Goal: Entertainment & Leisure: Browse casually

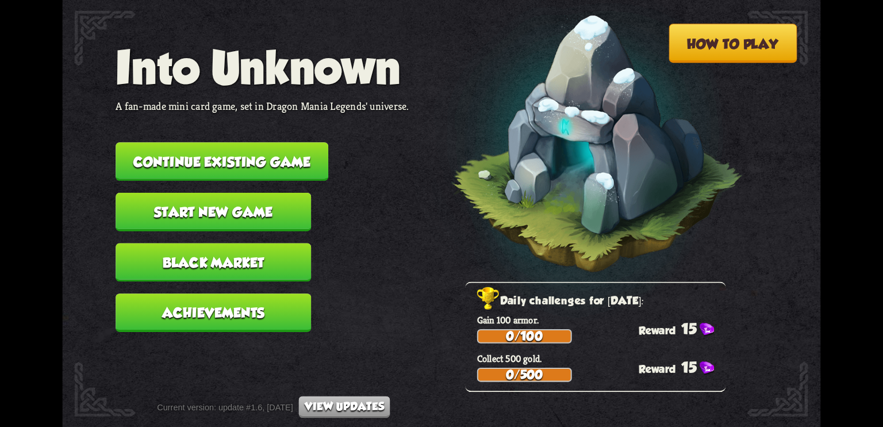
click at [194, 166] on button "Continue existing game" at bounding box center [222, 161] width 213 height 39
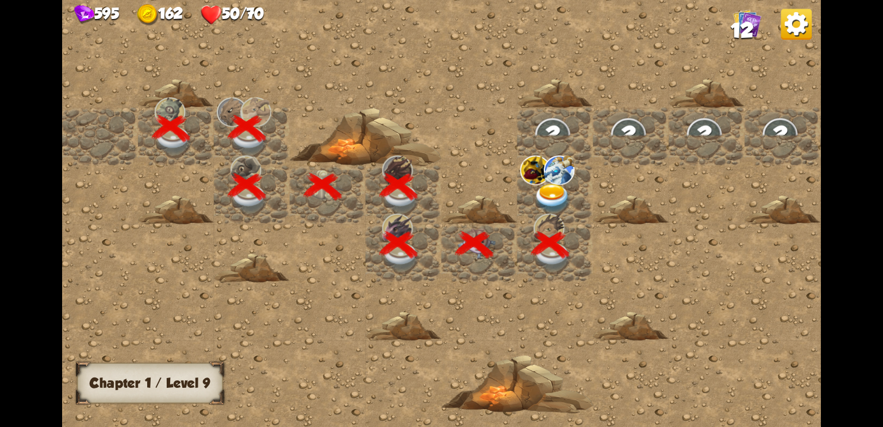
click at [469, 32] on div at bounding box center [555, 213] width 986 height 443
click at [552, 182] on img at bounding box center [559, 169] width 31 height 29
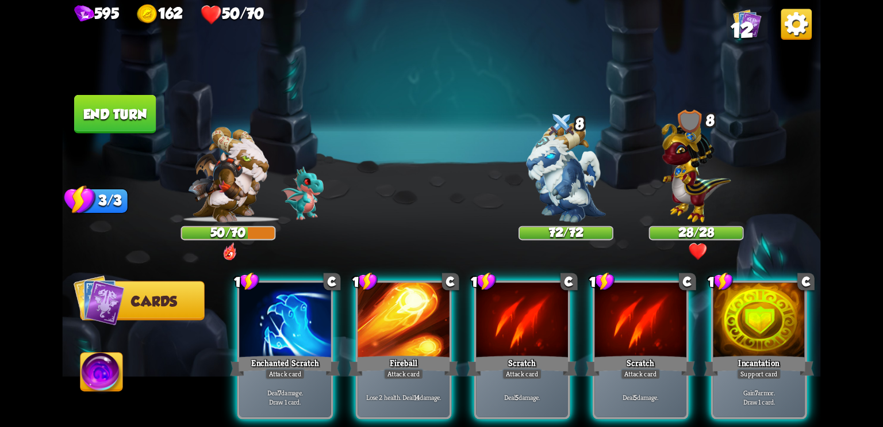
drag, startPoint x: 255, startPoint y: 0, endPoint x: 421, endPoint y: 85, distance: 186.2
click at [421, 85] on img at bounding box center [441, 213] width 759 height 427
drag, startPoint x: 777, startPoint y: 2, endPoint x: 522, endPoint y: 43, distance: 258.7
click at [522, 43] on div "Select an enemy to attack..." at bounding box center [441, 55] width 274 height 29
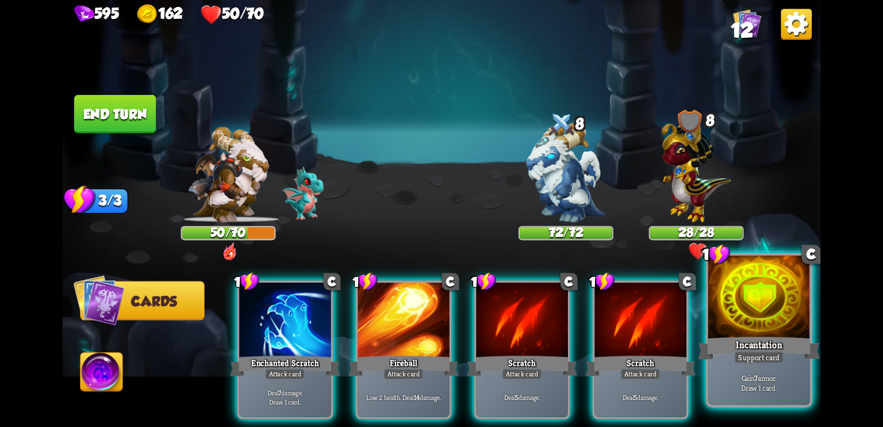
click at [746, 356] on div "Support card" at bounding box center [759, 357] width 50 height 13
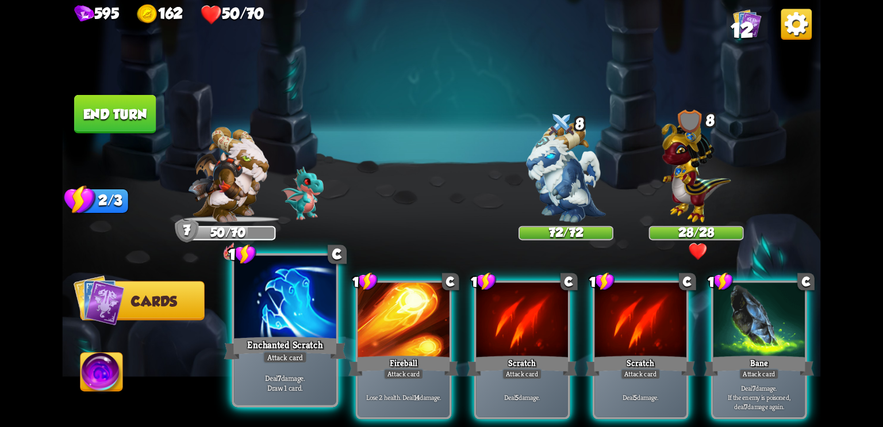
click at [294, 296] on div at bounding box center [285, 298] width 102 height 86
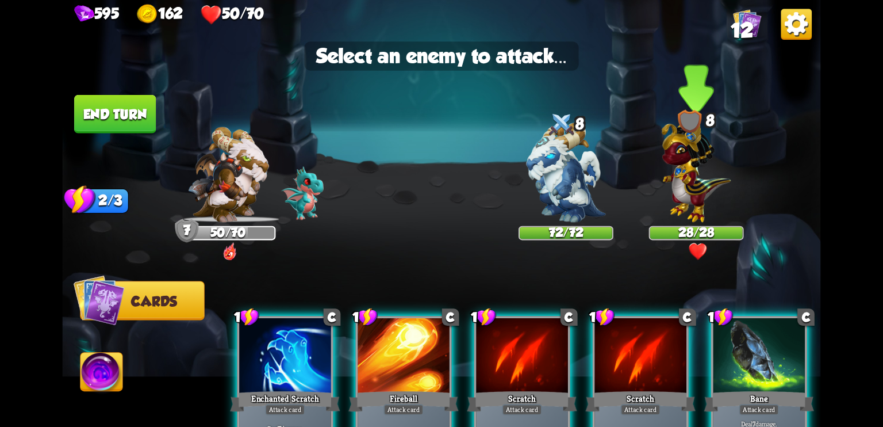
click at [683, 200] on img at bounding box center [696, 168] width 69 height 108
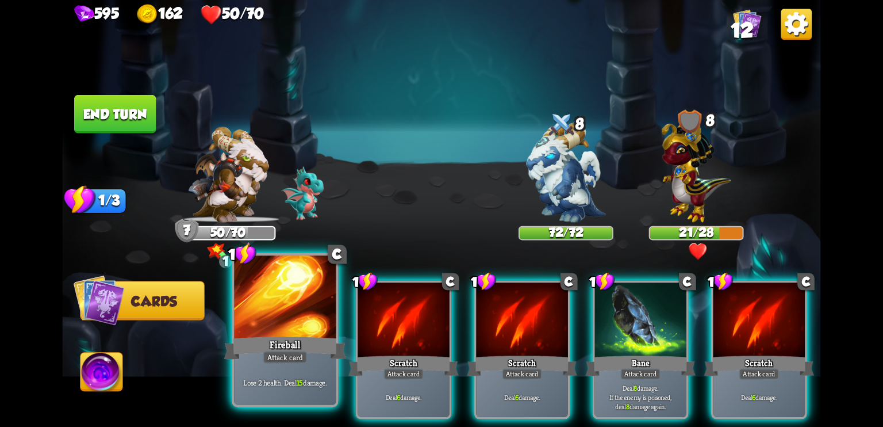
click at [306, 310] on div at bounding box center [285, 298] width 102 height 86
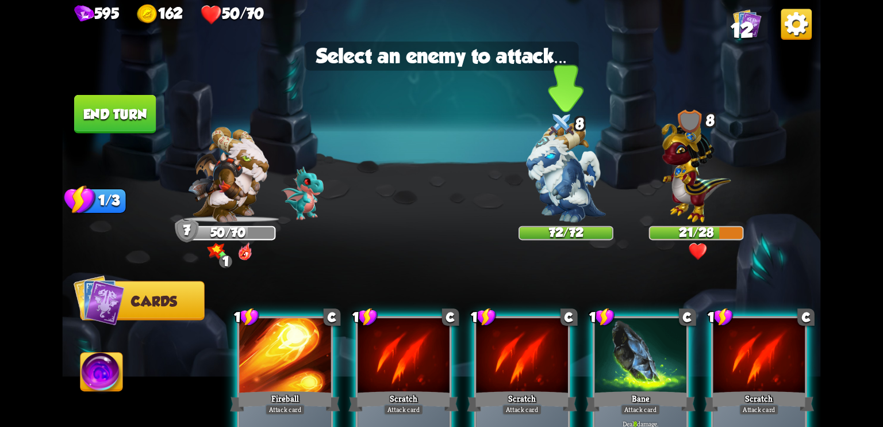
click at [537, 205] on img at bounding box center [565, 171] width 79 height 99
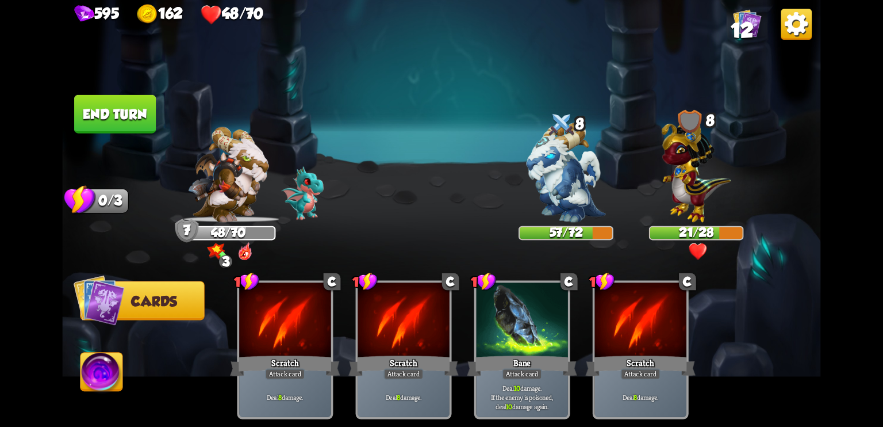
click at [117, 102] on button "End turn" at bounding box center [115, 114] width 82 height 39
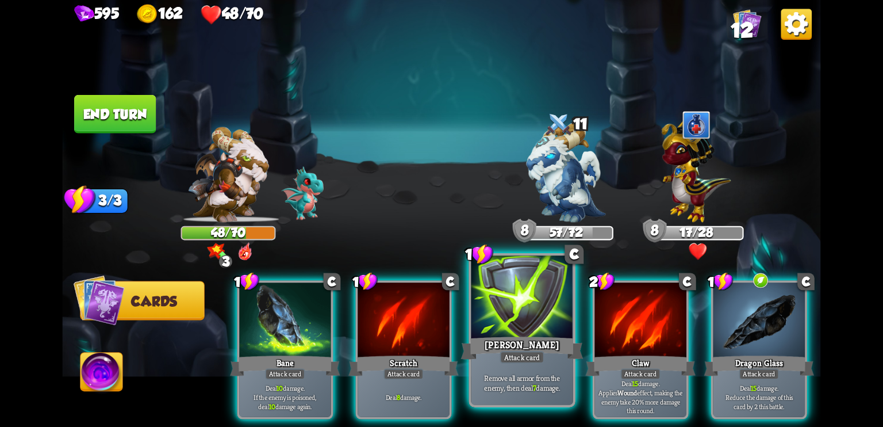
click at [520, 316] on div at bounding box center [523, 298] width 102 height 86
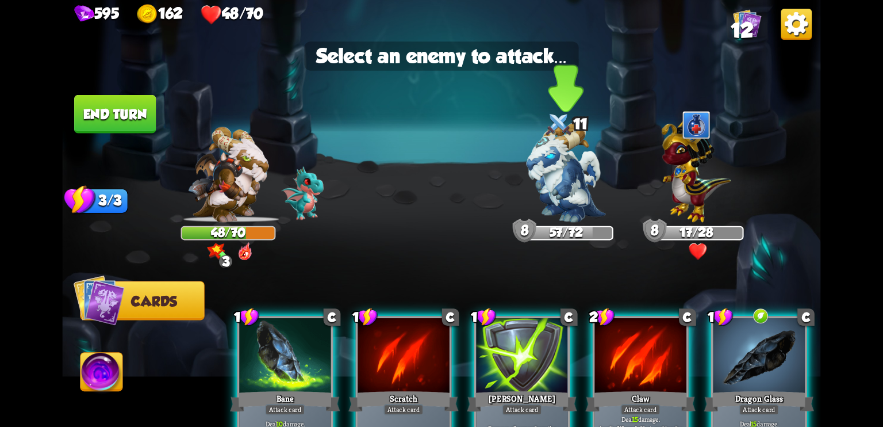
click at [573, 182] on img at bounding box center [565, 171] width 79 height 99
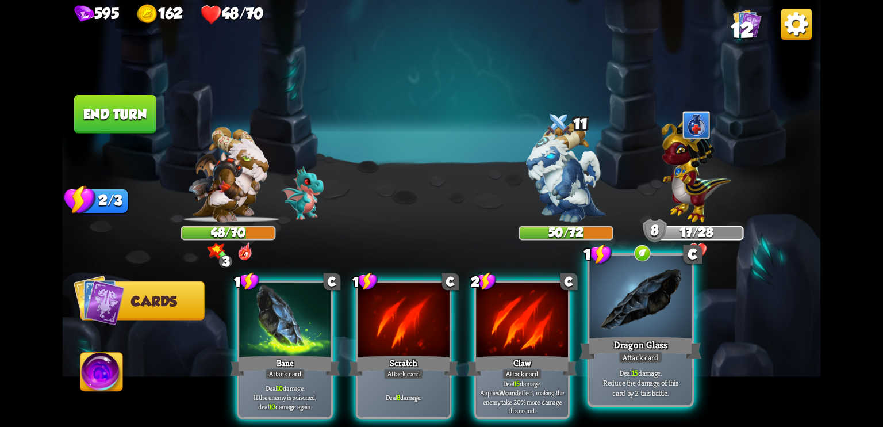
click at [639, 321] on div at bounding box center [641, 298] width 102 height 86
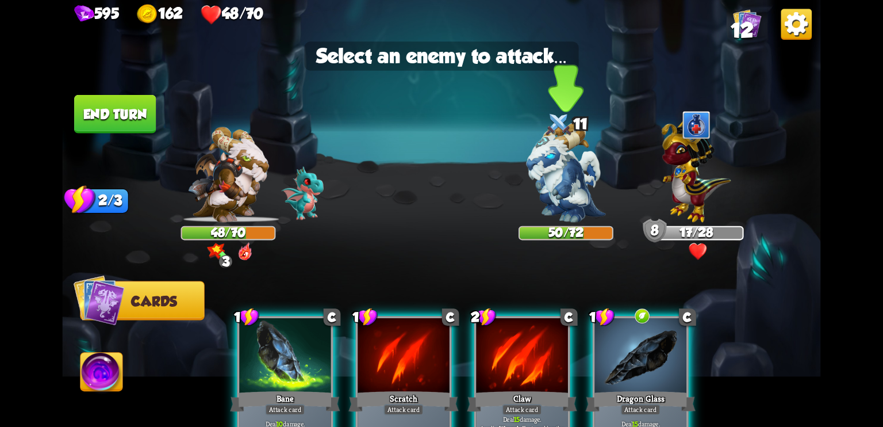
click at [573, 194] on img at bounding box center [565, 171] width 79 height 99
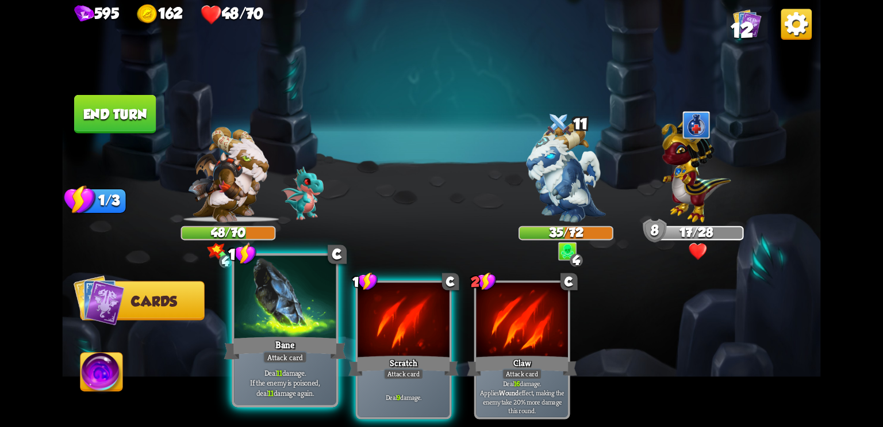
click at [296, 312] on div at bounding box center [285, 298] width 102 height 86
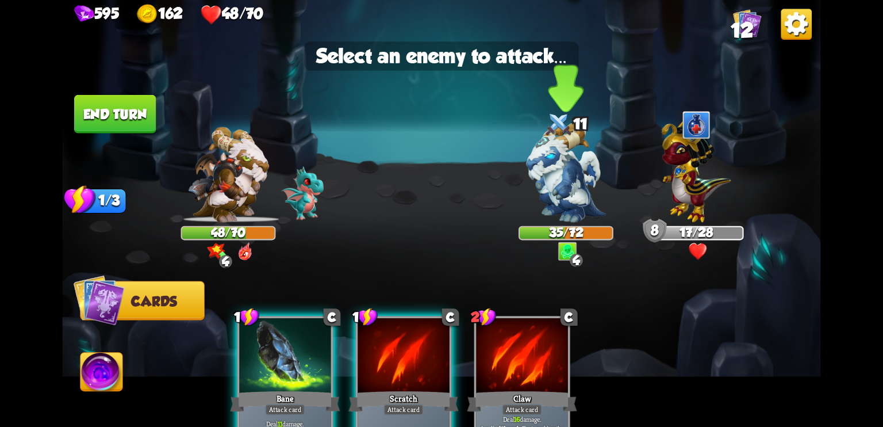
click at [554, 219] on img at bounding box center [565, 171] width 79 height 99
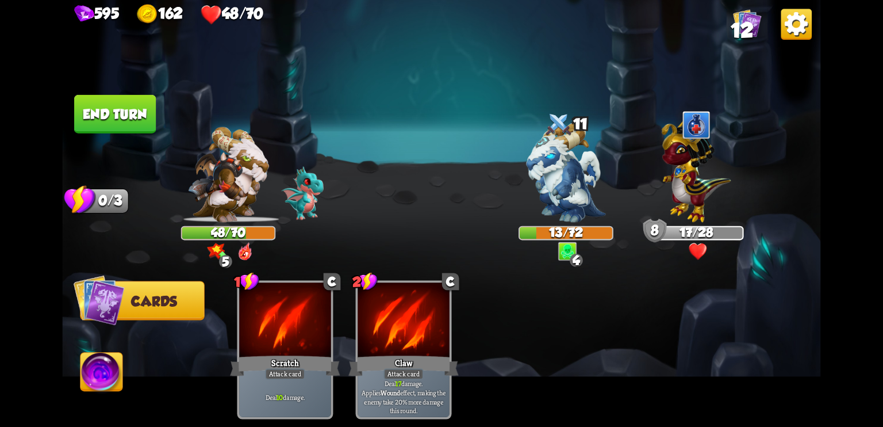
click at [140, 109] on button "End turn" at bounding box center [115, 114] width 82 height 39
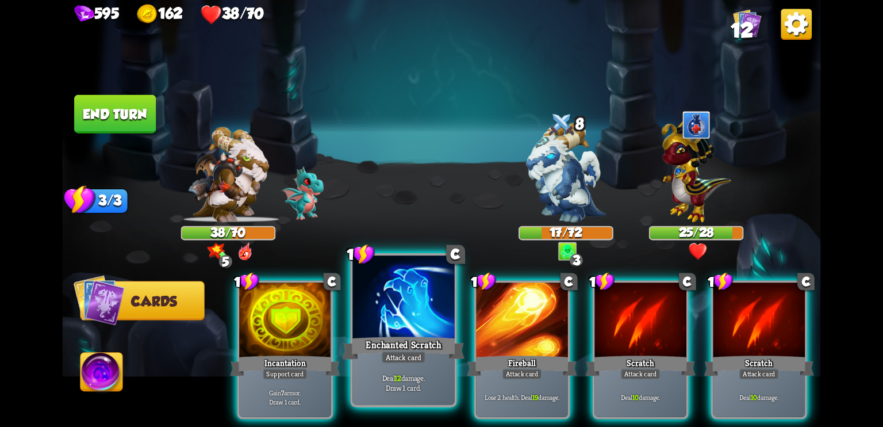
click at [389, 316] on div at bounding box center [404, 298] width 102 height 86
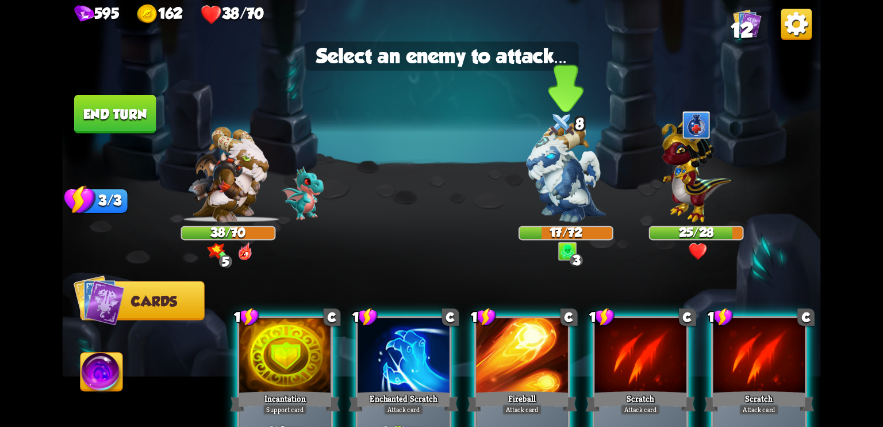
click at [561, 186] on img at bounding box center [565, 171] width 79 height 99
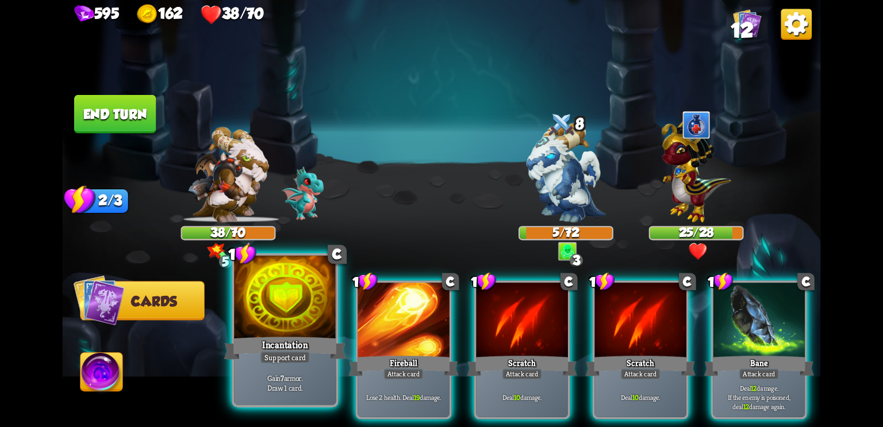
click at [315, 323] on div at bounding box center [285, 298] width 102 height 86
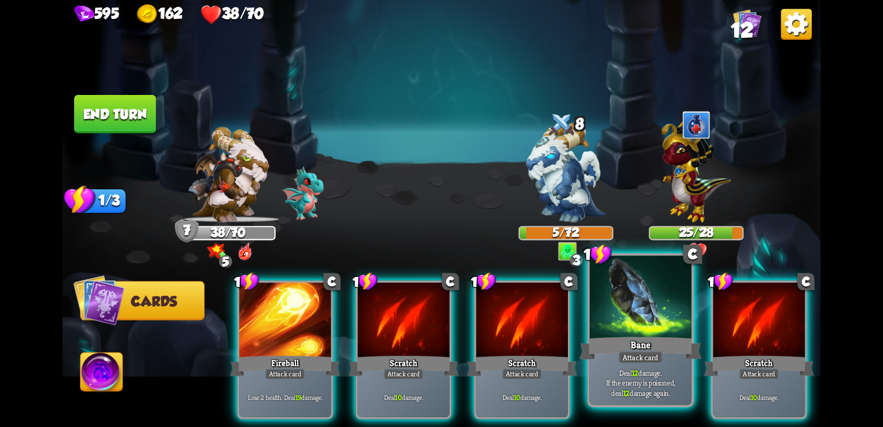
click at [651, 318] on div at bounding box center [641, 298] width 102 height 86
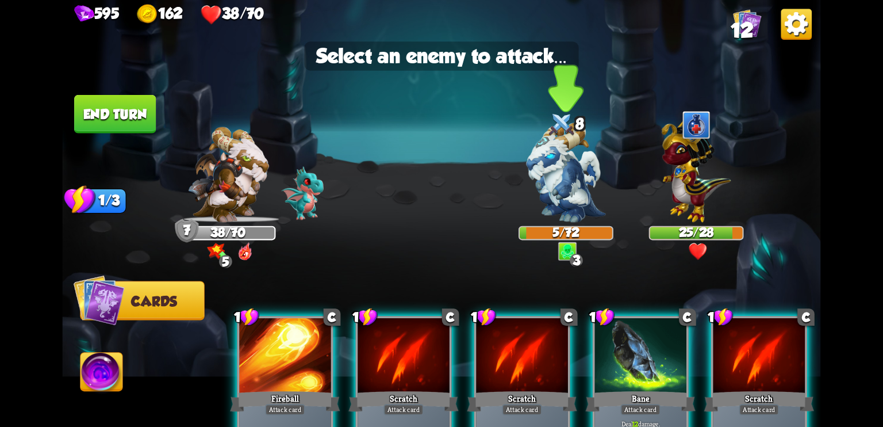
click at [577, 186] on img at bounding box center [565, 171] width 79 height 99
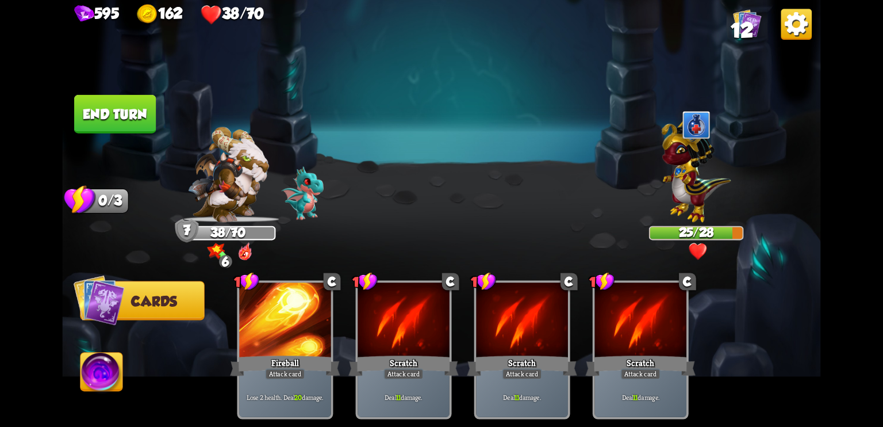
click at [136, 105] on button "End turn" at bounding box center [115, 114] width 82 height 39
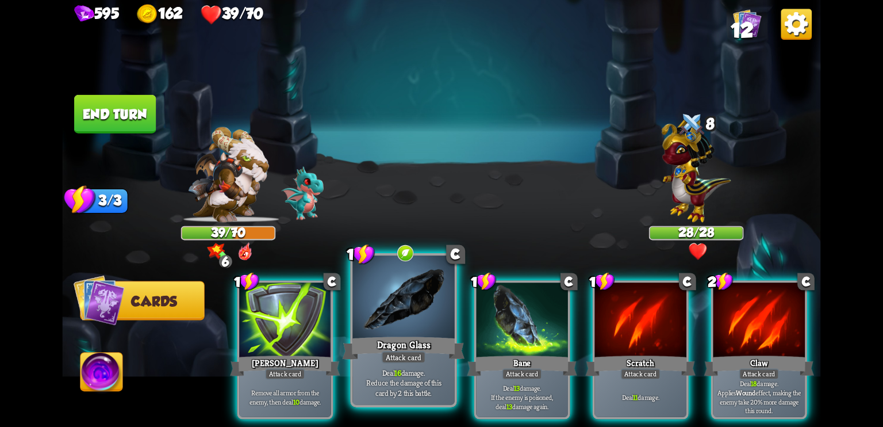
click at [405, 319] on div at bounding box center [404, 298] width 102 height 86
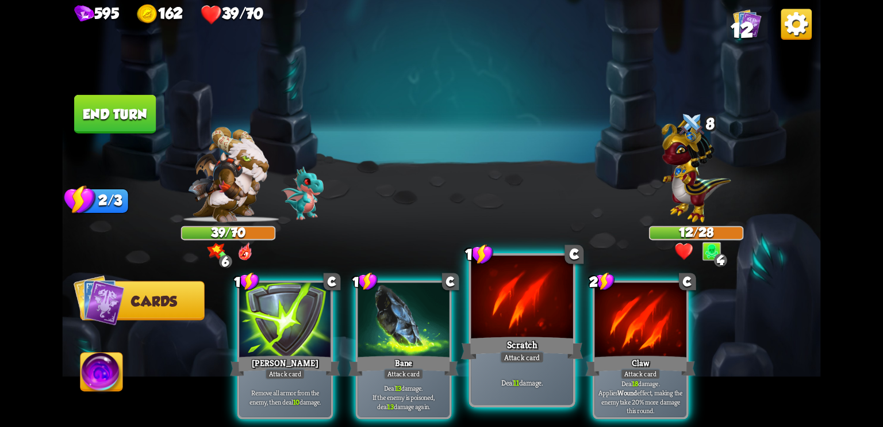
click at [527, 339] on div "Scratch" at bounding box center [522, 347] width 122 height 27
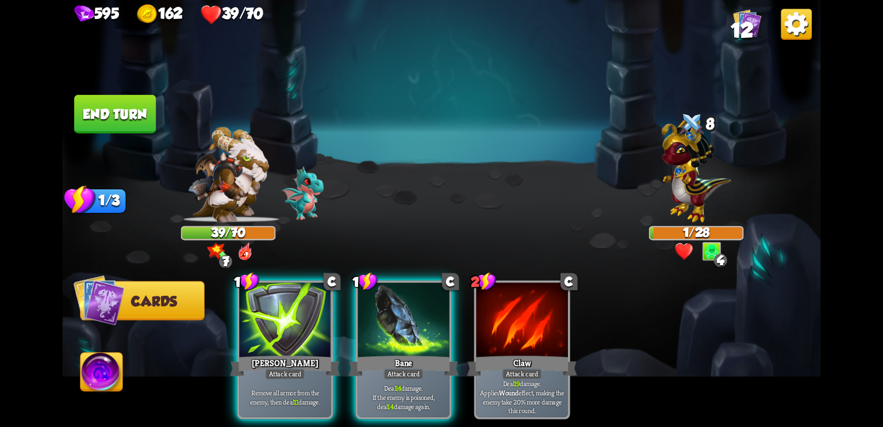
click at [113, 375] on img at bounding box center [102, 374] width 42 height 43
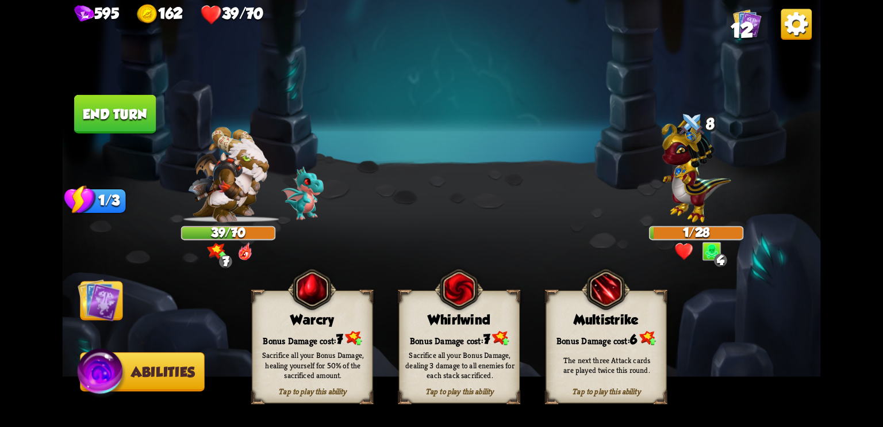
click at [318, 334] on div "Bonus Damage cost: 7" at bounding box center [312, 338] width 120 height 17
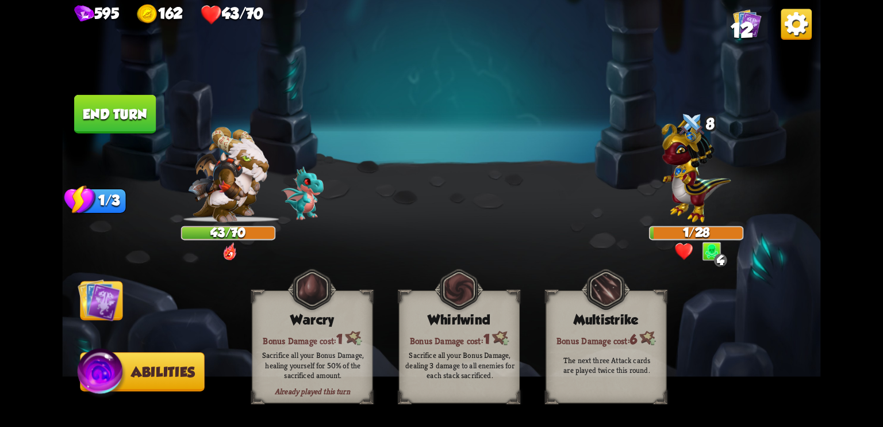
click at [133, 110] on button "End turn" at bounding box center [115, 114] width 82 height 39
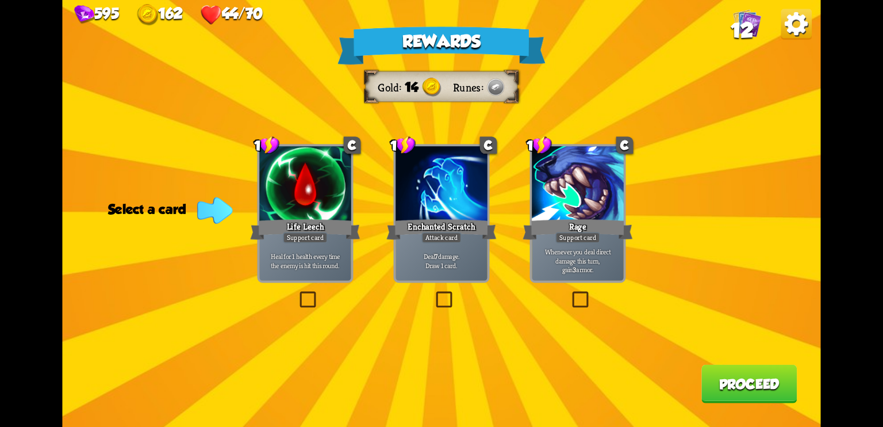
click at [297, 293] on label at bounding box center [297, 293] width 0 height 0
click at [0, 0] on input "checkbox" at bounding box center [0, 0] width 0 height 0
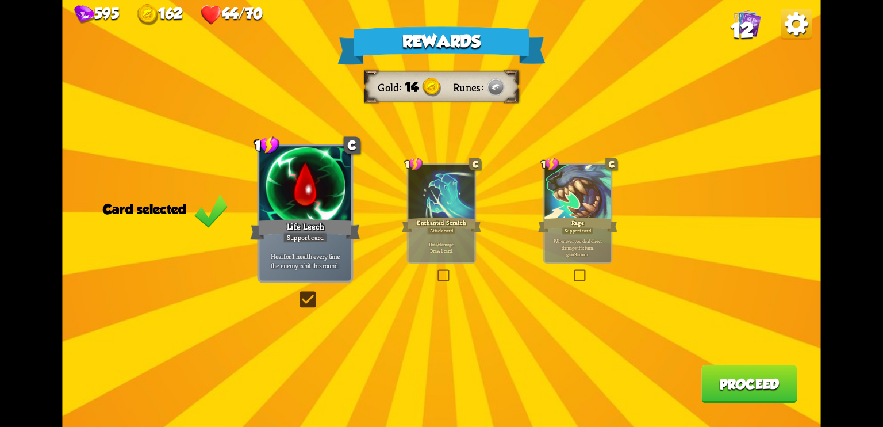
click at [734, 395] on button "Proceed" at bounding box center [749, 384] width 95 height 39
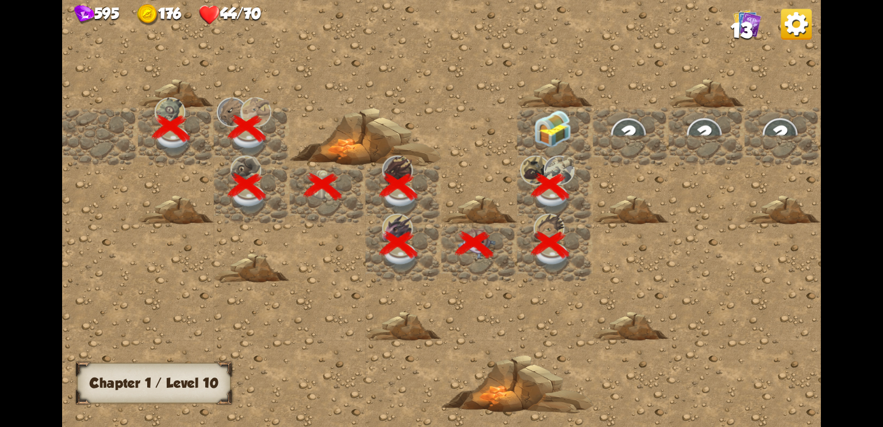
click at [570, 125] on img at bounding box center [553, 129] width 38 height 38
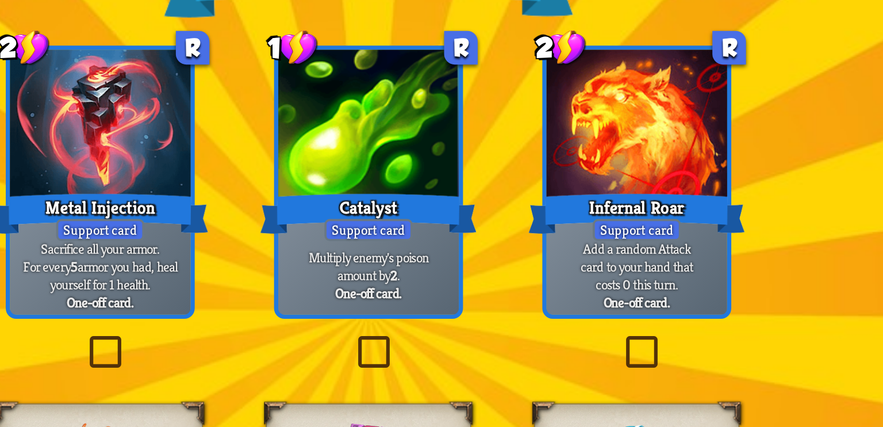
click at [447, 154] on div "Catalyst" at bounding box center [441, 164] width 110 height 25
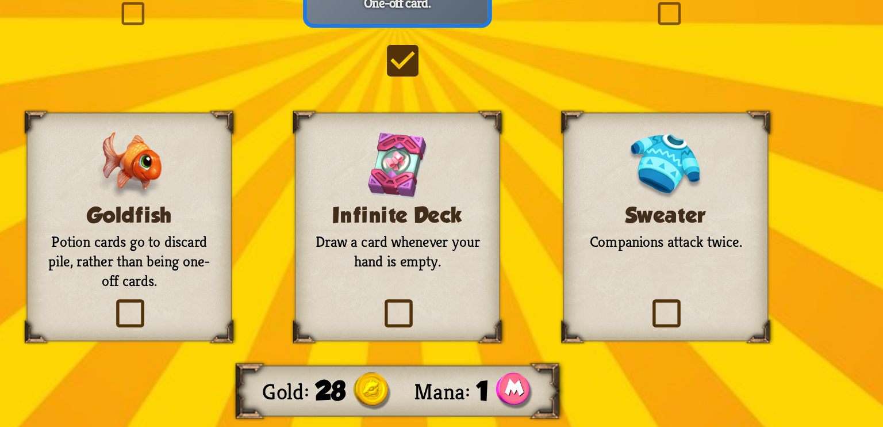
click at [570, 330] on div "Sweater Companions attack twice." at bounding box center [578, 319] width 104 height 116
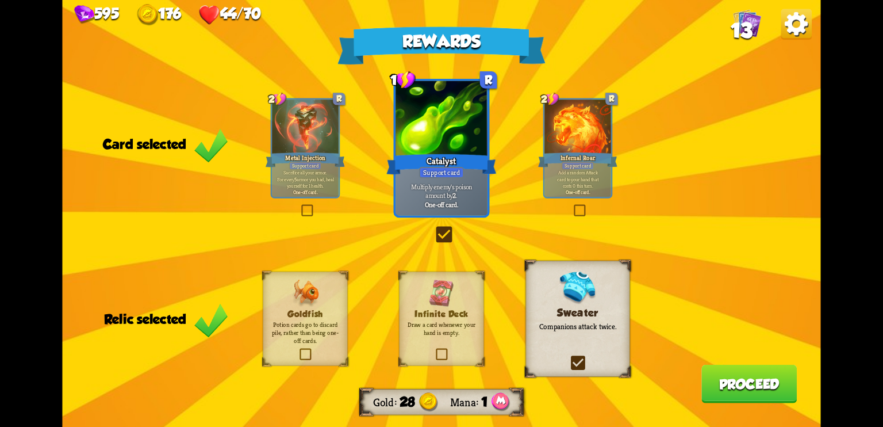
click at [722, 379] on button "Proceed" at bounding box center [749, 384] width 95 height 39
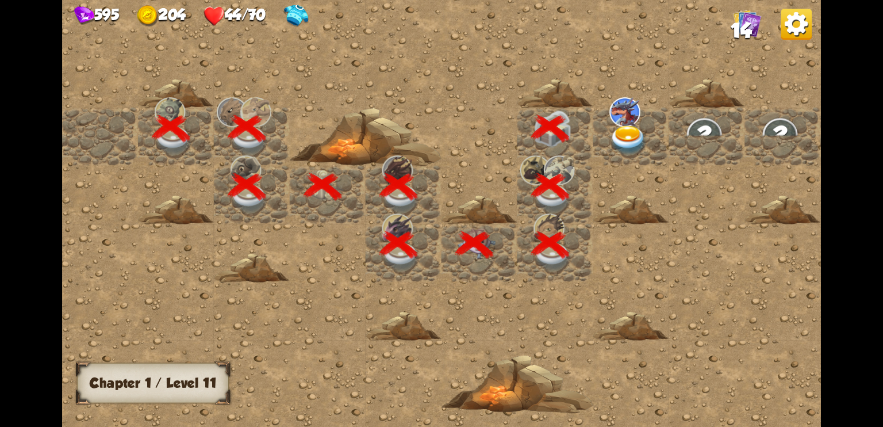
scroll to position [0, 221]
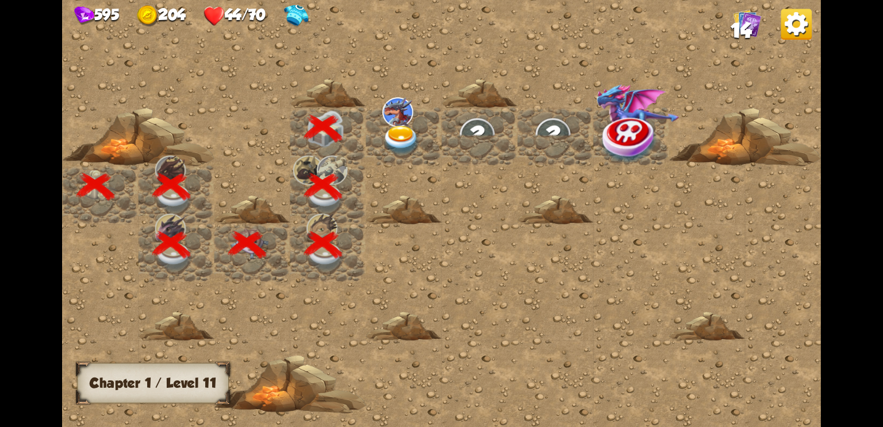
click at [384, 125] on img at bounding box center [401, 140] width 38 height 30
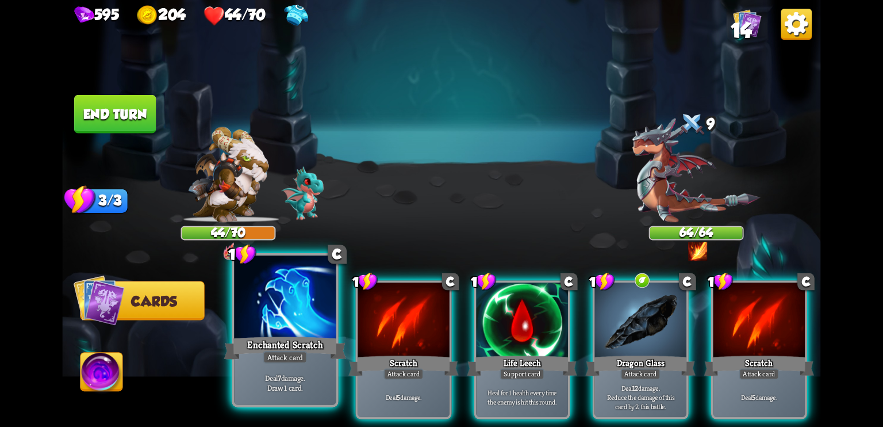
click at [327, 290] on div at bounding box center [285, 298] width 102 height 86
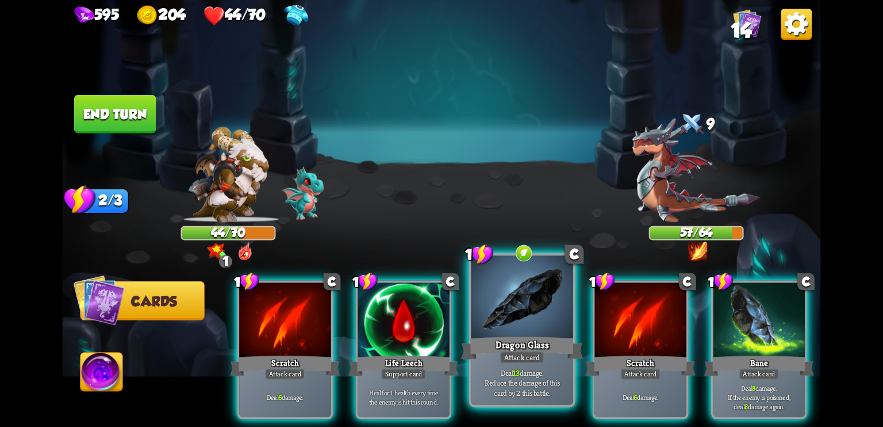
click at [527, 317] on div at bounding box center [523, 298] width 102 height 86
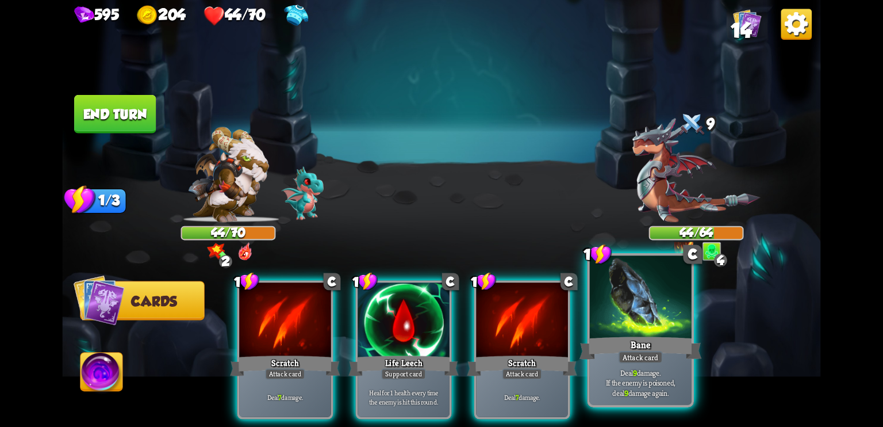
click at [632, 319] on div at bounding box center [641, 298] width 102 height 86
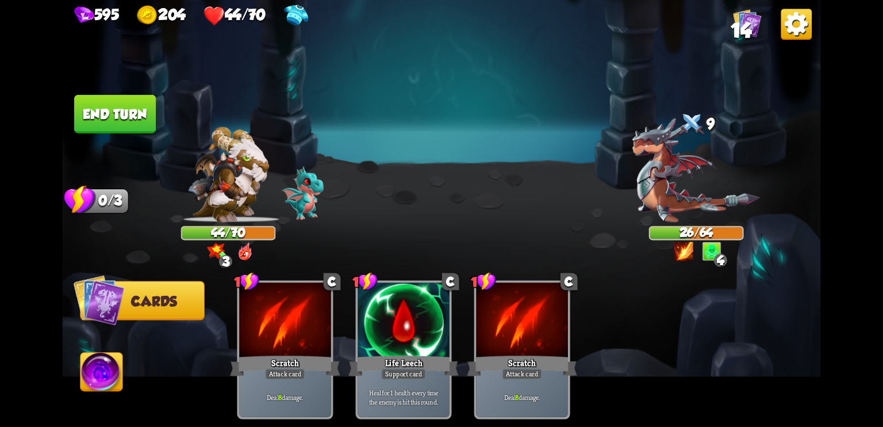
click at [127, 108] on button "End turn" at bounding box center [115, 114] width 82 height 39
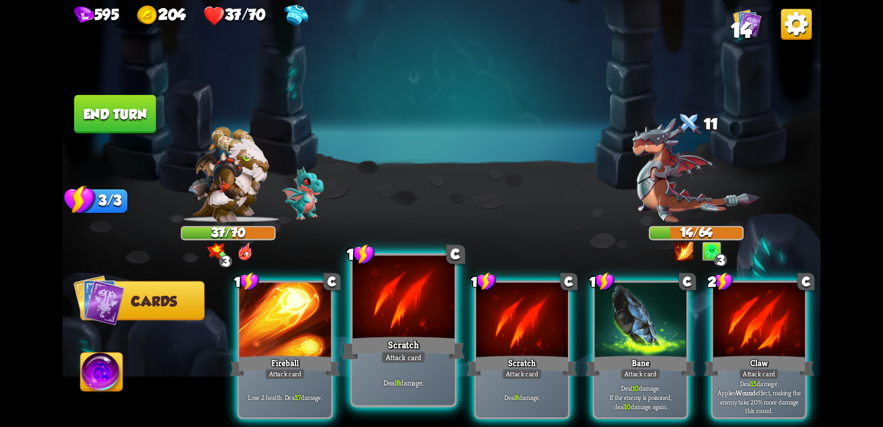
click at [412, 323] on div at bounding box center [404, 298] width 102 height 86
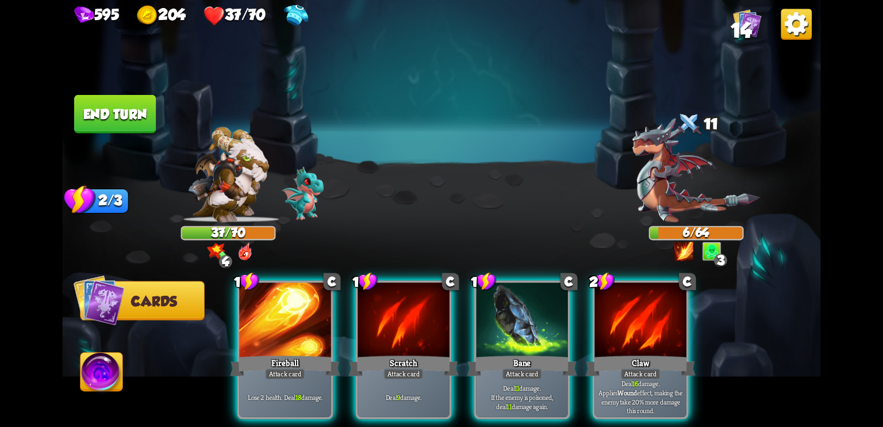
click at [107, 369] on img at bounding box center [102, 374] width 42 height 43
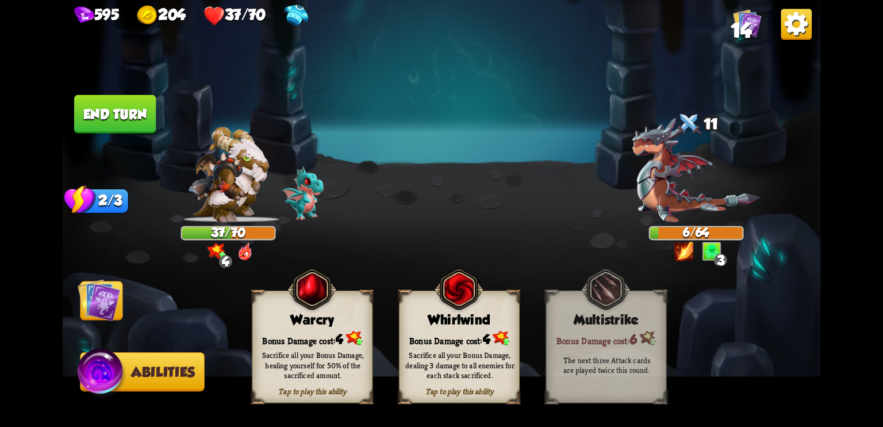
click at [321, 356] on div "Sacrifice all your Bonus Damage, healing yourself for 50% of the sacrificed amo…" at bounding box center [313, 365] width 109 height 30
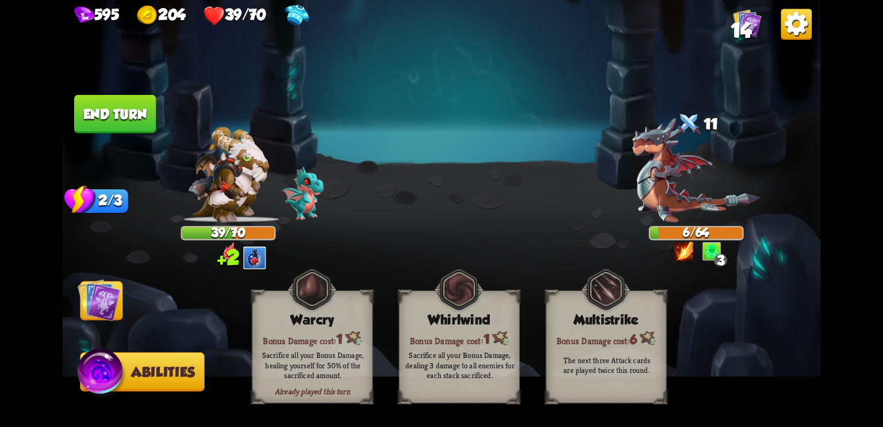
click at [104, 303] on img at bounding box center [99, 299] width 43 height 43
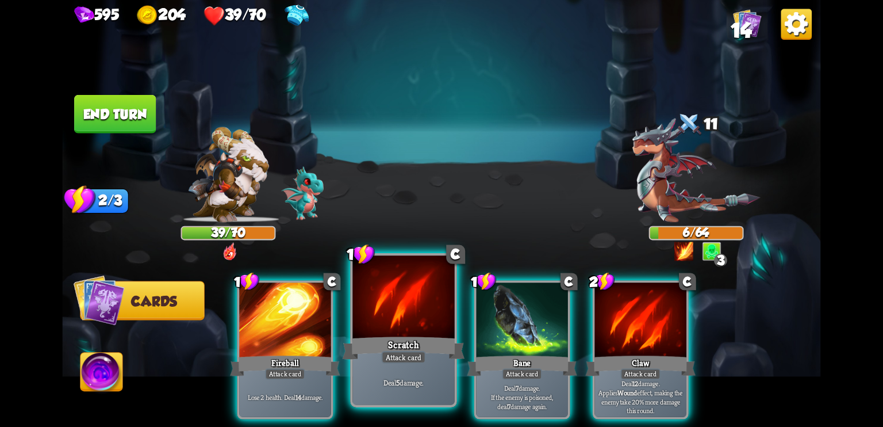
click at [374, 346] on div "Scratch" at bounding box center [404, 347] width 122 height 27
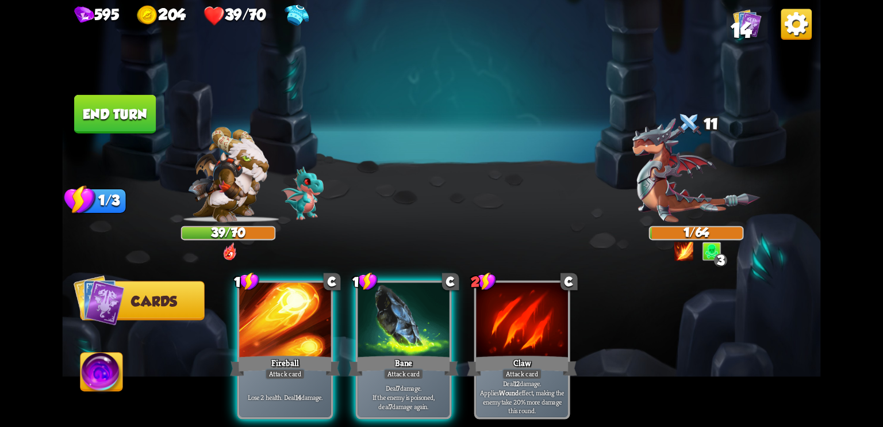
click at [131, 109] on button "End turn" at bounding box center [115, 114] width 82 height 39
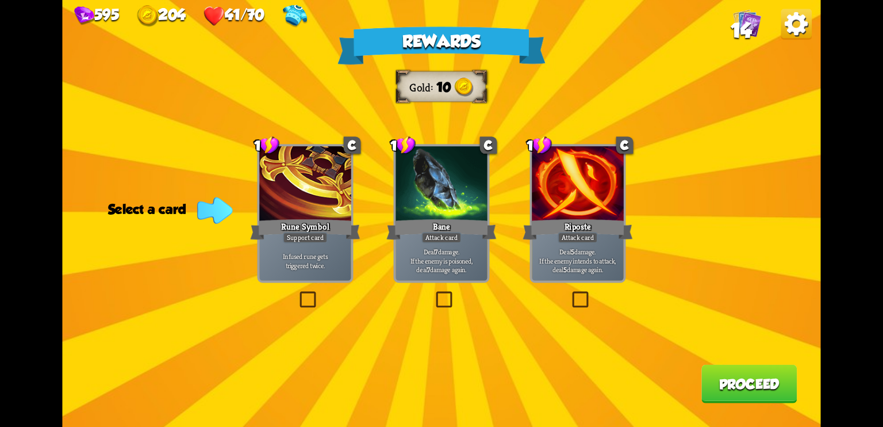
click at [570, 293] on label at bounding box center [570, 293] width 0 height 0
click at [0, 0] on input "checkbox" at bounding box center [0, 0] width 0 height 0
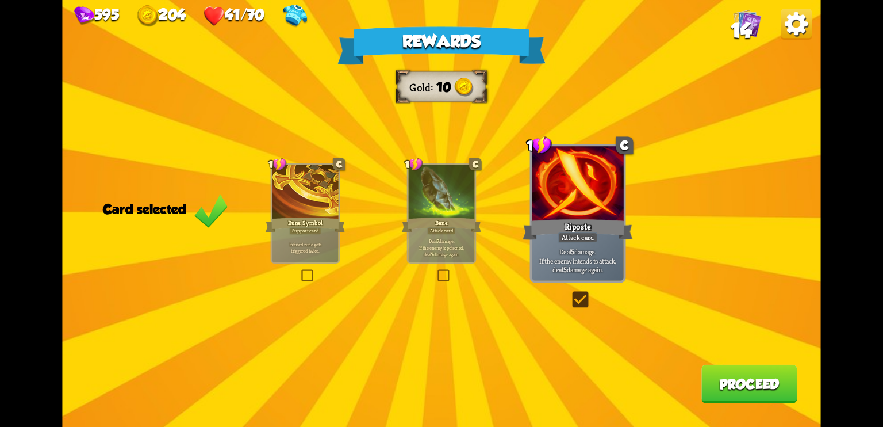
click at [730, 385] on button "Proceed" at bounding box center [749, 384] width 95 height 39
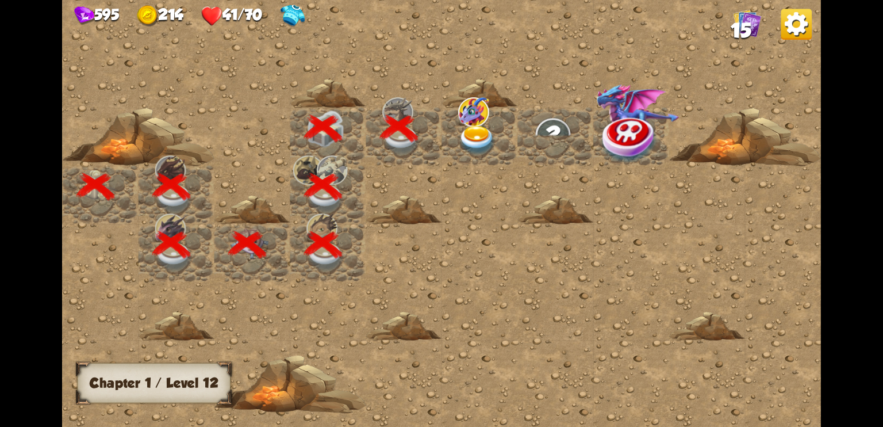
click at [481, 126] on img at bounding box center [477, 140] width 38 height 30
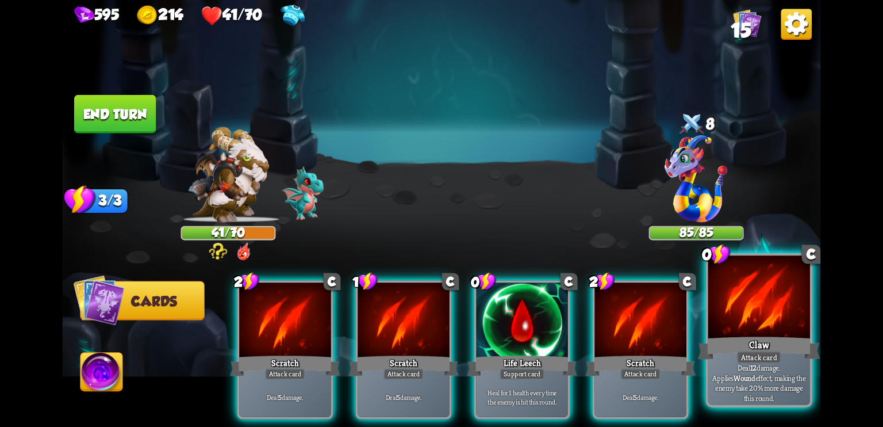
click at [761, 343] on div "Claw" at bounding box center [759, 347] width 122 height 27
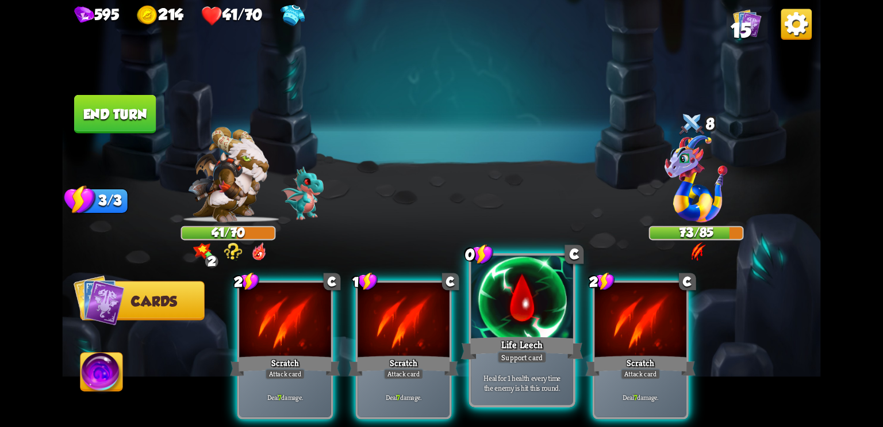
click at [544, 323] on div at bounding box center [523, 298] width 102 height 86
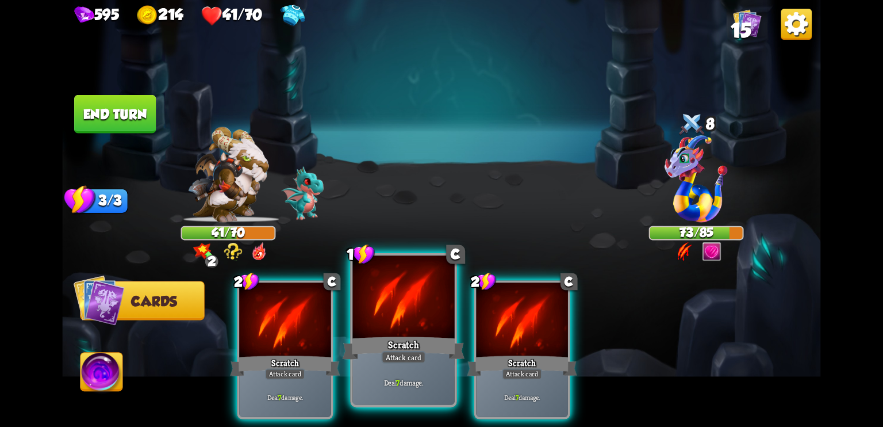
click at [405, 305] on div at bounding box center [404, 298] width 102 height 86
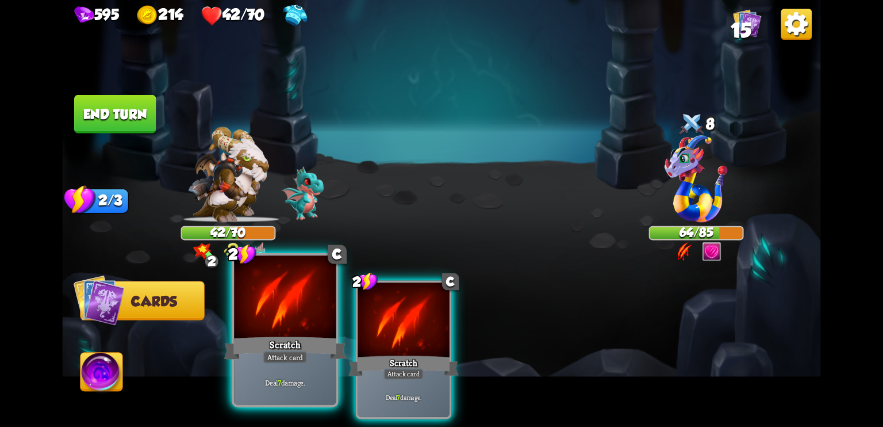
click at [271, 316] on div at bounding box center [285, 298] width 102 height 86
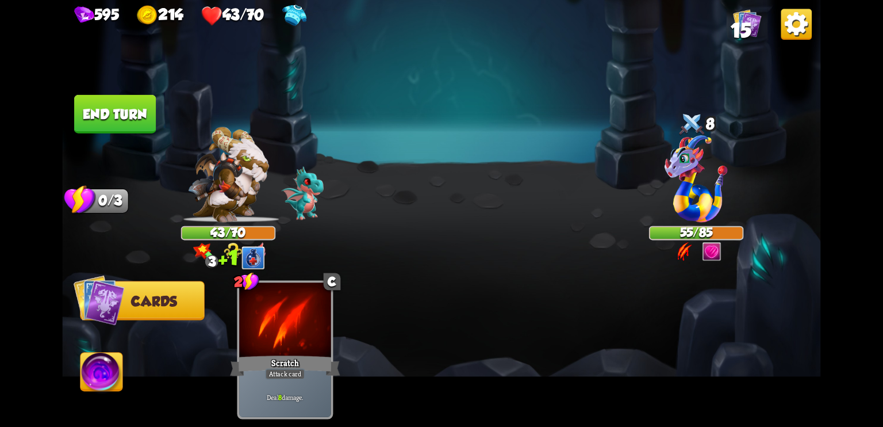
click at [125, 114] on button "End turn" at bounding box center [115, 114] width 82 height 39
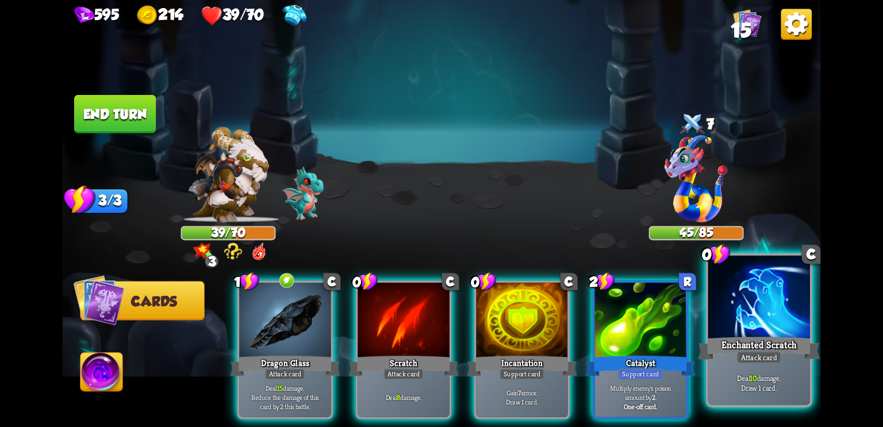
click at [777, 332] on div at bounding box center [759, 298] width 102 height 86
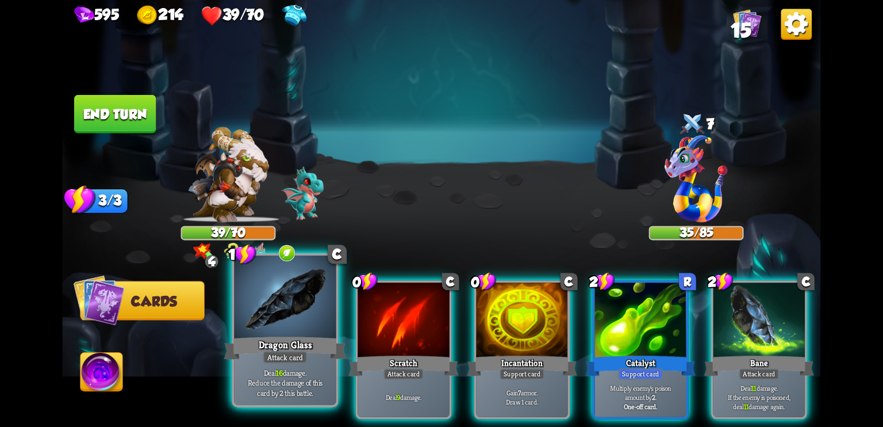
click at [270, 313] on div at bounding box center [285, 298] width 102 height 86
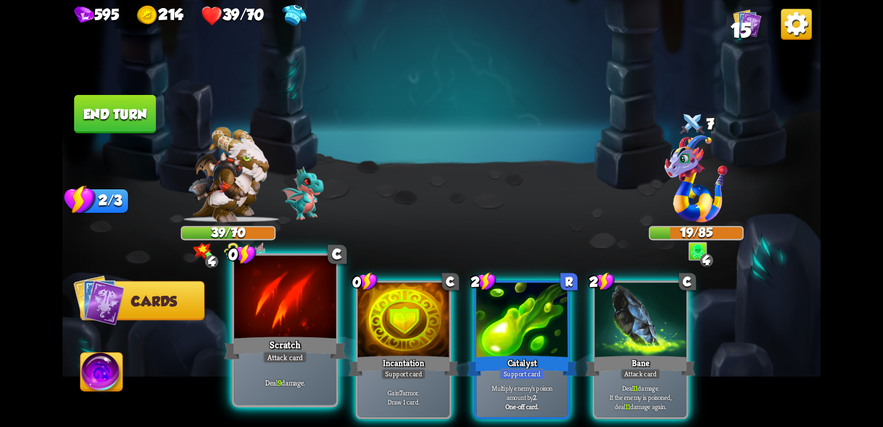
click at [320, 317] on div at bounding box center [285, 298] width 102 height 86
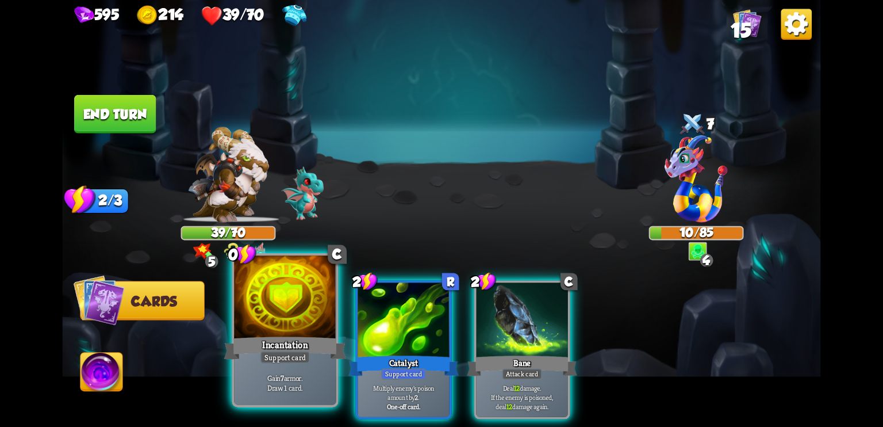
click at [300, 317] on div at bounding box center [285, 298] width 102 height 86
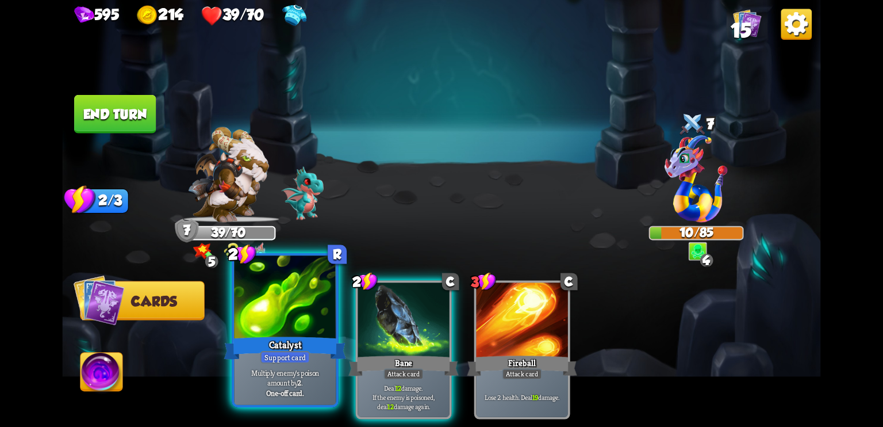
click at [299, 300] on div at bounding box center [285, 298] width 102 height 86
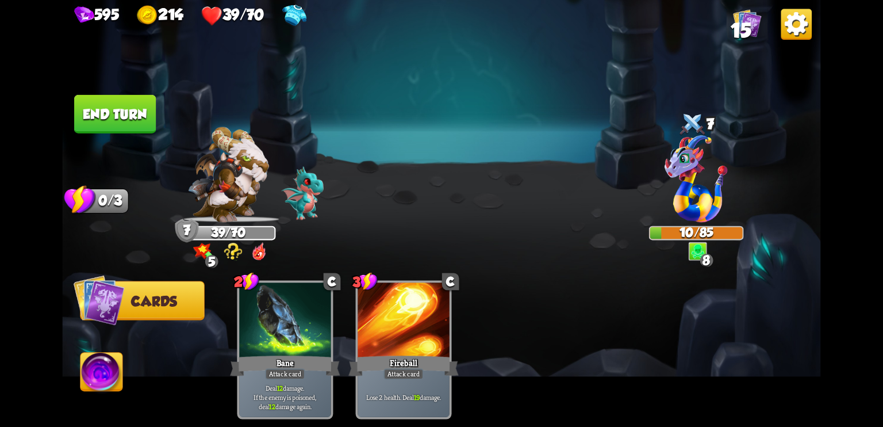
click at [103, 371] on img at bounding box center [102, 374] width 42 height 43
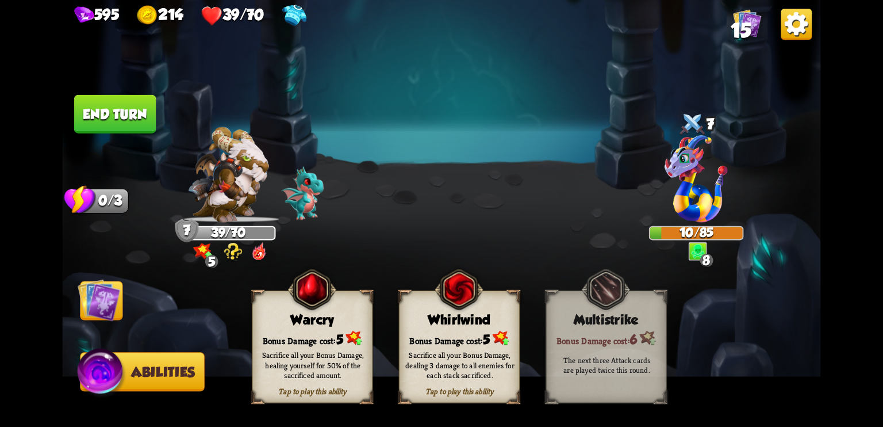
click at [289, 367] on div "Sacrifice all your Bonus Damage, healing yourself for 50% of the sacrificed amo…" at bounding box center [313, 365] width 109 height 30
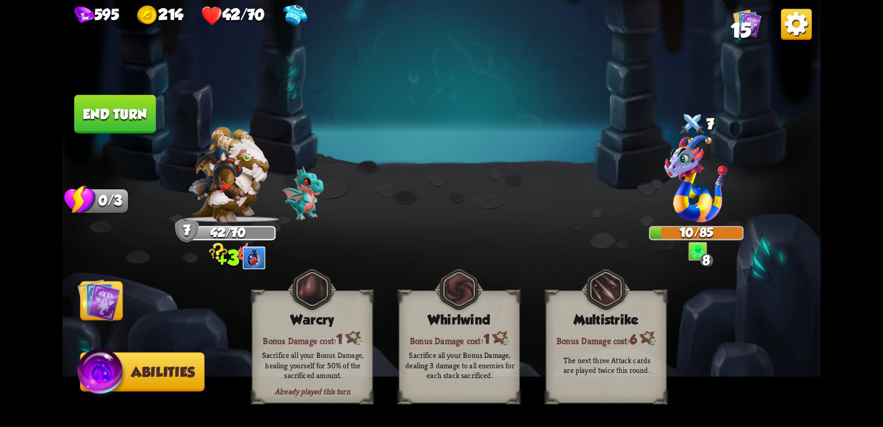
click at [123, 114] on button "End turn" at bounding box center [115, 114] width 82 height 39
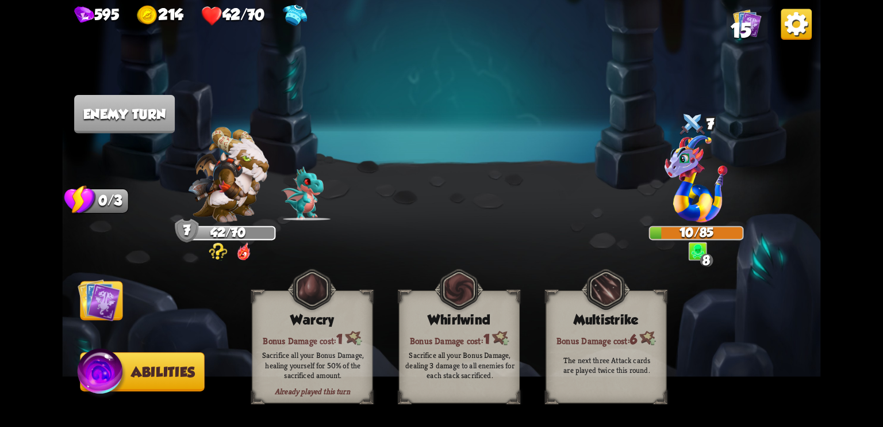
click at [103, 284] on img at bounding box center [99, 299] width 43 height 43
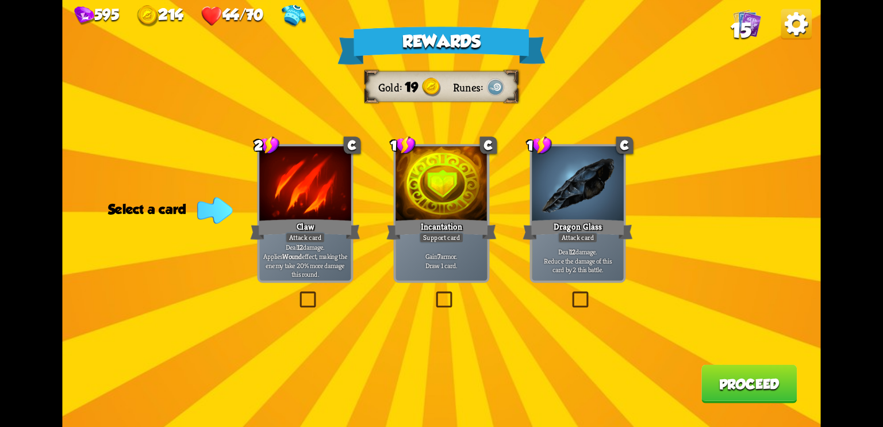
click at [434, 293] on label at bounding box center [434, 293] width 0 height 0
click at [0, 0] on input "checkbox" at bounding box center [0, 0] width 0 height 0
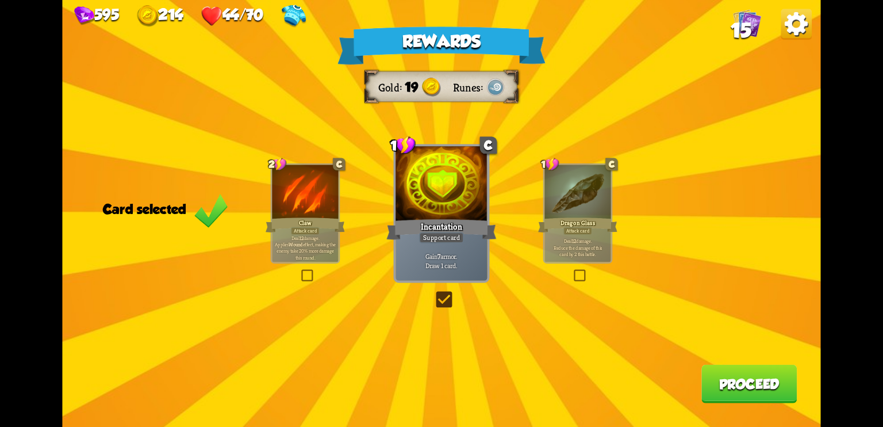
click at [706, 375] on button "Proceed" at bounding box center [749, 384] width 95 height 39
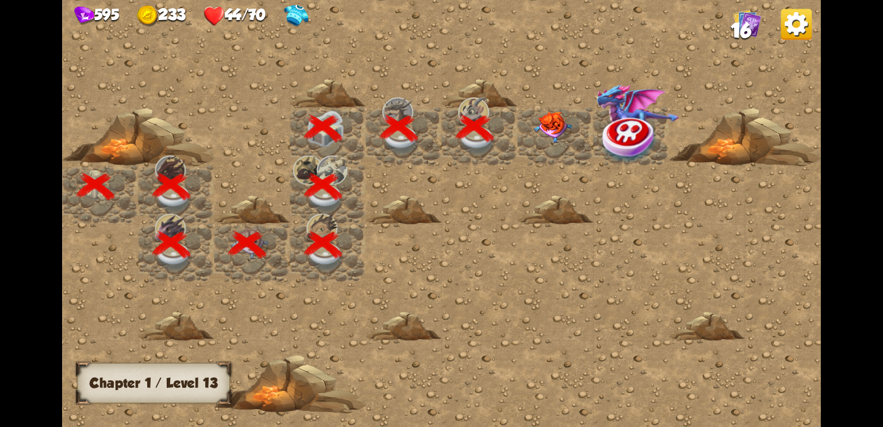
click at [546, 142] on div at bounding box center [556, 137] width 76 height 58
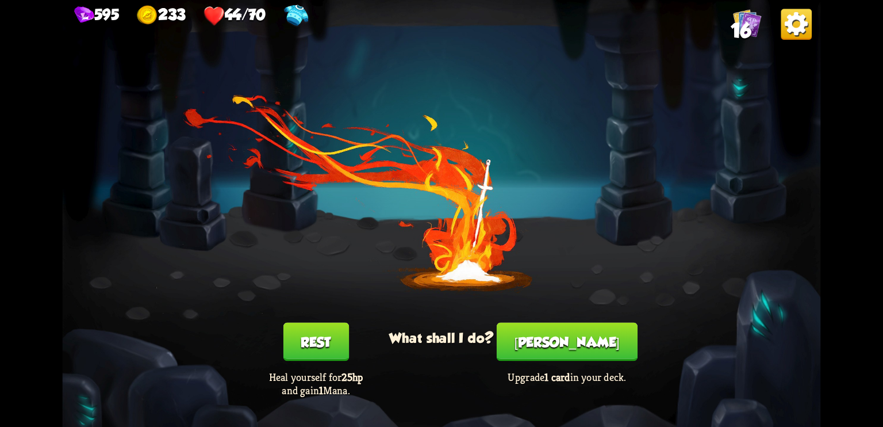
click at [563, 332] on button "[PERSON_NAME]" at bounding box center [567, 342] width 141 height 39
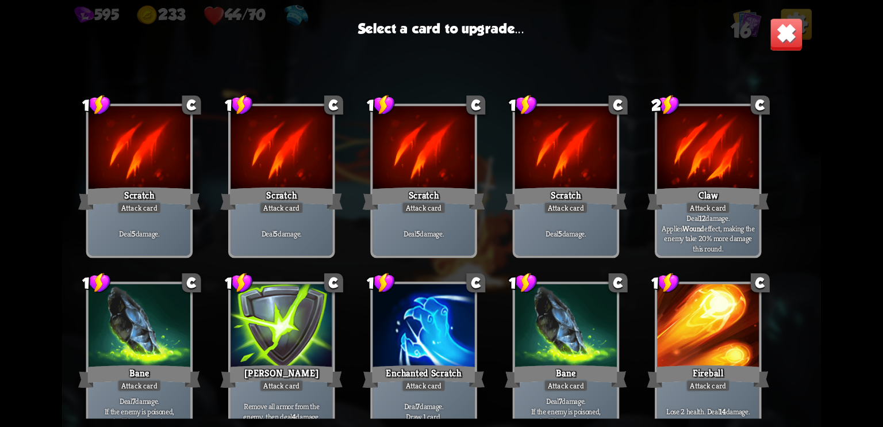
scroll to position [189, 0]
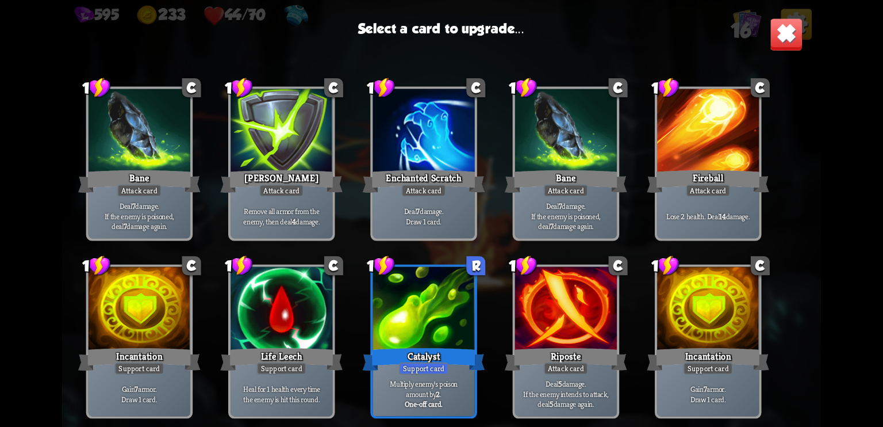
click at [298, 318] on div at bounding box center [282, 310] width 102 height 86
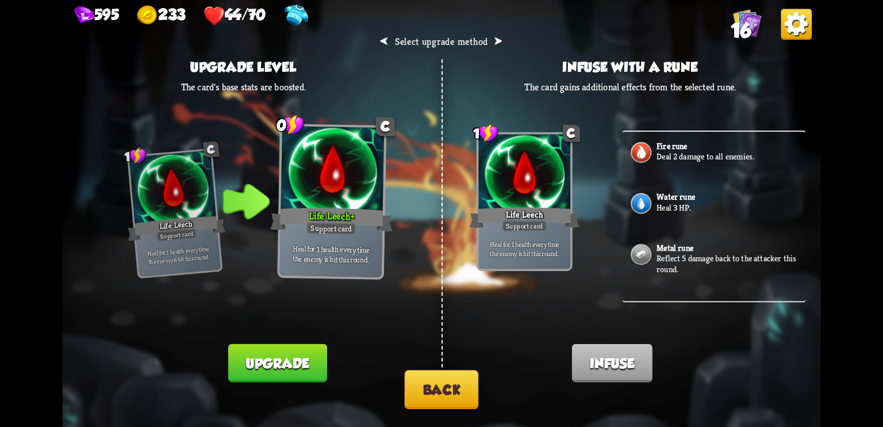
click at [282, 361] on button "Upgrade" at bounding box center [277, 363] width 99 height 39
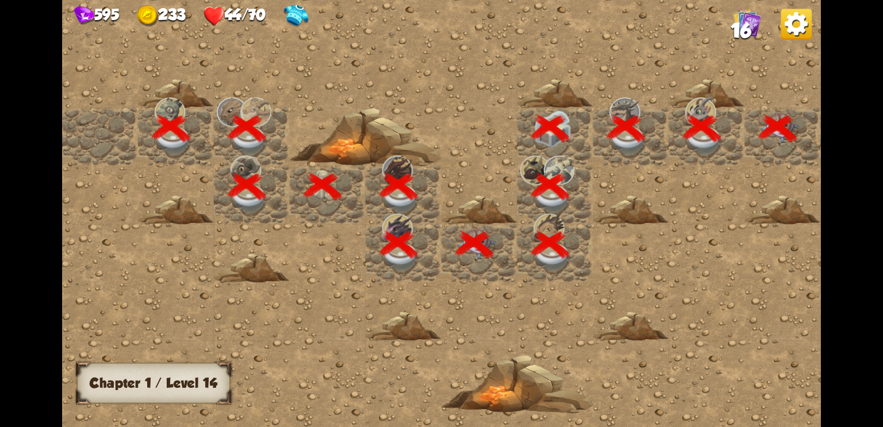
scroll to position [0, 221]
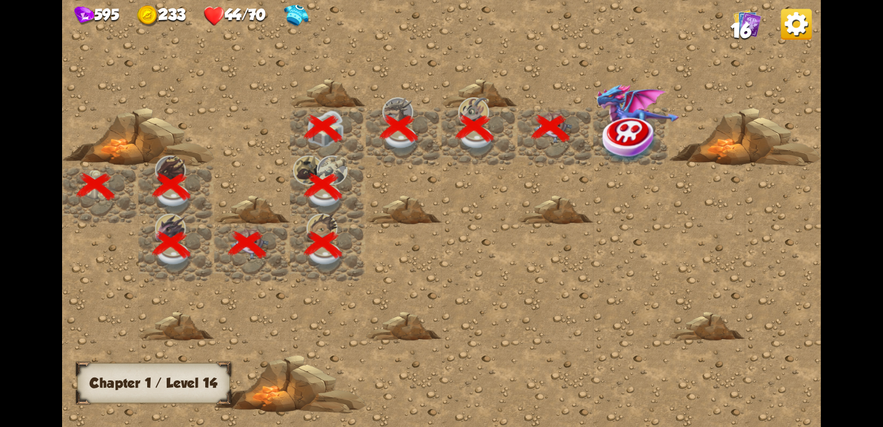
click at [628, 122] on img at bounding box center [630, 138] width 57 height 49
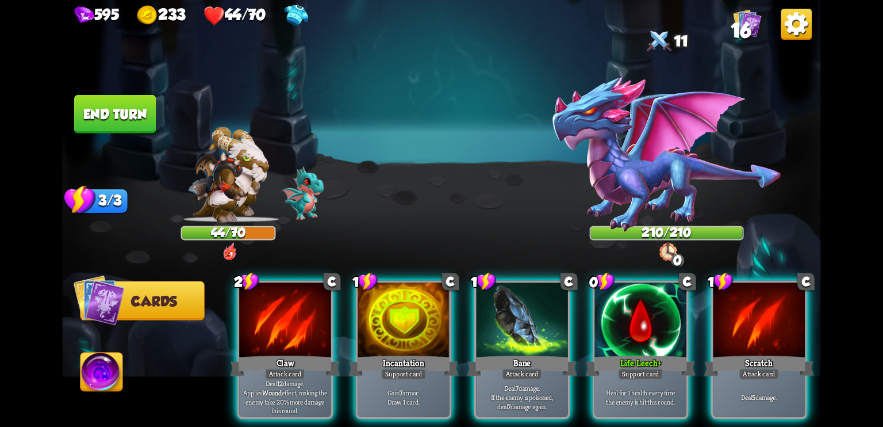
click at [662, 174] on img at bounding box center [666, 154] width 231 height 157
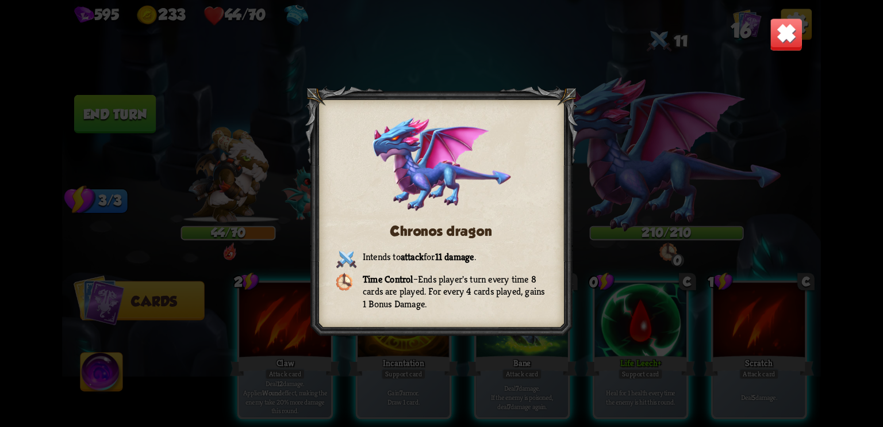
click at [662, 174] on div "Chronos dragon Intends to attack for 11 damage . Time Control – Ends player's t…" at bounding box center [441, 213] width 759 height 427
click at [572, 30] on div "Chronos dragon Intends to attack for 11 damage . Time Control – Ends player's t…" at bounding box center [441, 213] width 759 height 427
click at [803, 36] on div "Chronos dragon Intends to attack for 11 damage . Time Control – Ends player's t…" at bounding box center [441, 213] width 759 height 427
click at [791, 35] on img at bounding box center [786, 34] width 33 height 33
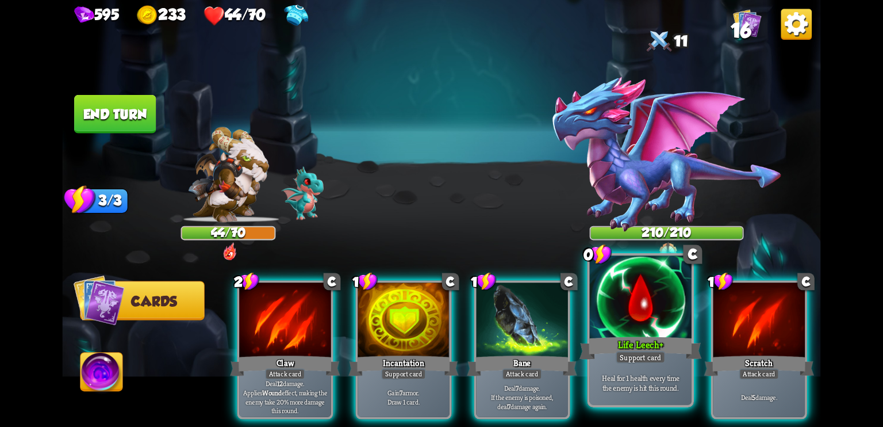
click at [652, 333] on div at bounding box center [641, 298] width 102 height 86
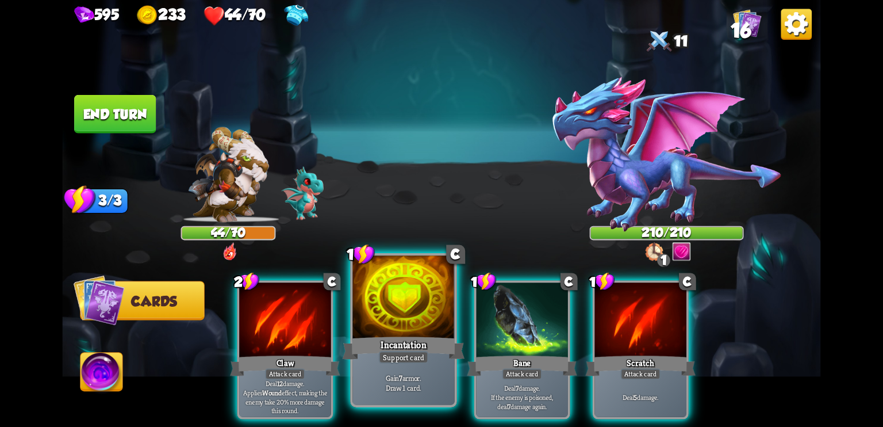
click at [428, 328] on div at bounding box center [404, 298] width 102 height 86
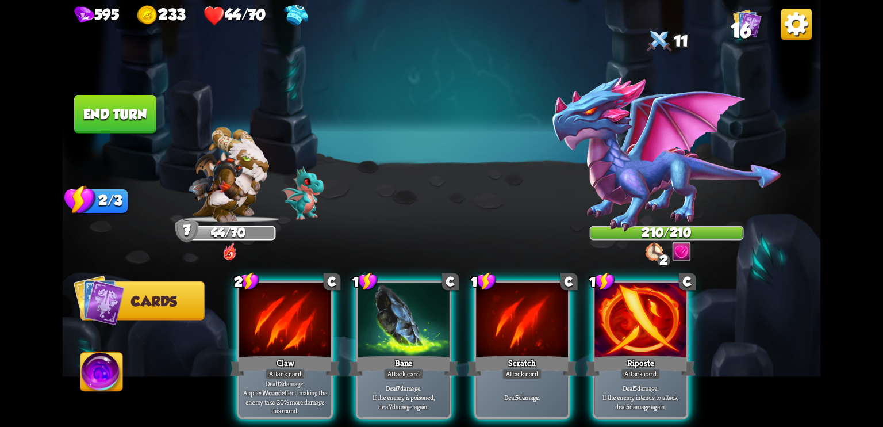
click at [219, 233] on div "44/70" at bounding box center [228, 233] width 93 height 12
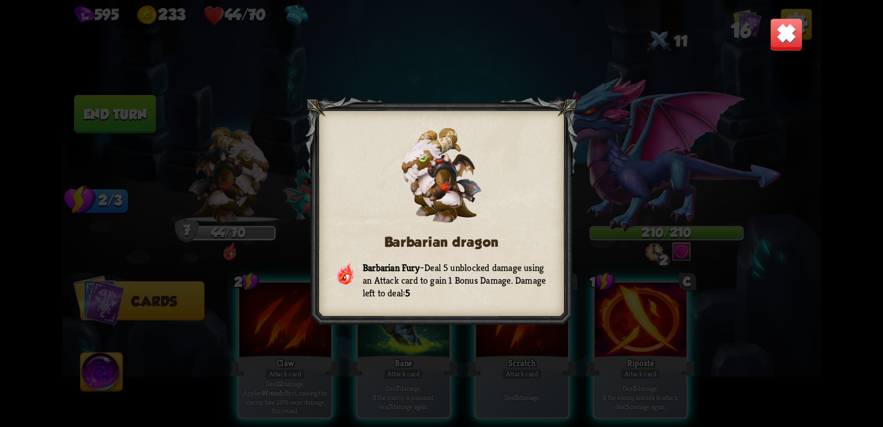
click at [794, 24] on img at bounding box center [786, 34] width 33 height 33
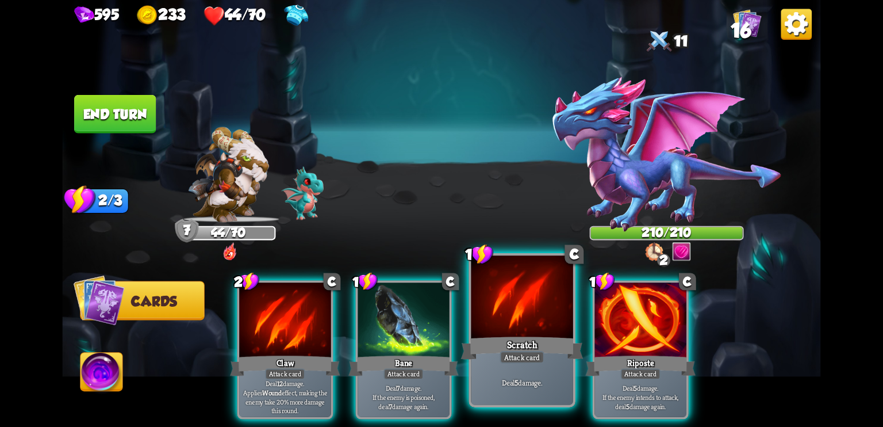
click at [515, 352] on div "Attack card" at bounding box center [522, 357] width 44 height 13
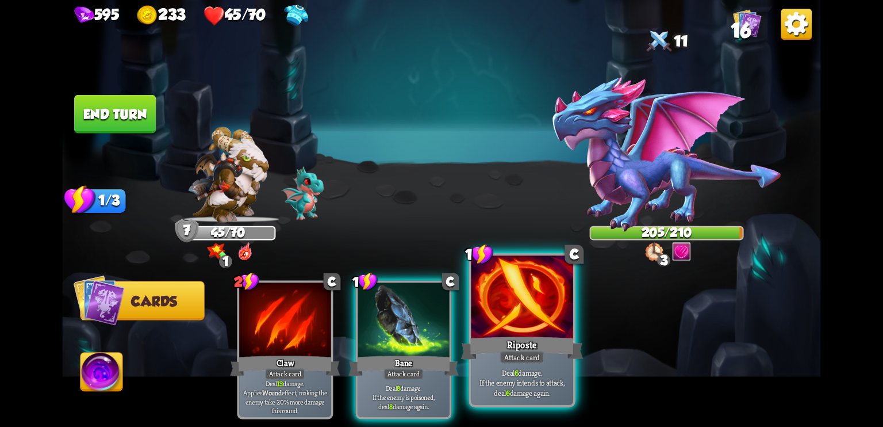
click at [512, 316] on div at bounding box center [523, 298] width 102 height 86
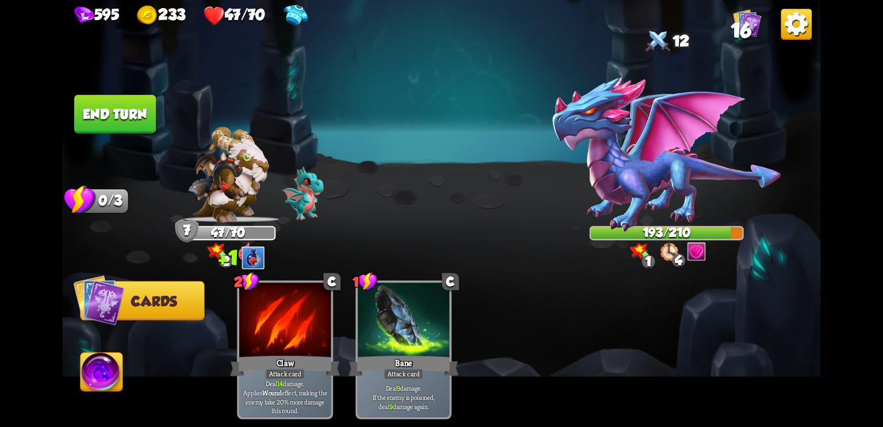
click at [664, 185] on img at bounding box center [666, 154] width 231 height 157
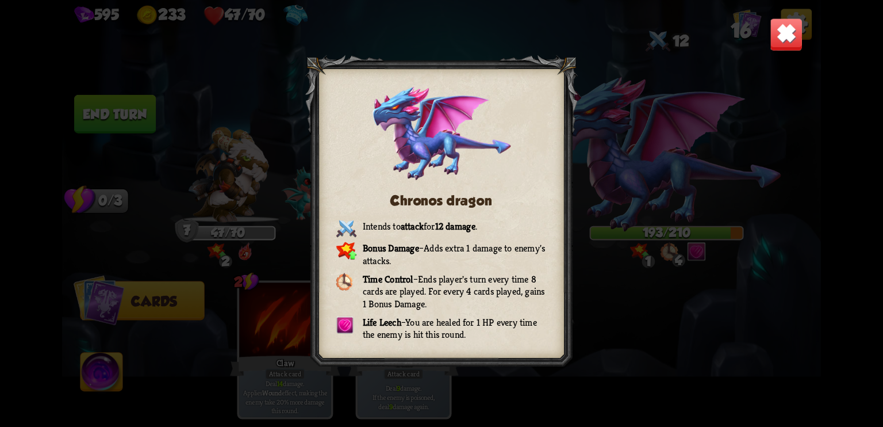
click at [787, 22] on img at bounding box center [786, 34] width 33 height 33
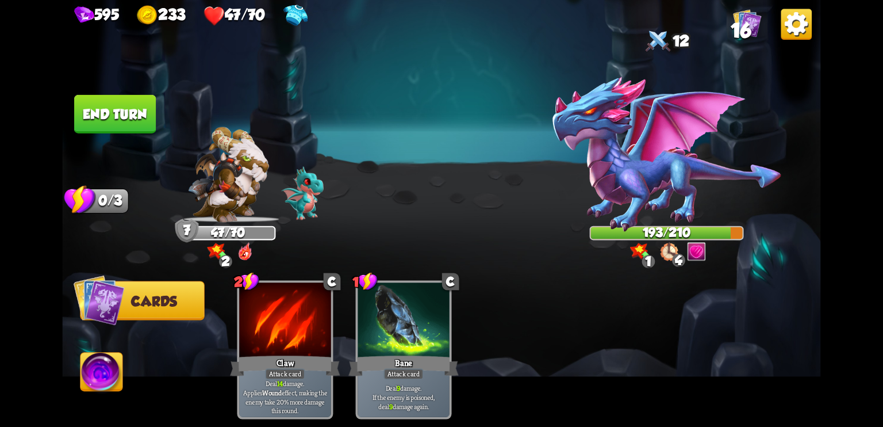
click at [145, 106] on button "End turn" at bounding box center [115, 114] width 82 height 39
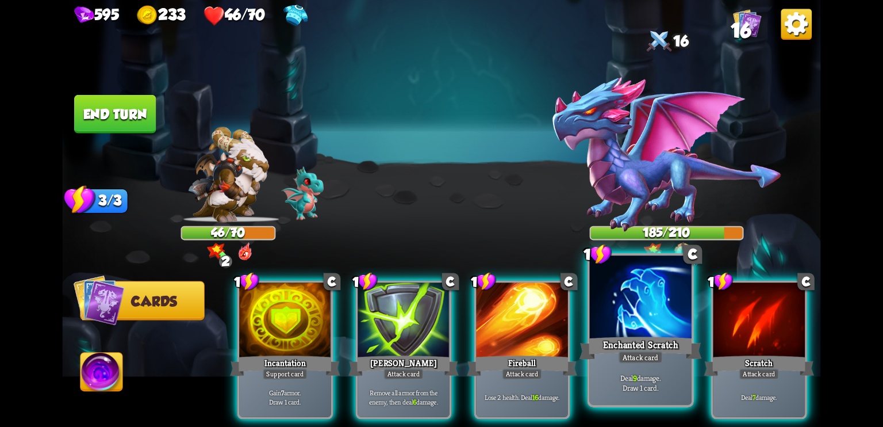
click at [646, 332] on div at bounding box center [641, 298] width 102 height 86
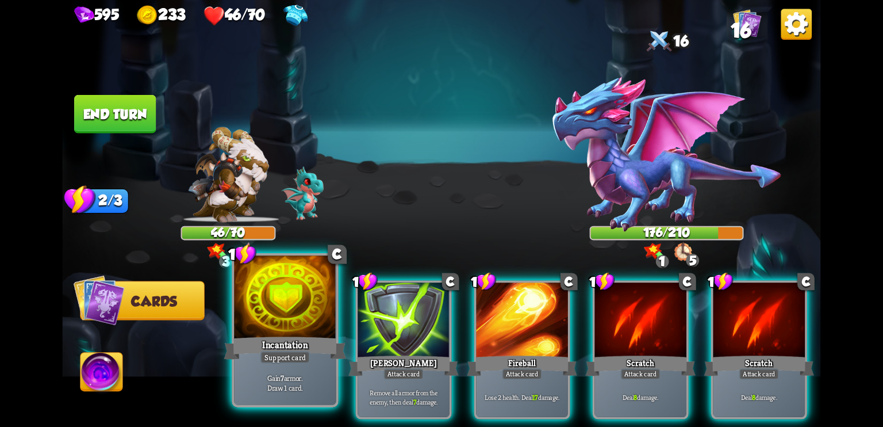
click at [265, 331] on div at bounding box center [285, 298] width 102 height 86
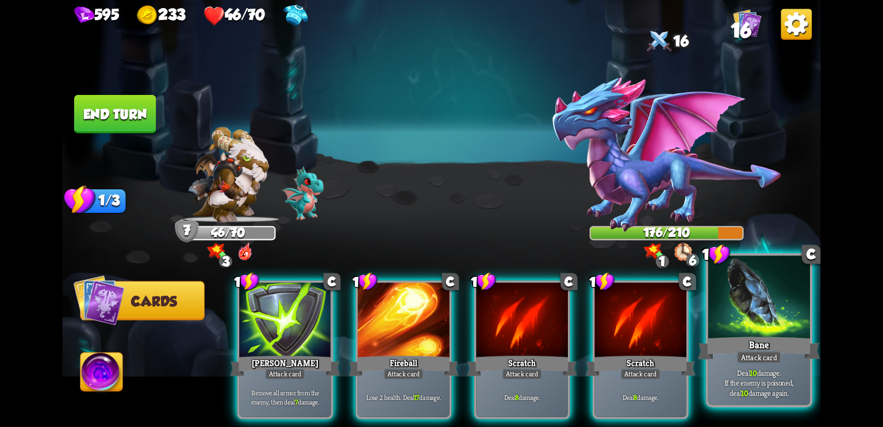
click at [765, 317] on div at bounding box center [759, 298] width 102 height 86
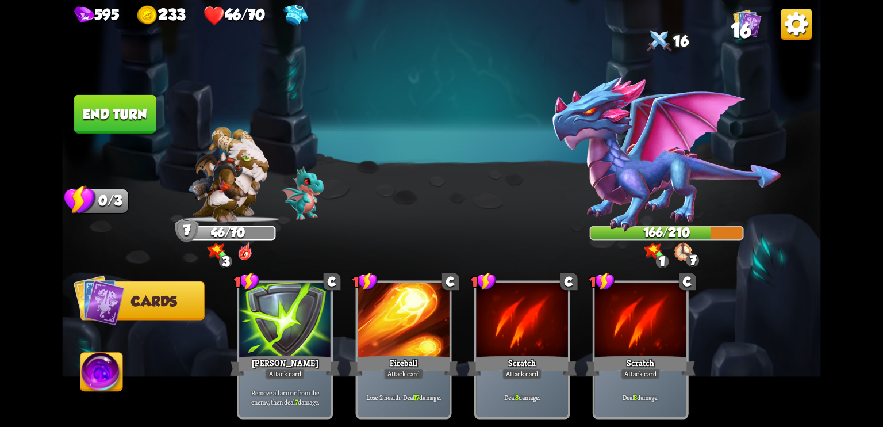
click at [127, 119] on button "End turn" at bounding box center [115, 114] width 82 height 39
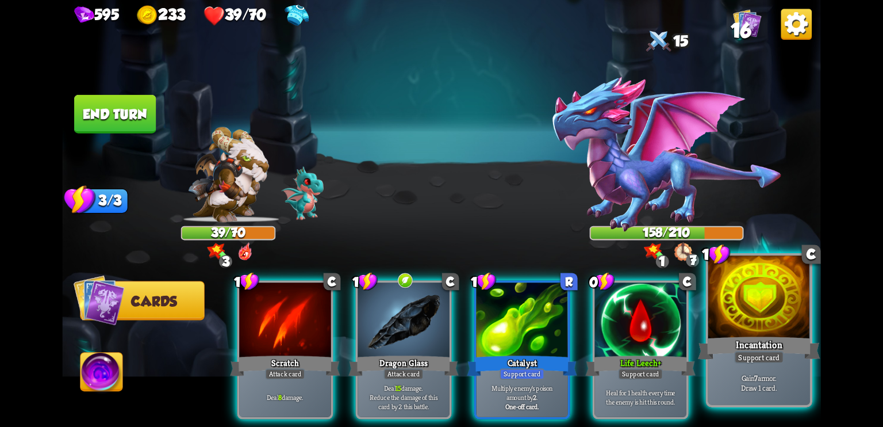
click at [729, 358] on div "Incantation" at bounding box center [759, 347] width 122 height 27
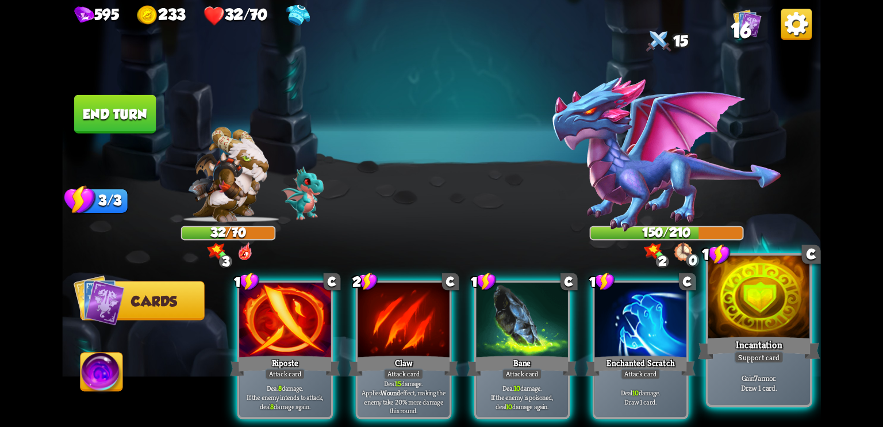
click at [764, 326] on div at bounding box center [759, 298] width 102 height 86
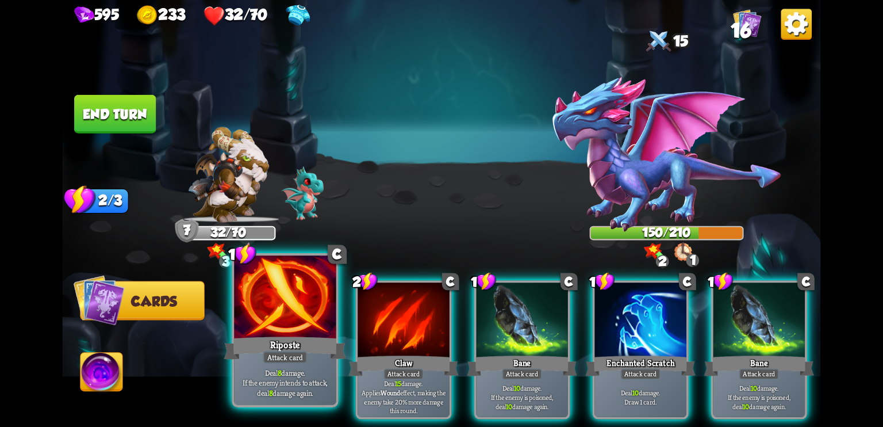
click at [305, 334] on div at bounding box center [285, 298] width 102 height 86
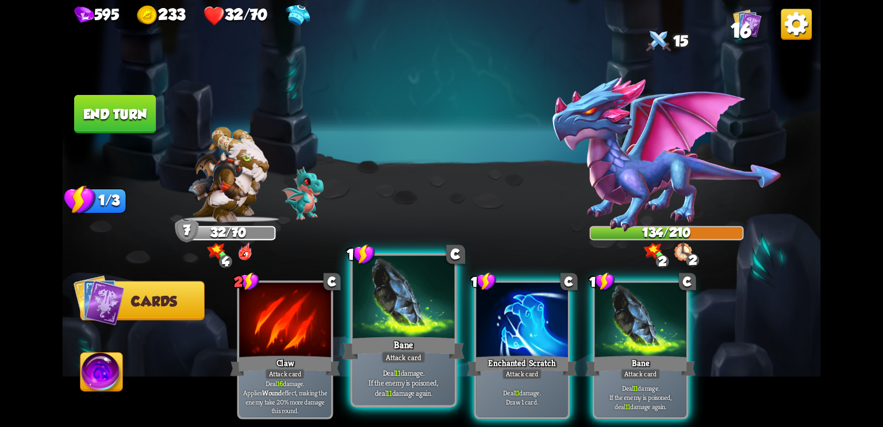
click at [423, 333] on div at bounding box center [404, 298] width 102 height 86
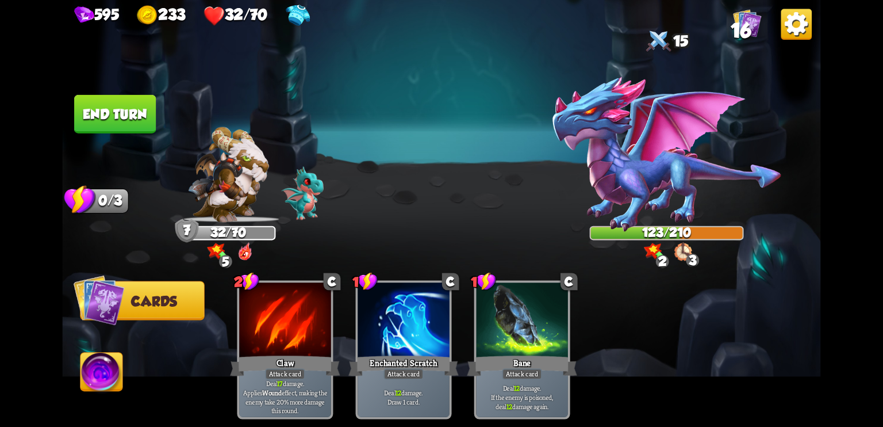
click at [125, 114] on button "End turn" at bounding box center [115, 114] width 82 height 39
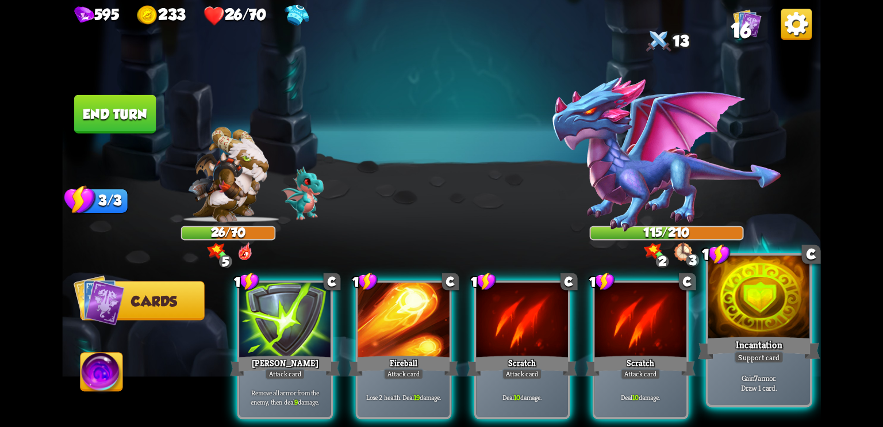
click at [757, 363] on div "Support card" at bounding box center [759, 357] width 50 height 13
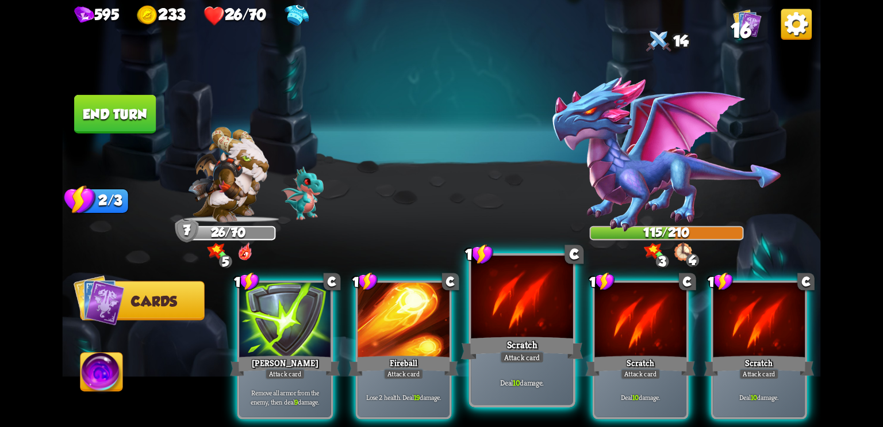
click at [538, 350] on div "Scratch" at bounding box center [522, 347] width 122 height 27
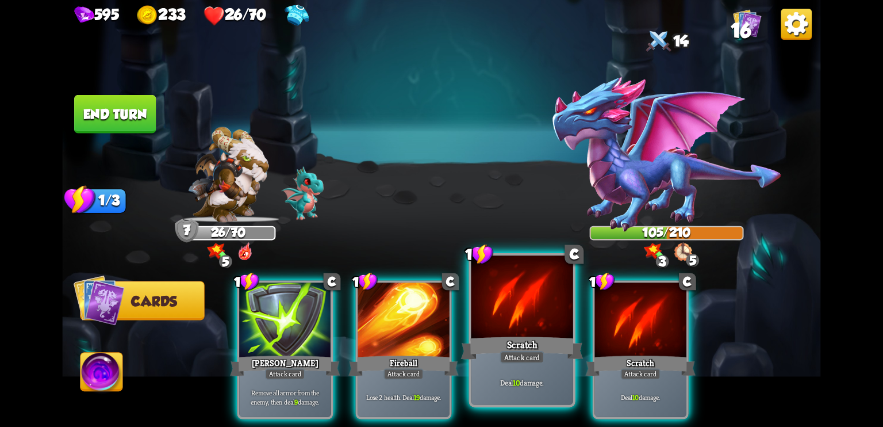
click at [522, 338] on div "Scratch" at bounding box center [522, 347] width 122 height 27
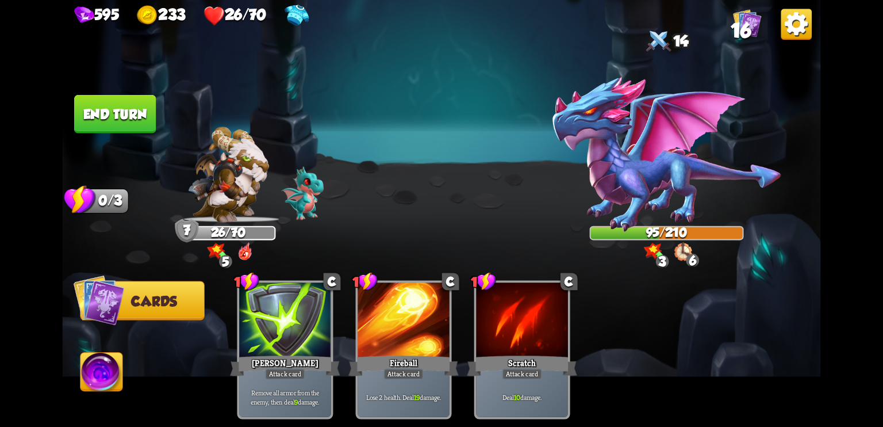
click at [127, 116] on button "End turn" at bounding box center [115, 114] width 82 height 39
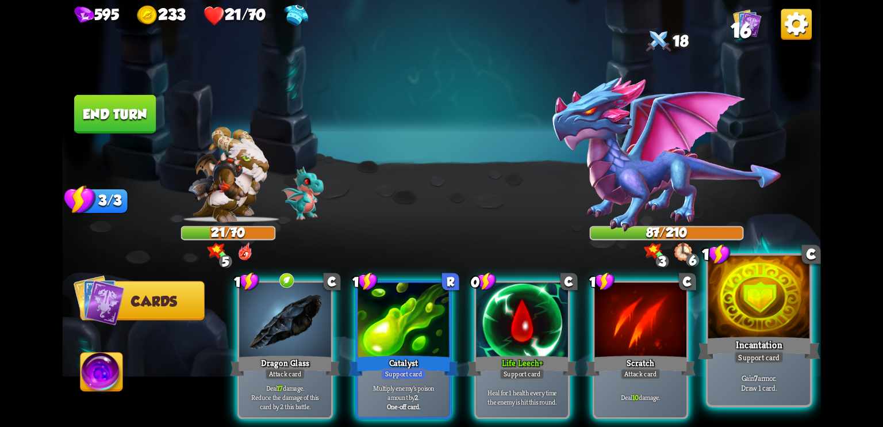
click at [766, 322] on div at bounding box center [759, 298] width 102 height 86
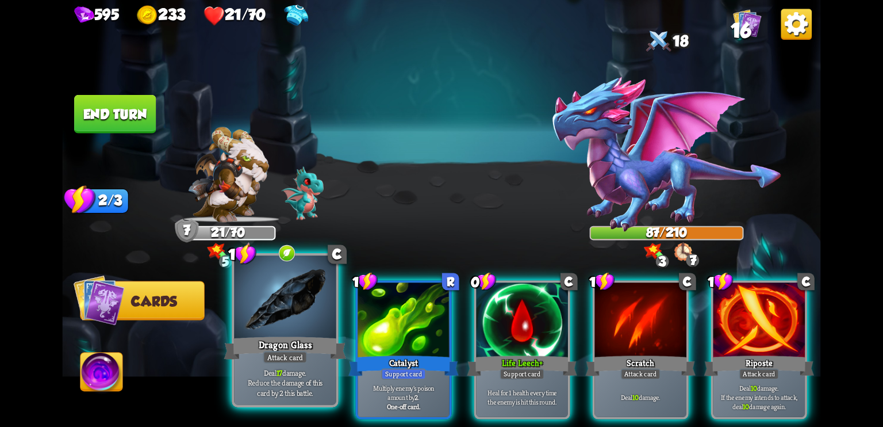
click at [288, 334] on div "Dragon Glass" at bounding box center [285, 347] width 122 height 27
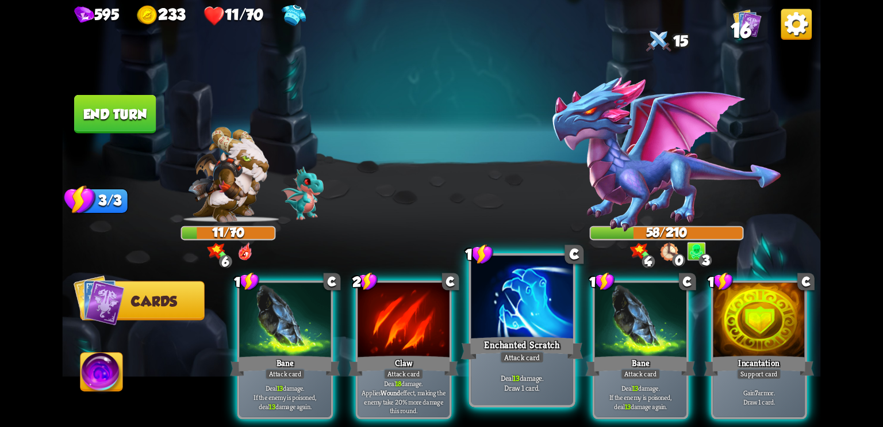
click at [564, 342] on div "Enchanted Scratch" at bounding box center [522, 347] width 122 height 27
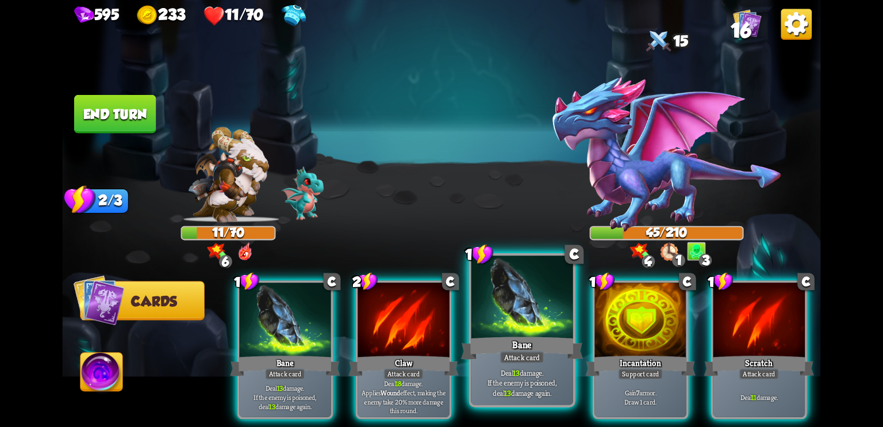
click at [520, 317] on div at bounding box center [523, 298] width 102 height 86
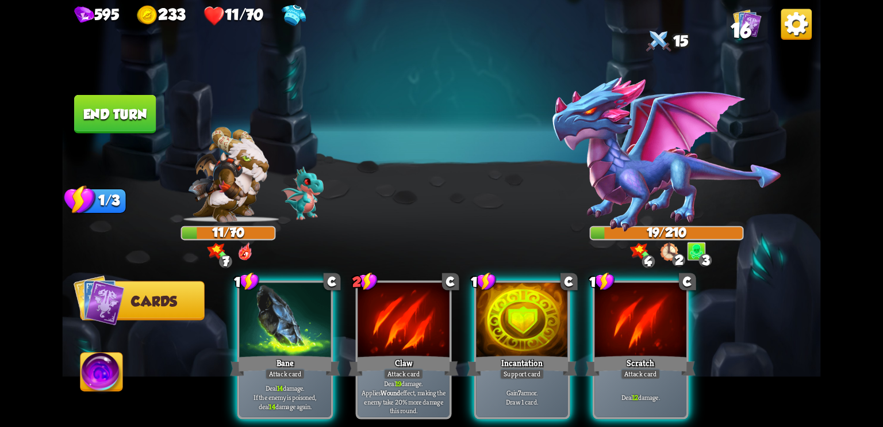
click at [92, 374] on img at bounding box center [102, 374] width 42 height 43
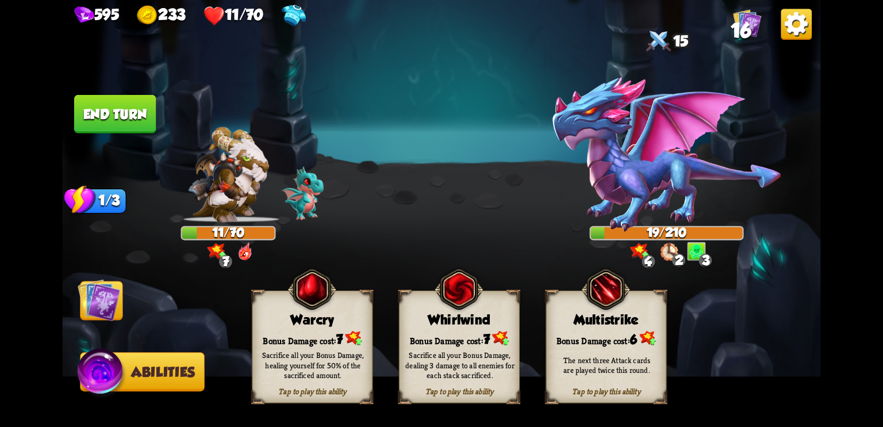
click at [294, 317] on div "Warcry" at bounding box center [312, 320] width 120 height 16
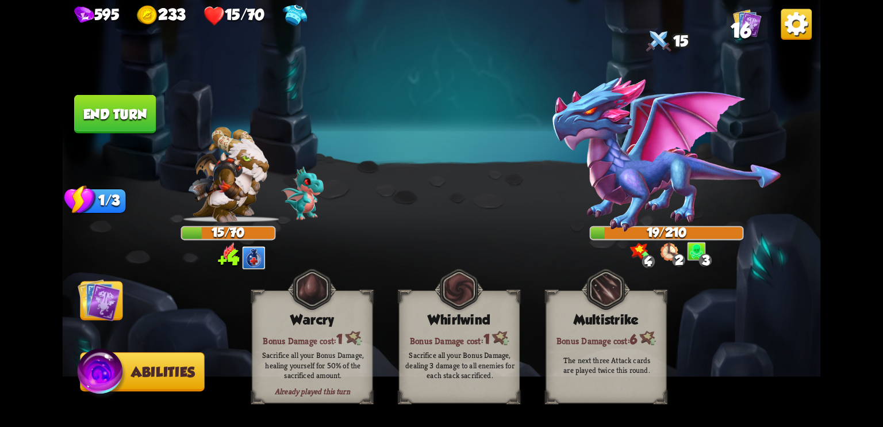
click at [105, 300] on img at bounding box center [99, 299] width 43 height 43
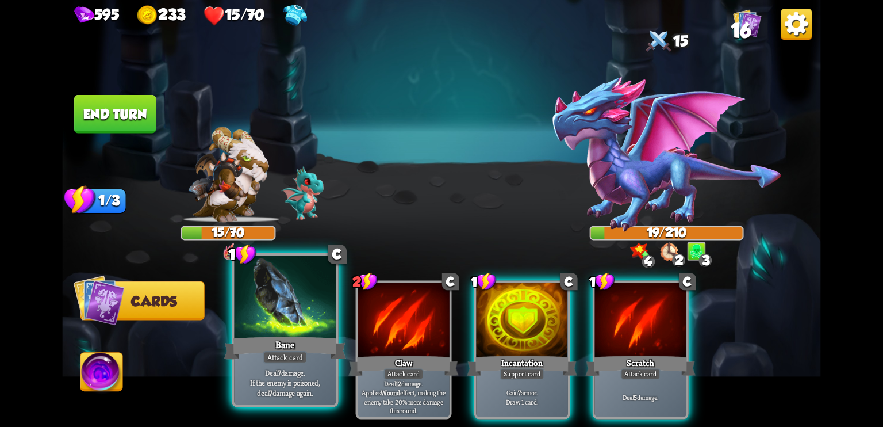
click at [281, 322] on div at bounding box center [285, 298] width 102 height 86
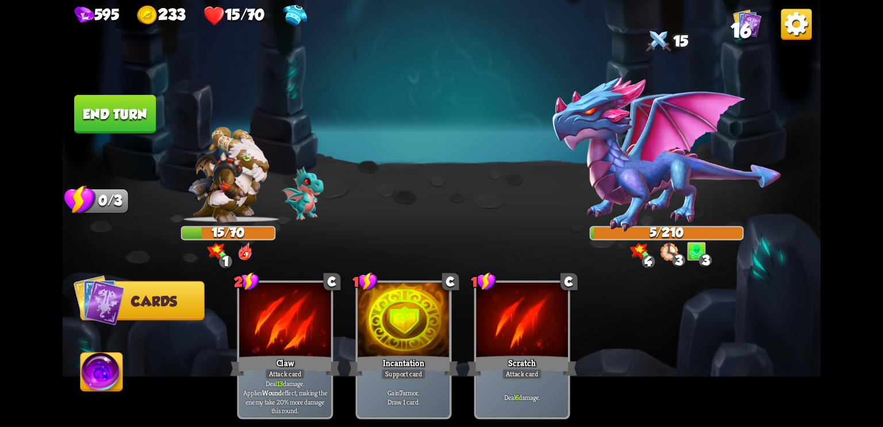
click at [144, 113] on button "End turn" at bounding box center [115, 114] width 82 height 39
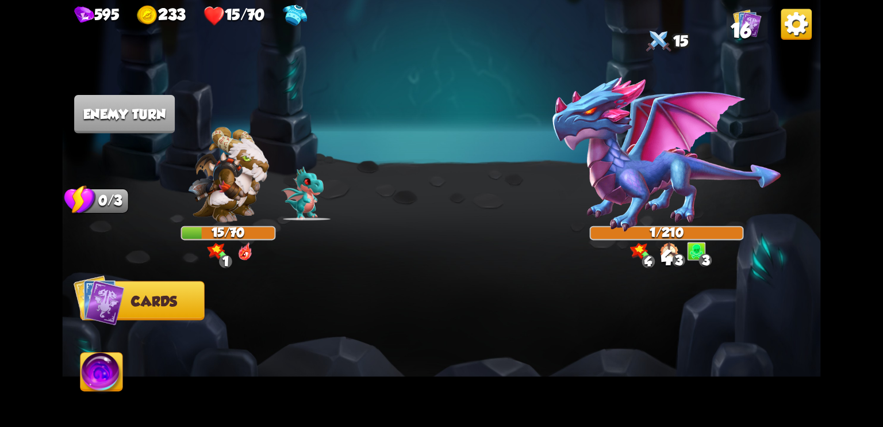
click at [100, 379] on img at bounding box center [102, 374] width 42 height 43
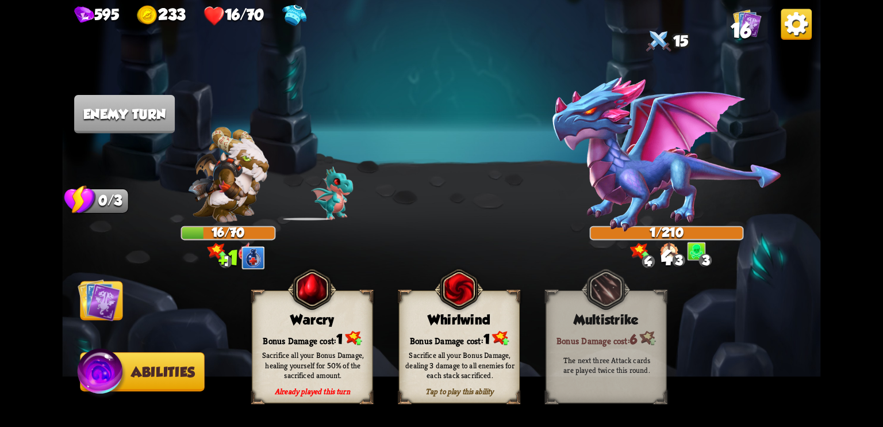
click at [273, 335] on div "595 233 16/70 16 Select an enemy to attack... You don't have enough stamina to …" at bounding box center [441, 213] width 759 height 427
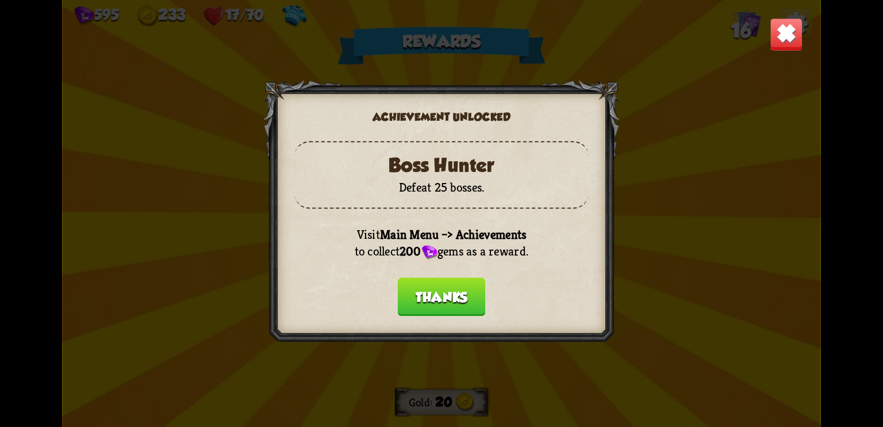
click at [466, 298] on button "Thanks" at bounding box center [442, 296] width 88 height 39
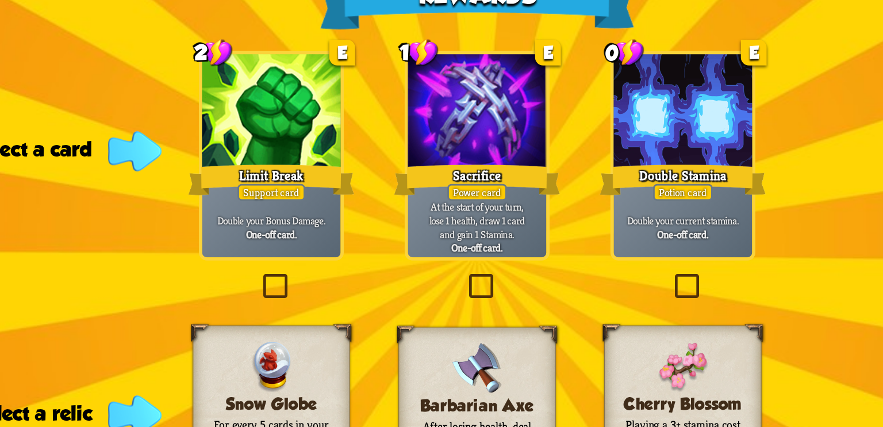
click at [297, 228] on label at bounding box center [297, 228] width 0 height 0
click at [0, 0] on input "checkbox" at bounding box center [0, 0] width 0 height 0
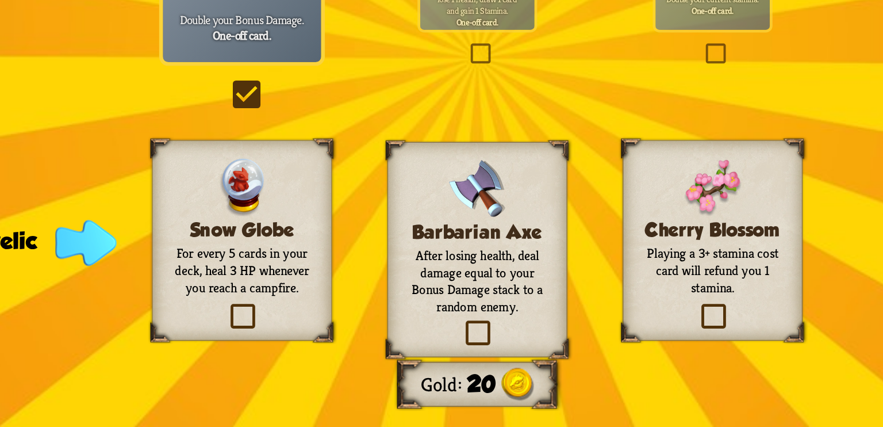
click at [432, 367] on label at bounding box center [432, 367] width 0 height 0
click at [0, 0] on input "checkbox" at bounding box center [0, 0] width 0 height 0
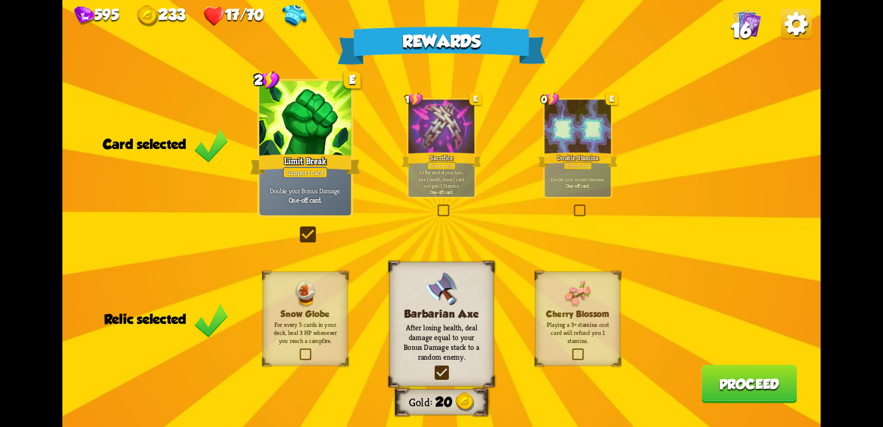
click at [750, 373] on button "Proceed" at bounding box center [749, 384] width 95 height 39
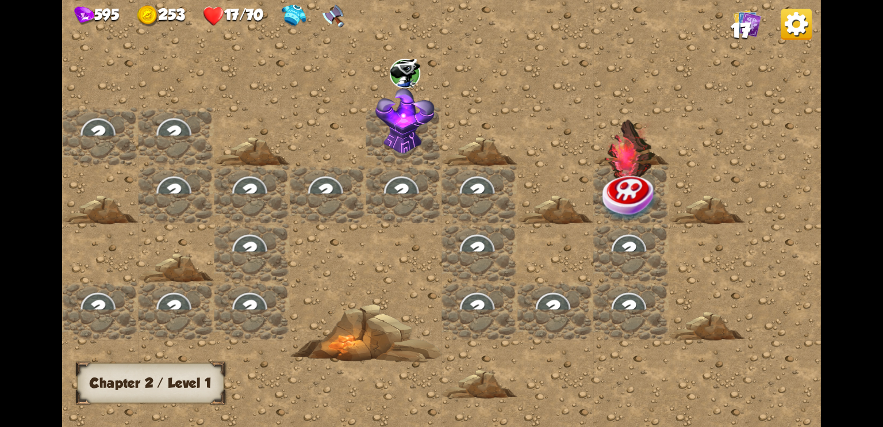
scroll to position [0, 0]
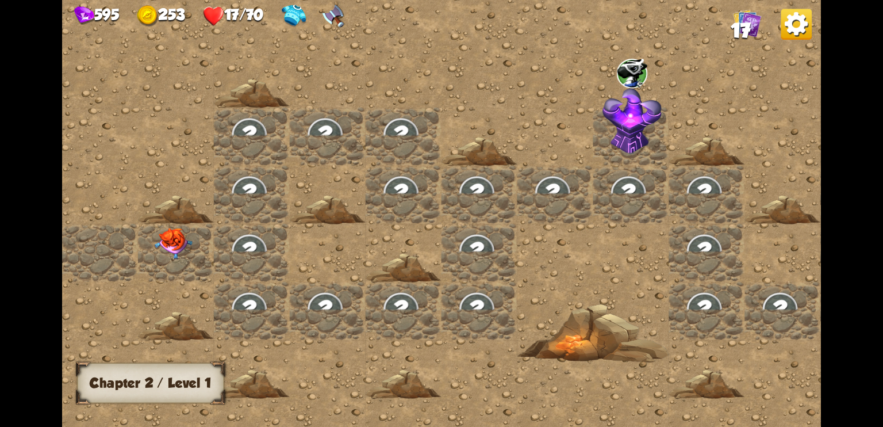
click at [166, 241] on img at bounding box center [174, 244] width 38 height 32
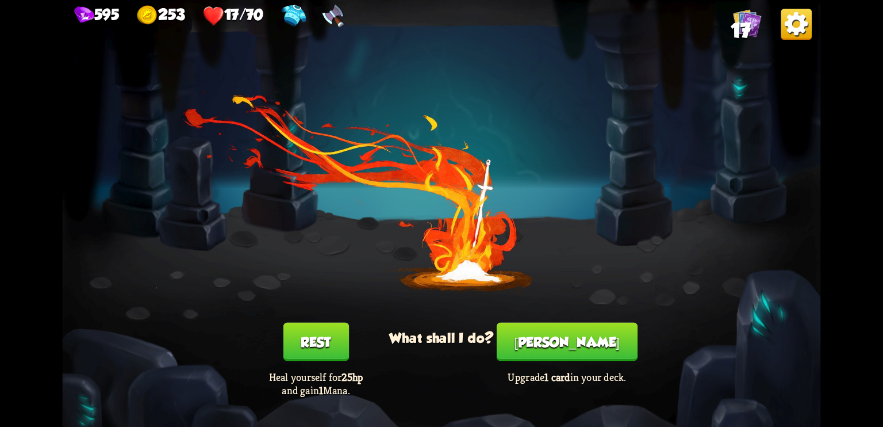
click at [560, 336] on button "[PERSON_NAME]" at bounding box center [567, 342] width 141 height 39
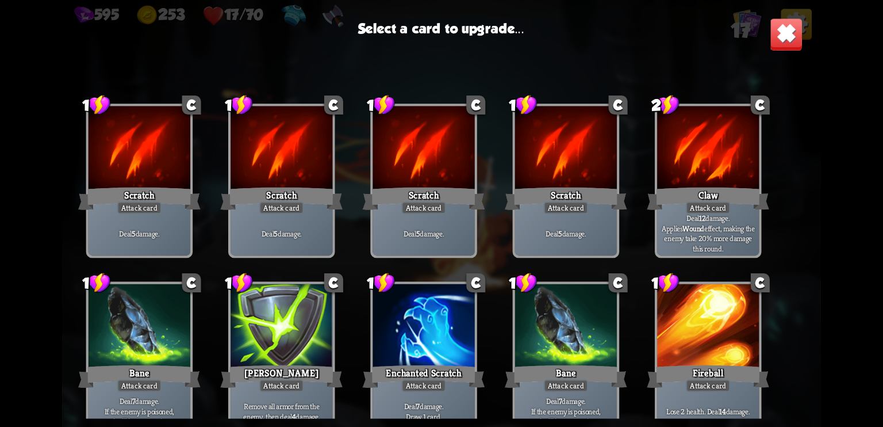
scroll to position [189, 0]
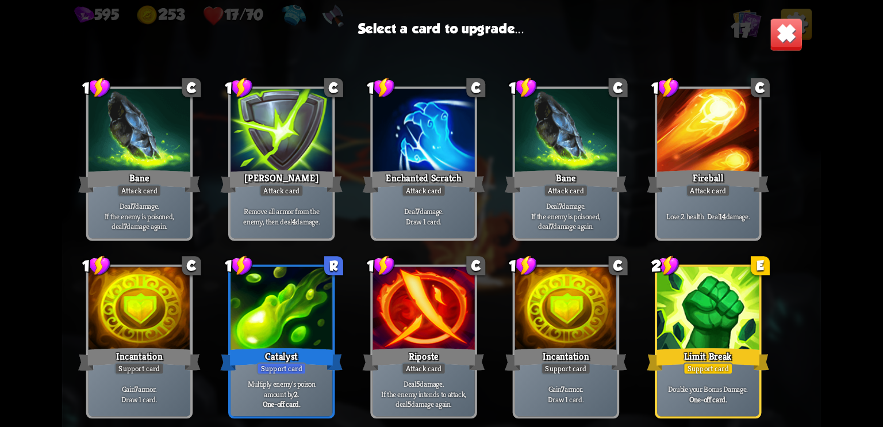
click at [729, 352] on div "Limit Break" at bounding box center [708, 359] width 122 height 27
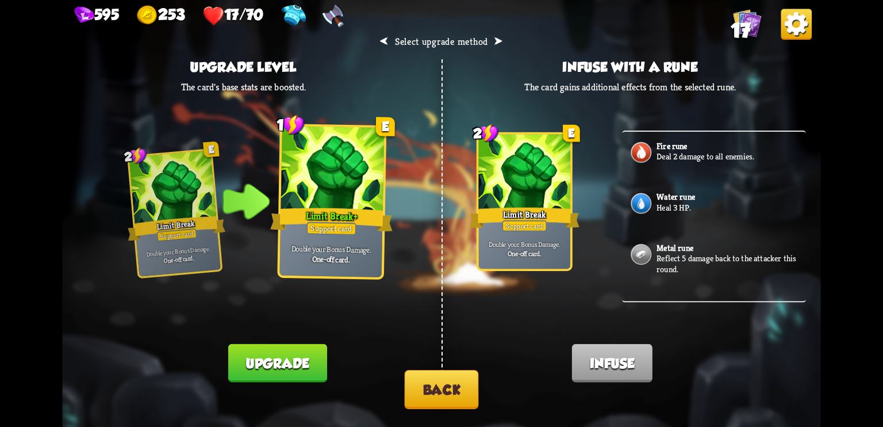
click at [463, 386] on button "Back" at bounding box center [442, 389] width 74 height 39
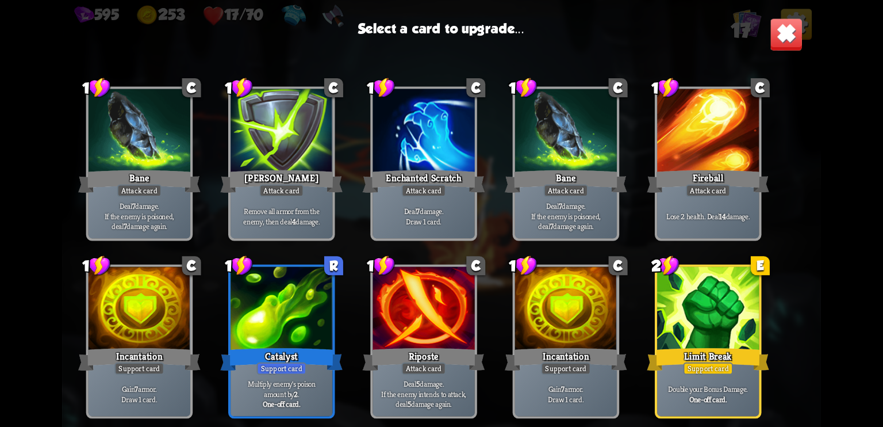
click at [774, 47] on img at bounding box center [786, 34] width 33 height 33
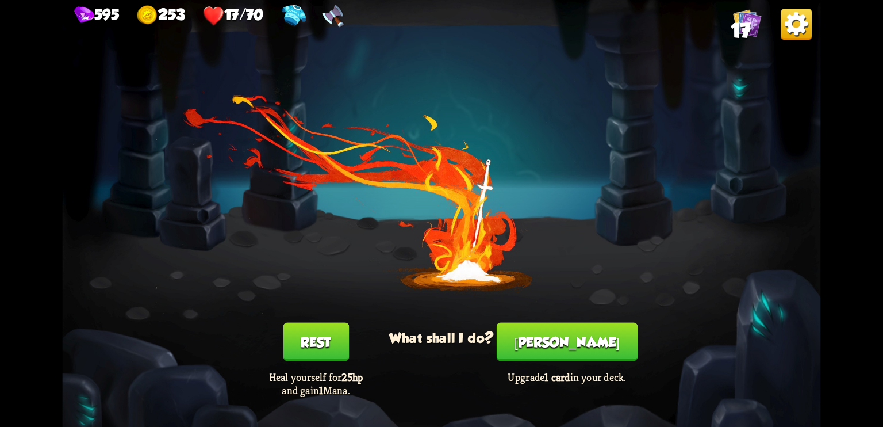
click at [317, 344] on button "Rest" at bounding box center [316, 342] width 66 height 39
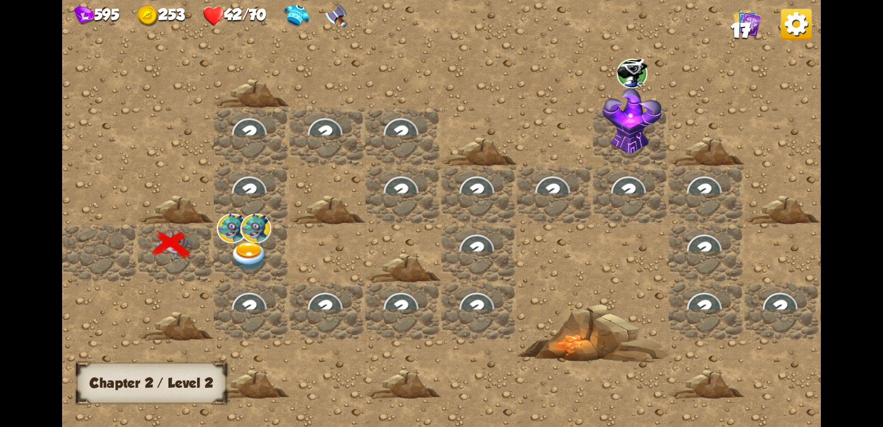
click at [251, 257] on img at bounding box center [250, 257] width 38 height 30
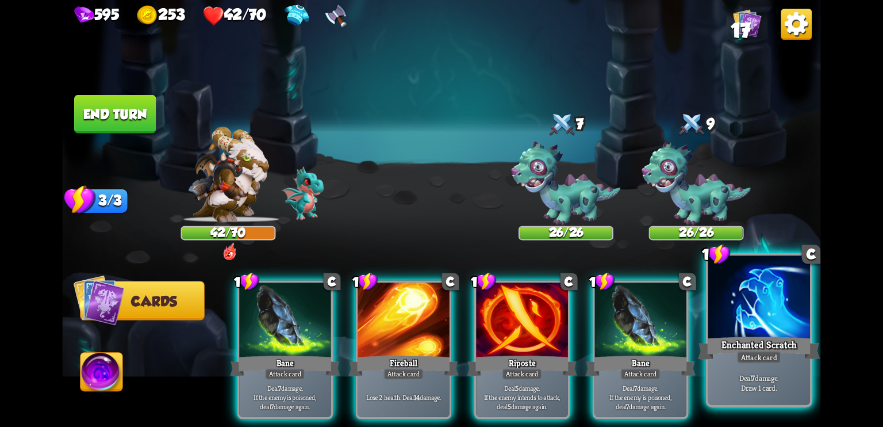
click at [750, 344] on div "Enchanted Scratch" at bounding box center [759, 347] width 122 height 27
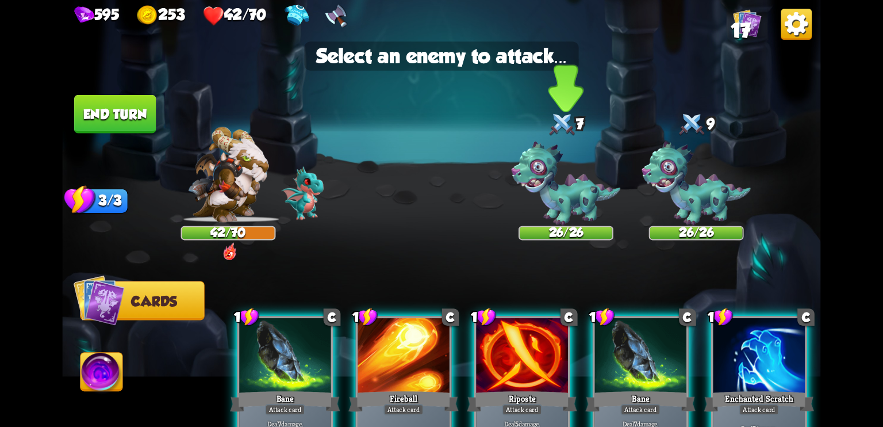
click at [581, 189] on img at bounding box center [566, 183] width 109 height 84
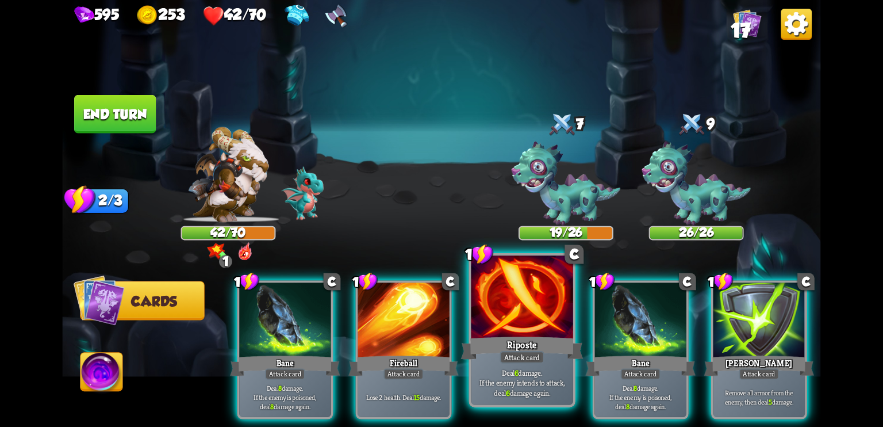
click at [504, 313] on div at bounding box center [523, 298] width 102 height 86
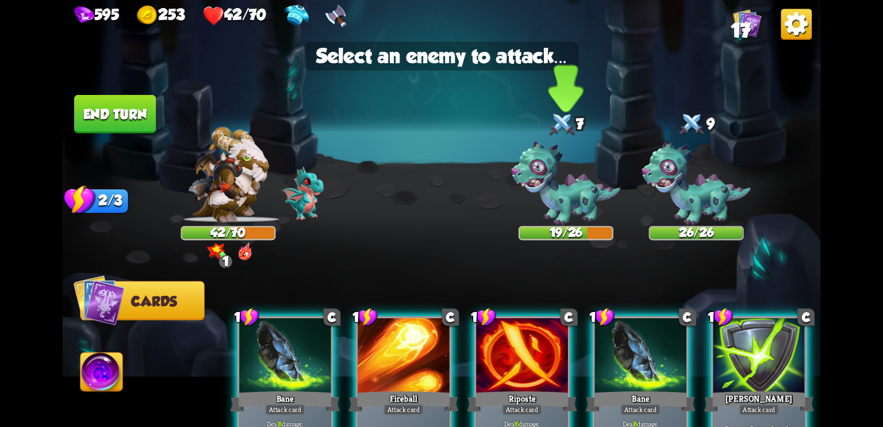
click at [580, 186] on img at bounding box center [566, 183] width 109 height 84
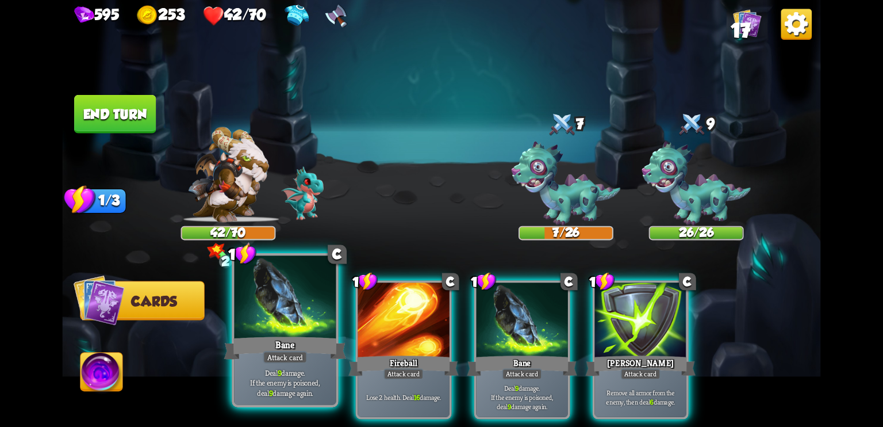
click at [274, 330] on div at bounding box center [285, 298] width 102 height 86
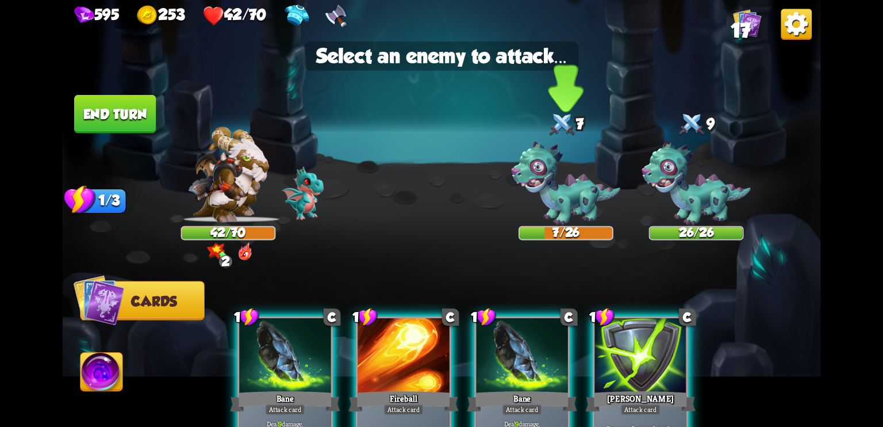
click at [568, 176] on img at bounding box center [566, 183] width 109 height 84
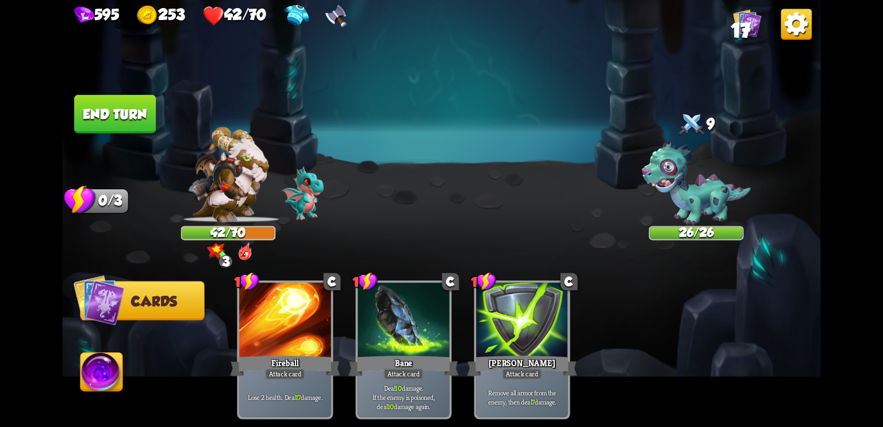
click at [125, 105] on button "End turn" at bounding box center [115, 114] width 82 height 39
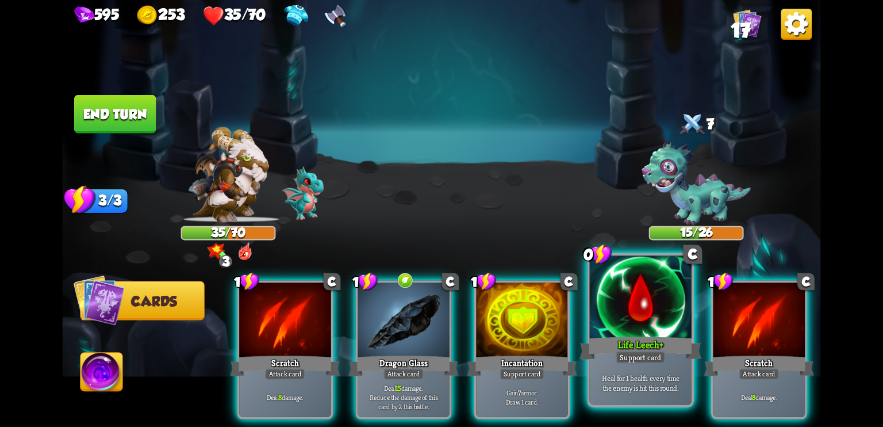
click at [660, 350] on b "+" at bounding box center [662, 344] width 4 height 13
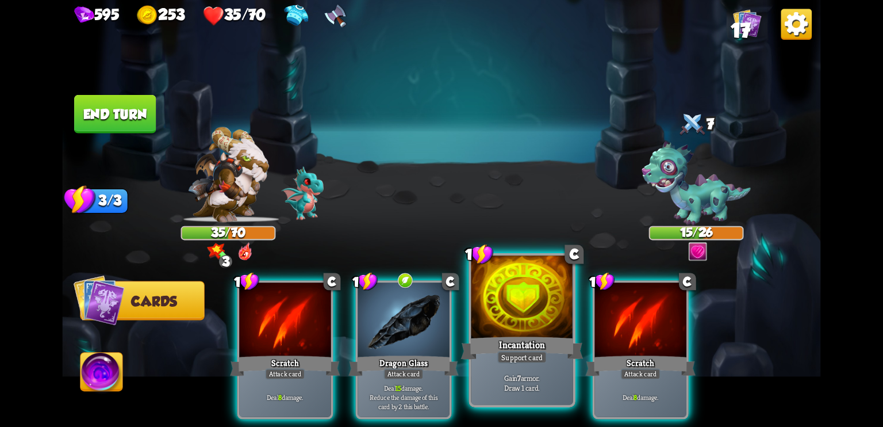
click at [529, 360] on div "Support card" at bounding box center [522, 357] width 50 height 13
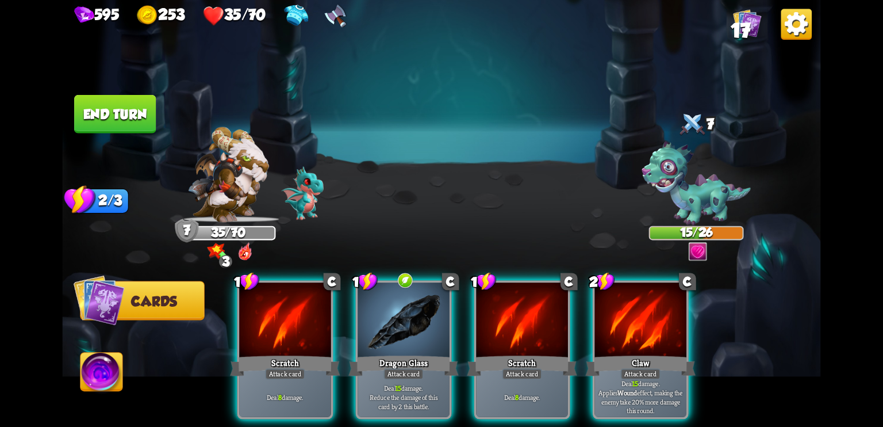
click at [230, 202] on img at bounding box center [227, 174] width 81 height 95
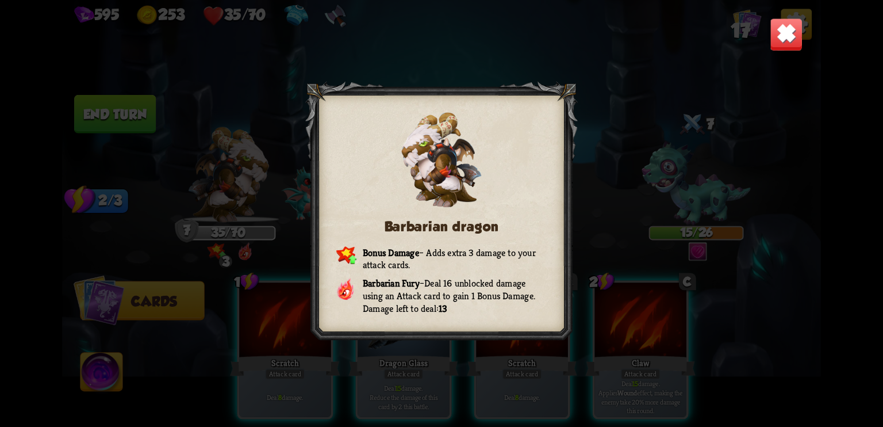
click at [791, 34] on img at bounding box center [786, 34] width 33 height 33
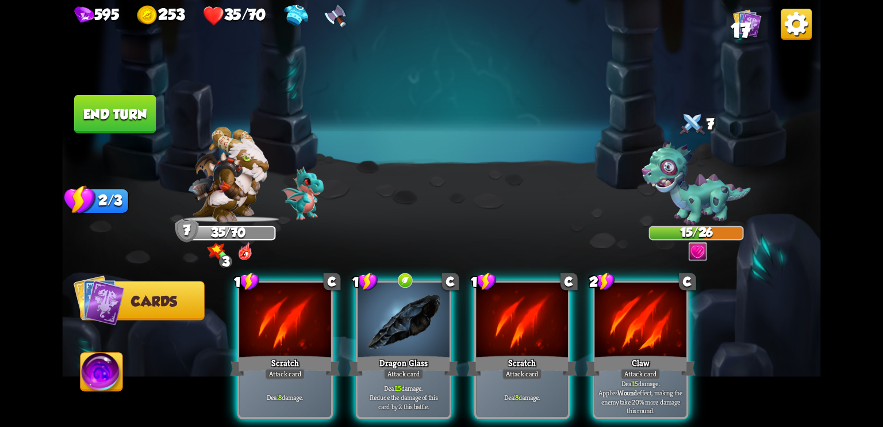
click at [108, 378] on img at bounding box center [102, 374] width 42 height 43
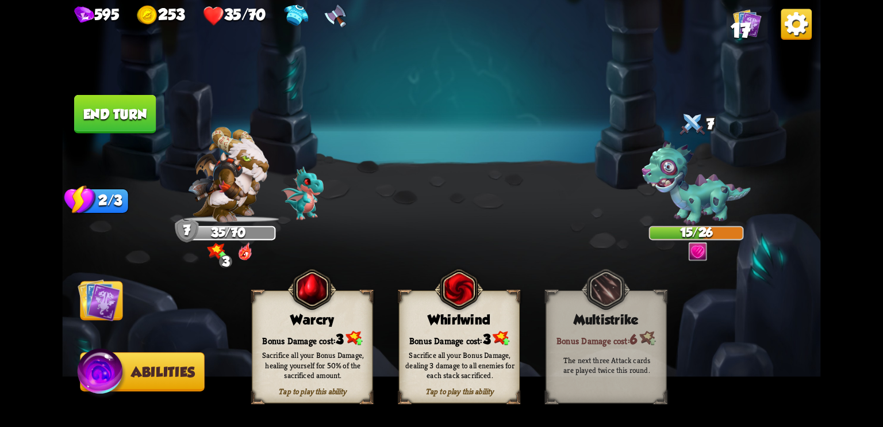
click at [324, 355] on div "Sacrifice all your Bonus Damage, healing yourself for 50% of the sacrificed amo…" at bounding box center [313, 365] width 109 height 30
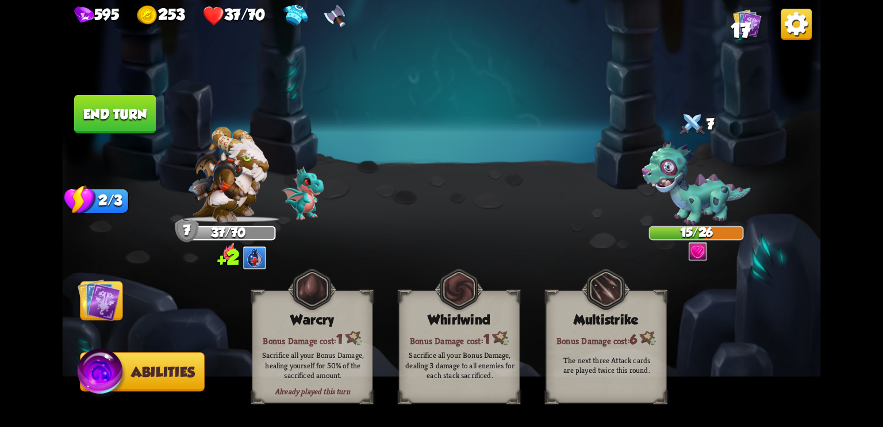
click at [101, 297] on img at bounding box center [99, 299] width 43 height 43
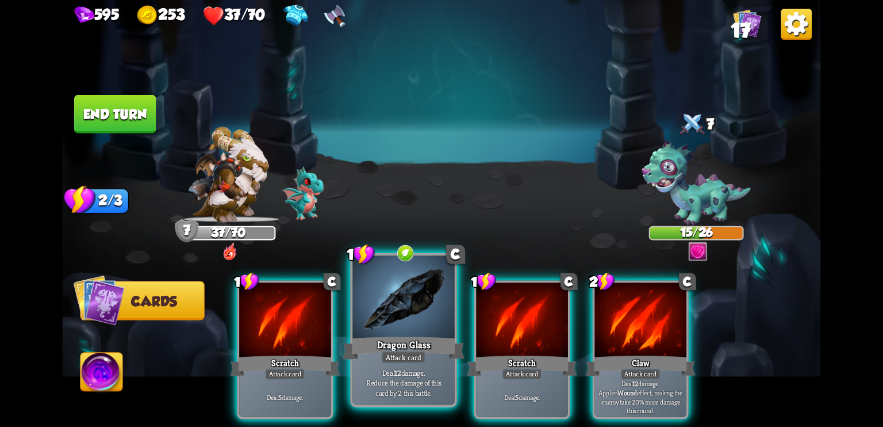
click at [411, 340] on div "Dragon Glass" at bounding box center [404, 347] width 122 height 27
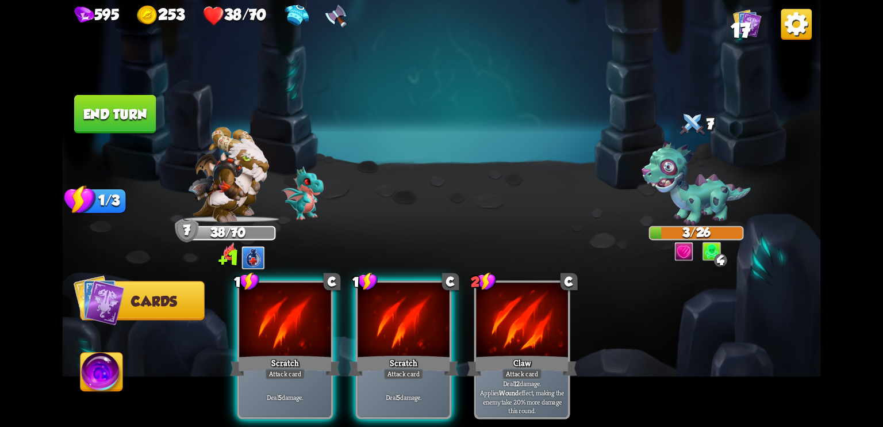
click at [109, 366] on img at bounding box center [102, 374] width 42 height 43
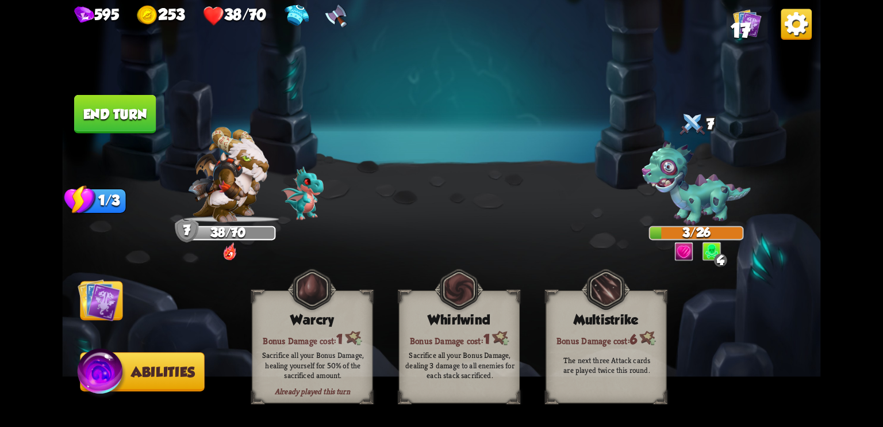
click at [338, 342] on div "Sacrifice all your Bonus Damage, healing yourself for 50% of the sacrificed amo…" at bounding box center [312, 365] width 121 height 47
click at [108, 305] on img at bounding box center [99, 299] width 43 height 43
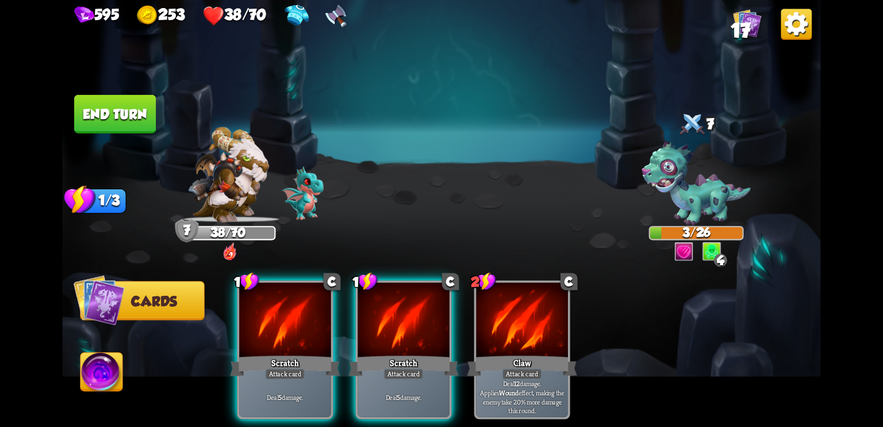
click at [142, 109] on button "End turn" at bounding box center [115, 114] width 82 height 39
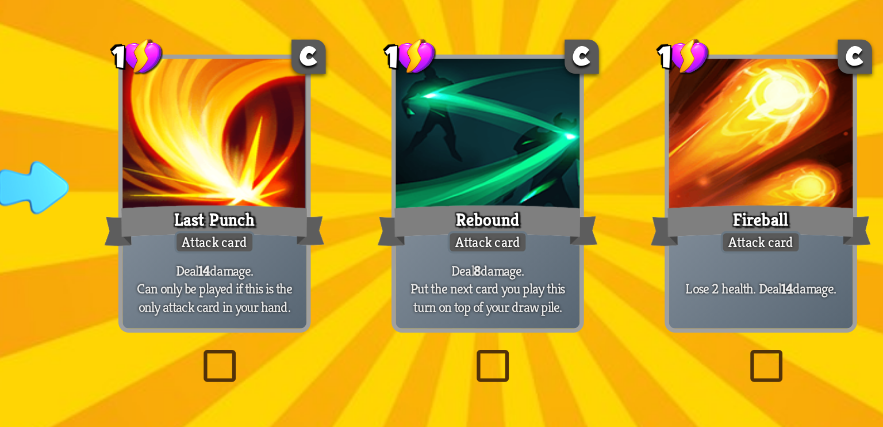
click at [434, 293] on label at bounding box center [434, 293] width 0 height 0
click at [0, 0] on input "checkbox" at bounding box center [0, 0] width 0 height 0
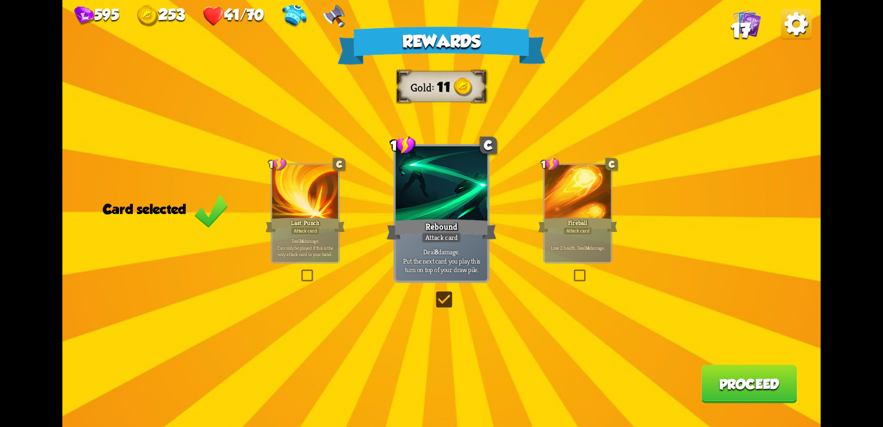
click at [730, 380] on button "Proceed" at bounding box center [749, 384] width 95 height 39
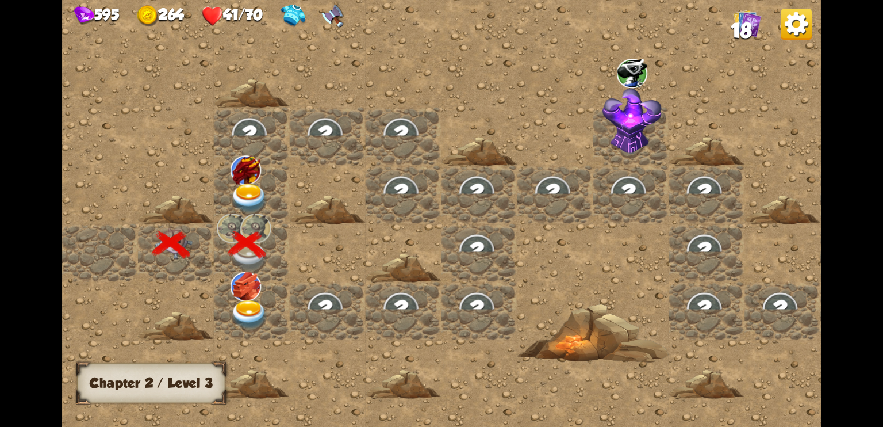
click at [242, 186] on img at bounding box center [250, 198] width 38 height 30
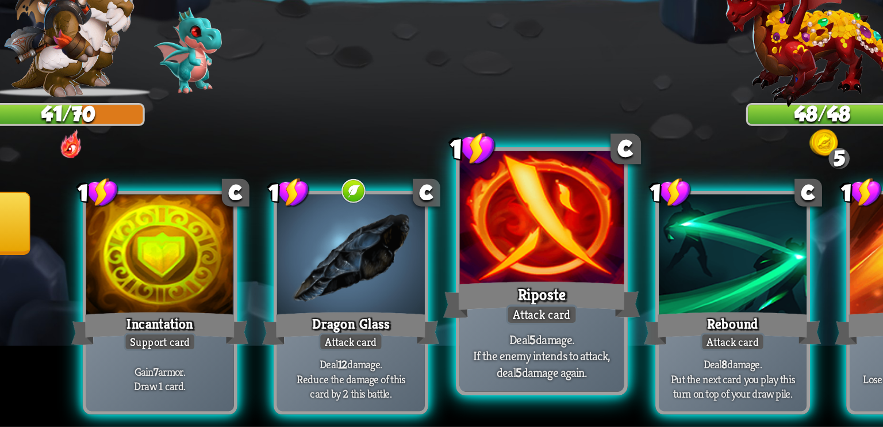
scroll to position [0, 0]
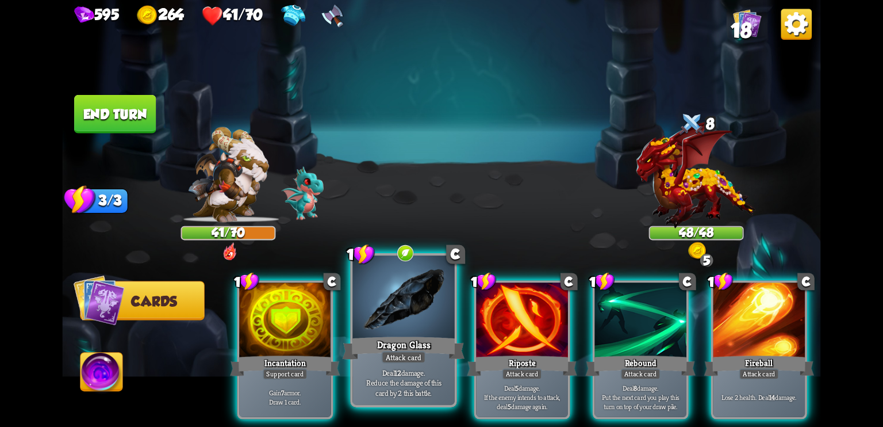
click at [454, 346] on div "Dragon Glass" at bounding box center [404, 347] width 122 height 27
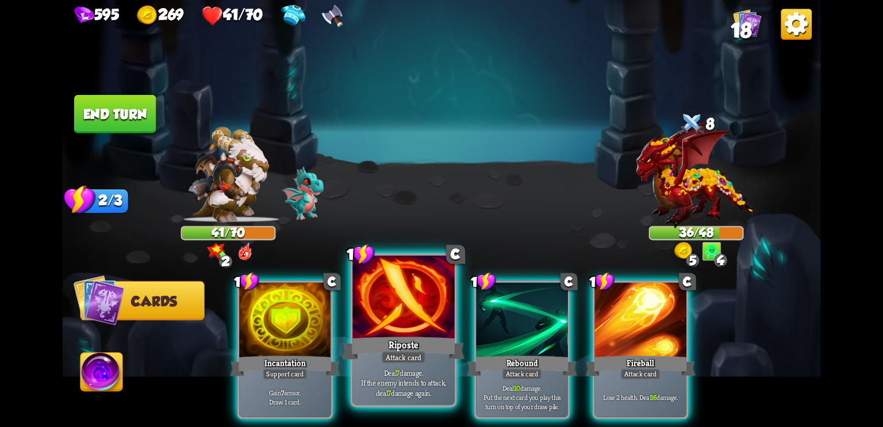
click at [407, 325] on div at bounding box center [404, 298] width 102 height 86
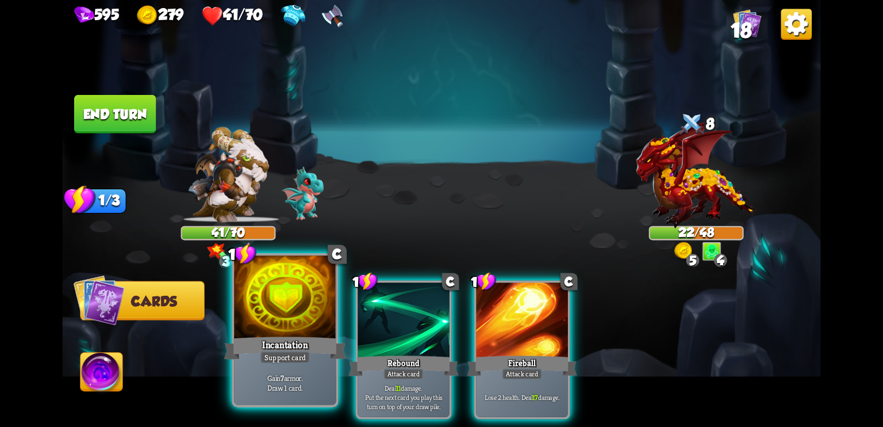
click at [311, 334] on div "Incantation" at bounding box center [285, 347] width 122 height 27
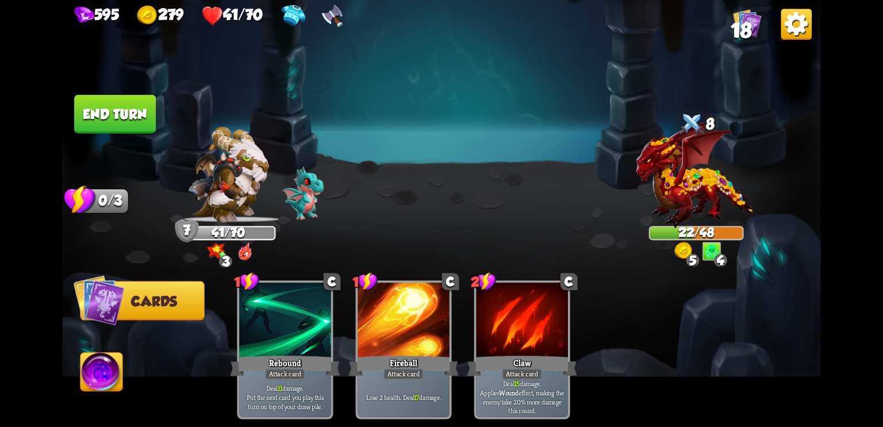
click at [150, 122] on button "End turn" at bounding box center [115, 114] width 82 height 39
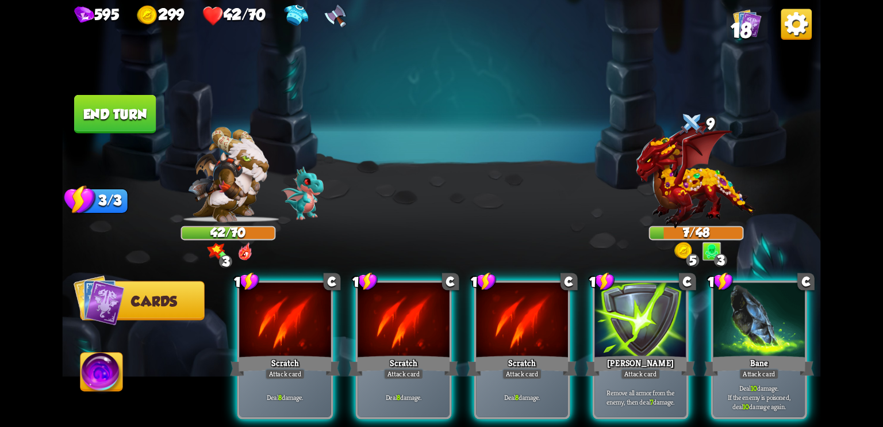
click at [110, 375] on img at bounding box center [102, 374] width 42 height 43
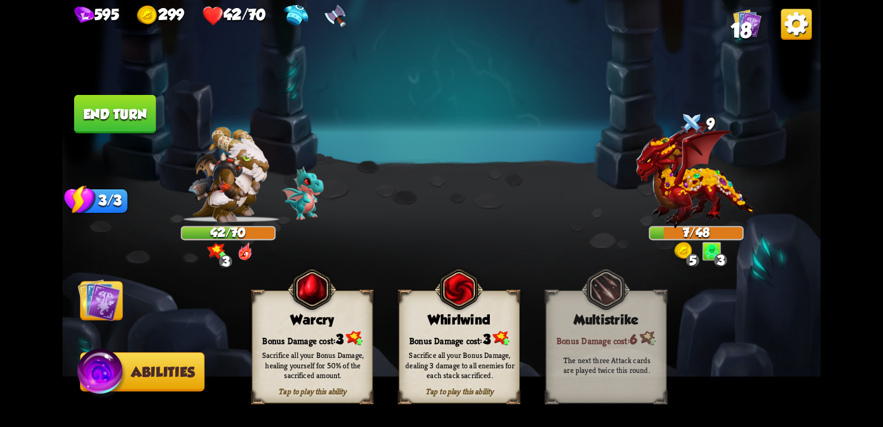
click at [118, 370] on img at bounding box center [101, 373] width 51 height 51
click at [98, 289] on img at bounding box center [99, 299] width 43 height 43
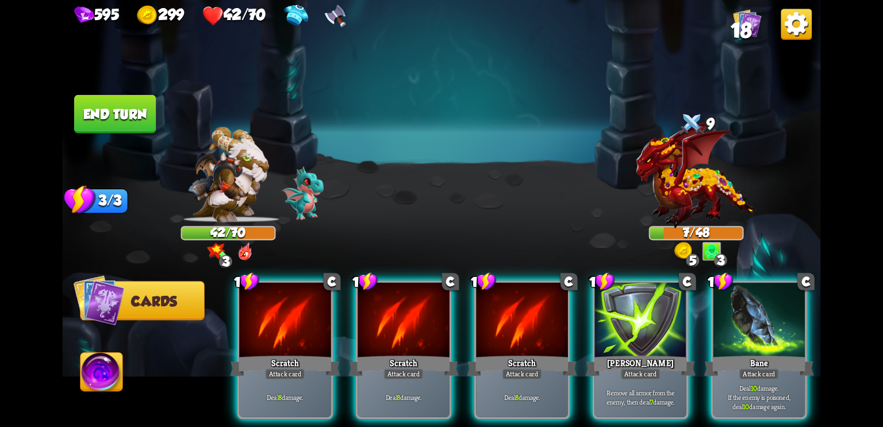
click at [97, 370] on img at bounding box center [102, 374] width 42 height 43
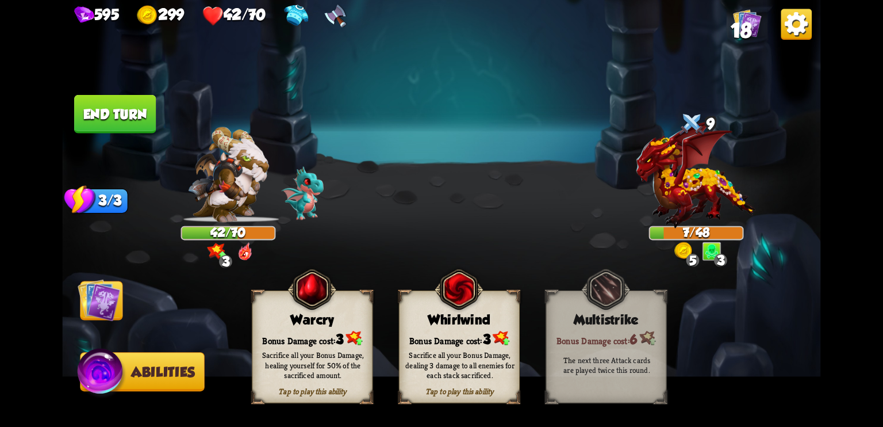
click at [276, 361] on div "Sacrifice all your Bonus Damage, healing yourself for 50% of the sacrificed amo…" at bounding box center [313, 365] width 109 height 30
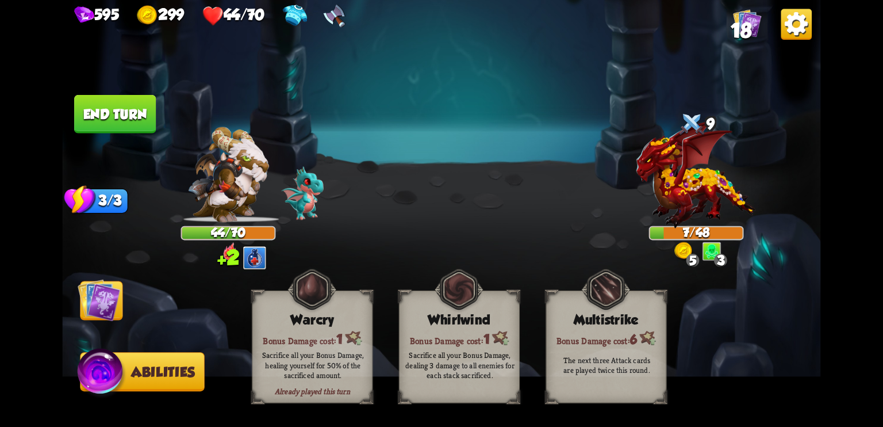
click at [107, 301] on img at bounding box center [99, 299] width 43 height 43
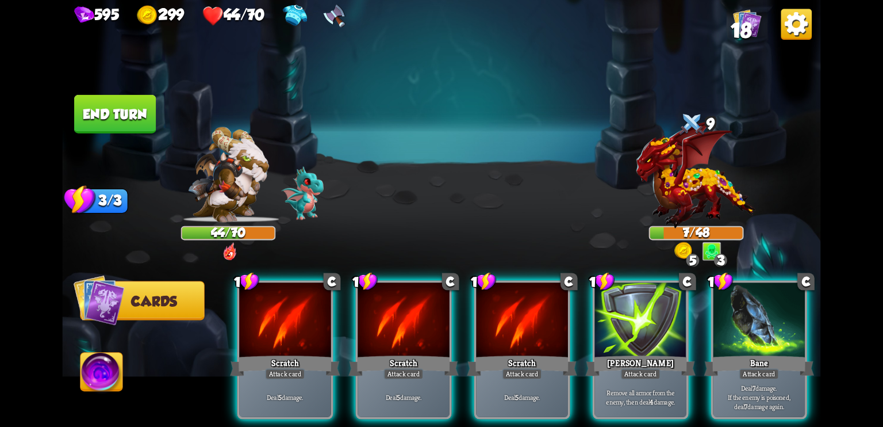
click at [115, 107] on button "End turn" at bounding box center [115, 114] width 82 height 39
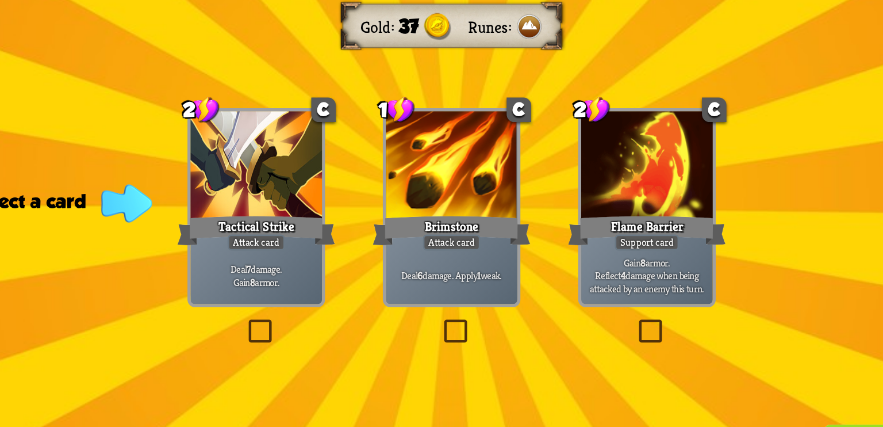
click at [297, 293] on label at bounding box center [297, 293] width 0 height 0
click at [0, 0] on input "checkbox" at bounding box center [0, 0] width 0 height 0
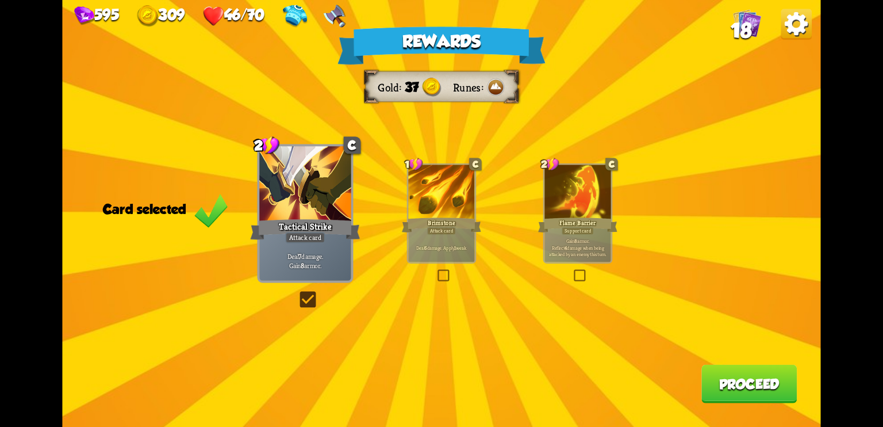
click at [743, 389] on button "Proceed" at bounding box center [749, 384] width 95 height 39
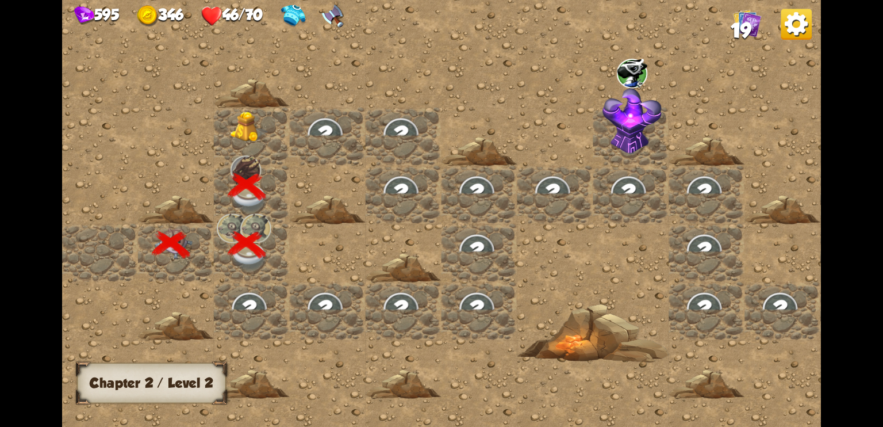
click at [244, 112] on img at bounding box center [250, 127] width 38 height 31
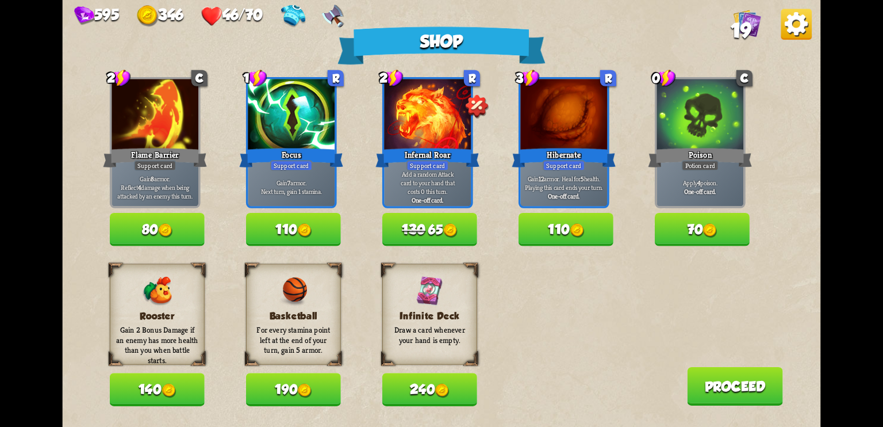
click at [208, 150] on div "Shop 2 C Flame Barrier Support card Gain 8 armor. Reflect 4 damage when being a…" at bounding box center [441, 213] width 759 height 427
click at [705, 231] on img at bounding box center [710, 231] width 14 height 14
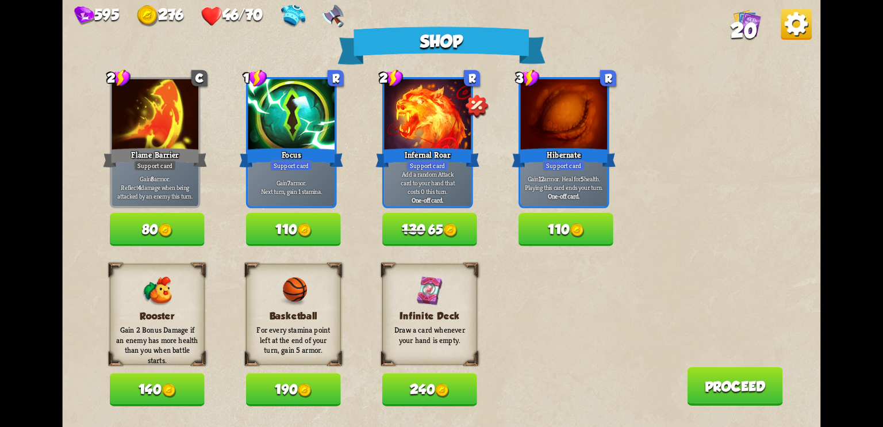
click at [725, 385] on button "Proceed" at bounding box center [734, 386] width 95 height 39
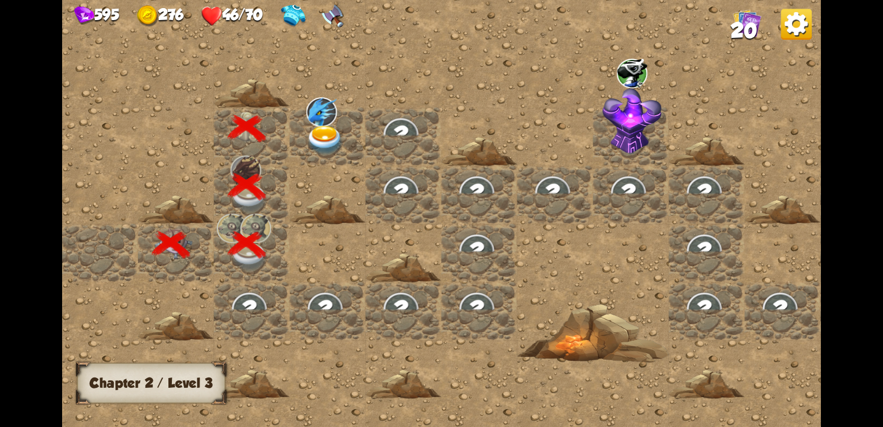
click at [322, 141] on img at bounding box center [326, 140] width 38 height 30
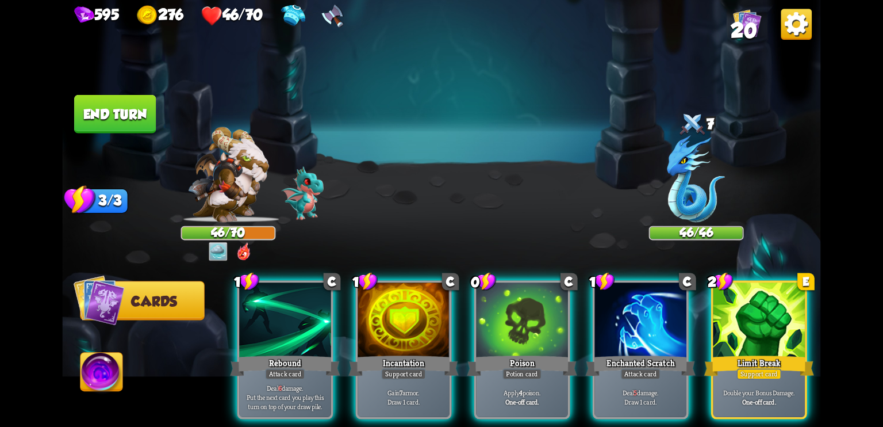
click at [239, 190] on img at bounding box center [227, 174] width 81 height 95
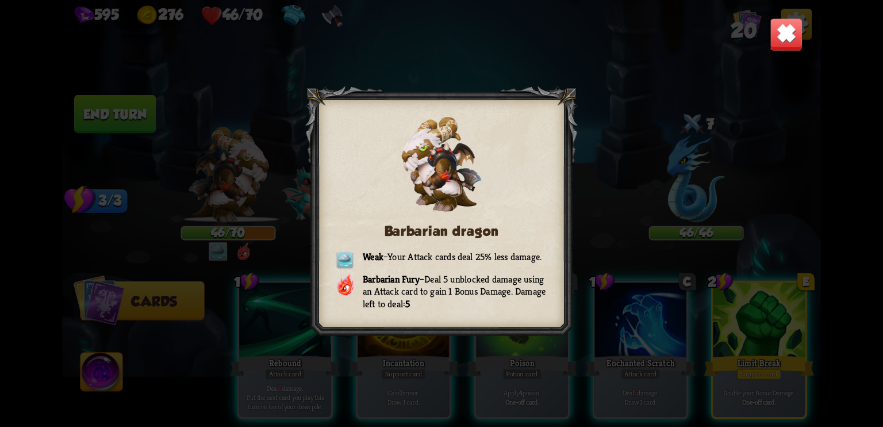
click at [786, 35] on img at bounding box center [786, 34] width 33 height 33
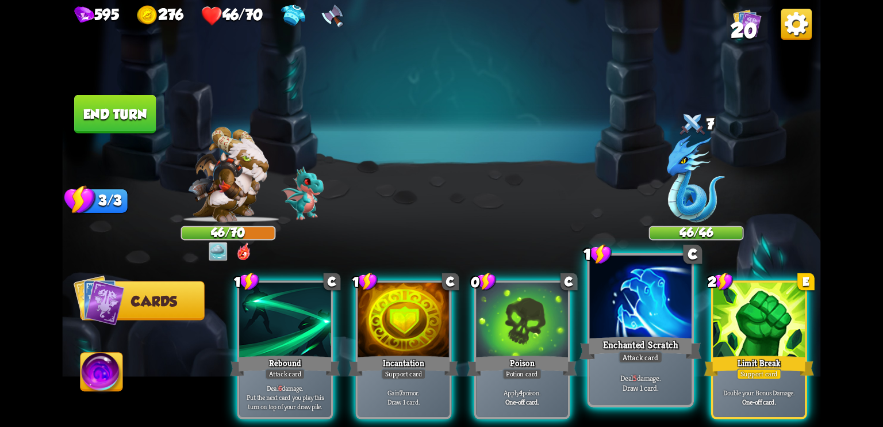
click at [629, 339] on div "Enchanted Scratch" at bounding box center [641, 347] width 122 height 27
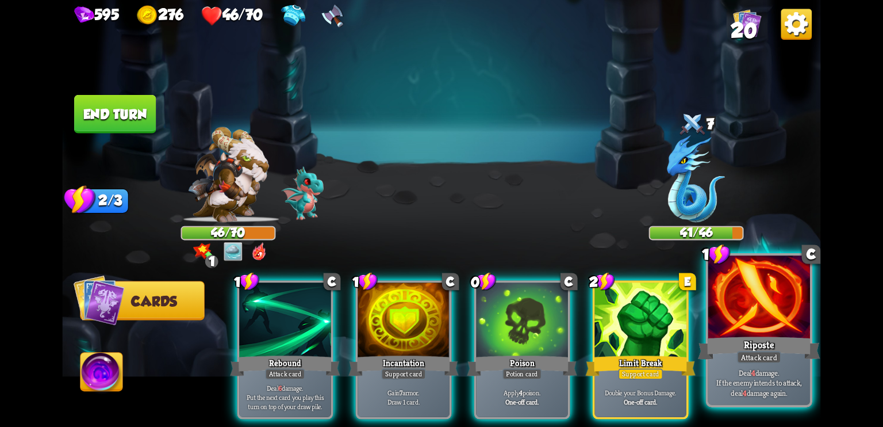
click at [733, 294] on div at bounding box center [759, 298] width 102 height 86
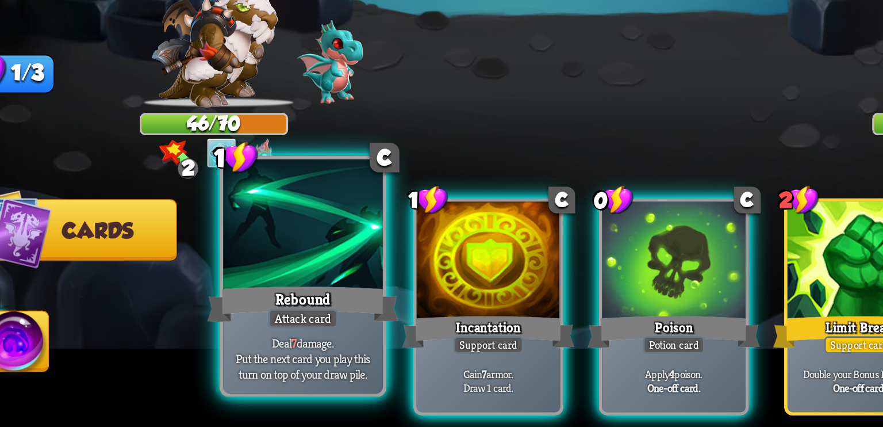
click at [270, 361] on div "Attack card" at bounding box center [285, 357] width 44 height 13
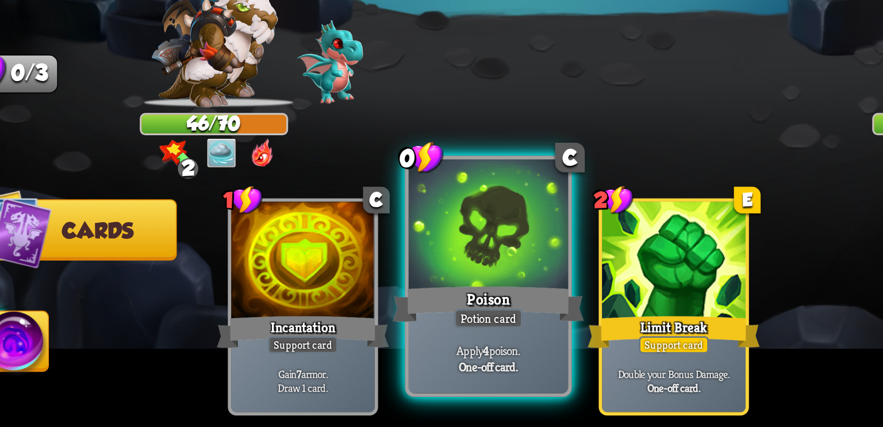
click at [400, 353] on div "Potion card" at bounding box center [404, 357] width 44 height 13
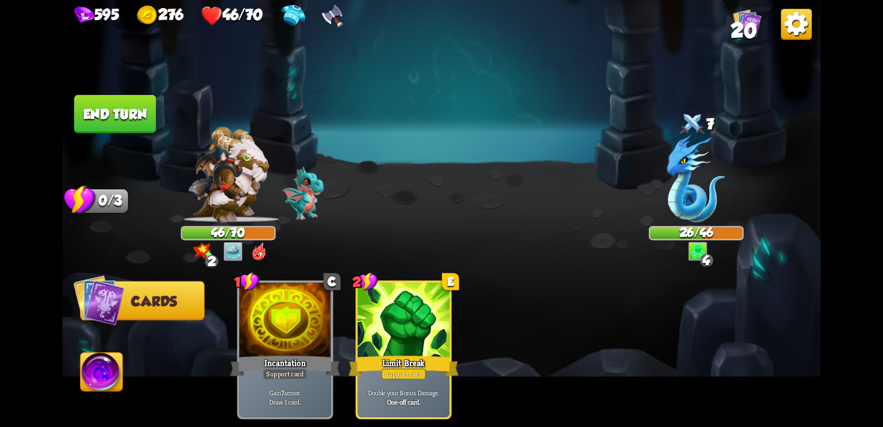
click at [133, 131] on button "End turn" at bounding box center [115, 114] width 82 height 39
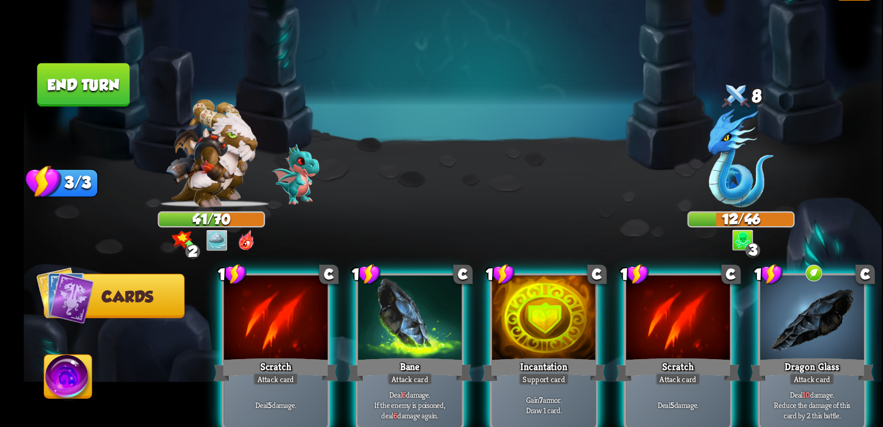
click at [242, 186] on img at bounding box center [227, 174] width 81 height 95
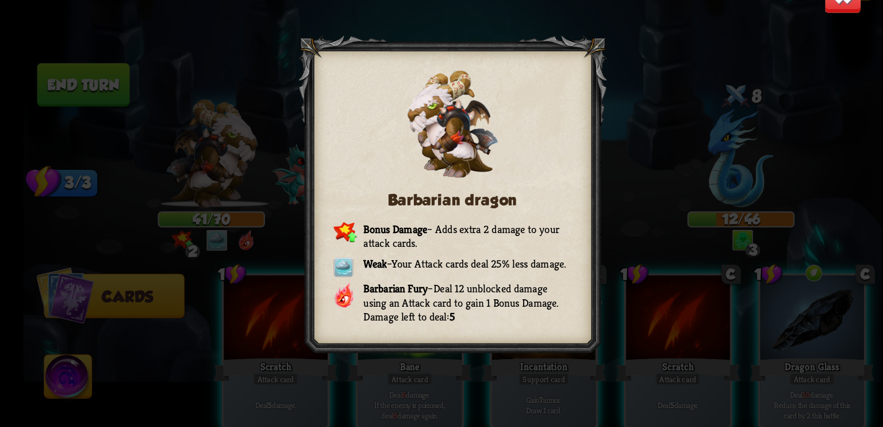
click at [794, 48] on img at bounding box center [786, 34] width 33 height 33
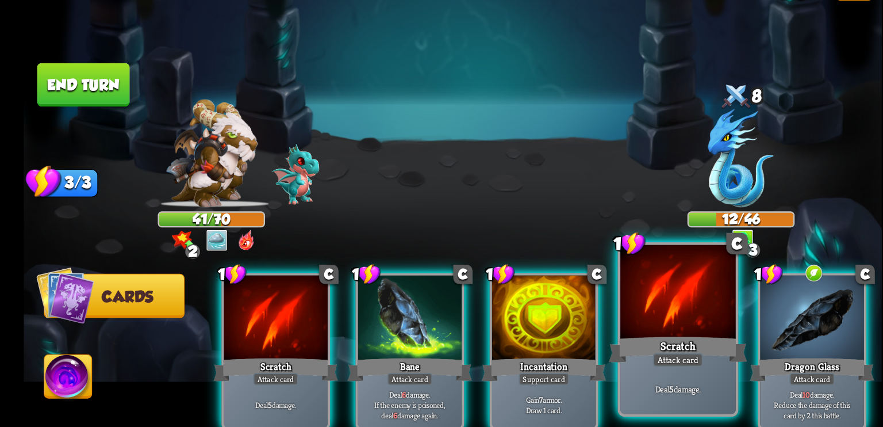
click at [625, 311] on div at bounding box center [641, 298] width 102 height 86
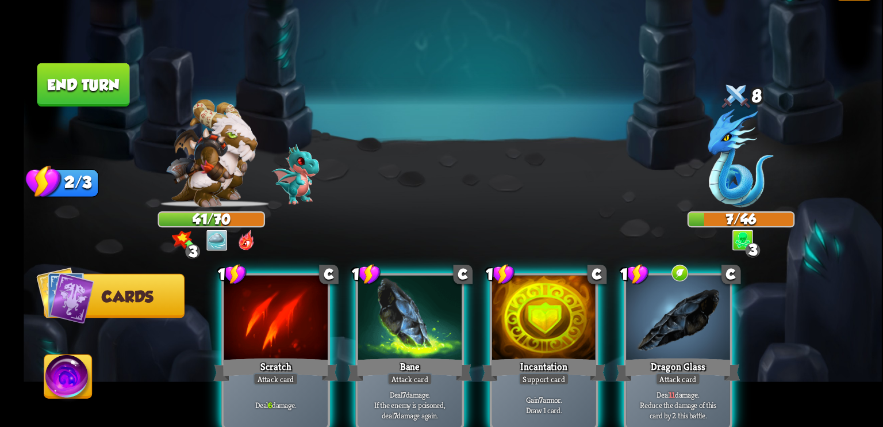
click at [201, 191] on img at bounding box center [227, 174] width 81 height 95
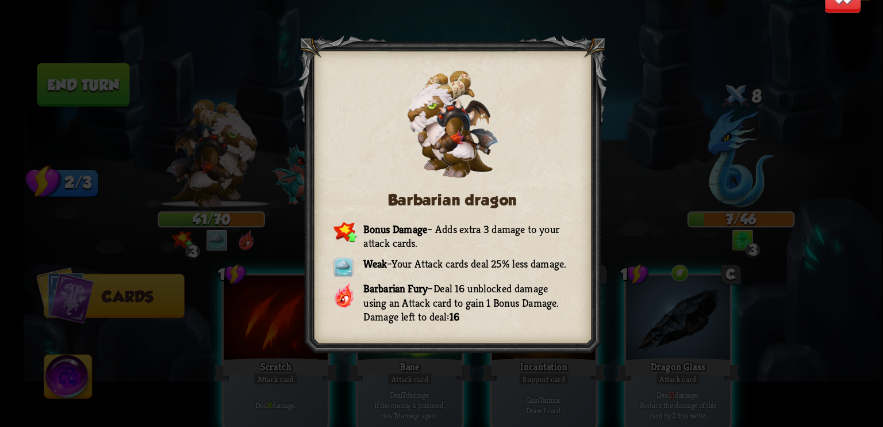
click at [785, 45] on img at bounding box center [786, 34] width 33 height 33
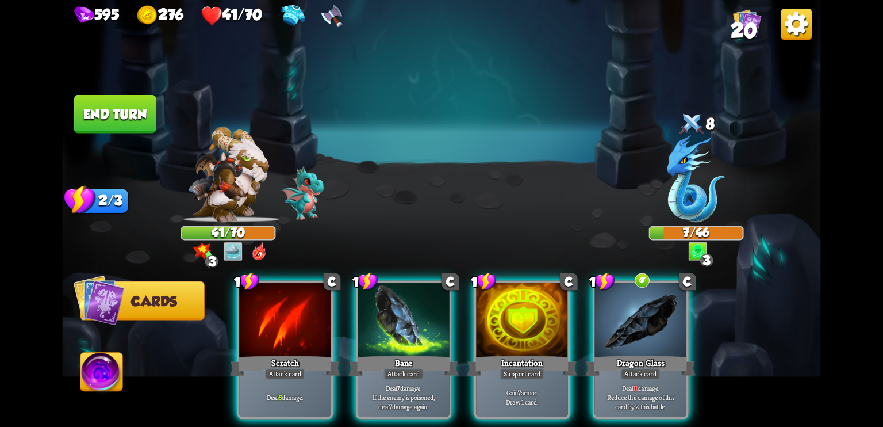
click at [95, 369] on img at bounding box center [102, 374] width 42 height 43
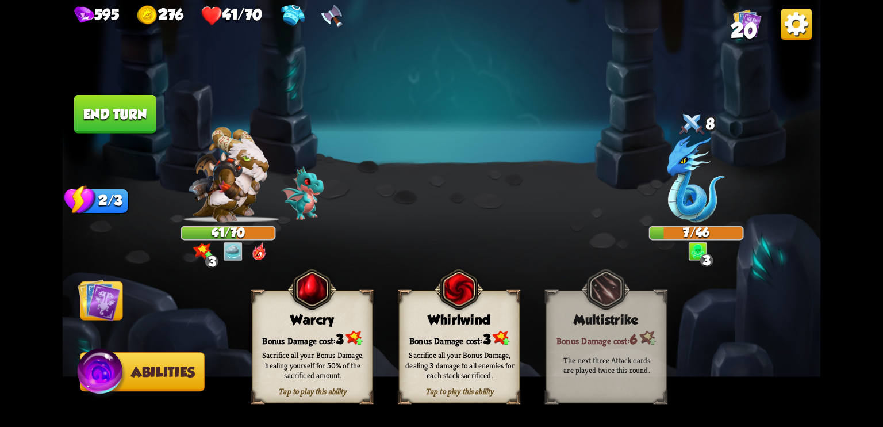
click at [279, 350] on div "Sacrifice all your Bonus Damage, healing yourself for 50% of the sacrificed amo…" at bounding box center [313, 365] width 109 height 30
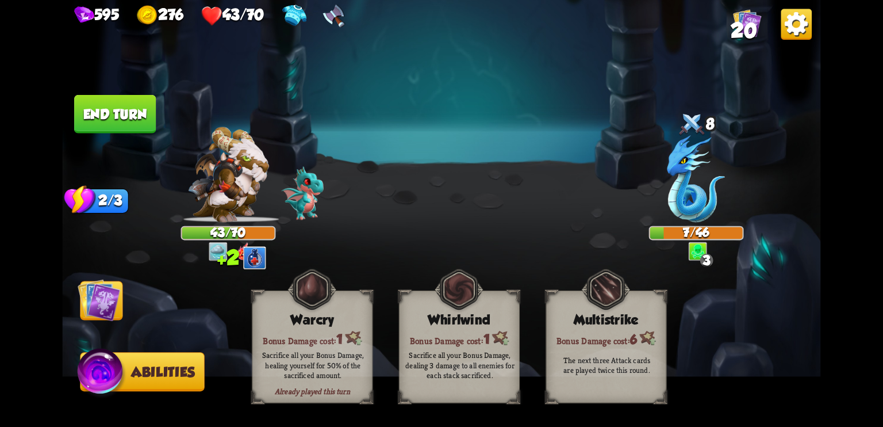
click at [86, 302] on img at bounding box center [99, 299] width 43 height 43
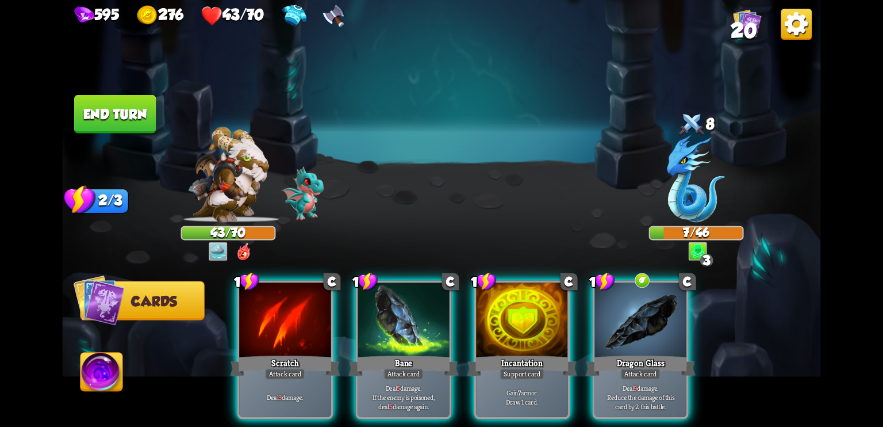
click at [139, 117] on button "End turn" at bounding box center [115, 114] width 82 height 39
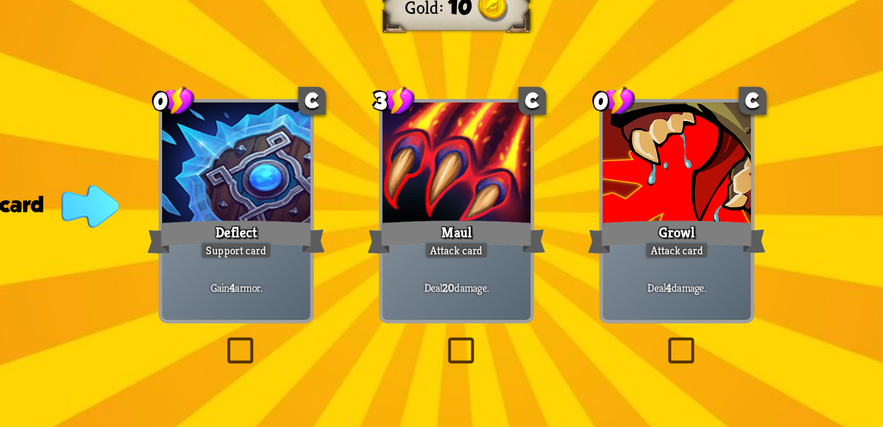
drag, startPoint x: 309, startPoint y: 191, endPoint x: 384, endPoint y: 177, distance: 76.2
click at [384, 177] on div "Rewards Gold 10 Select a card 0 C Deflect Support card Gain 4 armor. 3 C Maul A…" at bounding box center [441, 213] width 759 height 427
drag, startPoint x: 384, startPoint y: 177, endPoint x: 380, endPoint y: 187, distance: 11.5
click at [380, 187] on div "Rewards Gold 10 Select a card 0 C Deflect Support card Gain 4 armor. 3 C Maul A…" at bounding box center [441, 213] width 759 height 427
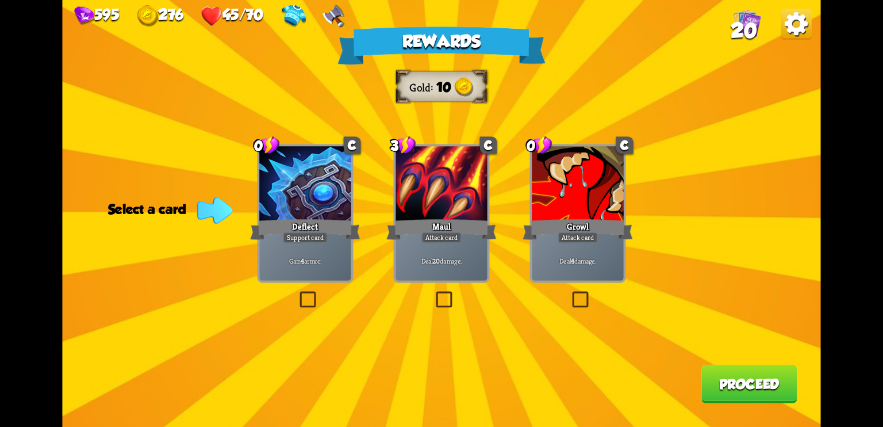
click at [297, 293] on label at bounding box center [297, 293] width 0 height 0
click at [0, 0] on input "checkbox" at bounding box center [0, 0] width 0 height 0
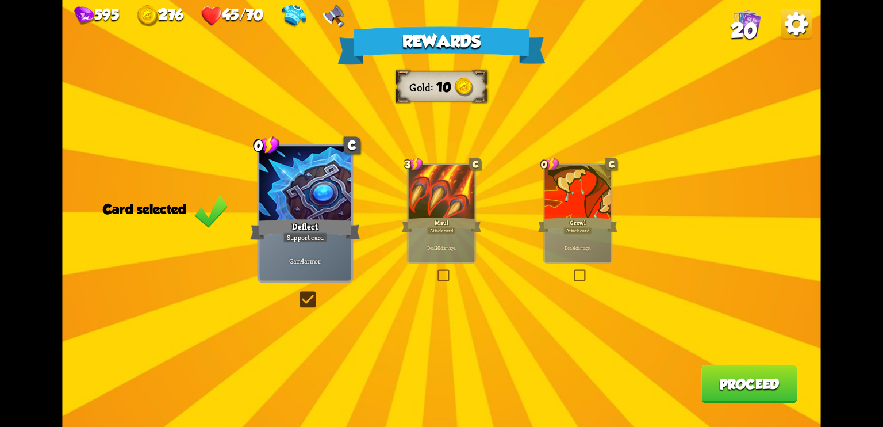
click at [740, 380] on button "Proceed" at bounding box center [749, 384] width 95 height 39
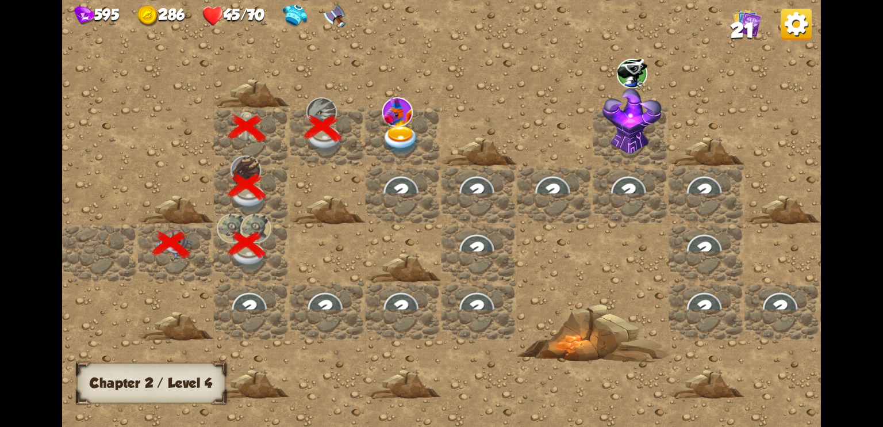
click at [399, 131] on img at bounding box center [401, 140] width 38 height 30
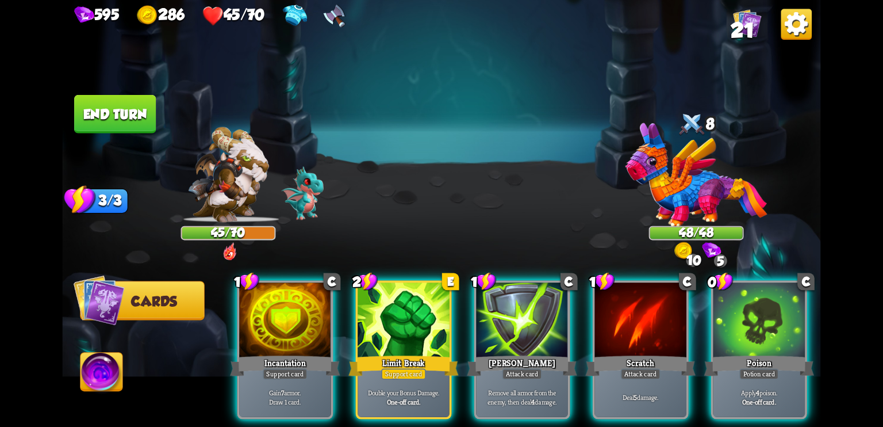
click at [684, 186] on img at bounding box center [696, 174] width 142 height 104
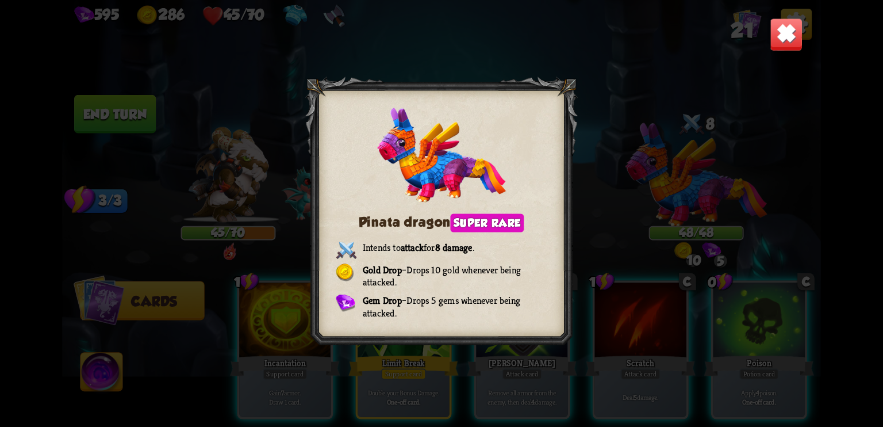
click at [785, 35] on img at bounding box center [786, 34] width 33 height 33
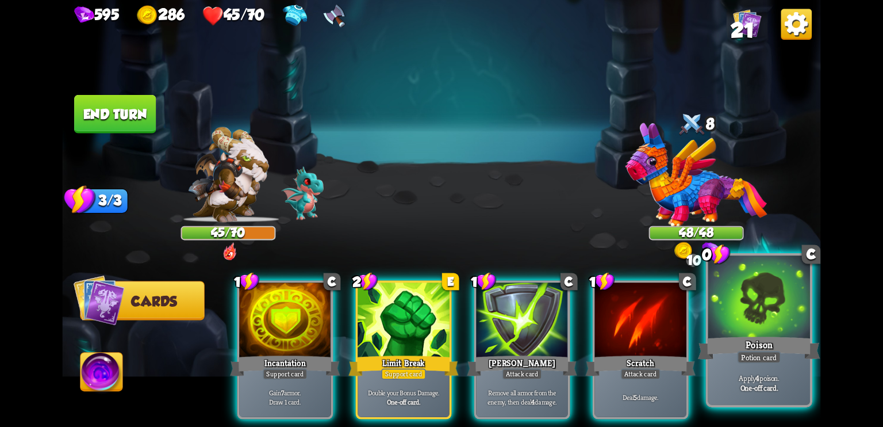
click at [737, 338] on div "Poison" at bounding box center [759, 347] width 122 height 27
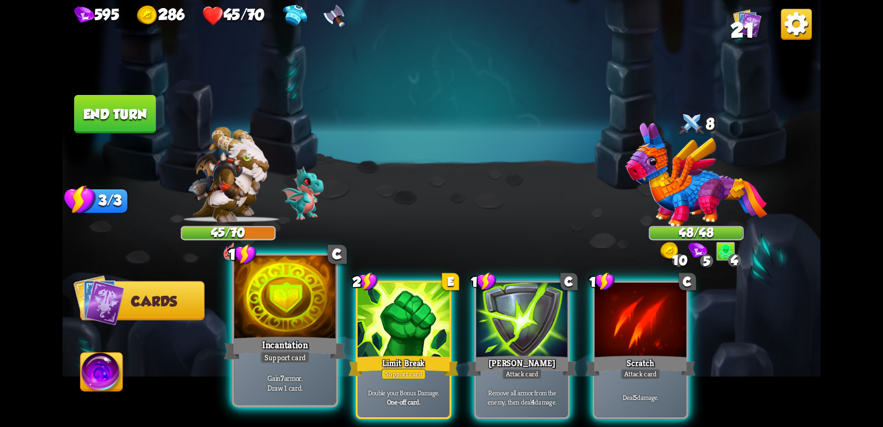
click at [278, 362] on div "Support card" at bounding box center [286, 357] width 50 height 13
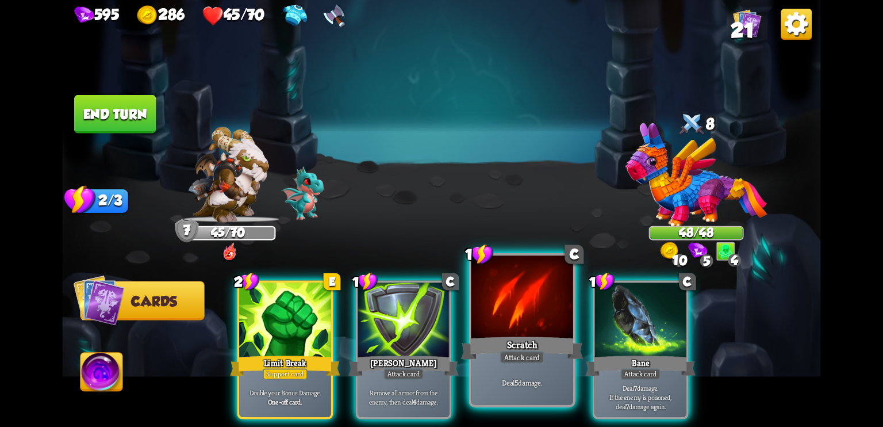
click at [523, 331] on div at bounding box center [523, 298] width 102 height 86
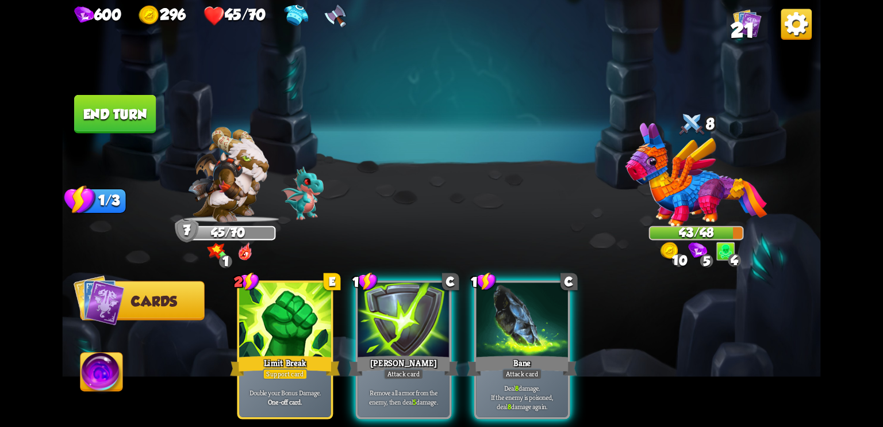
click at [523, 331] on div at bounding box center [522, 320] width 92 height 77
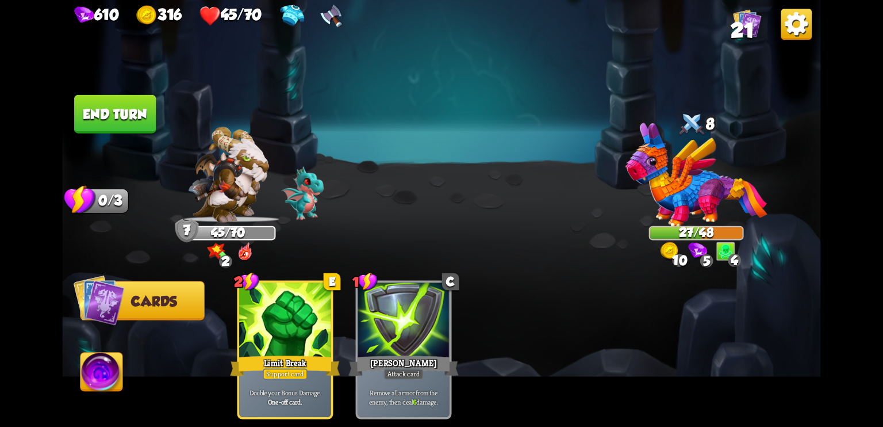
click at [128, 103] on button "End turn" at bounding box center [115, 114] width 82 height 39
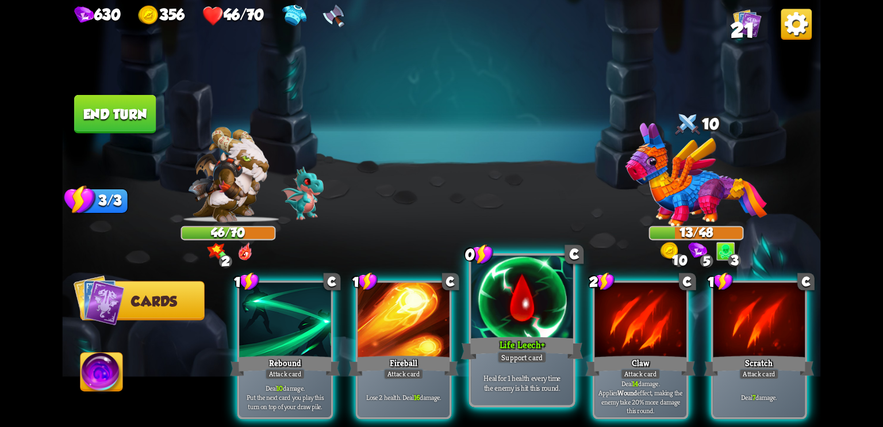
click at [512, 341] on div "Life Leech +" at bounding box center [522, 347] width 122 height 27
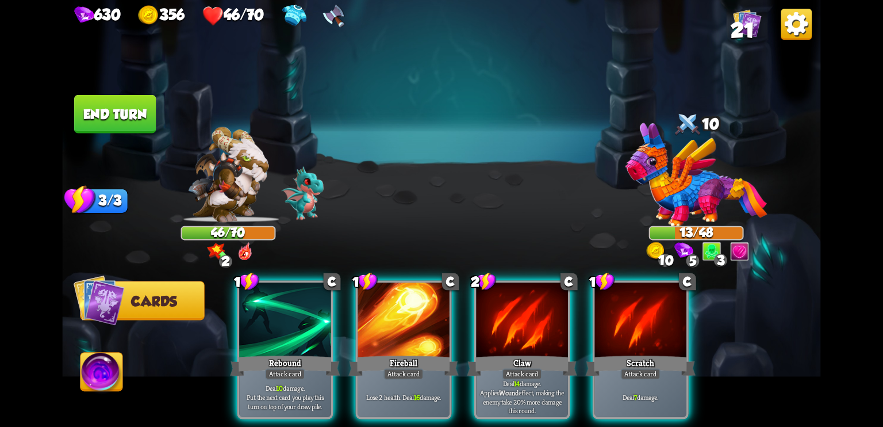
click at [101, 374] on img at bounding box center [102, 374] width 42 height 43
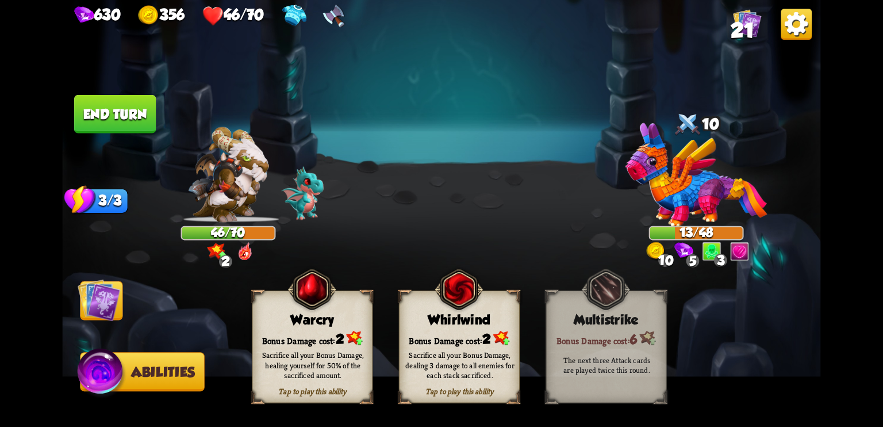
click at [297, 347] on div "Sacrifice all your Bonus Damage, healing yourself for 50% of the sacrificed amo…" at bounding box center [312, 365] width 121 height 47
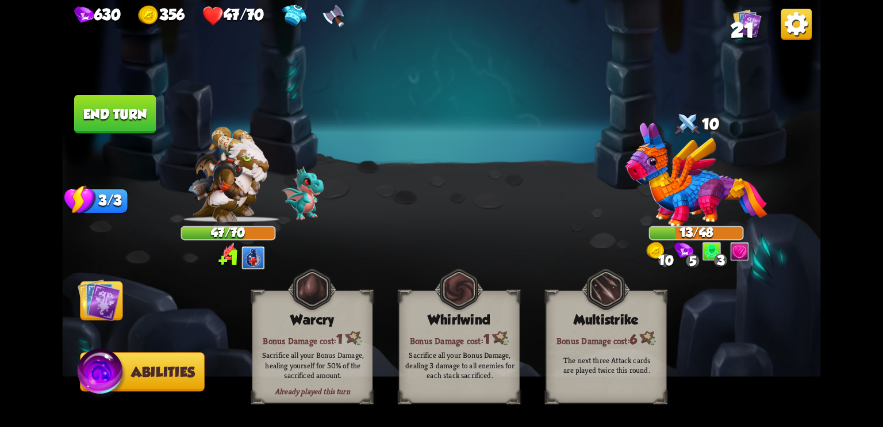
click at [101, 302] on img at bounding box center [99, 299] width 43 height 43
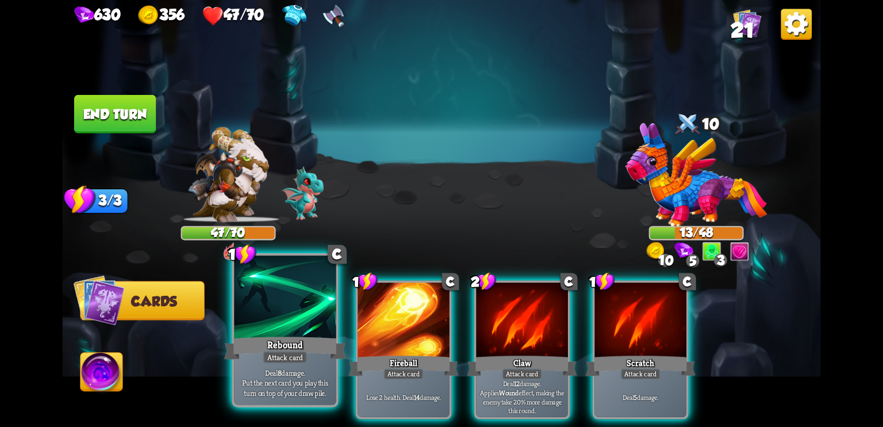
click at [276, 330] on div at bounding box center [285, 298] width 102 height 86
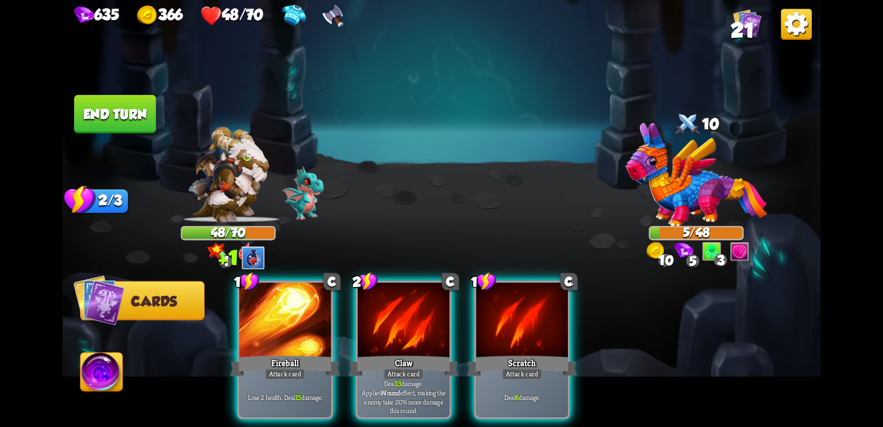
click at [106, 108] on button "End turn" at bounding box center [115, 114] width 82 height 39
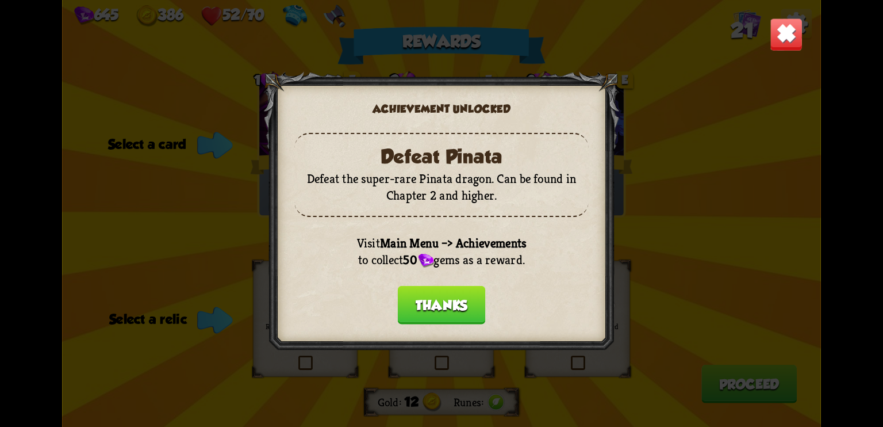
click at [453, 311] on button "Thanks" at bounding box center [442, 305] width 88 height 39
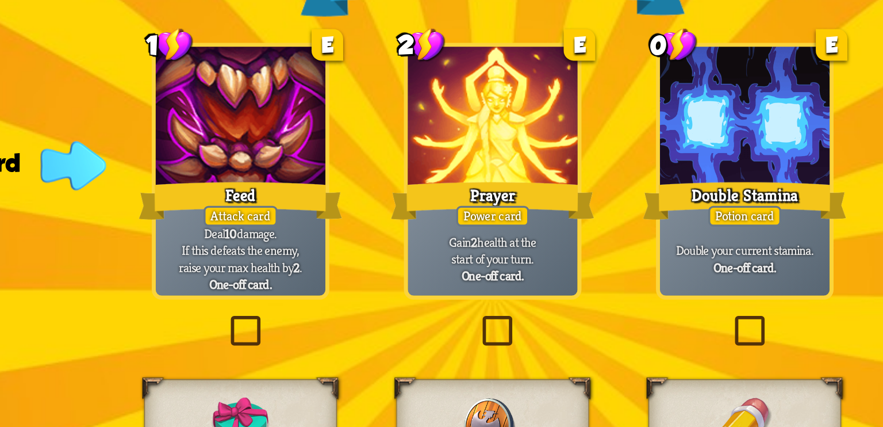
click at [434, 228] on label at bounding box center [434, 228] width 0 height 0
click at [0, 0] on input "checkbox" at bounding box center [0, 0] width 0 height 0
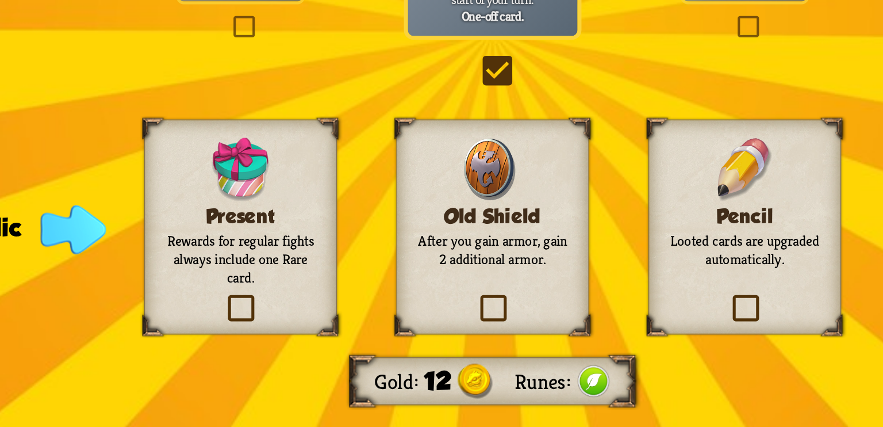
click at [569, 357] on label at bounding box center [569, 357] width 0 height 0
click at [0, 0] on input "checkbox" at bounding box center [0, 0] width 0 height 0
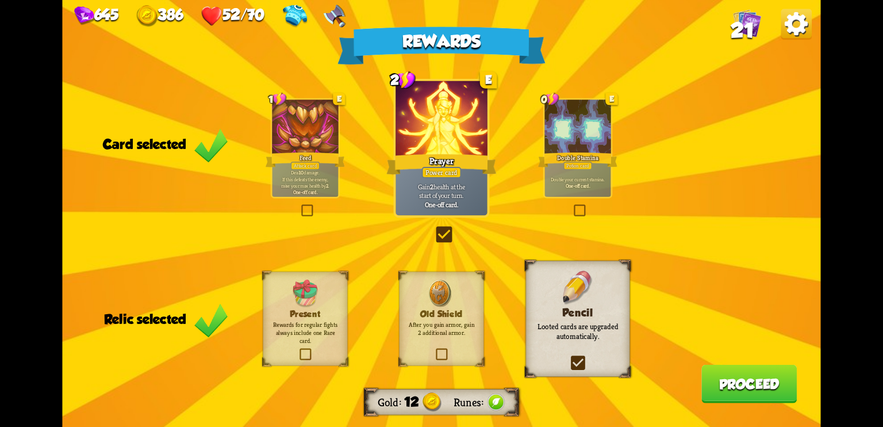
click at [756, 384] on button "Proceed" at bounding box center [749, 384] width 95 height 39
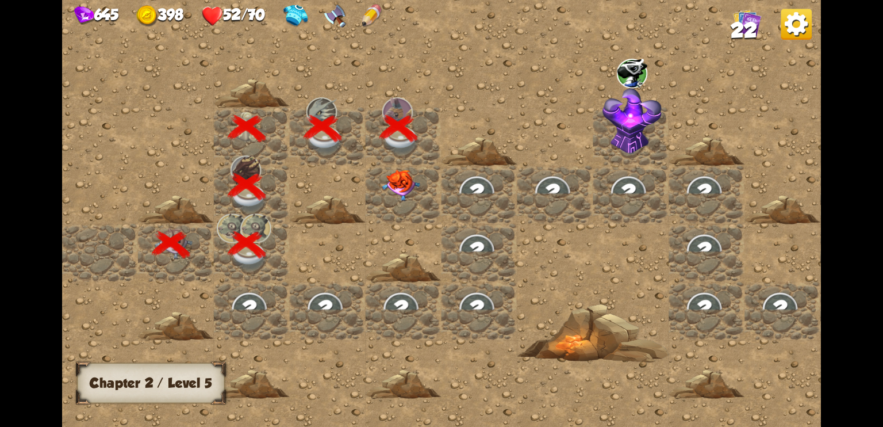
click at [405, 195] on img at bounding box center [401, 186] width 38 height 32
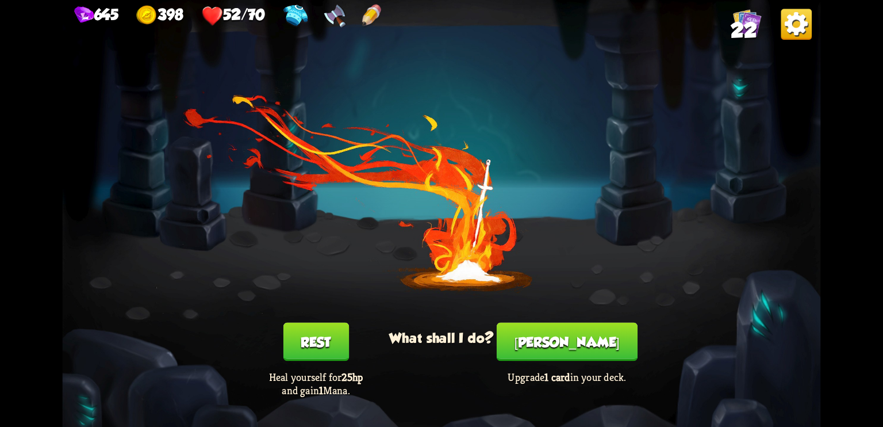
click at [562, 340] on button "[PERSON_NAME]" at bounding box center [567, 342] width 141 height 39
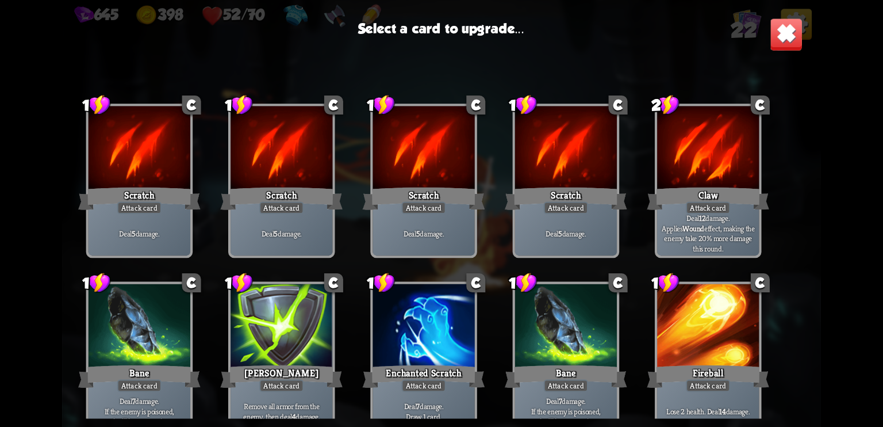
scroll to position [362, 0]
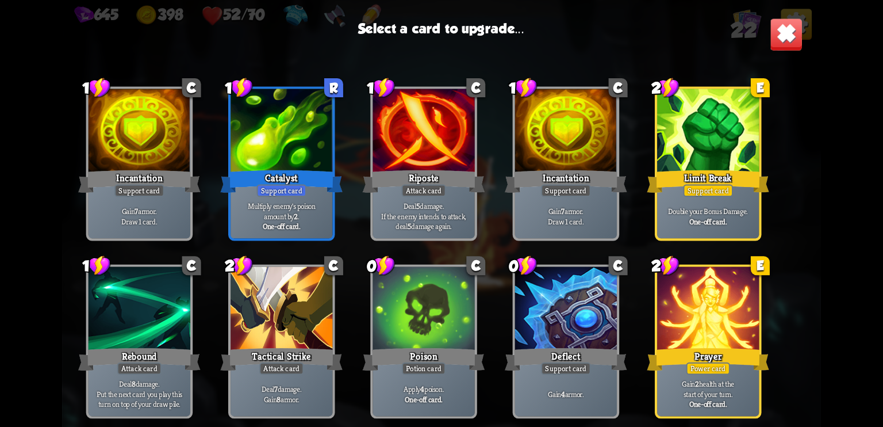
click at [722, 340] on div at bounding box center [708, 310] width 102 height 86
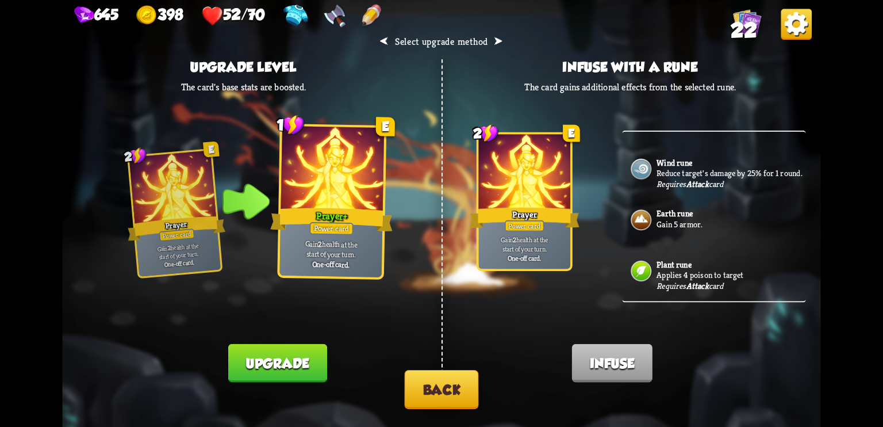
scroll to position [0, 0]
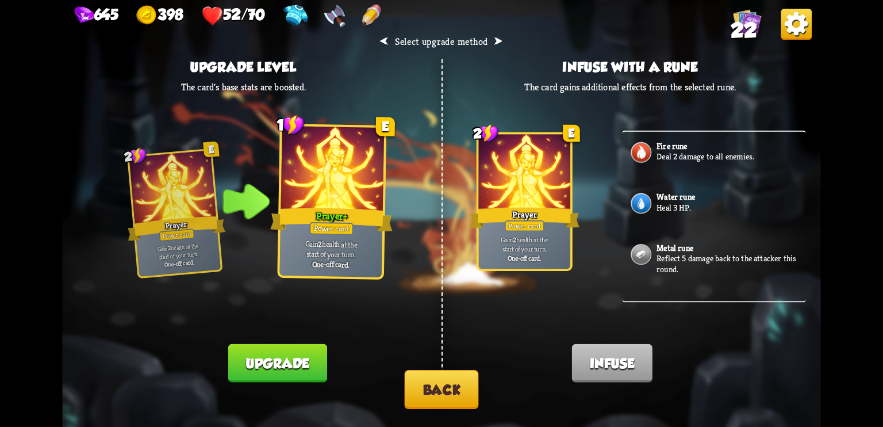
click at [289, 360] on button "Upgrade" at bounding box center [277, 363] width 99 height 39
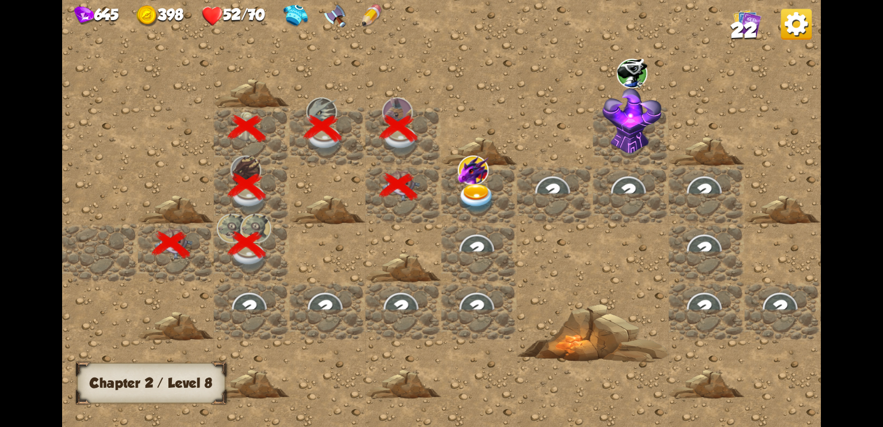
click at [463, 188] on img at bounding box center [477, 198] width 38 height 30
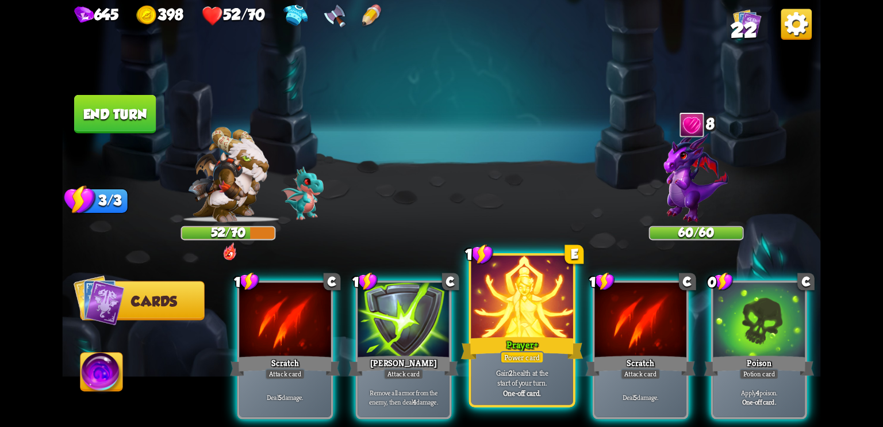
click at [522, 340] on div "Prayer +" at bounding box center [522, 347] width 122 height 27
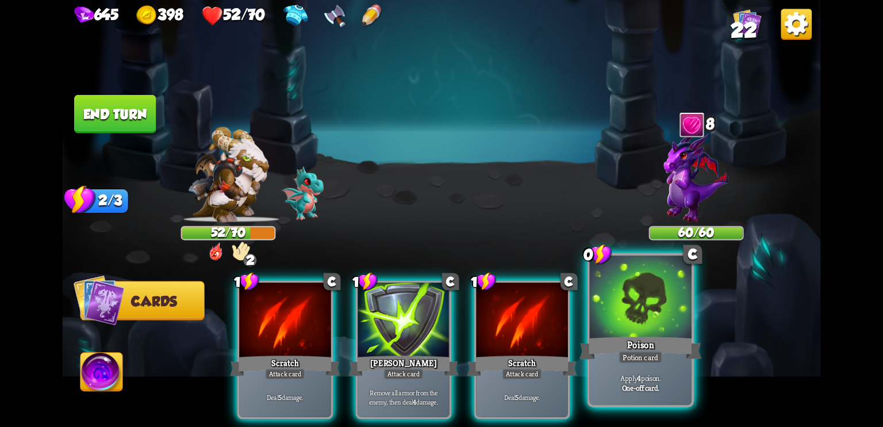
click at [626, 334] on div at bounding box center [641, 298] width 102 height 86
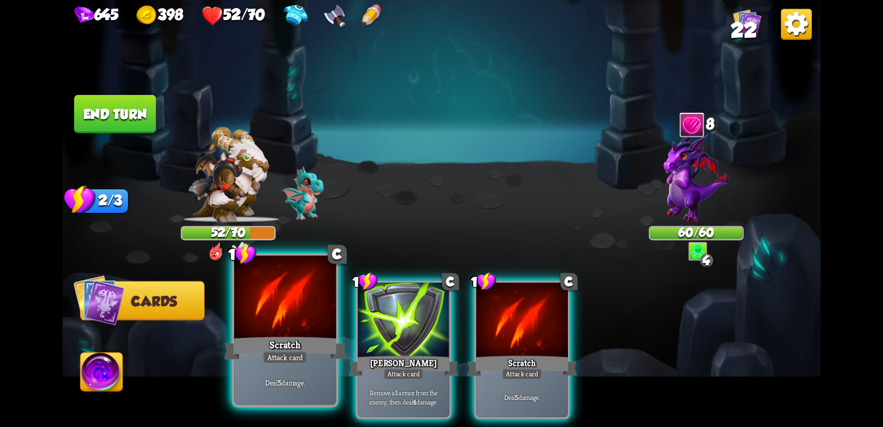
click at [279, 343] on div "Scratch" at bounding box center [285, 347] width 122 height 27
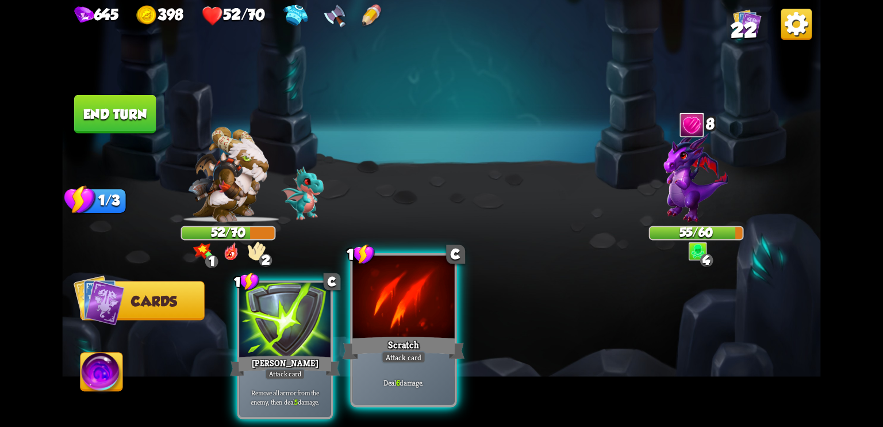
click at [400, 332] on div at bounding box center [404, 298] width 102 height 86
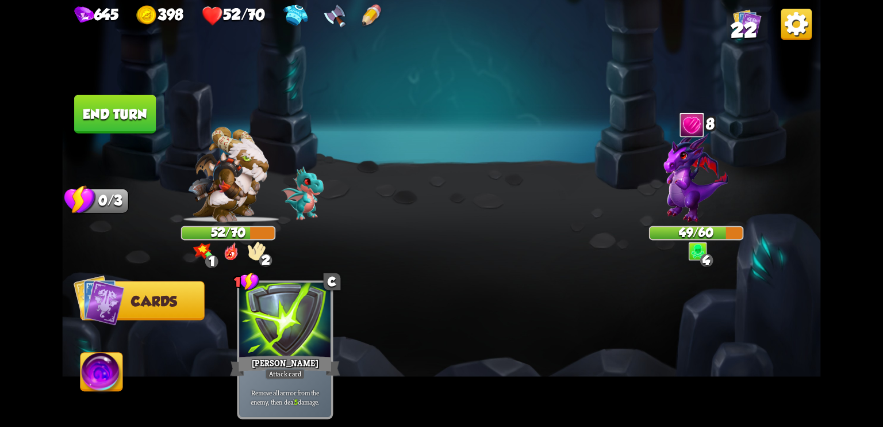
click at [237, 206] on img at bounding box center [227, 174] width 81 height 95
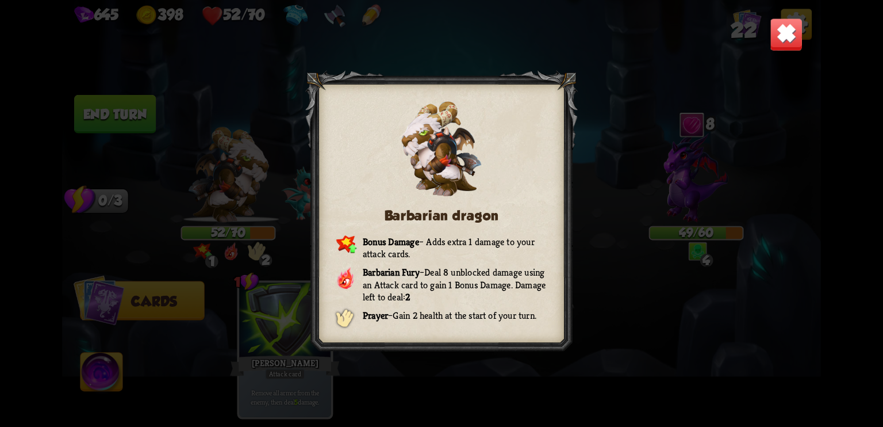
click at [792, 29] on img at bounding box center [786, 34] width 33 height 33
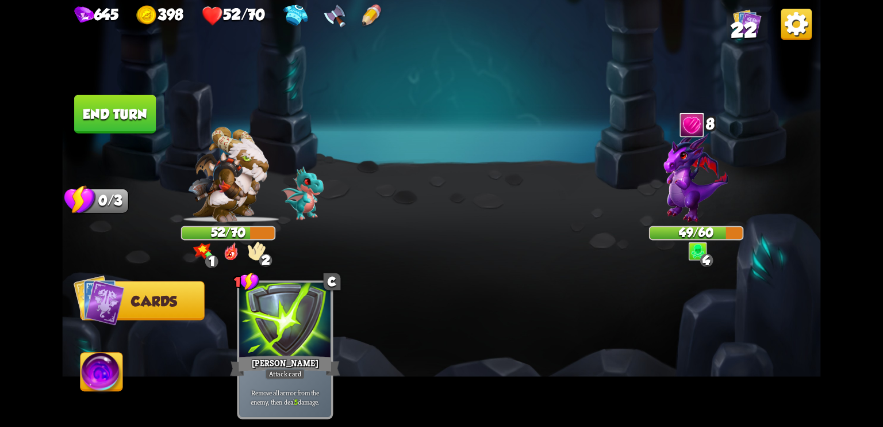
click at [108, 114] on button "End turn" at bounding box center [115, 114] width 82 height 39
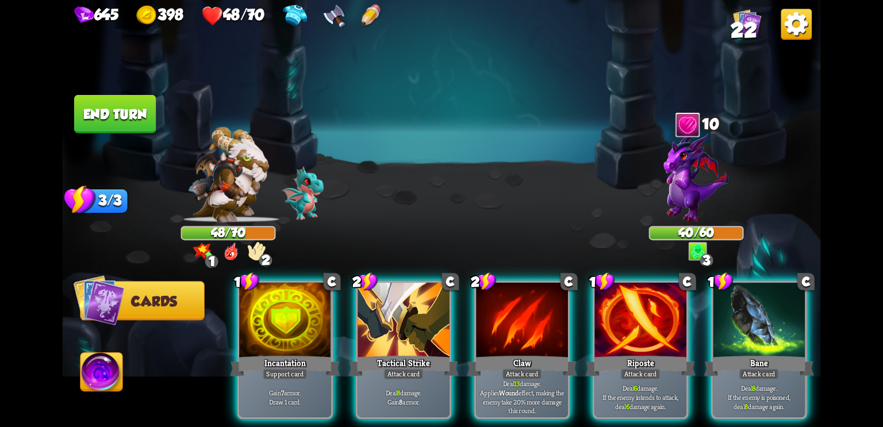
click at [718, 166] on img at bounding box center [696, 176] width 64 height 91
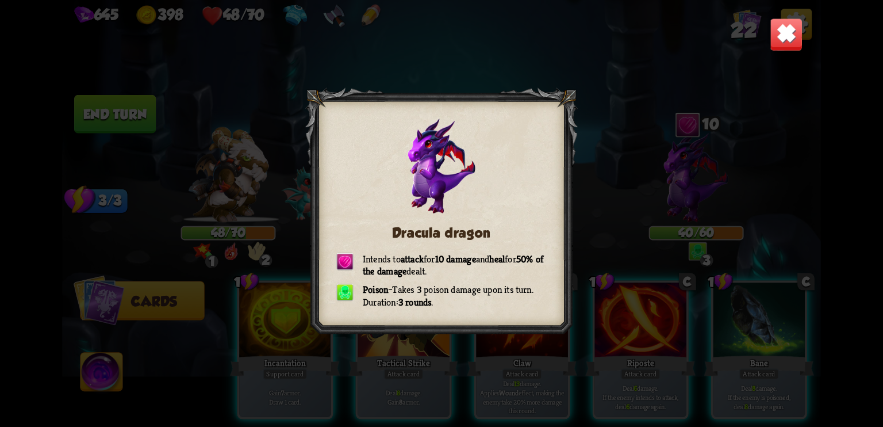
click at [784, 36] on img at bounding box center [786, 34] width 33 height 33
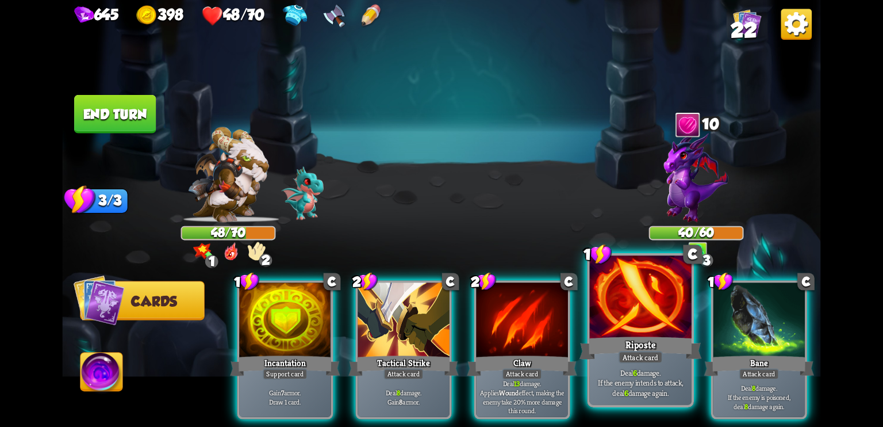
click at [614, 319] on div at bounding box center [641, 298] width 102 height 86
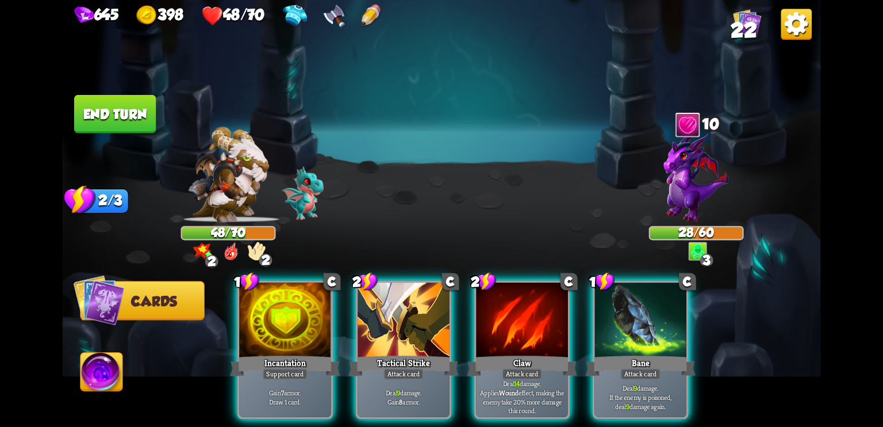
click at [614, 319] on div at bounding box center [641, 320] width 92 height 77
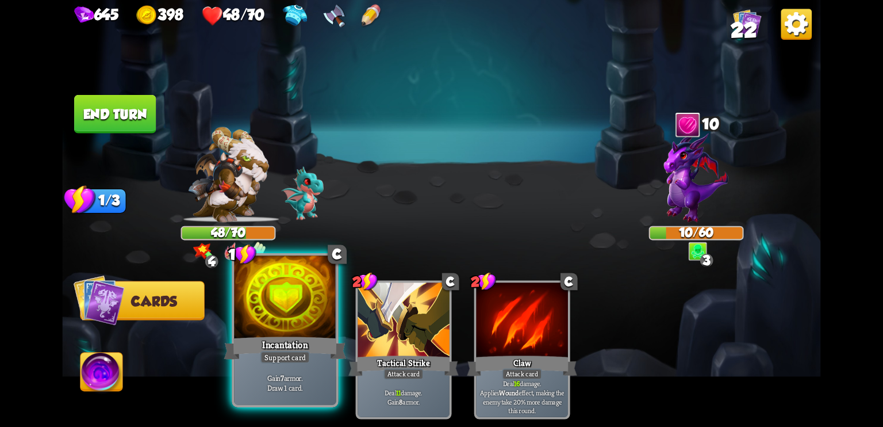
click at [306, 317] on div at bounding box center [285, 298] width 102 height 86
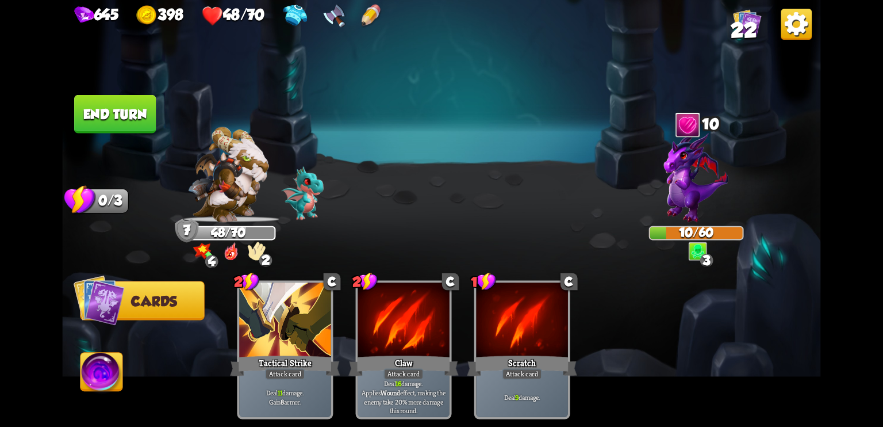
click at [102, 380] on img at bounding box center [102, 374] width 42 height 43
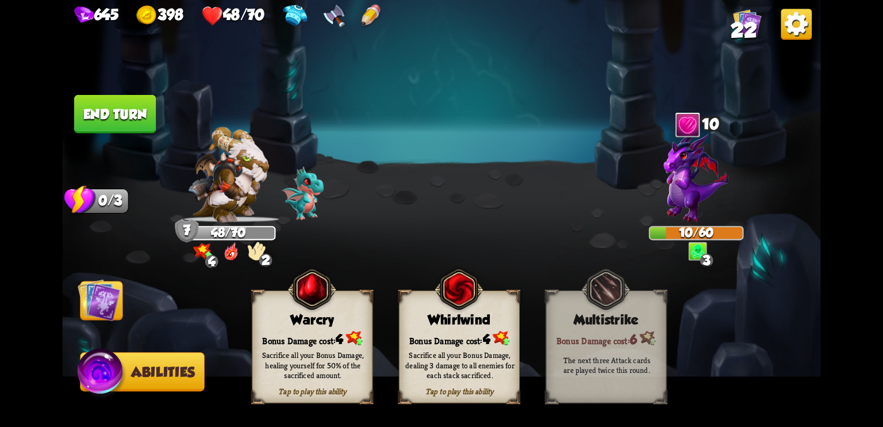
click at [288, 348] on div "Sacrifice all your Bonus Damage, healing yourself for 50% of the sacrificed amo…" at bounding box center [312, 365] width 121 height 47
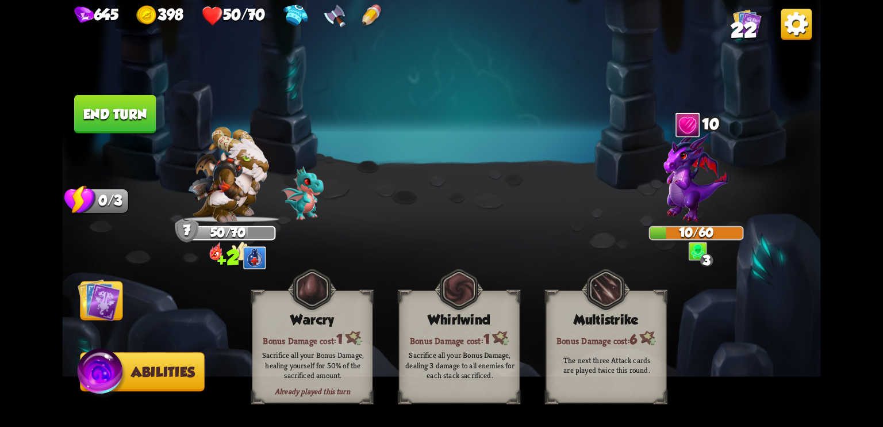
click at [110, 313] on img at bounding box center [99, 299] width 43 height 43
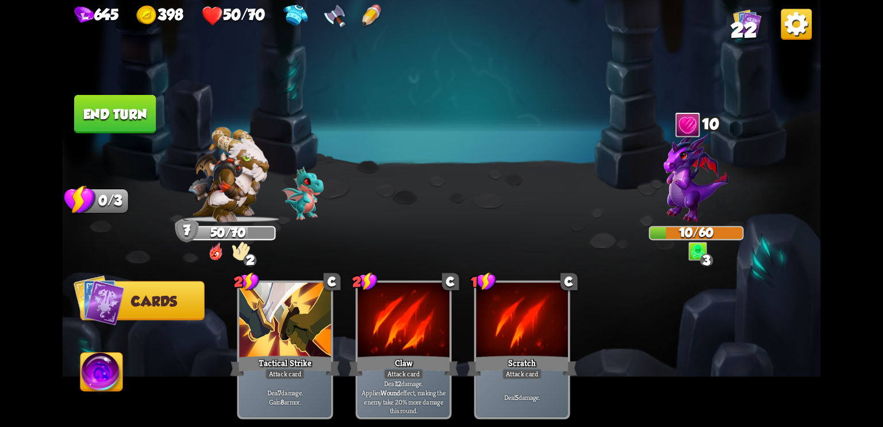
click at [101, 117] on button "End turn" at bounding box center [115, 114] width 82 height 39
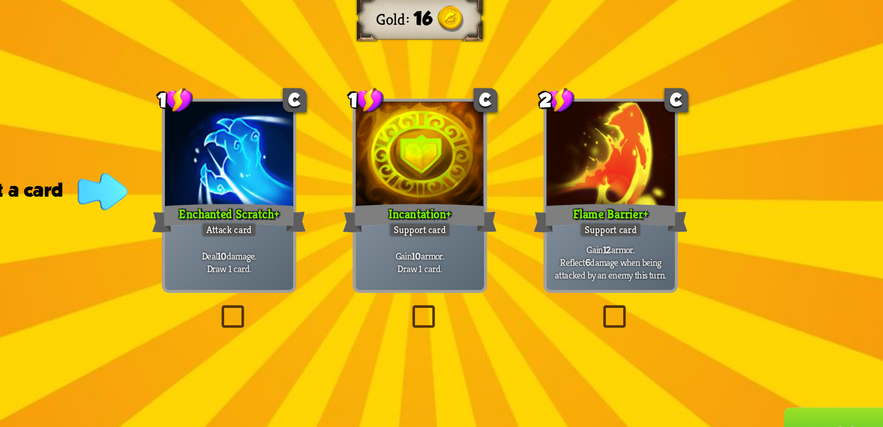
click at [434, 293] on label at bounding box center [434, 293] width 0 height 0
click at [0, 0] on input "checkbox" at bounding box center [0, 0] width 0 height 0
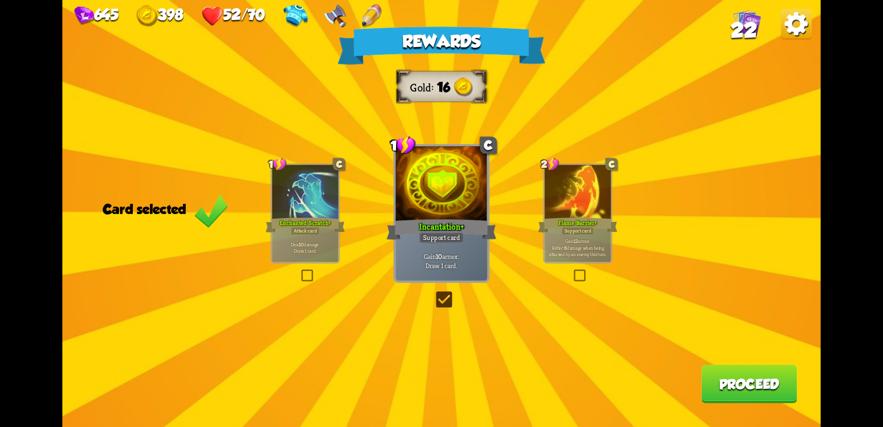
click at [748, 397] on button "Proceed" at bounding box center [749, 384] width 95 height 39
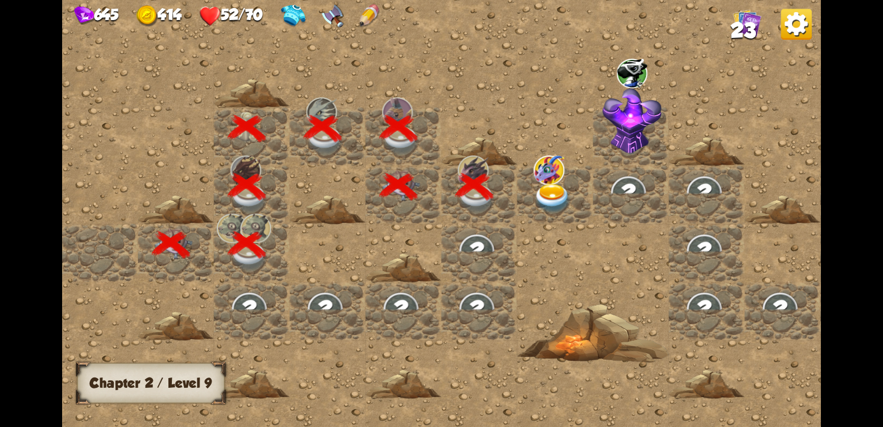
click at [543, 189] on img at bounding box center [553, 198] width 38 height 30
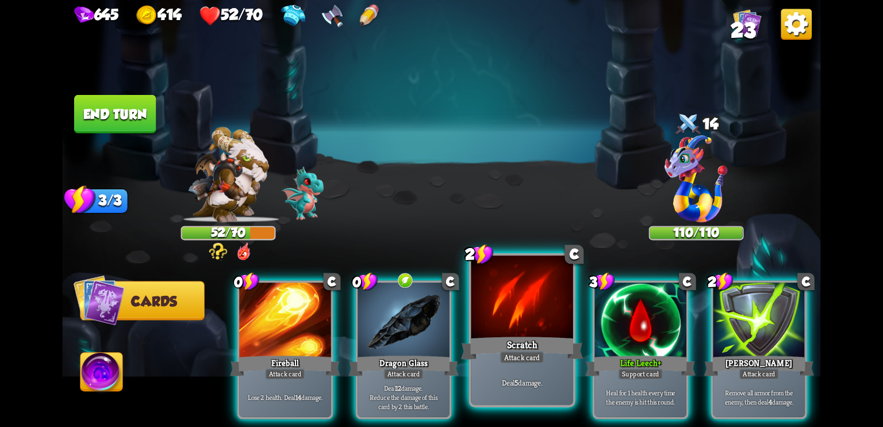
click at [517, 330] on div at bounding box center [523, 298] width 102 height 86
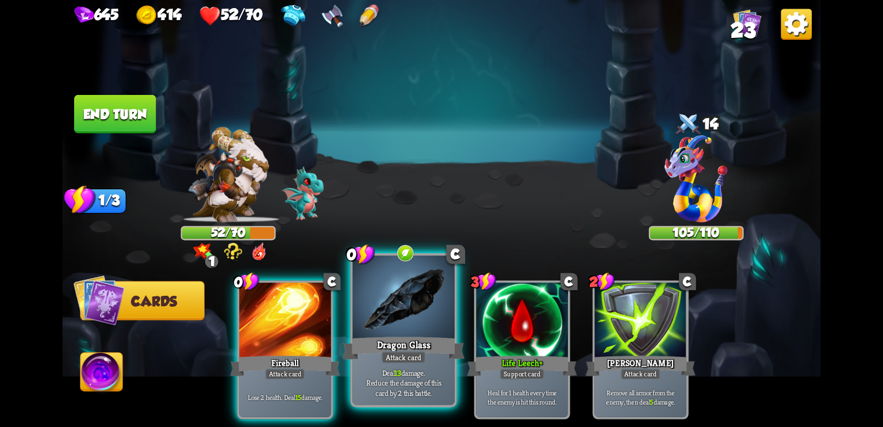
click at [405, 354] on div "Attack card" at bounding box center [403, 357] width 44 height 13
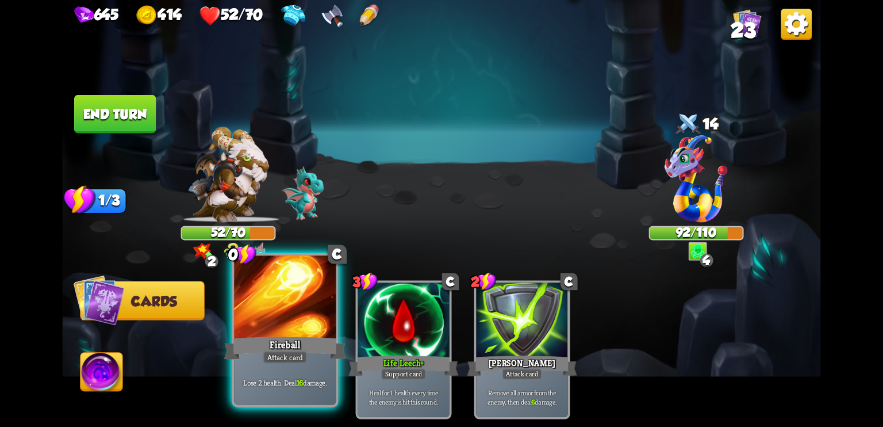
click at [301, 338] on div "Fireball" at bounding box center [285, 347] width 122 height 27
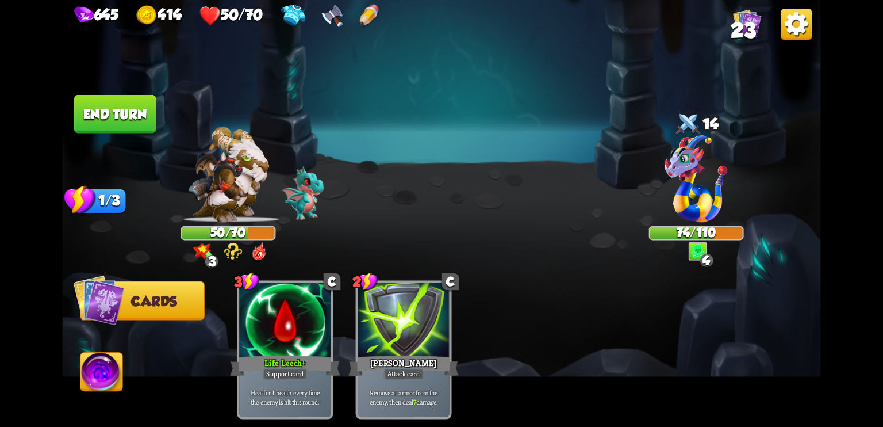
click at [115, 106] on button "End turn" at bounding box center [115, 114] width 82 height 39
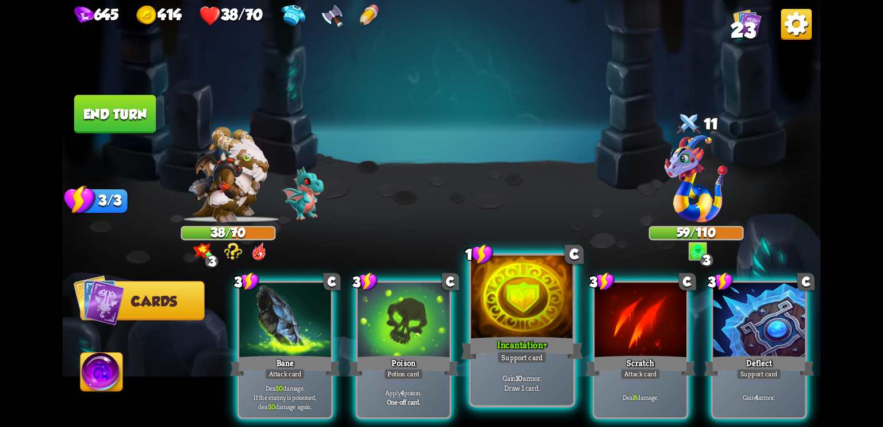
click at [544, 319] on div at bounding box center [523, 298] width 102 height 86
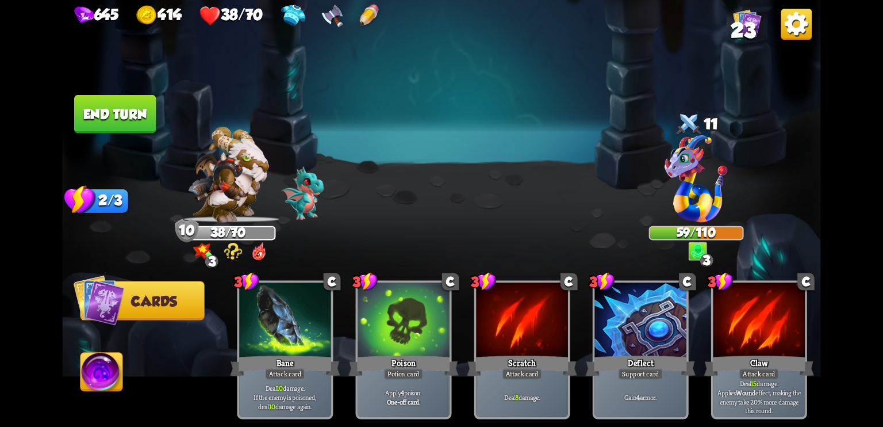
click at [114, 117] on button "End turn" at bounding box center [115, 114] width 82 height 39
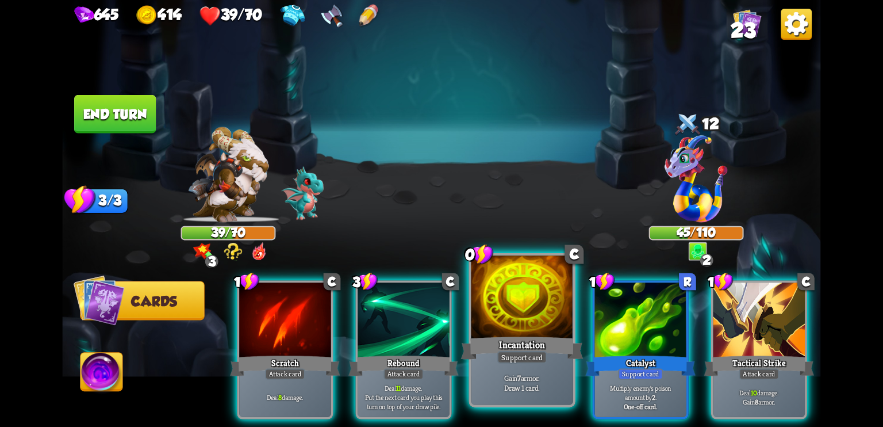
click at [561, 317] on div at bounding box center [523, 298] width 102 height 86
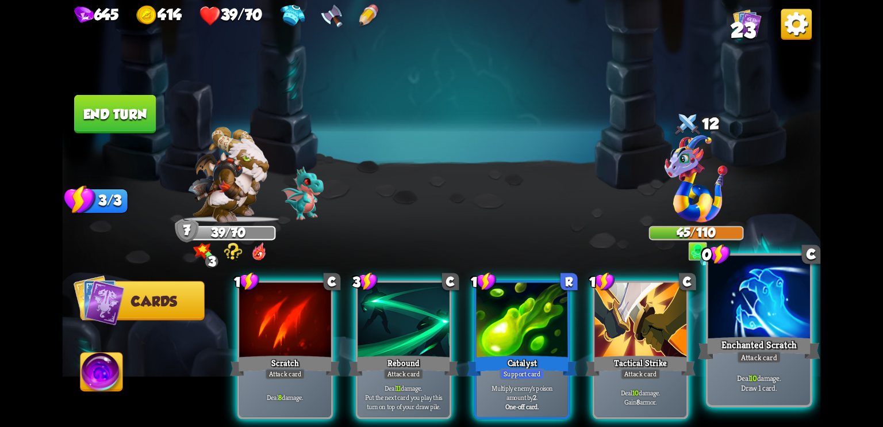
click at [752, 335] on div "Enchanted Scratch" at bounding box center [759, 347] width 122 height 27
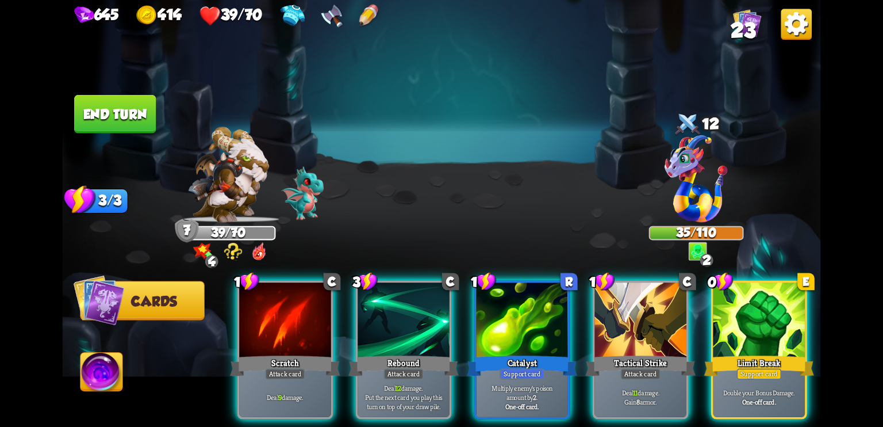
click at [191, 241] on div "7" at bounding box center [187, 231] width 24 height 24
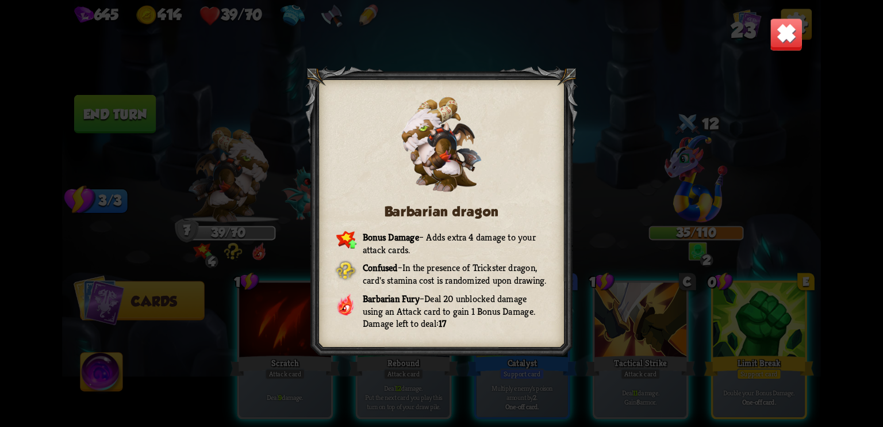
click at [786, 41] on img at bounding box center [786, 34] width 33 height 33
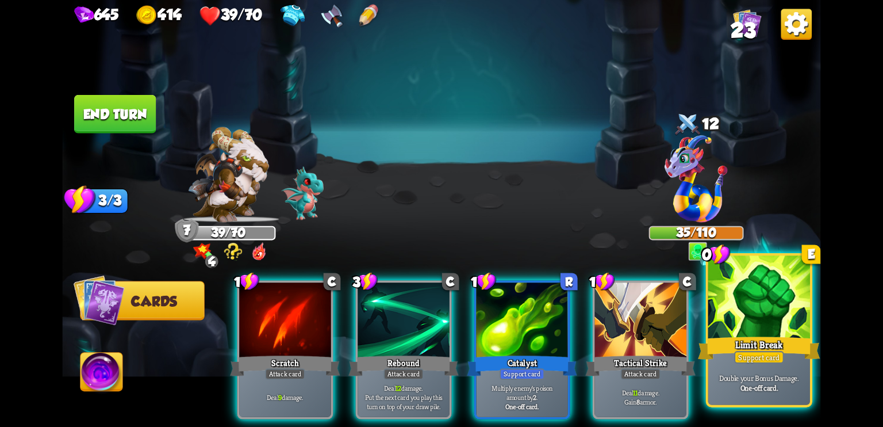
click at [762, 324] on div at bounding box center [759, 298] width 102 height 86
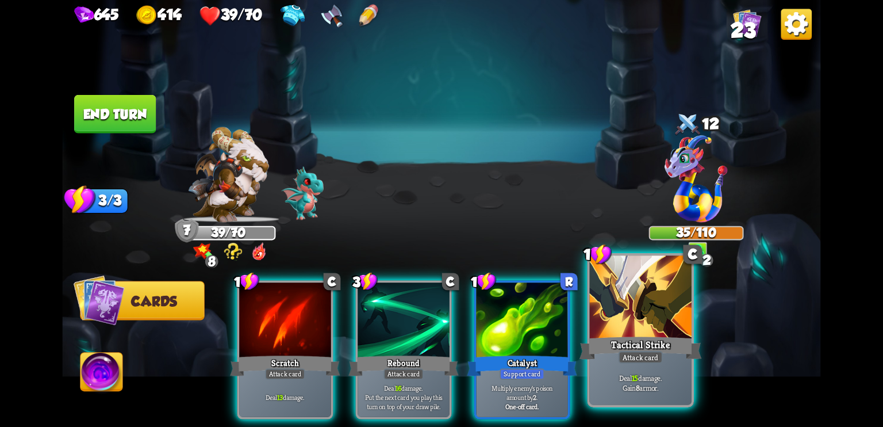
click at [614, 294] on div at bounding box center [641, 298] width 102 height 86
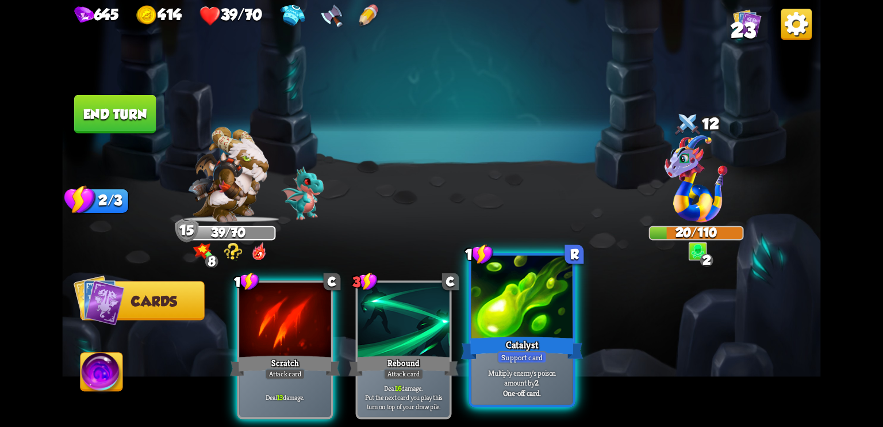
click at [558, 321] on div at bounding box center [523, 298] width 102 height 86
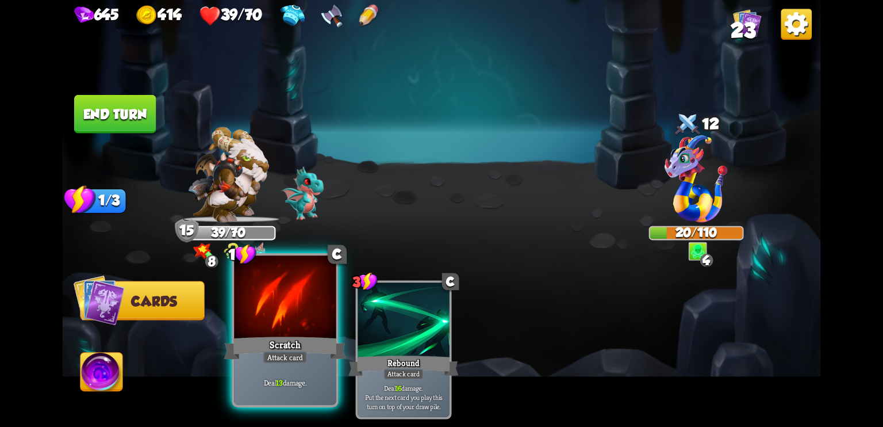
click at [291, 312] on div at bounding box center [285, 298] width 102 height 86
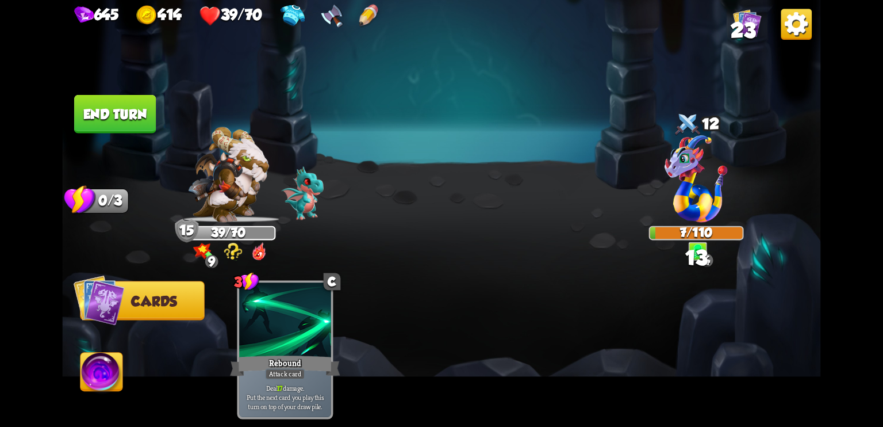
click at [108, 373] on img at bounding box center [102, 374] width 42 height 43
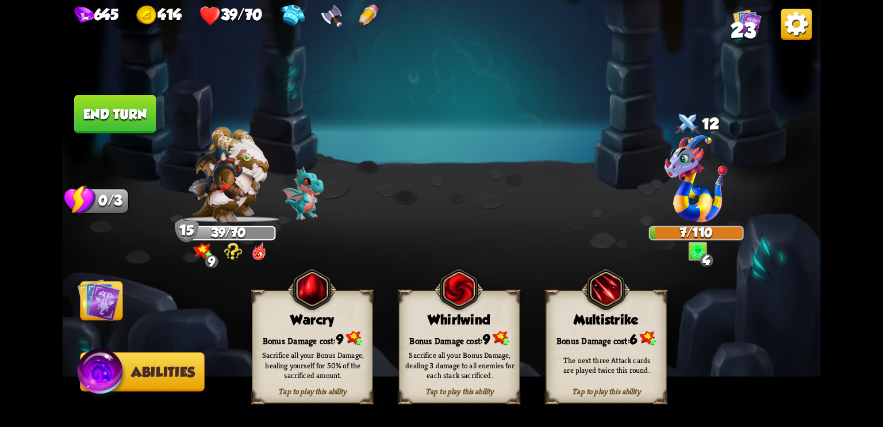
click at [327, 335] on div "Bonus Damage cost: 9" at bounding box center [312, 338] width 120 height 17
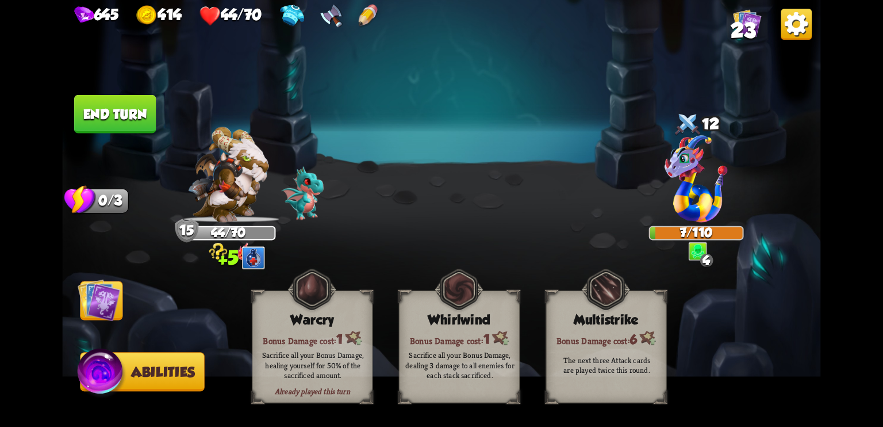
click at [93, 290] on img at bounding box center [99, 299] width 43 height 43
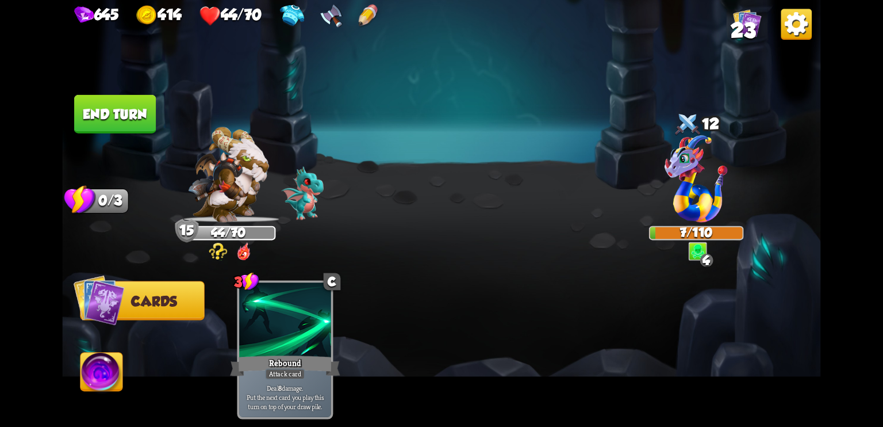
click at [133, 111] on button "End turn" at bounding box center [115, 114] width 82 height 39
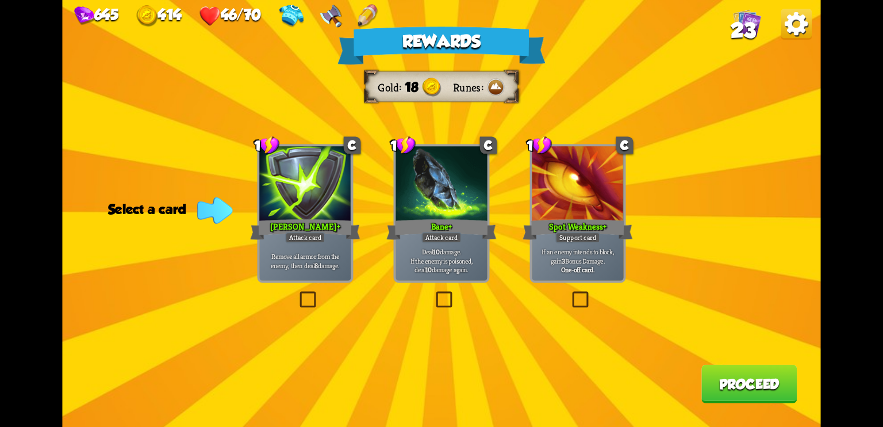
click at [434, 293] on label at bounding box center [434, 293] width 0 height 0
click at [0, 0] on input "checkbox" at bounding box center [0, 0] width 0 height 0
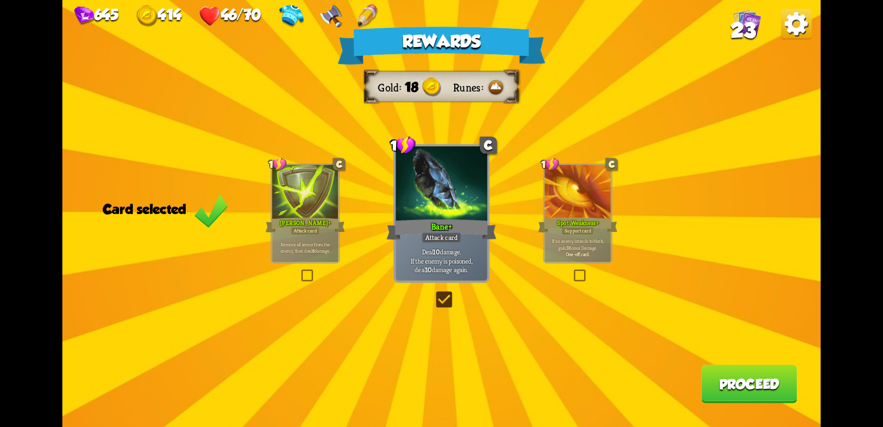
click at [722, 382] on button "Proceed" at bounding box center [749, 384] width 95 height 39
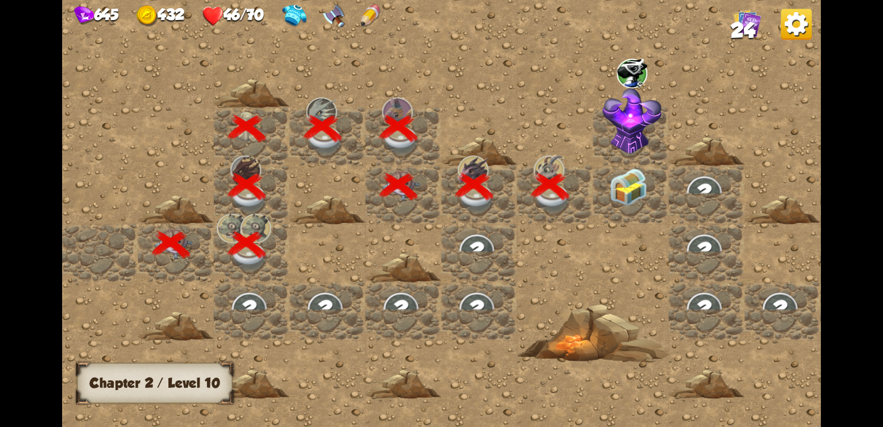
click at [612, 188] on img at bounding box center [629, 187] width 38 height 38
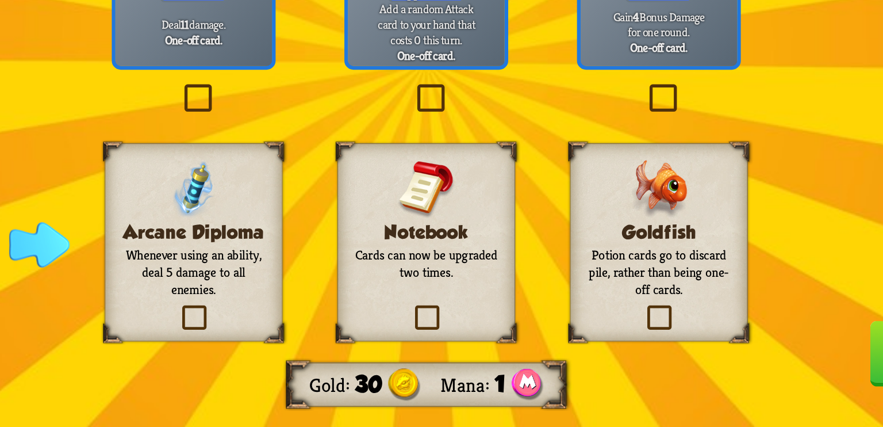
click at [569, 357] on label at bounding box center [569, 357] width 0 height 0
click at [0, 0] on input "checkbox" at bounding box center [0, 0] width 0 height 0
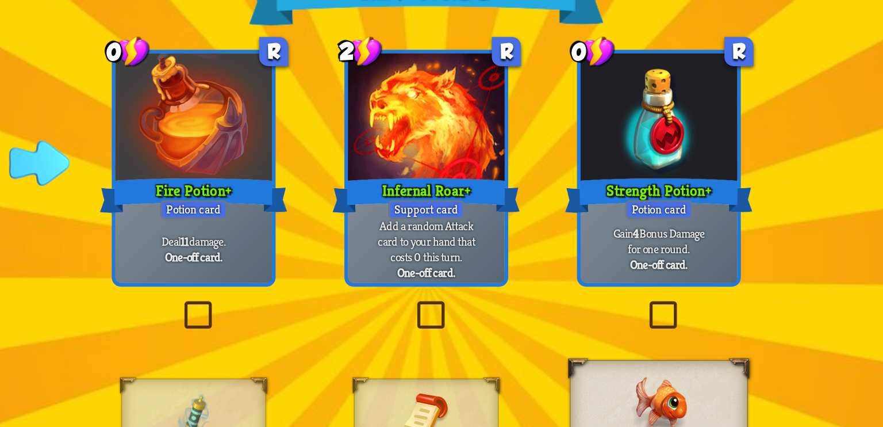
click at [297, 228] on label at bounding box center [297, 228] width 0 height 0
click at [0, 0] on input "checkbox" at bounding box center [0, 0] width 0 height 0
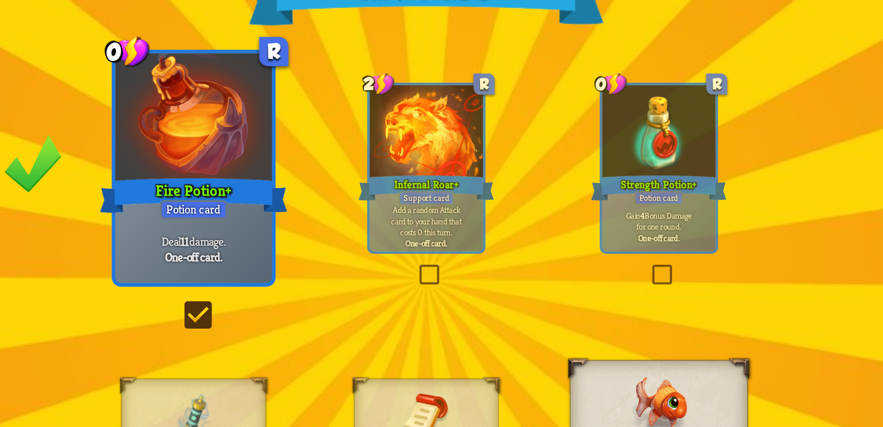
click at [297, 228] on label at bounding box center [297, 228] width 0 height 0
click at [0, 0] on input "checkbox" at bounding box center [0, 0] width 0 height 0
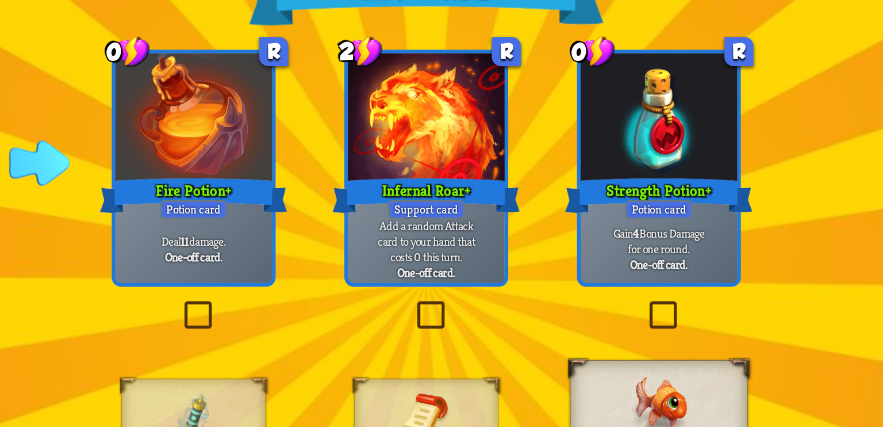
click at [297, 228] on label at bounding box center [297, 228] width 0 height 0
click at [0, 0] on input "checkbox" at bounding box center [0, 0] width 0 height 0
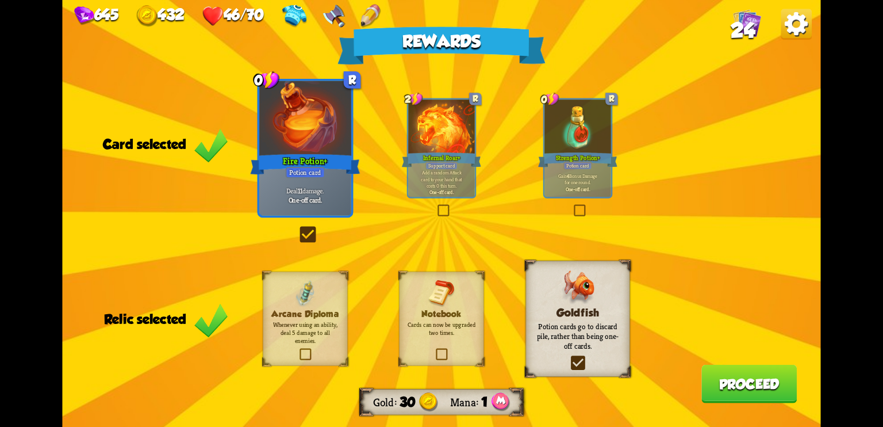
click at [729, 388] on button "Proceed" at bounding box center [749, 384] width 95 height 39
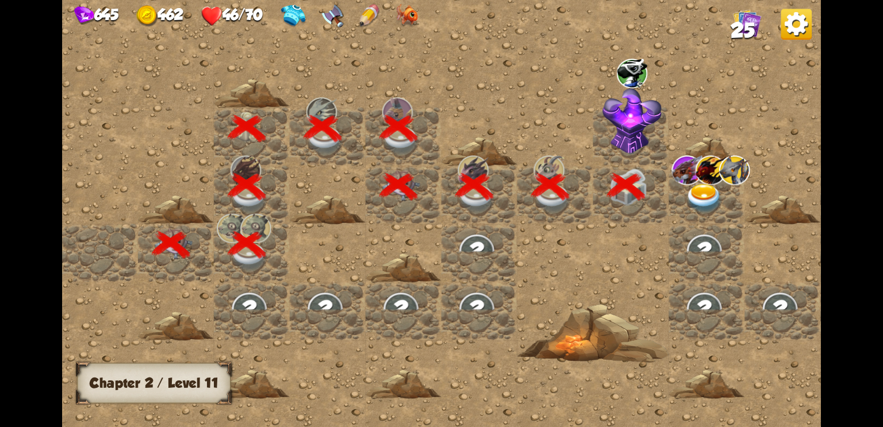
scroll to position [0, 221]
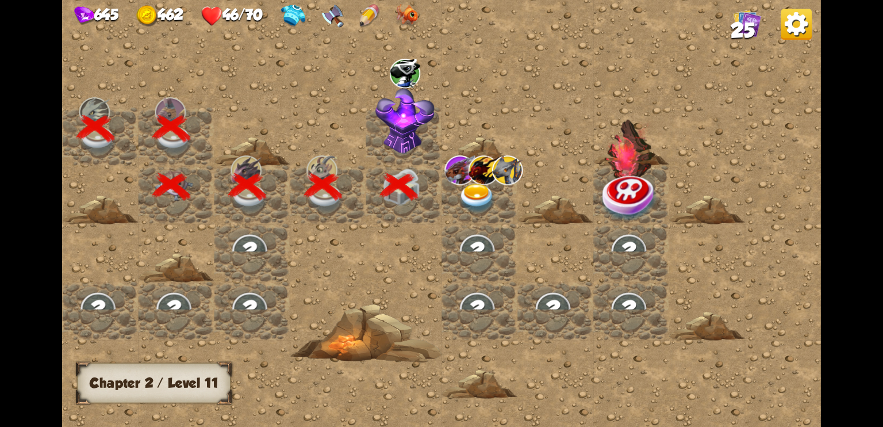
click at [403, 118] on img at bounding box center [405, 121] width 59 height 66
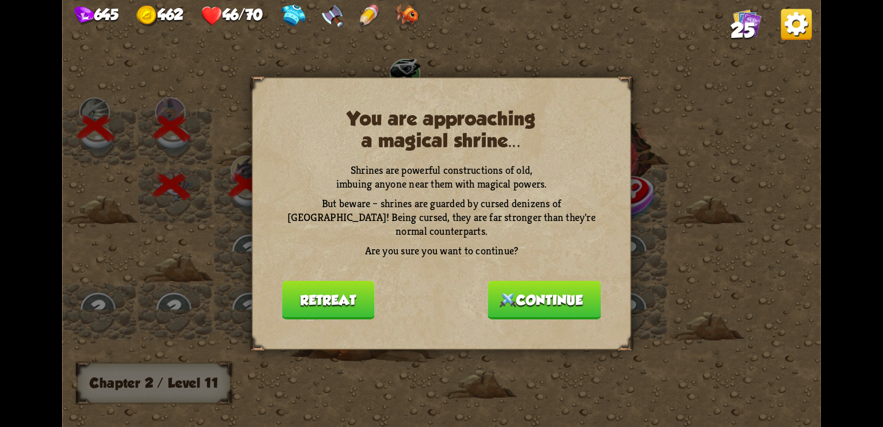
click at [338, 292] on button "Retreat" at bounding box center [328, 300] width 92 height 39
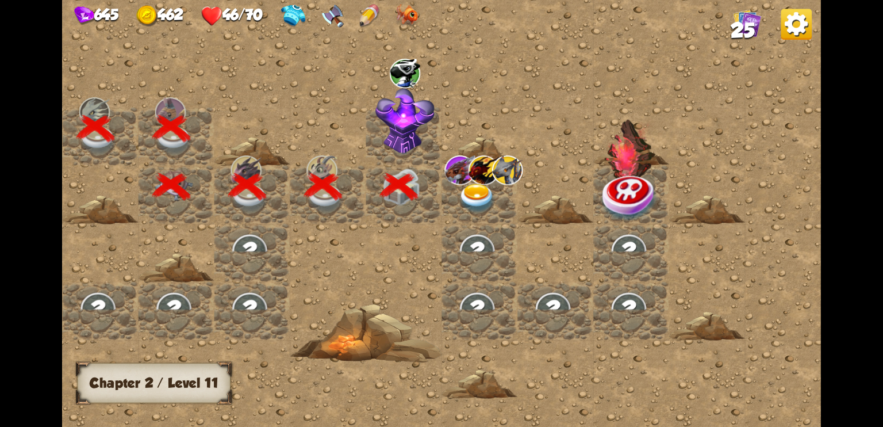
click at [471, 172] on img at bounding box center [483, 169] width 31 height 29
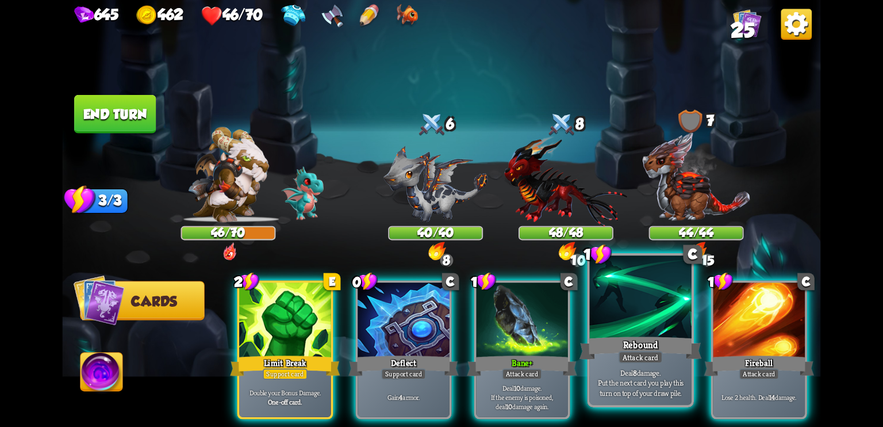
click at [639, 347] on div "Rebound" at bounding box center [641, 347] width 122 height 27
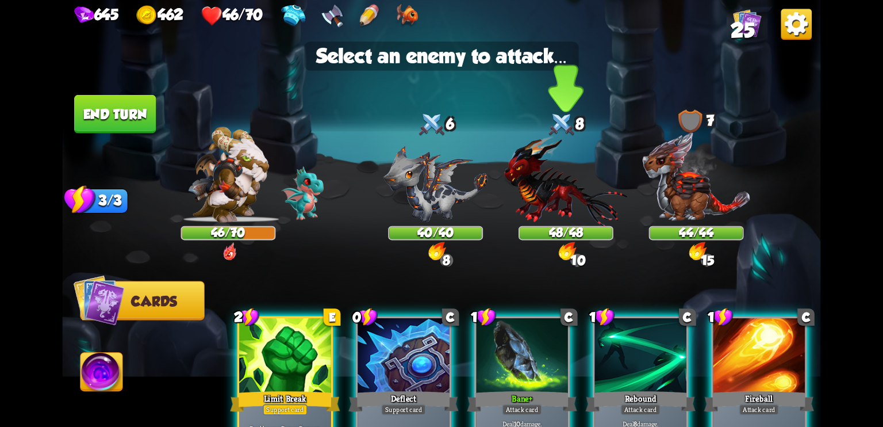
click at [543, 197] on img at bounding box center [565, 181] width 123 height 91
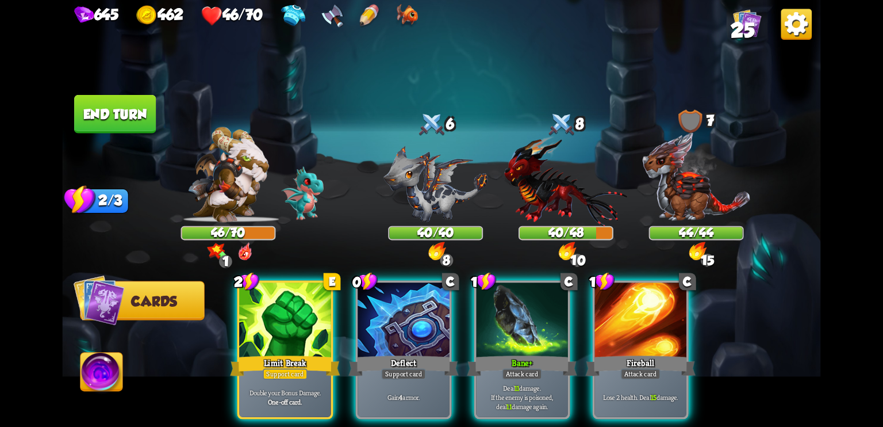
click at [543, 197] on img at bounding box center [565, 181] width 123 height 91
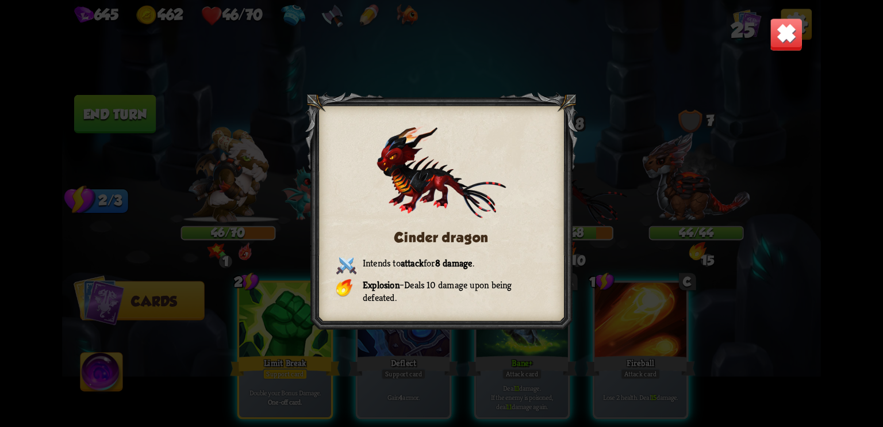
click at [773, 40] on img at bounding box center [786, 34] width 33 height 33
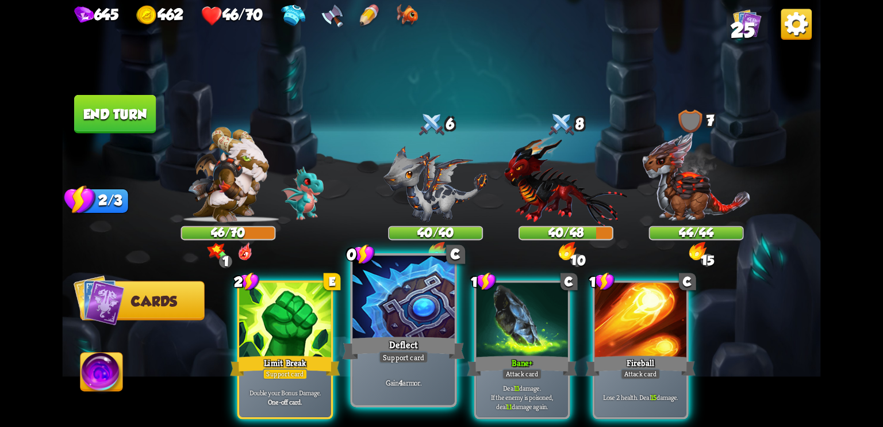
click at [420, 338] on div "Deflect" at bounding box center [404, 347] width 122 height 27
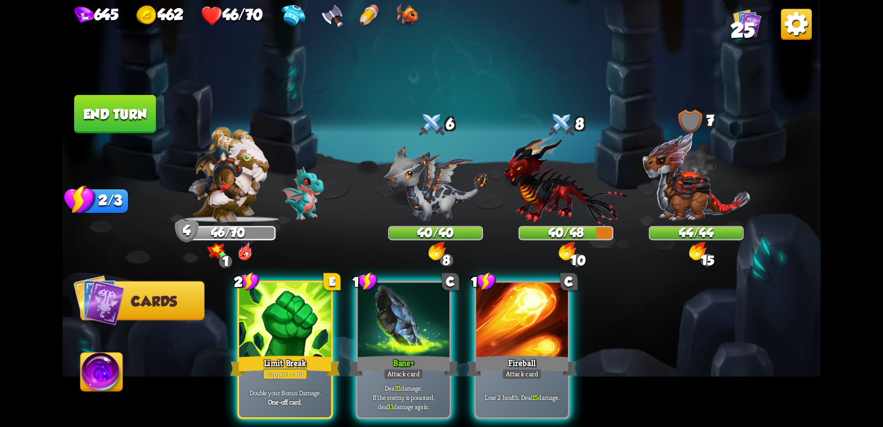
click at [420, 354] on div "Bane +" at bounding box center [403, 366] width 110 height 25
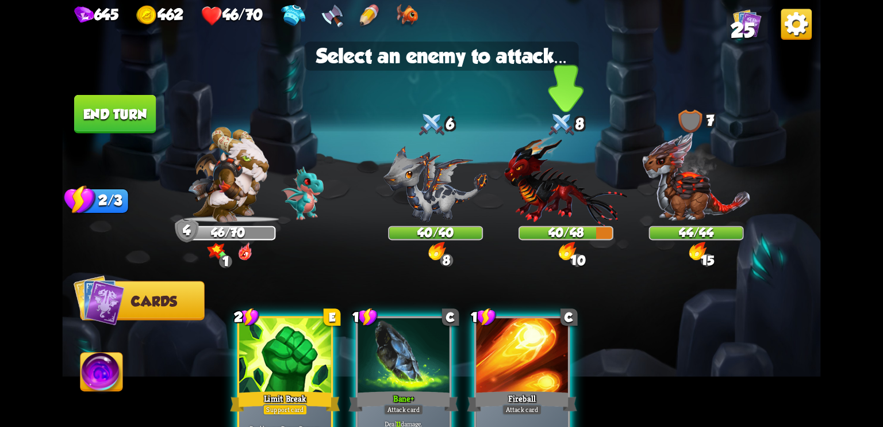
click at [573, 211] on img at bounding box center [565, 181] width 123 height 91
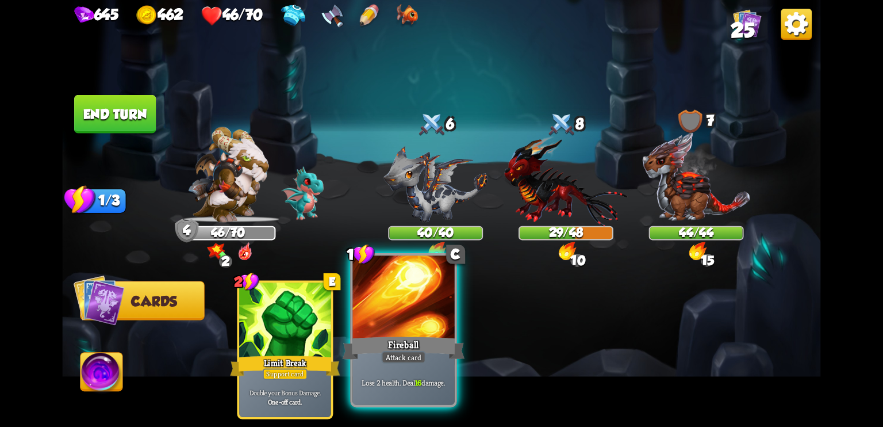
click at [422, 290] on div at bounding box center [404, 298] width 102 height 86
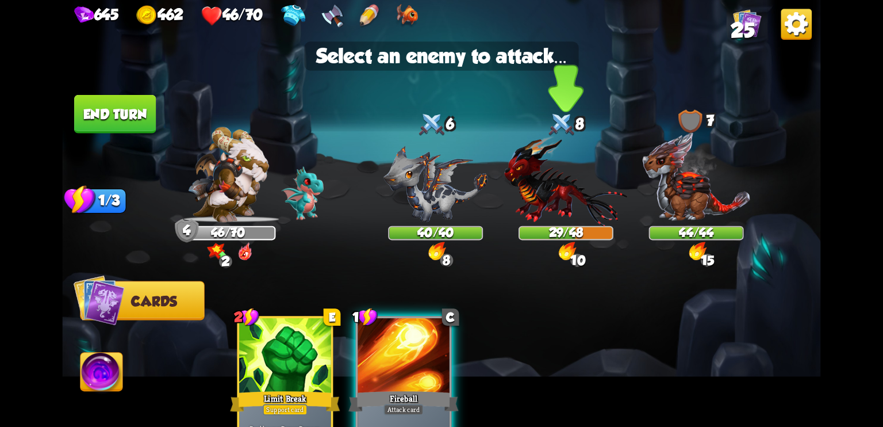
click at [597, 163] on img at bounding box center [565, 181] width 123 height 91
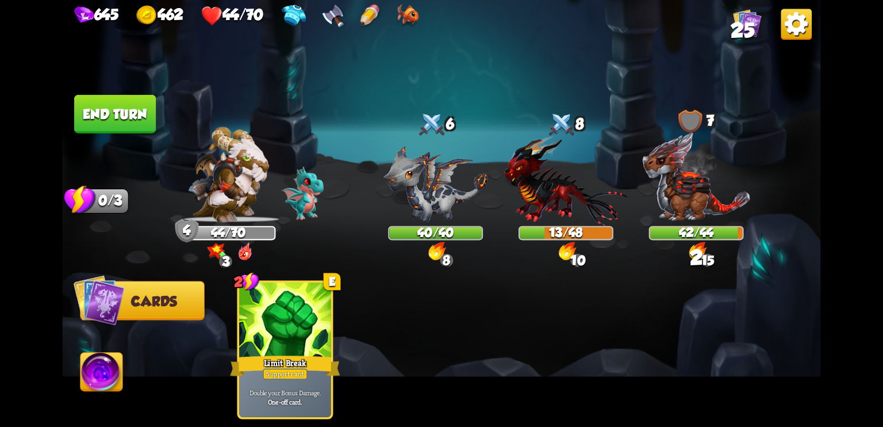
click at [128, 118] on button "End turn" at bounding box center [115, 114] width 82 height 39
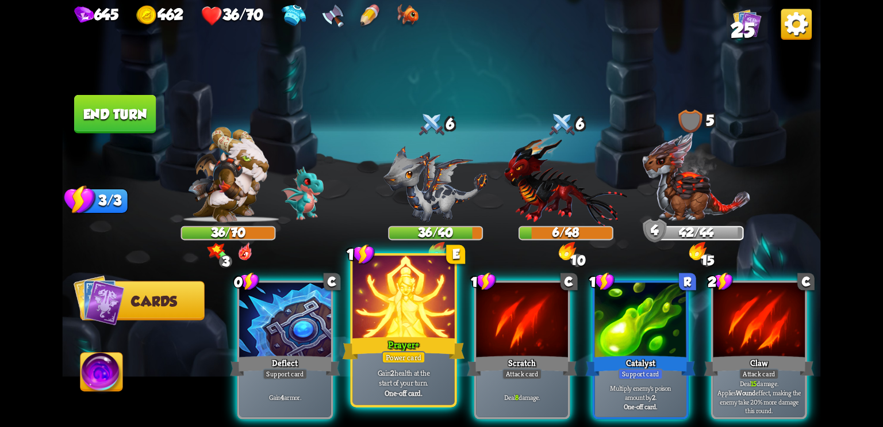
click at [412, 345] on div "Prayer +" at bounding box center [404, 347] width 122 height 27
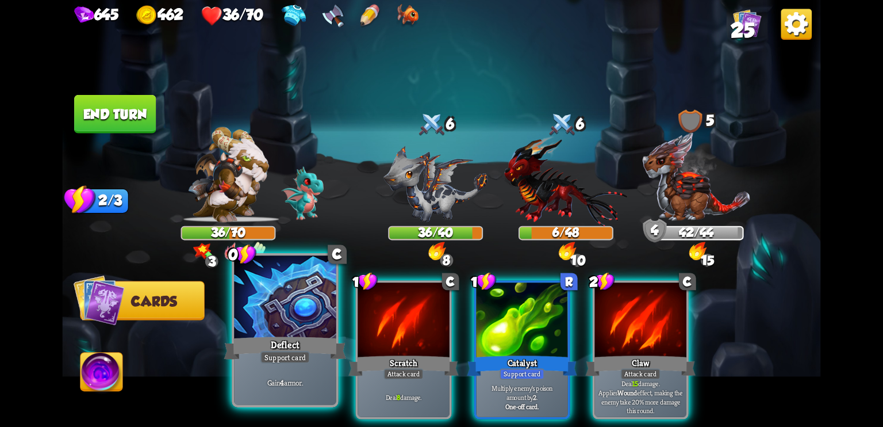
click at [317, 337] on div "Deflect" at bounding box center [285, 347] width 122 height 27
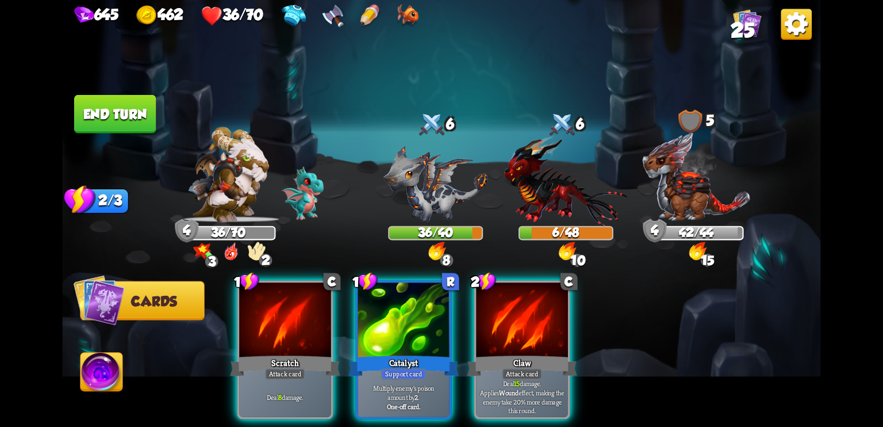
click at [239, 220] on img at bounding box center [227, 174] width 81 height 95
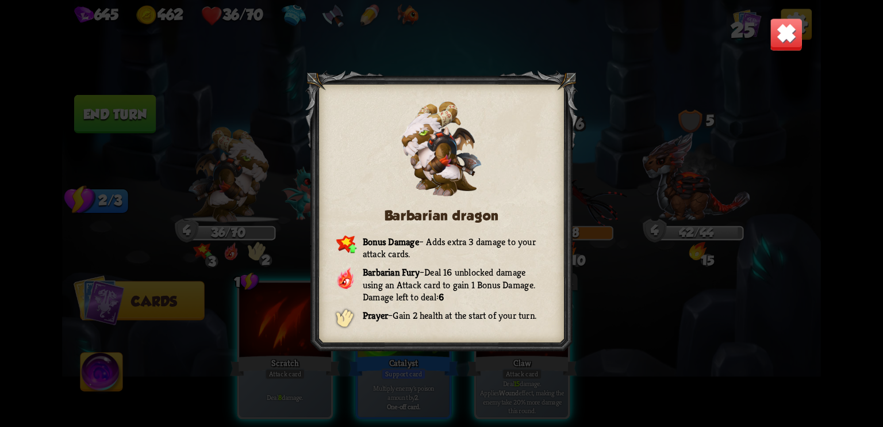
click at [782, 41] on img at bounding box center [786, 34] width 33 height 33
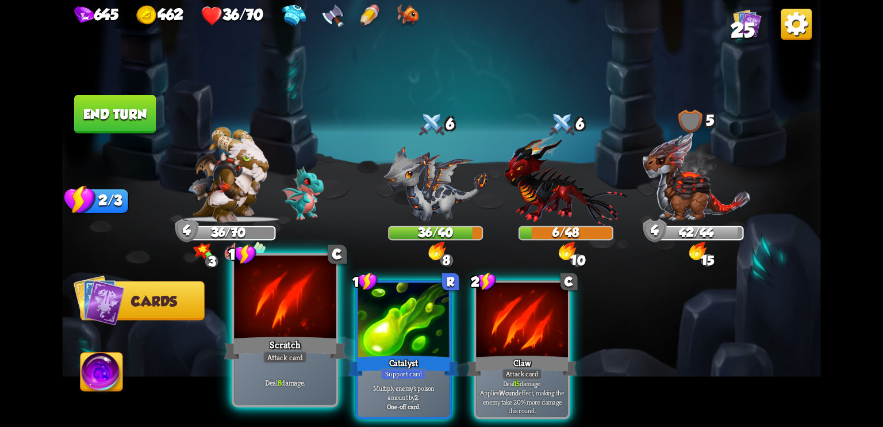
click at [294, 355] on div "Attack card" at bounding box center [285, 357] width 44 height 13
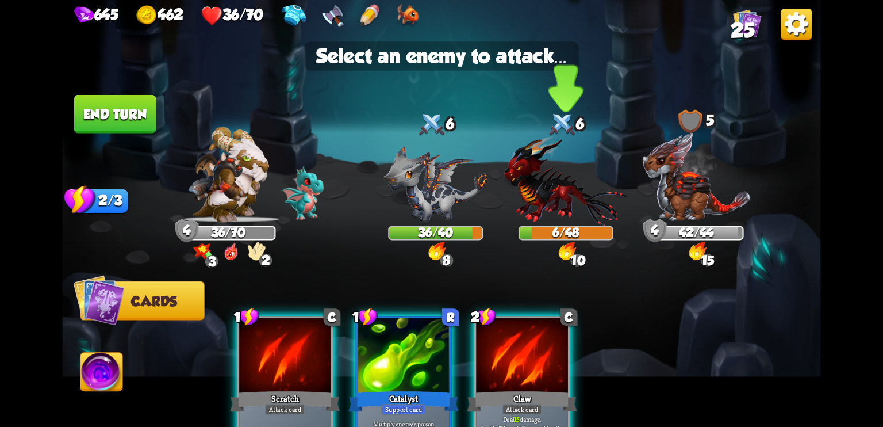
click at [556, 195] on img at bounding box center [565, 181] width 123 height 91
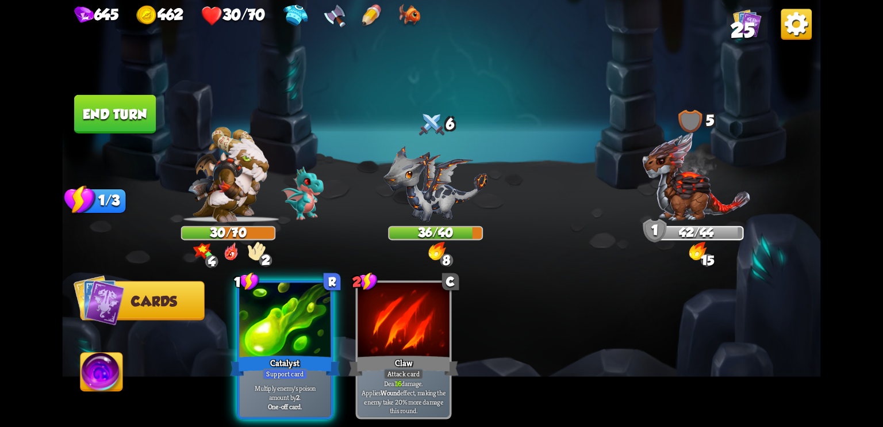
click at [133, 110] on button "End turn" at bounding box center [115, 114] width 82 height 39
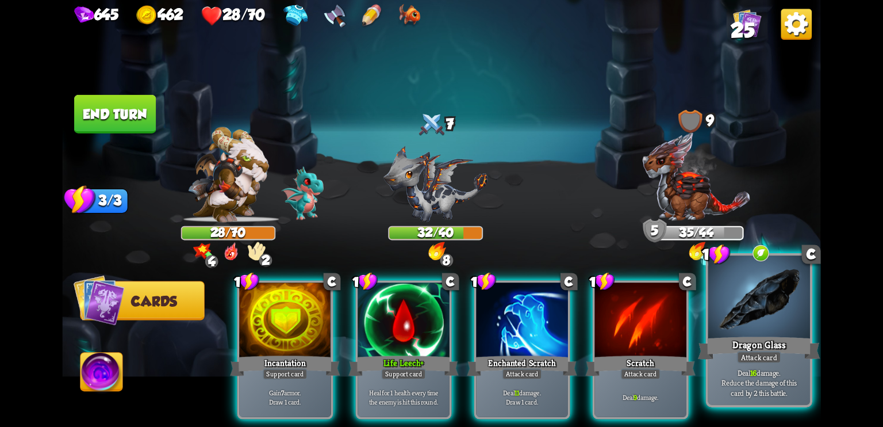
click at [757, 355] on div "Attack card" at bounding box center [759, 357] width 44 height 13
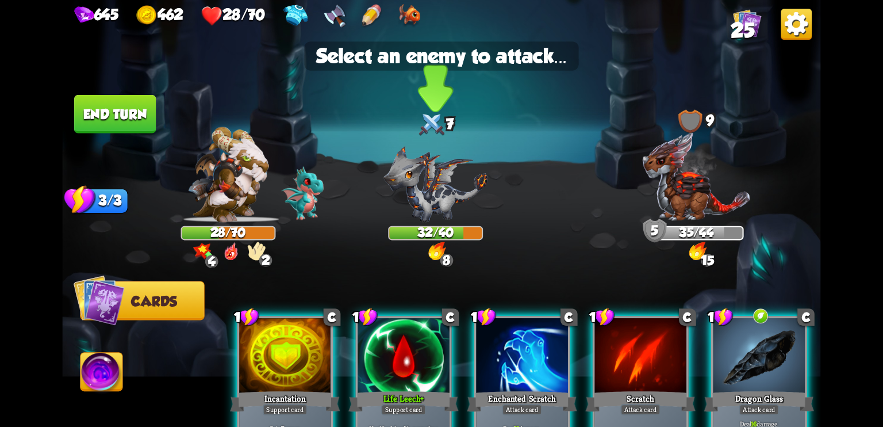
click at [396, 187] on img at bounding box center [436, 184] width 104 height 76
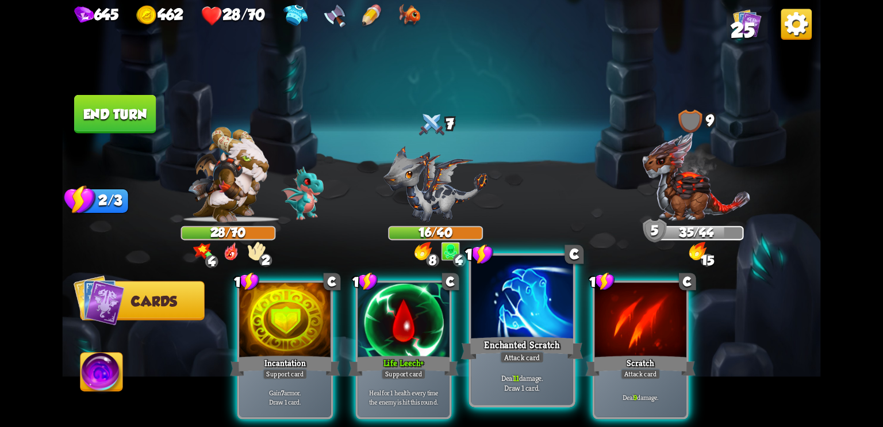
click at [502, 342] on div "Enchanted Scratch" at bounding box center [522, 347] width 122 height 27
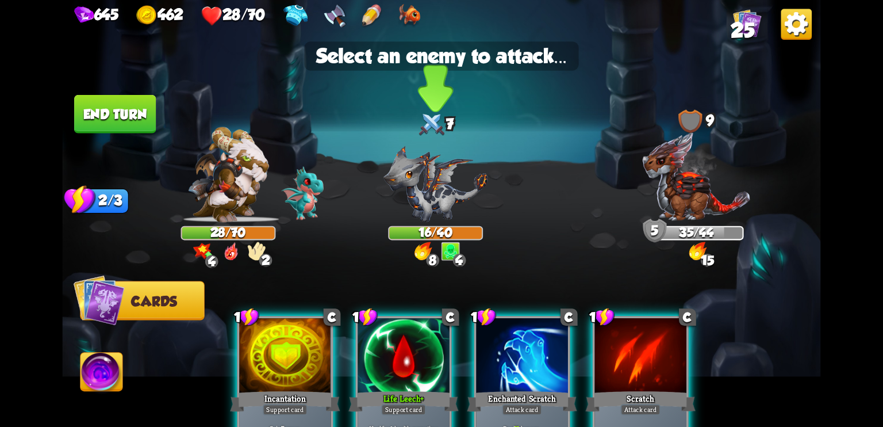
click at [429, 218] on img at bounding box center [436, 184] width 104 height 76
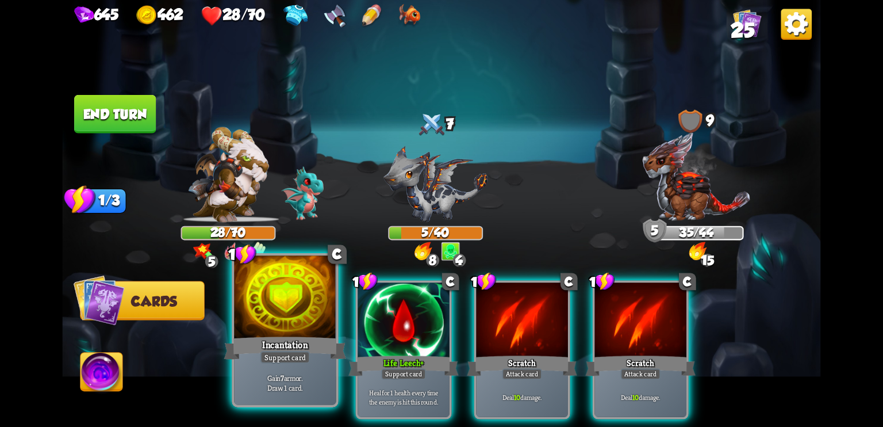
click at [273, 347] on div "Incantation" at bounding box center [285, 347] width 122 height 27
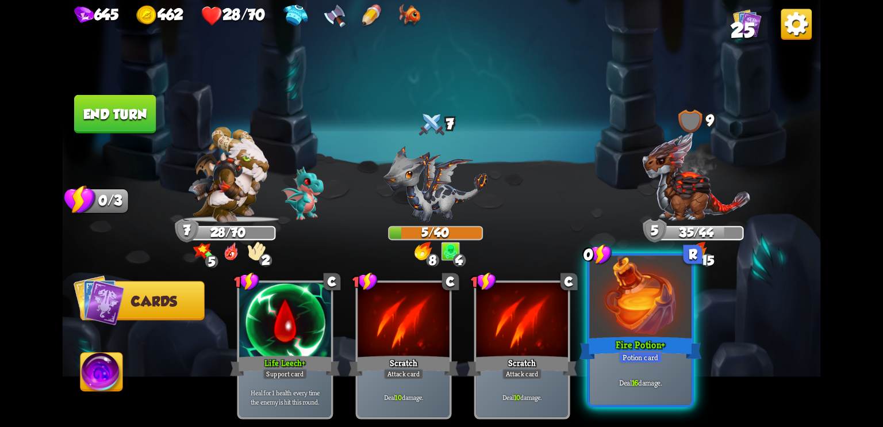
click at [644, 346] on div "Fire Potion +" at bounding box center [641, 347] width 122 height 27
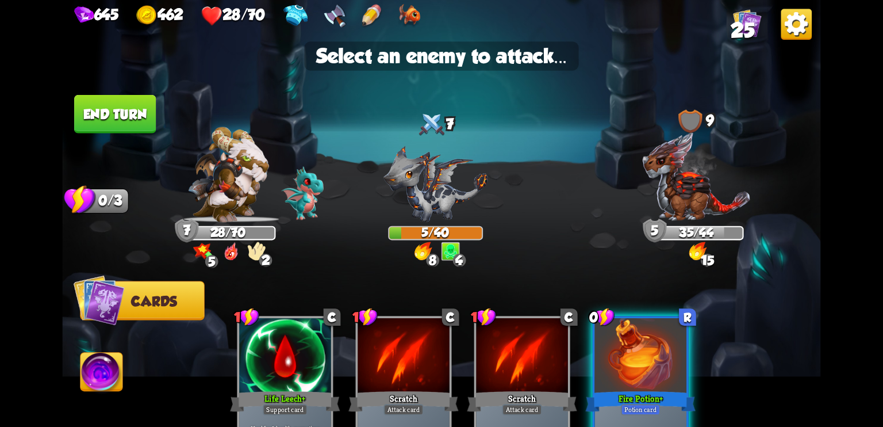
click at [683, 225] on img at bounding box center [441, 213] width 759 height 427
click at [683, 192] on img at bounding box center [696, 176] width 109 height 91
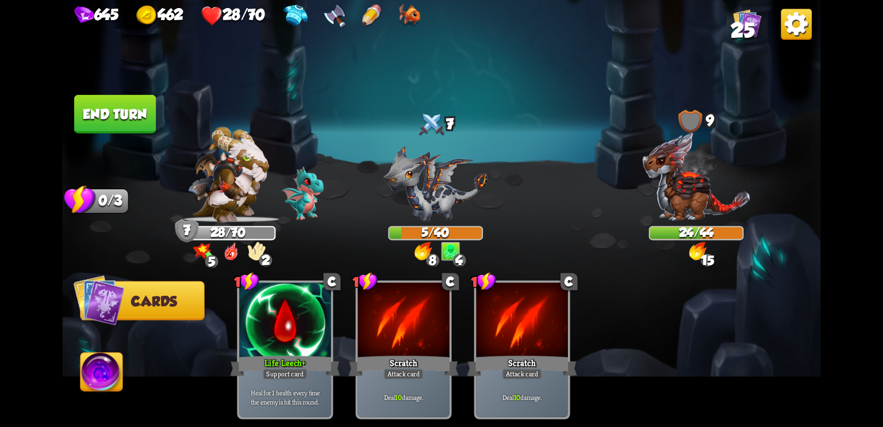
click at [124, 114] on button "End turn" at bounding box center [115, 114] width 82 height 39
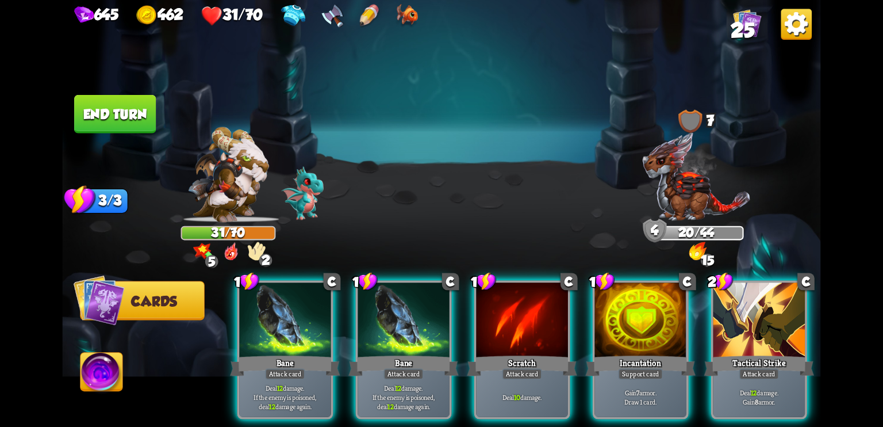
click at [238, 226] on div "31/70" at bounding box center [228, 233] width 95 height 14
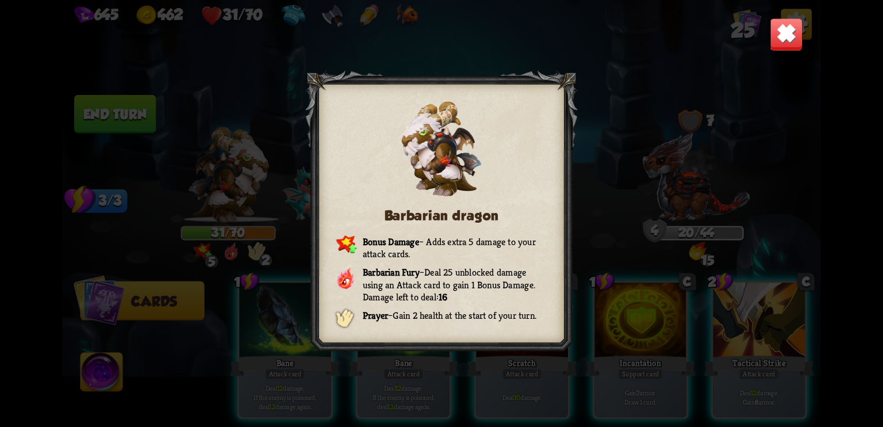
click at [784, 24] on img at bounding box center [786, 34] width 33 height 33
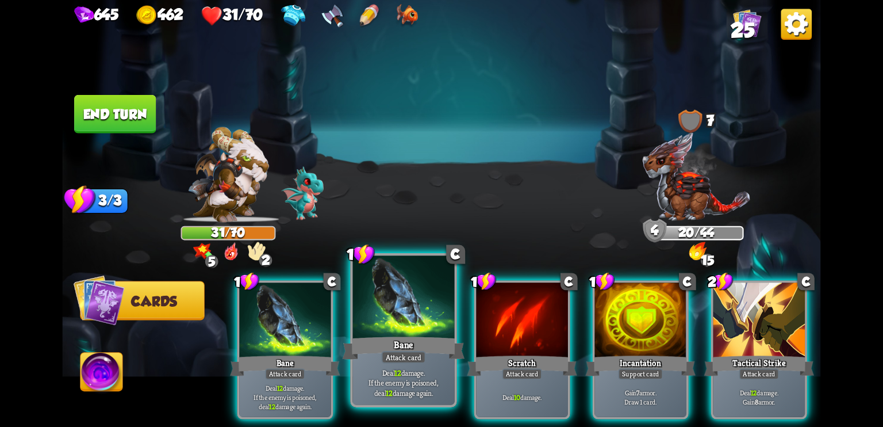
click at [406, 306] on div at bounding box center [404, 298] width 102 height 86
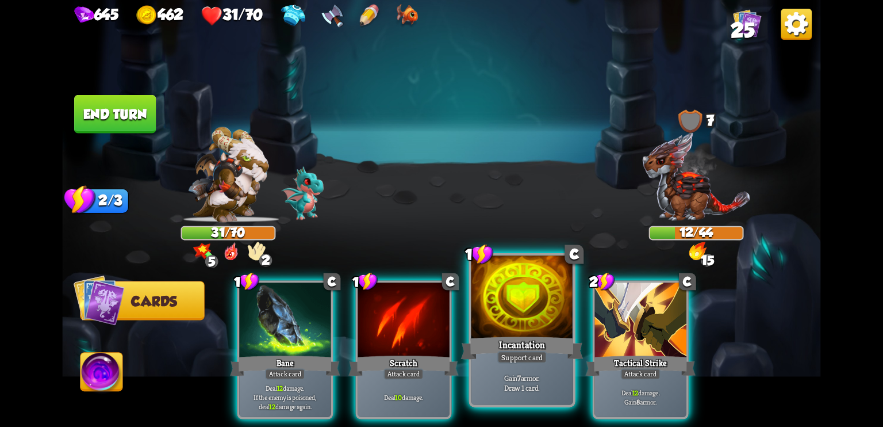
click at [499, 321] on div at bounding box center [523, 298] width 102 height 86
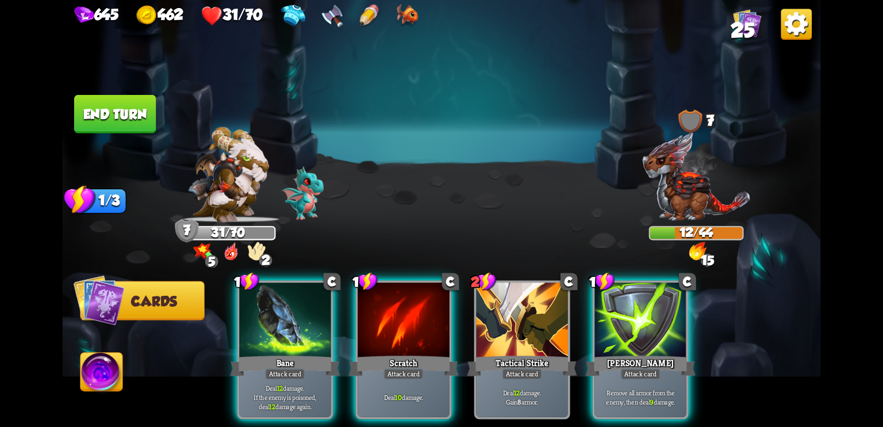
click at [251, 209] on img at bounding box center [227, 174] width 81 height 95
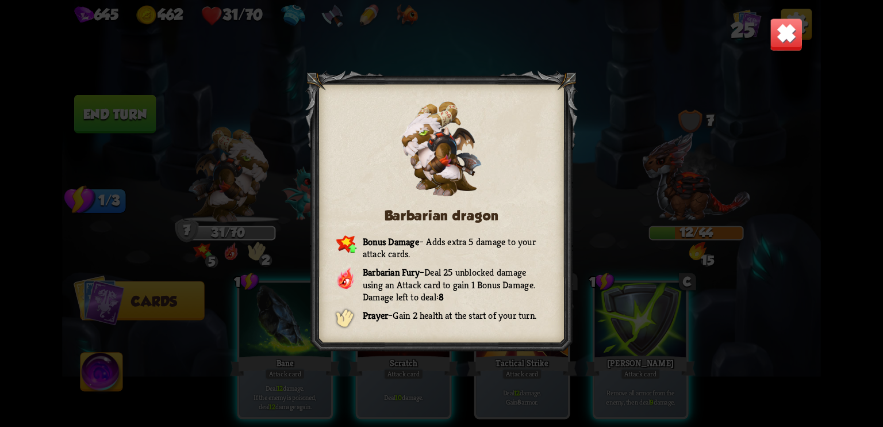
click at [787, 32] on img at bounding box center [786, 34] width 33 height 33
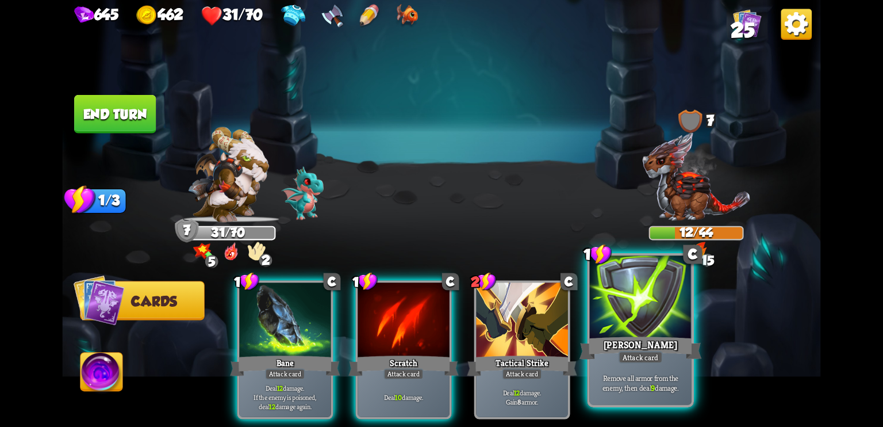
click at [648, 339] on div "[PERSON_NAME]" at bounding box center [641, 347] width 122 height 27
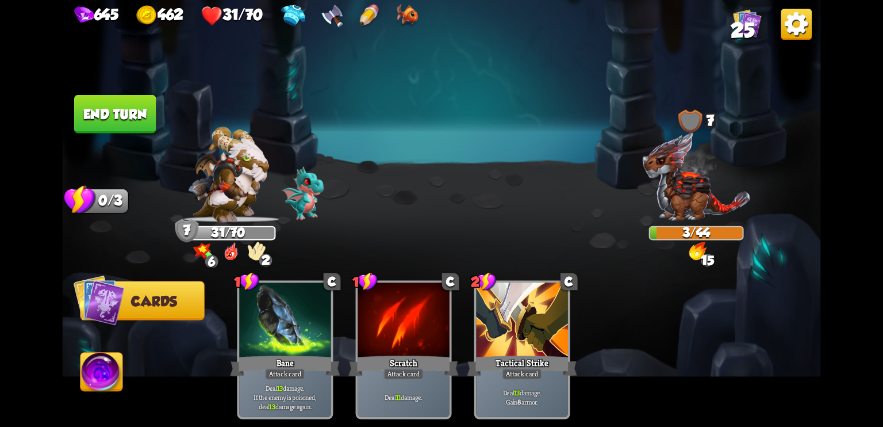
click at [104, 372] on img at bounding box center [102, 374] width 42 height 43
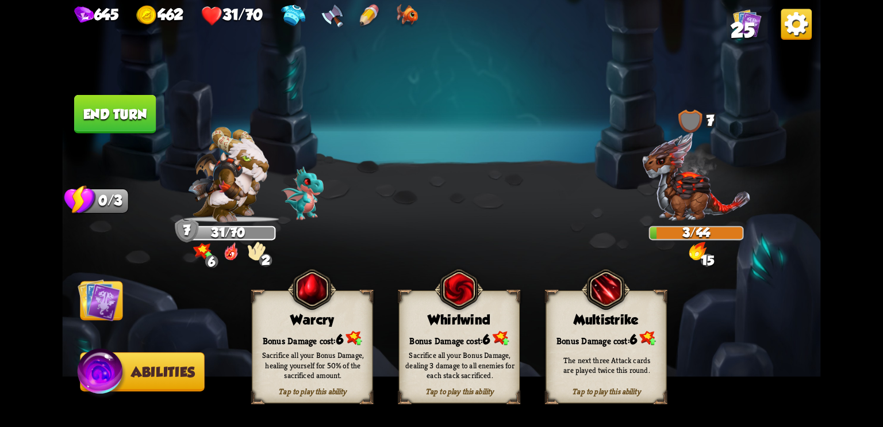
click at [305, 349] on div "Sacrifice all your Bonus Damage, healing yourself for 50% of the sacrificed amo…" at bounding box center [312, 365] width 121 height 47
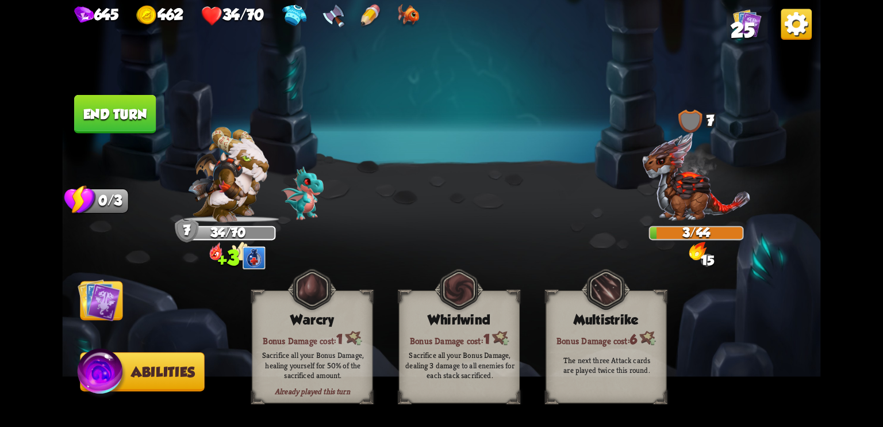
click at [104, 302] on img at bounding box center [99, 299] width 43 height 43
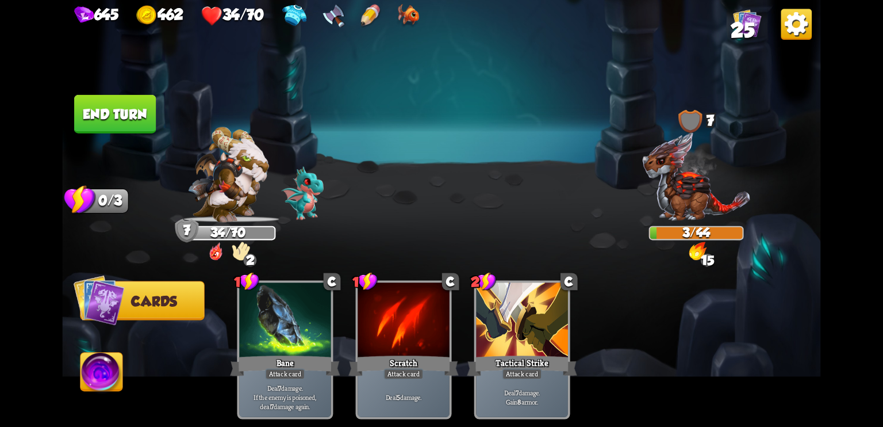
click at [116, 108] on button "End turn" at bounding box center [115, 114] width 82 height 39
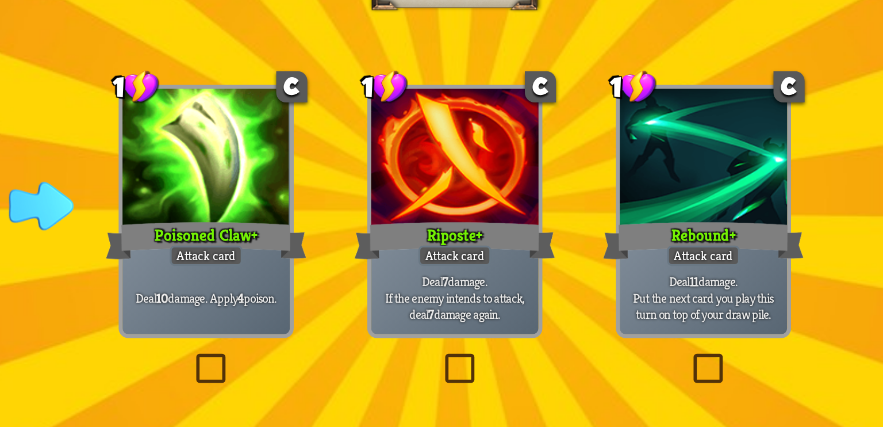
click at [297, 293] on label at bounding box center [297, 293] width 0 height 0
click at [0, 0] on input "checkbox" at bounding box center [0, 0] width 0 height 0
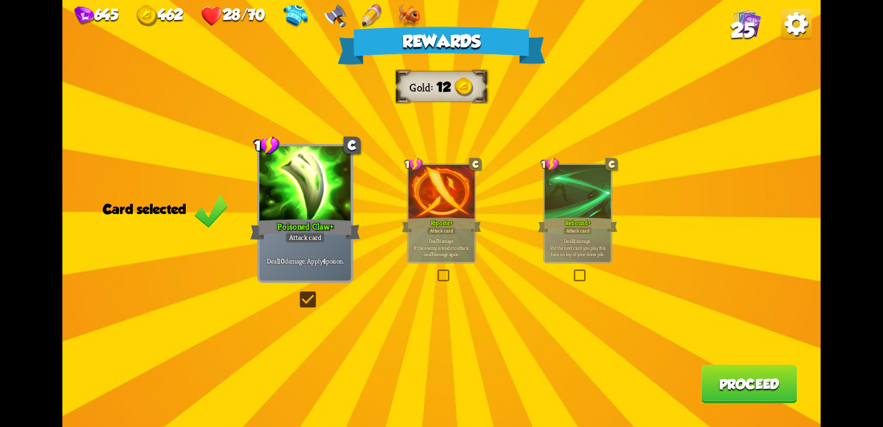
click at [734, 381] on button "Proceed" at bounding box center [749, 384] width 95 height 39
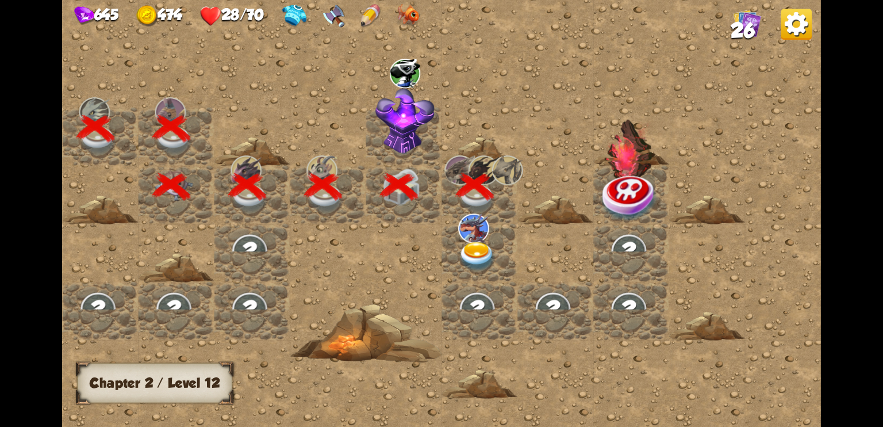
click at [584, 43] on div at bounding box center [328, 213] width 986 height 443
click at [642, 173] on img at bounding box center [630, 197] width 57 height 49
click at [481, 246] on img at bounding box center [477, 257] width 38 height 30
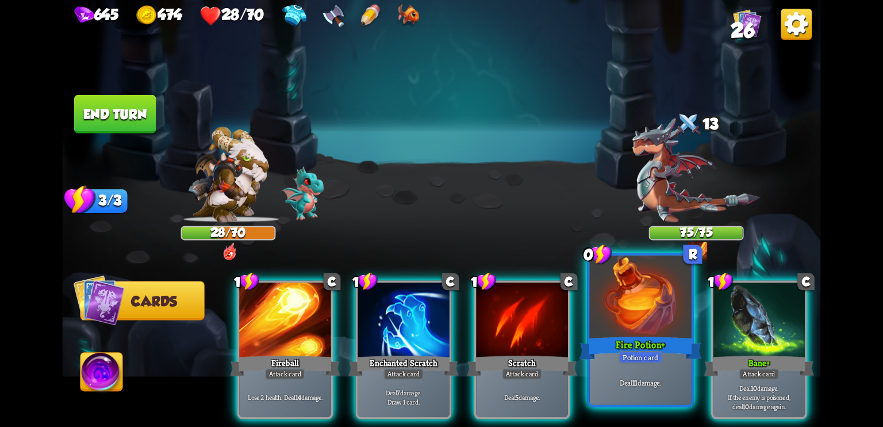
click at [646, 314] on div at bounding box center [641, 298] width 102 height 86
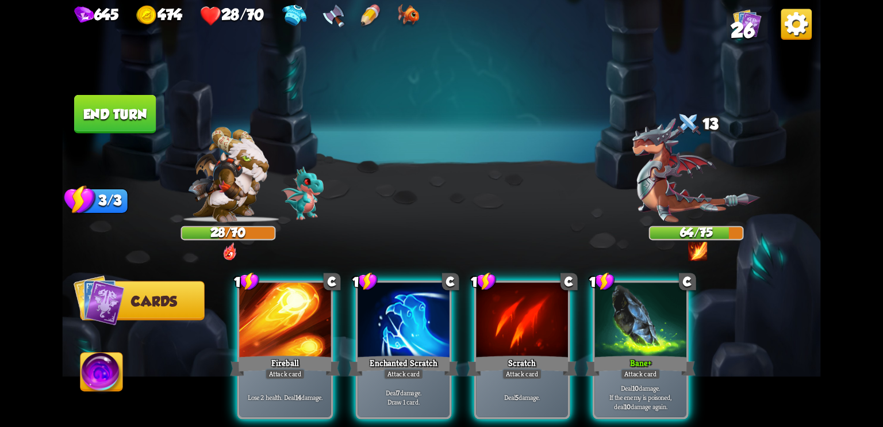
click at [247, 193] on img at bounding box center [227, 174] width 81 height 95
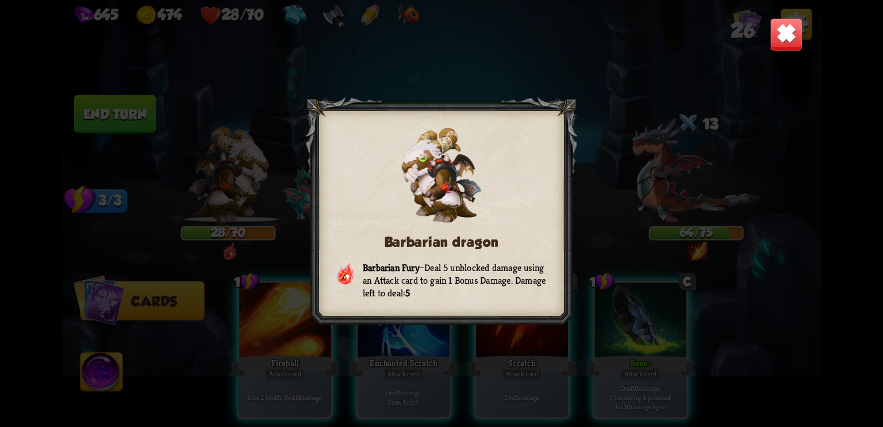
click at [788, 41] on img at bounding box center [786, 34] width 33 height 33
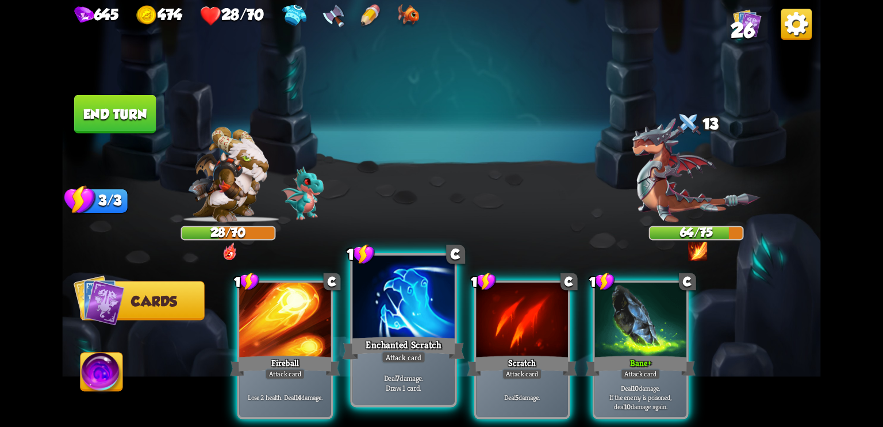
click at [423, 315] on div at bounding box center [404, 298] width 102 height 86
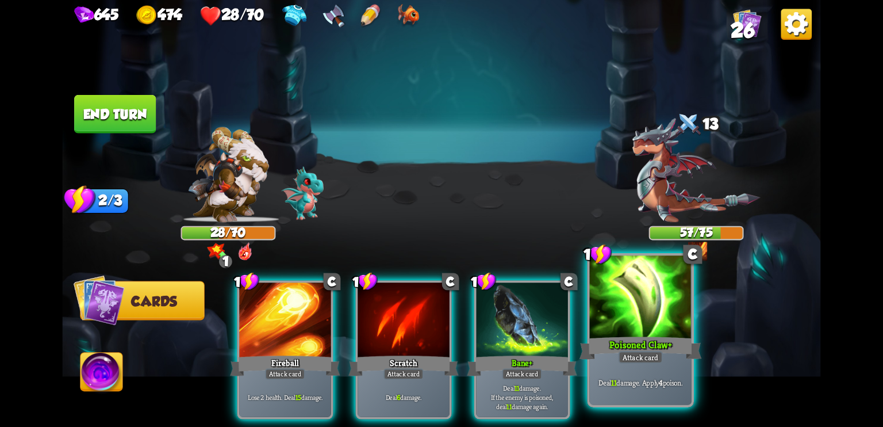
click at [623, 311] on div at bounding box center [641, 298] width 102 height 86
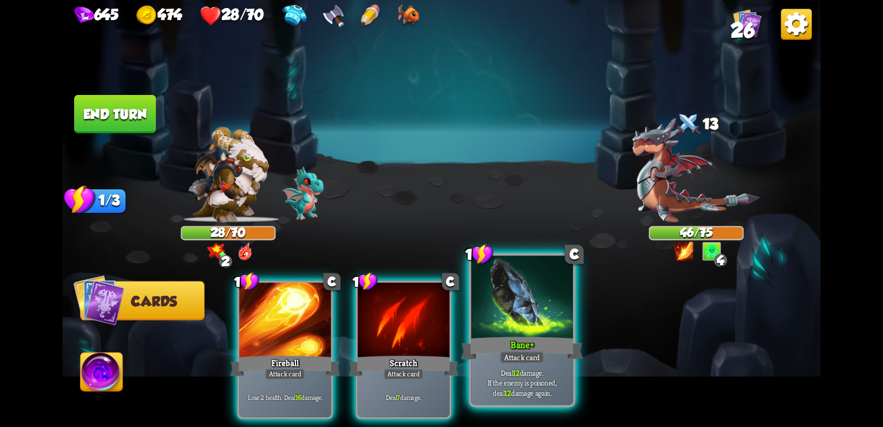
click at [523, 311] on div at bounding box center [523, 298] width 102 height 86
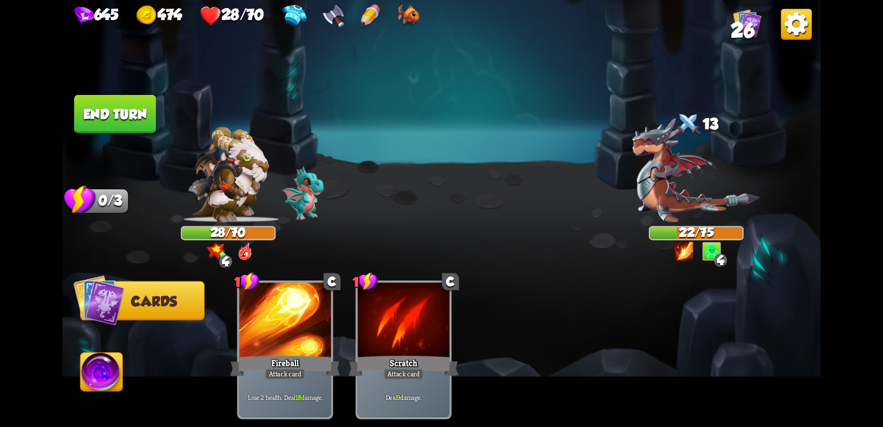
click at [107, 365] on img at bounding box center [102, 374] width 42 height 43
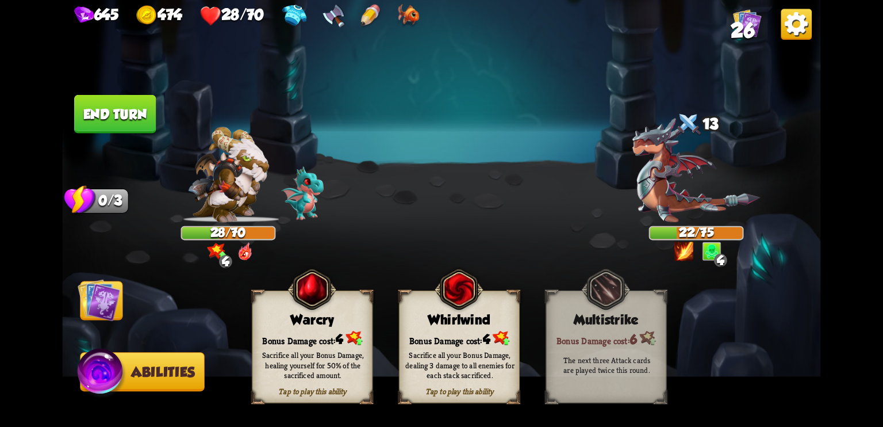
click at [108, 307] on img at bounding box center [99, 299] width 43 height 43
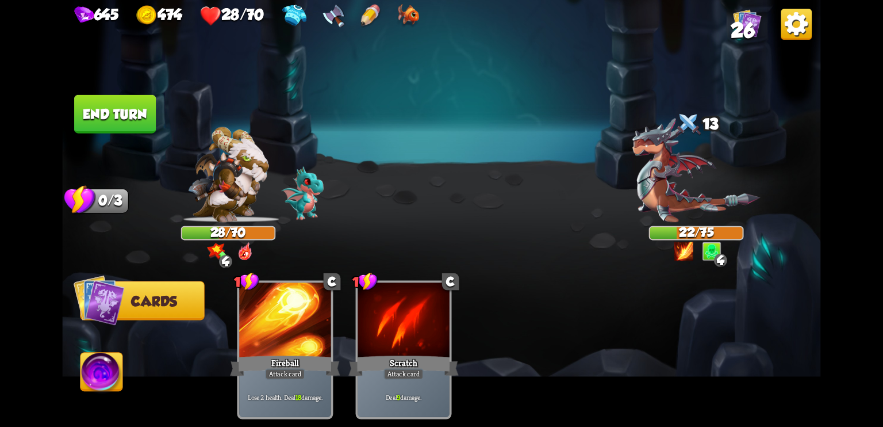
click at [107, 109] on button "End turn" at bounding box center [115, 114] width 82 height 39
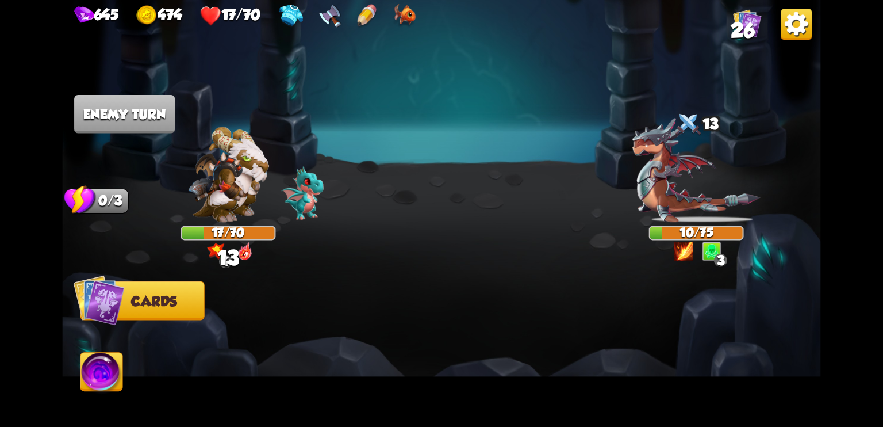
click at [112, 373] on img at bounding box center [102, 374] width 42 height 43
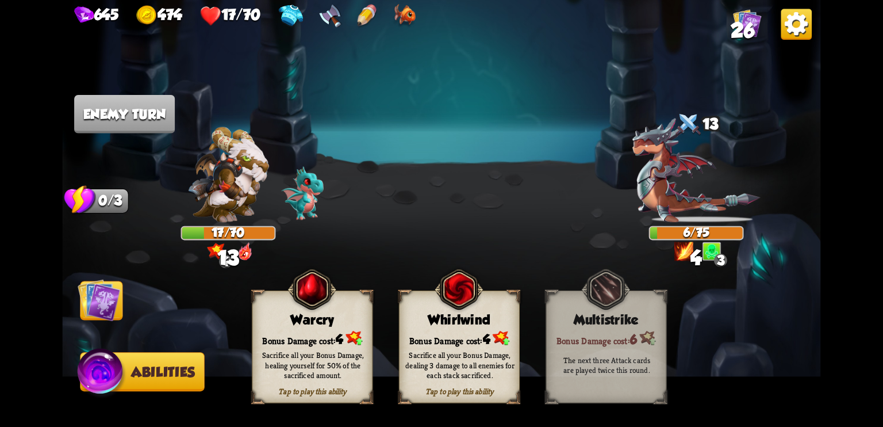
click at [112, 373] on img at bounding box center [101, 373] width 51 height 51
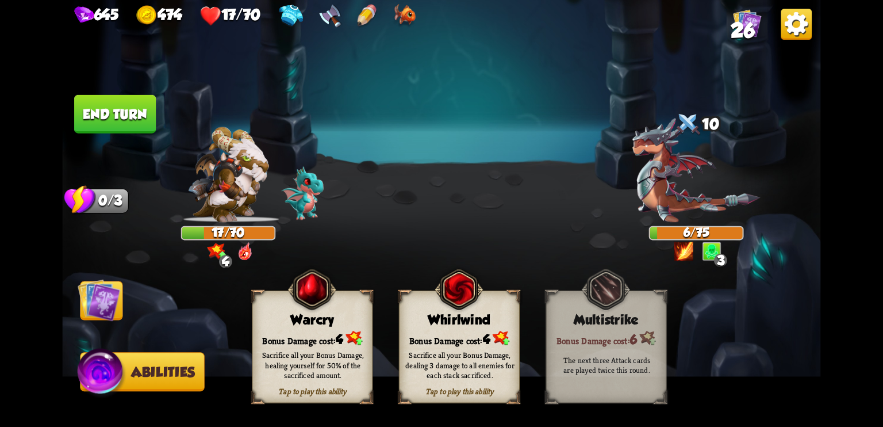
click at [112, 373] on img at bounding box center [101, 373] width 51 height 51
click at [110, 300] on img at bounding box center [99, 299] width 43 height 43
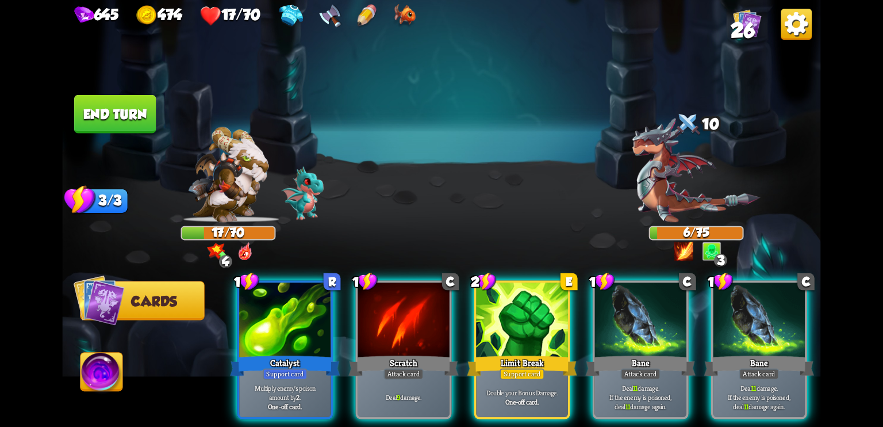
click at [98, 370] on img at bounding box center [102, 374] width 42 height 43
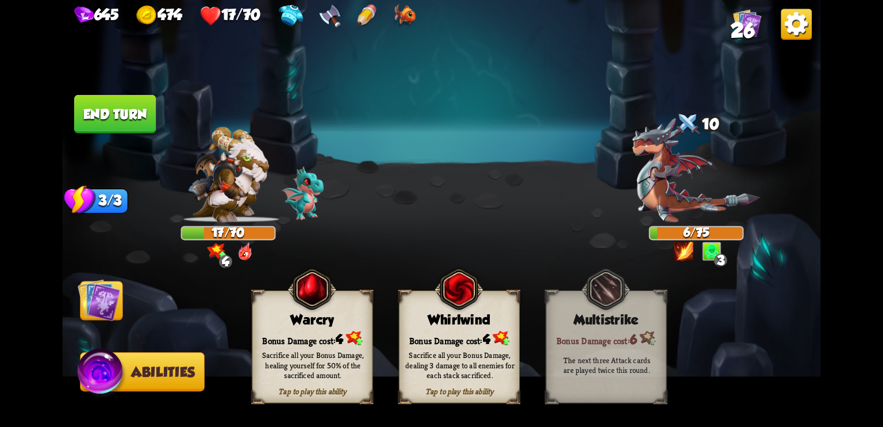
click at [336, 334] on div "Bonus Damage cost: 4" at bounding box center [312, 338] width 120 height 17
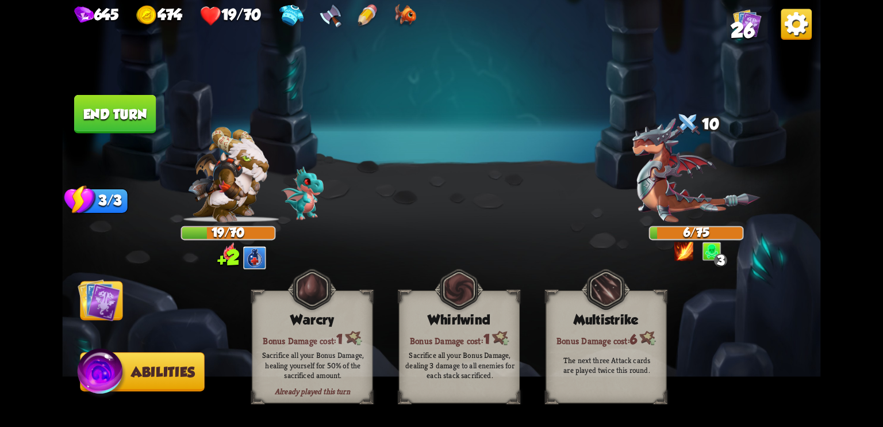
click at [101, 299] on img at bounding box center [99, 299] width 43 height 43
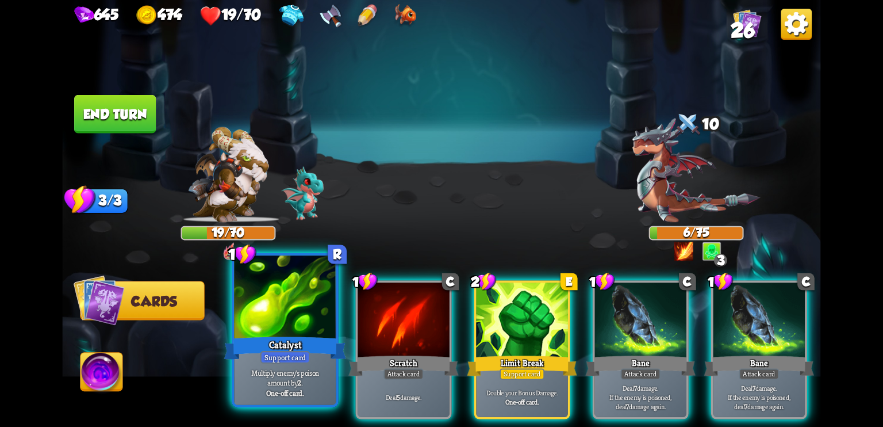
click at [294, 305] on div at bounding box center [285, 298] width 102 height 86
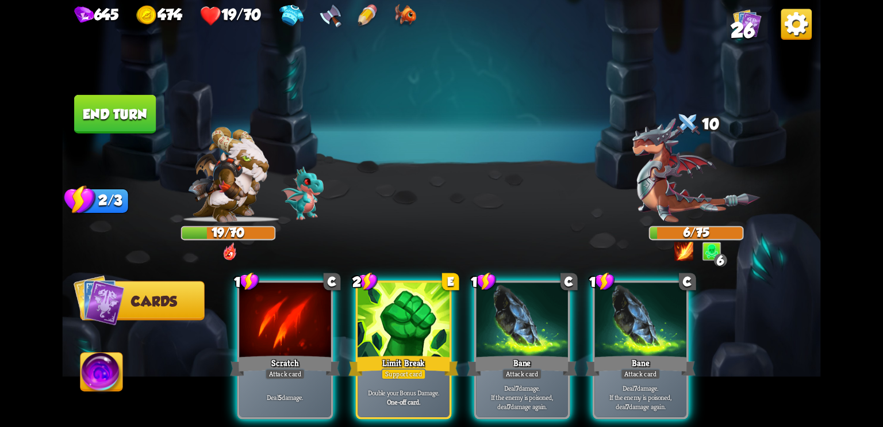
click at [113, 105] on button "End turn" at bounding box center [115, 114] width 82 height 39
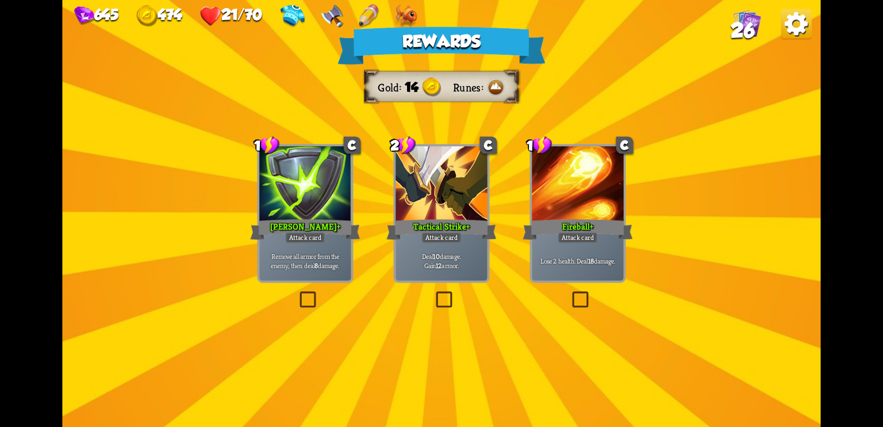
click at [422, 163] on div at bounding box center [442, 184] width 92 height 77
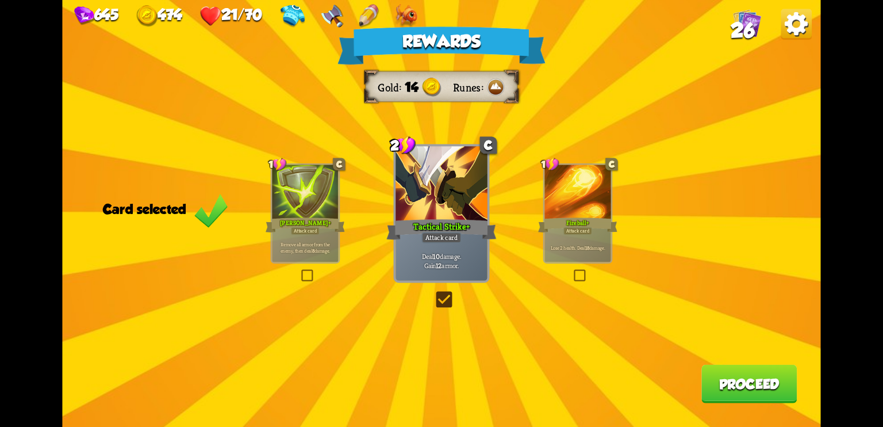
click at [422, 163] on div at bounding box center [442, 184] width 92 height 77
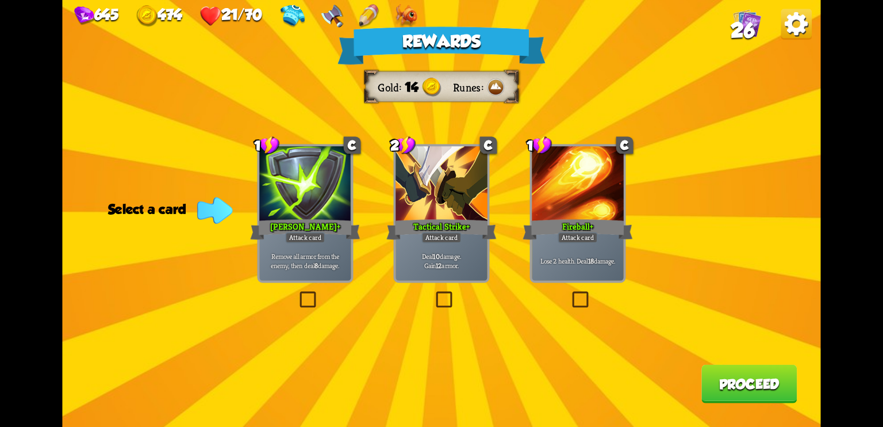
click at [422, 163] on div at bounding box center [442, 184] width 92 height 77
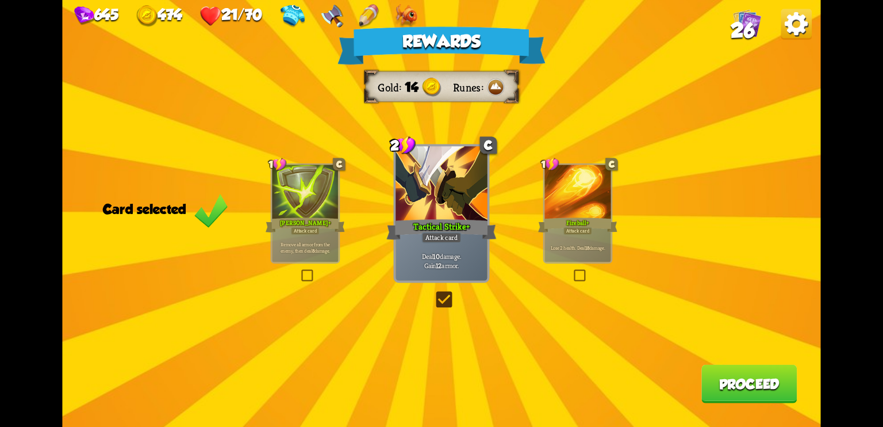
click at [422, 163] on div at bounding box center [442, 184] width 92 height 77
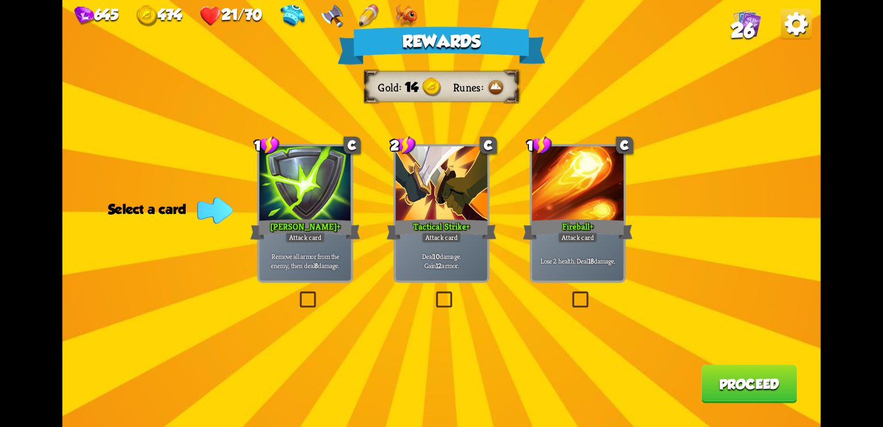
click at [422, 163] on div at bounding box center [442, 184] width 92 height 77
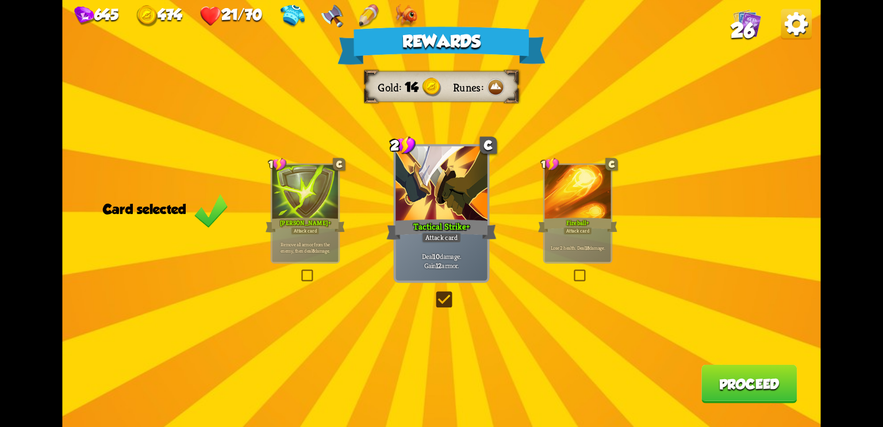
click at [422, 163] on div at bounding box center [442, 184] width 92 height 77
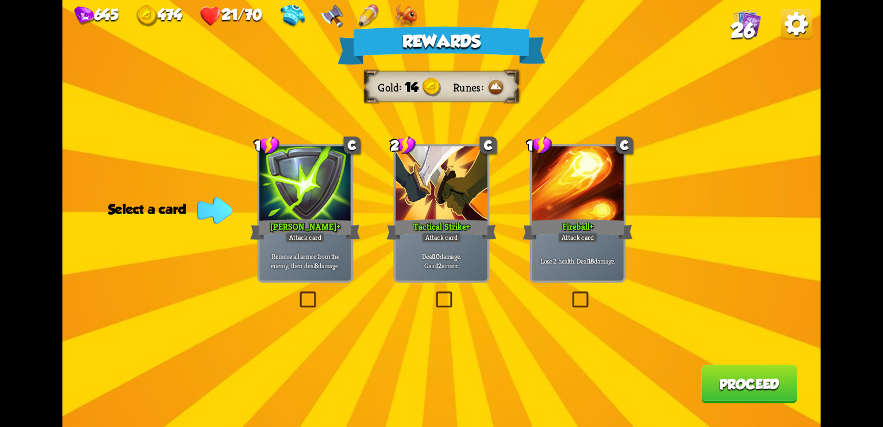
click at [434, 293] on label at bounding box center [434, 293] width 0 height 0
click at [0, 0] on input "checkbox" at bounding box center [0, 0] width 0 height 0
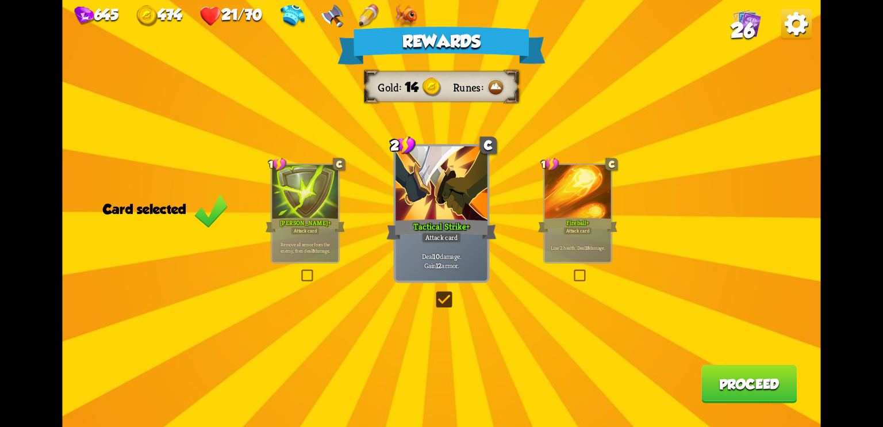
click at [749, 380] on button "Proceed" at bounding box center [749, 384] width 95 height 39
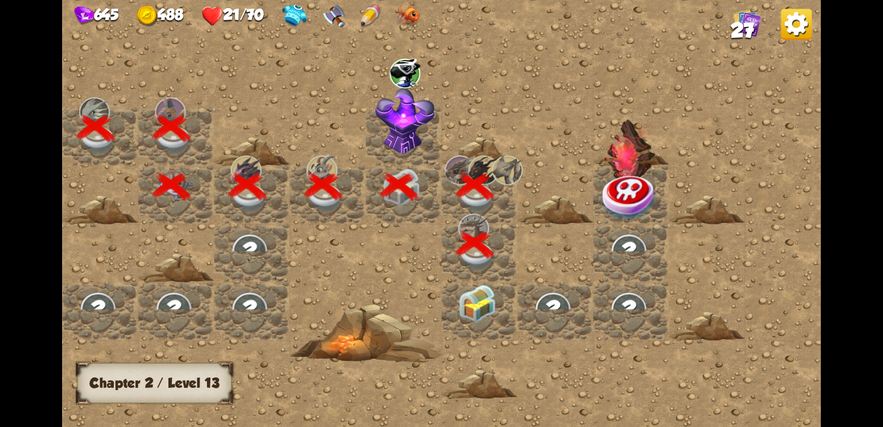
click at [478, 301] on img at bounding box center [477, 304] width 38 height 38
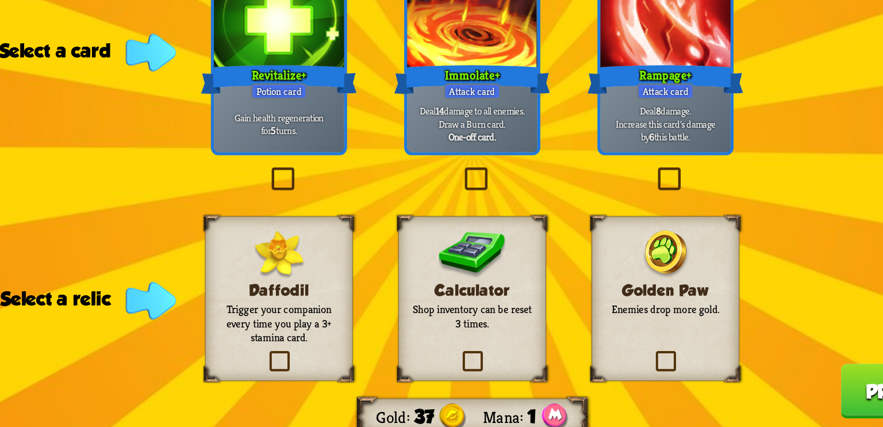
click at [296, 357] on label at bounding box center [296, 357] width 0 height 0
click at [0, 0] on input "checkbox" at bounding box center [0, 0] width 0 height 0
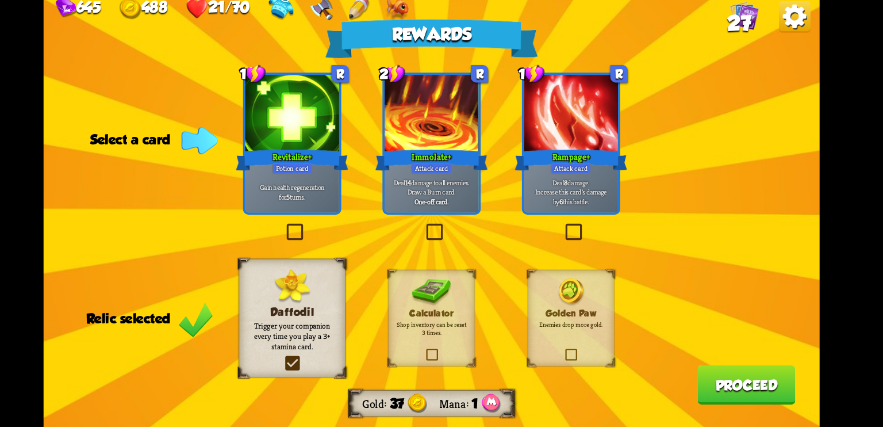
scroll to position [0, 0]
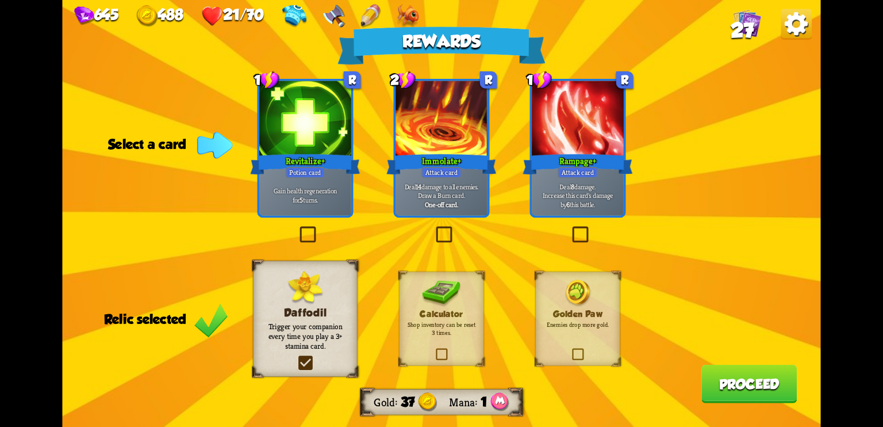
click at [296, 357] on label at bounding box center [296, 357] width 0 height 0
click at [0, 0] on input "checkbox" at bounding box center [0, 0] width 0 height 0
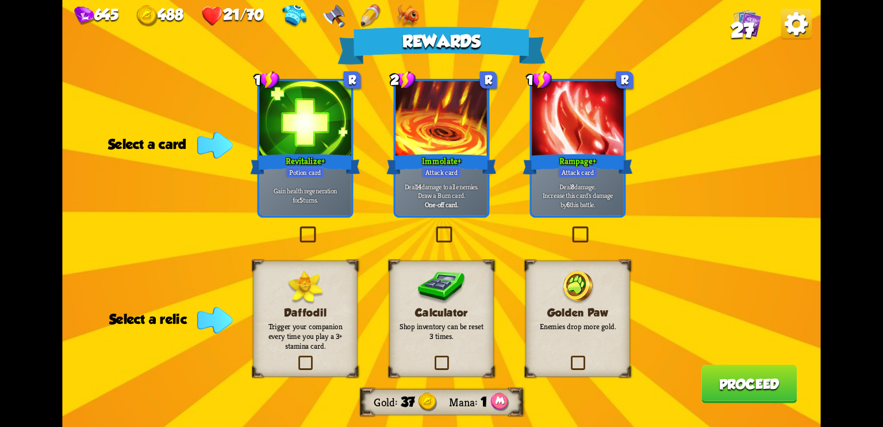
click at [432, 357] on label at bounding box center [432, 357] width 0 height 0
click at [0, 0] on input "checkbox" at bounding box center [0, 0] width 0 height 0
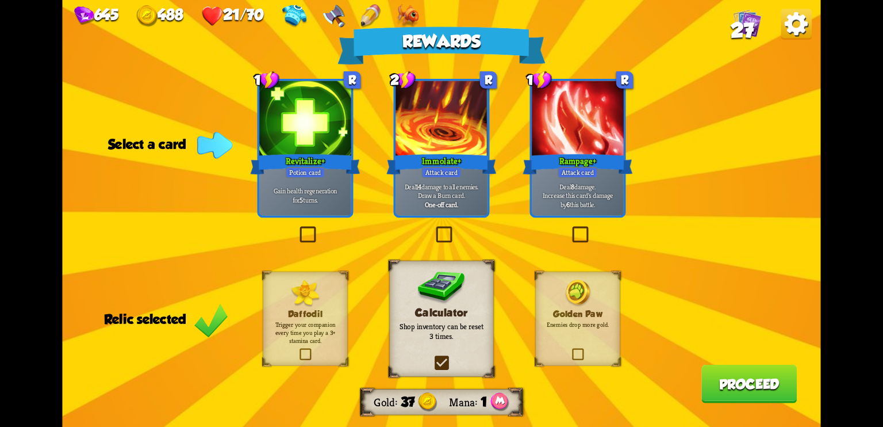
click at [297, 228] on label at bounding box center [297, 228] width 0 height 0
click at [0, 0] on input "checkbox" at bounding box center [0, 0] width 0 height 0
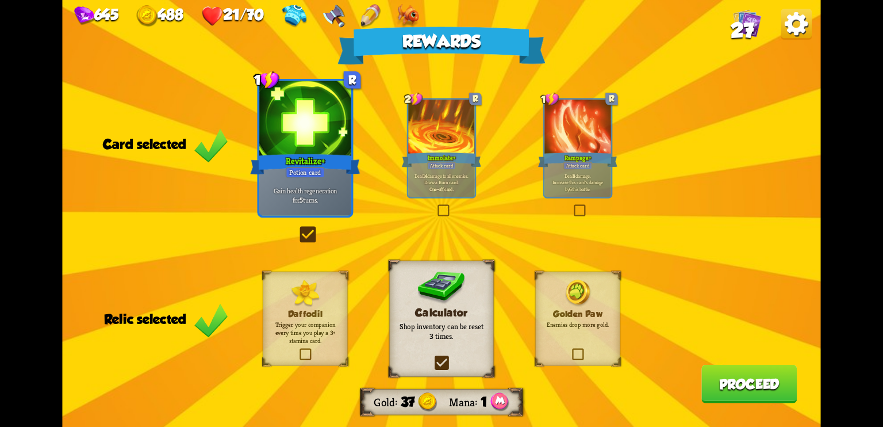
click at [734, 385] on button "Proceed" at bounding box center [749, 384] width 95 height 39
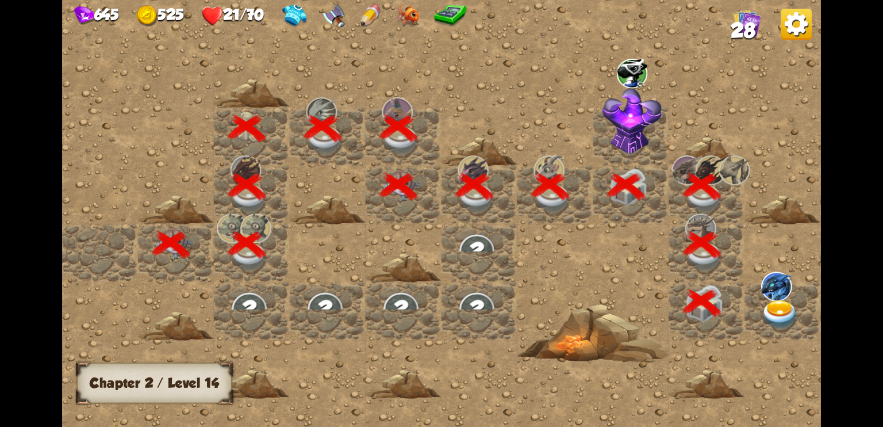
scroll to position [0, 221]
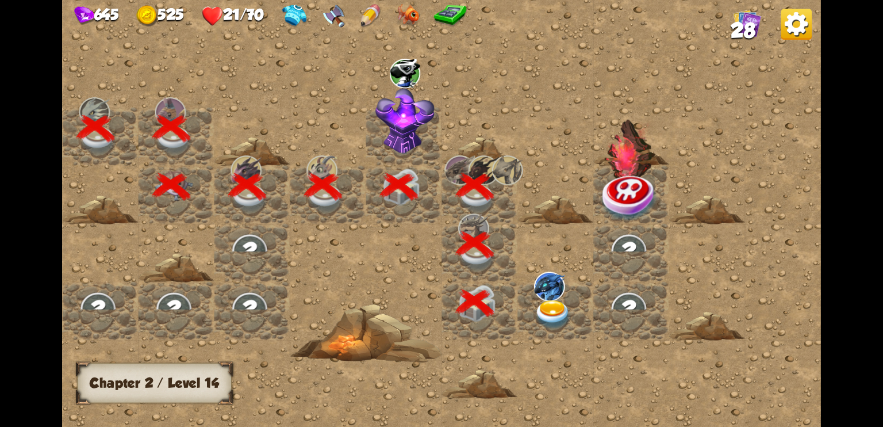
click at [535, 302] on img at bounding box center [553, 315] width 38 height 30
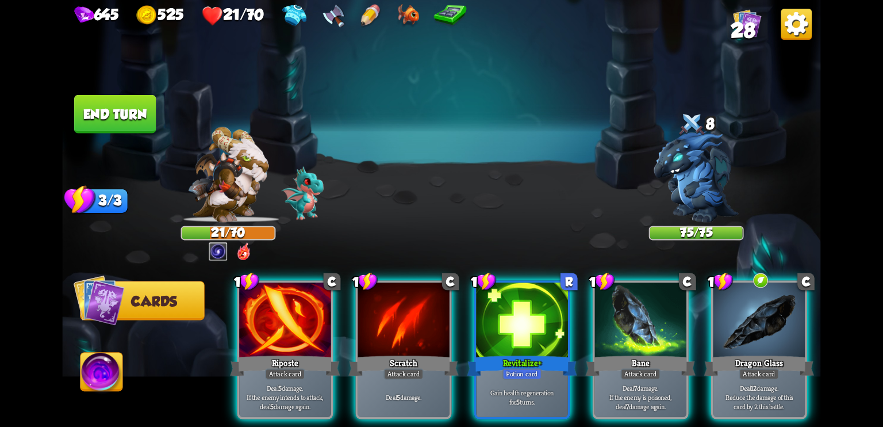
click at [684, 170] on img at bounding box center [696, 176] width 85 height 91
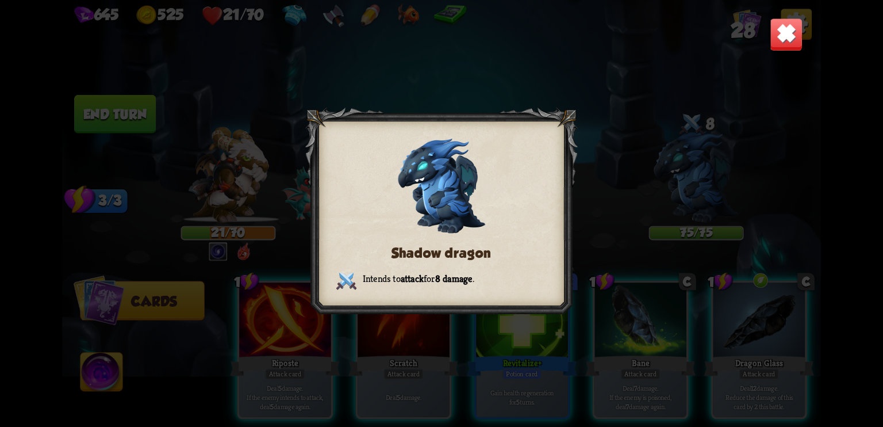
click at [787, 29] on img at bounding box center [786, 34] width 33 height 33
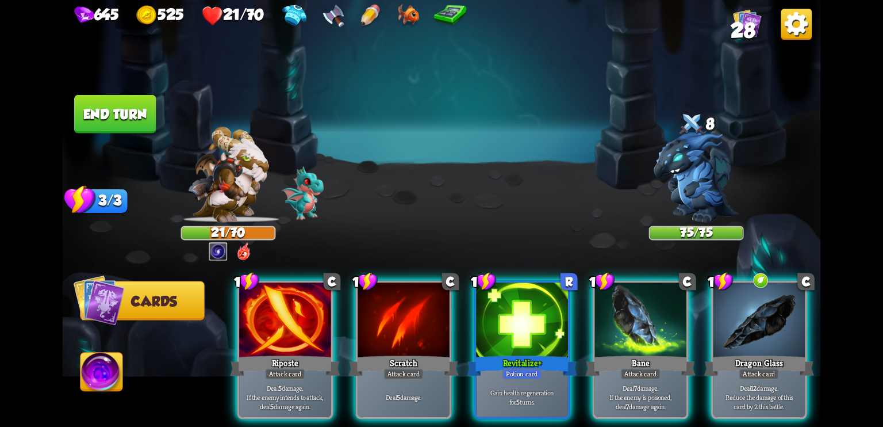
click at [227, 211] on img at bounding box center [227, 174] width 81 height 95
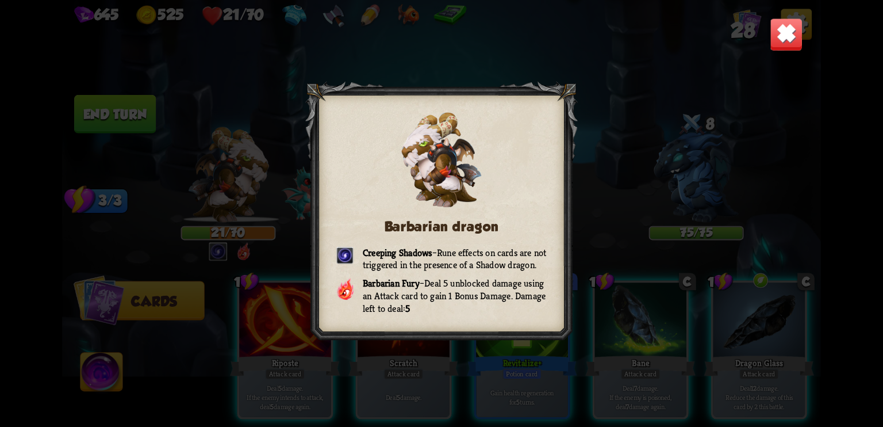
click at [791, 22] on img at bounding box center [786, 34] width 33 height 33
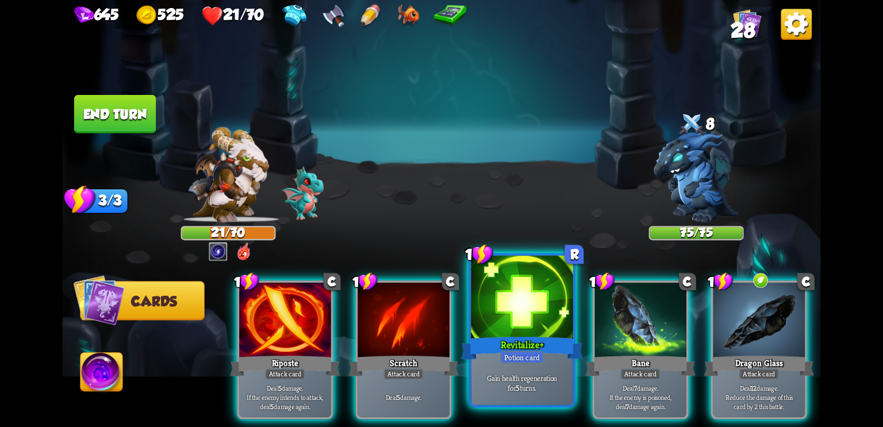
click at [508, 315] on div at bounding box center [523, 298] width 102 height 86
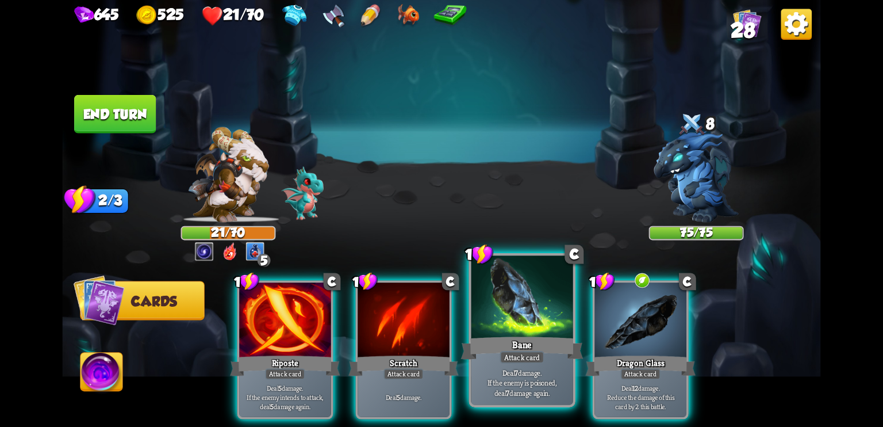
click at [524, 324] on div at bounding box center [523, 298] width 102 height 86
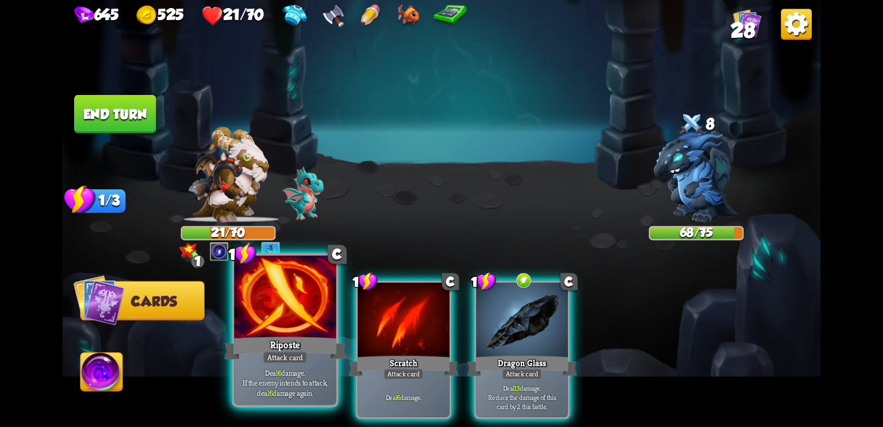
click at [319, 312] on div at bounding box center [285, 298] width 102 height 86
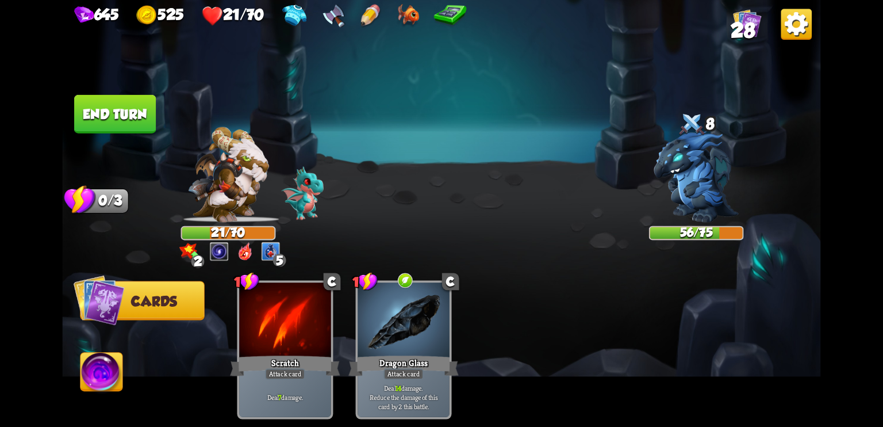
click at [118, 101] on button "End turn" at bounding box center [115, 114] width 82 height 39
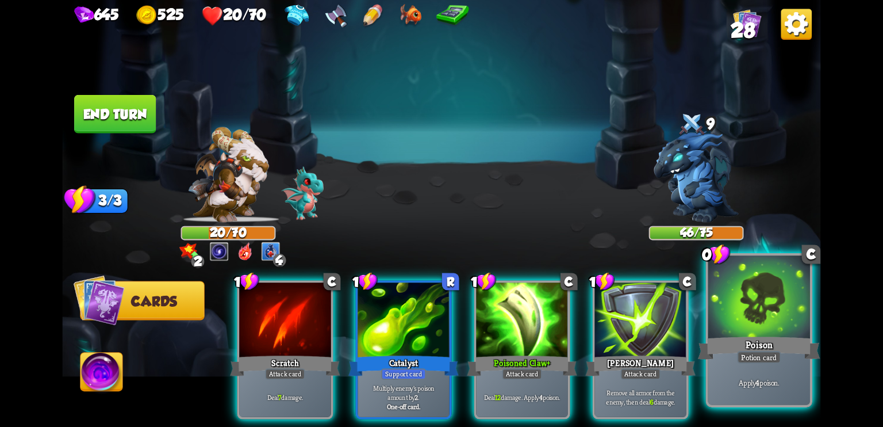
click at [772, 342] on div "Poison" at bounding box center [759, 347] width 122 height 27
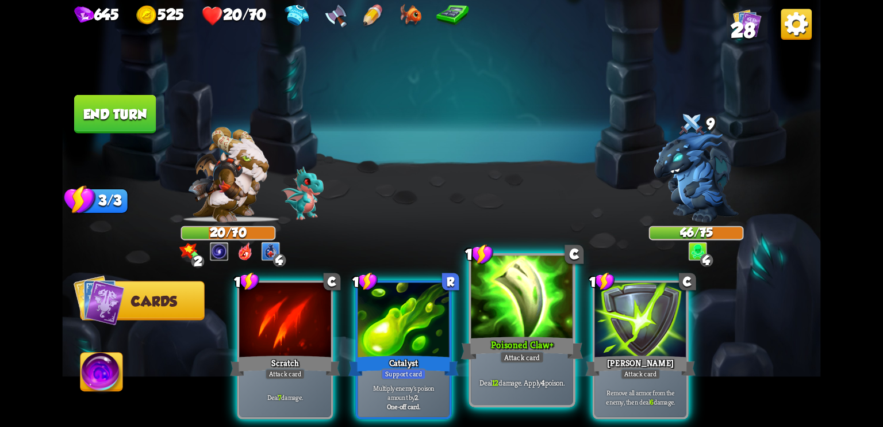
click at [523, 315] on div at bounding box center [523, 298] width 102 height 86
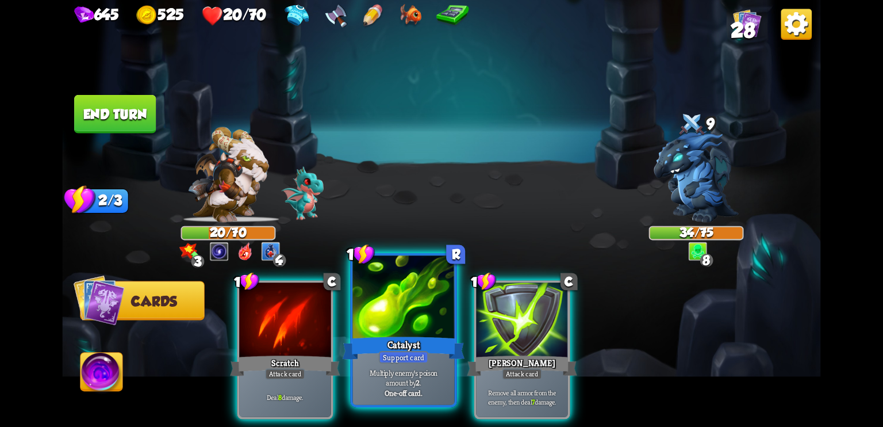
click at [409, 312] on div at bounding box center [404, 298] width 102 height 86
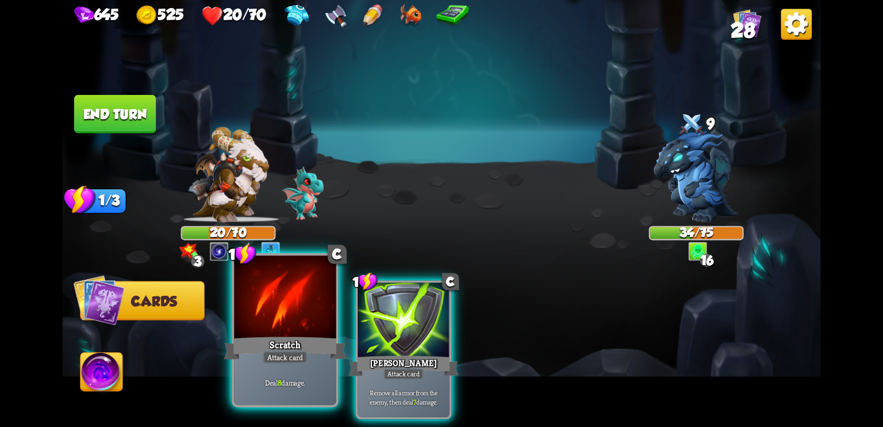
click at [298, 327] on div at bounding box center [285, 298] width 102 height 86
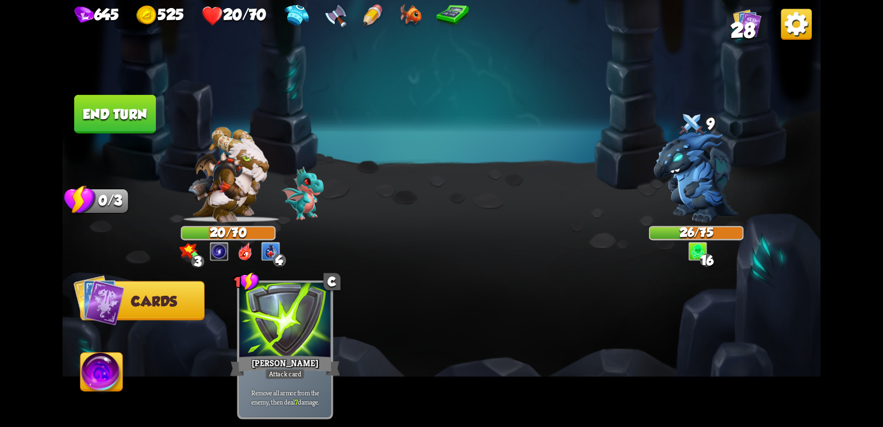
click at [222, 211] on img at bounding box center [227, 174] width 81 height 95
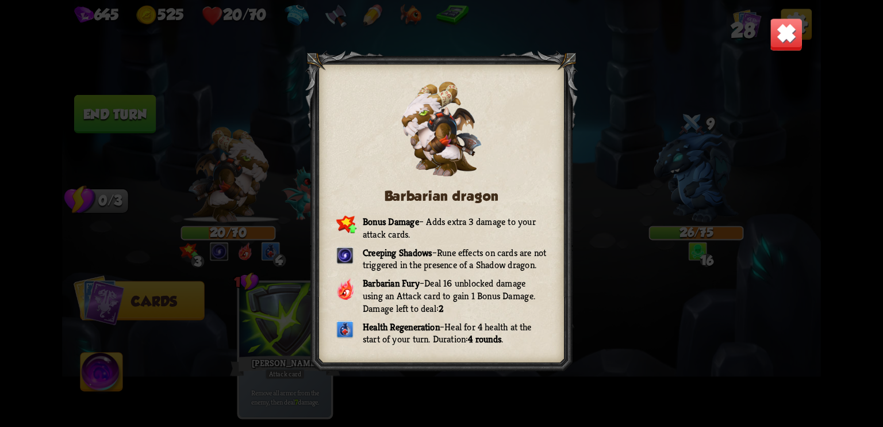
click at [791, 33] on img at bounding box center [786, 34] width 33 height 33
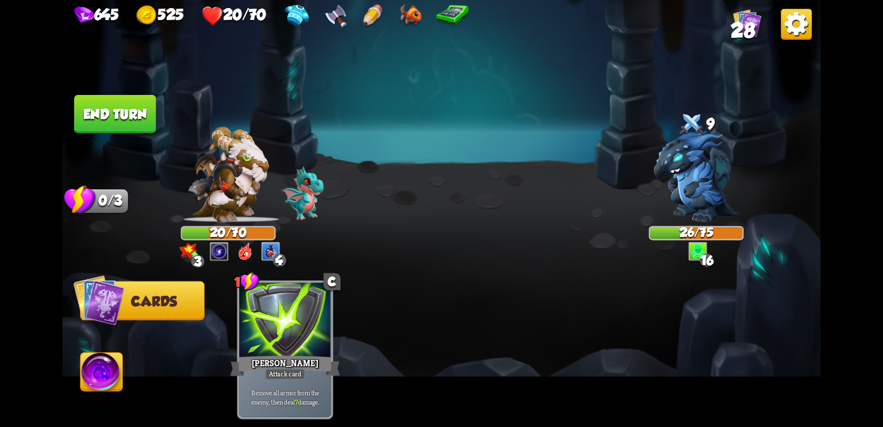
click at [93, 385] on img at bounding box center [102, 374] width 42 height 43
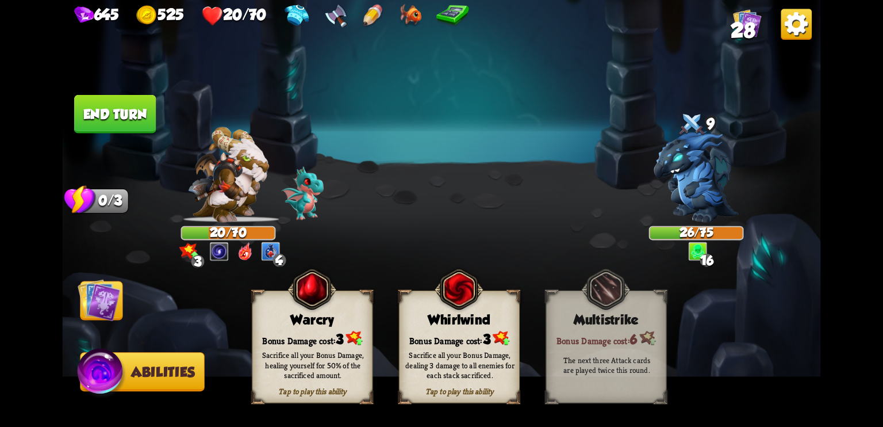
click at [303, 348] on div "Sacrifice all your Bonus Damage, healing yourself for 50% of the sacrificed amo…" at bounding box center [312, 365] width 121 height 47
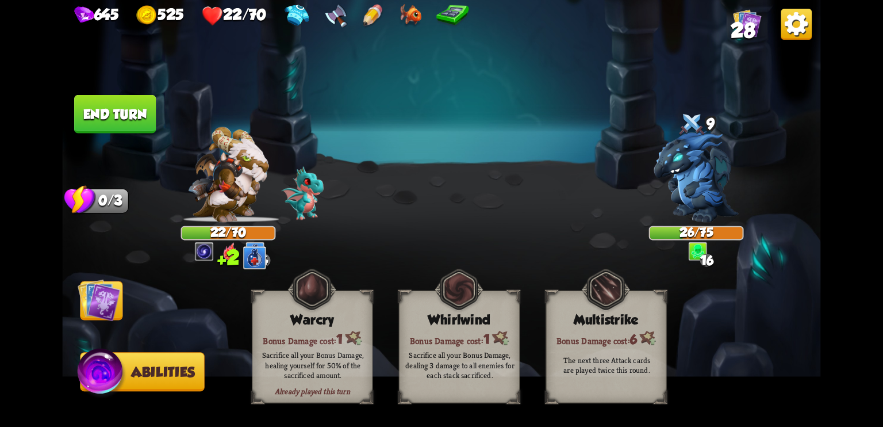
click at [114, 302] on img at bounding box center [99, 299] width 43 height 43
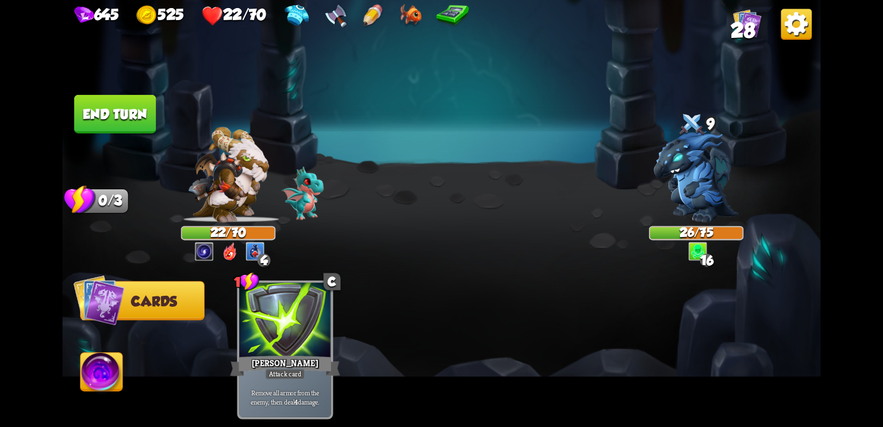
click at [131, 117] on button "End turn" at bounding box center [115, 114] width 82 height 39
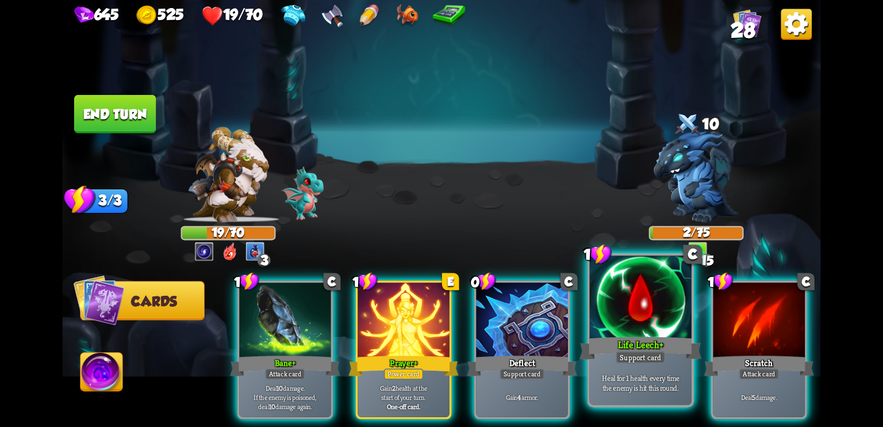
click at [652, 330] on div at bounding box center [641, 298] width 102 height 86
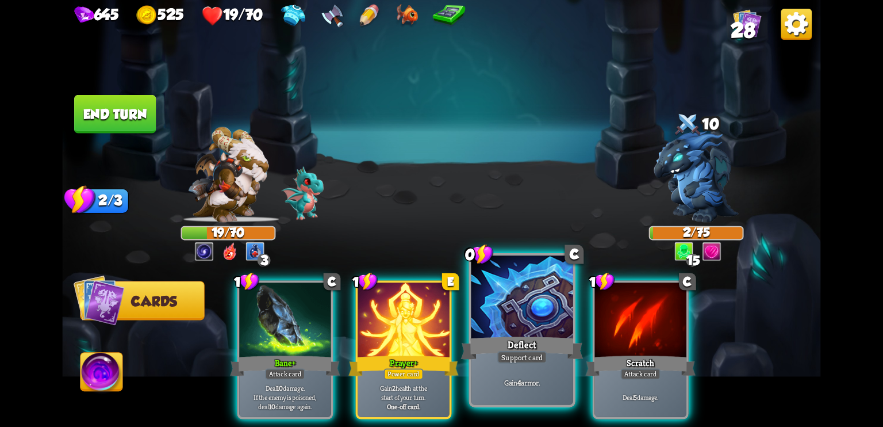
click at [520, 335] on div "Deflect" at bounding box center [522, 347] width 122 height 27
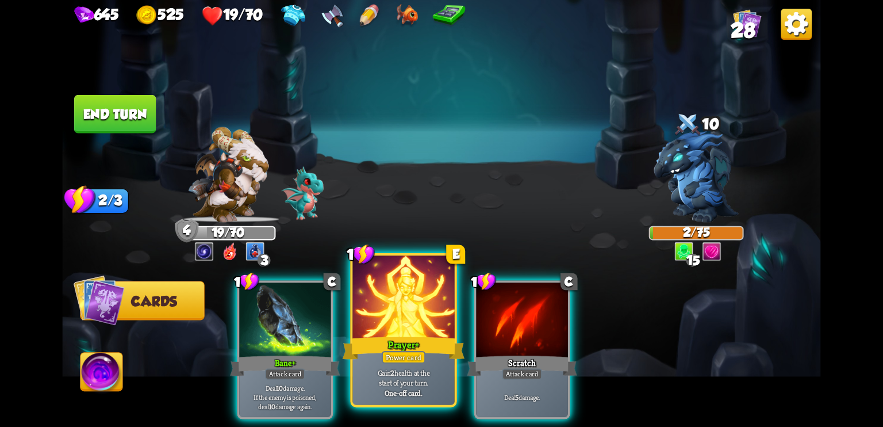
click at [415, 339] on b "+" at bounding box center [417, 344] width 4 height 13
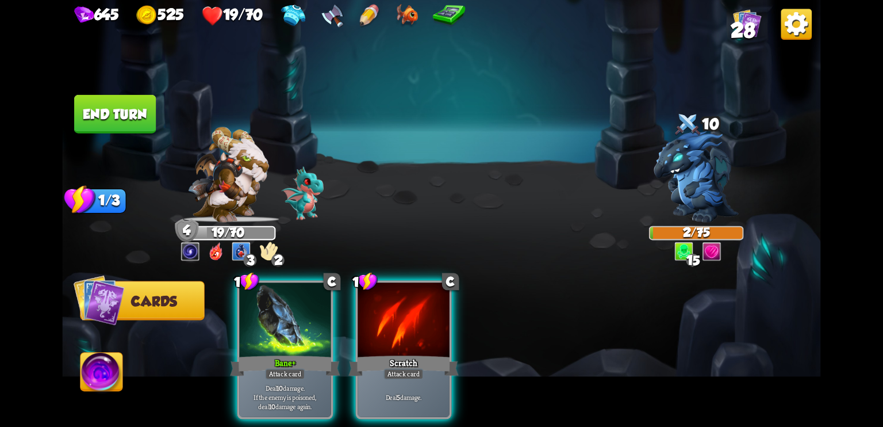
click at [129, 119] on button "End turn" at bounding box center [115, 114] width 82 height 39
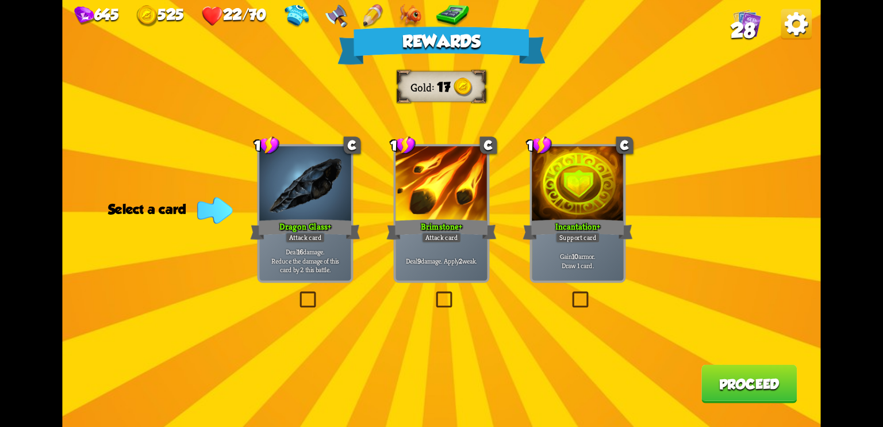
click at [733, 130] on div "Rewards Gold 17 Select a card 1 C Dragon Glass + Attack card Deal 16 damage. Re…" at bounding box center [441, 213] width 759 height 427
click at [570, 293] on label at bounding box center [570, 293] width 0 height 0
click at [0, 0] on input "checkbox" at bounding box center [0, 0] width 0 height 0
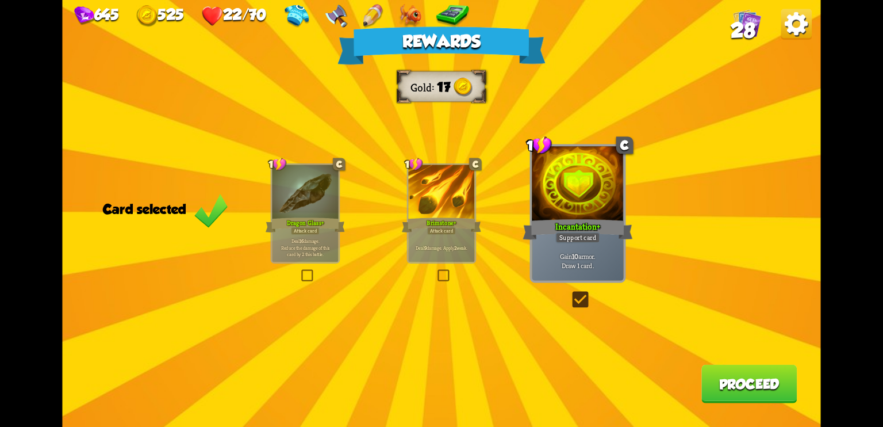
click at [570, 293] on label at bounding box center [570, 293] width 0 height 0
click at [0, 0] on input "checkbox" at bounding box center [0, 0] width 0 height 0
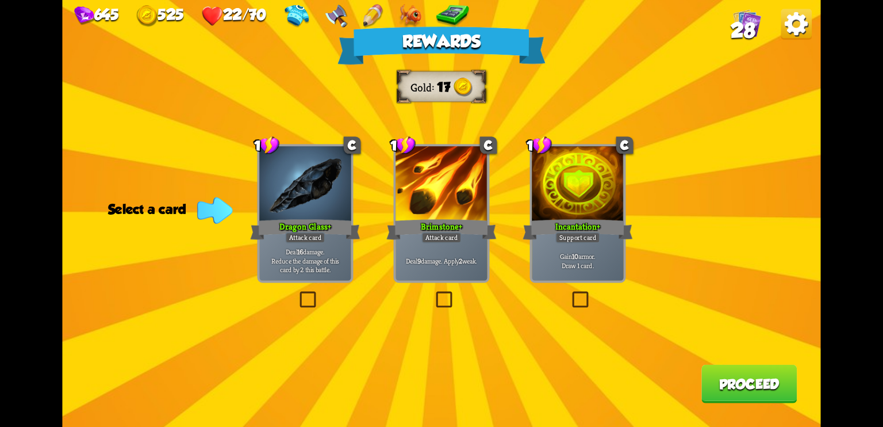
click at [577, 286] on div "Rewards Gold 17 Select a card 1 C Dragon Glass + Attack card Deal 16 damage. Re…" at bounding box center [441, 213] width 759 height 427
click at [549, 232] on div "Incantation +" at bounding box center [578, 229] width 110 height 25
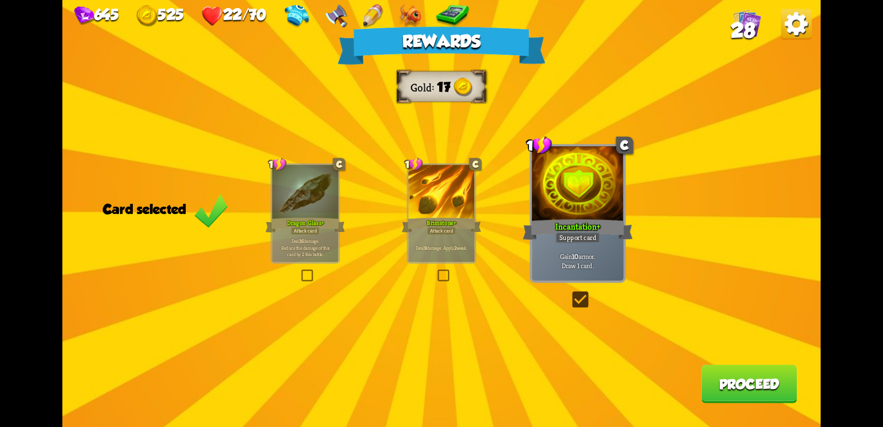
click at [754, 377] on button "Proceed" at bounding box center [749, 384] width 95 height 39
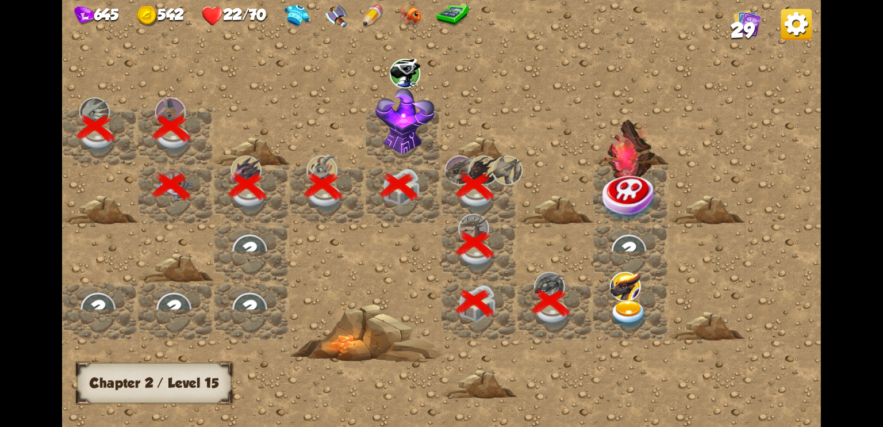
click at [625, 304] on img at bounding box center [629, 315] width 38 height 30
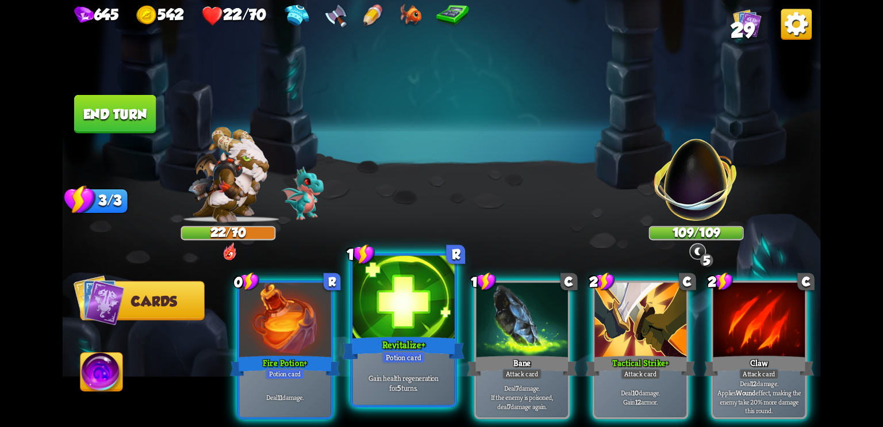
click at [432, 297] on div at bounding box center [404, 298] width 102 height 86
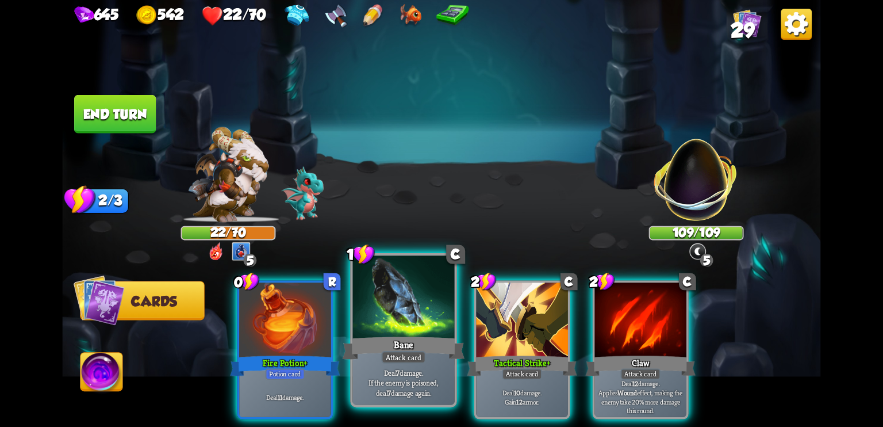
click at [386, 340] on div "Bane" at bounding box center [404, 347] width 122 height 27
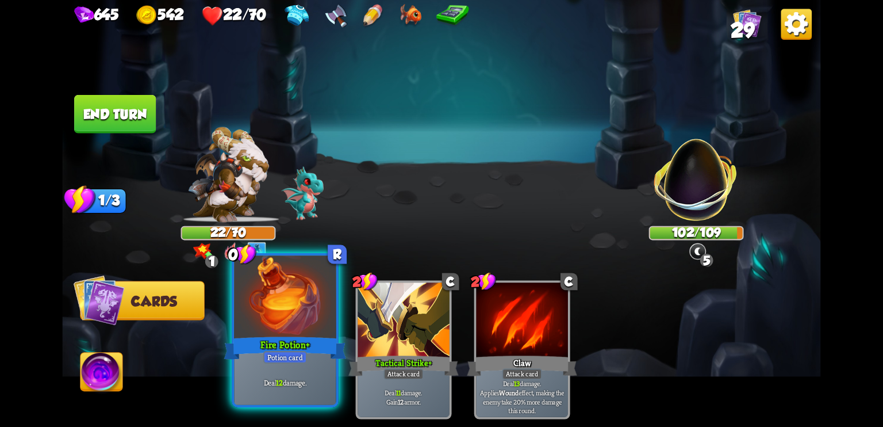
click at [324, 330] on div at bounding box center [285, 298] width 102 height 86
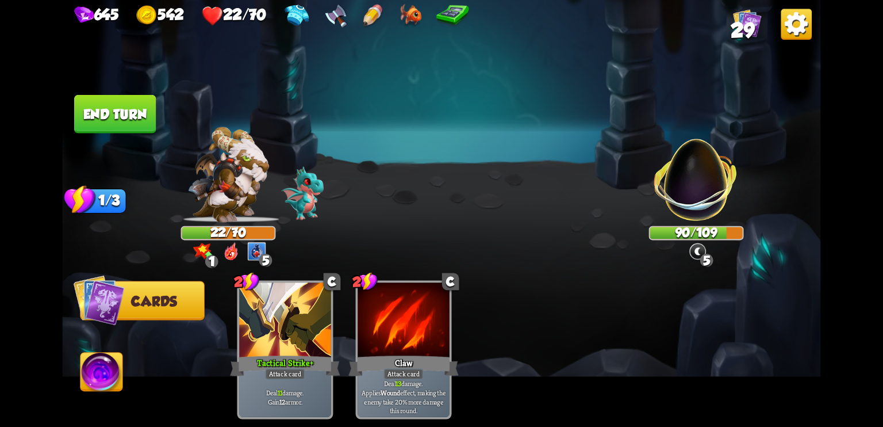
click at [116, 108] on button "End turn" at bounding box center [115, 114] width 82 height 39
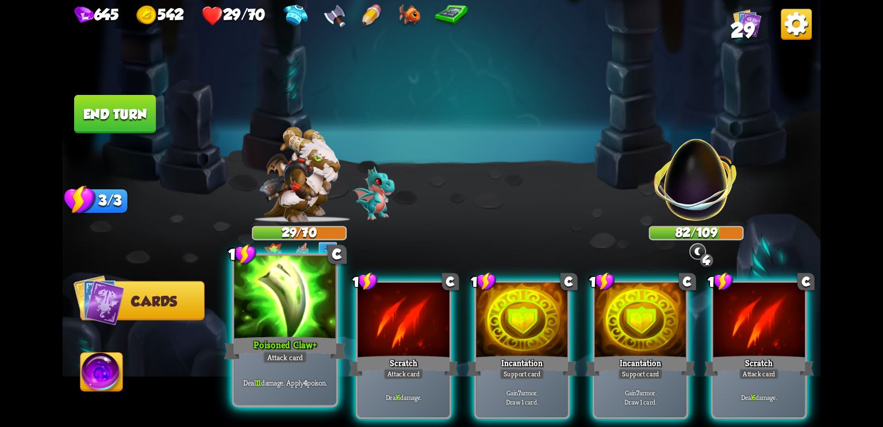
click at [286, 351] on div "Attack card" at bounding box center [285, 357] width 44 height 13
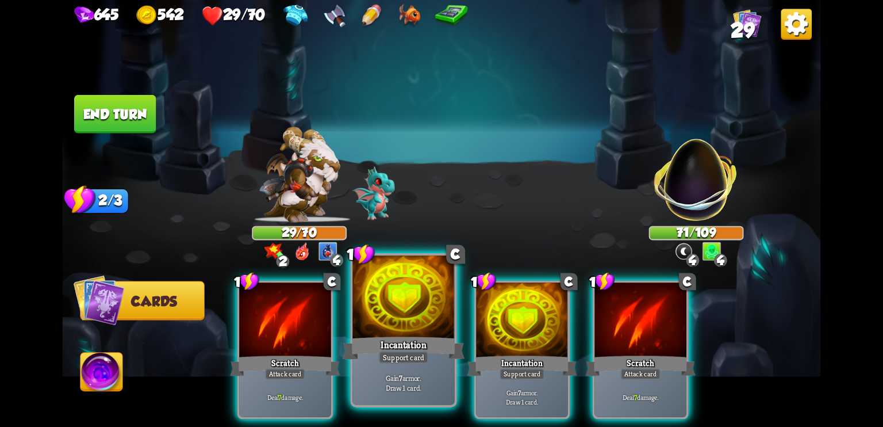
click at [379, 338] on div "Incantation" at bounding box center [404, 347] width 122 height 27
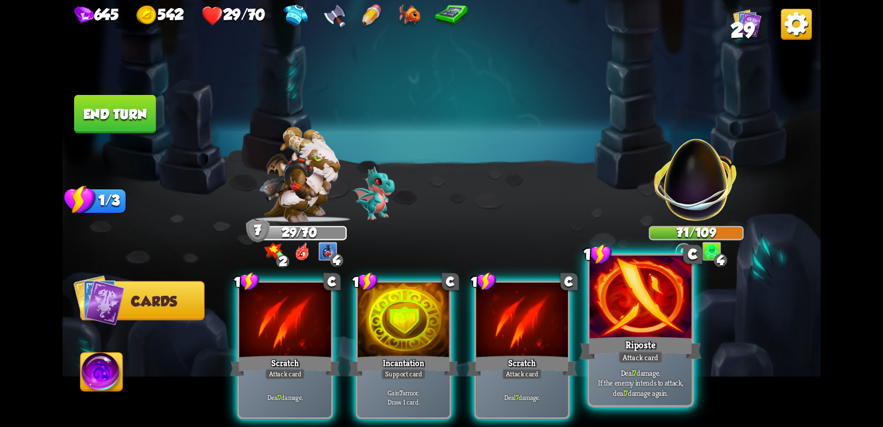
click at [627, 328] on div at bounding box center [641, 298] width 102 height 86
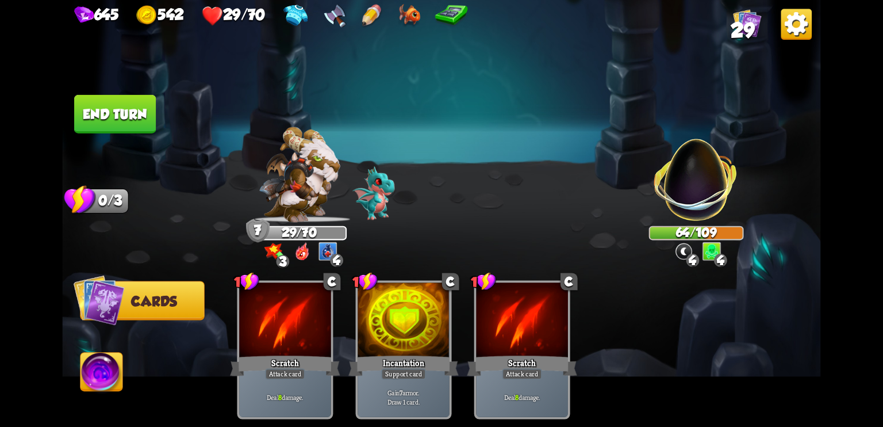
click at [122, 110] on button "End turn" at bounding box center [115, 114] width 82 height 39
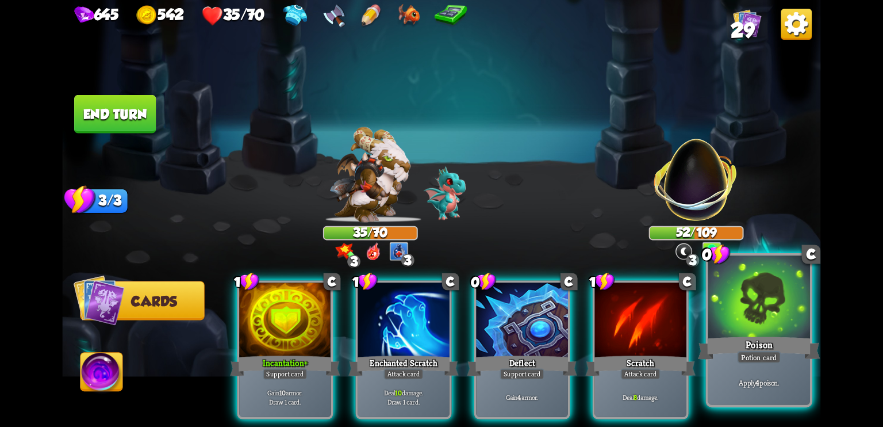
click at [770, 334] on div at bounding box center [759, 298] width 102 height 86
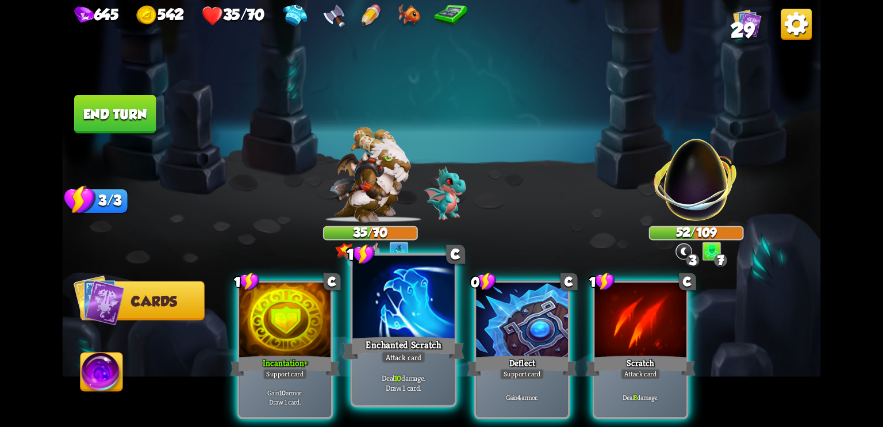
click at [400, 334] on div "Enchanted Scratch" at bounding box center [404, 347] width 122 height 27
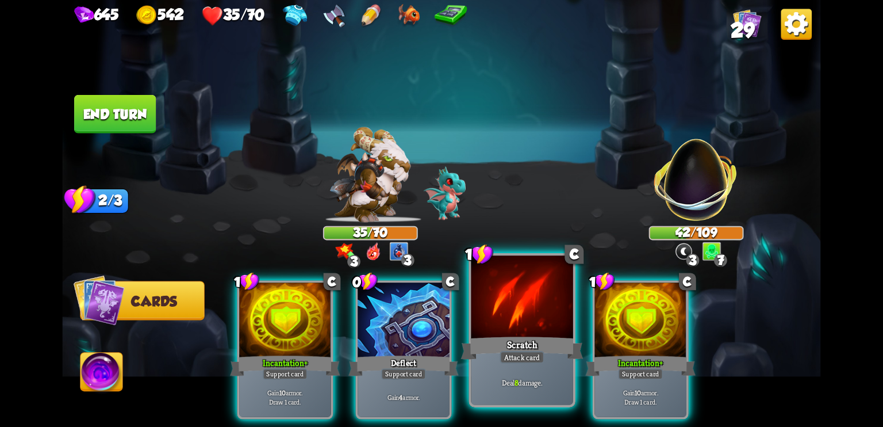
click at [533, 342] on div "Scratch" at bounding box center [522, 347] width 122 height 27
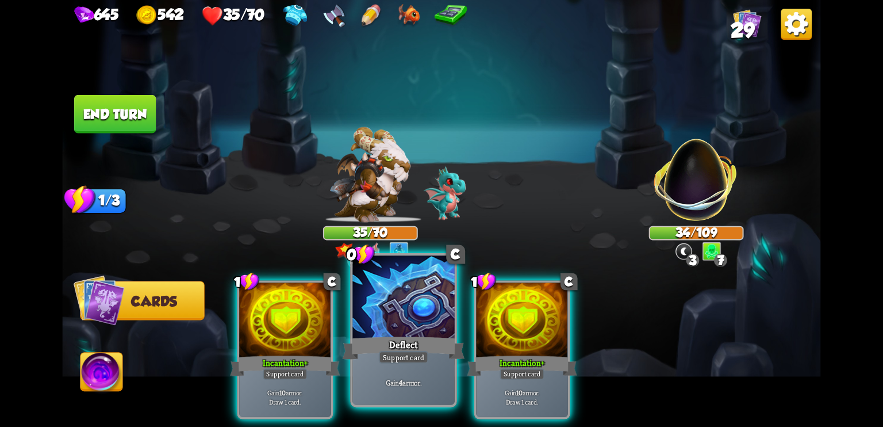
click at [413, 339] on div "Deflect" at bounding box center [404, 347] width 122 height 27
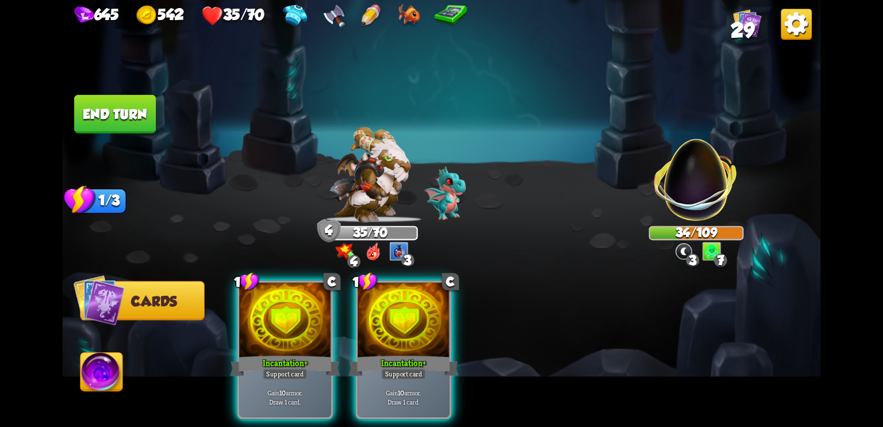
click at [129, 110] on button "End turn" at bounding box center [115, 114] width 82 height 39
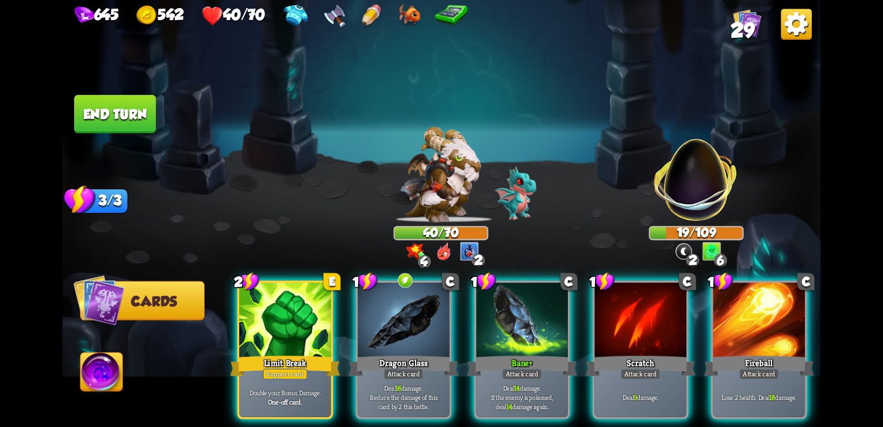
click at [440, 211] on img at bounding box center [440, 174] width 81 height 95
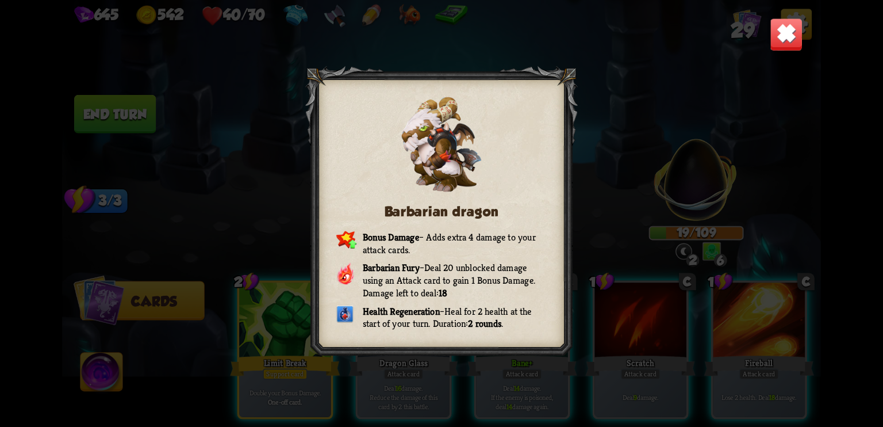
click at [789, 40] on img at bounding box center [786, 34] width 33 height 33
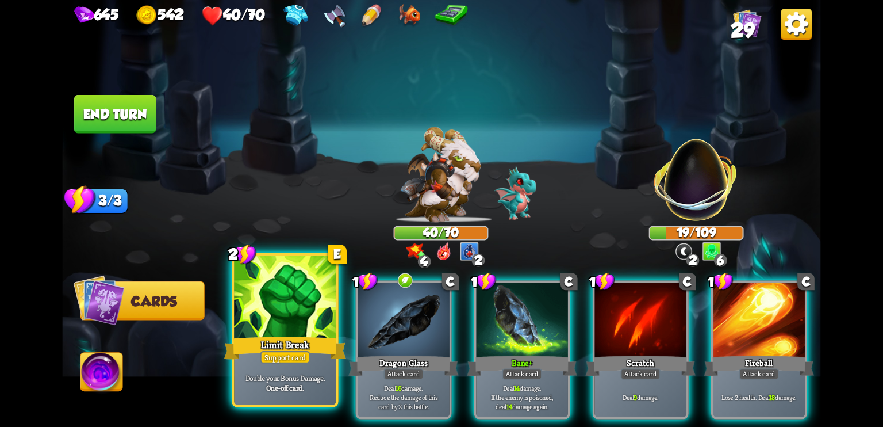
click at [269, 315] on div at bounding box center [285, 298] width 102 height 86
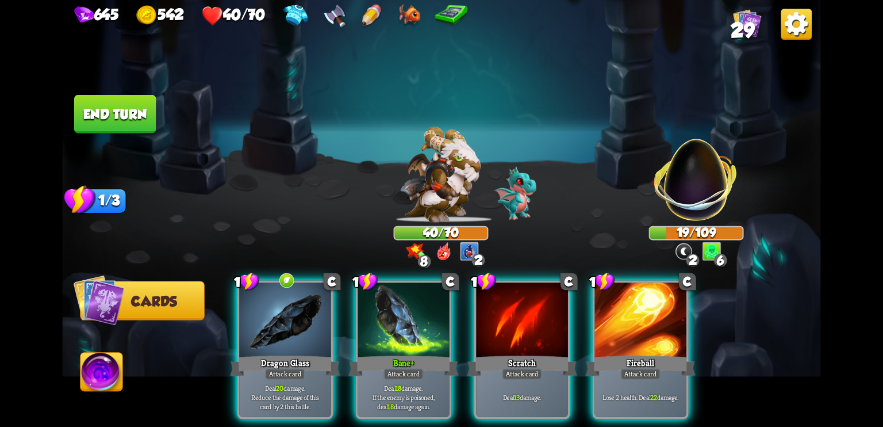
click at [101, 369] on img at bounding box center [102, 374] width 42 height 43
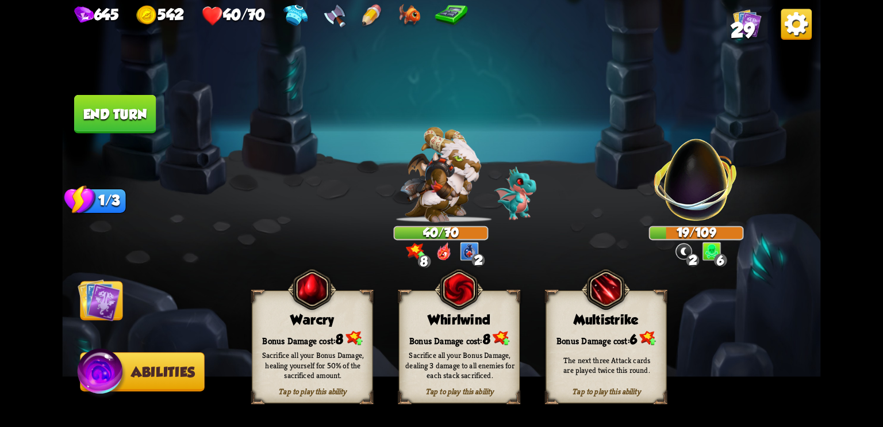
click at [343, 319] on div "Warcry" at bounding box center [312, 320] width 120 height 16
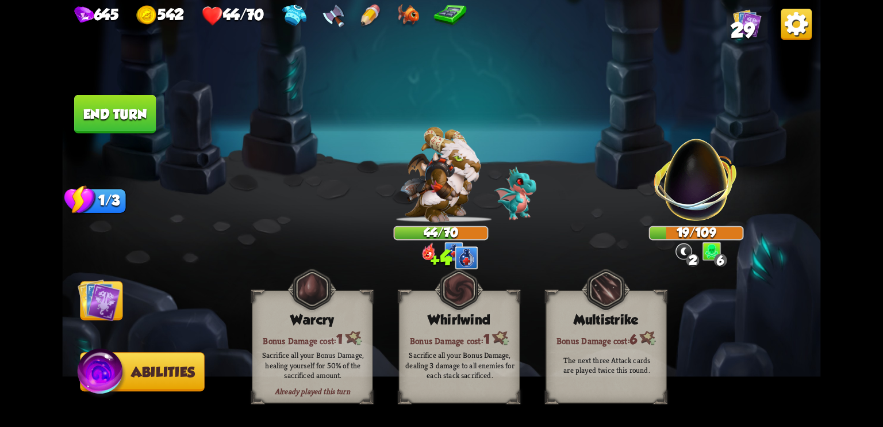
click at [101, 300] on img at bounding box center [99, 299] width 43 height 43
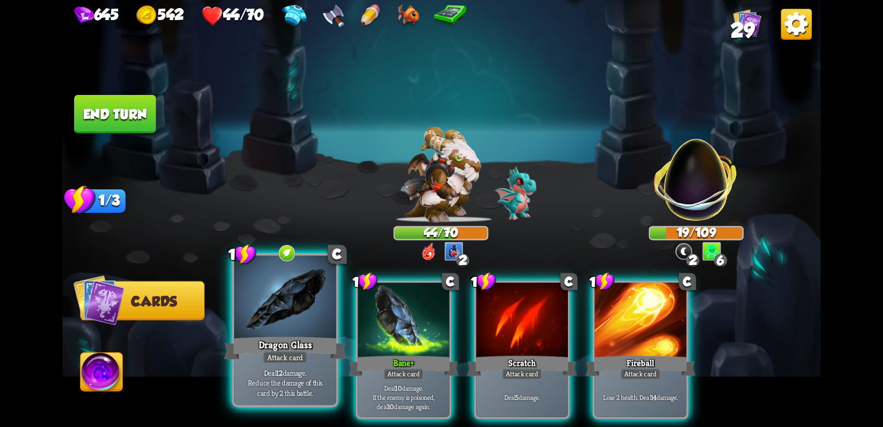
click at [281, 340] on div "Dragon Glass" at bounding box center [285, 347] width 122 height 27
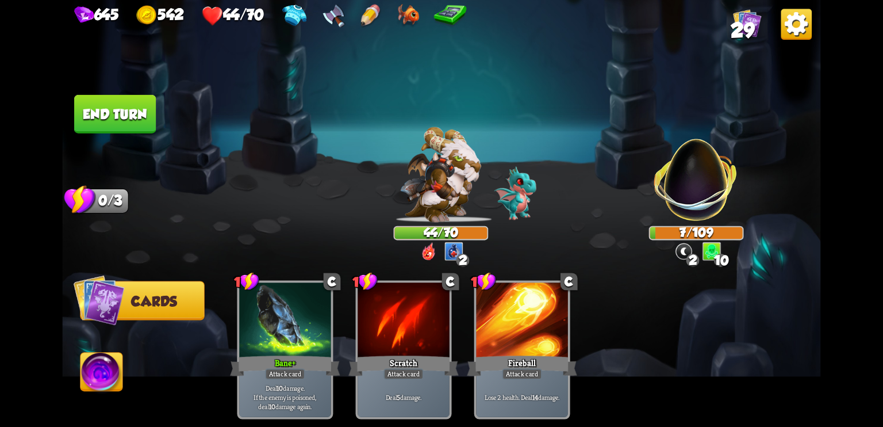
click at [122, 108] on button "End turn" at bounding box center [115, 114] width 82 height 39
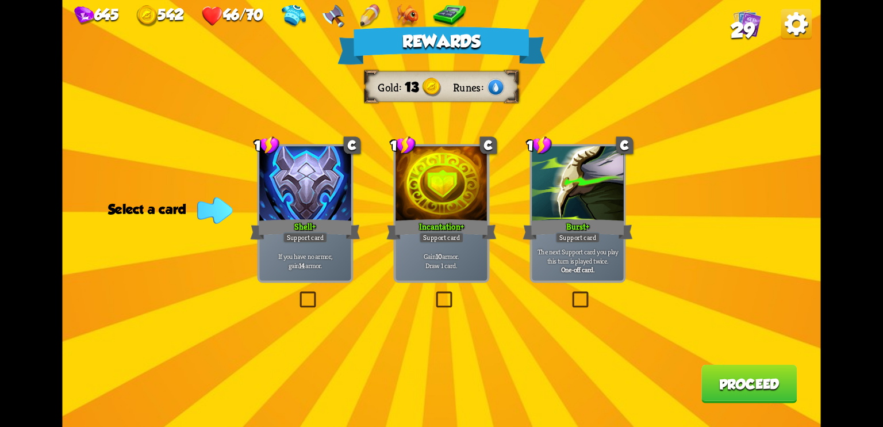
click at [748, 19] on span "29" at bounding box center [743, 30] width 24 height 23
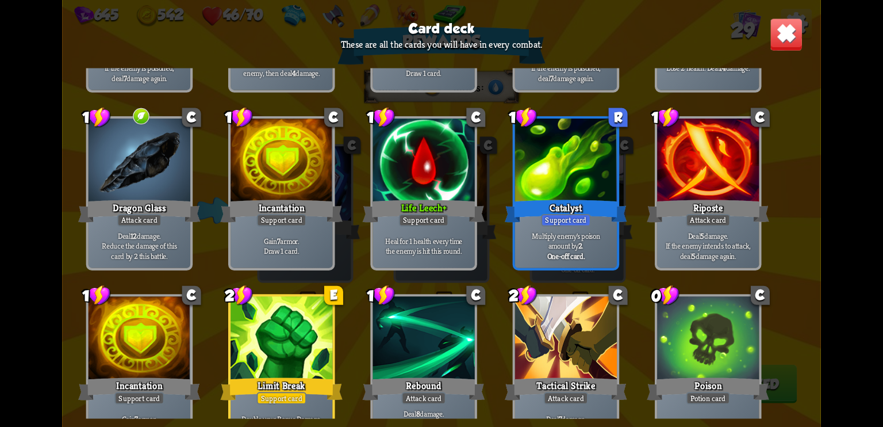
scroll to position [377, 0]
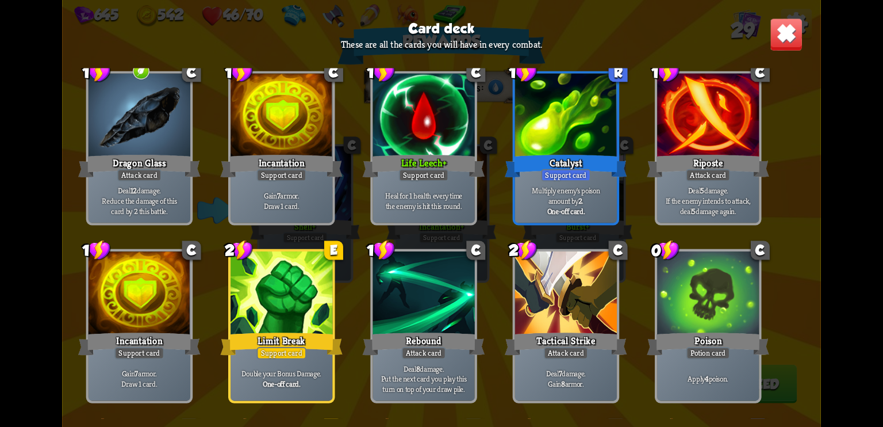
click at [776, 45] on img at bounding box center [786, 34] width 33 height 33
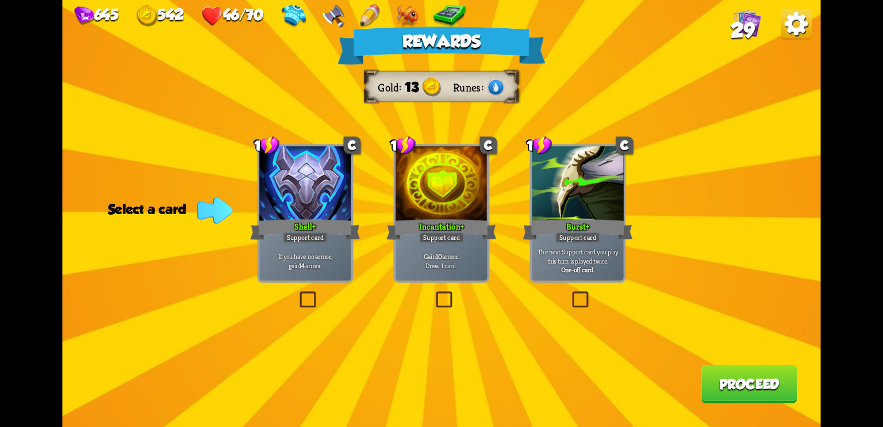
click at [588, 246] on div "The next Support card you play this turn is played twice. One-off card." at bounding box center [578, 260] width 92 height 40
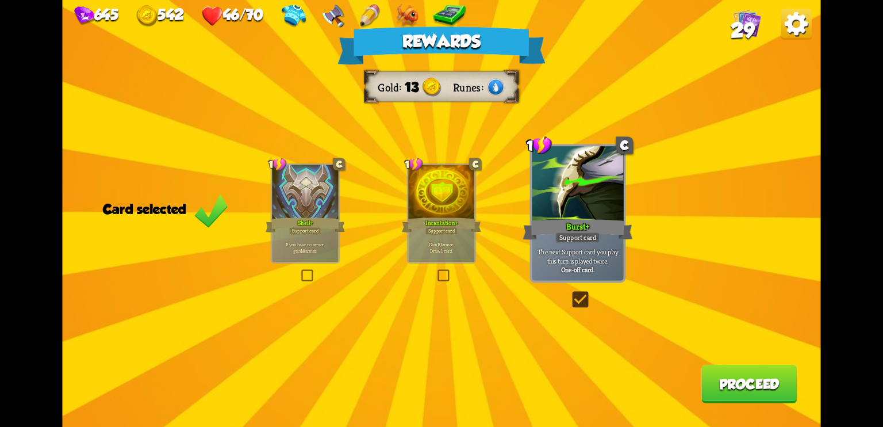
click at [742, 390] on button "Proceed" at bounding box center [749, 384] width 95 height 39
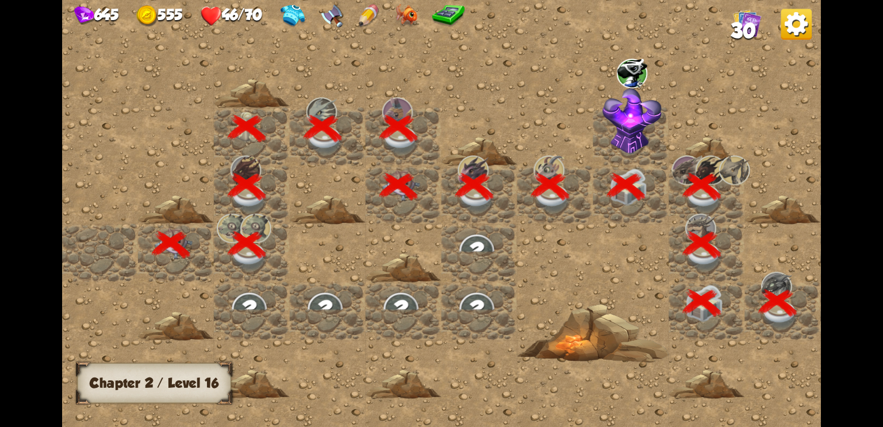
scroll to position [0, 221]
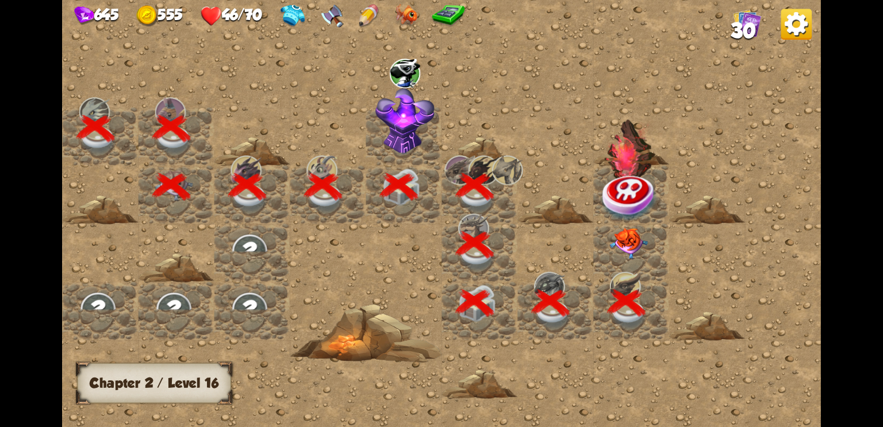
click at [621, 246] on img at bounding box center [629, 244] width 38 height 32
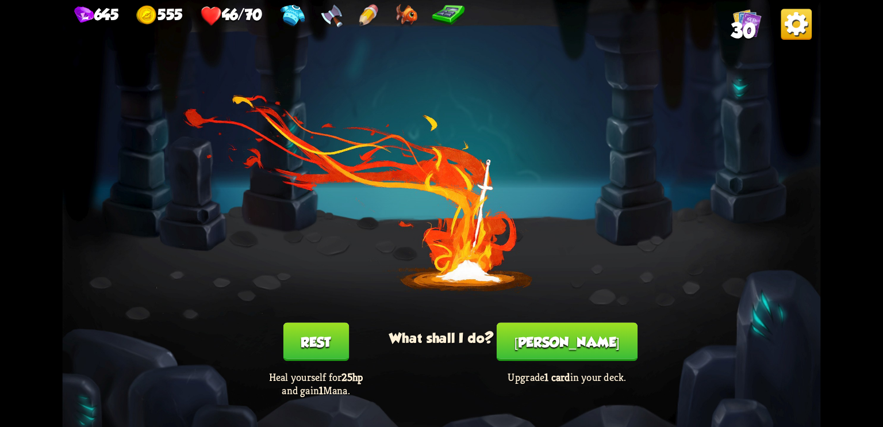
click at [323, 352] on button "Rest" at bounding box center [316, 342] width 66 height 39
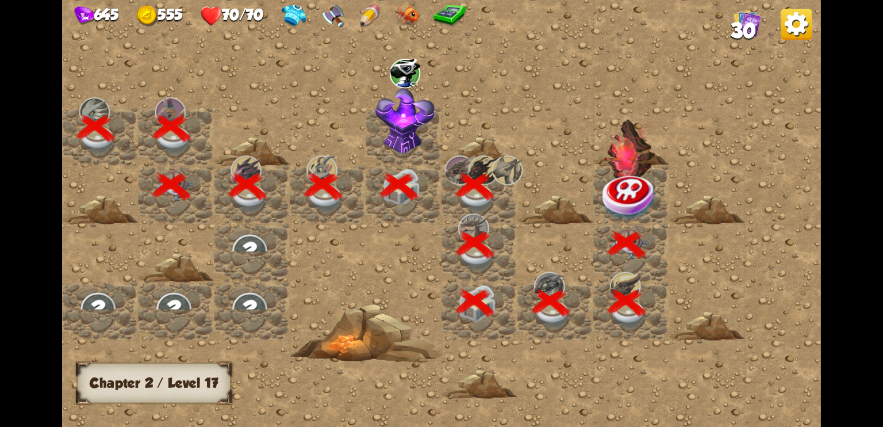
click at [631, 192] on img at bounding box center [630, 197] width 57 height 49
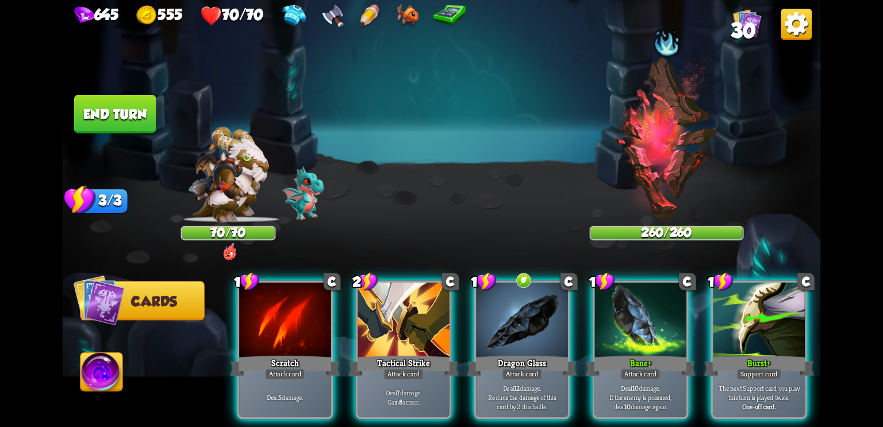
click at [650, 125] on img at bounding box center [666, 139] width 105 height 166
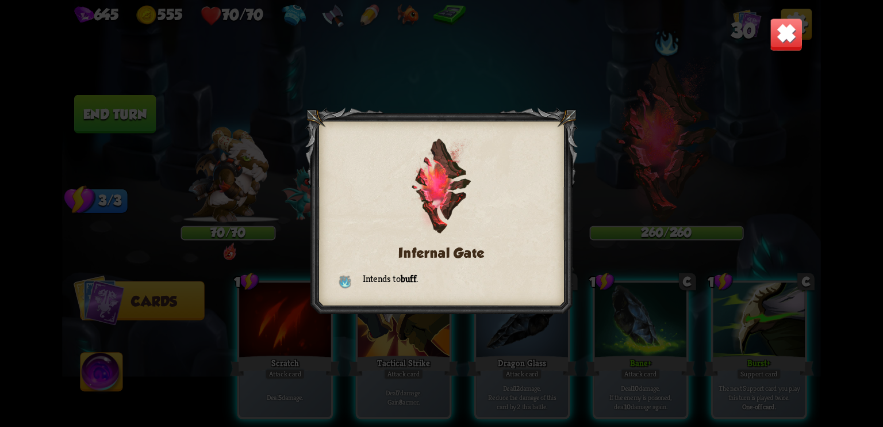
click at [791, 36] on img at bounding box center [786, 34] width 33 height 33
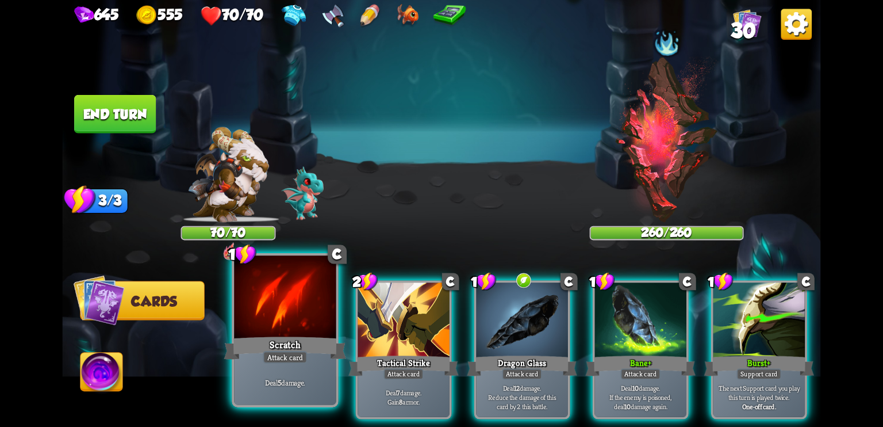
click at [269, 343] on div "Scratch" at bounding box center [285, 347] width 122 height 27
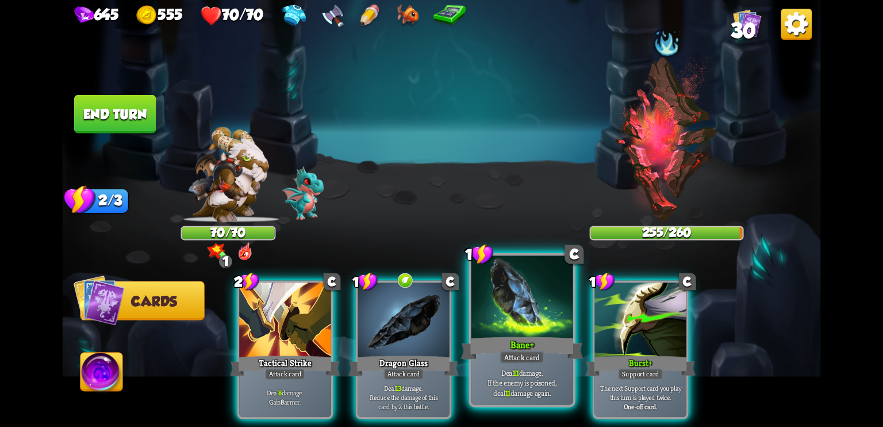
click at [523, 338] on div "Bane +" at bounding box center [522, 347] width 122 height 27
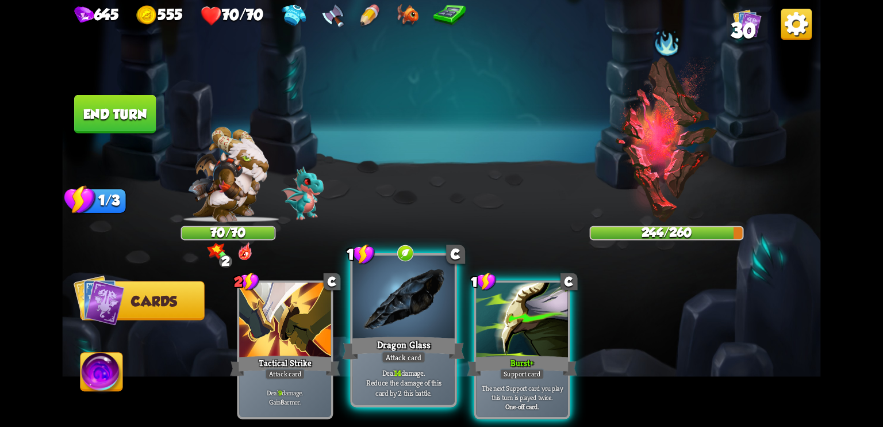
click at [384, 333] on div at bounding box center [404, 298] width 102 height 86
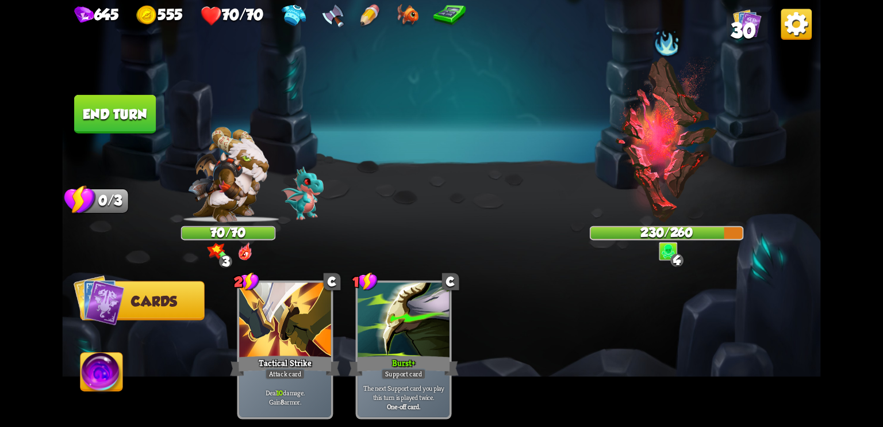
click at [135, 105] on button "End turn" at bounding box center [115, 114] width 82 height 39
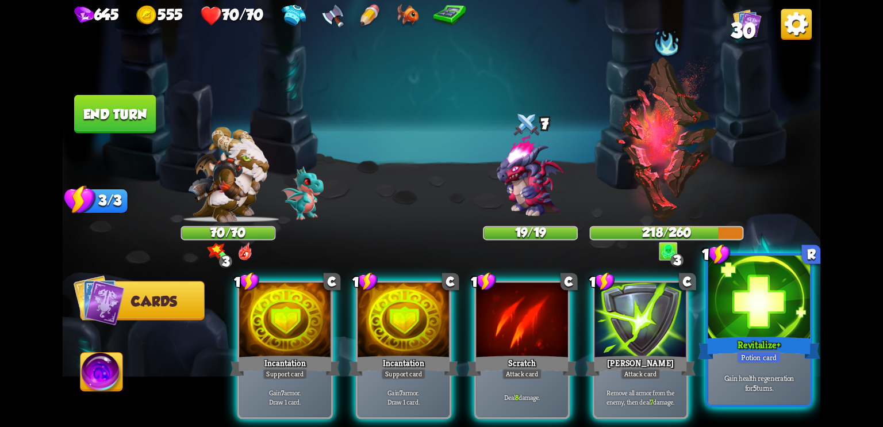
click at [762, 331] on div at bounding box center [759, 298] width 102 height 86
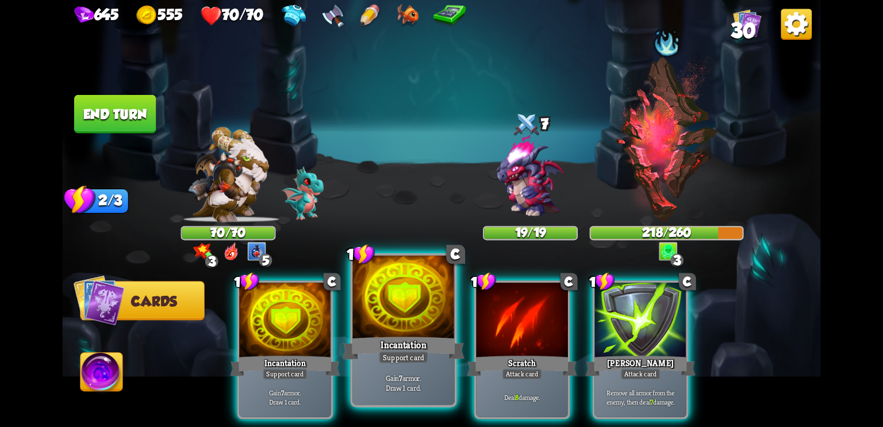
click at [432, 324] on div at bounding box center [404, 298] width 102 height 86
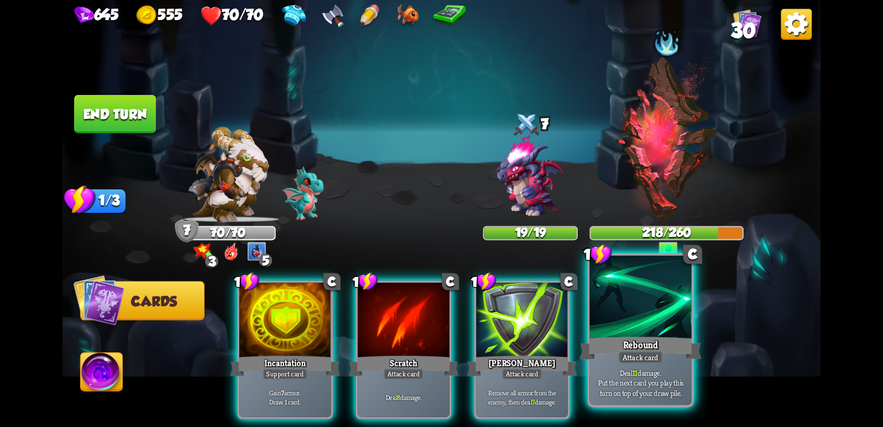
click at [613, 344] on div "Rebound" at bounding box center [641, 347] width 122 height 27
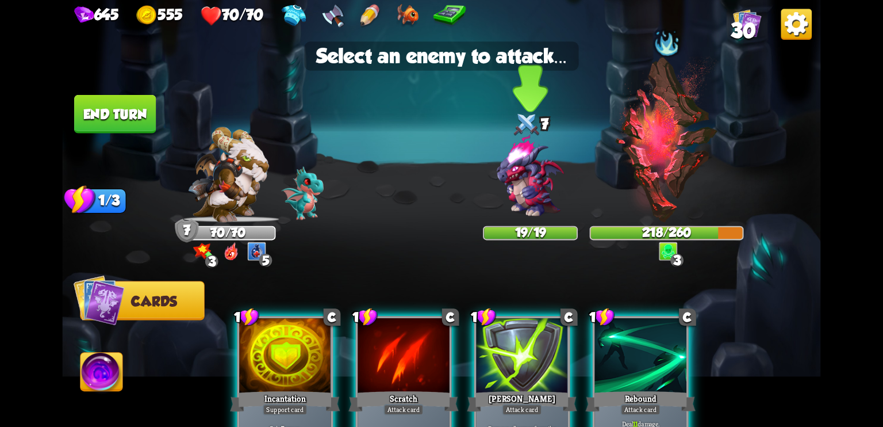
click at [510, 170] on img at bounding box center [530, 176] width 91 height 91
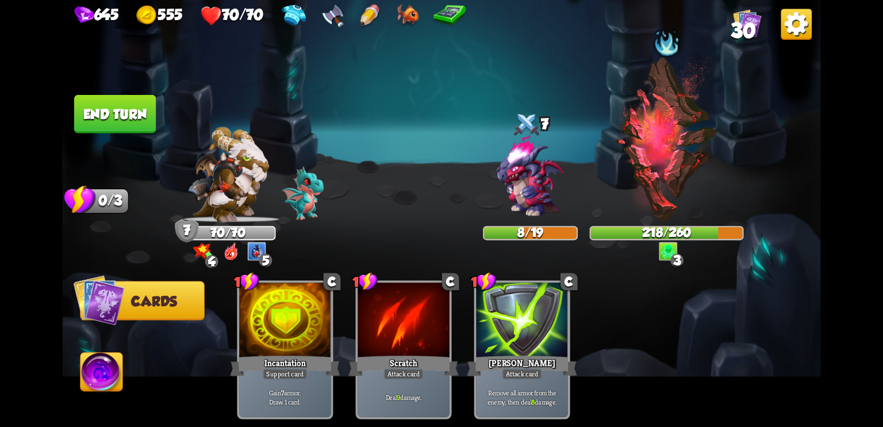
click at [149, 121] on button "End turn" at bounding box center [115, 114] width 82 height 39
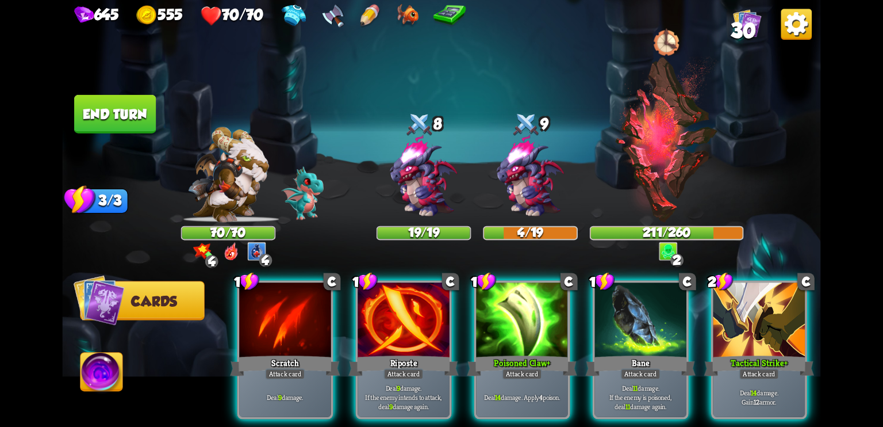
click at [635, 183] on img at bounding box center [666, 139] width 105 height 166
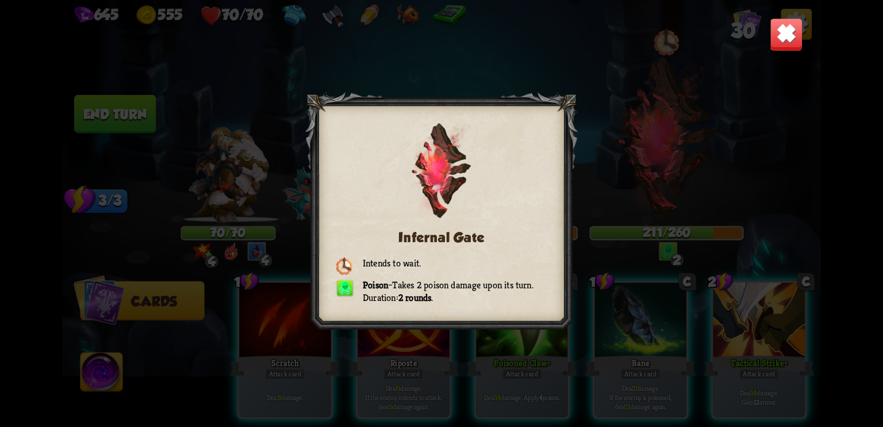
click at [791, 33] on img at bounding box center [786, 34] width 33 height 33
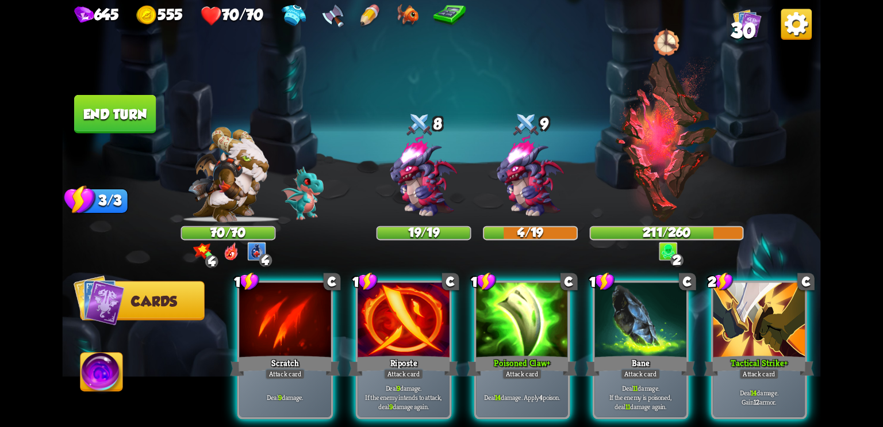
click at [681, 145] on img at bounding box center [666, 139] width 105 height 166
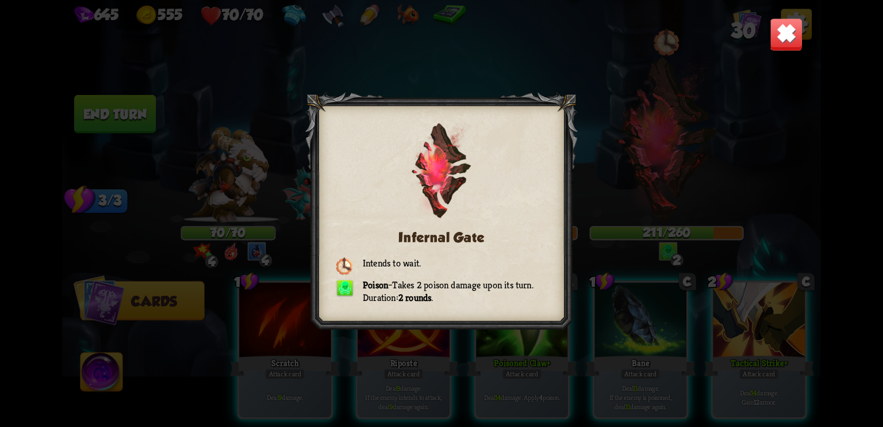
click at [796, 31] on img at bounding box center [786, 34] width 33 height 33
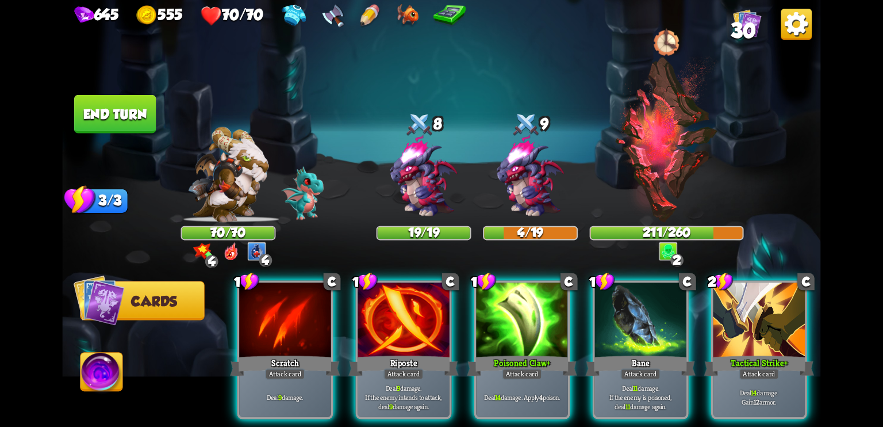
click at [200, 213] on img at bounding box center [227, 174] width 81 height 95
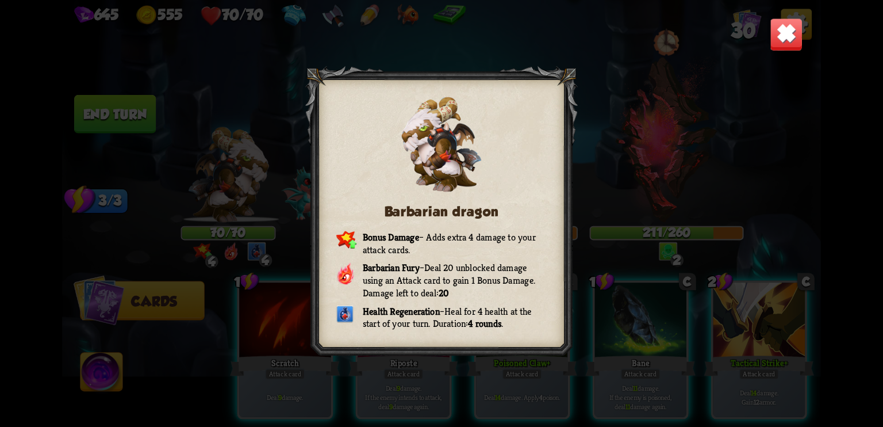
click at [788, 36] on img at bounding box center [786, 34] width 33 height 33
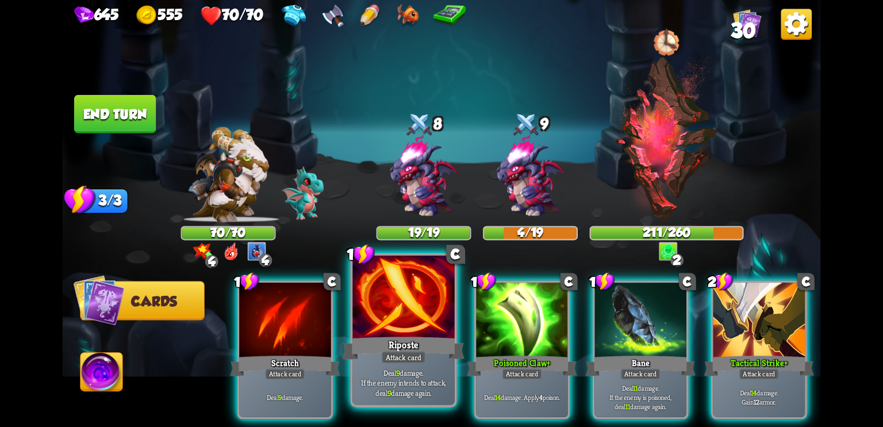
click at [409, 338] on div "Riposte" at bounding box center [404, 347] width 122 height 27
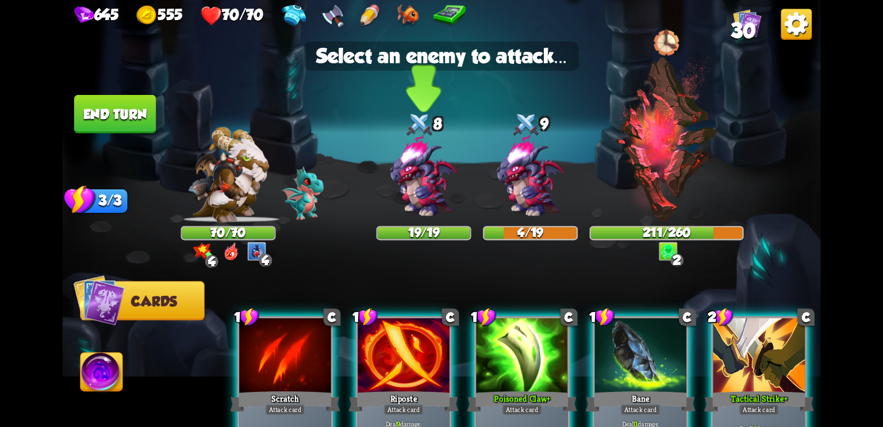
click at [416, 200] on img at bounding box center [423, 176] width 91 height 91
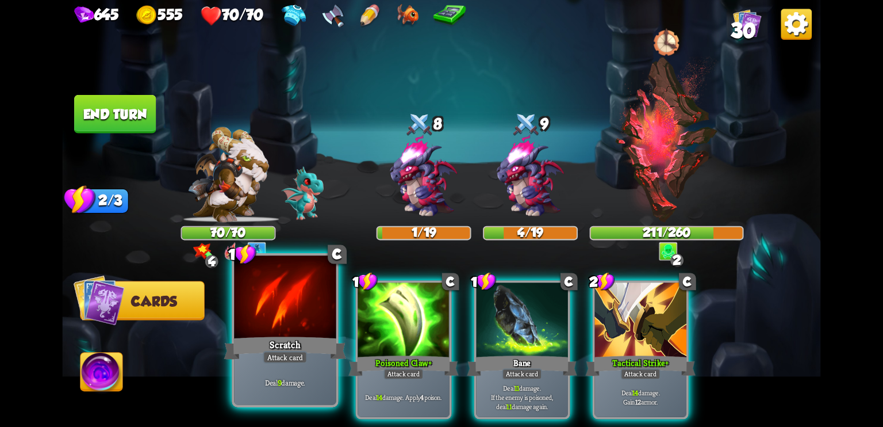
click at [308, 351] on div "Scratch" at bounding box center [285, 347] width 122 height 27
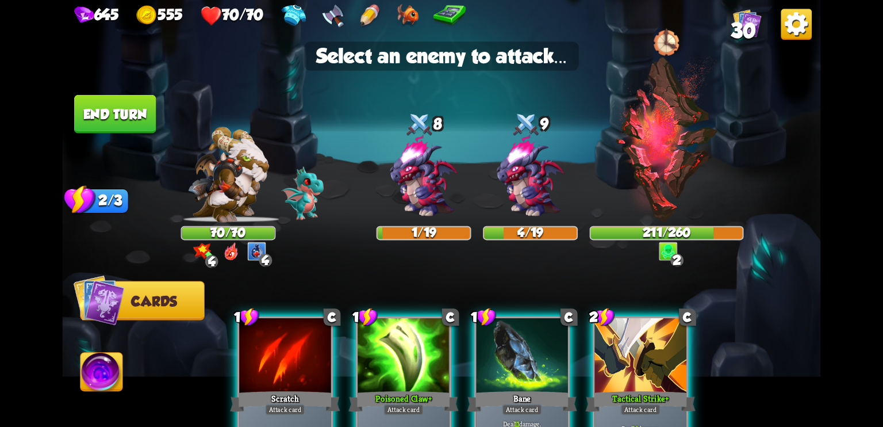
click at [289, 356] on div at bounding box center [285, 356] width 92 height 77
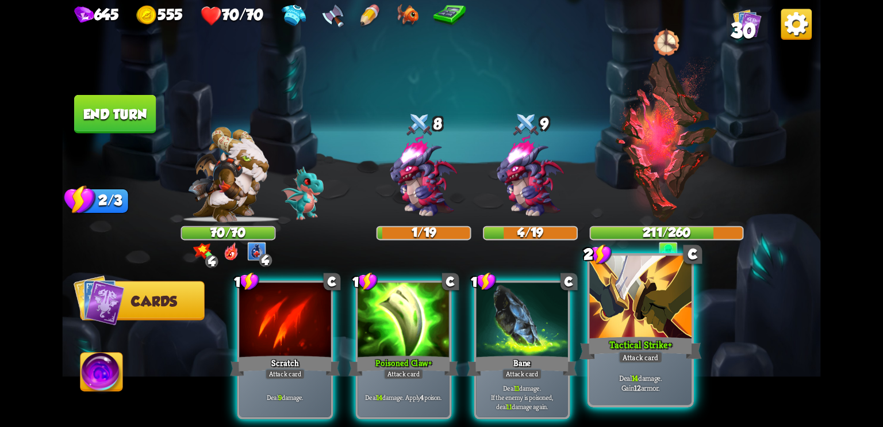
click at [681, 346] on div "Tactical Strike +" at bounding box center [641, 347] width 122 height 27
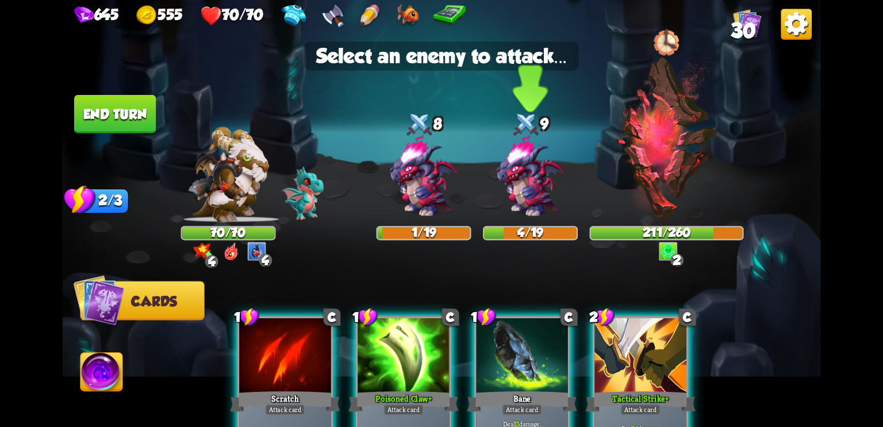
click at [541, 187] on img at bounding box center [530, 176] width 91 height 91
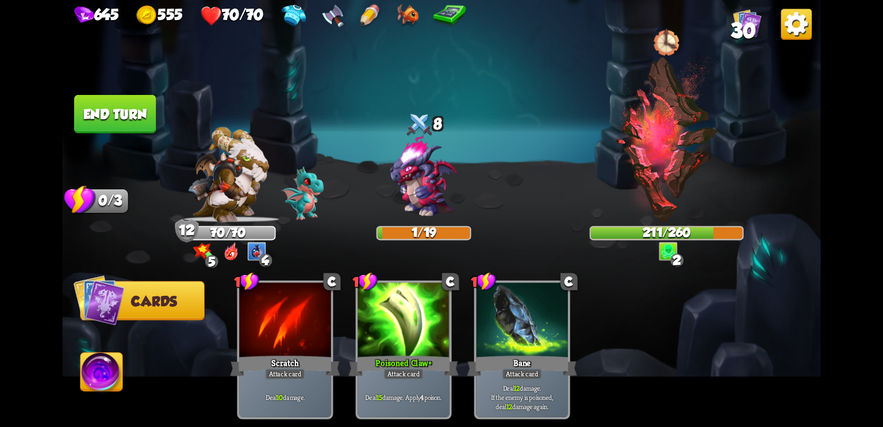
click at [105, 106] on button "End turn" at bounding box center [115, 114] width 82 height 39
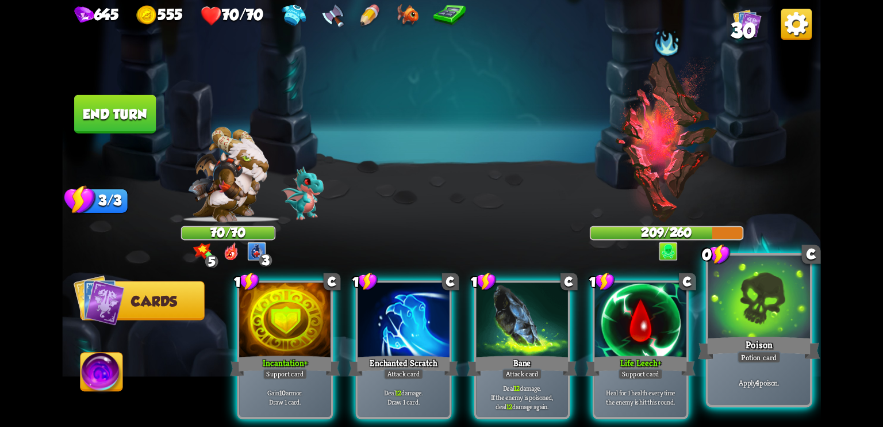
click at [759, 359] on div "Potion card" at bounding box center [759, 357] width 44 height 13
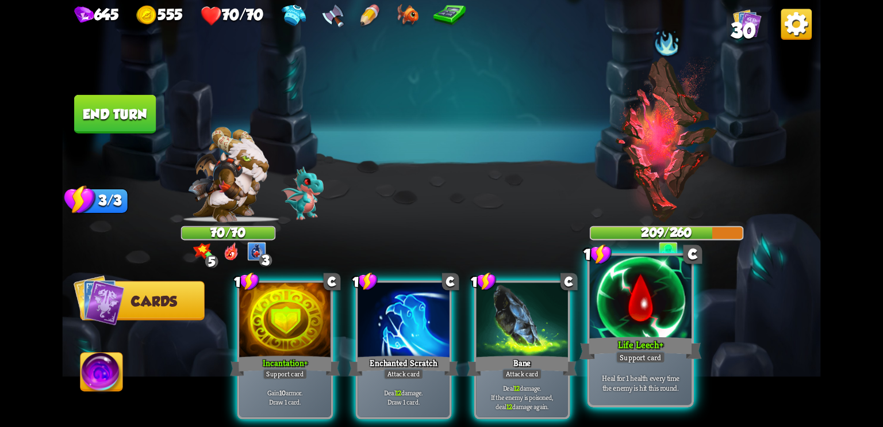
click at [663, 341] on b "+" at bounding box center [662, 344] width 4 height 13
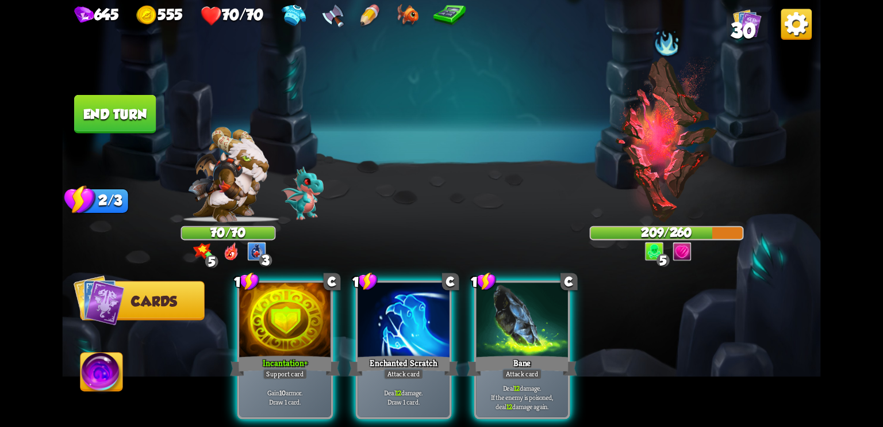
click at [218, 215] on img at bounding box center [227, 174] width 81 height 95
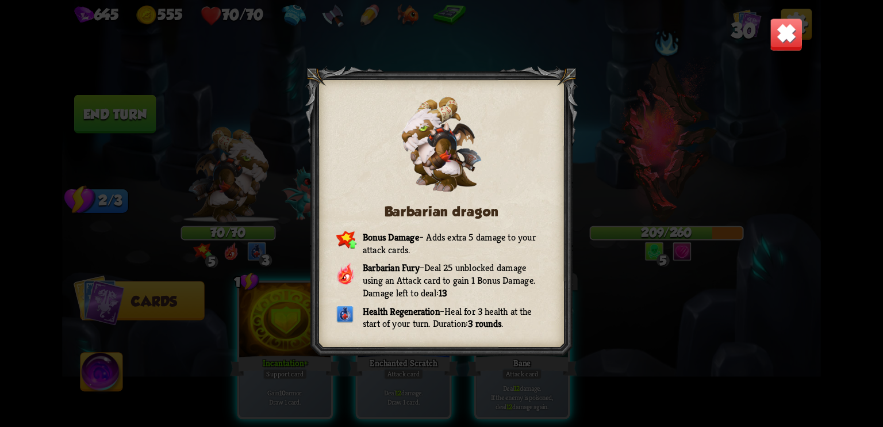
click at [790, 36] on img at bounding box center [786, 34] width 33 height 33
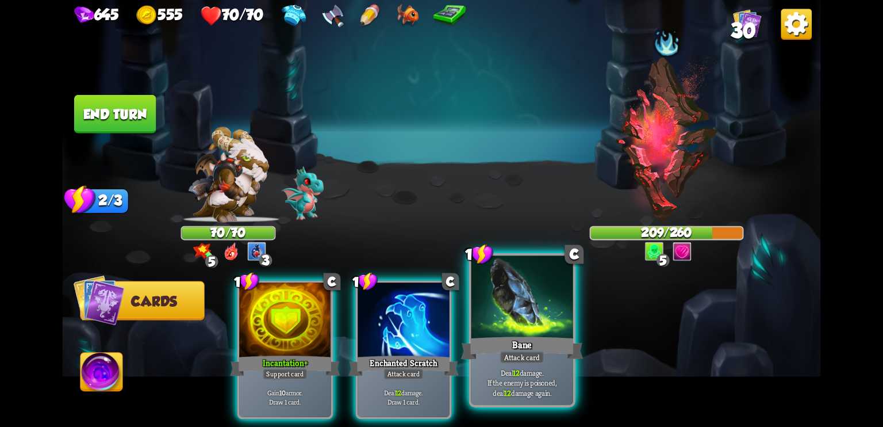
click at [530, 313] on div at bounding box center [523, 298] width 102 height 86
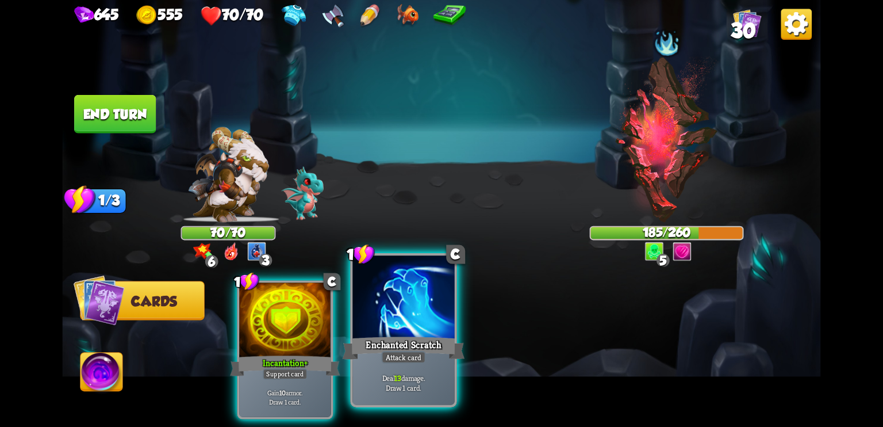
click at [412, 319] on div at bounding box center [404, 298] width 102 height 86
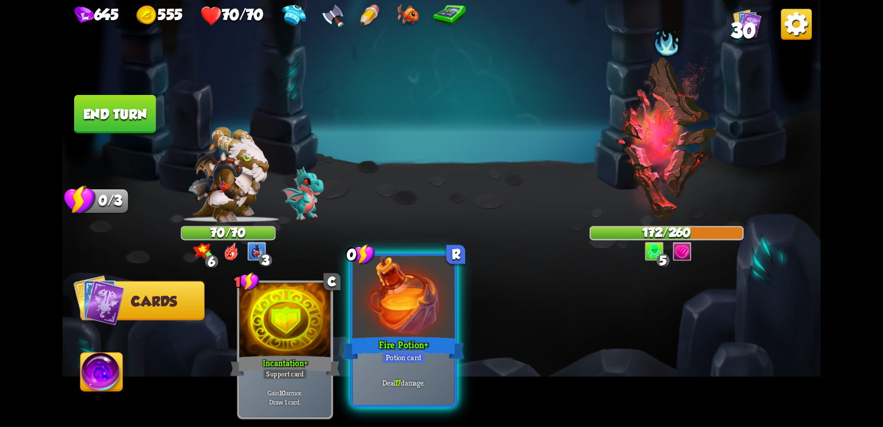
click at [408, 320] on div at bounding box center [404, 298] width 102 height 86
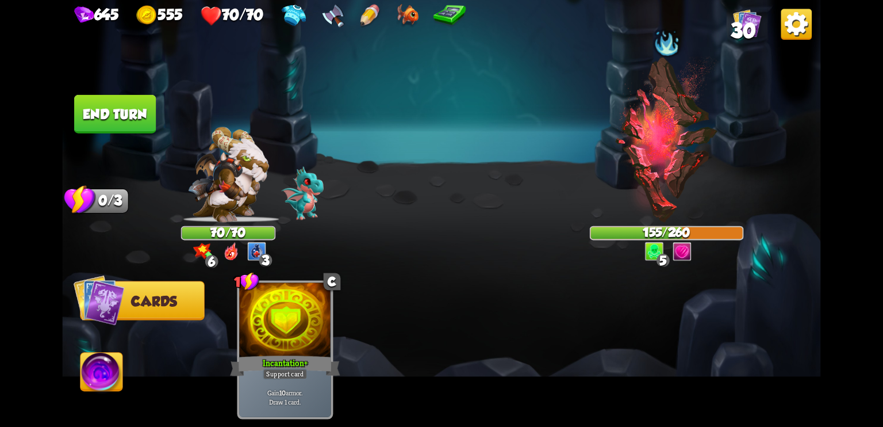
click at [122, 121] on button "End turn" at bounding box center [115, 114] width 82 height 39
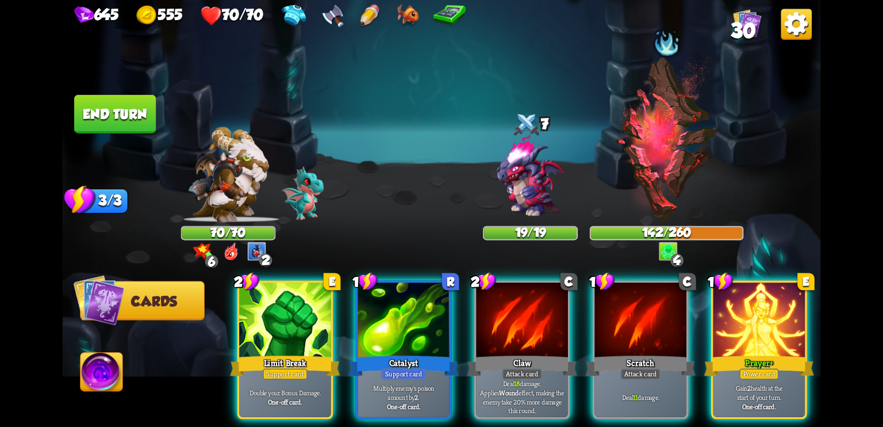
click at [236, 186] on img at bounding box center [227, 174] width 81 height 95
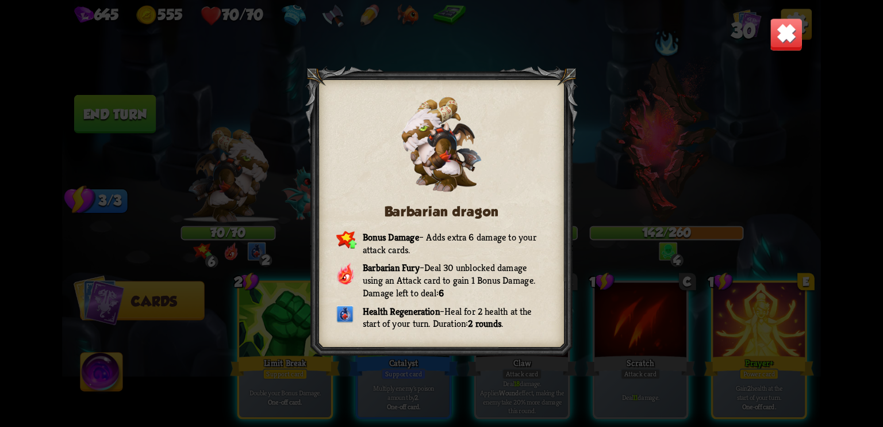
click at [784, 41] on img at bounding box center [786, 34] width 33 height 33
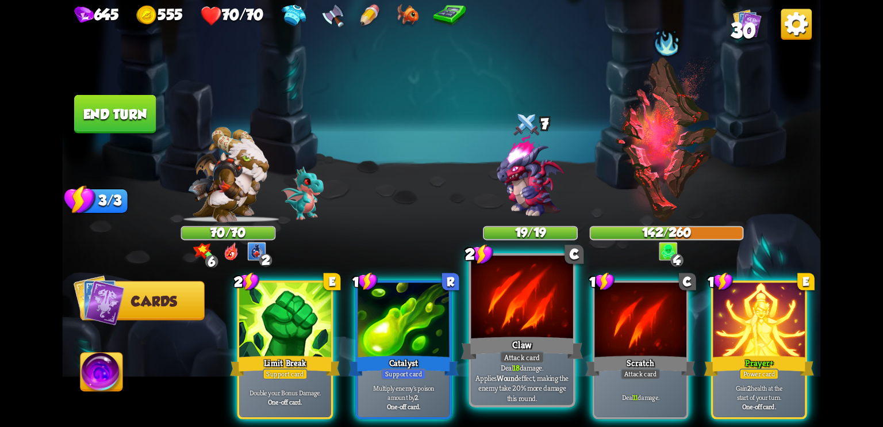
click at [538, 327] on div at bounding box center [523, 298] width 102 height 86
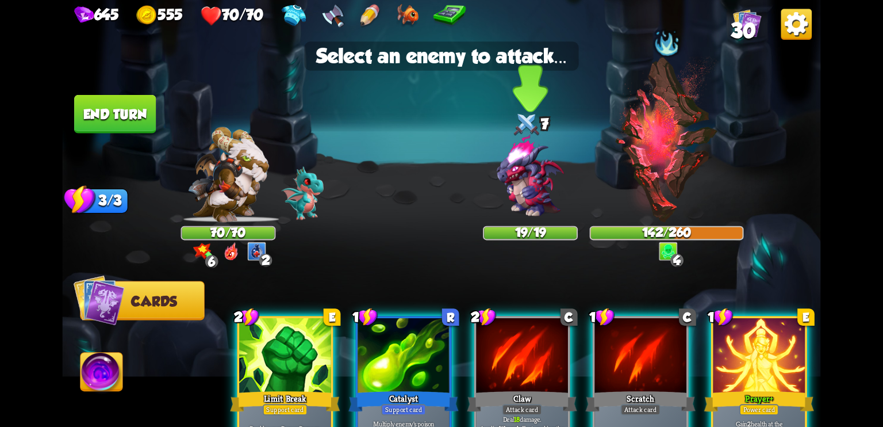
click at [516, 206] on img at bounding box center [530, 176] width 91 height 91
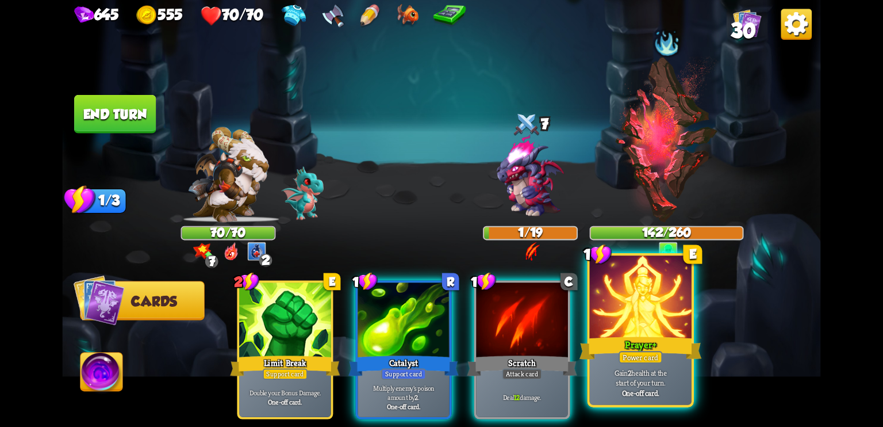
click at [633, 317] on div at bounding box center [641, 298] width 102 height 86
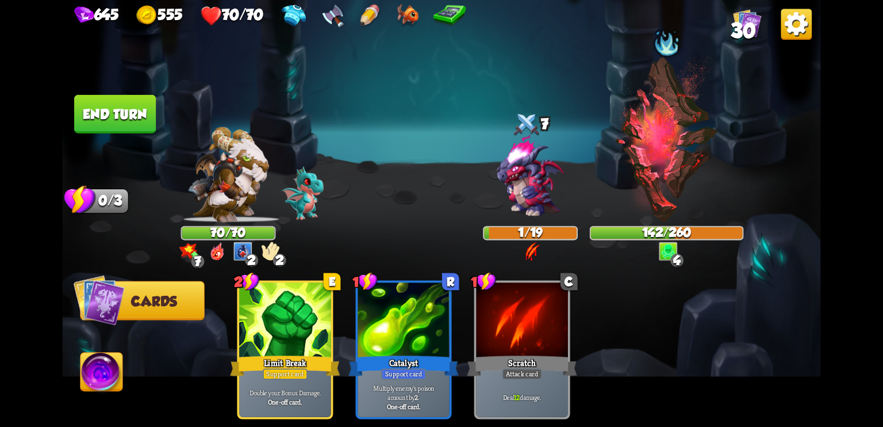
click at [119, 114] on button "End turn" at bounding box center [115, 114] width 82 height 39
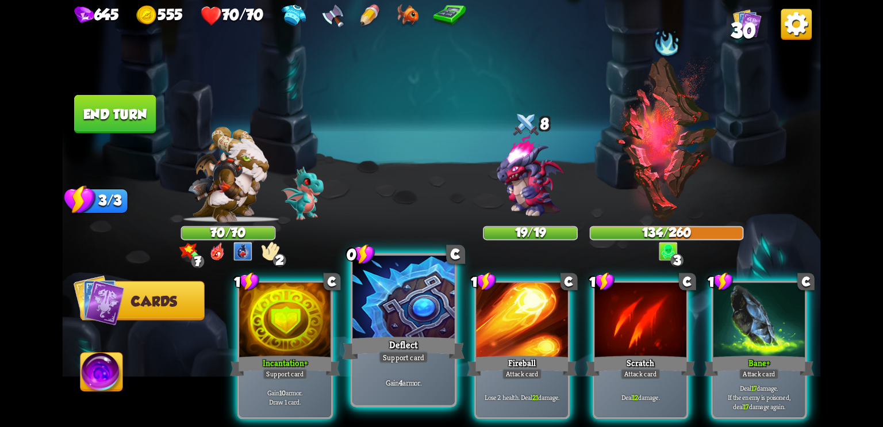
click at [424, 302] on div at bounding box center [404, 298] width 102 height 86
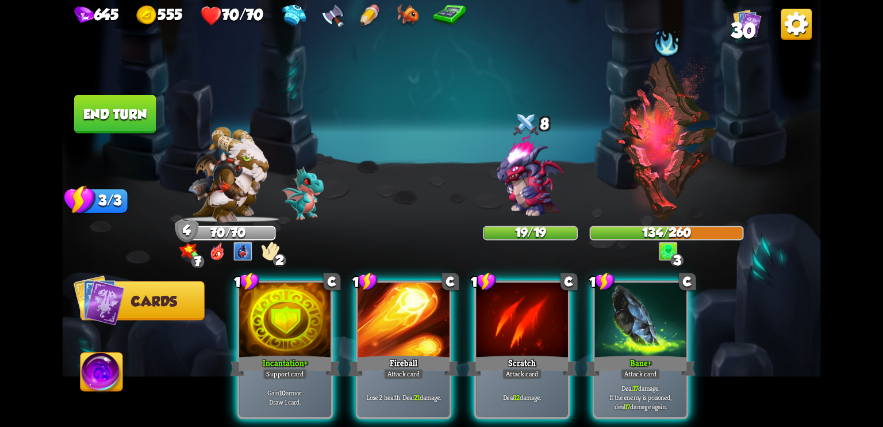
click at [246, 227] on div "70/70" at bounding box center [228, 233] width 93 height 12
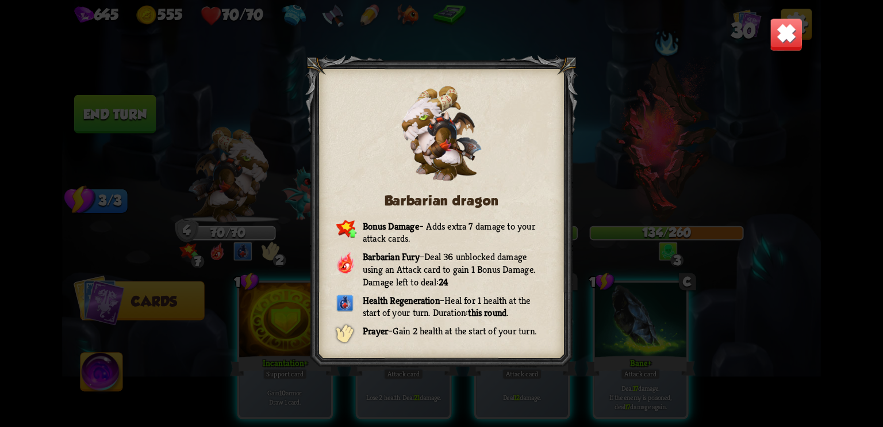
click at [788, 28] on img at bounding box center [786, 34] width 33 height 33
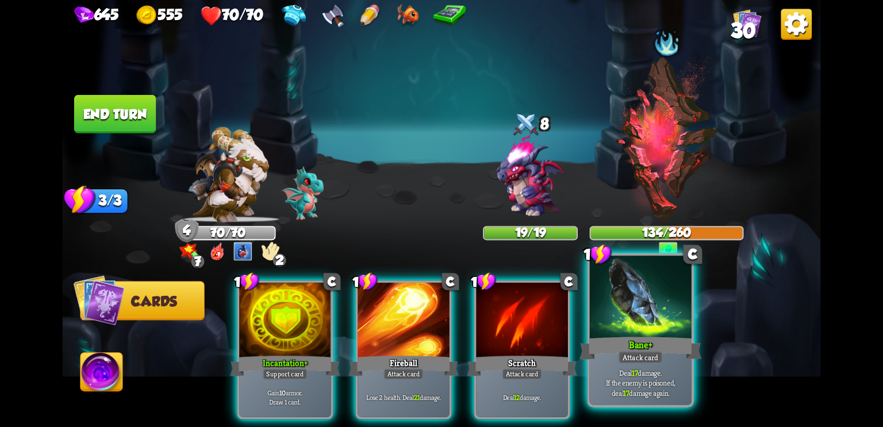
click at [622, 350] on div "Bane +" at bounding box center [641, 347] width 122 height 27
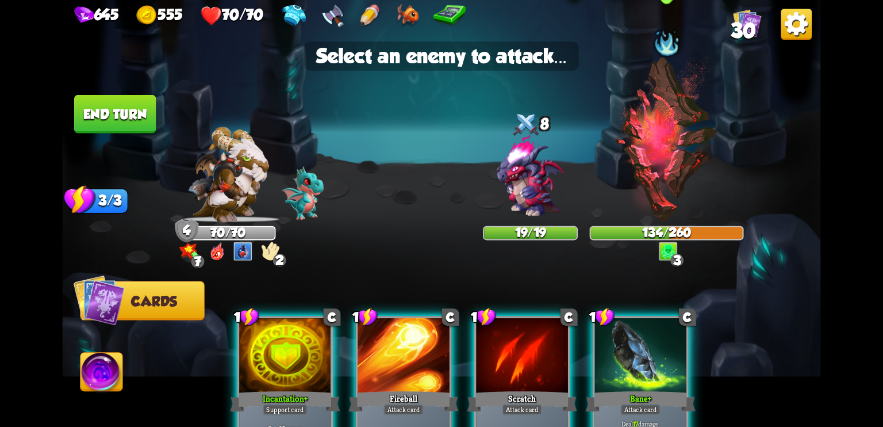
click at [657, 165] on img at bounding box center [666, 139] width 105 height 166
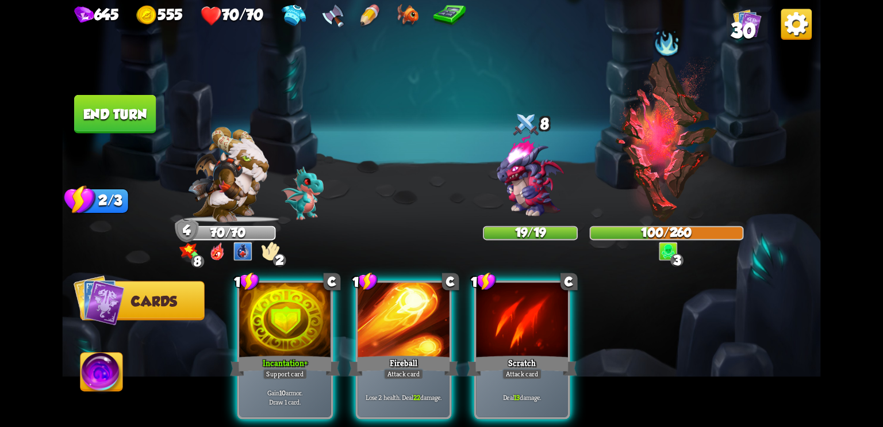
click at [217, 154] on img at bounding box center [227, 174] width 81 height 95
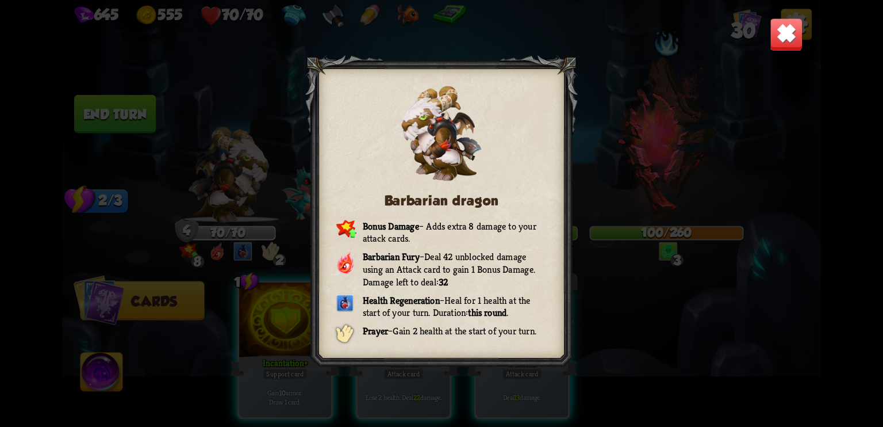
click at [786, 30] on img at bounding box center [786, 34] width 33 height 33
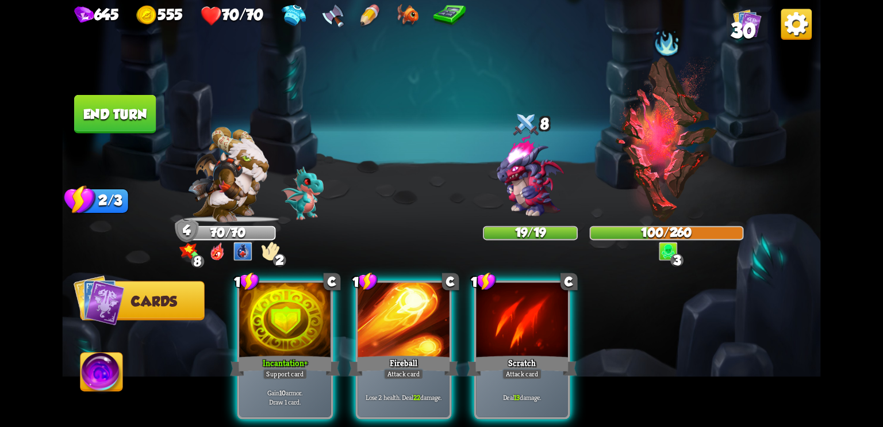
click at [222, 179] on img at bounding box center [227, 174] width 81 height 95
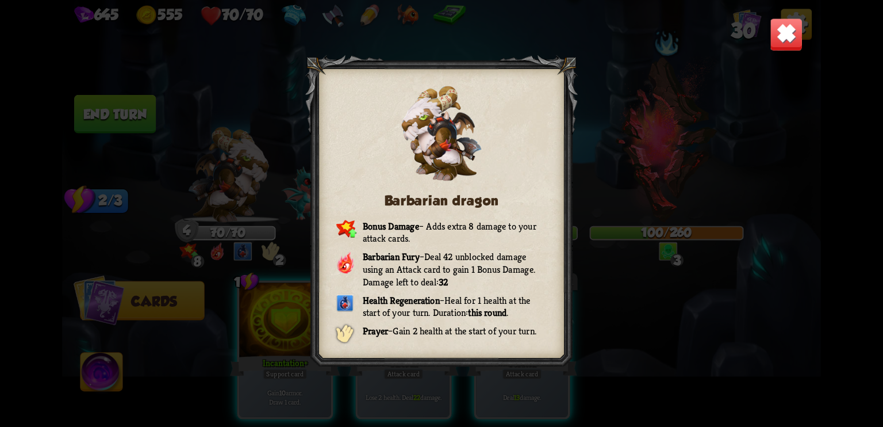
click at [789, 40] on img at bounding box center [786, 34] width 33 height 33
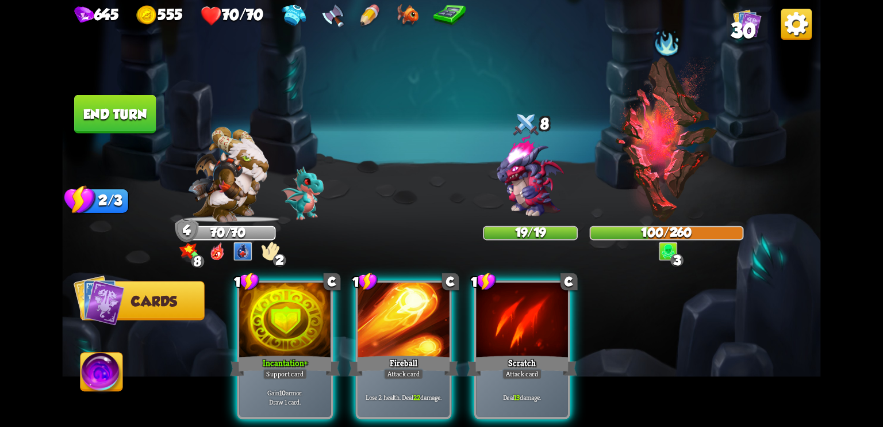
click at [251, 183] on img at bounding box center [227, 174] width 81 height 95
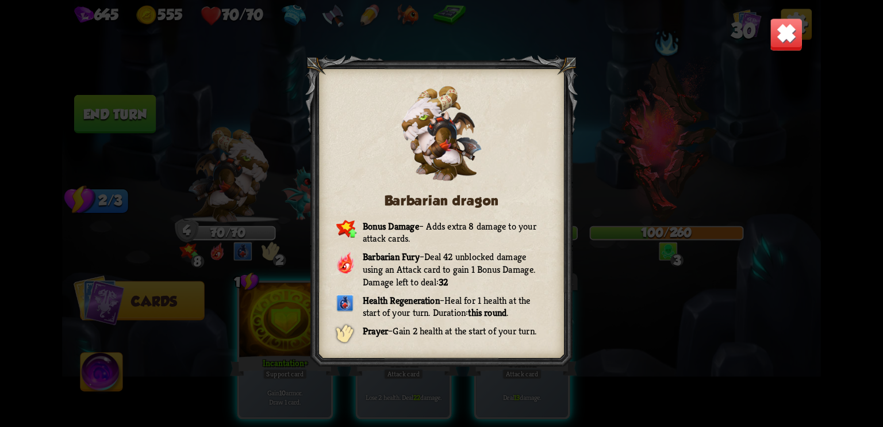
click at [784, 35] on img at bounding box center [786, 34] width 33 height 33
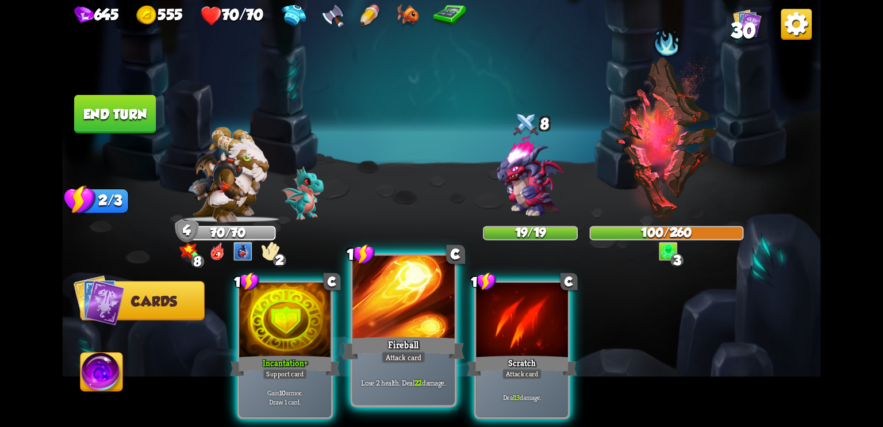
click at [403, 309] on div at bounding box center [404, 298] width 102 height 86
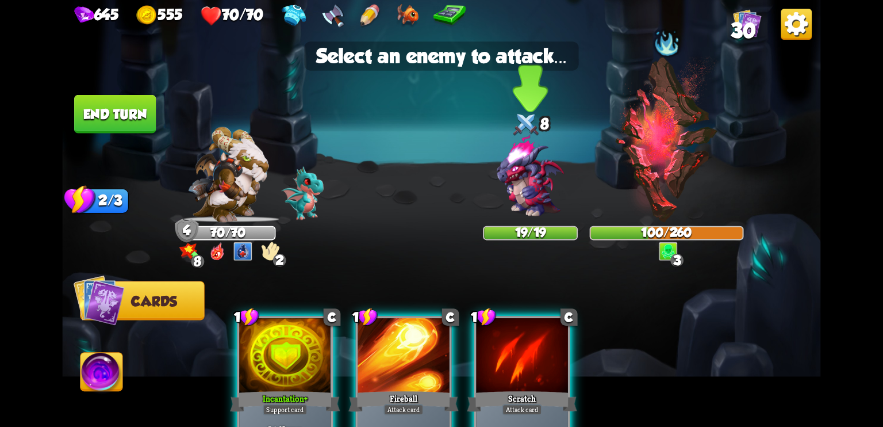
click at [524, 174] on img at bounding box center [530, 176] width 91 height 91
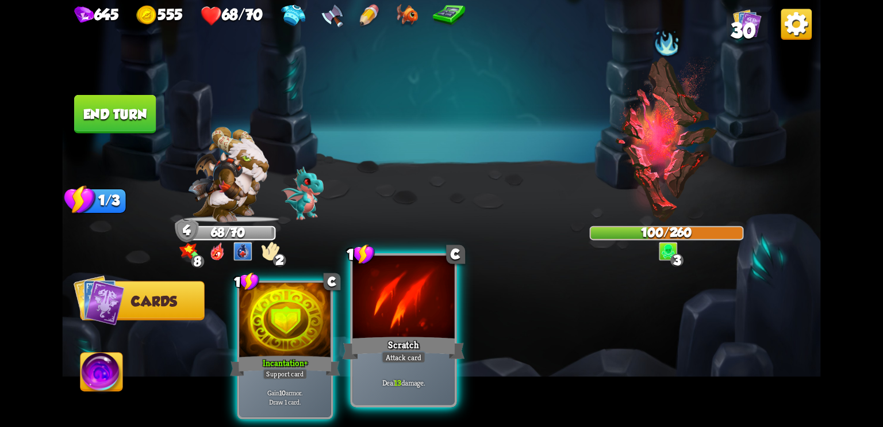
click at [419, 321] on div at bounding box center [404, 298] width 102 height 86
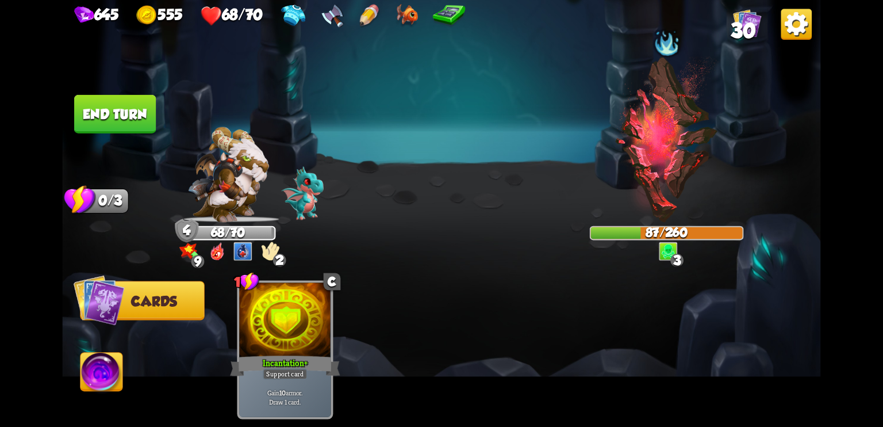
click at [120, 115] on button "End turn" at bounding box center [115, 114] width 82 height 39
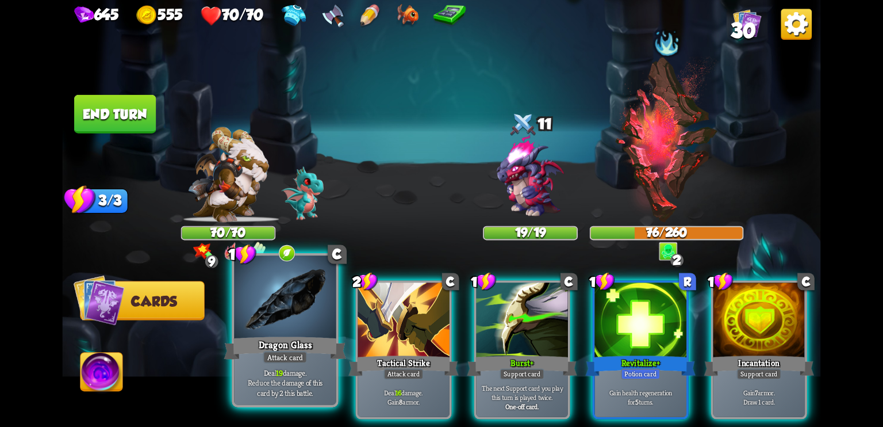
click at [282, 311] on div at bounding box center [285, 298] width 102 height 86
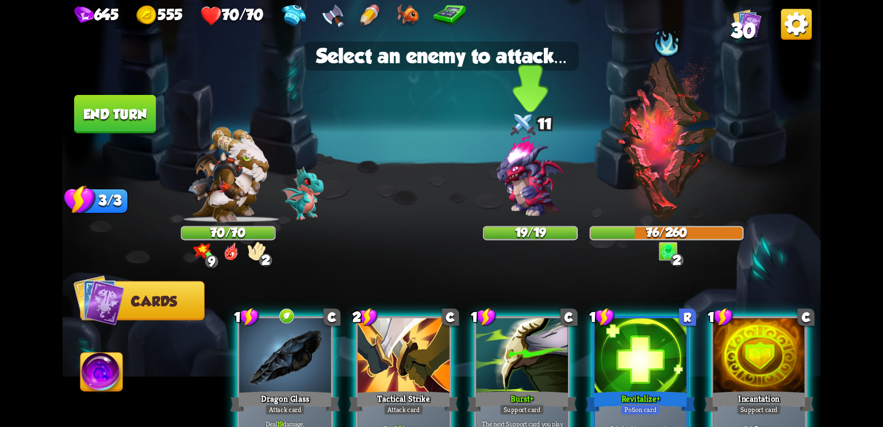
click at [519, 188] on img at bounding box center [530, 176] width 91 height 91
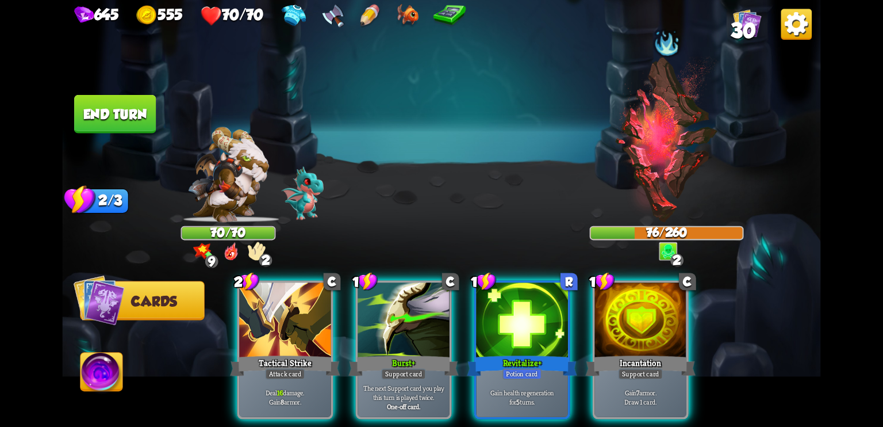
click at [256, 204] on img at bounding box center [227, 174] width 81 height 95
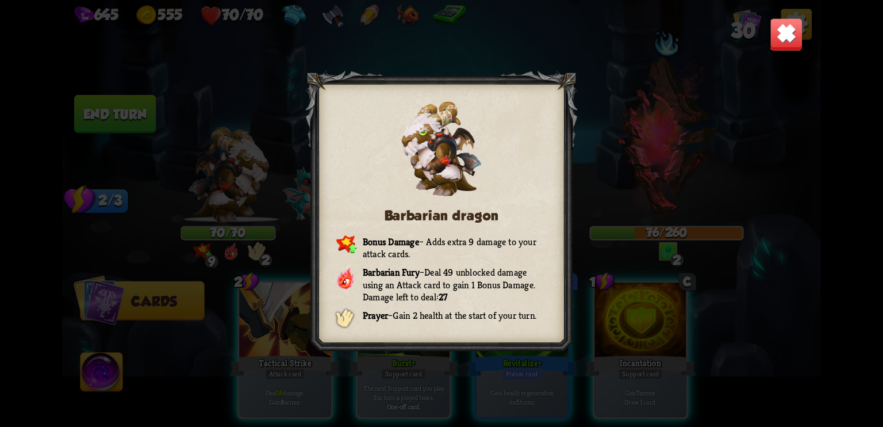
click at [790, 36] on img at bounding box center [786, 34] width 33 height 33
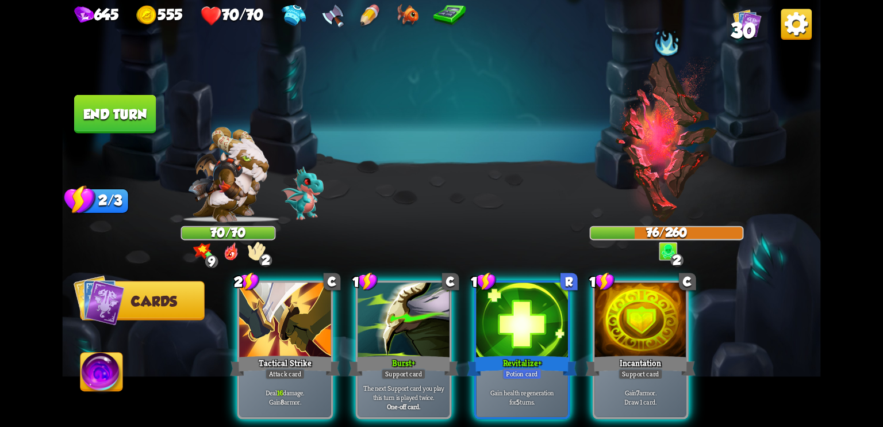
click at [108, 379] on img at bounding box center [102, 374] width 42 height 43
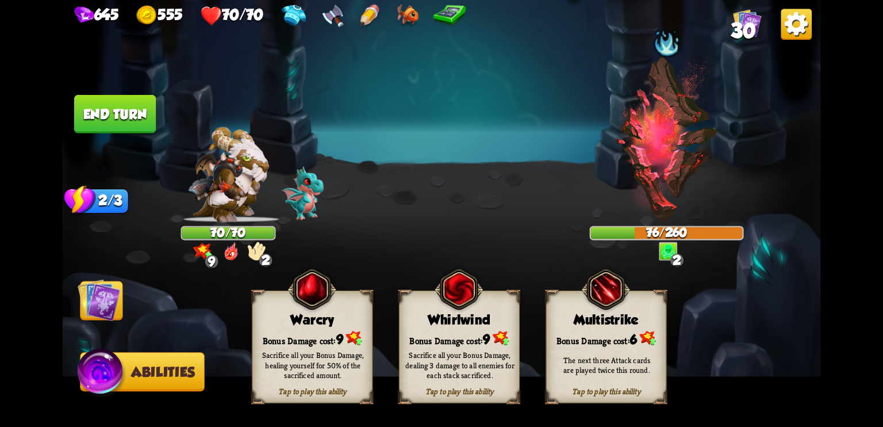
click at [97, 301] on img at bounding box center [99, 299] width 43 height 43
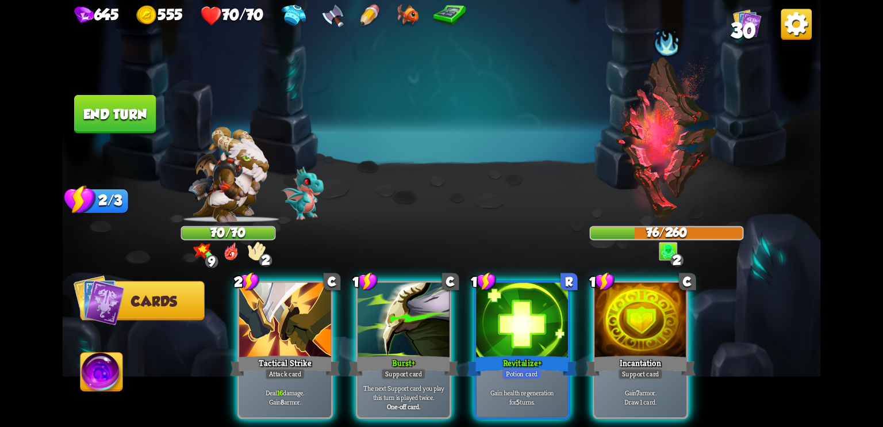
click at [108, 372] on img at bounding box center [102, 374] width 42 height 43
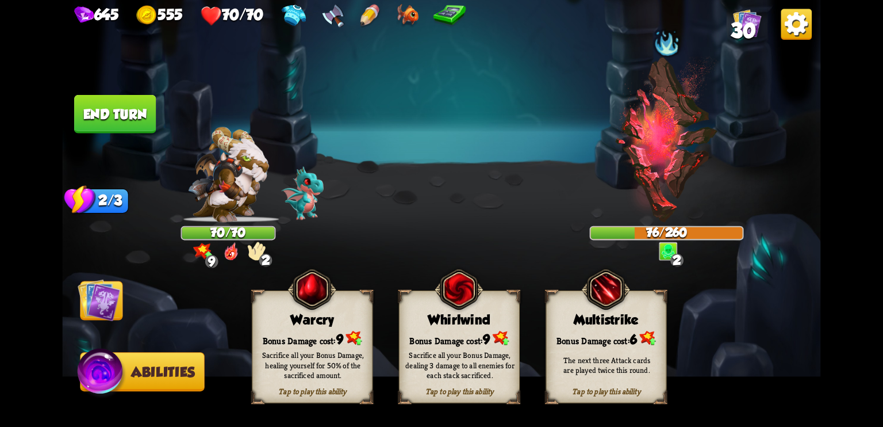
click at [108, 300] on img at bounding box center [99, 299] width 43 height 43
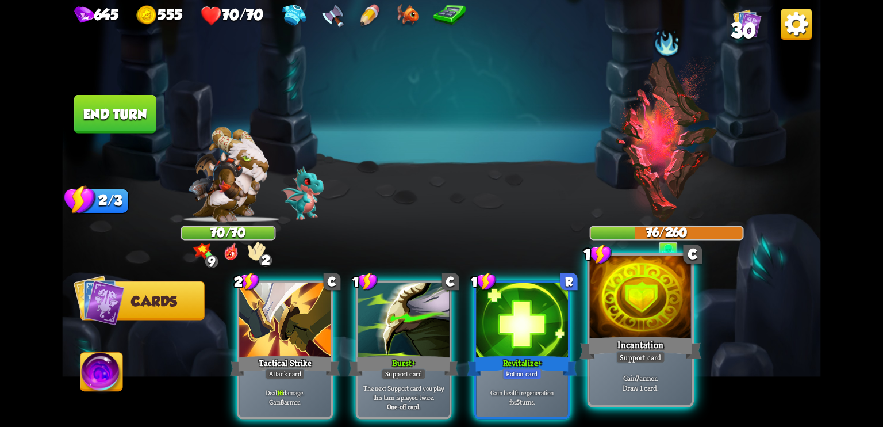
click at [661, 303] on div at bounding box center [641, 298] width 102 height 86
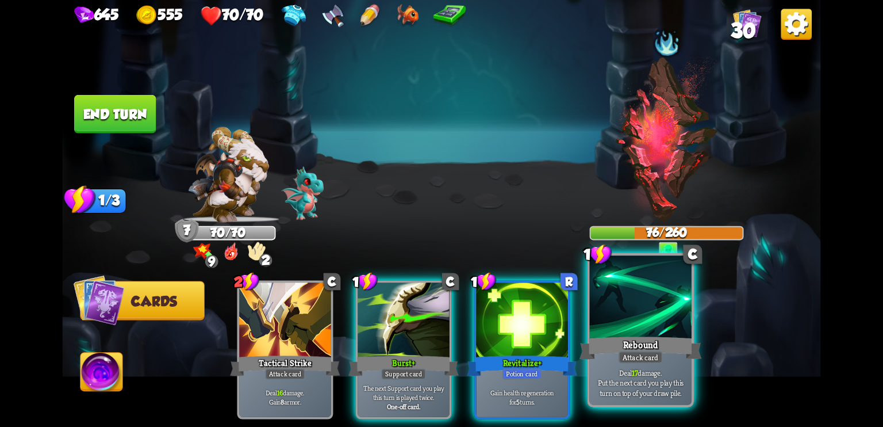
click at [637, 310] on div at bounding box center [641, 298] width 102 height 86
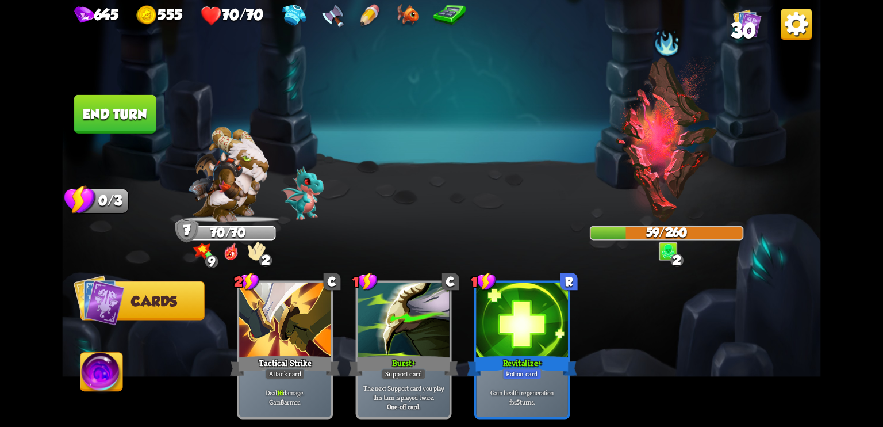
click at [112, 110] on button "End turn" at bounding box center [115, 114] width 82 height 39
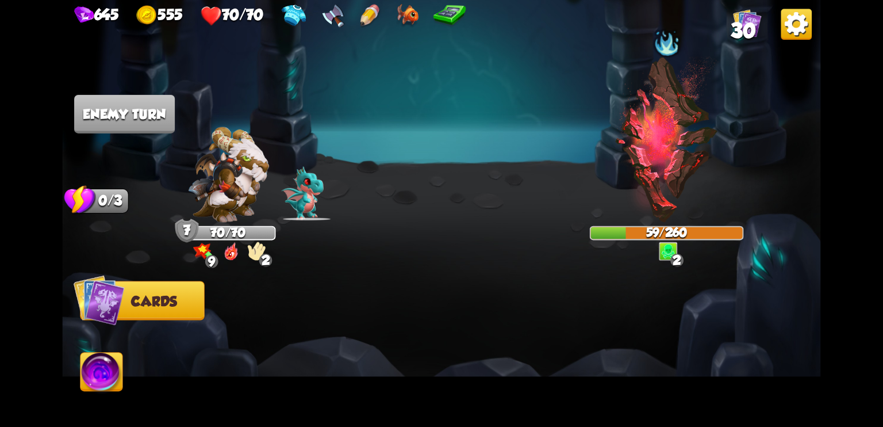
click at [217, 181] on img at bounding box center [227, 174] width 81 height 95
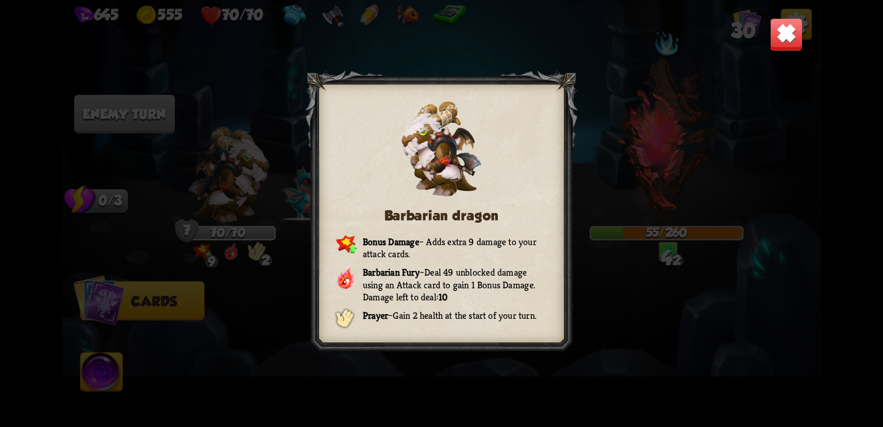
click at [774, 41] on img at bounding box center [786, 34] width 33 height 33
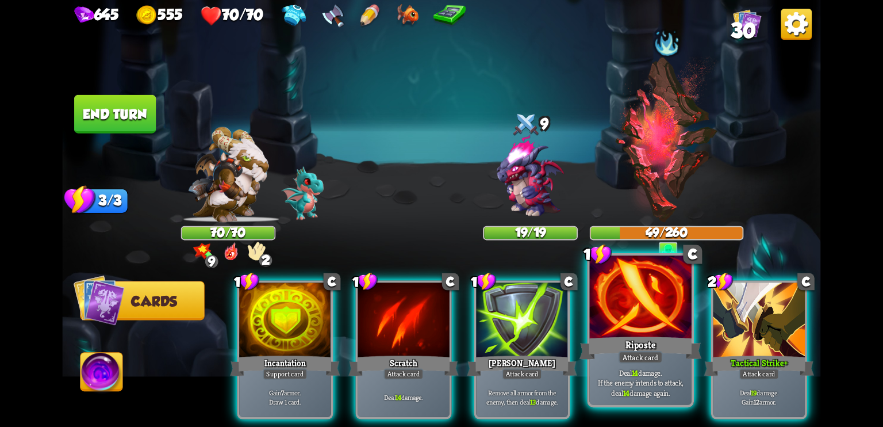
click at [620, 322] on div at bounding box center [641, 298] width 102 height 86
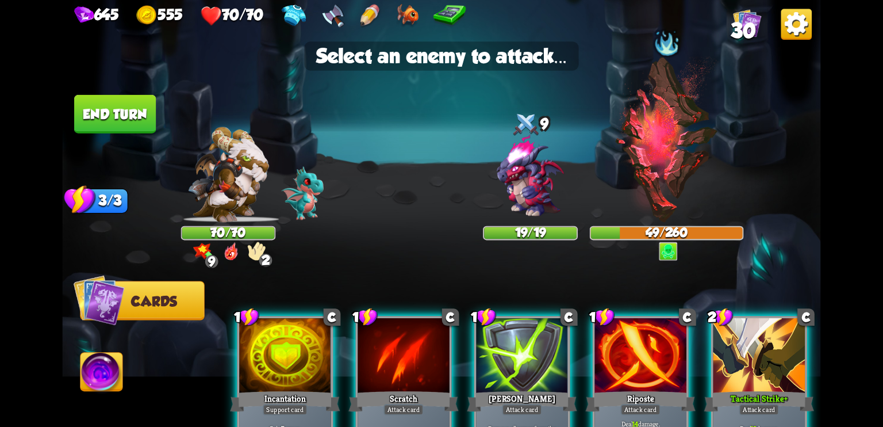
click at [640, 357] on div at bounding box center [641, 356] width 92 height 77
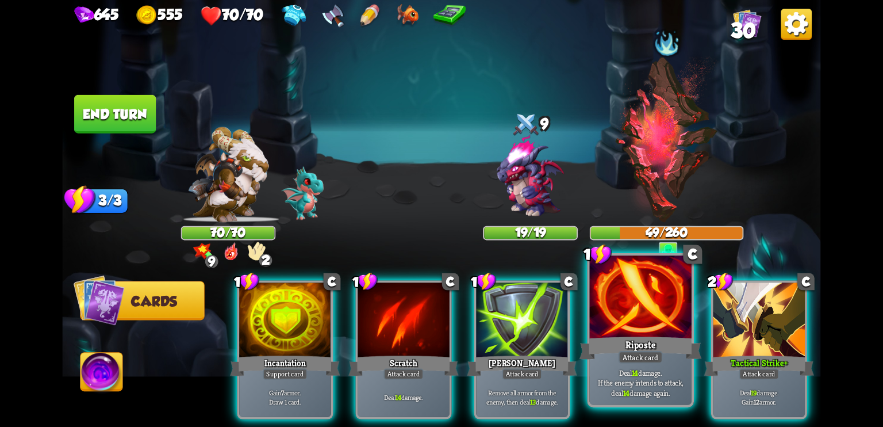
click at [640, 357] on div "Attack card" at bounding box center [641, 357] width 44 height 13
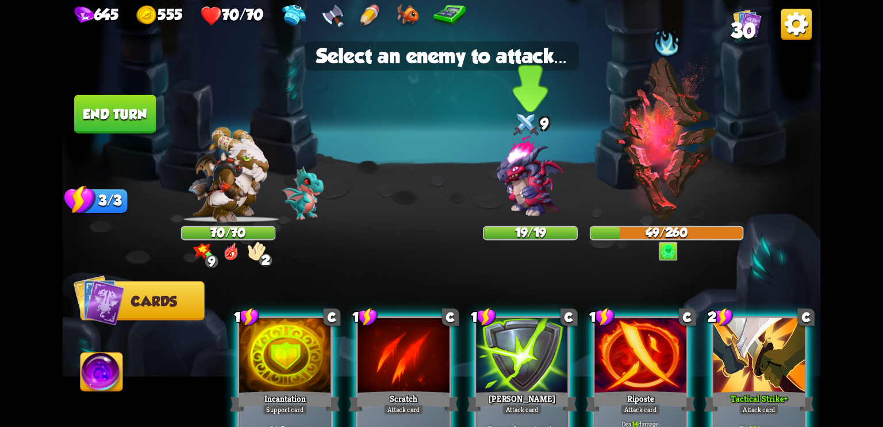
click at [520, 195] on img at bounding box center [530, 176] width 91 height 91
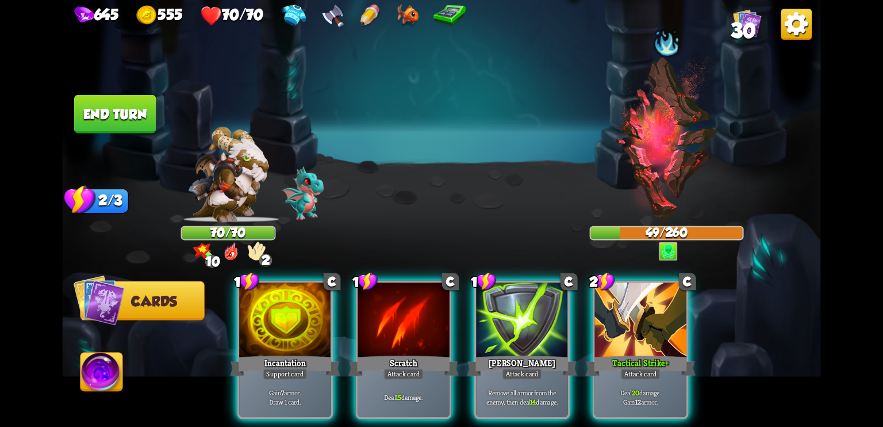
click at [227, 183] on img at bounding box center [227, 174] width 81 height 95
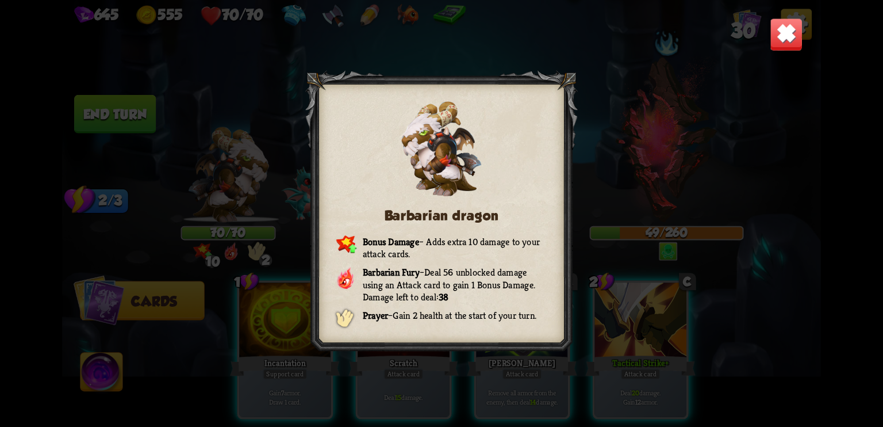
click at [788, 35] on img at bounding box center [786, 34] width 33 height 33
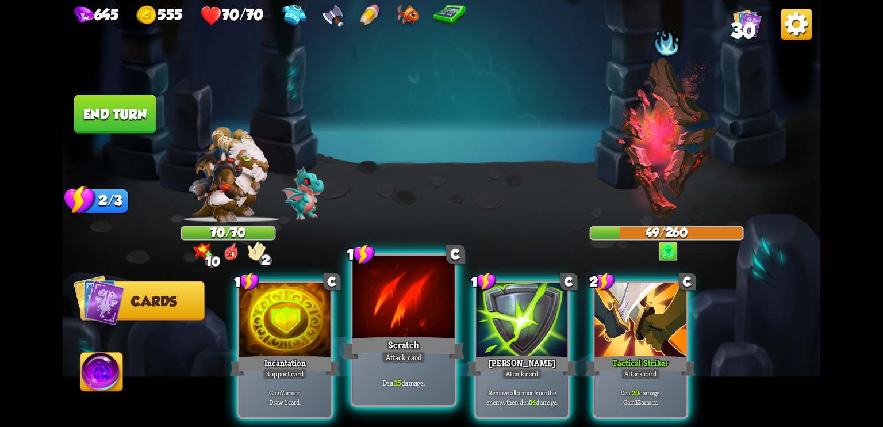
click at [398, 358] on div "Attack card" at bounding box center [403, 357] width 44 height 13
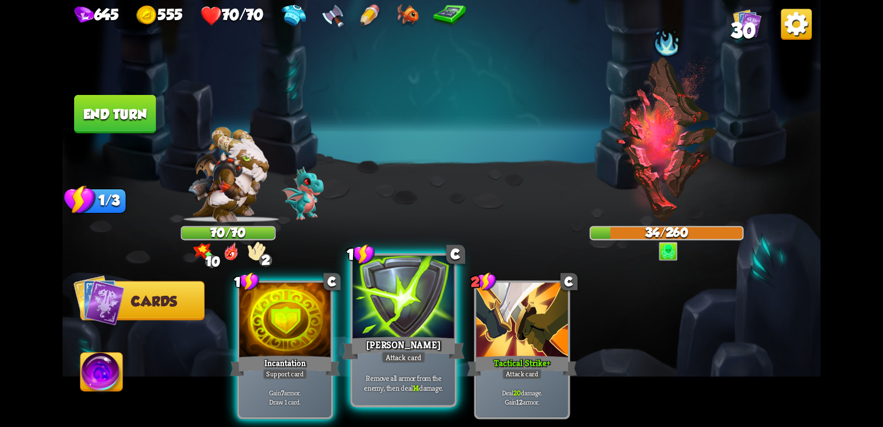
click at [377, 305] on div at bounding box center [404, 298] width 102 height 86
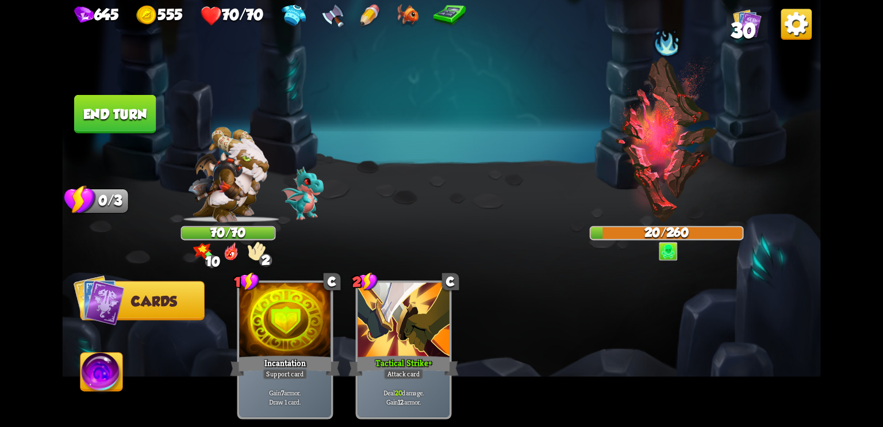
click at [107, 384] on img at bounding box center [102, 374] width 42 height 43
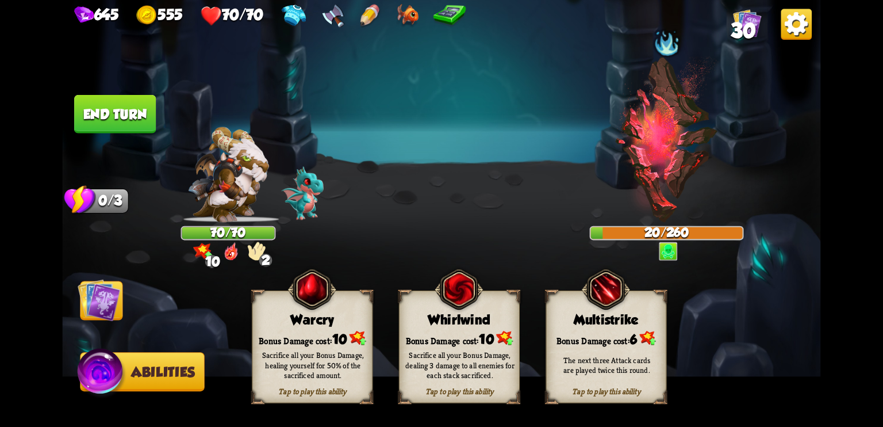
click at [457, 315] on div "Whirlwind" at bounding box center [460, 320] width 120 height 16
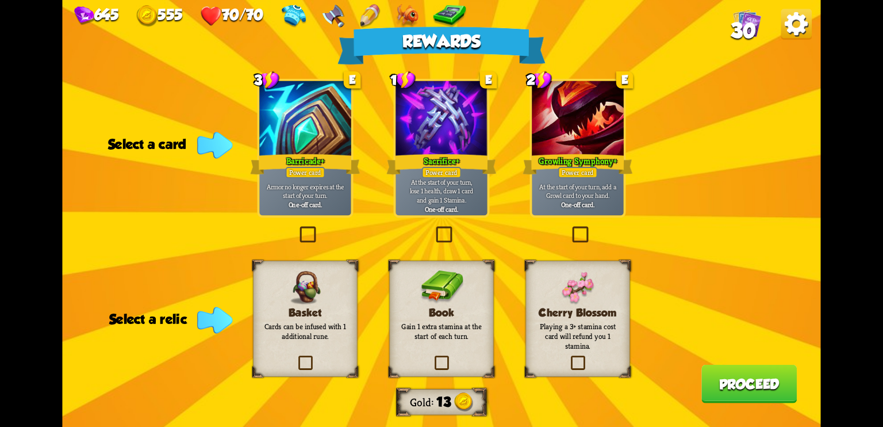
click at [733, 91] on div "Rewards Gold 13 Select a card 3 E Barricade + Power card Armor no longer expire…" at bounding box center [441, 213] width 759 height 427
click at [478, 335] on p "Gain 1 extra stamina at the start of each turn." at bounding box center [442, 331] width 85 height 20
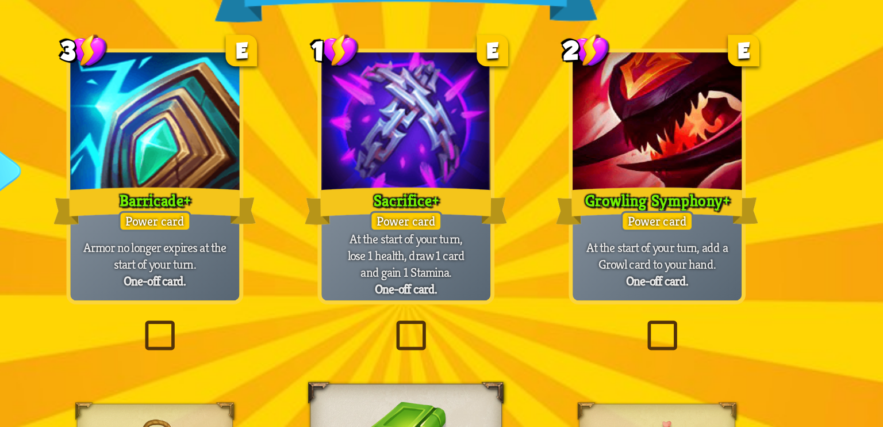
click at [570, 228] on label at bounding box center [570, 228] width 0 height 0
click at [0, 0] on input "checkbox" at bounding box center [0, 0] width 0 height 0
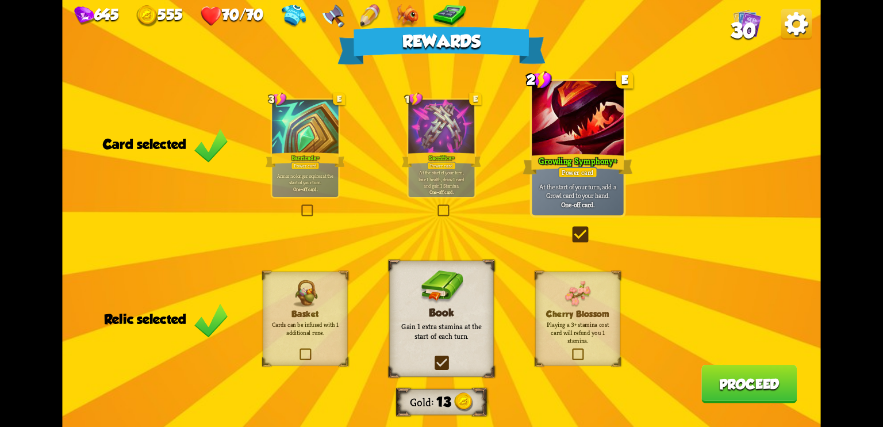
click at [736, 383] on button "Proceed" at bounding box center [749, 384] width 95 height 39
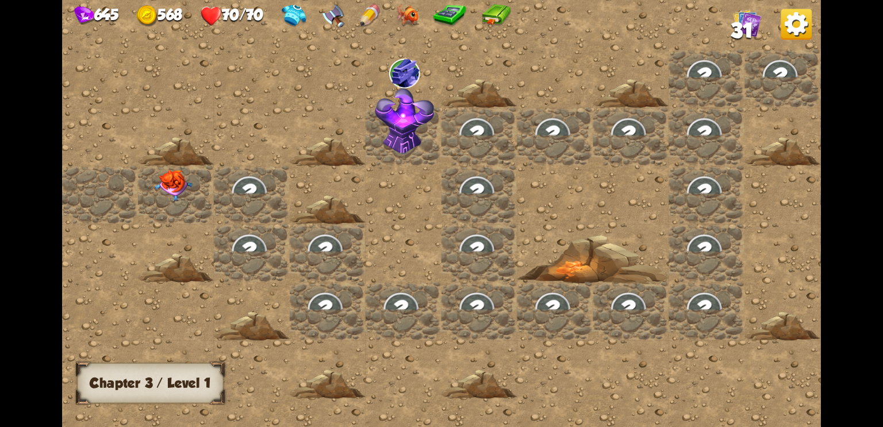
click at [182, 188] on img at bounding box center [174, 186] width 38 height 32
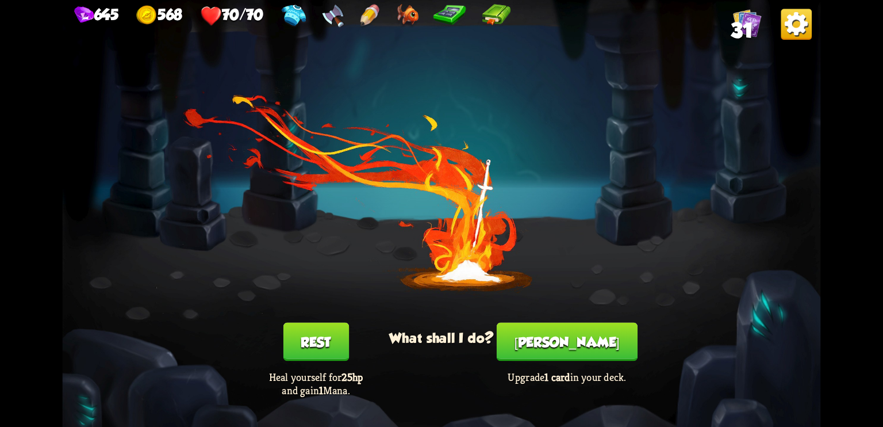
click at [547, 347] on button "[PERSON_NAME]" at bounding box center [567, 342] width 141 height 39
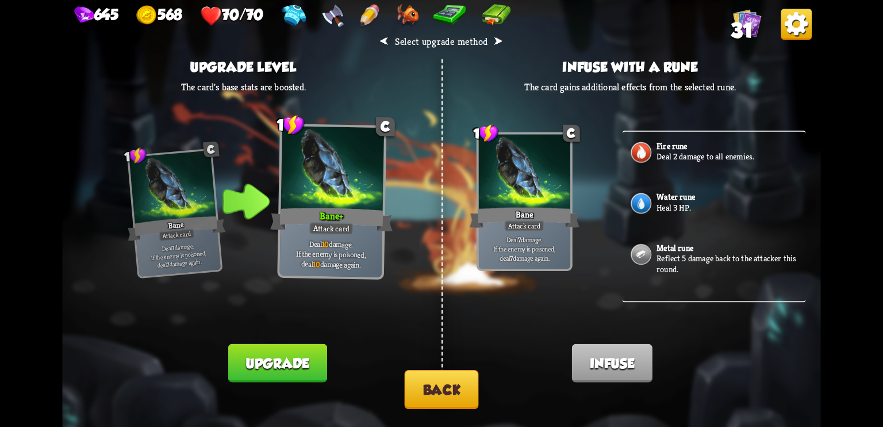
click at [427, 388] on button "Back" at bounding box center [442, 389] width 74 height 39
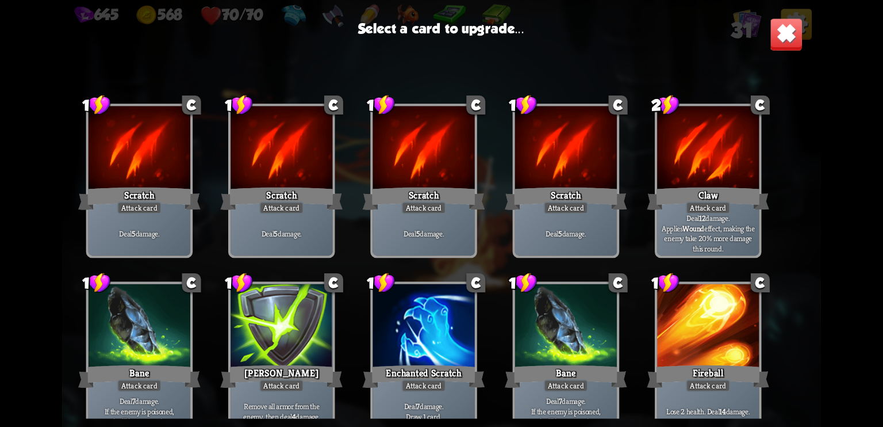
drag, startPoint x: 526, startPoint y: 196, endPoint x: 490, endPoint y: 13, distance: 187.0
click at [490, 13] on div "Select a card to upgrade... 1 C Scratch Attack card Deal 5 damage. 1 C Scratch …" at bounding box center [441, 213] width 759 height 427
drag, startPoint x: 583, startPoint y: 311, endPoint x: 528, endPoint y: 73, distance: 243.7
click at [528, 73] on div "1 C Scratch Attack card Deal 5 damage. 1 C Scratch Attack card Deal 5 damage. 1…" at bounding box center [441, 243] width 759 height 350
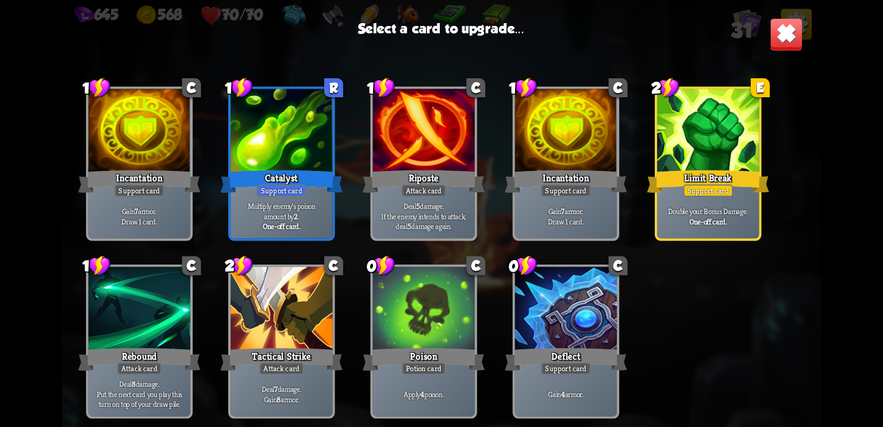
click at [420, 333] on div at bounding box center [424, 310] width 102 height 86
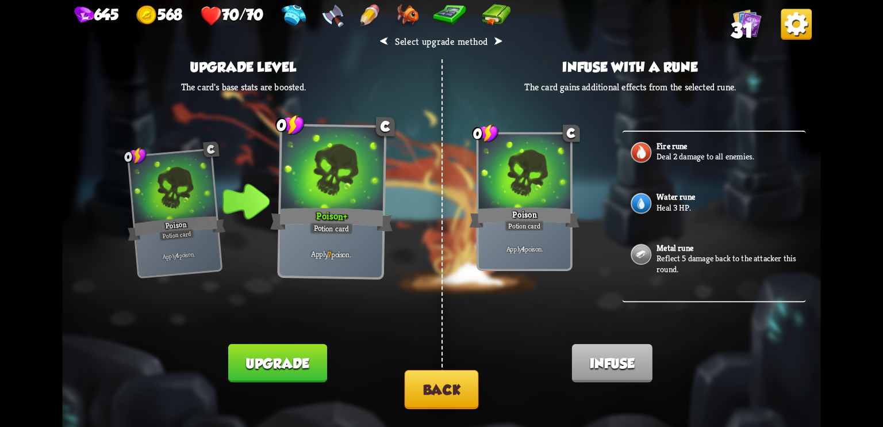
click at [439, 388] on button "Back" at bounding box center [442, 389] width 74 height 39
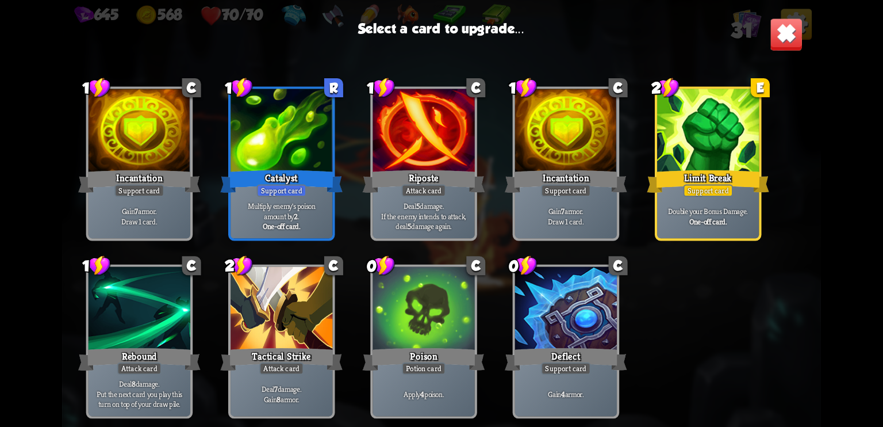
click at [723, 178] on div "Limit Break" at bounding box center [708, 181] width 122 height 27
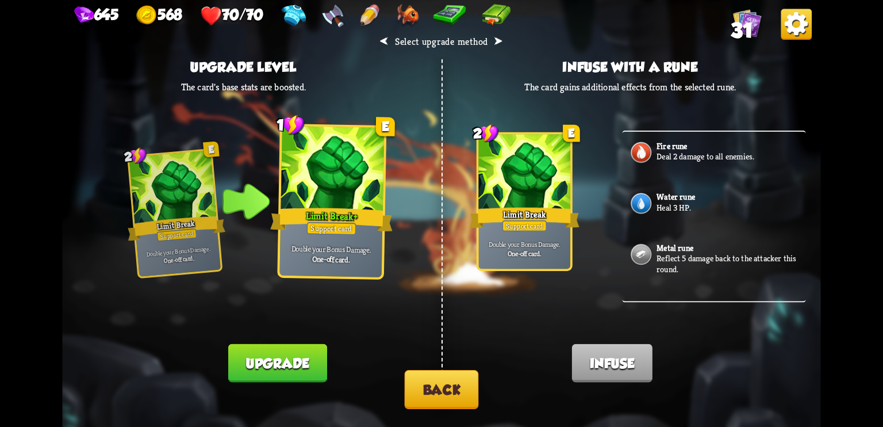
click at [437, 402] on button "Back" at bounding box center [442, 389] width 74 height 39
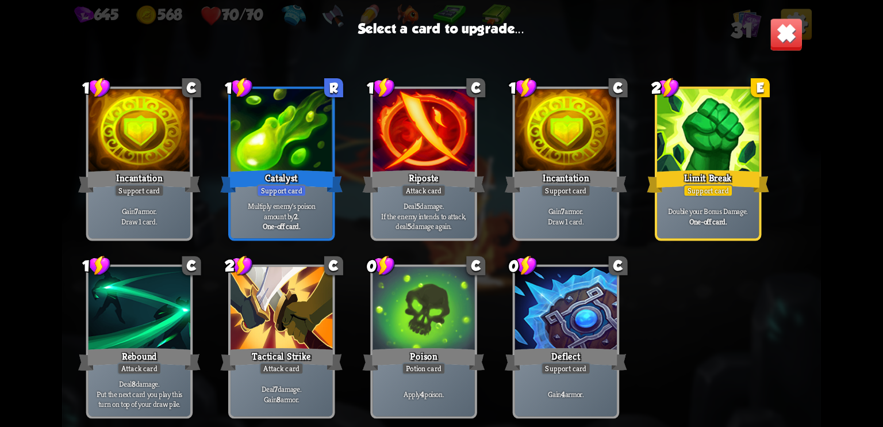
click at [253, 166] on div at bounding box center [282, 132] width 102 height 86
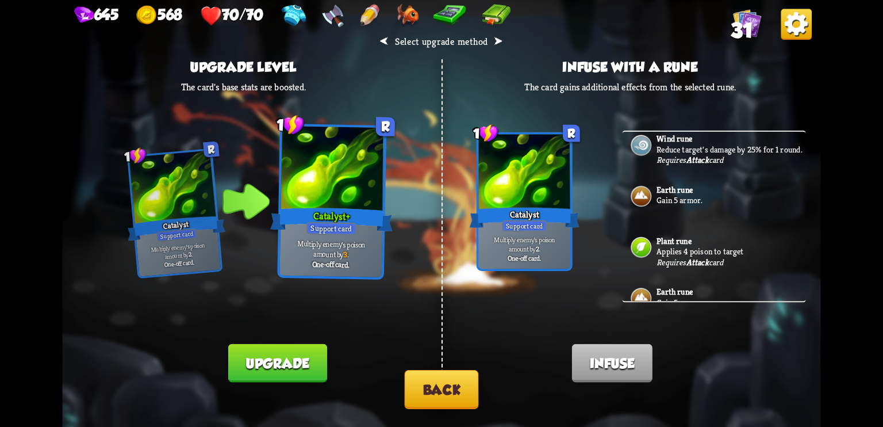
scroll to position [167, 0]
click at [449, 387] on button "Back" at bounding box center [442, 389] width 74 height 39
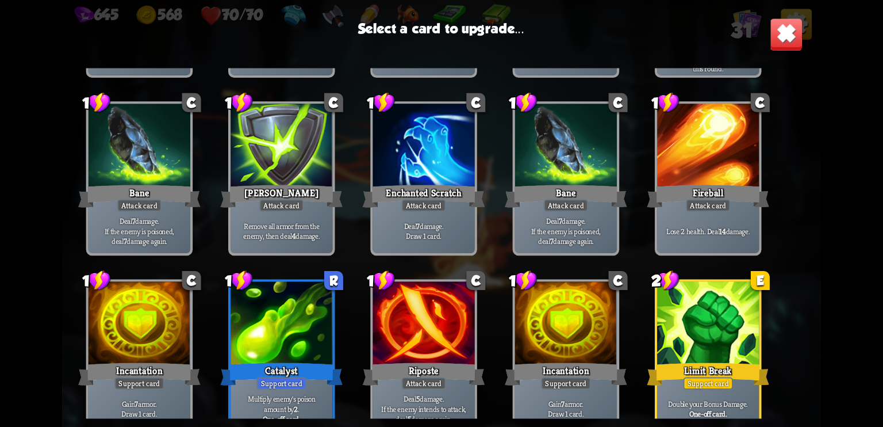
scroll to position [0, 0]
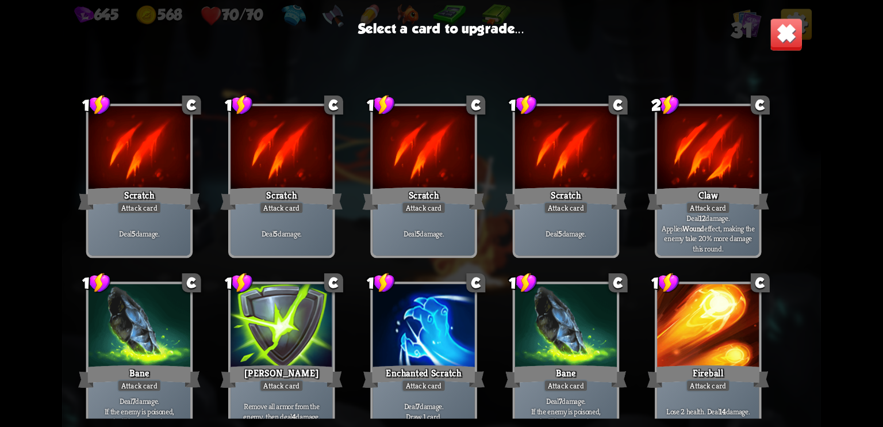
click at [713, 151] on div at bounding box center [708, 149] width 102 height 86
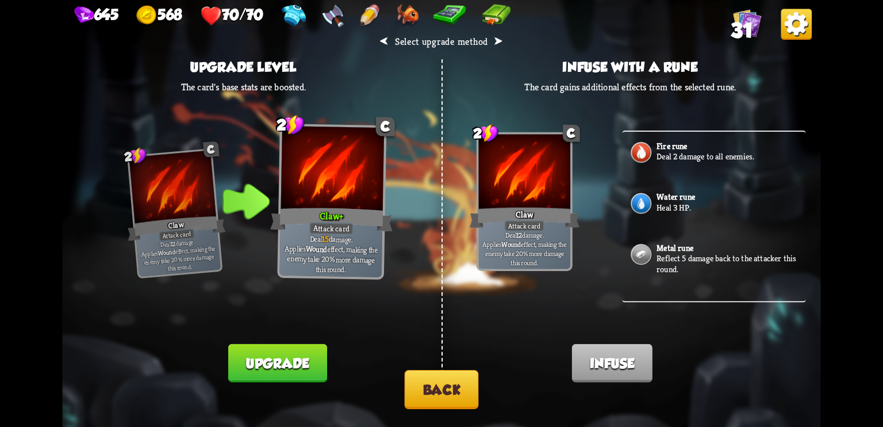
click at [444, 392] on button "Back" at bounding box center [442, 389] width 74 height 39
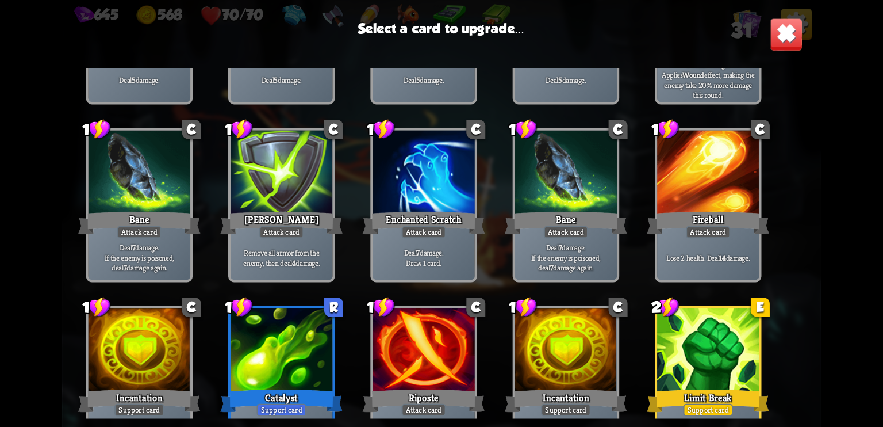
scroll to position [150, 0]
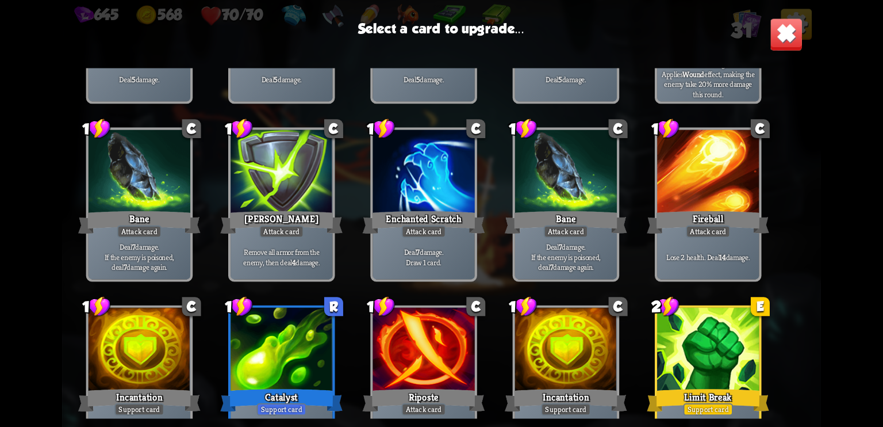
click at [424, 200] on div at bounding box center [424, 173] width 102 height 86
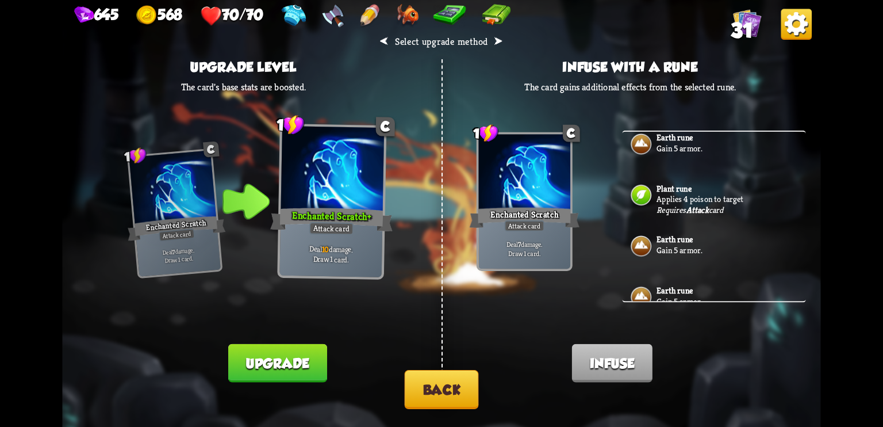
scroll to position [216, 0]
click at [696, 197] on div "Plant rune Applies 4 poison to target Requires Attack card" at bounding box center [713, 199] width 183 height 51
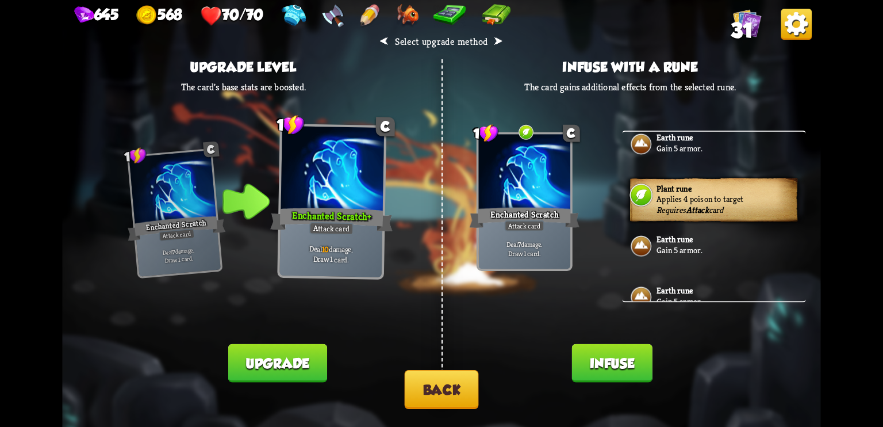
click at [621, 359] on button "Infuse" at bounding box center [612, 363] width 81 height 39
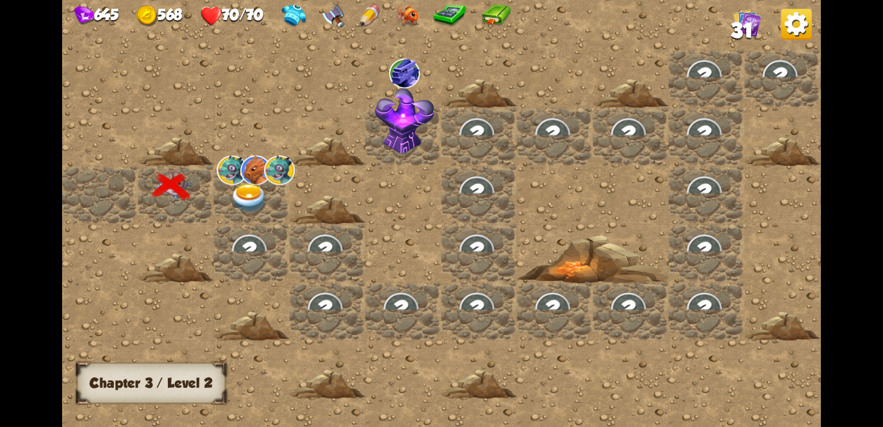
click at [257, 185] on img at bounding box center [250, 198] width 38 height 30
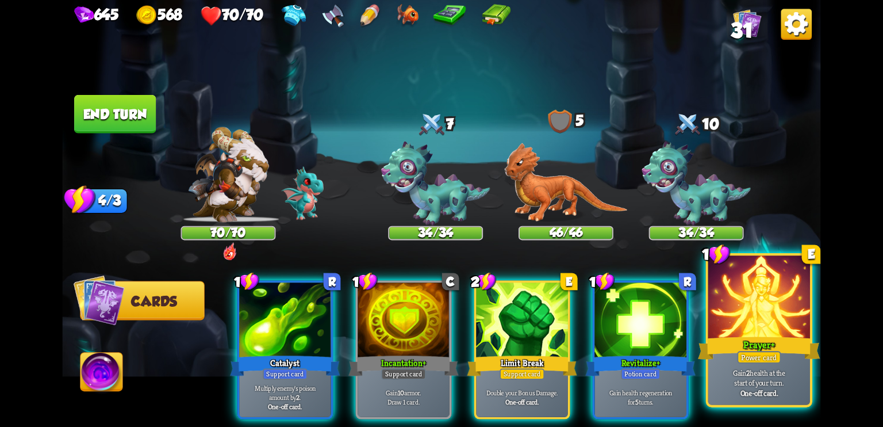
click at [751, 331] on div at bounding box center [759, 298] width 102 height 86
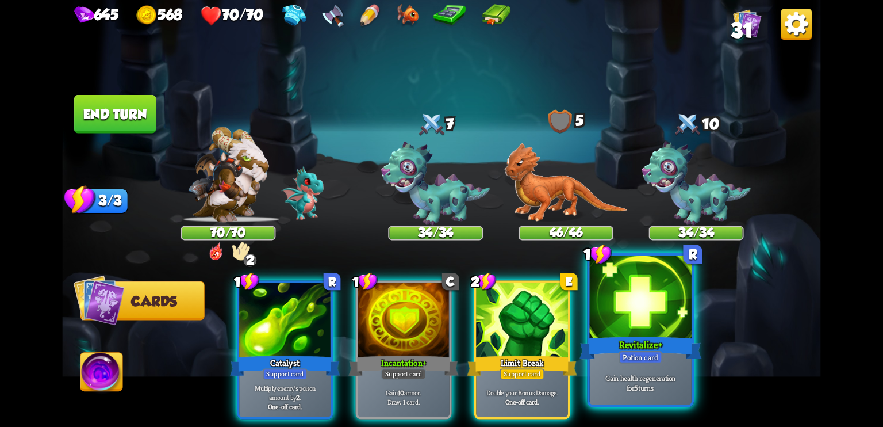
click at [666, 333] on div at bounding box center [641, 298] width 102 height 86
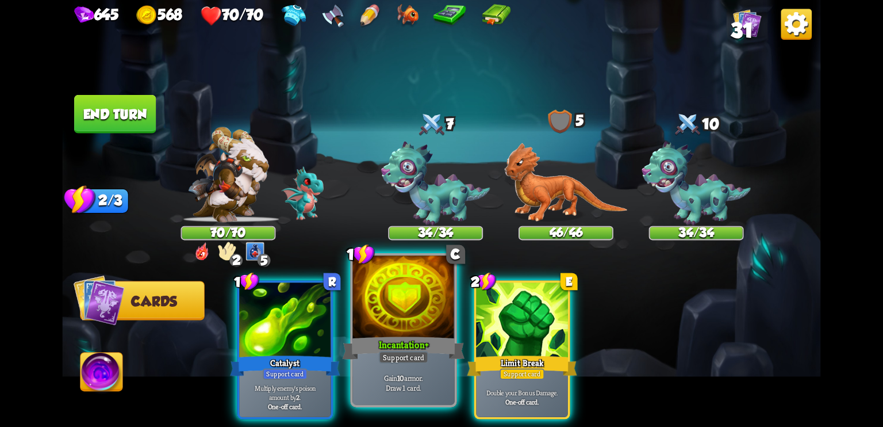
click at [414, 319] on div at bounding box center [404, 298] width 102 height 86
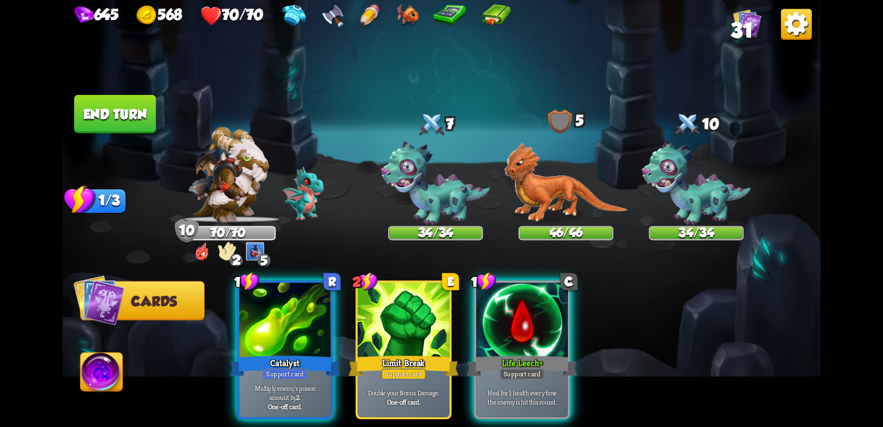
click at [136, 106] on button "End turn" at bounding box center [115, 114] width 82 height 39
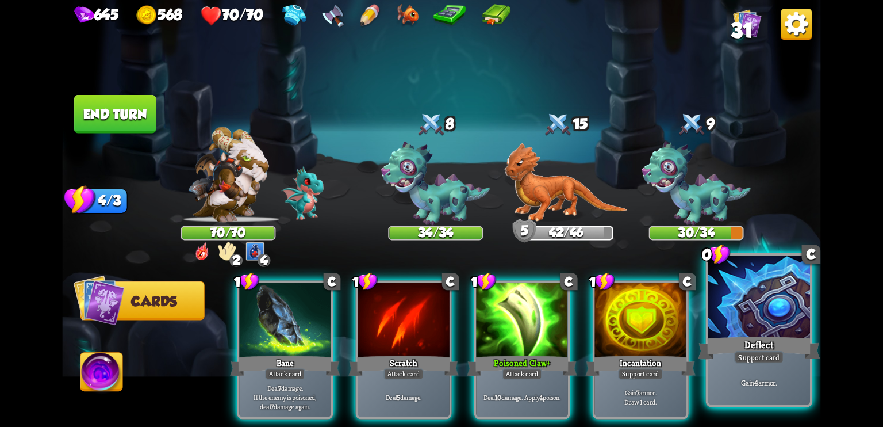
click at [780, 319] on div at bounding box center [759, 298] width 102 height 86
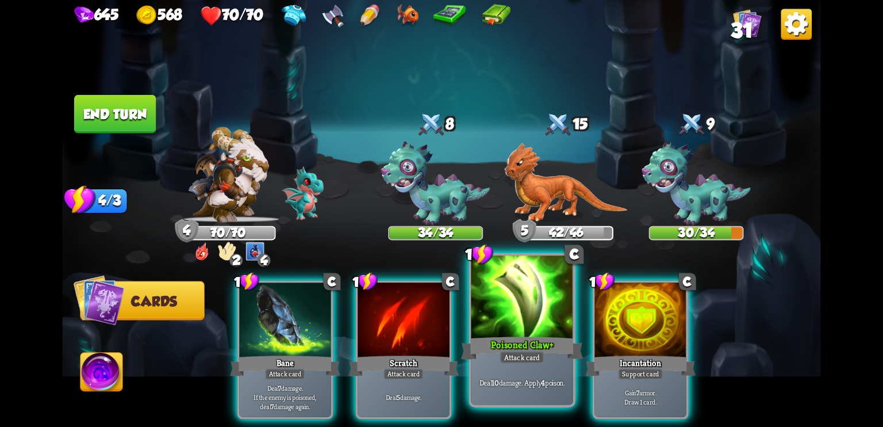
click at [529, 319] on div at bounding box center [523, 298] width 102 height 86
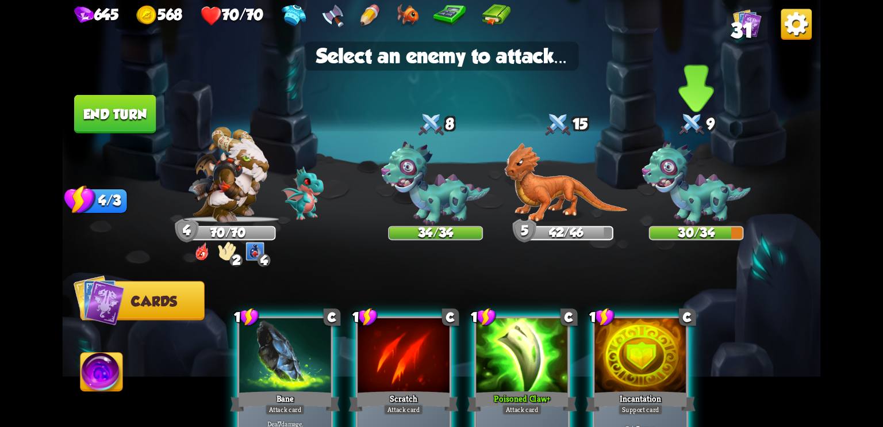
click at [671, 181] on img at bounding box center [696, 183] width 109 height 84
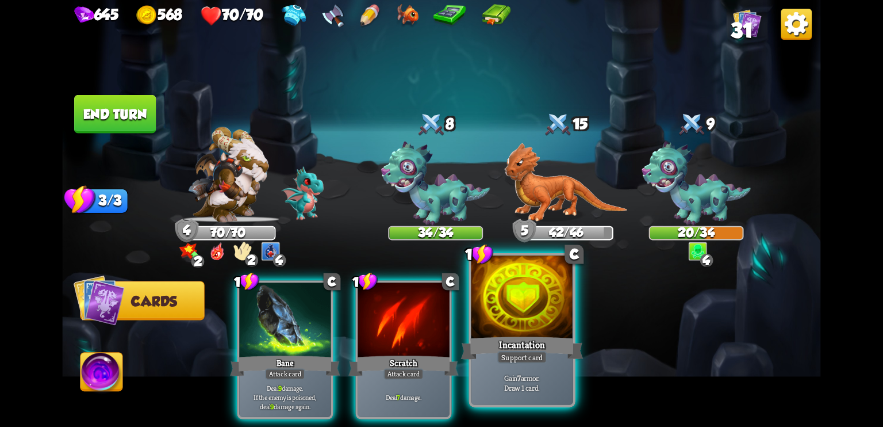
click at [541, 321] on div at bounding box center [523, 298] width 102 height 86
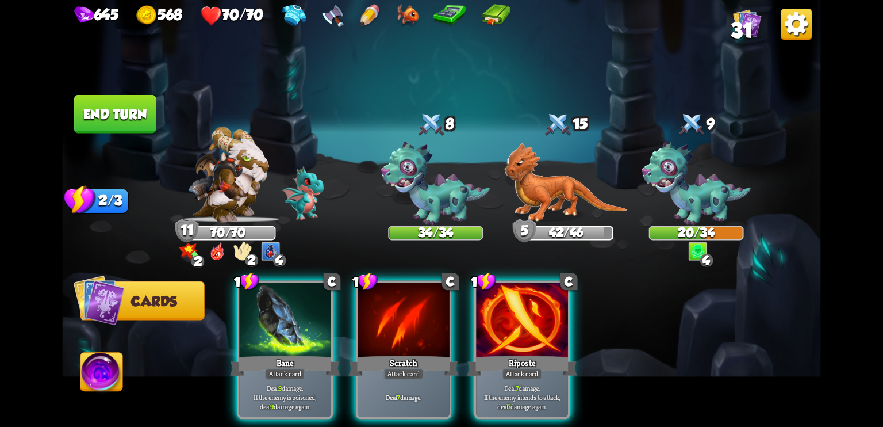
click at [219, 156] on img at bounding box center [227, 174] width 81 height 95
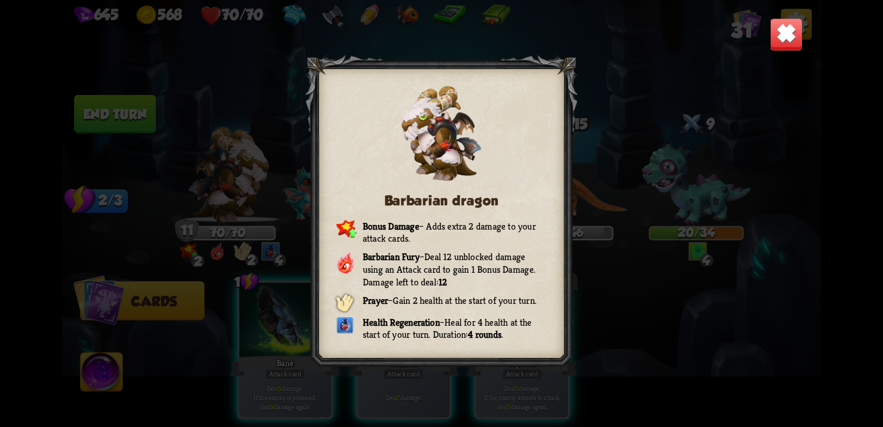
click at [787, 32] on img at bounding box center [786, 34] width 33 height 33
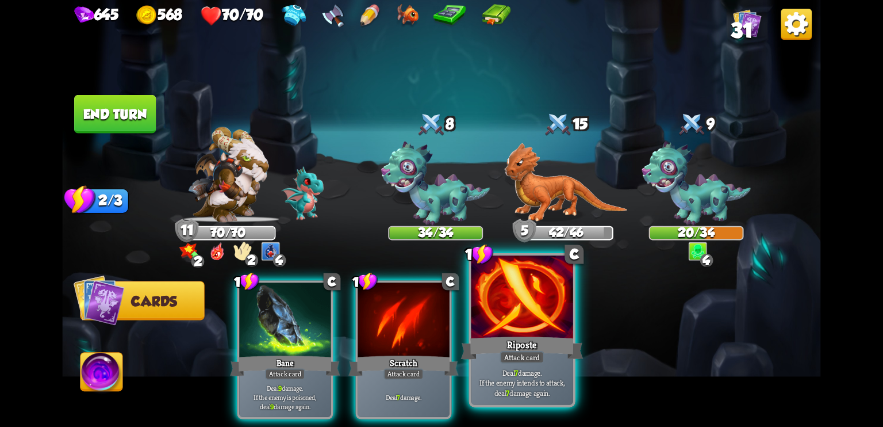
click at [531, 344] on div "Riposte" at bounding box center [522, 347] width 122 height 27
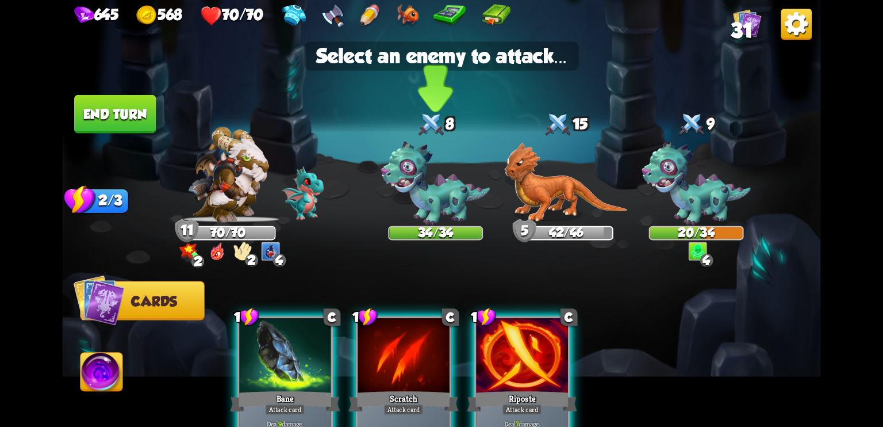
click at [426, 204] on img at bounding box center [435, 183] width 109 height 84
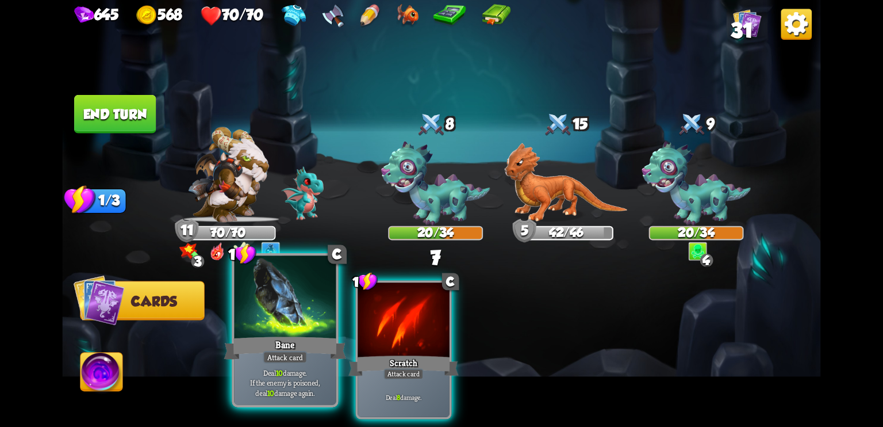
click at [300, 324] on div at bounding box center [285, 298] width 102 height 86
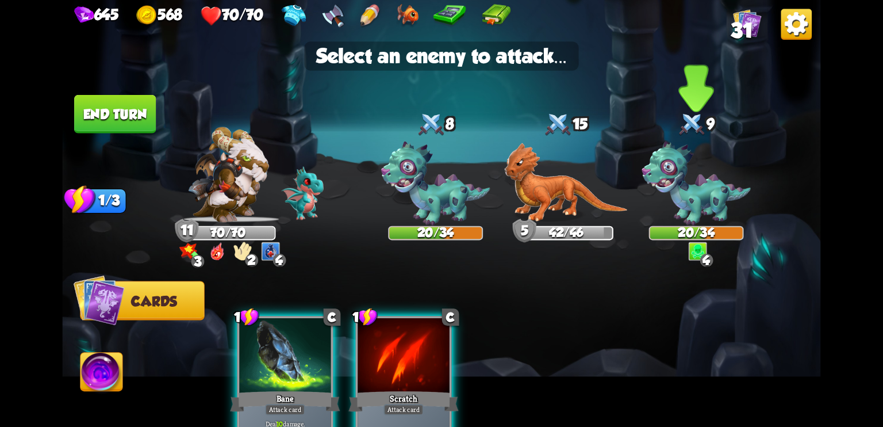
click at [679, 194] on img at bounding box center [696, 183] width 109 height 84
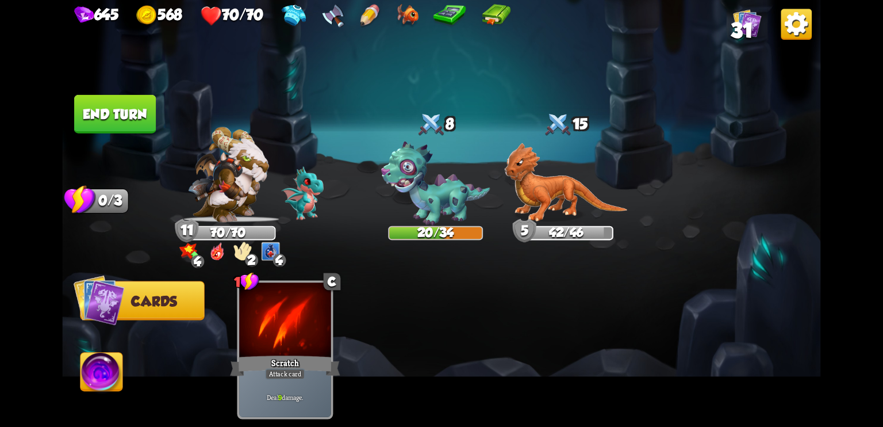
click at [137, 104] on button "End turn" at bounding box center [115, 114] width 82 height 39
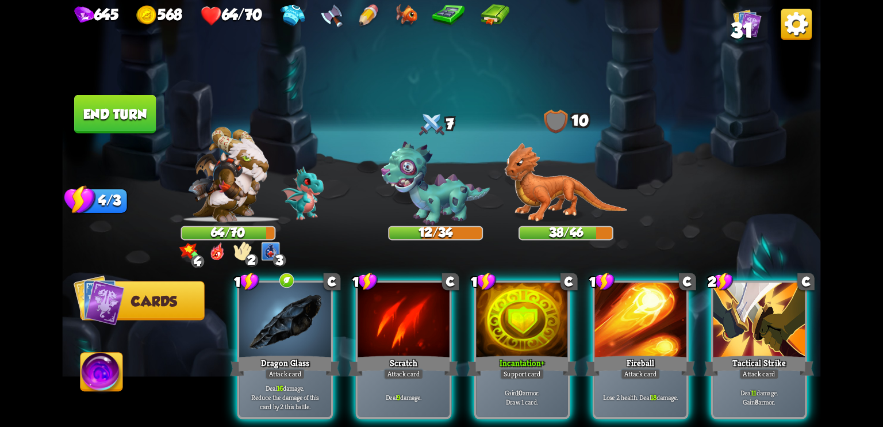
click at [271, 226] on div "64/70" at bounding box center [228, 233] width 95 height 14
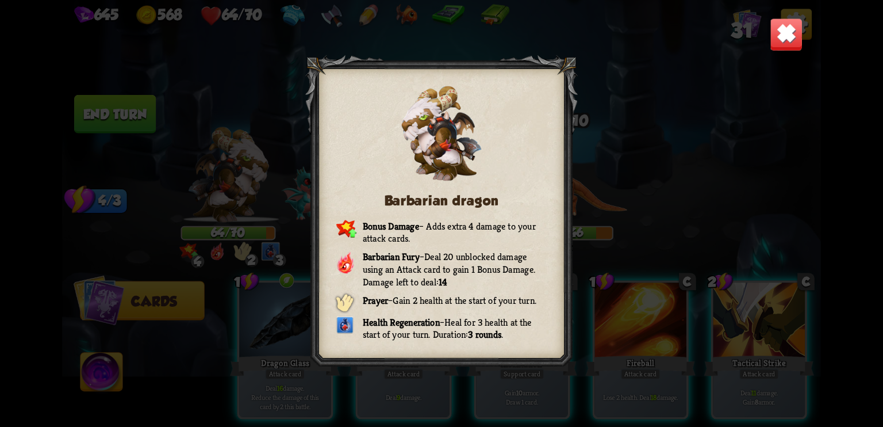
click at [788, 37] on img at bounding box center [786, 34] width 33 height 33
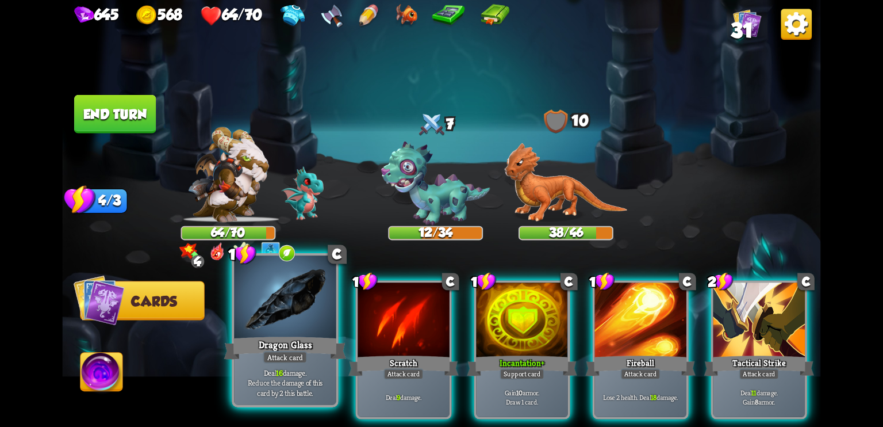
click at [288, 336] on div "Dragon Glass" at bounding box center [285, 347] width 122 height 27
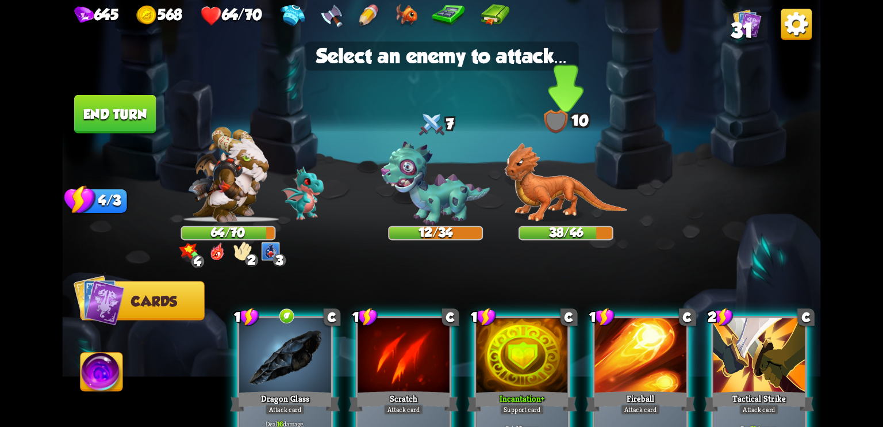
click at [548, 194] on img at bounding box center [565, 183] width 123 height 80
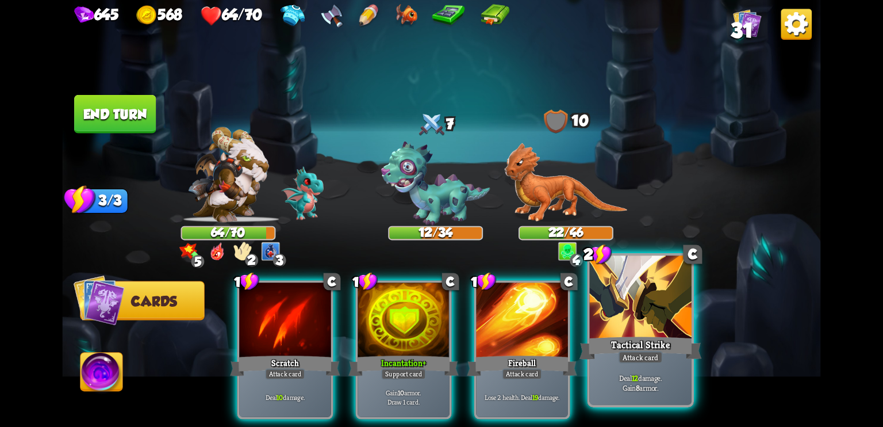
click at [620, 329] on div at bounding box center [641, 298] width 102 height 86
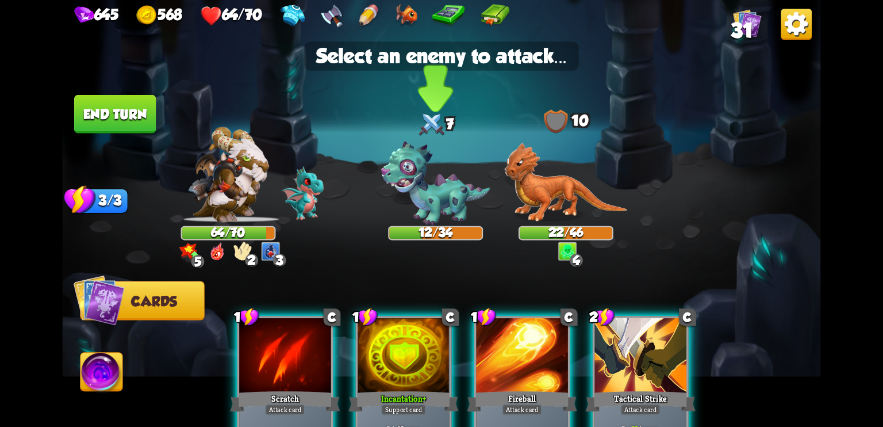
click at [428, 188] on img at bounding box center [435, 183] width 109 height 84
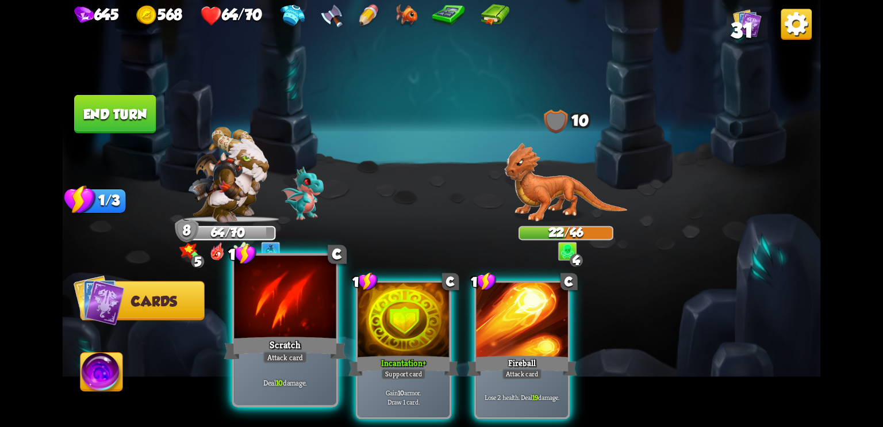
click at [304, 316] on div at bounding box center [285, 298] width 102 height 86
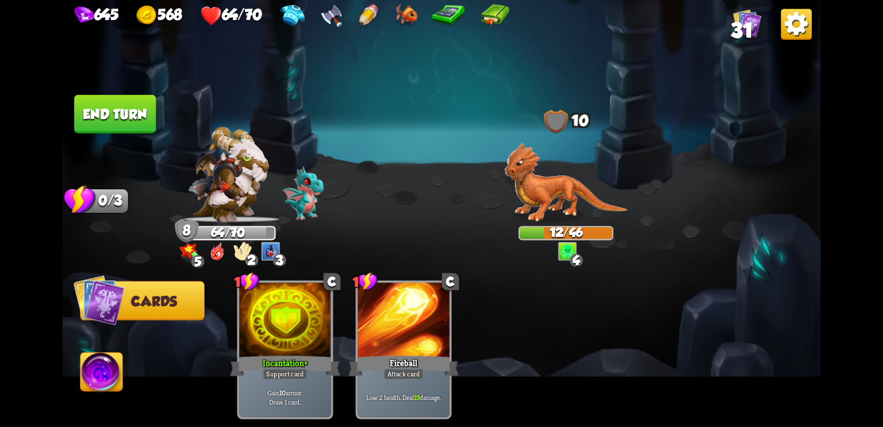
click at [105, 119] on button "End turn" at bounding box center [115, 114] width 82 height 39
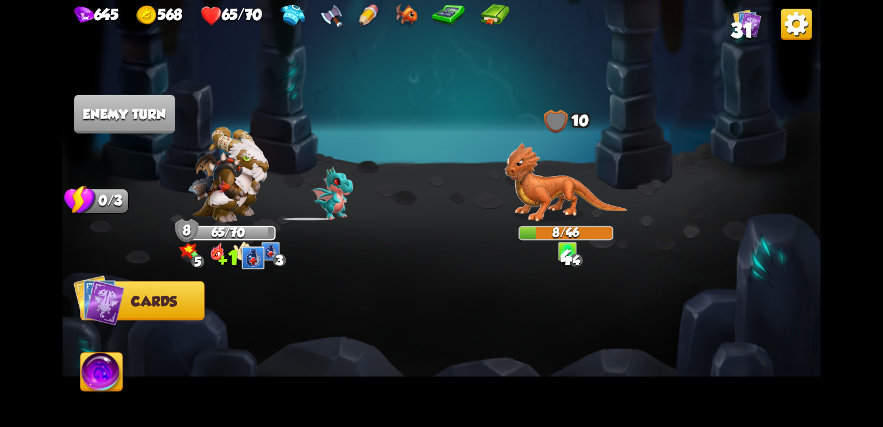
click at [99, 365] on img at bounding box center [102, 374] width 42 height 43
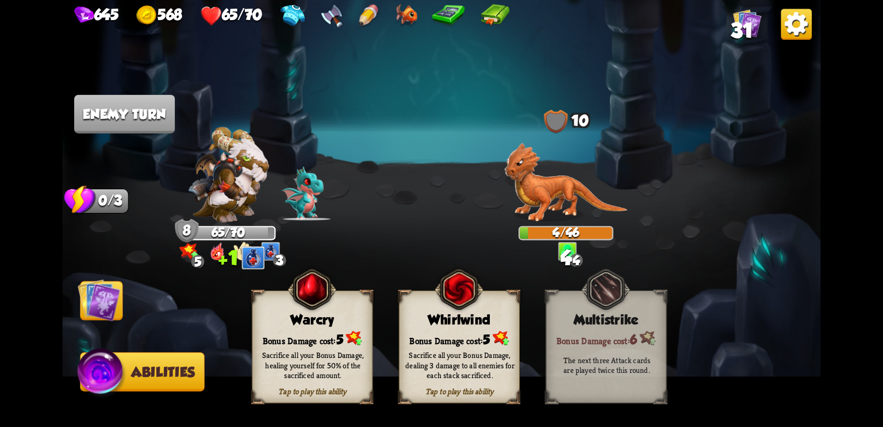
click at [287, 347] on div "Sacrifice all your Bonus Damage, healing yourself for 50% of the sacrificed amo…" at bounding box center [312, 365] width 121 height 47
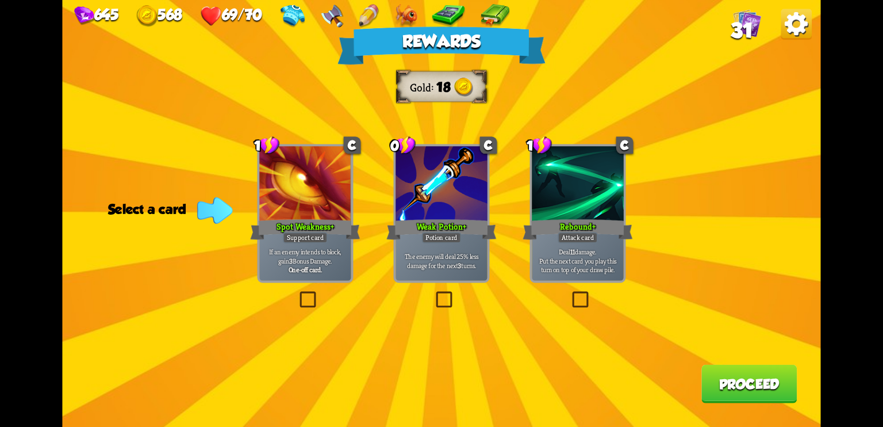
click at [727, 98] on div "Rewards Gold 18 Select a card 1 C Spot Weakness + Support card If an enemy inte…" at bounding box center [441, 213] width 759 height 427
click at [660, 123] on div "Rewards Gold 18 Select a card 1 C Spot Weakness + Support card If an enemy inte…" at bounding box center [441, 213] width 759 height 427
click at [434, 293] on label at bounding box center [434, 293] width 0 height 0
click at [0, 0] on input "checkbox" at bounding box center [0, 0] width 0 height 0
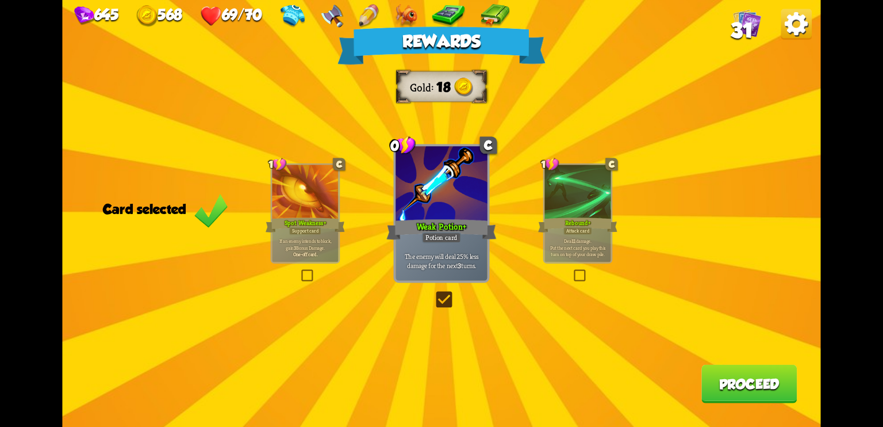
click at [434, 293] on label at bounding box center [434, 293] width 0 height 0
click at [0, 0] on input "checkbox" at bounding box center [0, 0] width 0 height 0
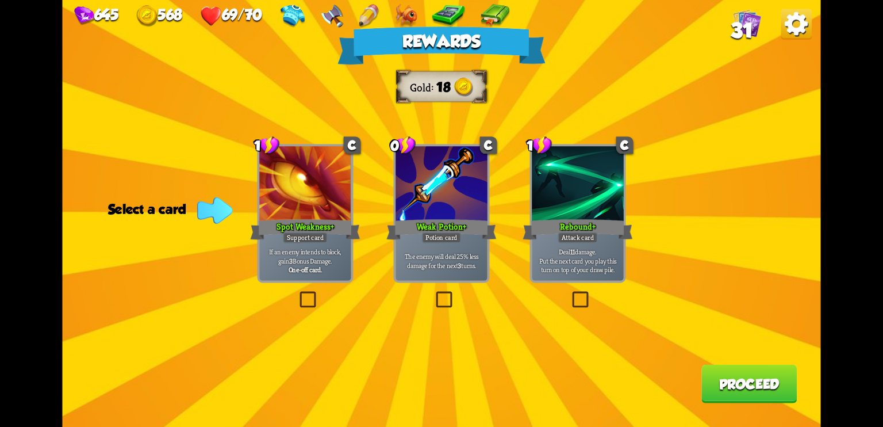
click at [582, 239] on div "Attack card" at bounding box center [578, 237] width 40 height 11
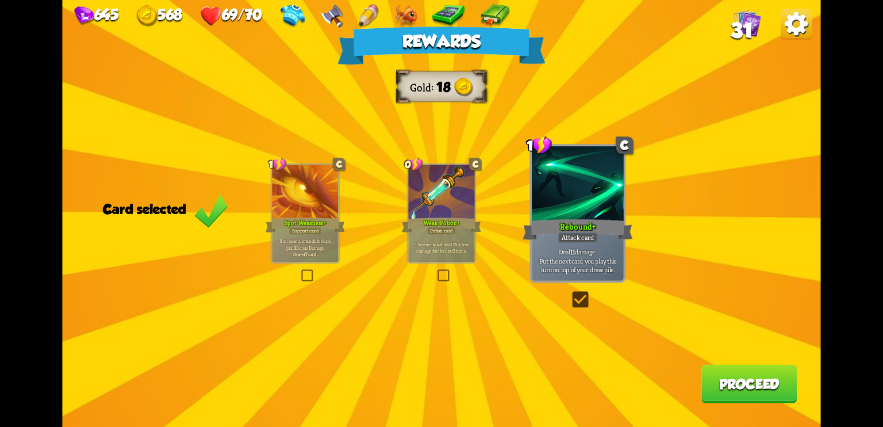
click at [609, 246] on div "Deal 11 damage. Put the next card you play this turn on top of your draw pile." at bounding box center [578, 260] width 92 height 40
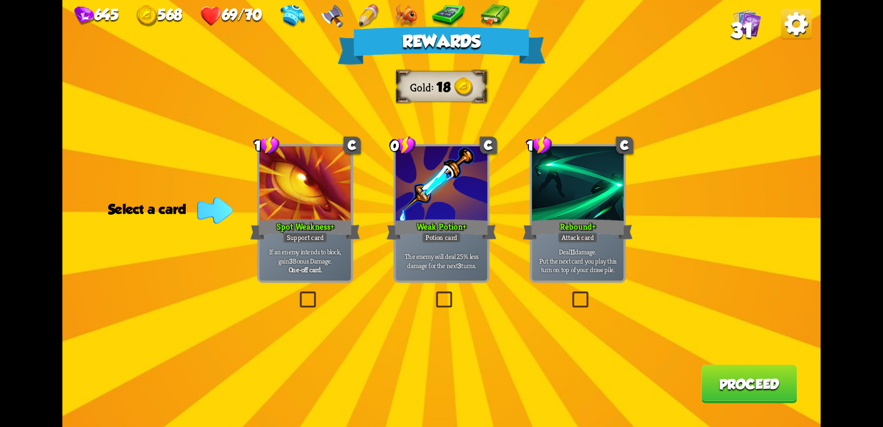
click at [472, 239] on div "Weak Potion +" at bounding box center [441, 229] width 110 height 25
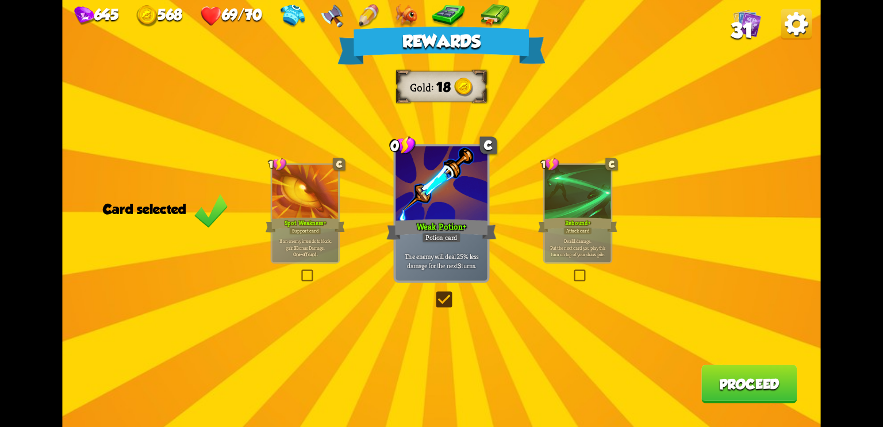
click at [720, 379] on button "Proceed" at bounding box center [749, 384] width 95 height 39
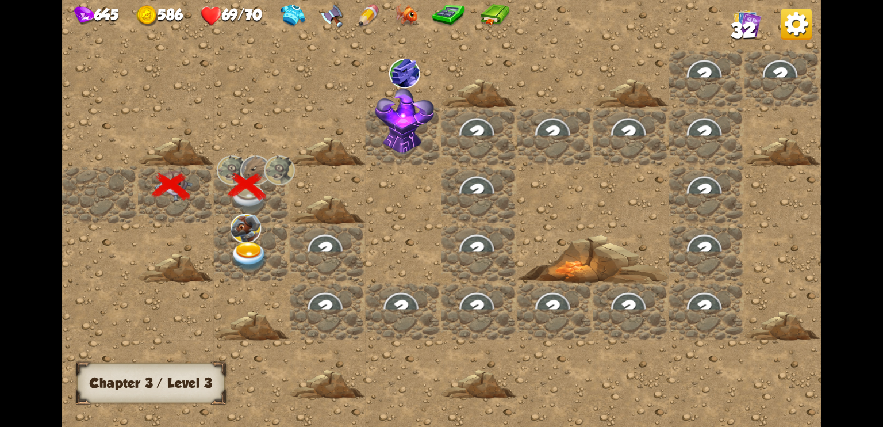
click at [255, 235] on img at bounding box center [246, 227] width 31 height 29
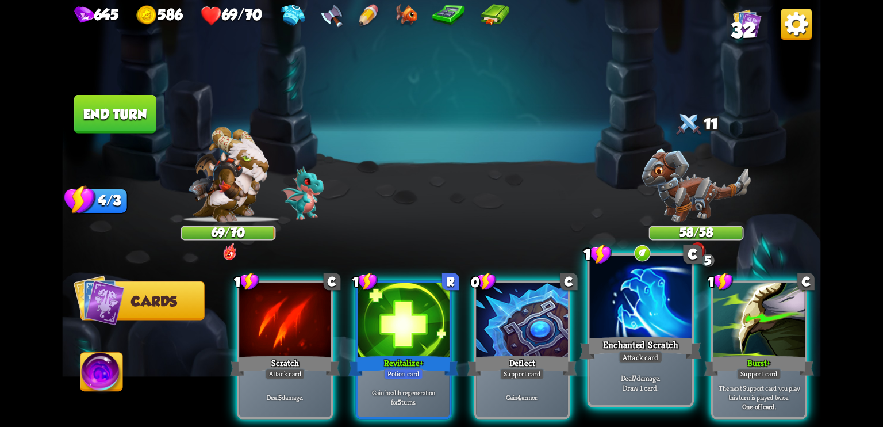
click at [631, 325] on div at bounding box center [641, 298] width 102 height 86
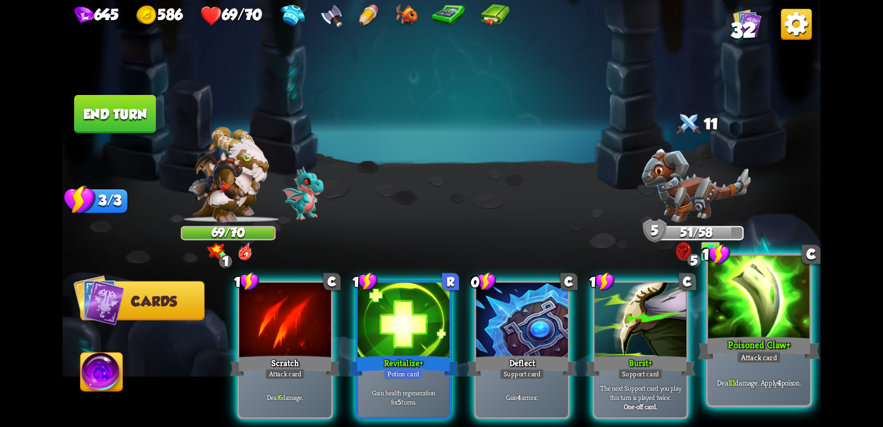
click at [749, 316] on div at bounding box center [759, 298] width 102 height 86
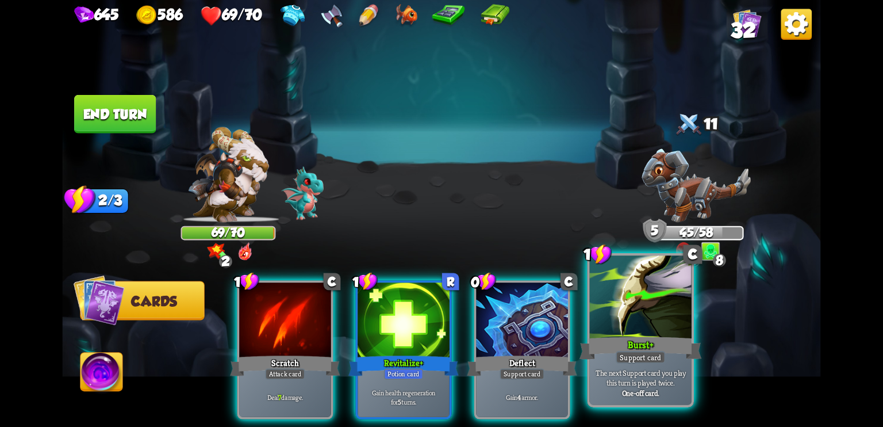
click at [644, 315] on div at bounding box center [641, 298] width 102 height 86
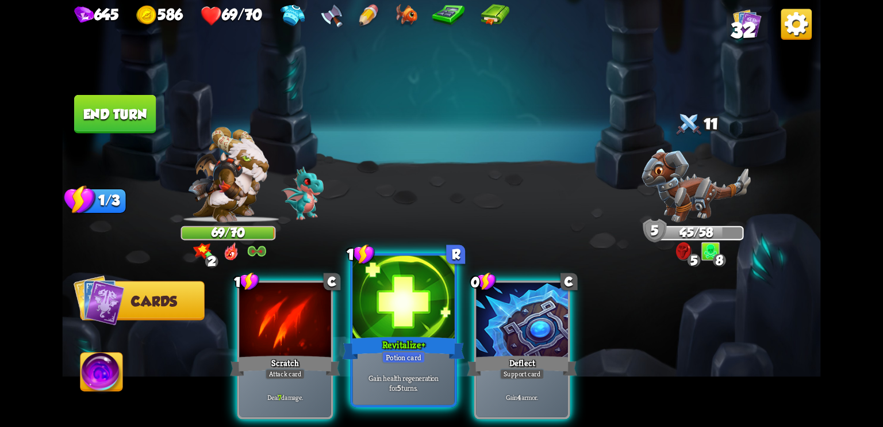
click at [414, 331] on div at bounding box center [404, 298] width 102 height 86
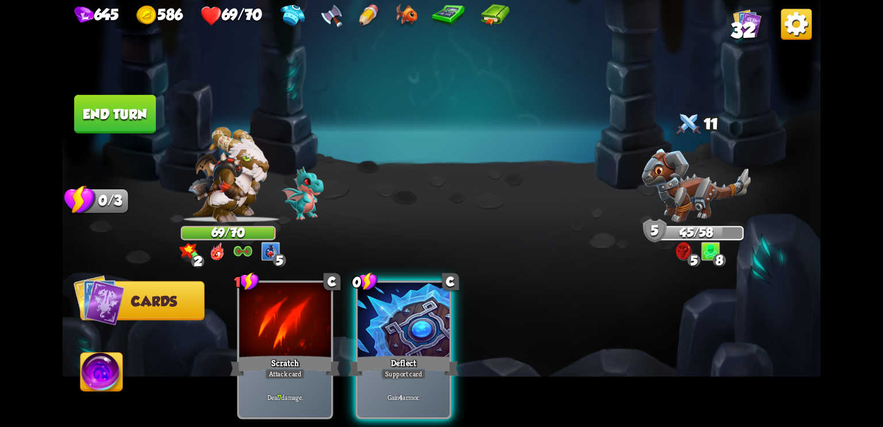
click at [236, 203] on img at bounding box center [227, 174] width 81 height 95
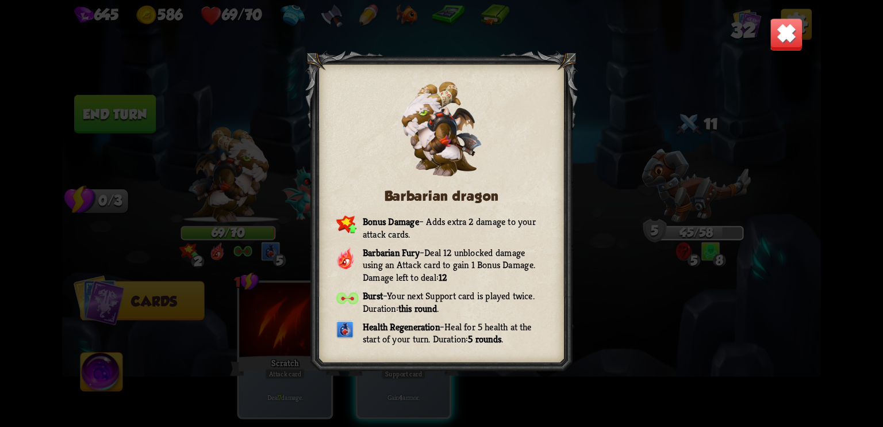
click at [794, 36] on img at bounding box center [786, 34] width 33 height 33
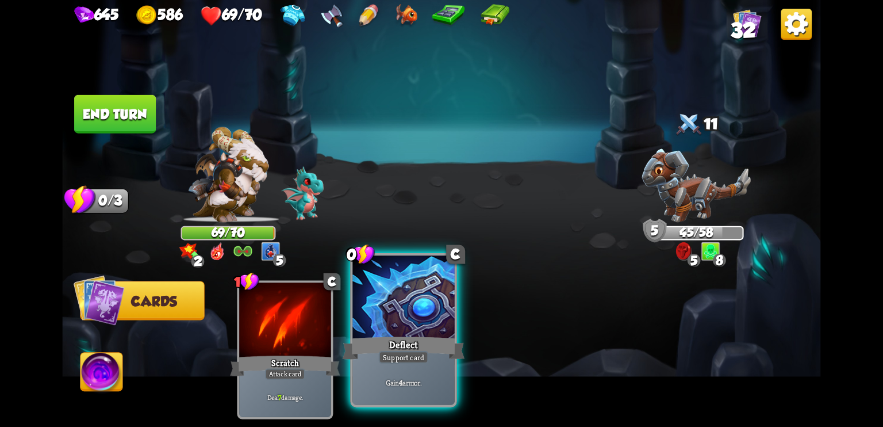
click at [420, 323] on div at bounding box center [404, 298] width 102 height 86
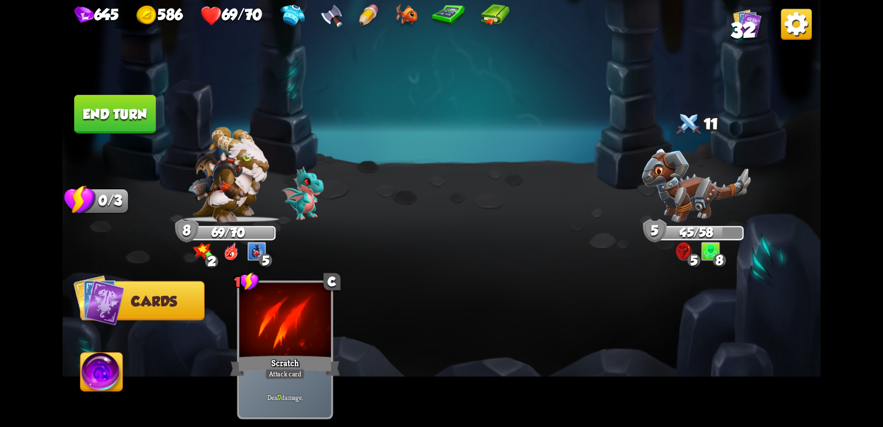
click at [140, 110] on button "End turn" at bounding box center [115, 114] width 82 height 39
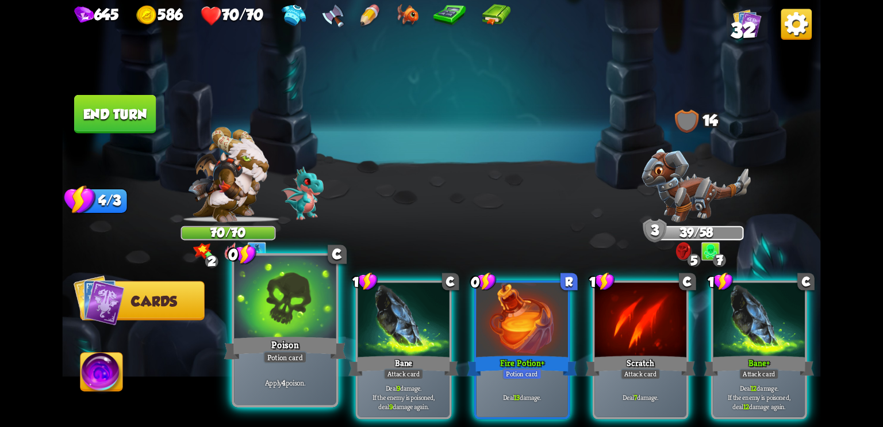
click at [286, 325] on div at bounding box center [285, 298] width 102 height 86
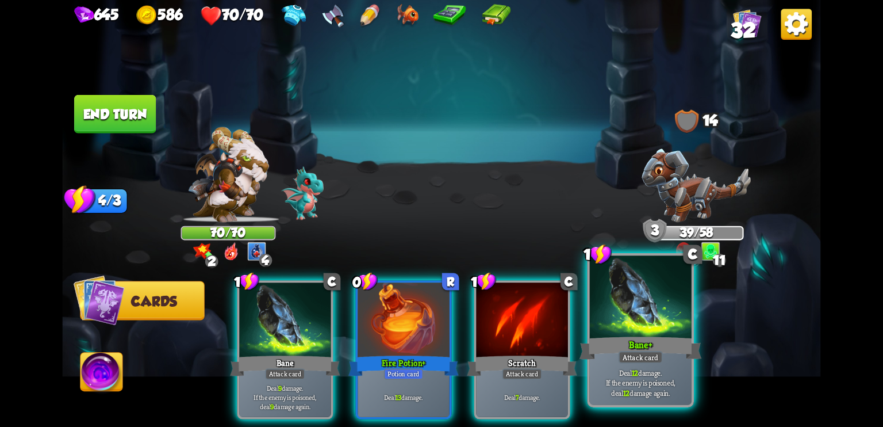
click at [623, 333] on div at bounding box center [641, 298] width 102 height 86
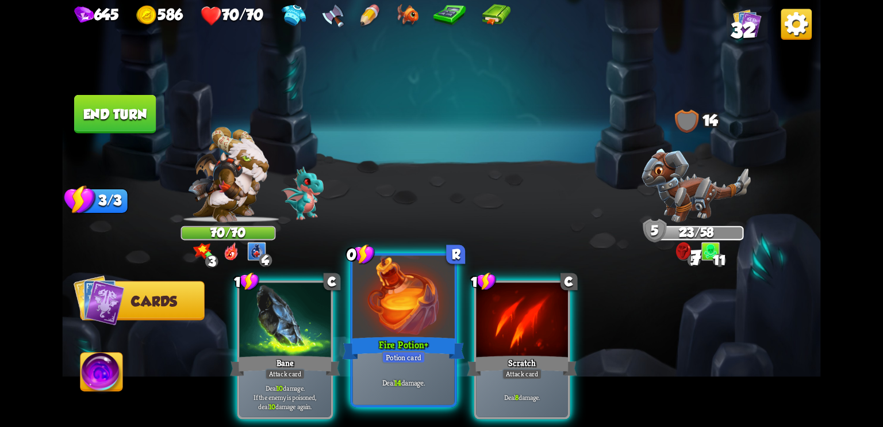
click at [403, 327] on div at bounding box center [404, 298] width 102 height 86
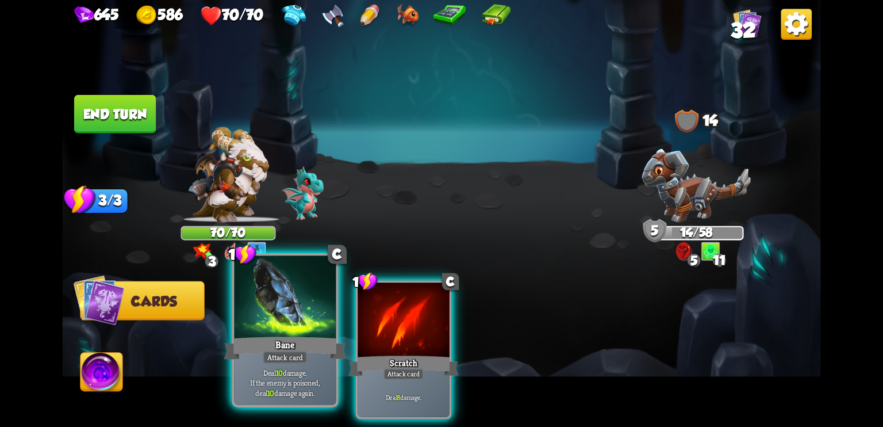
click at [284, 320] on div at bounding box center [285, 298] width 102 height 86
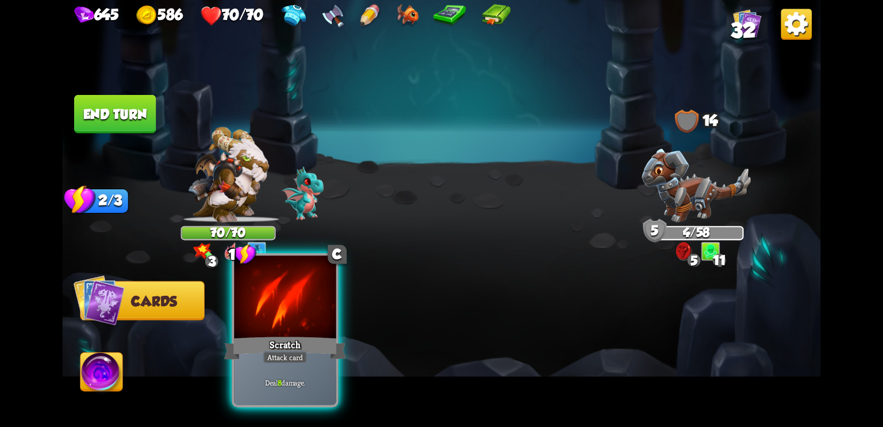
click at [263, 295] on div at bounding box center [285, 298] width 102 height 86
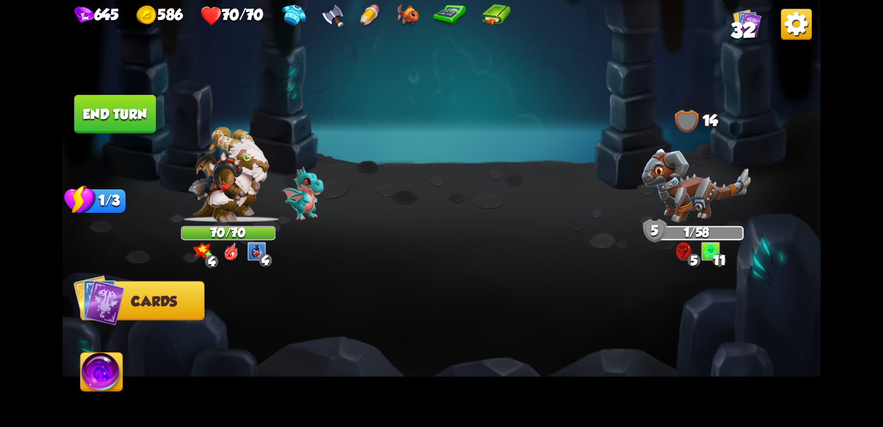
click at [129, 119] on button "End turn" at bounding box center [115, 114] width 82 height 39
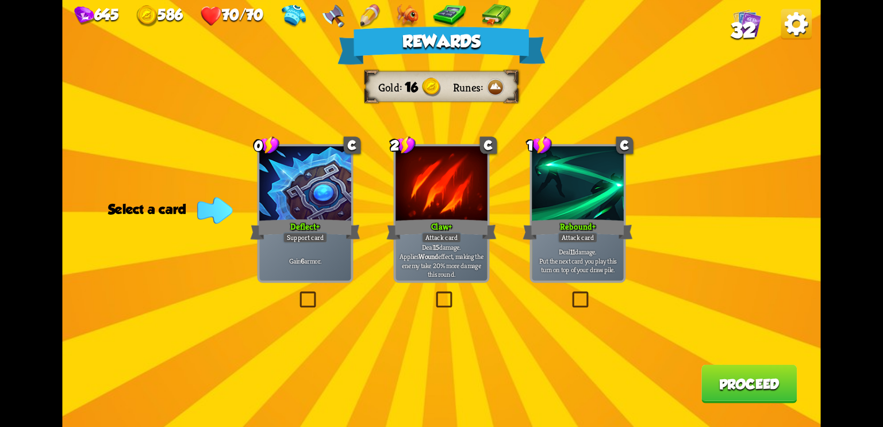
click at [297, 293] on label at bounding box center [297, 293] width 0 height 0
click at [0, 0] on input "checkbox" at bounding box center [0, 0] width 0 height 0
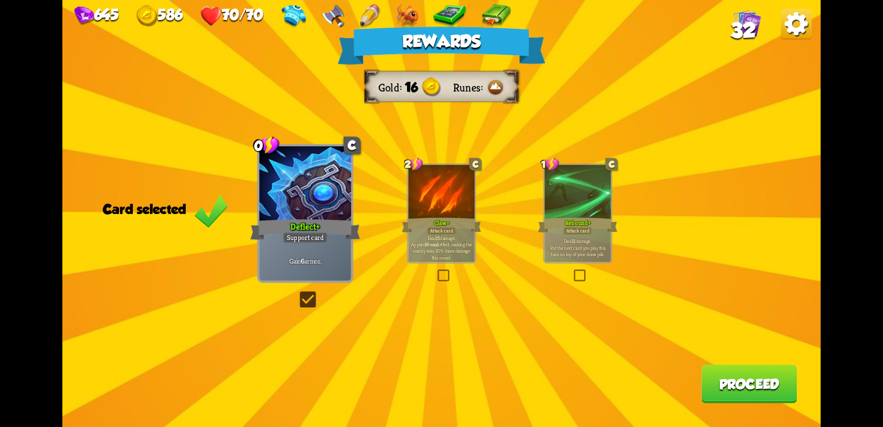
click at [746, 402] on button "Proceed" at bounding box center [749, 384] width 95 height 39
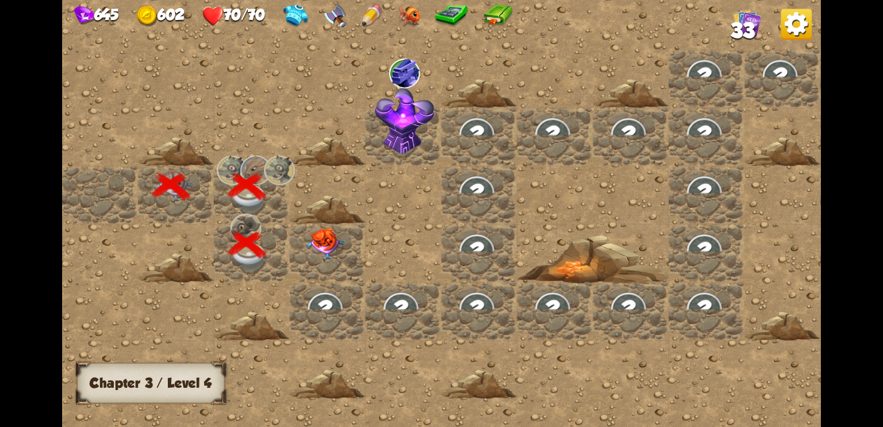
click at [326, 244] on img at bounding box center [326, 244] width 38 height 32
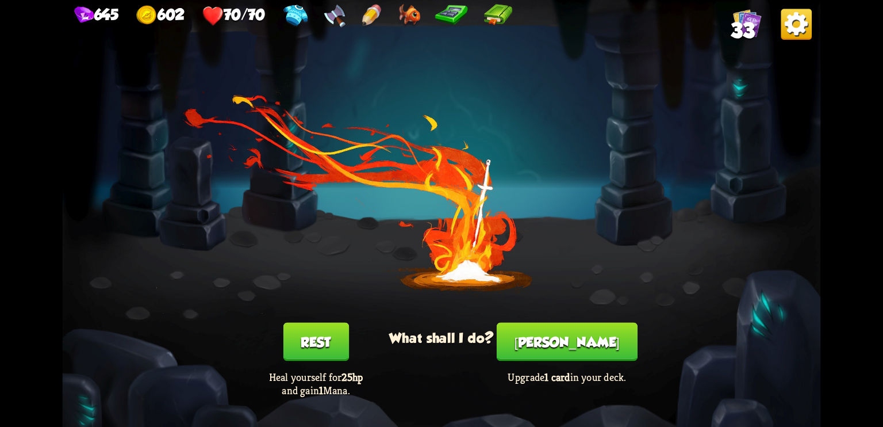
click at [561, 340] on button "[PERSON_NAME]" at bounding box center [567, 342] width 141 height 39
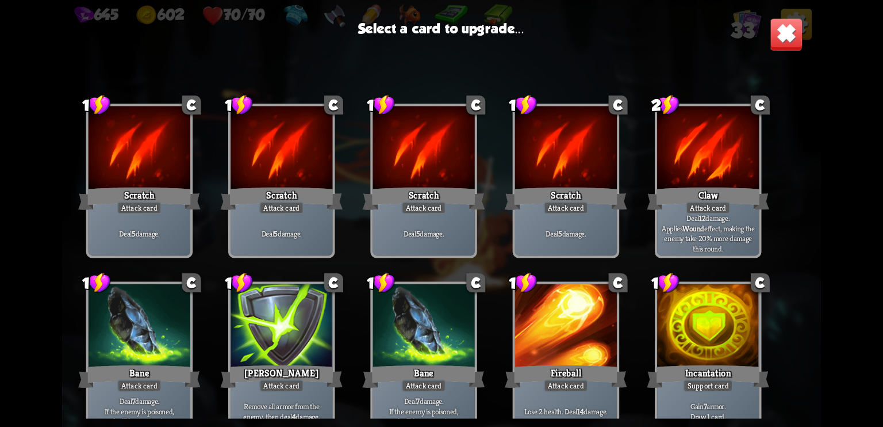
scroll to position [362, 0]
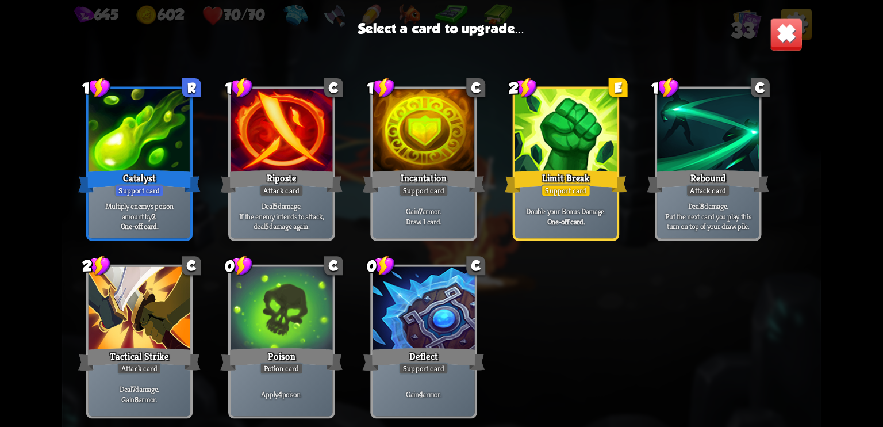
click at [550, 181] on div "Limit Break" at bounding box center [566, 181] width 122 height 27
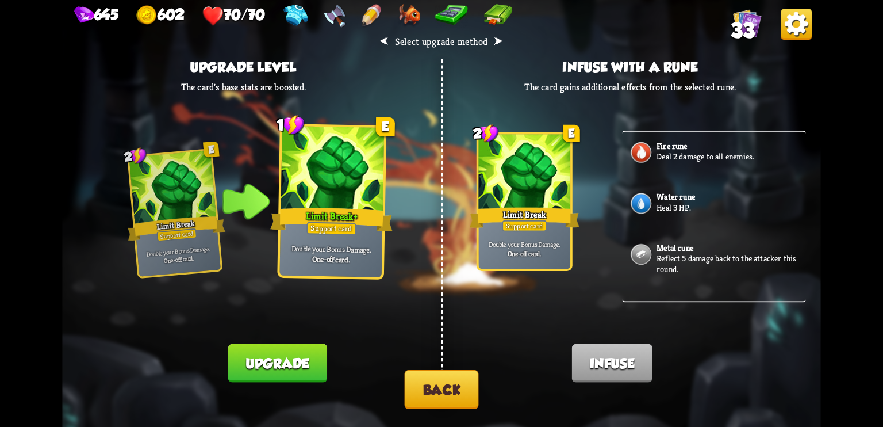
click at [302, 362] on button "Upgrade" at bounding box center [277, 363] width 99 height 39
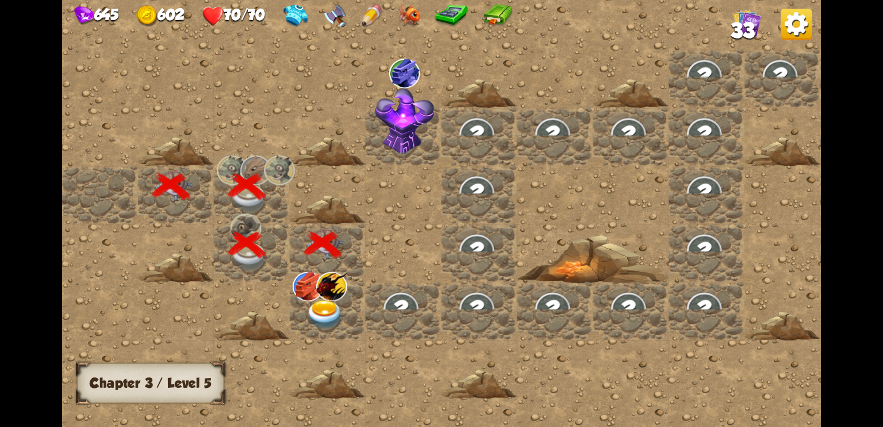
click at [313, 310] on img at bounding box center [326, 315] width 38 height 30
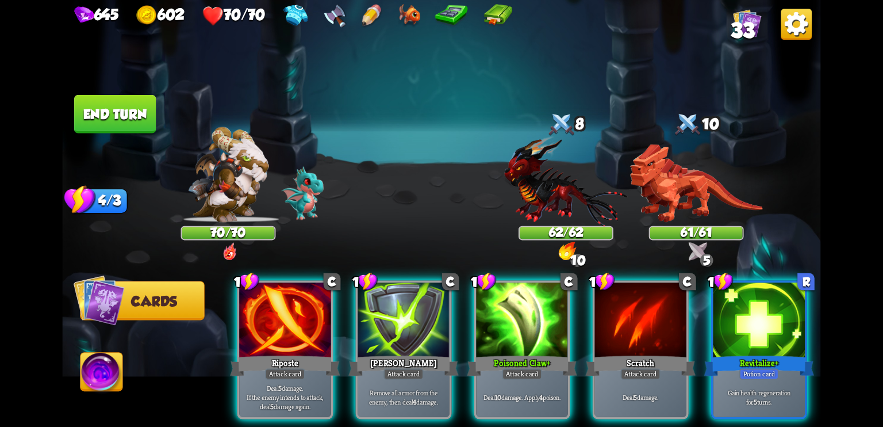
click at [658, 190] on img at bounding box center [696, 183] width 133 height 78
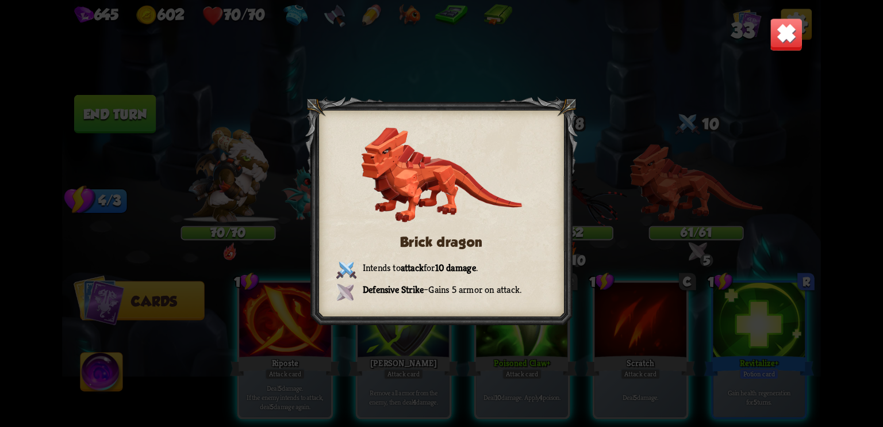
click at [794, 43] on img at bounding box center [786, 34] width 33 height 33
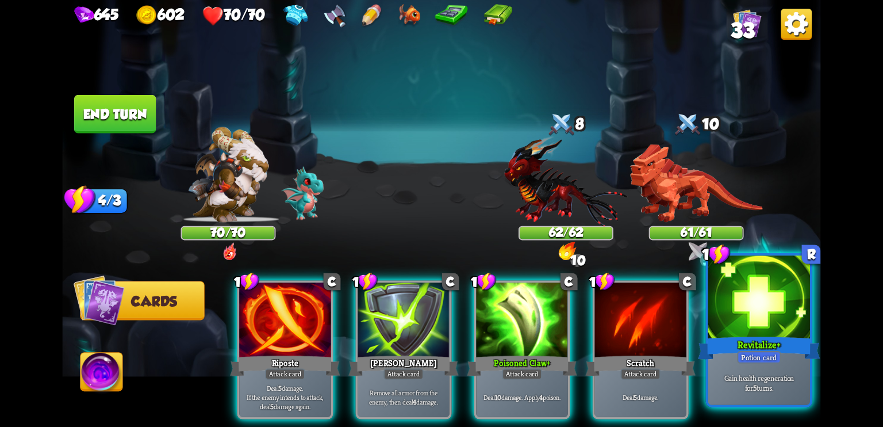
click at [766, 344] on div "Revitalize +" at bounding box center [759, 347] width 122 height 27
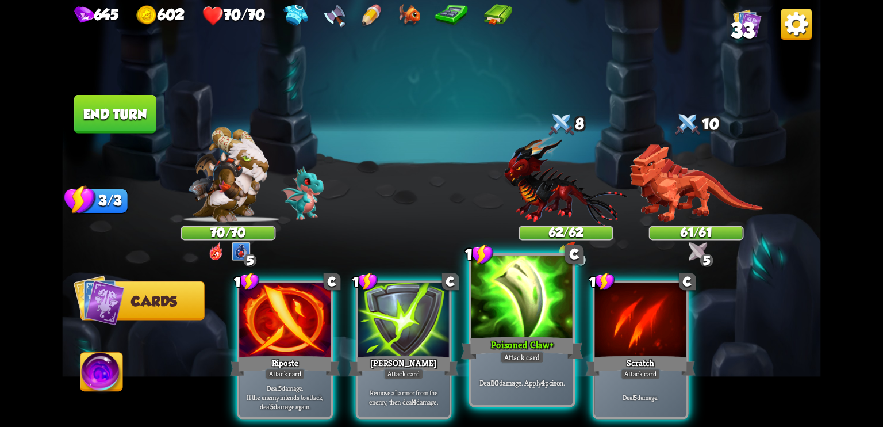
click at [554, 328] on div at bounding box center [523, 298] width 102 height 86
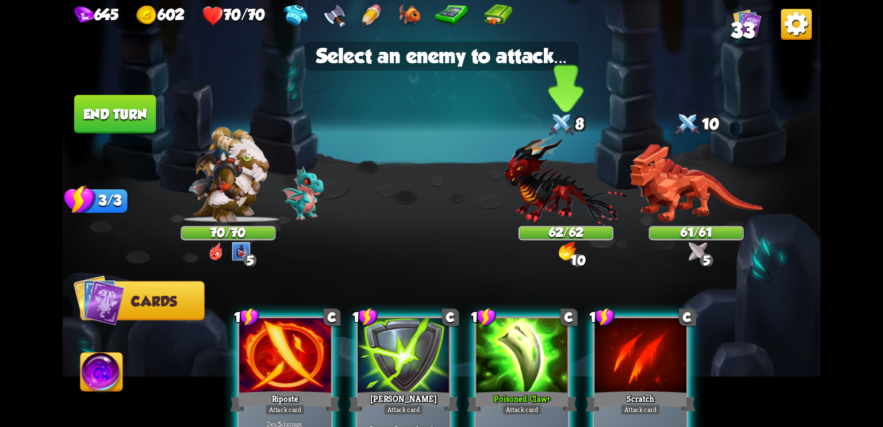
click at [549, 200] on img at bounding box center [565, 181] width 123 height 91
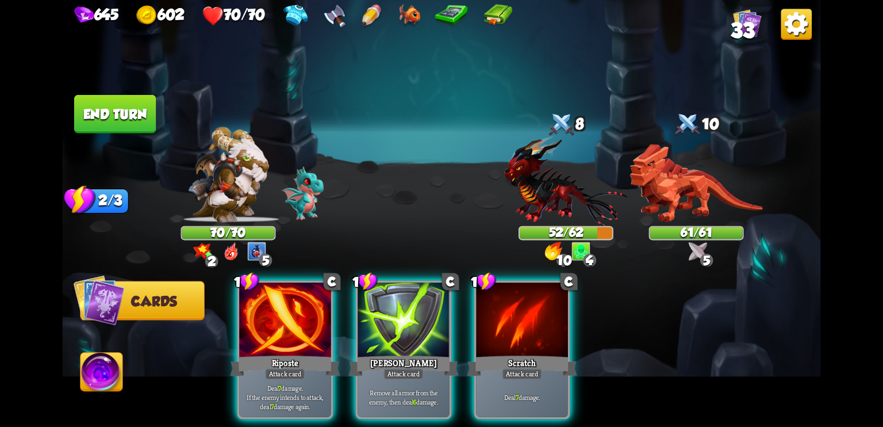
click at [224, 186] on img at bounding box center [227, 174] width 81 height 95
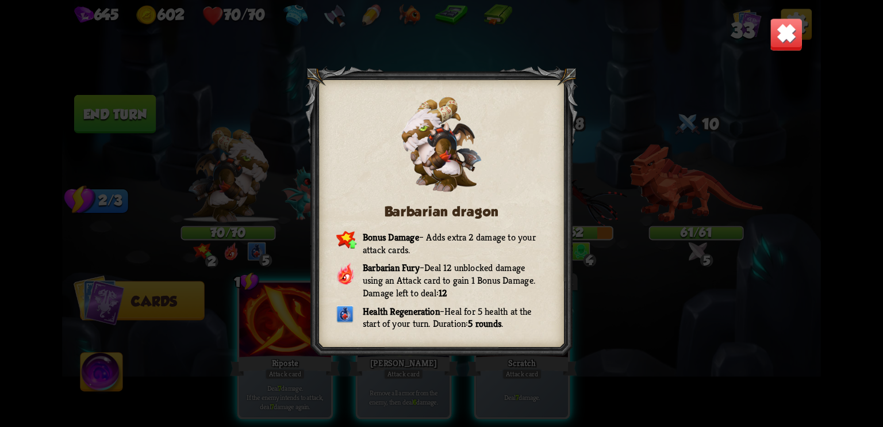
click at [784, 44] on img at bounding box center [786, 34] width 33 height 33
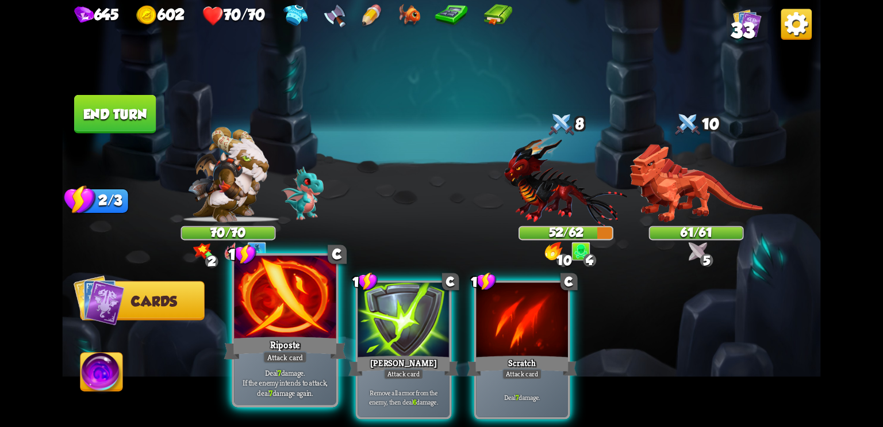
click at [291, 311] on div at bounding box center [285, 298] width 102 height 86
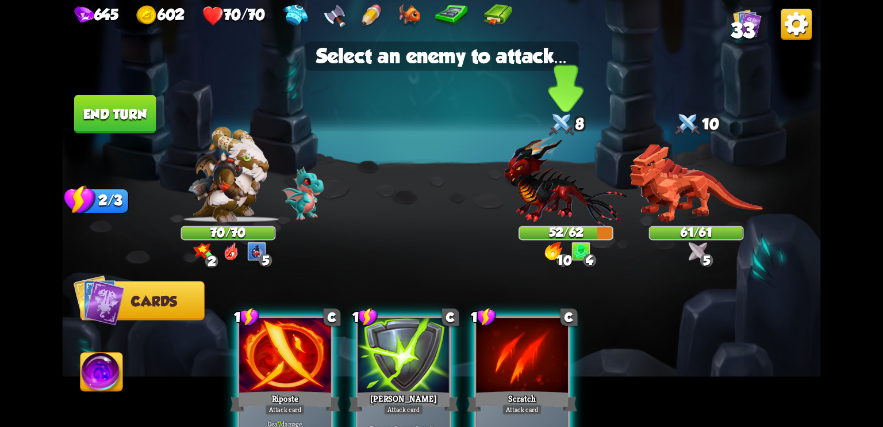
click at [549, 213] on img at bounding box center [565, 181] width 123 height 91
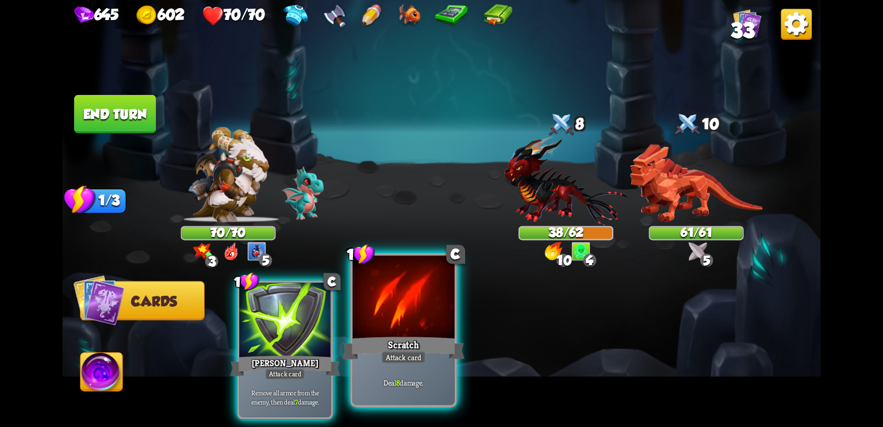
click at [395, 294] on div at bounding box center [404, 298] width 102 height 86
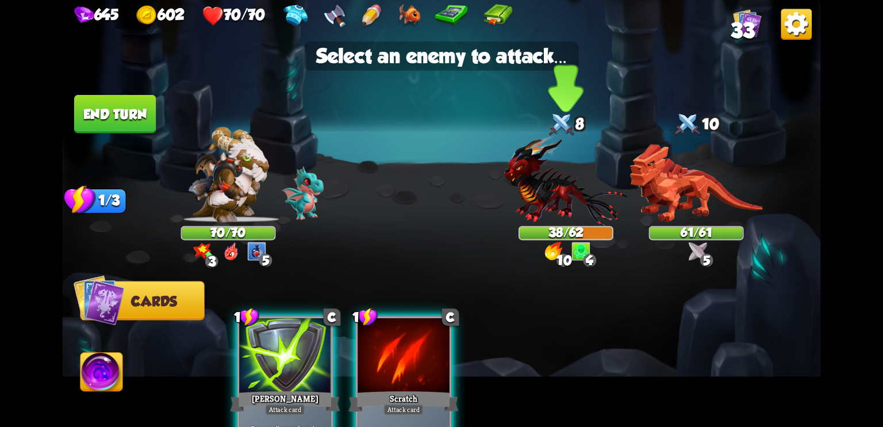
click at [578, 178] on img at bounding box center [565, 181] width 123 height 91
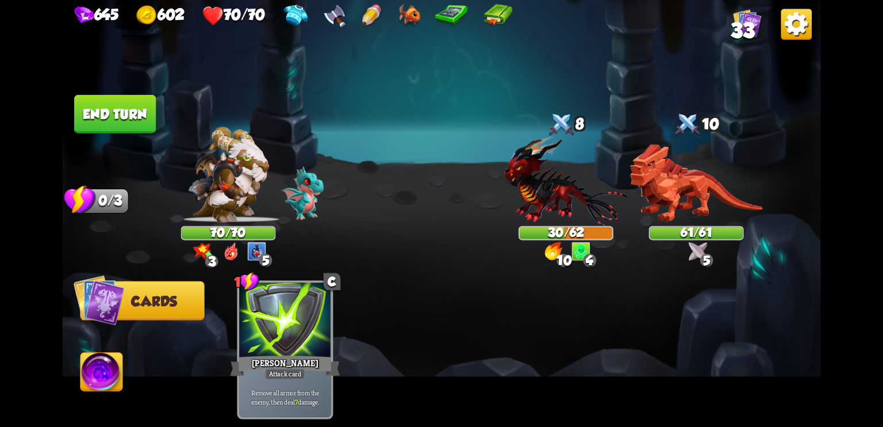
click at [124, 113] on button "End turn" at bounding box center [115, 114] width 82 height 39
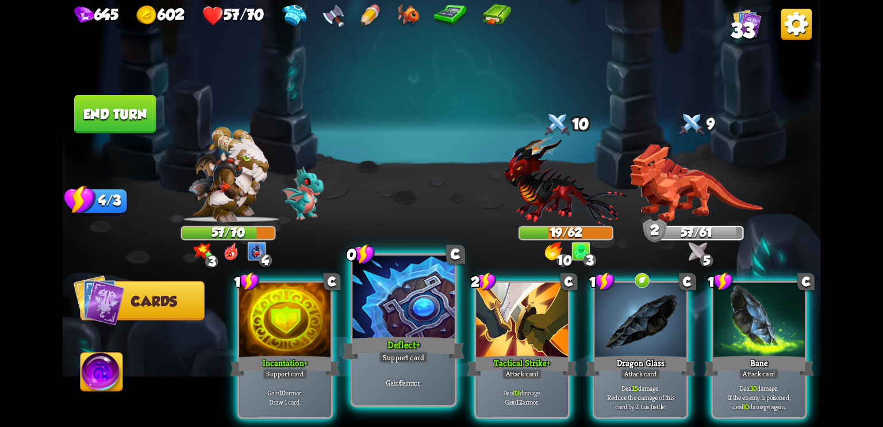
click at [401, 333] on div at bounding box center [404, 298] width 102 height 86
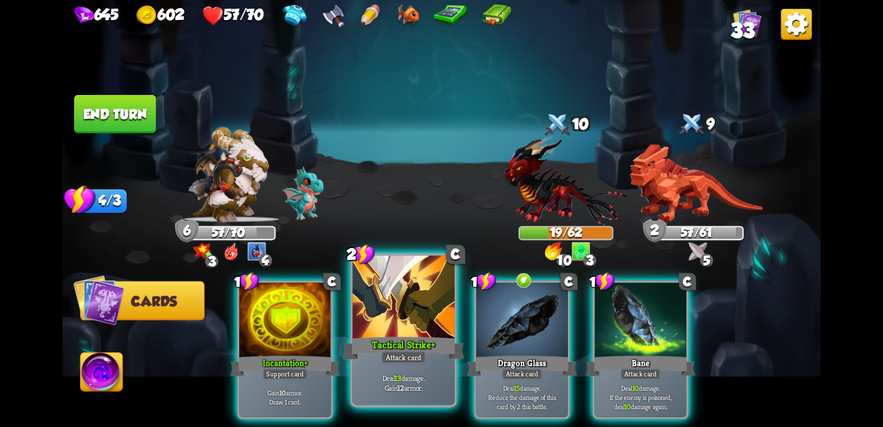
click at [400, 339] on div "Tactical Strike +" at bounding box center [404, 347] width 122 height 27
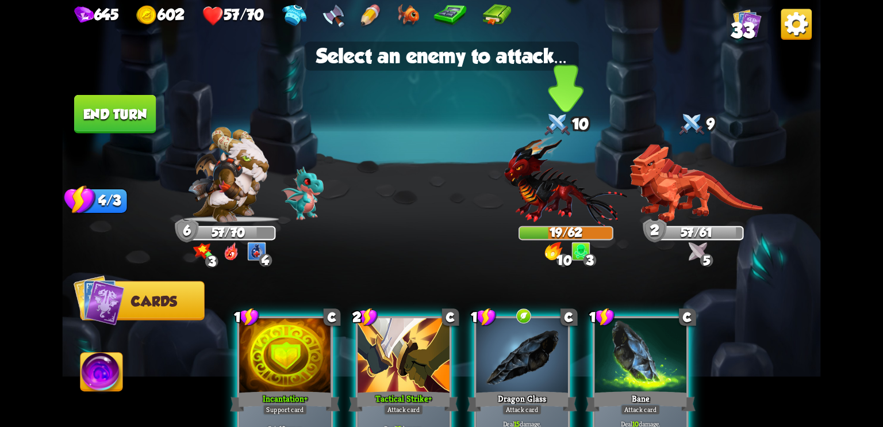
click at [534, 221] on img at bounding box center [565, 181] width 123 height 91
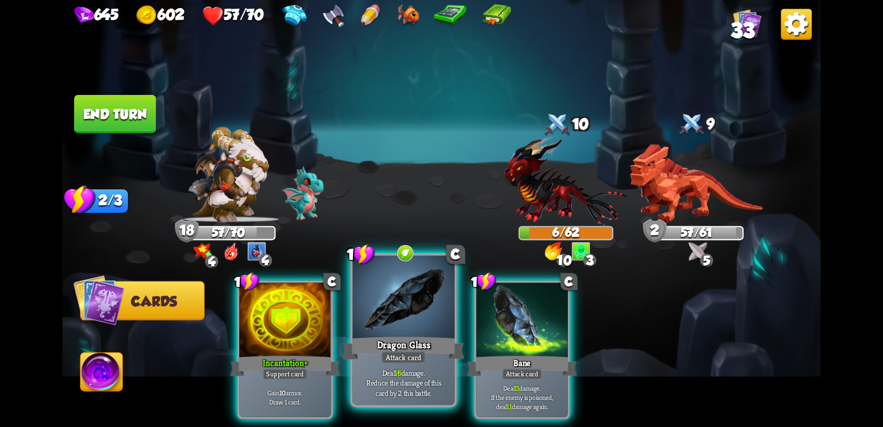
click at [398, 321] on div at bounding box center [404, 298] width 102 height 86
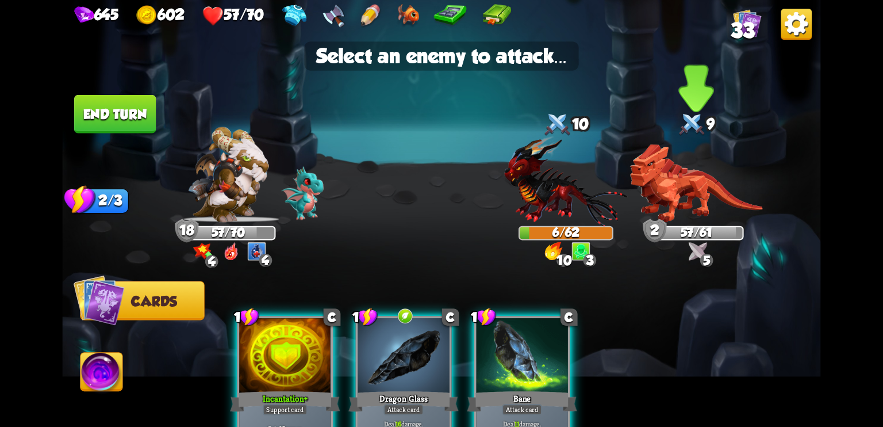
click at [692, 204] on img at bounding box center [696, 183] width 133 height 78
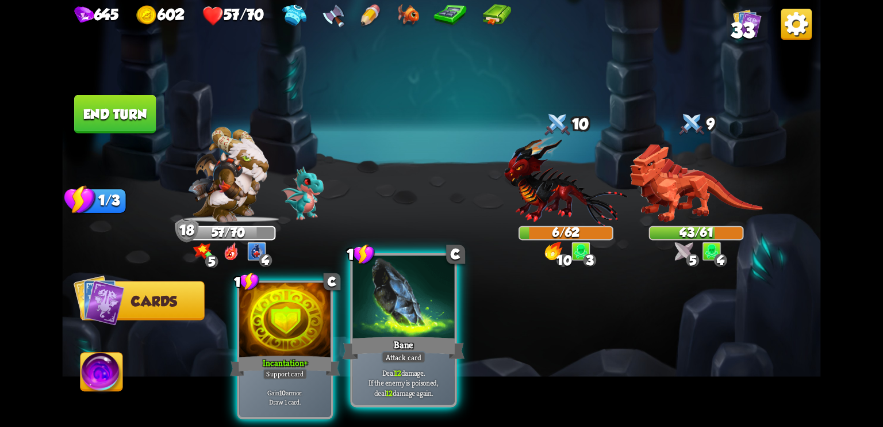
click at [412, 321] on div at bounding box center [404, 298] width 102 height 86
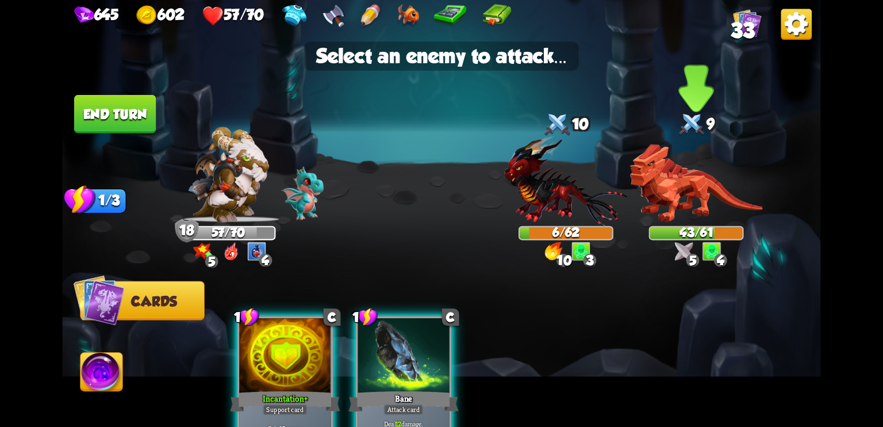
click at [706, 194] on img at bounding box center [696, 183] width 133 height 78
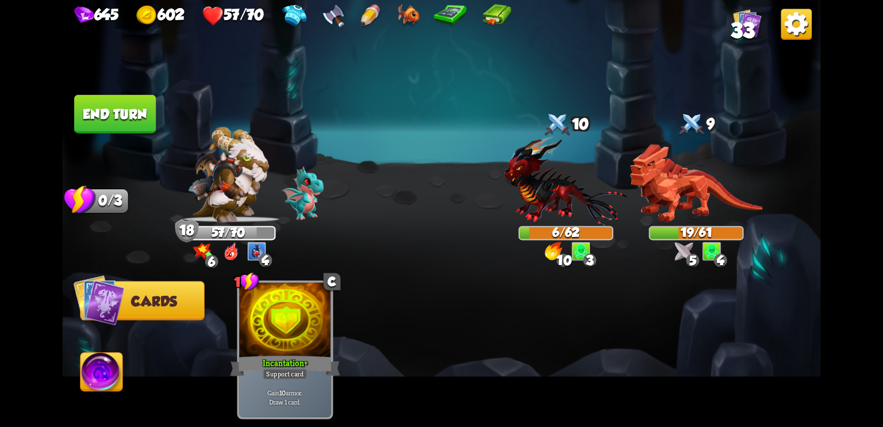
click at [143, 119] on button "End turn" at bounding box center [115, 114] width 82 height 39
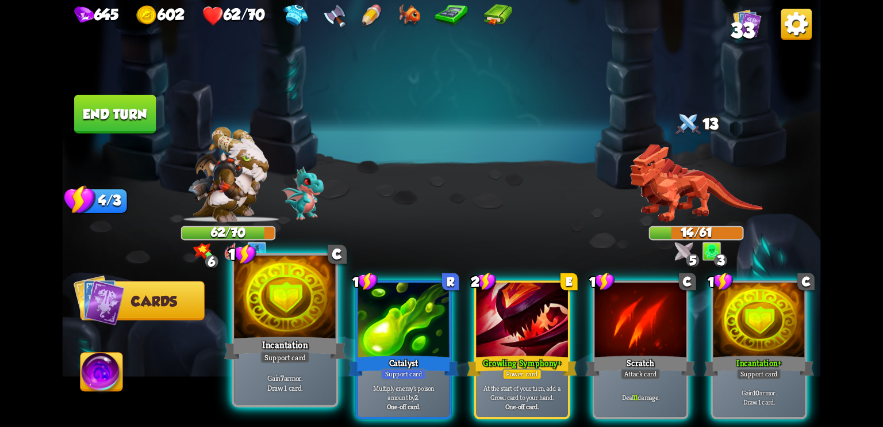
click at [297, 342] on div "Incantation" at bounding box center [285, 347] width 122 height 27
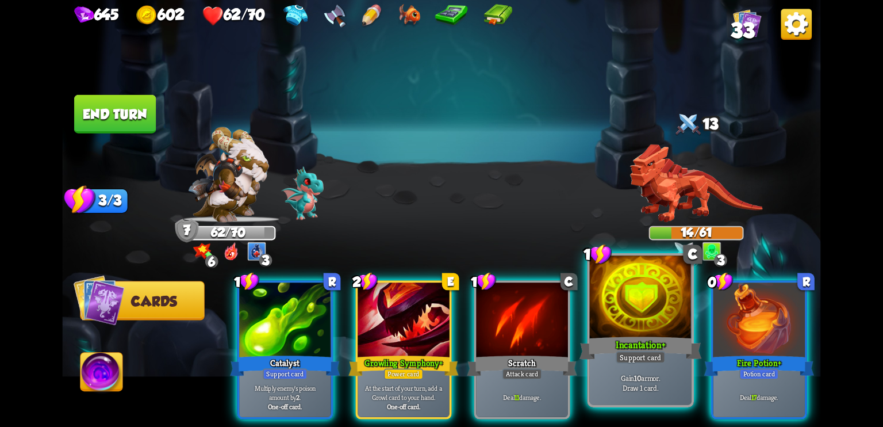
click at [639, 338] on div "Incantation +" at bounding box center [641, 347] width 122 height 27
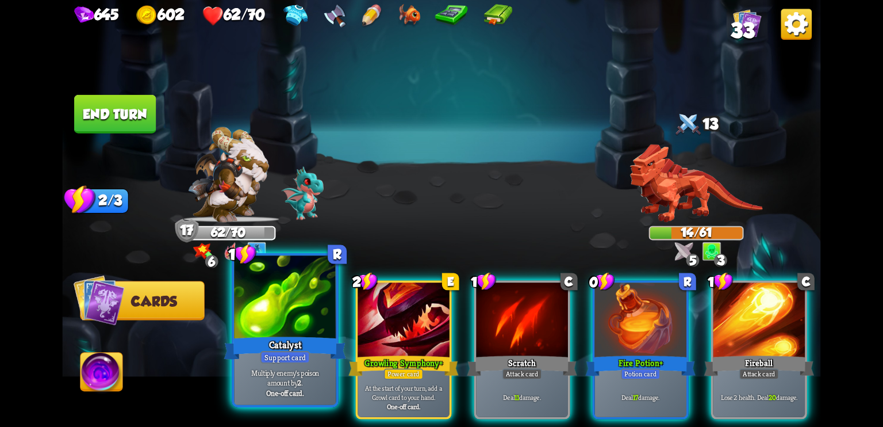
click at [301, 329] on div at bounding box center [285, 298] width 102 height 86
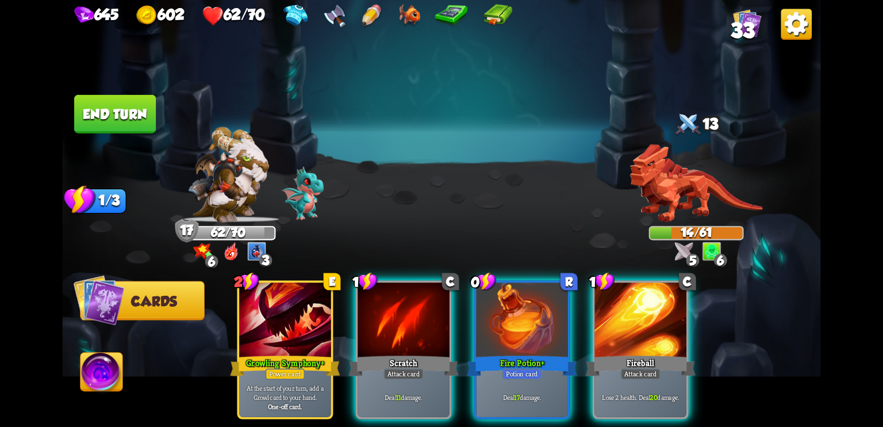
click at [93, 386] on img at bounding box center [102, 374] width 42 height 43
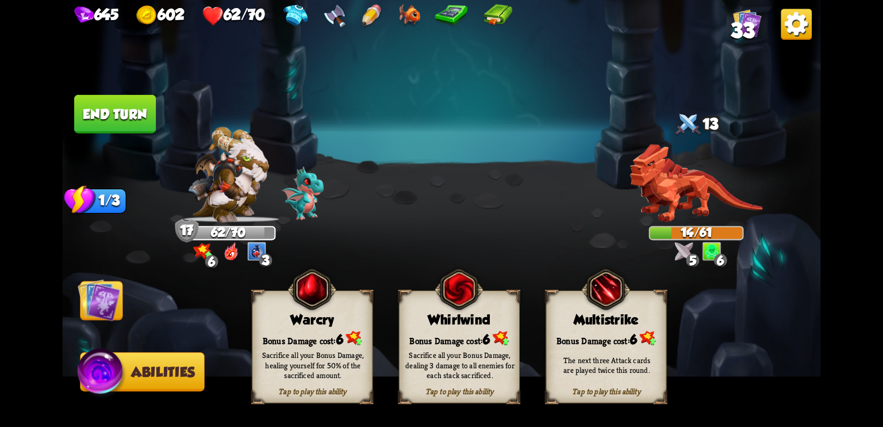
click at [307, 313] on img at bounding box center [312, 290] width 49 height 50
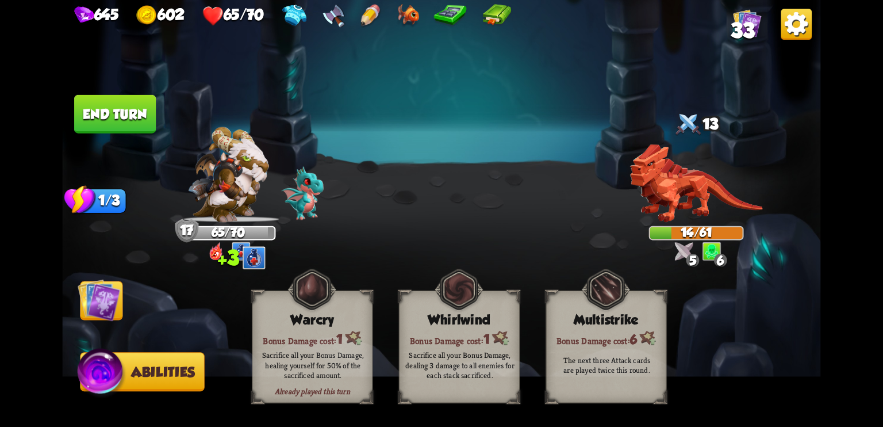
click at [106, 297] on img at bounding box center [99, 299] width 43 height 43
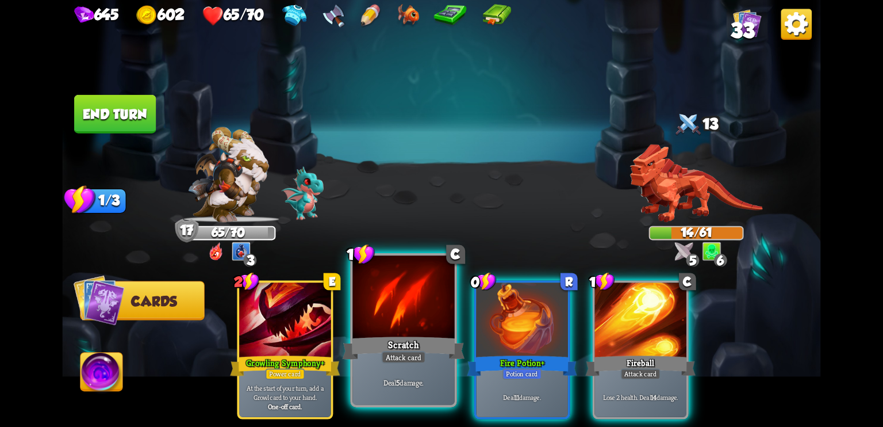
click at [371, 328] on div at bounding box center [404, 298] width 102 height 86
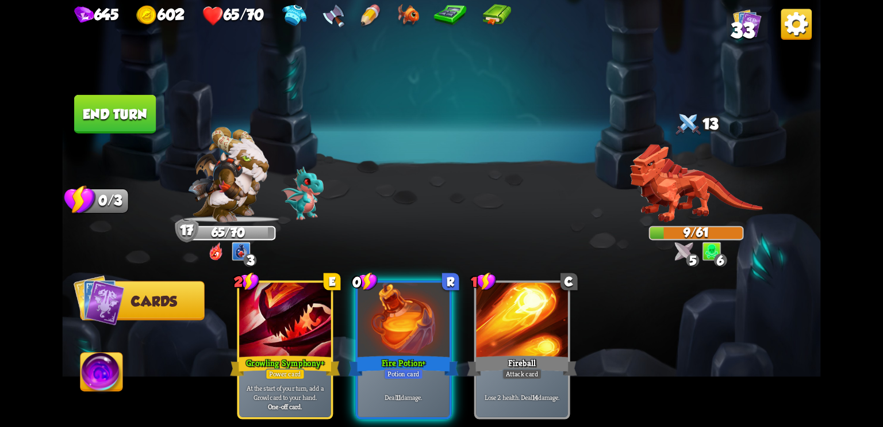
click at [132, 113] on button "End turn" at bounding box center [115, 114] width 82 height 39
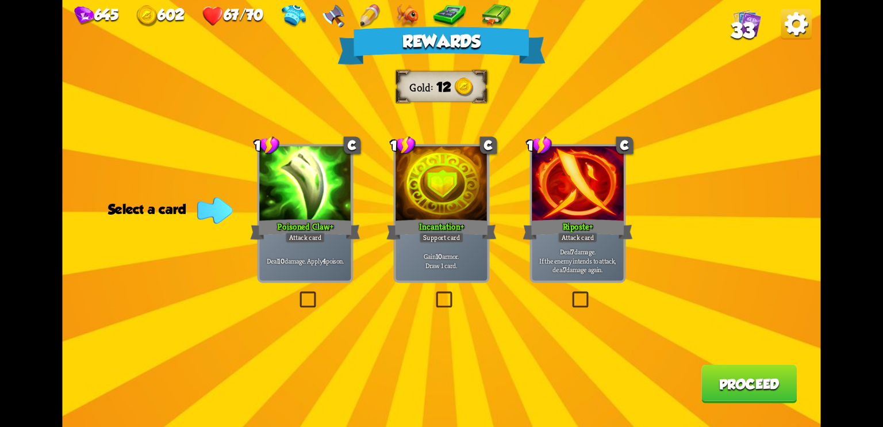
click at [309, 312] on div "Rewards Gold 12 Select a card 1 C Poisoned Claw + Attack card Deal 10 damage. A…" at bounding box center [441, 213] width 759 height 427
click at [307, 283] on div "Rewards Gold 12 Select a card 1 C Poisoned Claw + Attack card Deal 10 damage. A…" at bounding box center [441, 213] width 759 height 427
click at [325, 250] on div "Deal 10 damage. Apply 4 poison." at bounding box center [305, 260] width 92 height 40
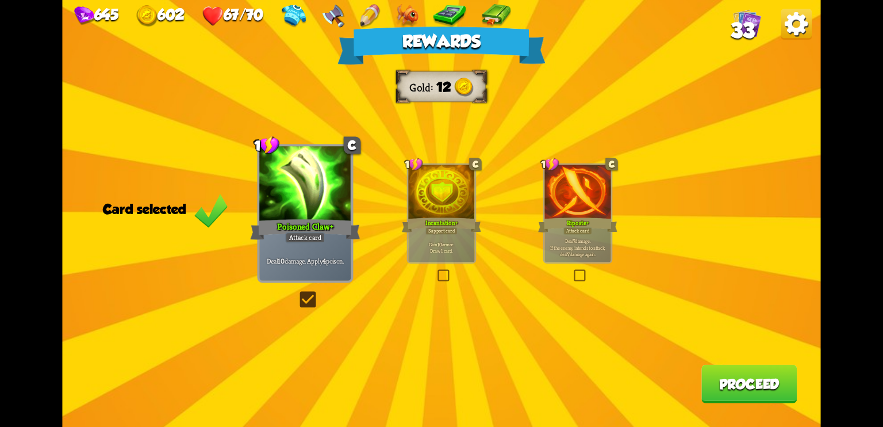
click at [742, 382] on button "Proceed" at bounding box center [749, 384] width 95 height 39
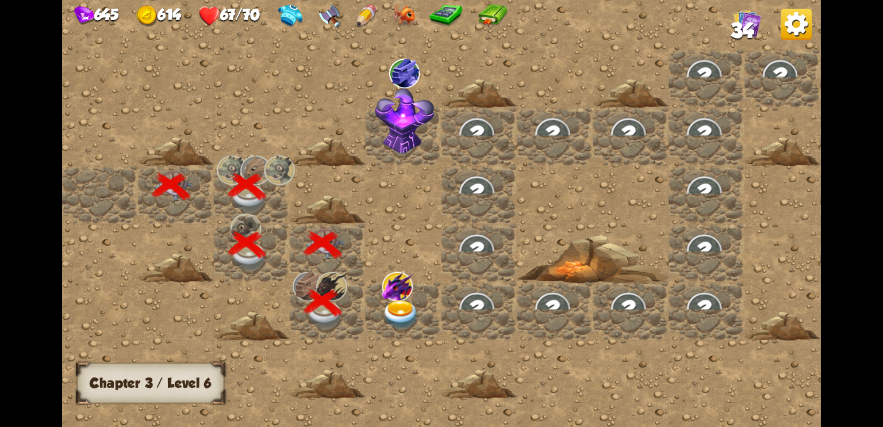
click at [404, 303] on img at bounding box center [401, 315] width 38 height 30
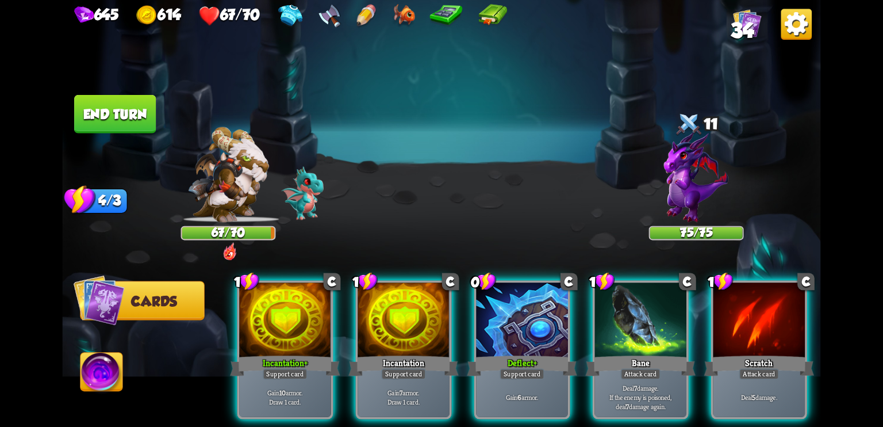
click at [684, 191] on img at bounding box center [696, 176] width 64 height 91
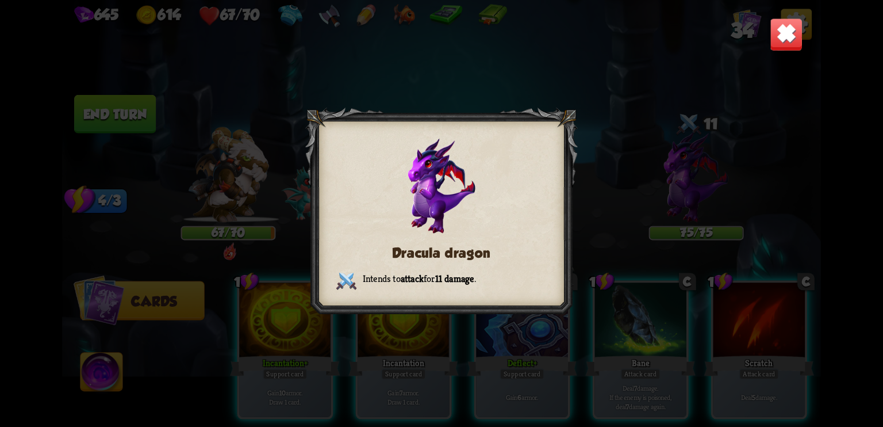
click at [784, 34] on img at bounding box center [786, 34] width 33 height 33
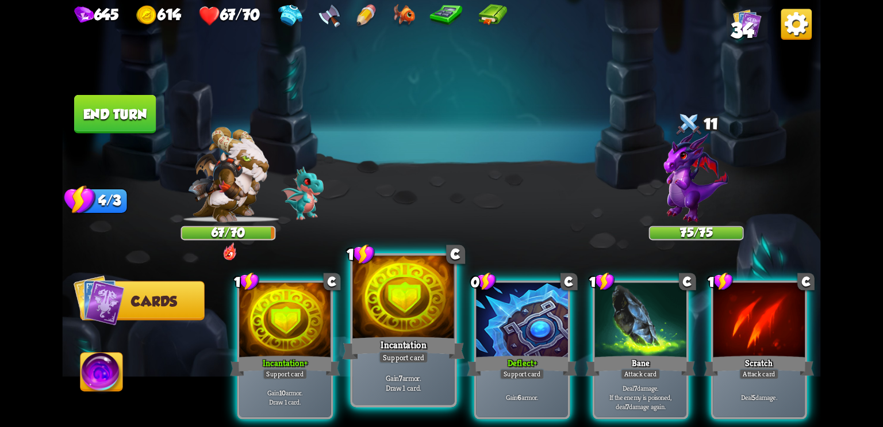
click at [388, 329] on div at bounding box center [404, 298] width 102 height 86
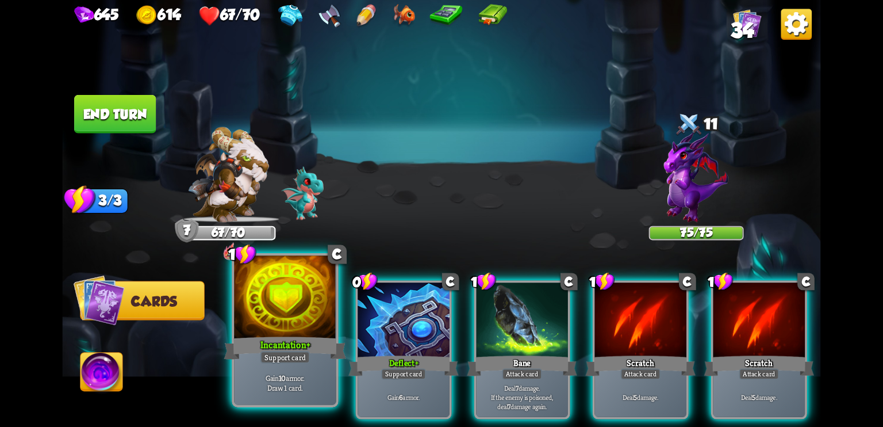
click at [301, 315] on div at bounding box center [285, 298] width 102 height 86
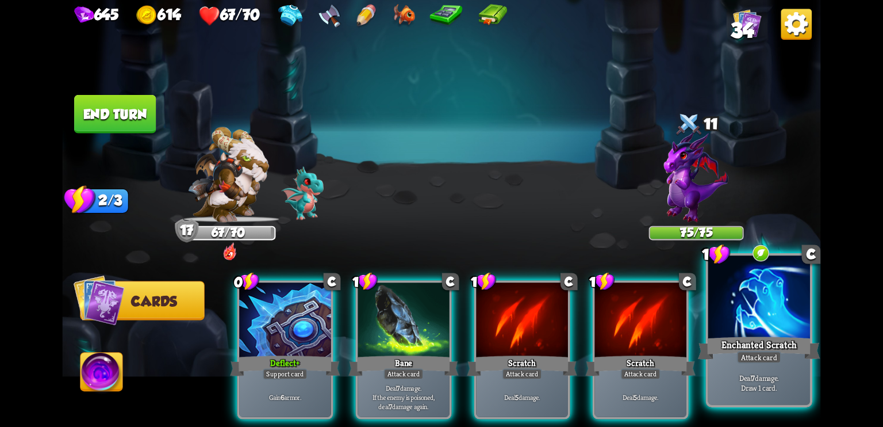
click at [741, 353] on div "Attack card" at bounding box center [759, 357] width 44 height 13
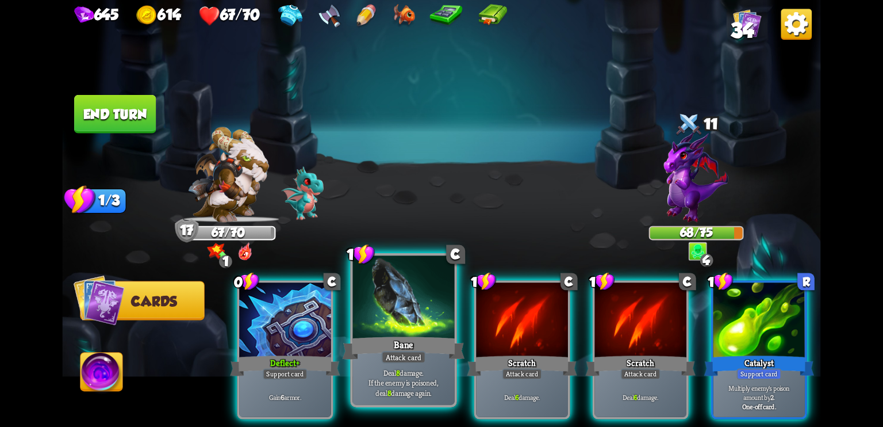
click at [392, 331] on div at bounding box center [404, 298] width 102 height 86
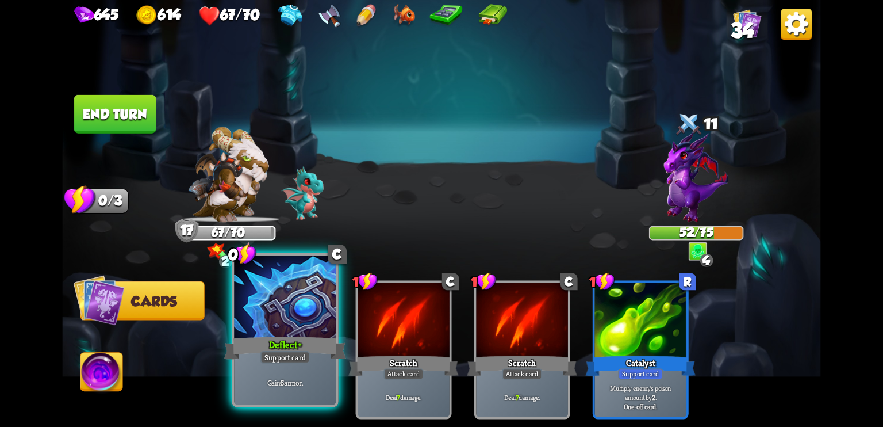
click at [295, 321] on div at bounding box center [285, 298] width 102 height 86
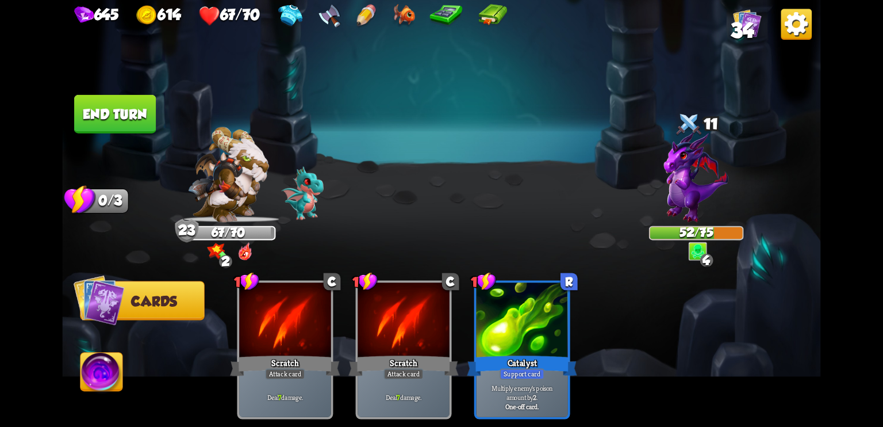
click at [137, 109] on button "End turn" at bounding box center [115, 114] width 82 height 39
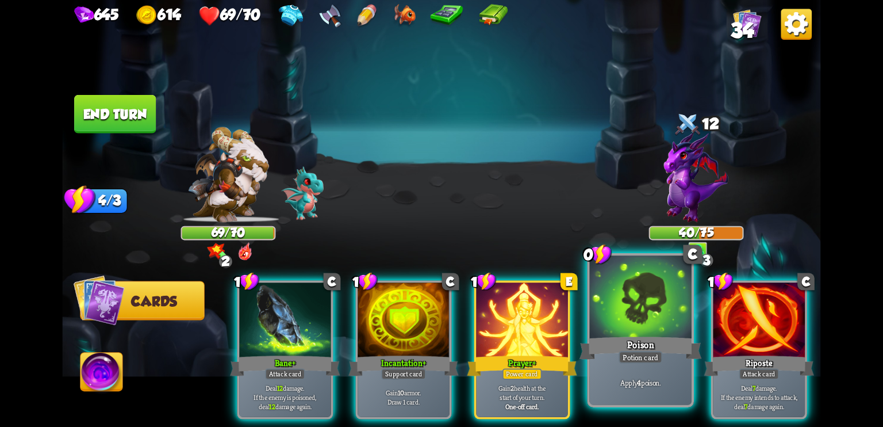
click at [614, 290] on div at bounding box center [641, 298] width 102 height 86
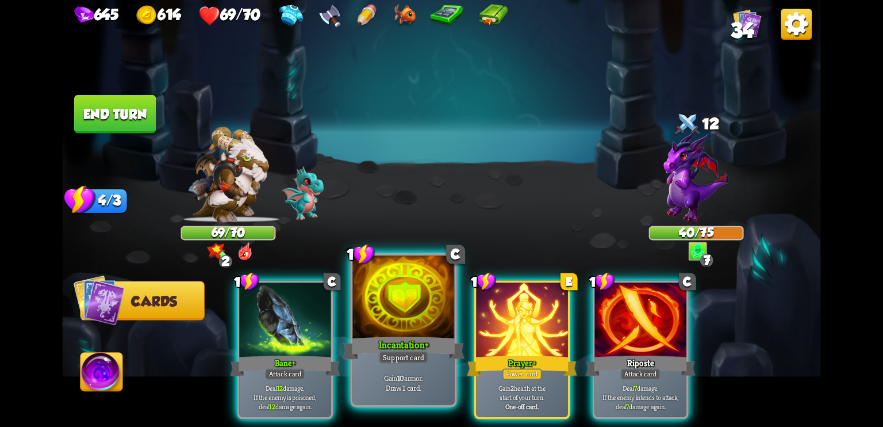
click at [401, 319] on div at bounding box center [404, 298] width 102 height 86
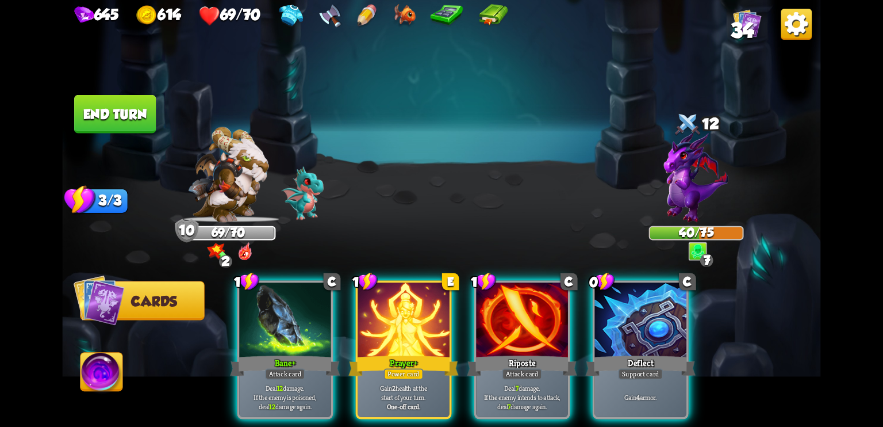
click at [236, 189] on img at bounding box center [227, 174] width 81 height 95
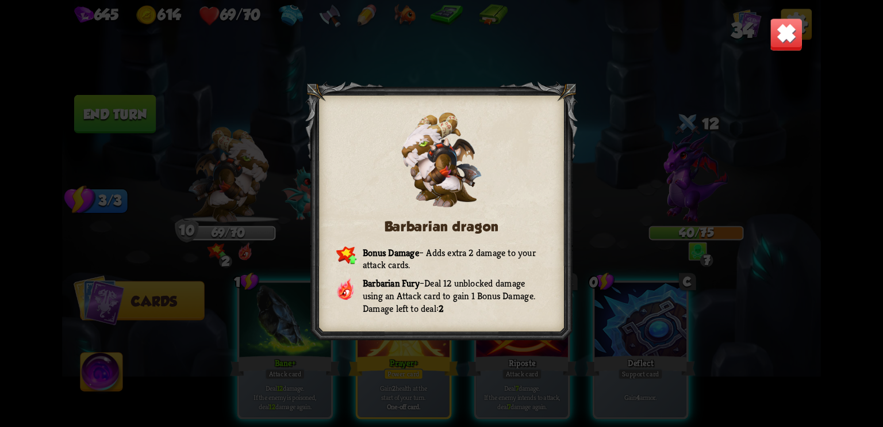
click at [788, 26] on img at bounding box center [786, 34] width 33 height 33
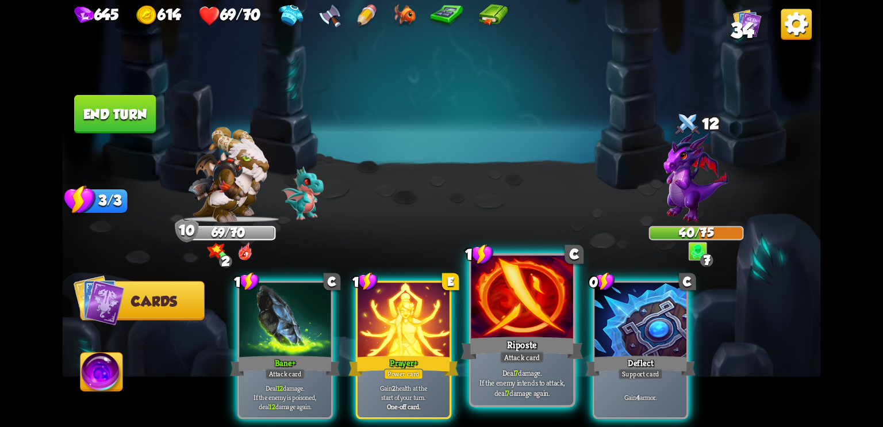
click at [501, 349] on div "Riposte" at bounding box center [522, 347] width 122 height 27
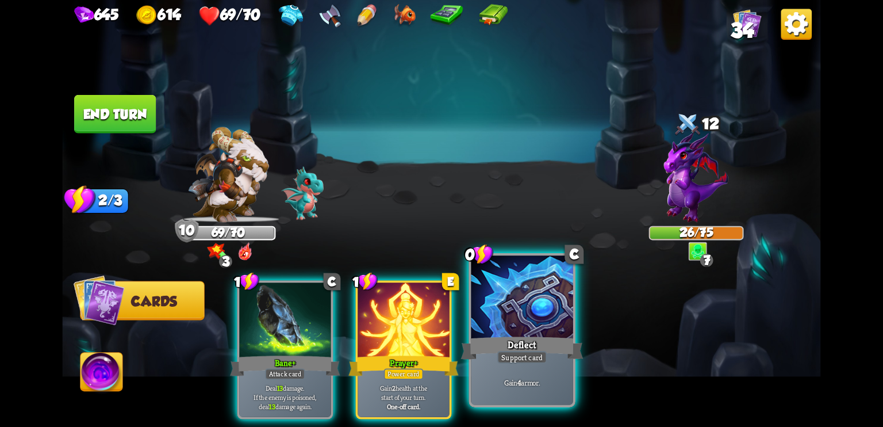
click at [554, 350] on div "Deflect" at bounding box center [522, 347] width 122 height 27
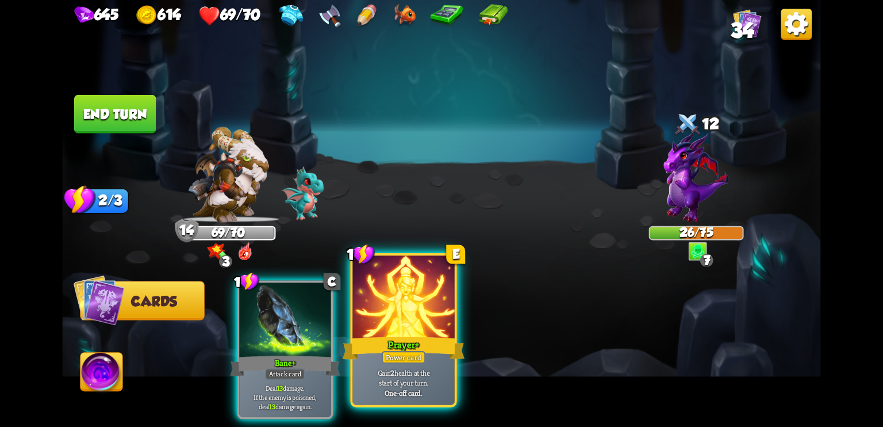
click at [416, 319] on div at bounding box center [404, 298] width 102 height 86
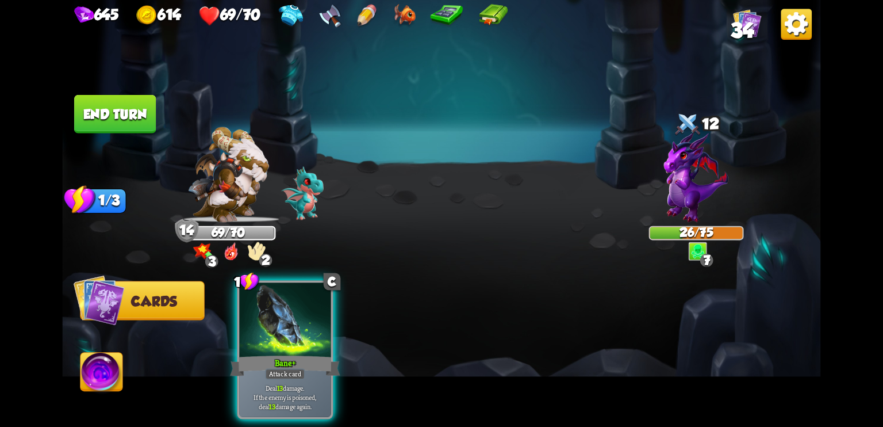
click at [98, 371] on img at bounding box center [102, 374] width 42 height 43
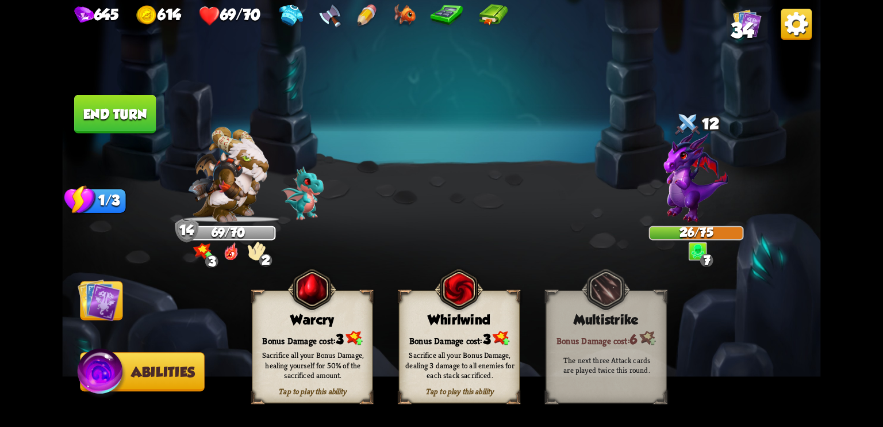
click at [277, 362] on div "Sacrifice all your Bonus Damage, healing yourself for 50% of the sacrificed amo…" at bounding box center [313, 365] width 109 height 30
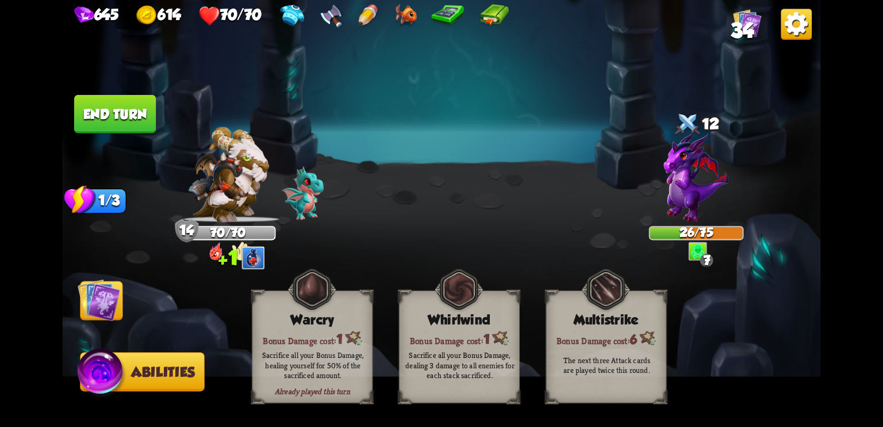
click at [108, 301] on img at bounding box center [99, 299] width 43 height 43
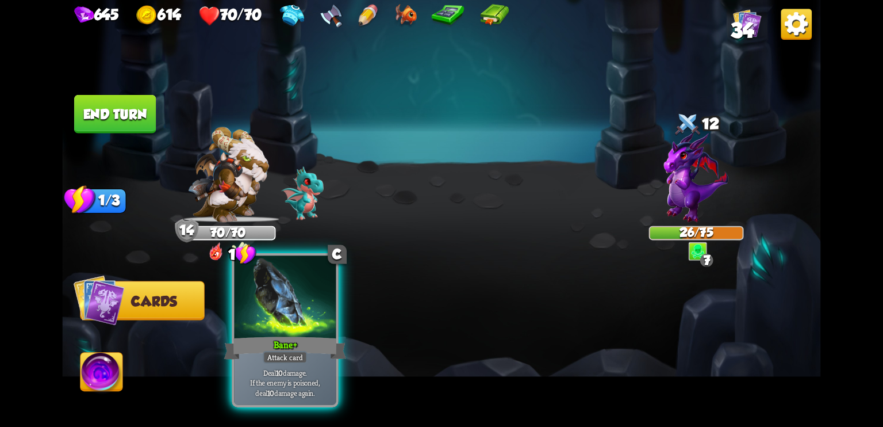
click at [280, 335] on div "Bane +" at bounding box center [285, 347] width 122 height 27
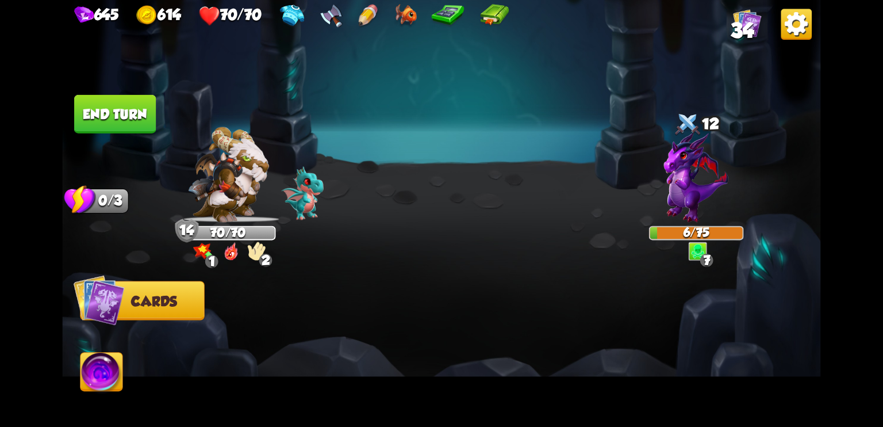
click at [120, 112] on button "End turn" at bounding box center [115, 114] width 82 height 39
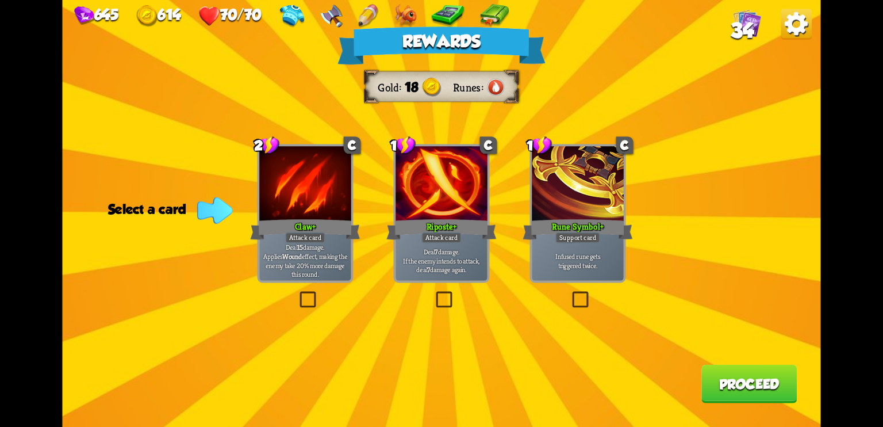
click at [434, 293] on label at bounding box center [434, 293] width 0 height 0
click at [0, 0] on input "checkbox" at bounding box center [0, 0] width 0 height 0
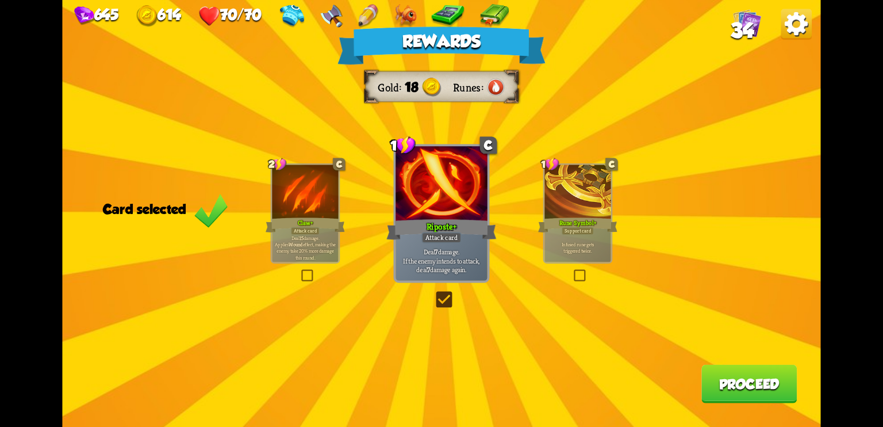
click at [731, 383] on button "Proceed" at bounding box center [749, 384] width 95 height 39
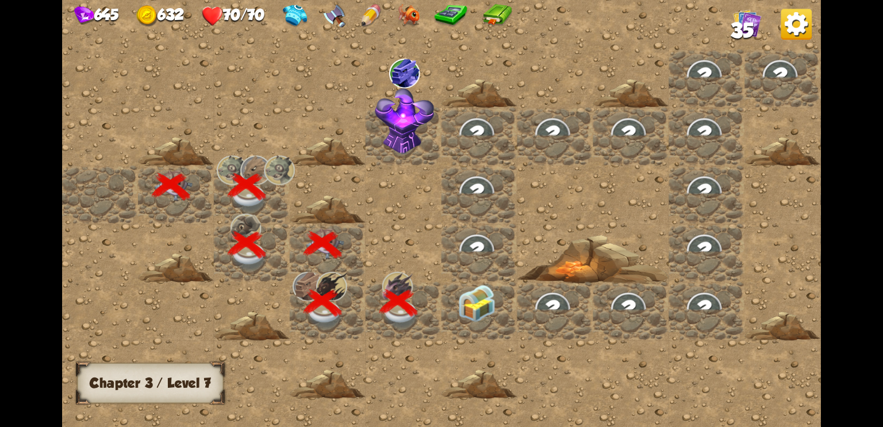
click at [482, 311] on img at bounding box center [477, 304] width 38 height 38
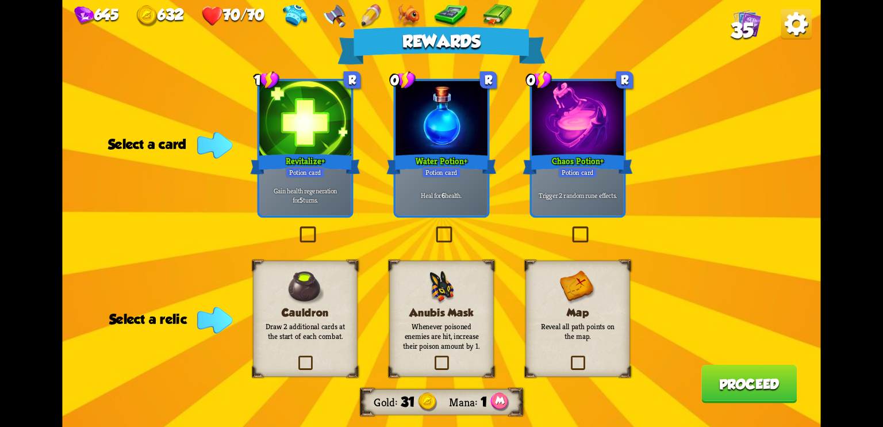
click at [446, 336] on p "Whenever poisoned enemies are hit, increase their poison amount by 1." at bounding box center [442, 336] width 85 height 30
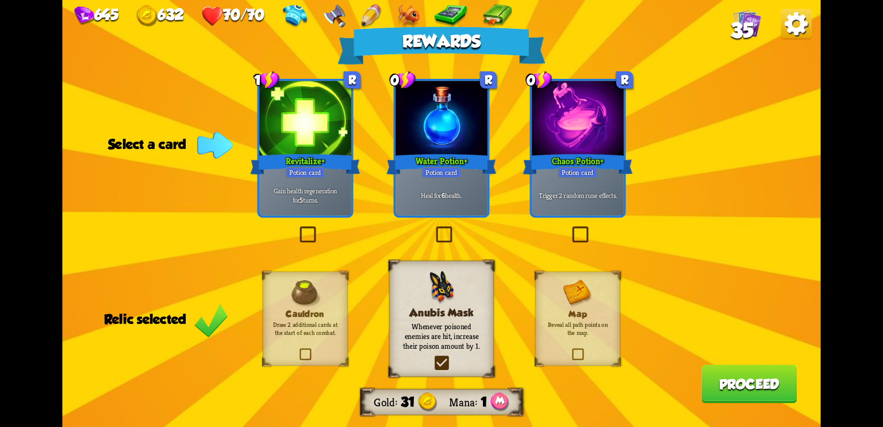
click at [594, 159] on div "Chaos Potion +" at bounding box center [578, 164] width 110 height 25
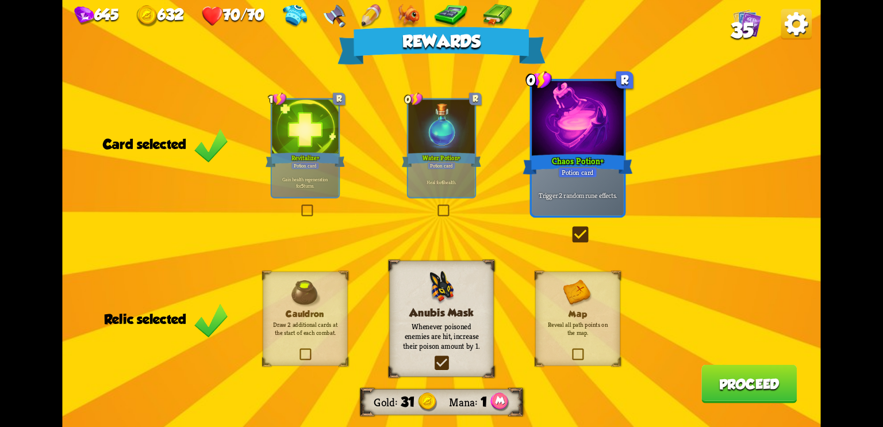
click at [748, 399] on button "Proceed" at bounding box center [749, 384] width 95 height 39
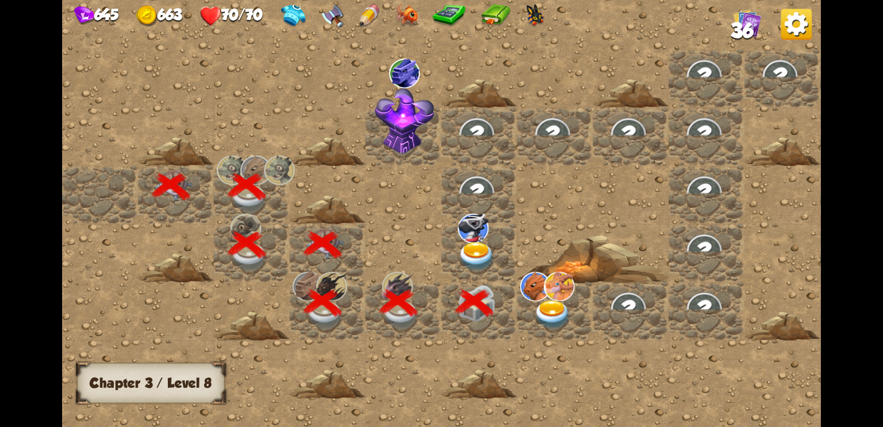
click at [470, 246] on img at bounding box center [477, 257] width 38 height 30
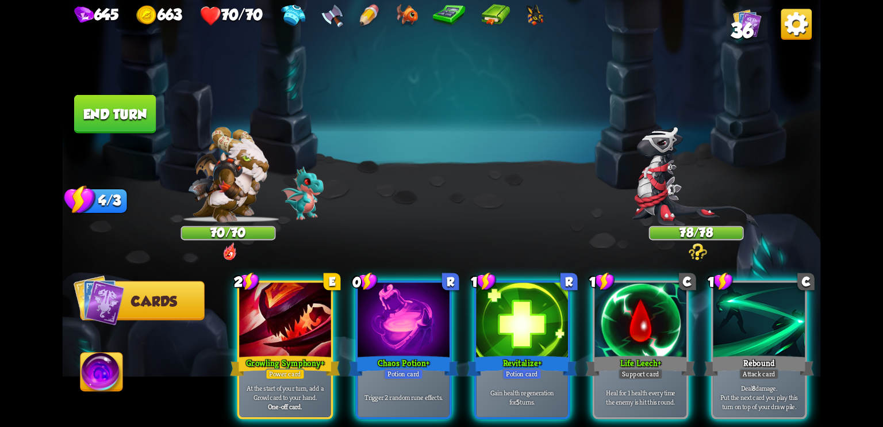
click at [675, 197] on img at bounding box center [697, 178] width 128 height 102
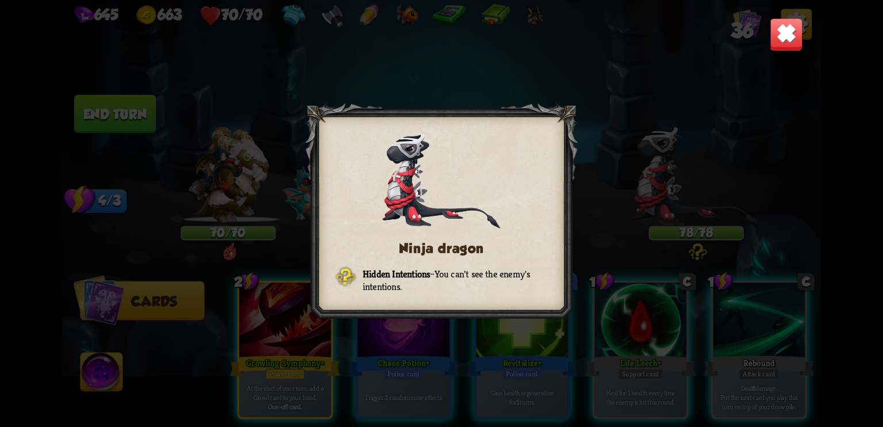
click at [789, 40] on img at bounding box center [786, 34] width 33 height 33
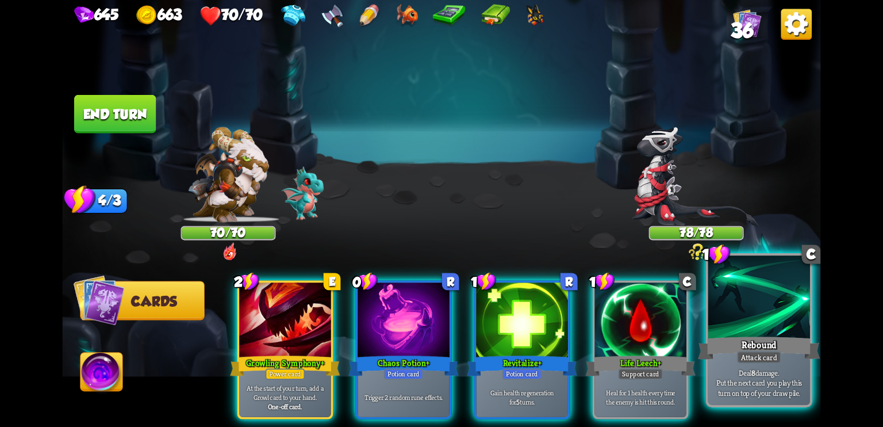
click at [761, 311] on div at bounding box center [759, 298] width 102 height 86
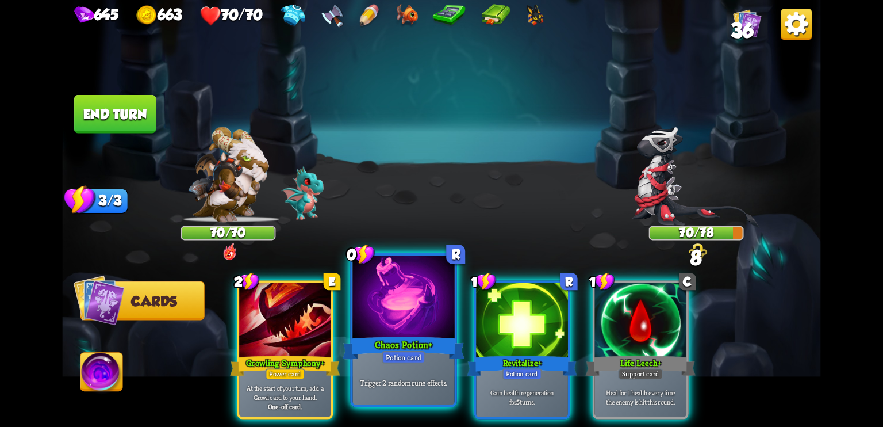
click at [400, 319] on div at bounding box center [404, 298] width 102 height 86
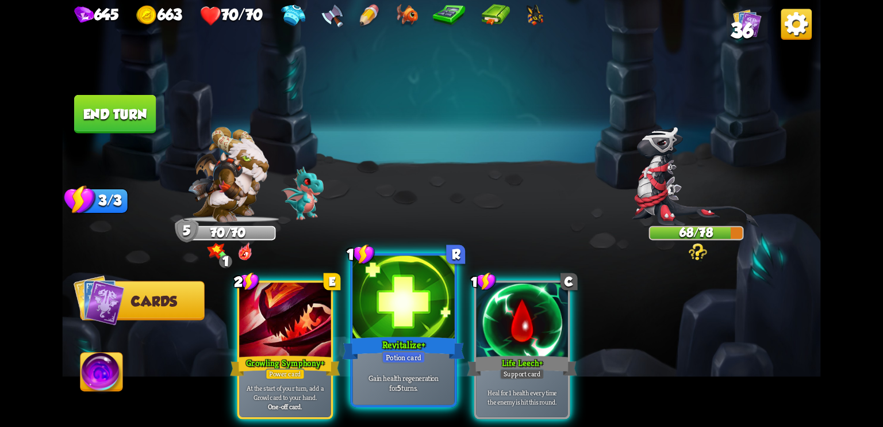
click at [407, 296] on div at bounding box center [404, 298] width 102 height 86
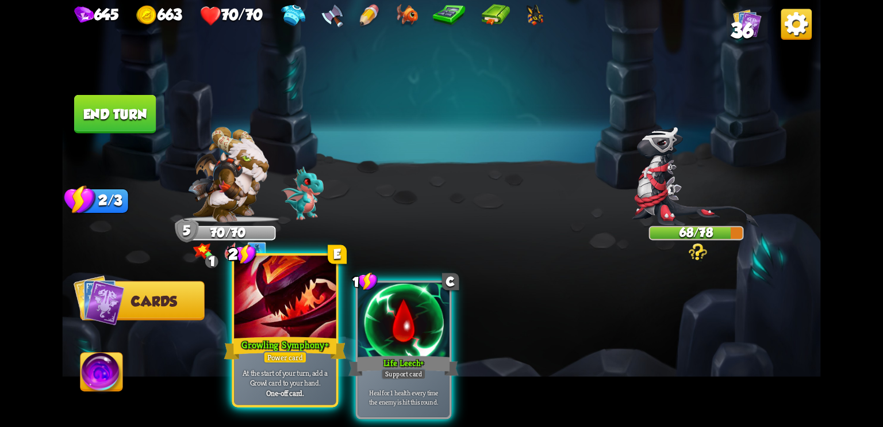
click at [285, 310] on div at bounding box center [285, 298] width 102 height 86
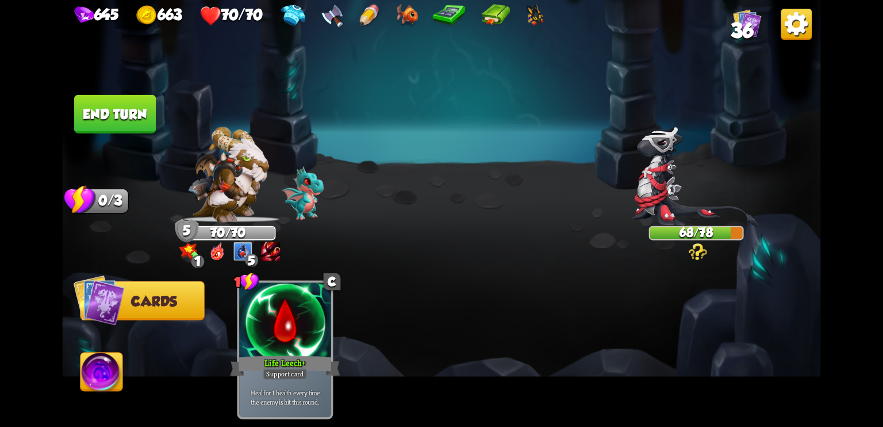
click at [114, 108] on button "End turn" at bounding box center [115, 114] width 82 height 39
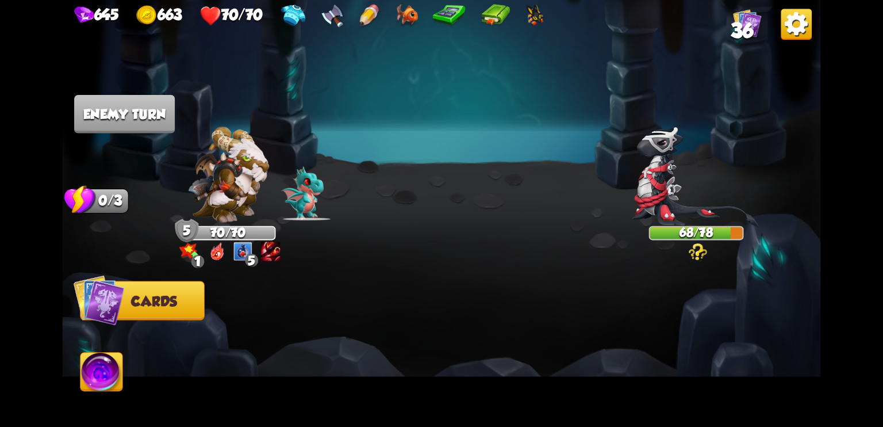
click at [259, 204] on img at bounding box center [227, 174] width 81 height 95
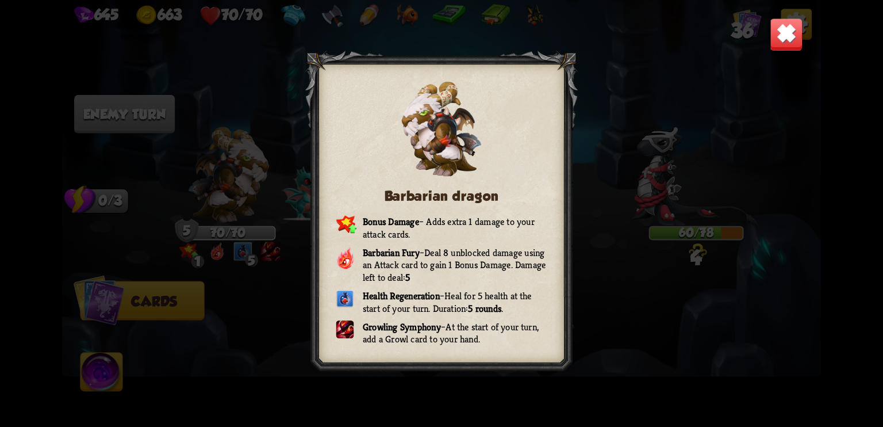
click at [788, 41] on img at bounding box center [786, 34] width 33 height 33
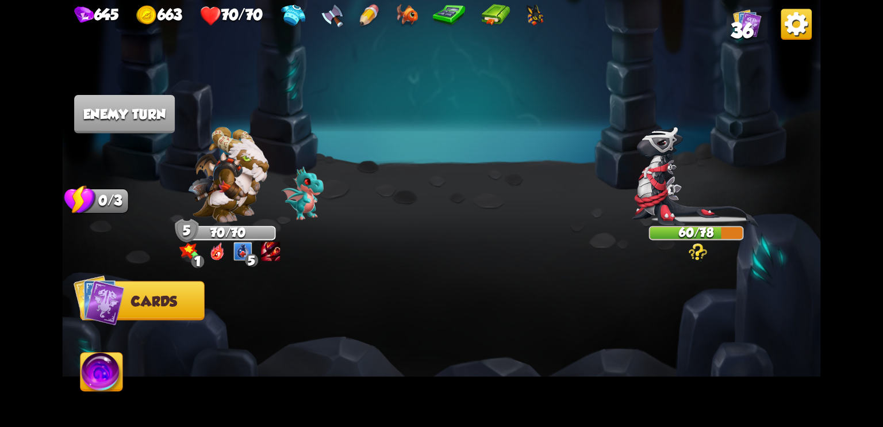
click at [235, 190] on img at bounding box center [227, 174] width 81 height 95
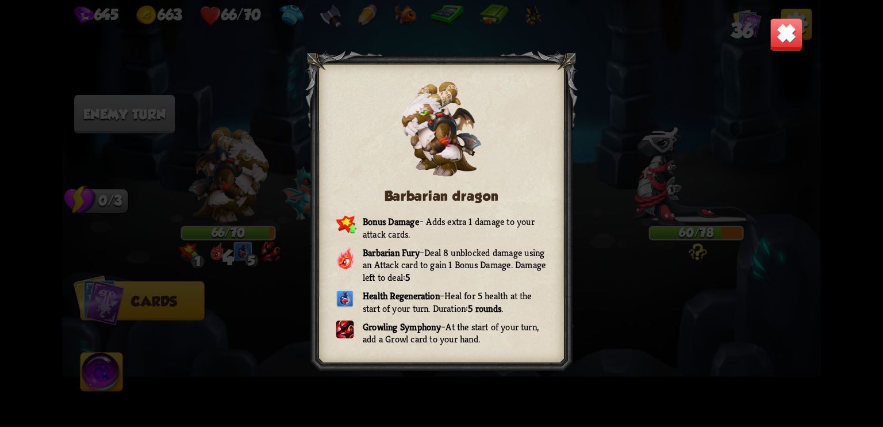
click at [790, 27] on img at bounding box center [786, 34] width 33 height 33
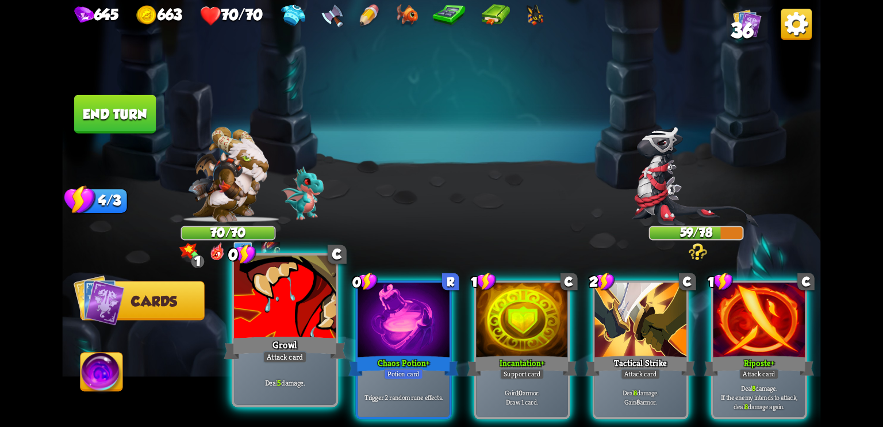
click at [315, 324] on div at bounding box center [285, 298] width 102 height 86
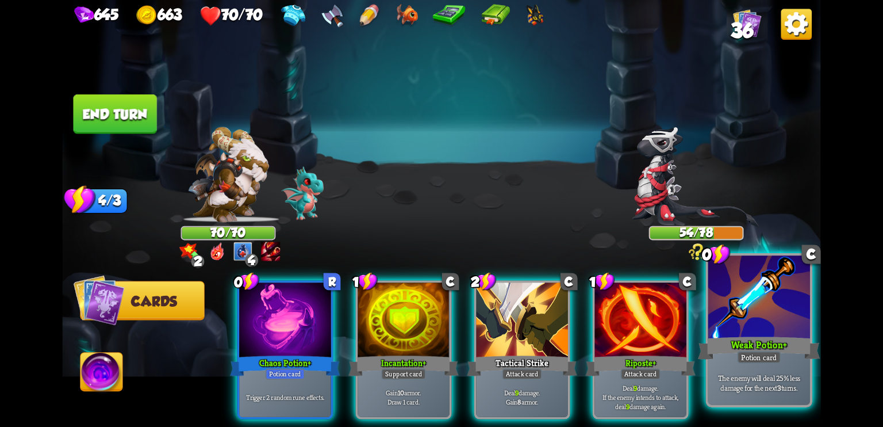
click at [764, 307] on div at bounding box center [759, 298] width 102 height 86
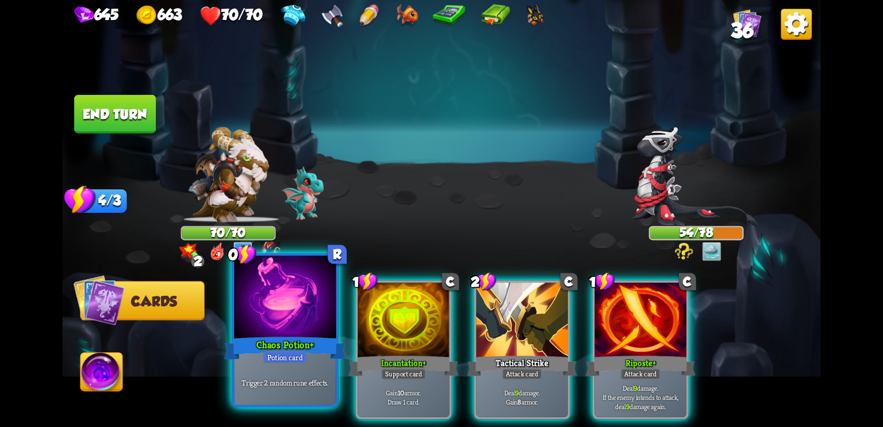
click at [291, 317] on div at bounding box center [285, 298] width 102 height 86
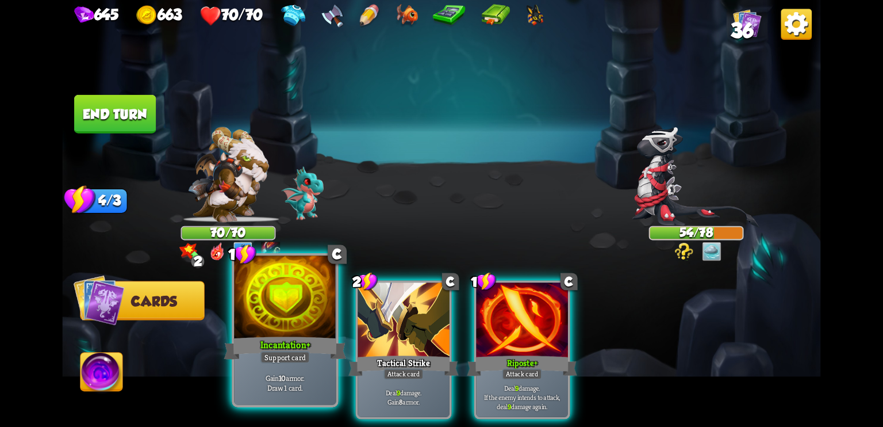
click at [262, 356] on div "Support card" at bounding box center [286, 357] width 50 height 13
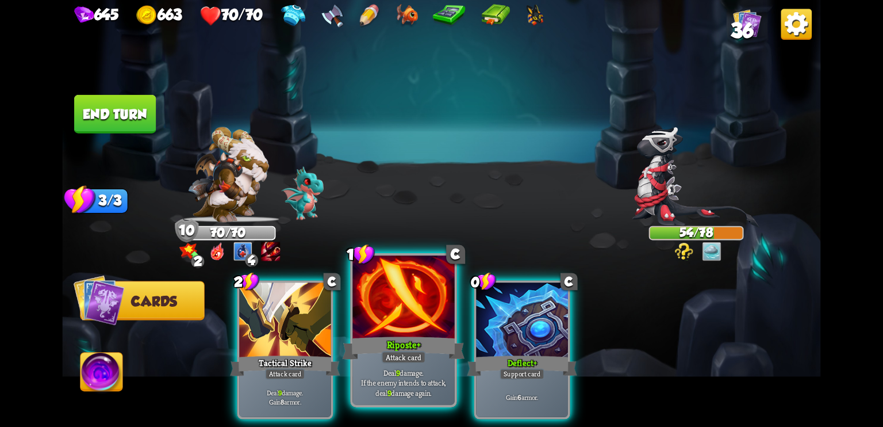
click at [396, 340] on div "Riposte +" at bounding box center [404, 347] width 122 height 27
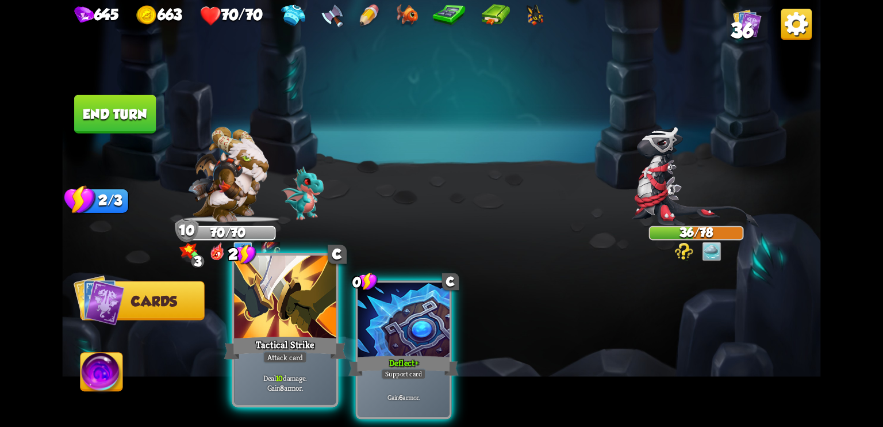
click at [293, 337] on div "Tactical Strike" at bounding box center [285, 347] width 122 height 27
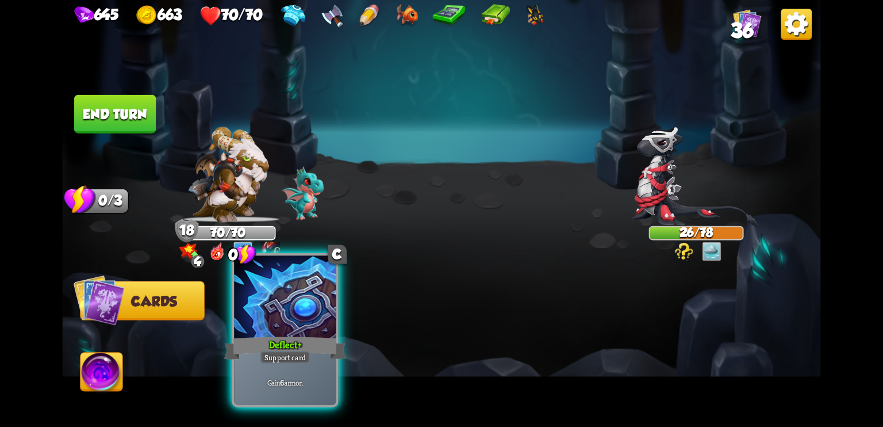
click at [309, 361] on div "Support card" at bounding box center [286, 357] width 50 height 13
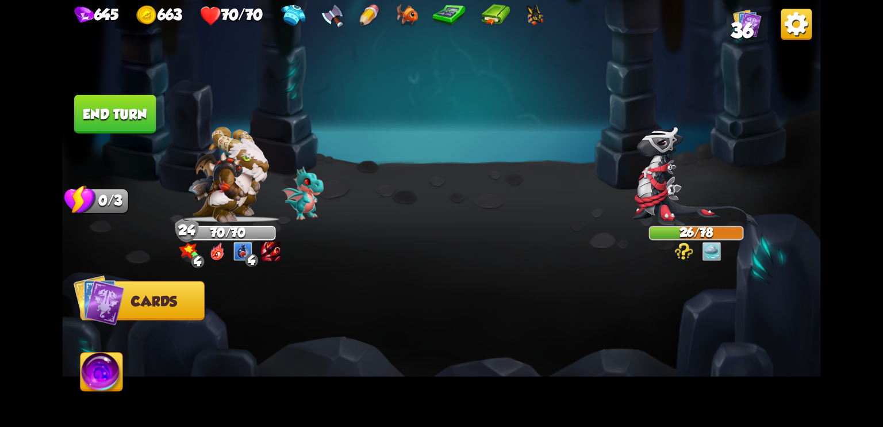
click at [144, 119] on button "End turn" at bounding box center [115, 114] width 82 height 39
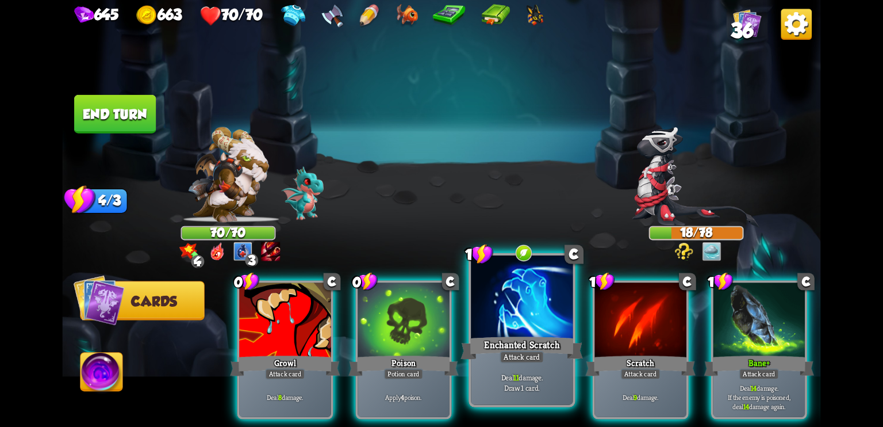
scroll to position [0, 109]
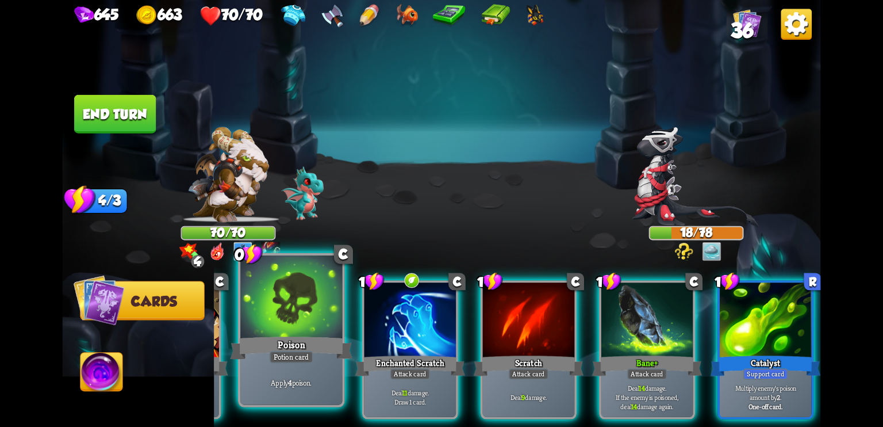
click at [262, 317] on div at bounding box center [292, 298] width 102 height 86
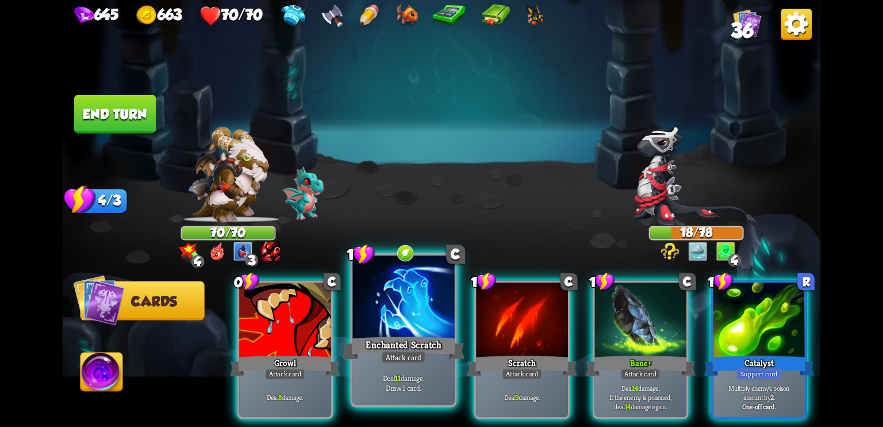
click at [404, 326] on div at bounding box center [404, 298] width 102 height 86
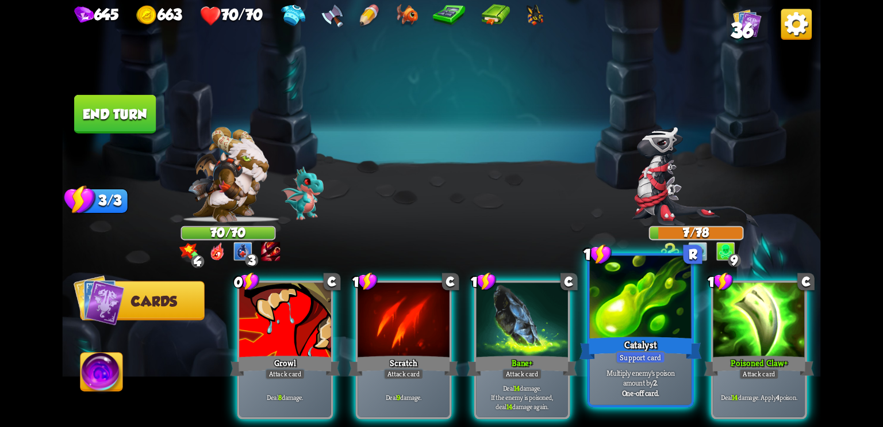
click at [635, 344] on div "Catalyst" at bounding box center [641, 347] width 122 height 27
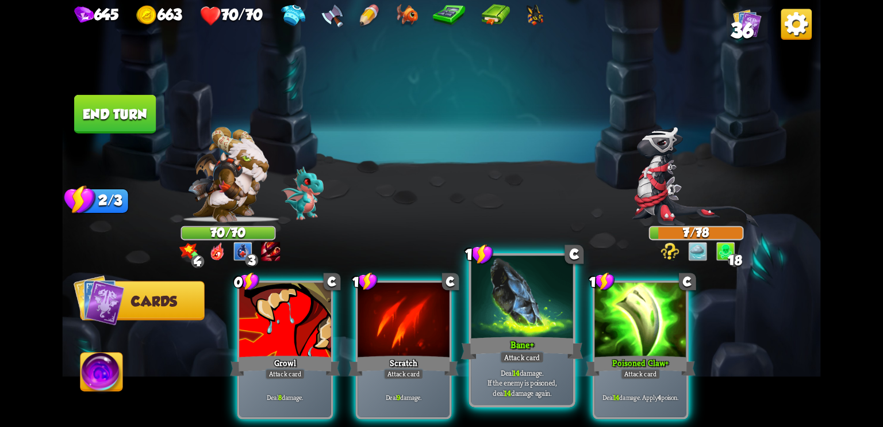
click at [507, 335] on div "Bane +" at bounding box center [522, 347] width 122 height 27
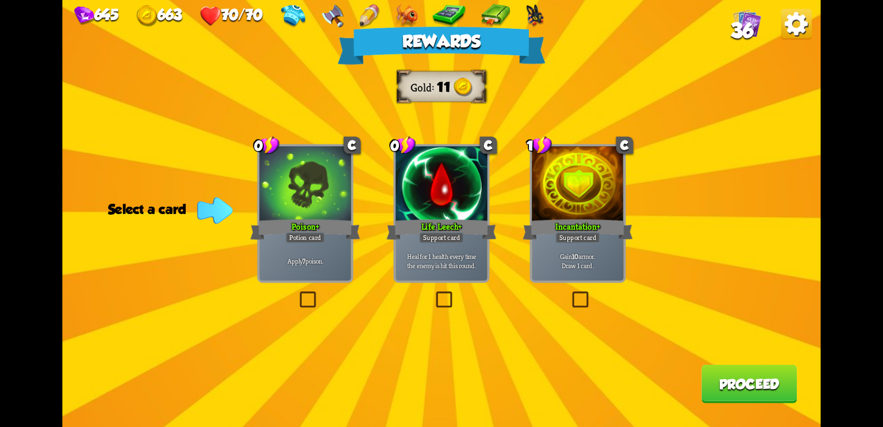
click at [302, 246] on div "Apply 7 poison." at bounding box center [305, 260] width 92 height 40
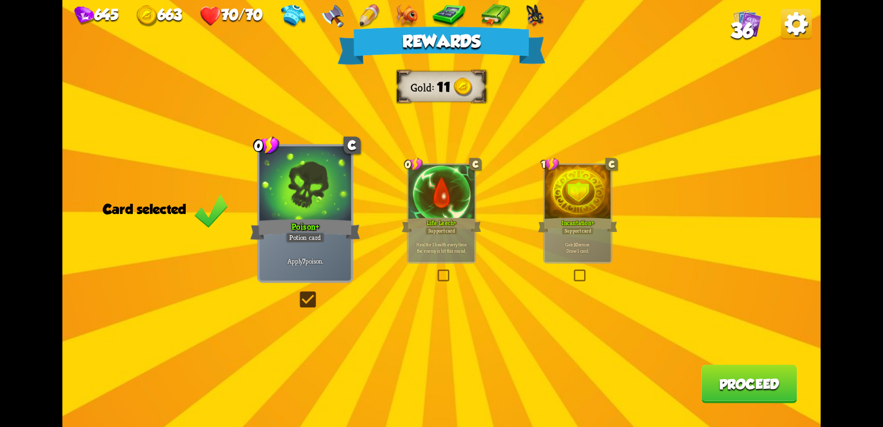
click at [720, 384] on button "Proceed" at bounding box center [749, 384] width 95 height 39
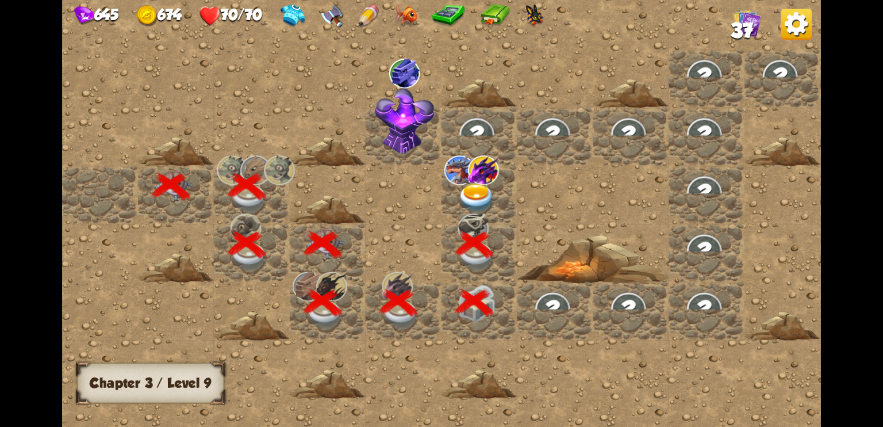
click at [483, 197] on img at bounding box center [477, 198] width 38 height 30
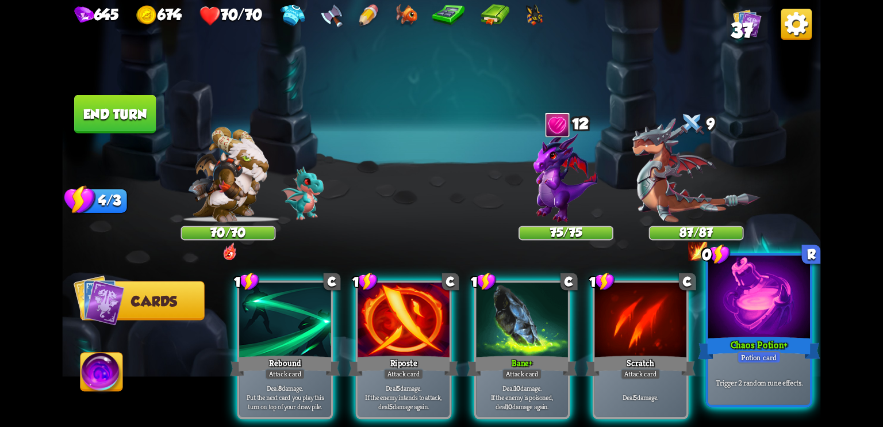
click at [761, 329] on div at bounding box center [759, 298] width 102 height 86
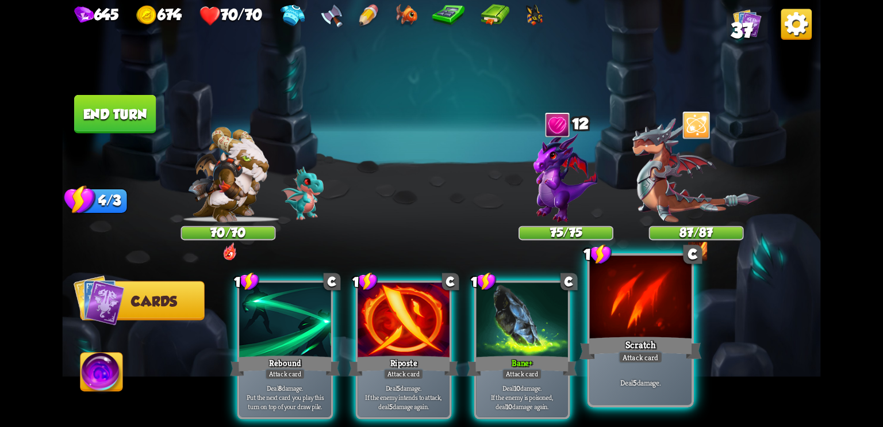
click at [625, 344] on div "Scratch" at bounding box center [641, 347] width 122 height 27
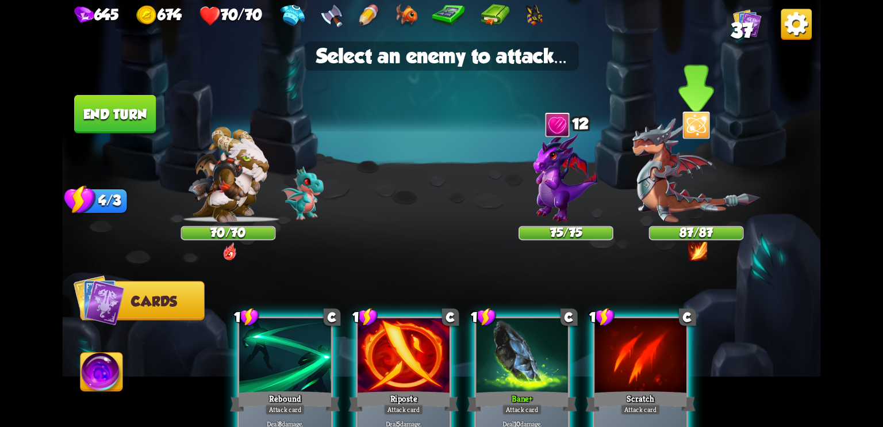
click at [669, 191] on img at bounding box center [697, 170] width 128 height 104
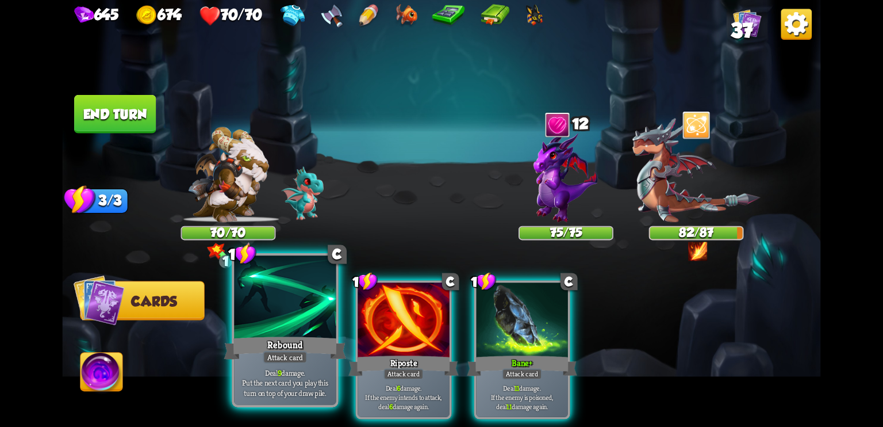
click at [284, 331] on div at bounding box center [285, 298] width 102 height 86
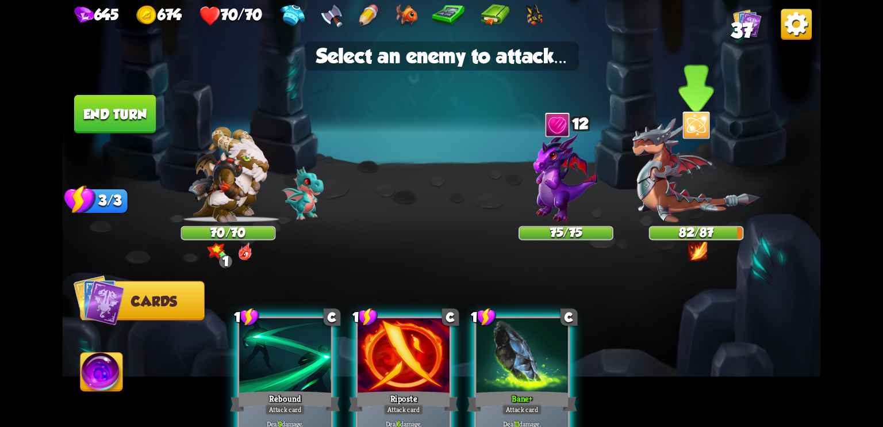
click at [665, 189] on img at bounding box center [697, 170] width 128 height 104
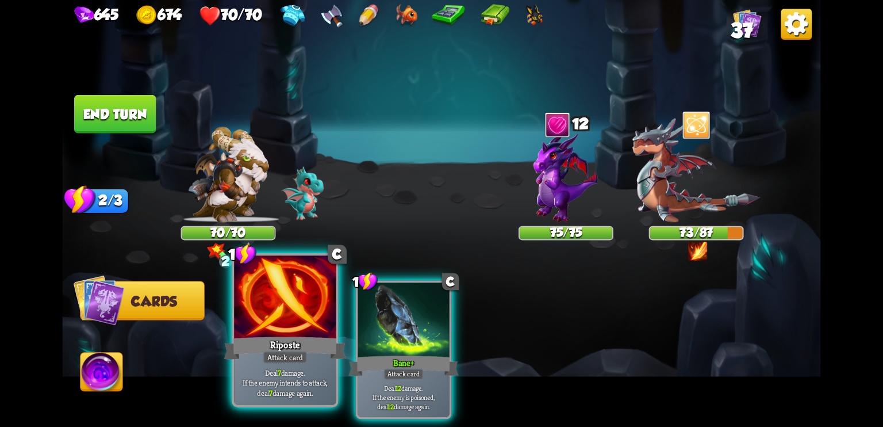
click at [288, 330] on div at bounding box center [285, 298] width 102 height 86
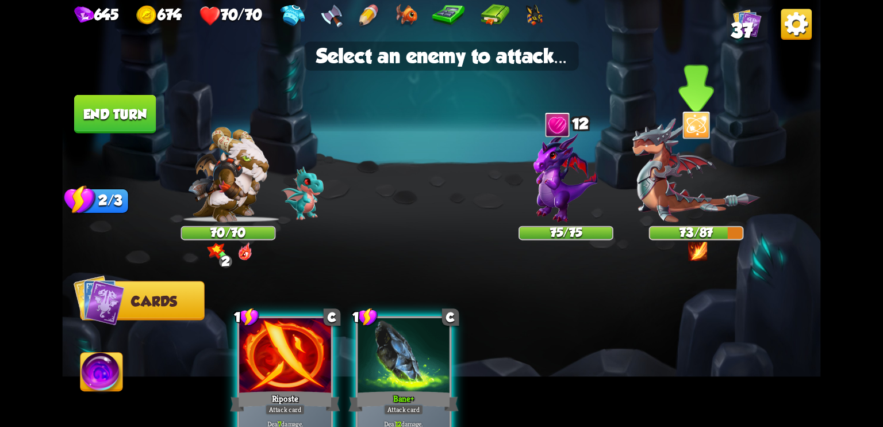
click at [664, 181] on img at bounding box center [697, 170] width 128 height 104
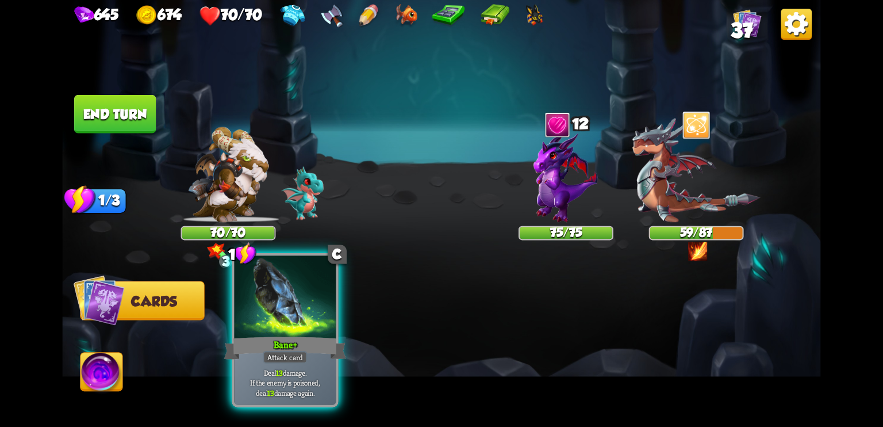
click at [298, 319] on div at bounding box center [285, 298] width 102 height 86
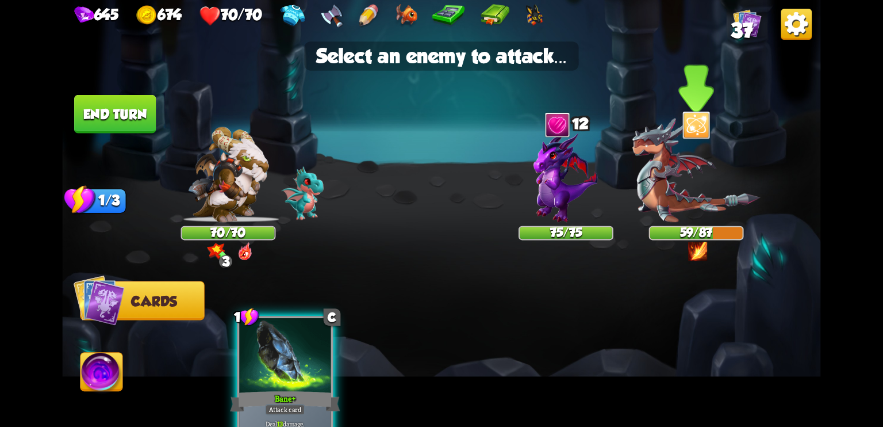
click at [683, 186] on img at bounding box center [697, 170] width 128 height 104
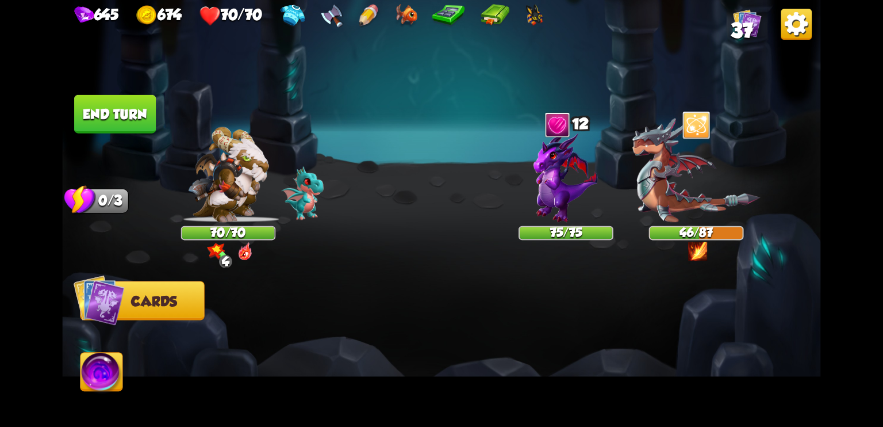
click at [141, 109] on button "End turn" at bounding box center [115, 114] width 82 height 39
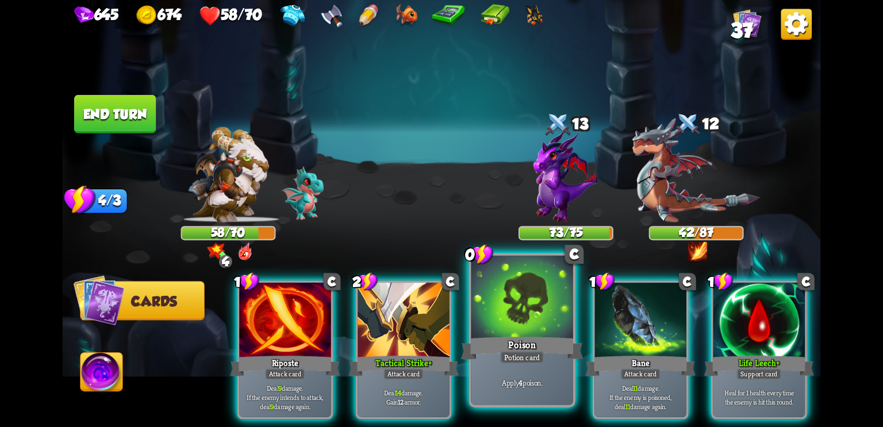
click at [528, 328] on div at bounding box center [523, 298] width 102 height 86
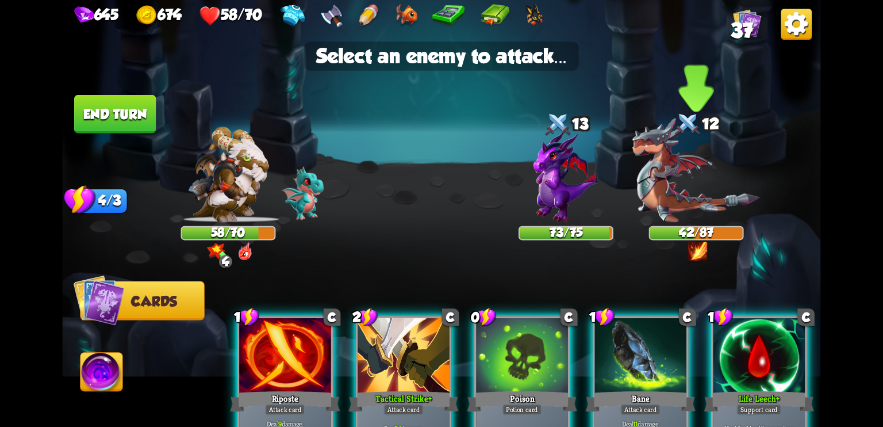
click at [681, 172] on img at bounding box center [697, 170] width 128 height 104
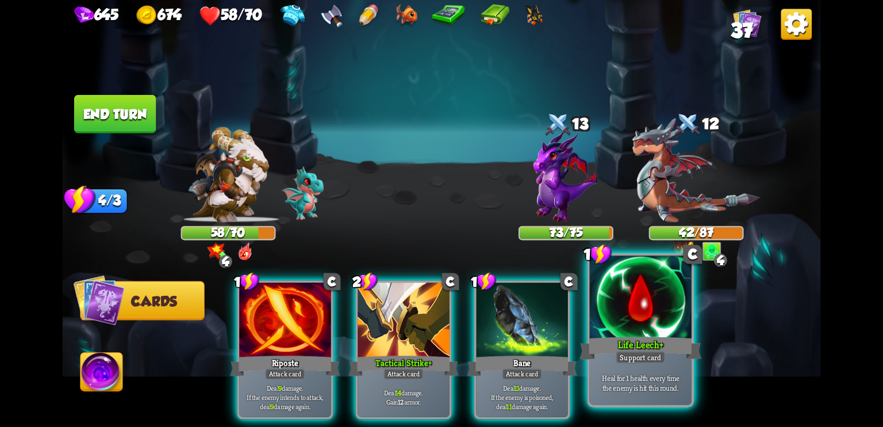
click at [669, 319] on div at bounding box center [641, 298] width 102 height 86
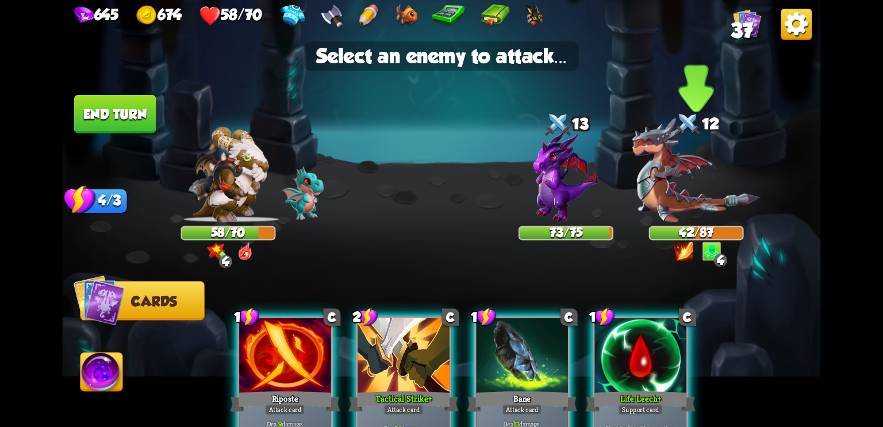
click at [667, 179] on img at bounding box center [697, 170] width 128 height 104
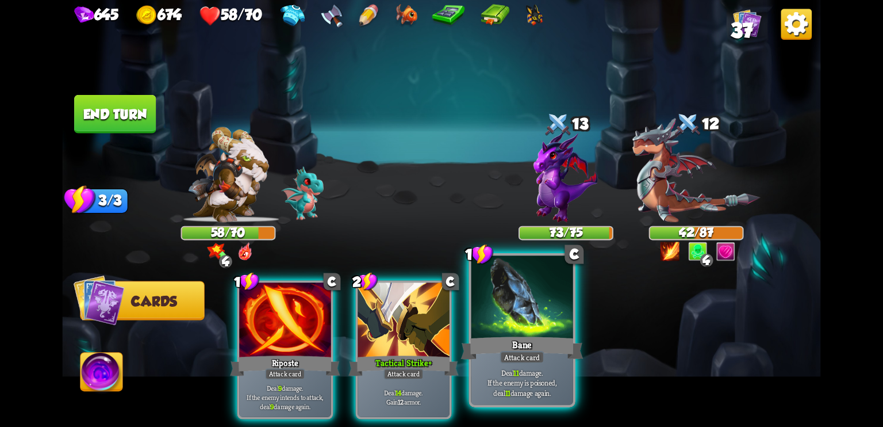
click at [537, 296] on div at bounding box center [523, 298] width 102 height 86
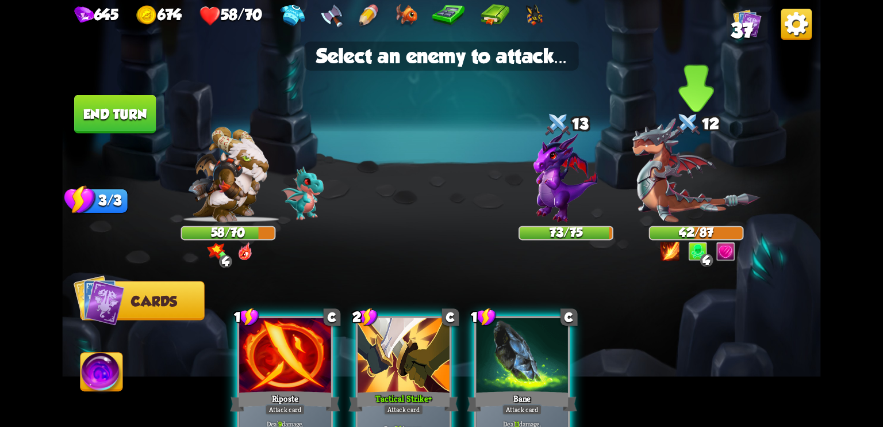
click at [702, 172] on img at bounding box center [697, 170] width 128 height 104
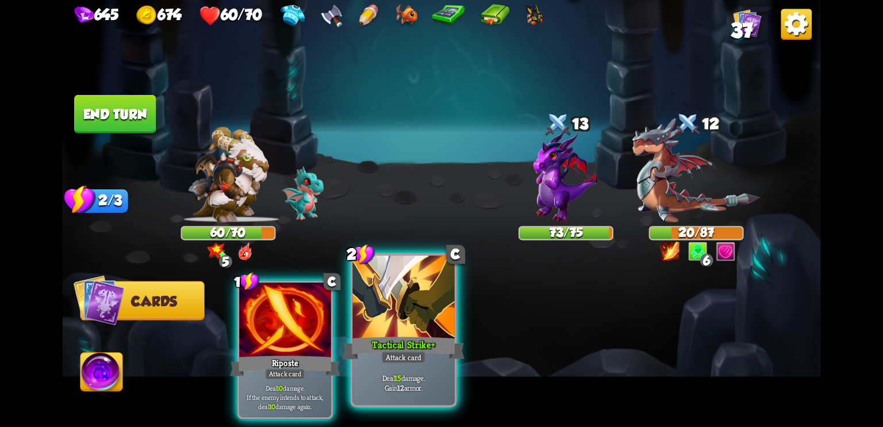
click at [393, 317] on div at bounding box center [404, 298] width 102 height 86
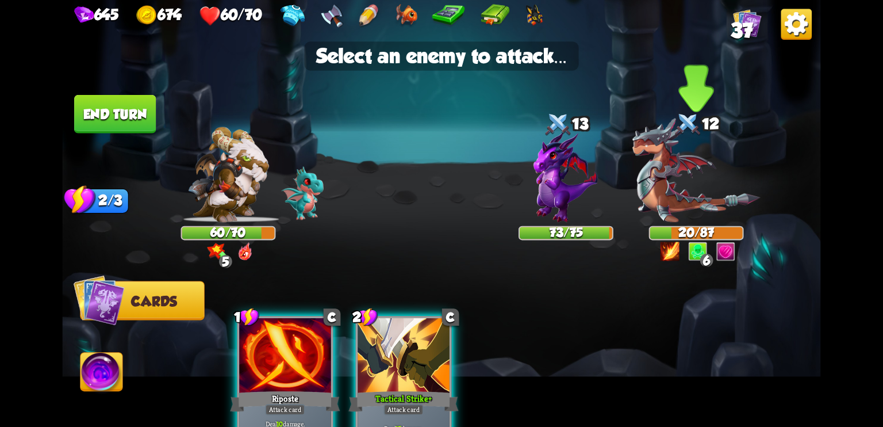
click at [690, 186] on img at bounding box center [697, 170] width 128 height 104
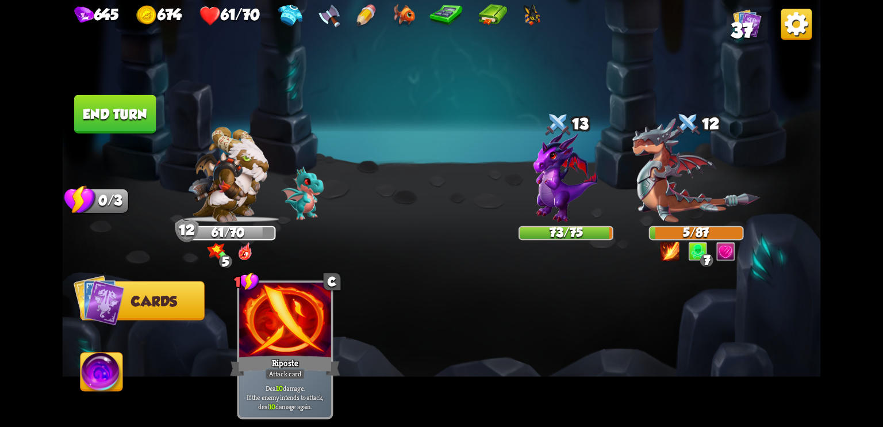
click at [123, 108] on button "End turn" at bounding box center [115, 114] width 82 height 39
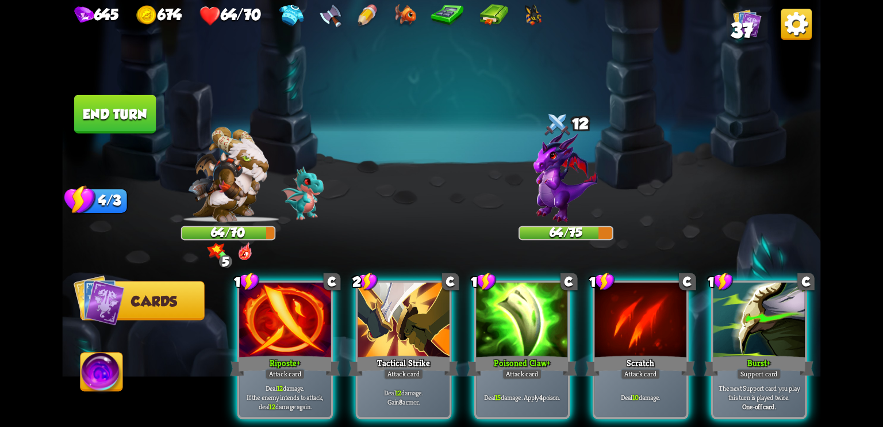
click at [205, 197] on img at bounding box center [227, 174] width 81 height 95
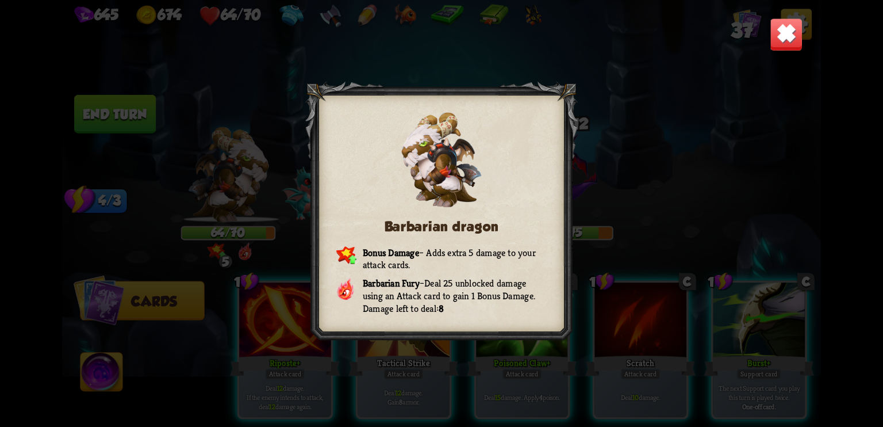
click at [787, 33] on img at bounding box center [786, 34] width 33 height 33
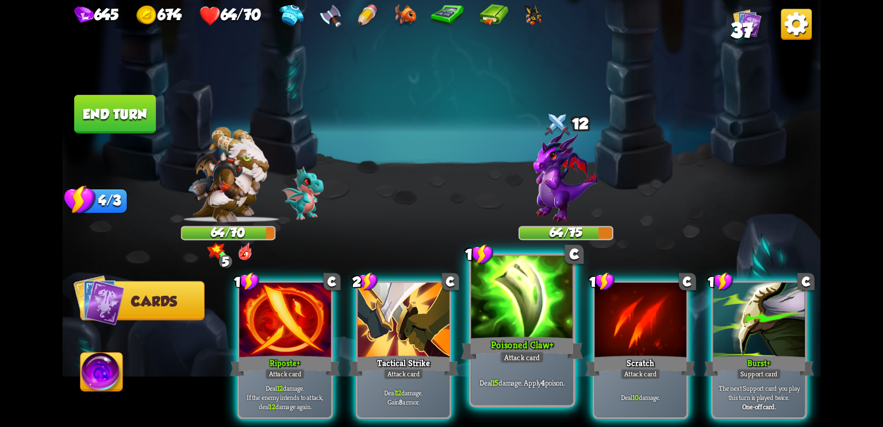
click at [545, 315] on div at bounding box center [523, 298] width 102 height 86
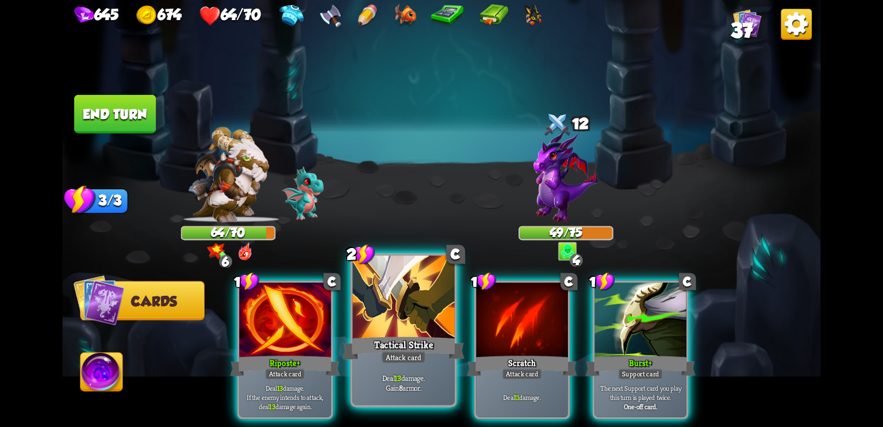
click at [404, 320] on div at bounding box center [404, 298] width 102 height 86
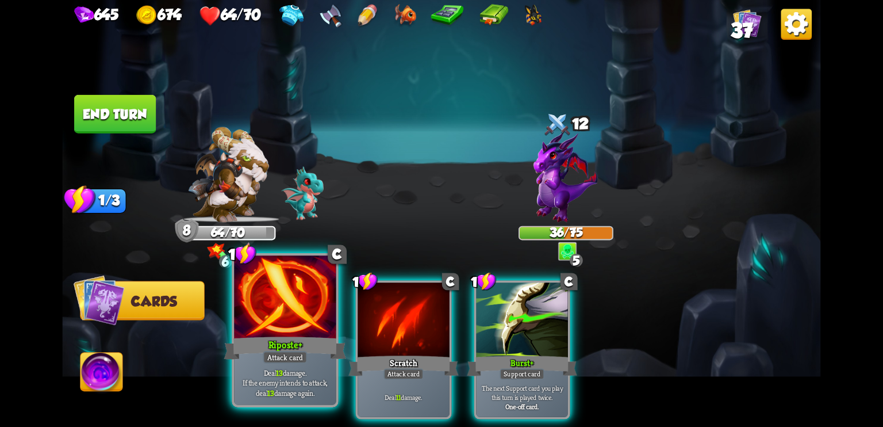
click at [296, 311] on div at bounding box center [285, 298] width 102 height 86
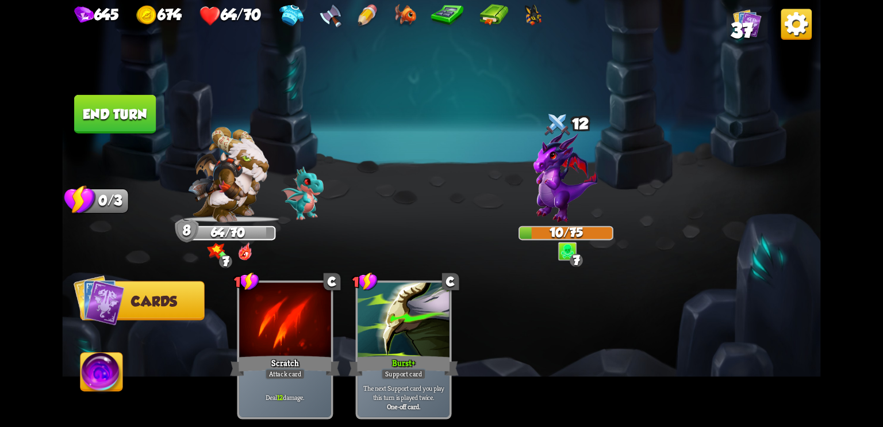
click at [115, 381] on img at bounding box center [102, 374] width 42 height 43
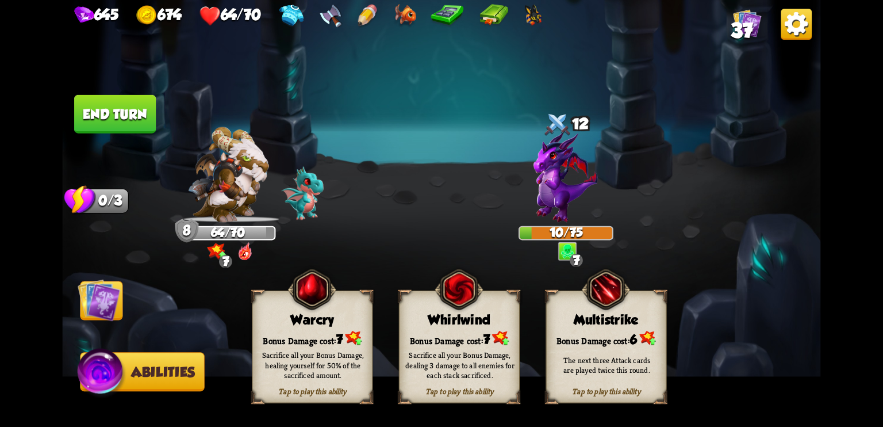
click at [277, 347] on div "Sacrifice all your Bonus Damage, healing yourself for 50% of the sacrificed amo…" at bounding box center [312, 365] width 121 height 47
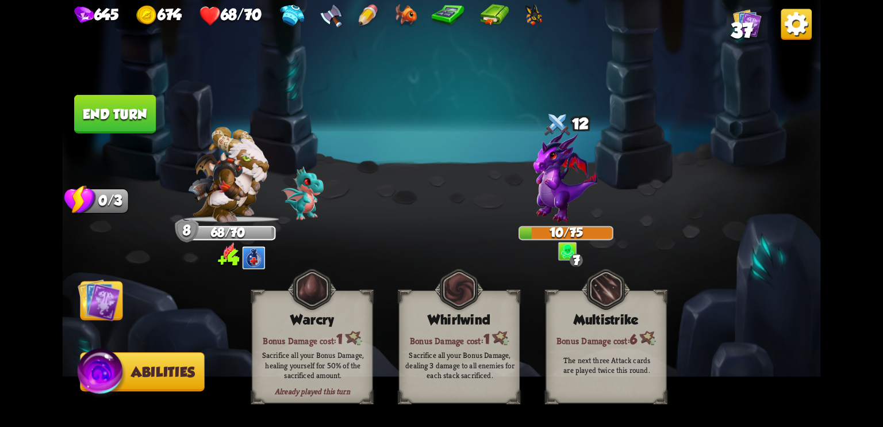
click at [101, 294] on img at bounding box center [99, 299] width 43 height 43
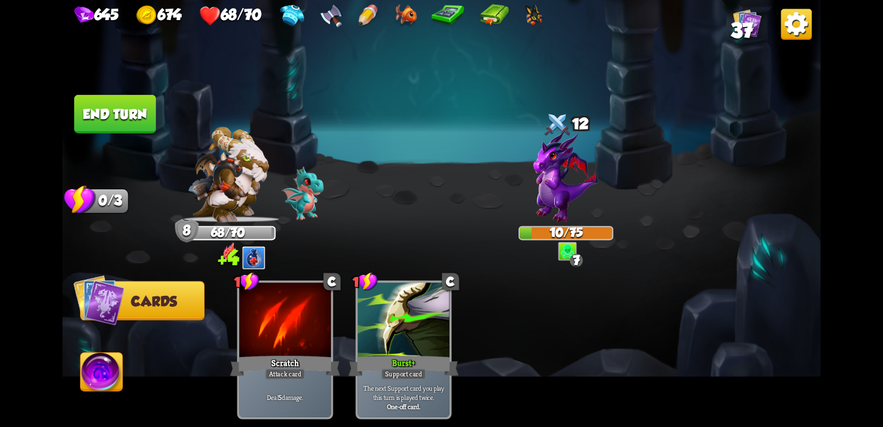
click at [112, 122] on button "End turn" at bounding box center [115, 114] width 82 height 39
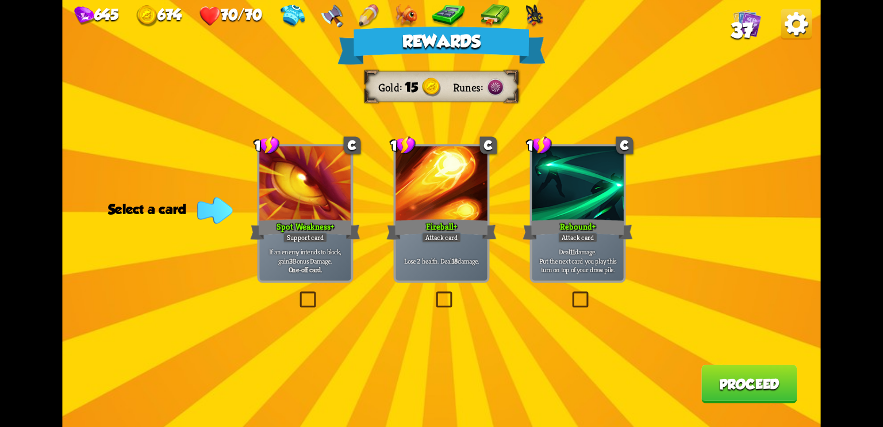
click at [602, 234] on div "Rebound +" at bounding box center [578, 229] width 110 height 25
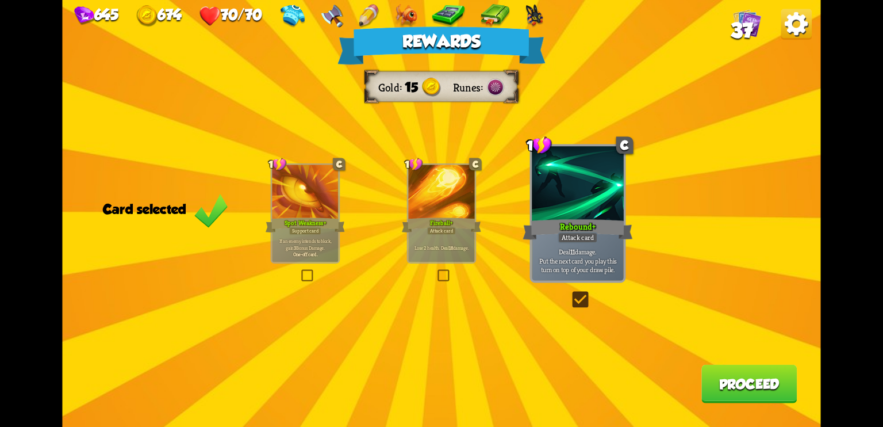
click at [743, 395] on button "Proceed" at bounding box center [749, 384] width 95 height 39
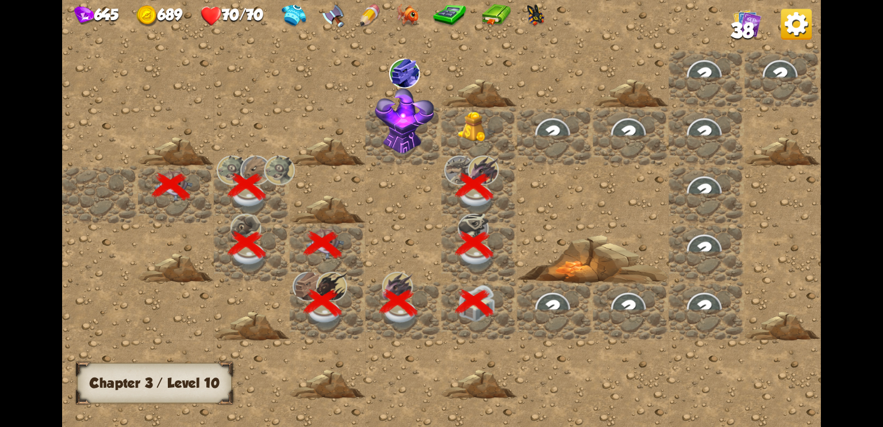
click at [743, 395] on div at bounding box center [555, 213] width 986 height 443
click at [476, 124] on img at bounding box center [477, 127] width 38 height 31
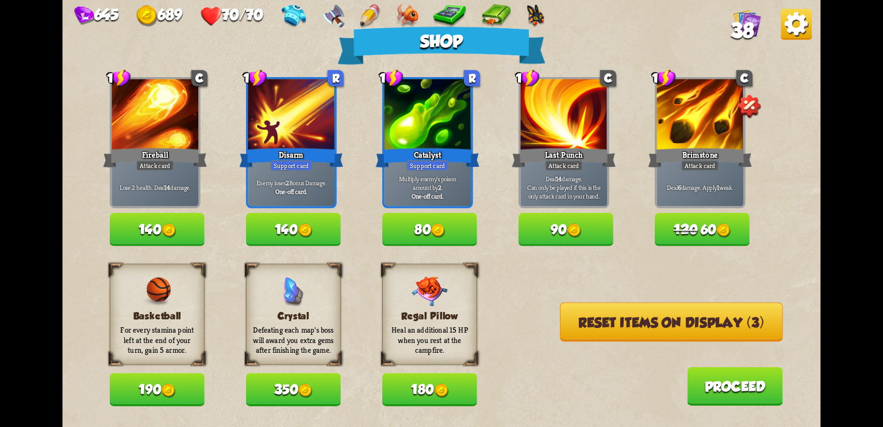
click at [690, 223] on span "120" at bounding box center [686, 230] width 24 height 16
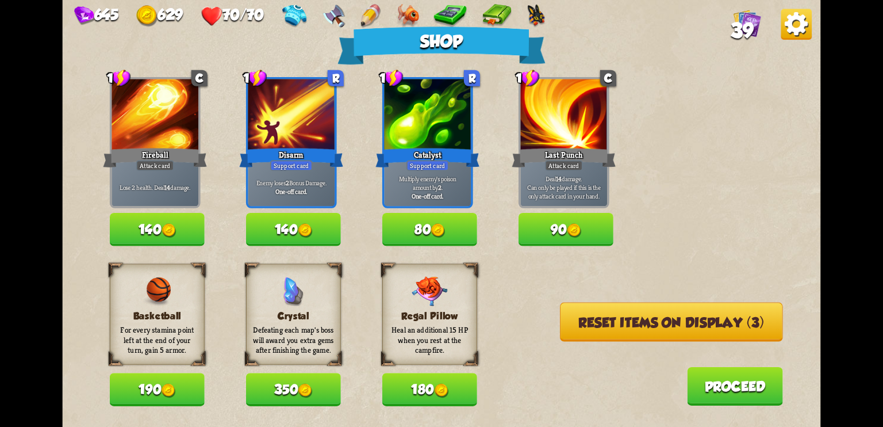
click at [282, 224] on button "140" at bounding box center [293, 229] width 95 height 33
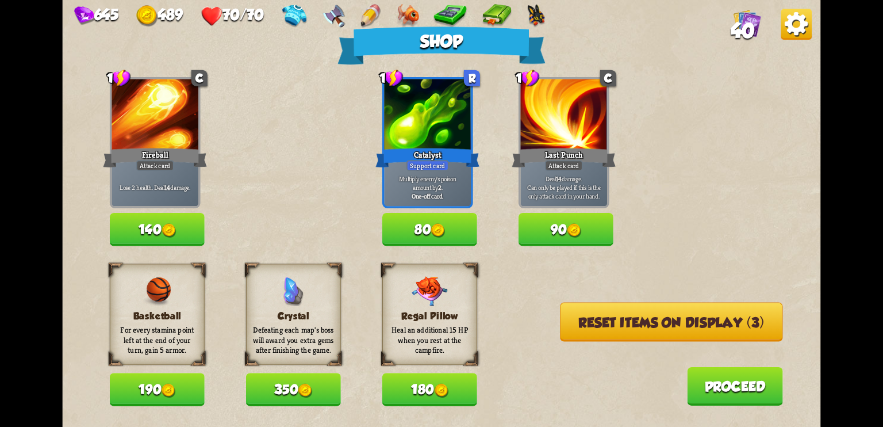
click at [421, 232] on button "80" at bounding box center [429, 229] width 95 height 33
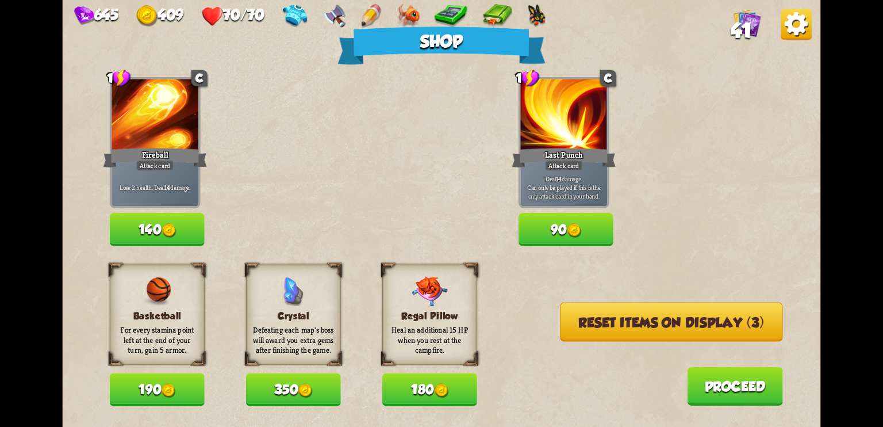
click at [637, 321] on button "Reset items on display (3)" at bounding box center [671, 321] width 223 height 39
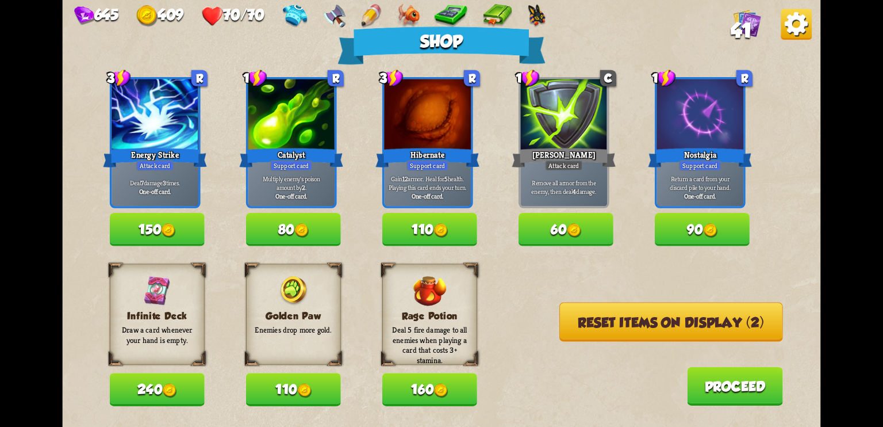
click at [167, 224] on img at bounding box center [169, 231] width 14 height 14
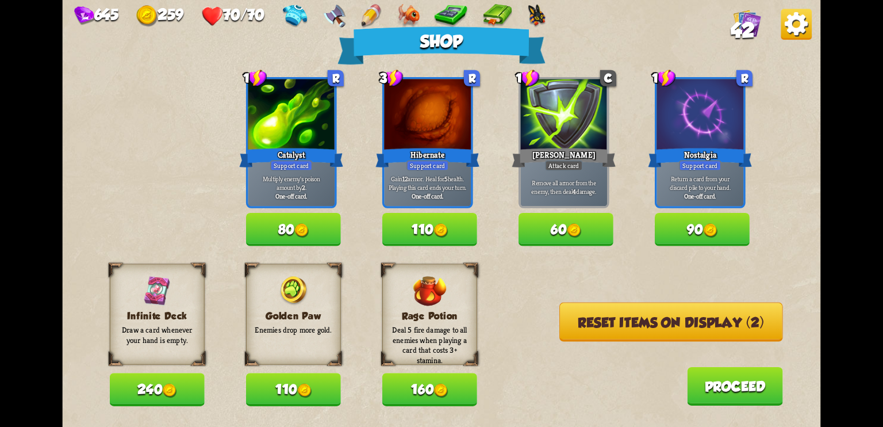
click at [654, 324] on button "Reset items on display (2)" at bounding box center [672, 321] width 224 height 39
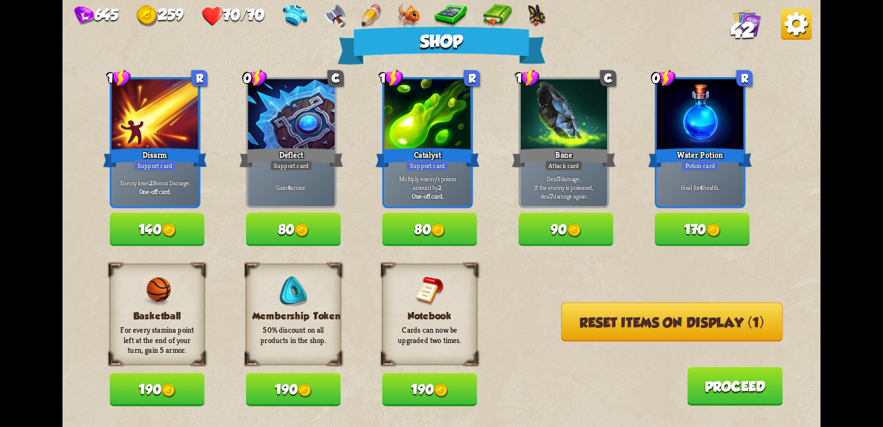
click at [452, 380] on button "190" at bounding box center [429, 389] width 95 height 33
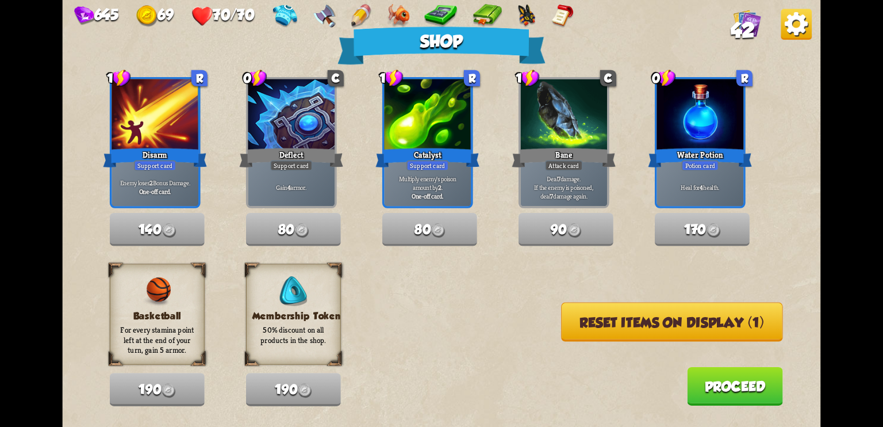
click at [726, 390] on button "Proceed" at bounding box center [734, 386] width 95 height 39
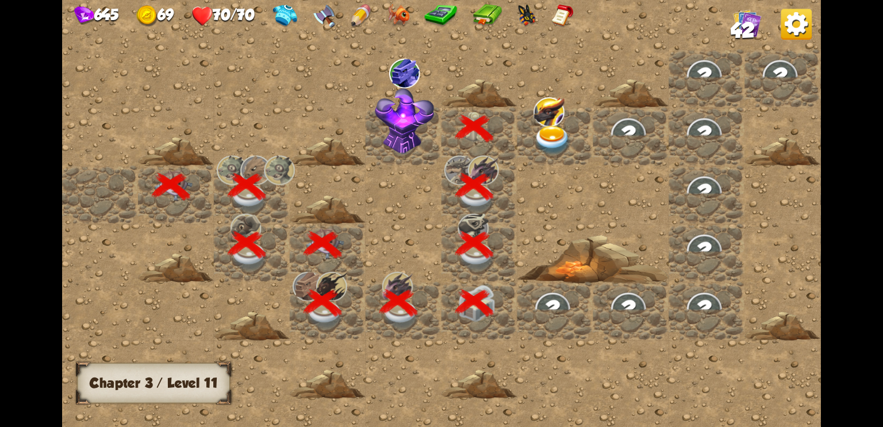
scroll to position [0, 221]
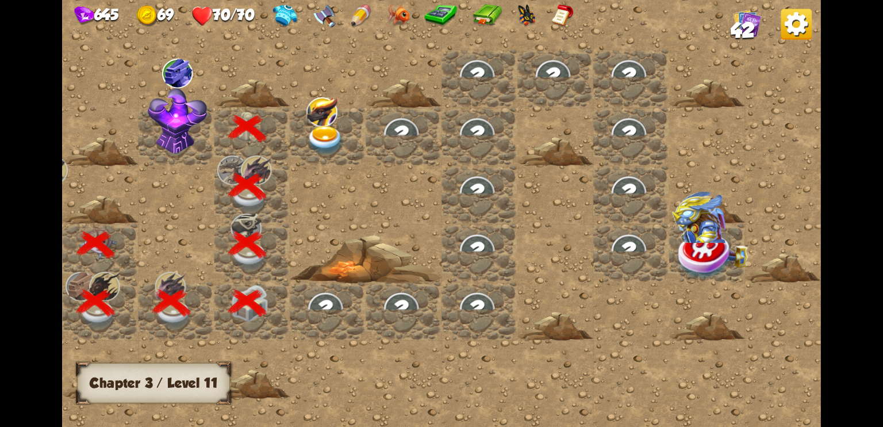
click at [314, 151] on img at bounding box center [326, 140] width 38 height 30
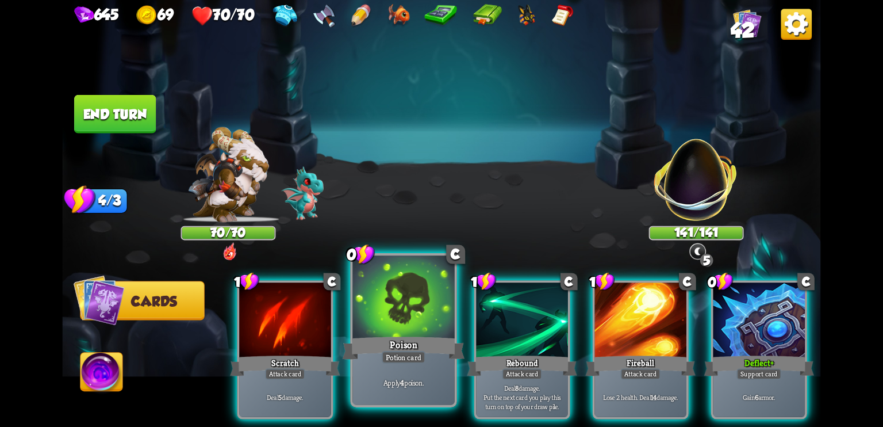
click at [423, 335] on div "Poison" at bounding box center [404, 347] width 122 height 27
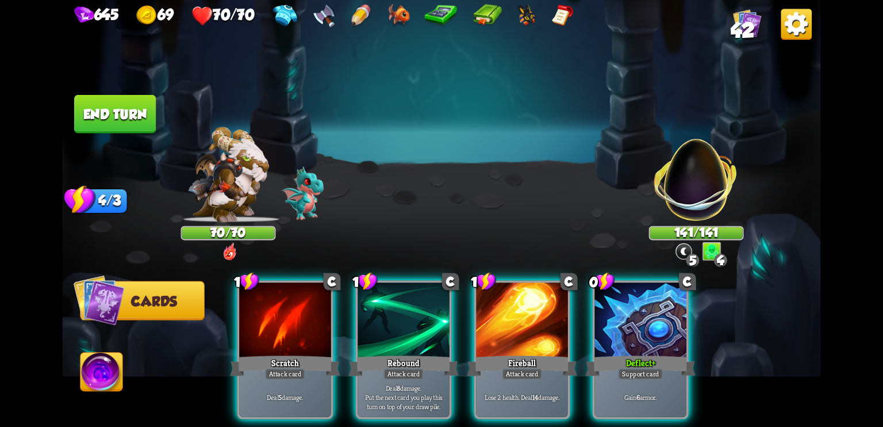
click at [249, 204] on img at bounding box center [227, 174] width 81 height 95
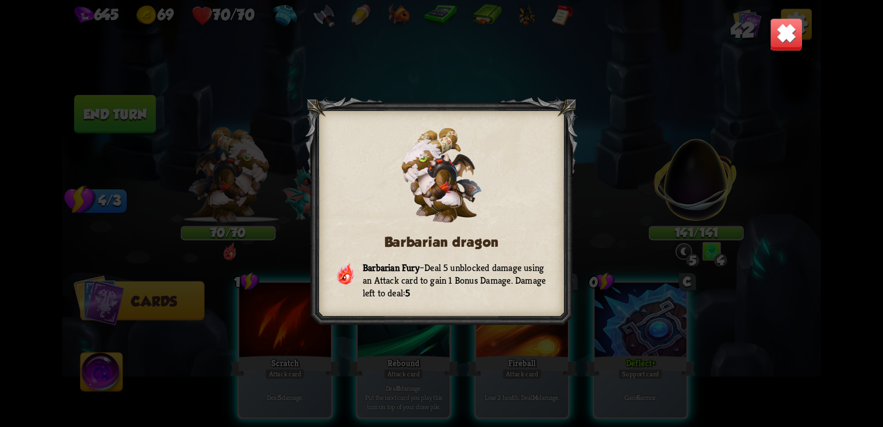
click at [791, 35] on img at bounding box center [786, 34] width 33 height 33
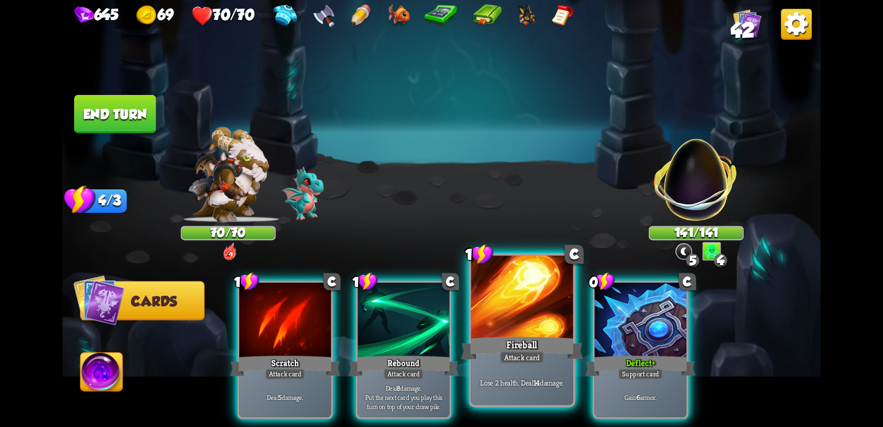
click at [550, 343] on div "Fireball" at bounding box center [522, 347] width 122 height 27
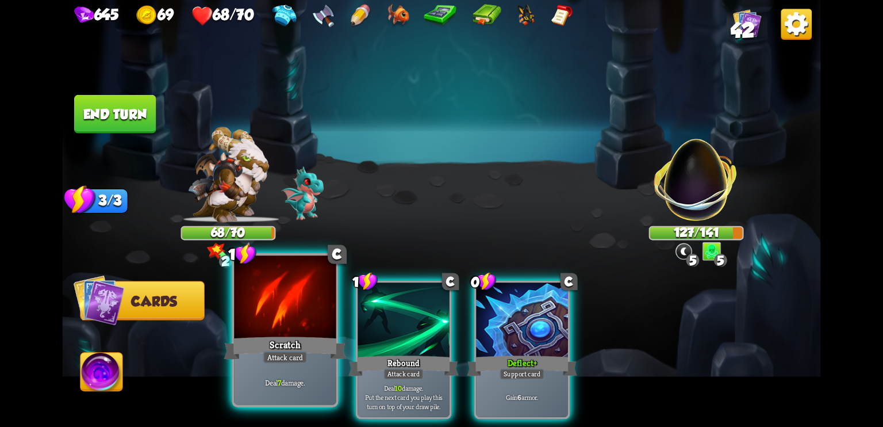
click at [287, 323] on div at bounding box center [285, 298] width 102 height 86
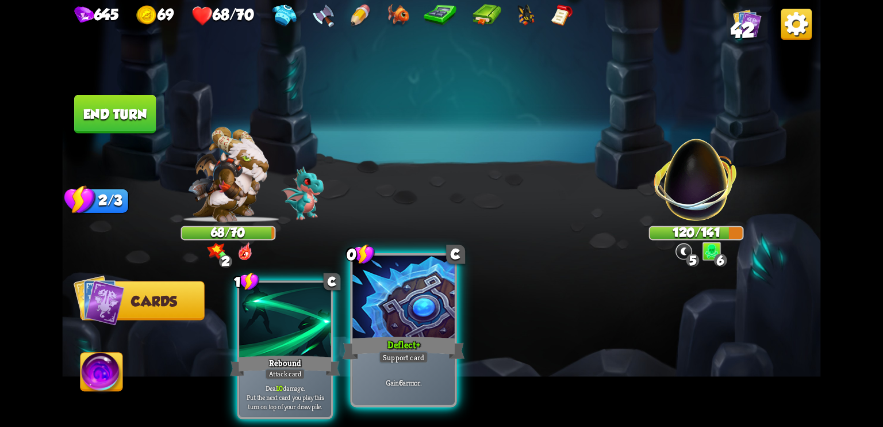
click at [386, 307] on div at bounding box center [404, 298] width 102 height 86
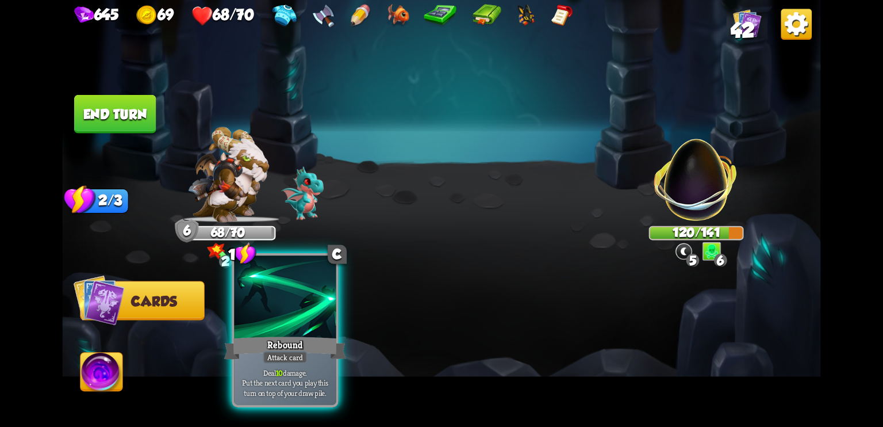
click at [308, 316] on div at bounding box center [285, 298] width 102 height 86
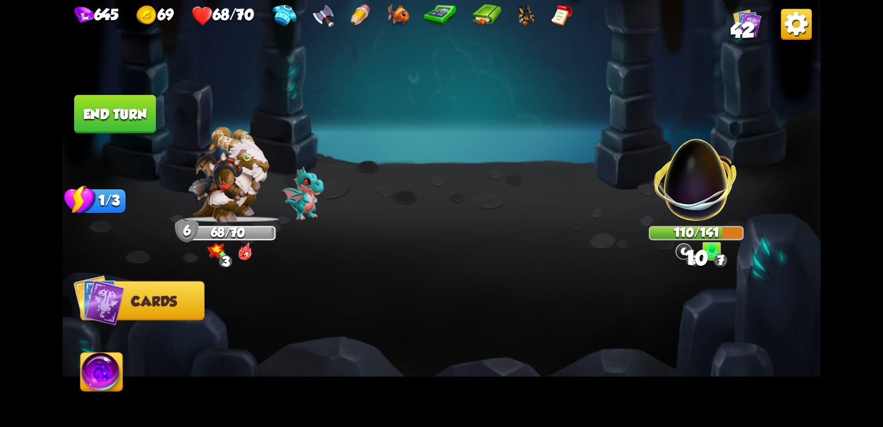
click at [128, 112] on button "End turn" at bounding box center [115, 114] width 82 height 39
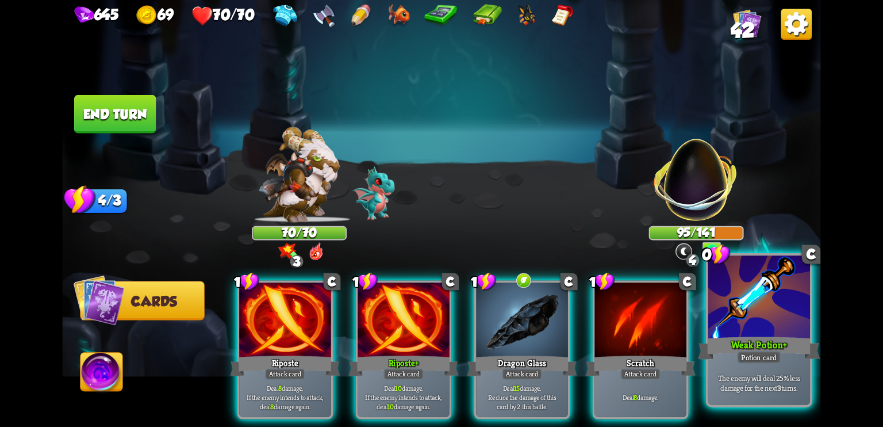
click at [782, 342] on div "Weak Potion +" at bounding box center [759, 347] width 122 height 27
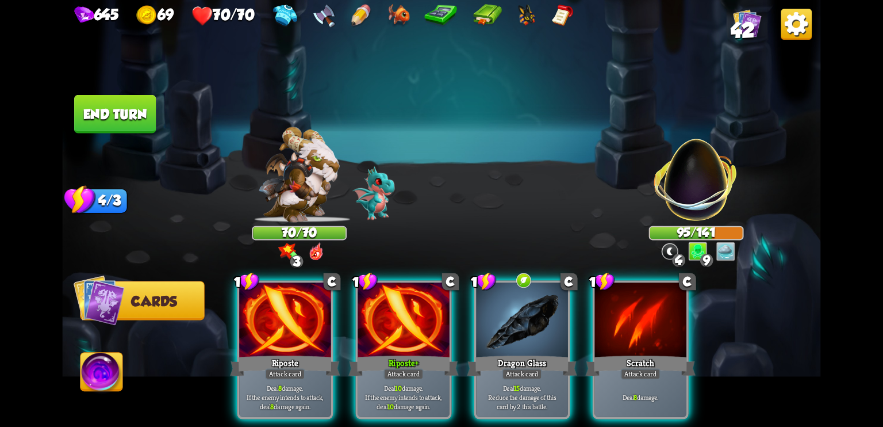
click at [308, 200] on img at bounding box center [299, 174] width 81 height 95
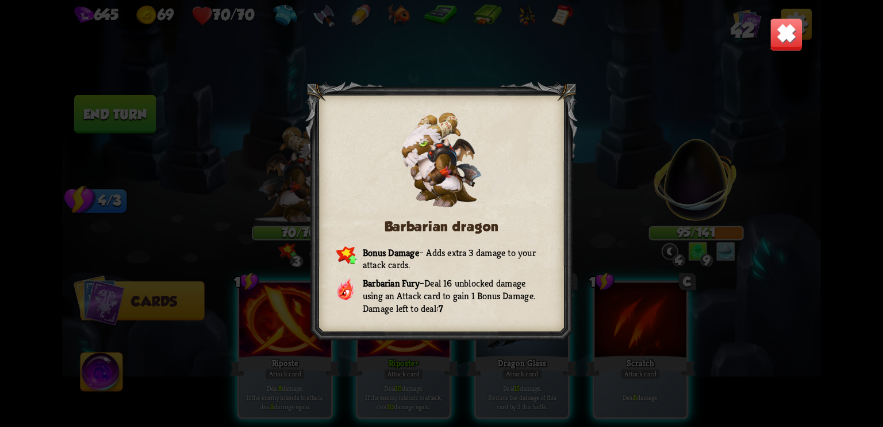
click at [790, 29] on img at bounding box center [786, 34] width 33 height 33
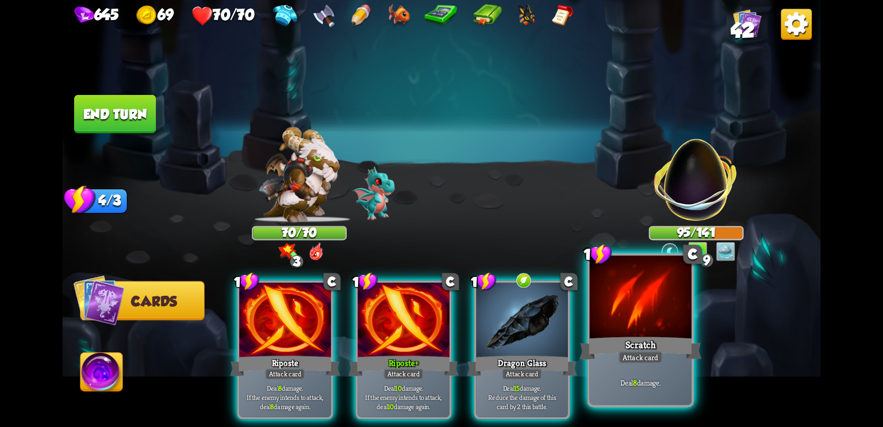
click at [623, 334] on div at bounding box center [641, 298] width 102 height 86
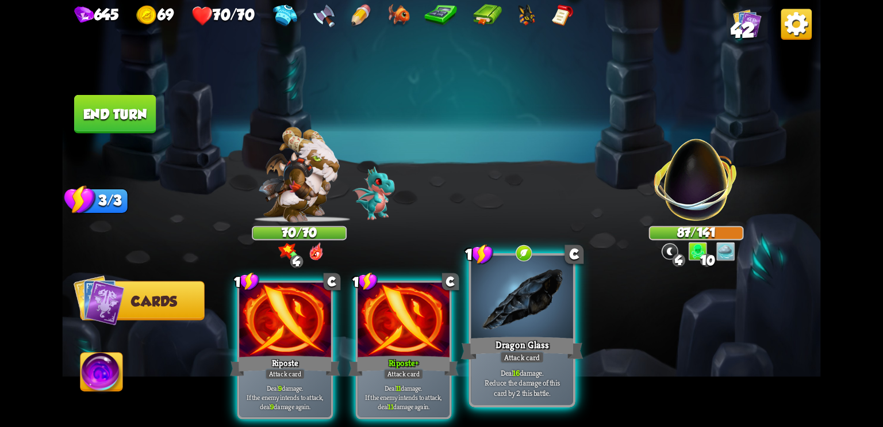
click at [497, 338] on div "Dragon Glass" at bounding box center [522, 347] width 122 height 27
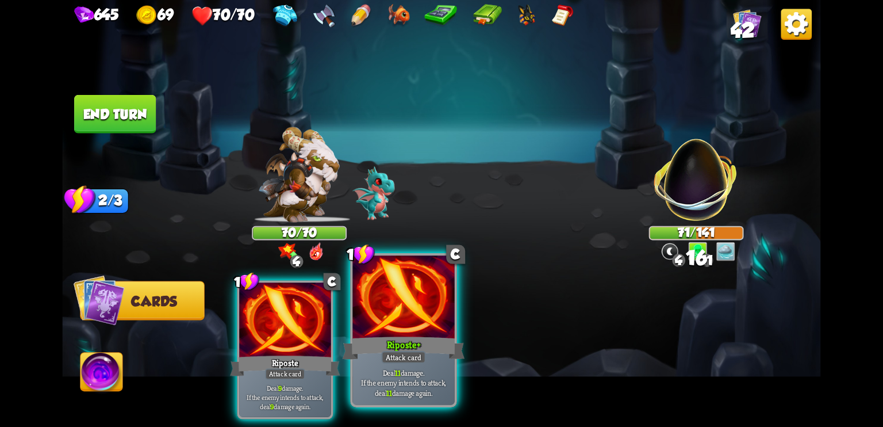
click at [399, 343] on div "Riposte +" at bounding box center [404, 347] width 122 height 27
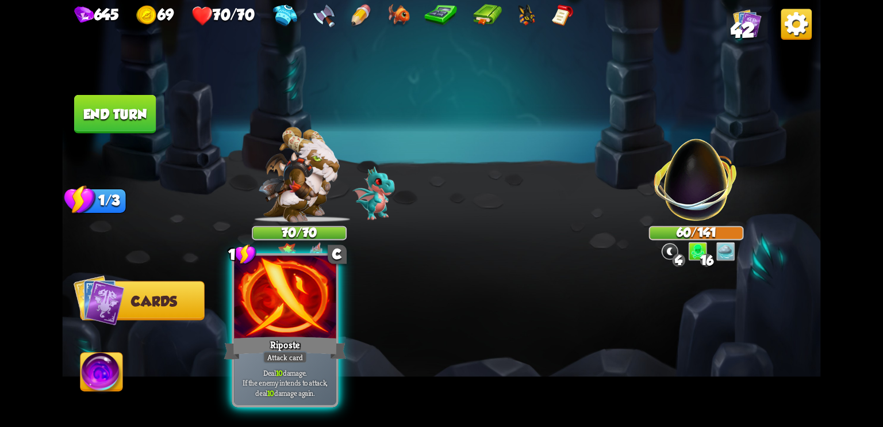
click at [248, 331] on div at bounding box center [285, 298] width 102 height 86
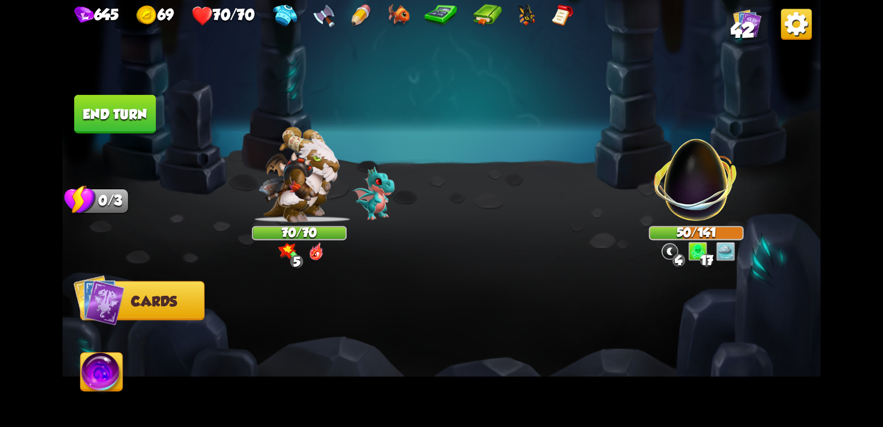
click at [124, 109] on button "End turn" at bounding box center [115, 114] width 82 height 39
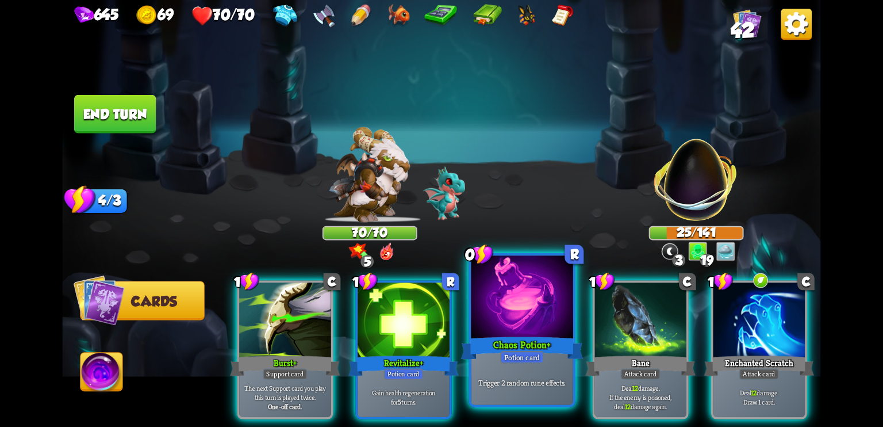
click at [508, 340] on div "Chaos Potion +" at bounding box center [522, 347] width 122 height 27
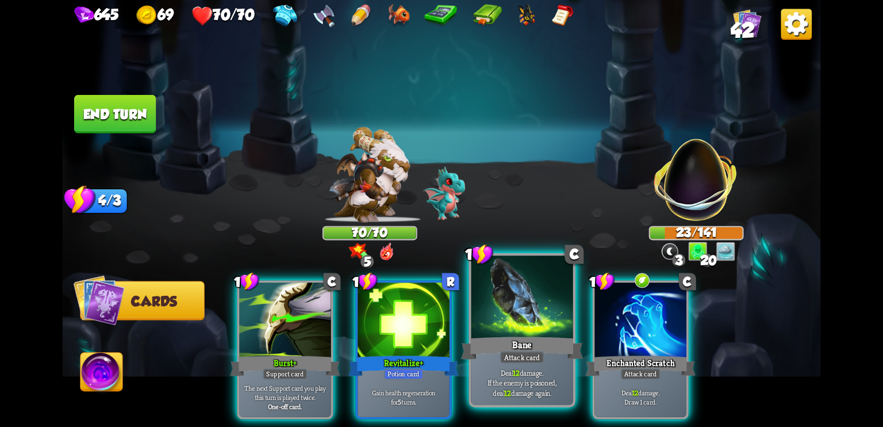
click at [539, 329] on div at bounding box center [523, 298] width 102 height 86
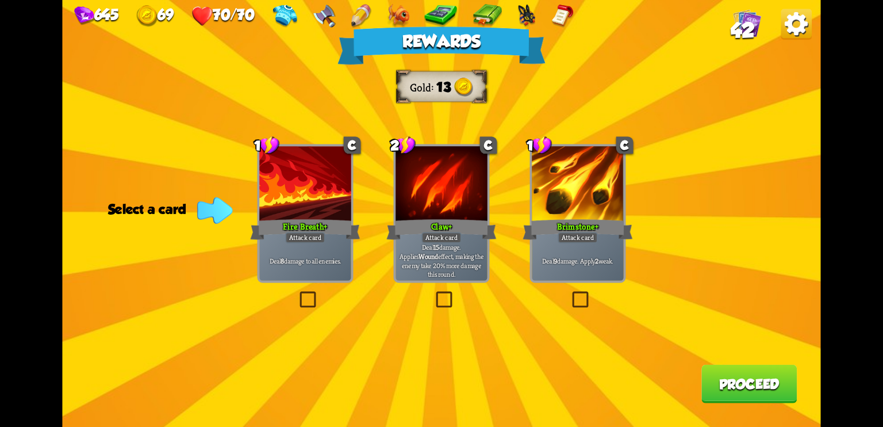
click at [598, 243] on div "Deal 9 damage. Apply 2 weak." at bounding box center [578, 260] width 92 height 40
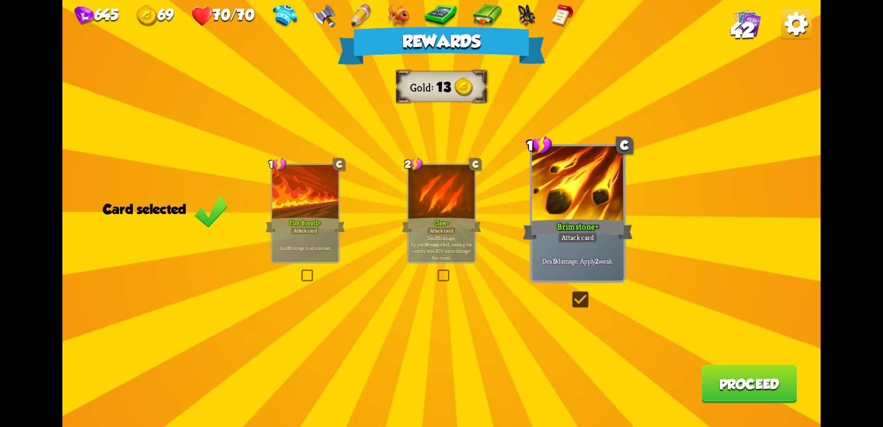
click at [765, 391] on button "Proceed" at bounding box center [749, 384] width 95 height 39
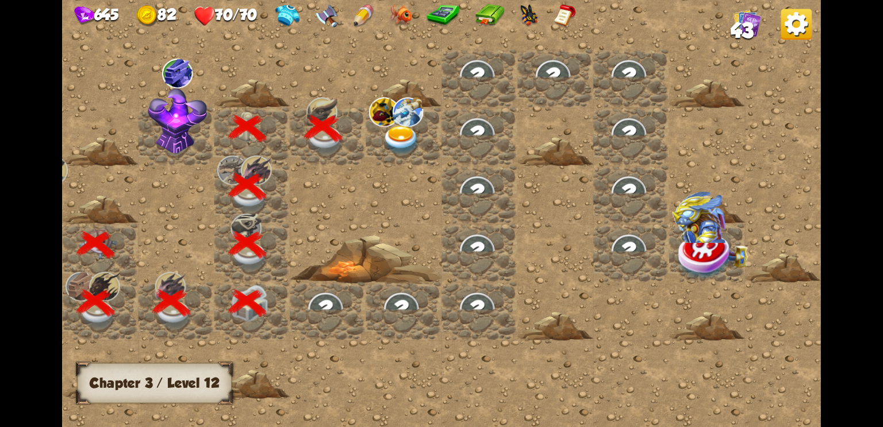
click at [406, 132] on img at bounding box center [401, 140] width 38 height 30
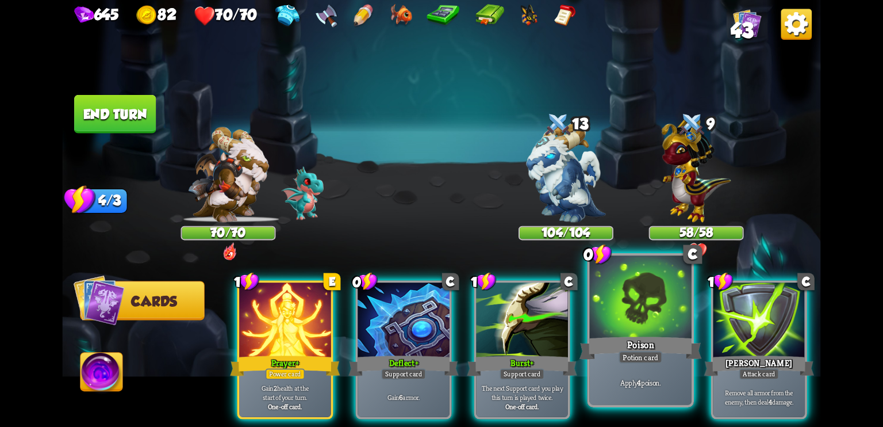
click at [643, 357] on div "Potion card" at bounding box center [641, 357] width 44 height 13
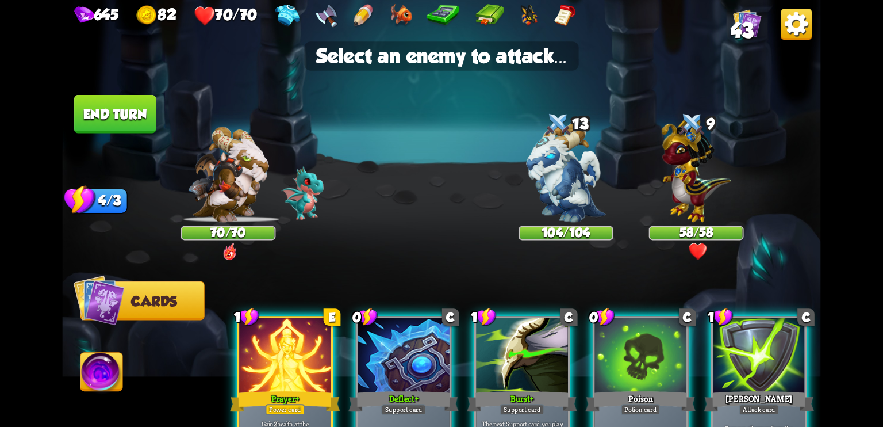
click at [647, 344] on div at bounding box center [641, 356] width 92 height 77
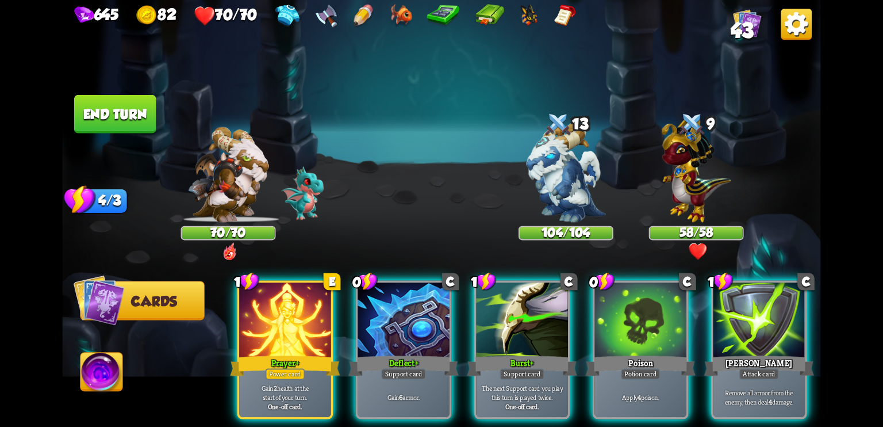
click at [707, 131] on div "9" at bounding box center [696, 125] width 95 height 31
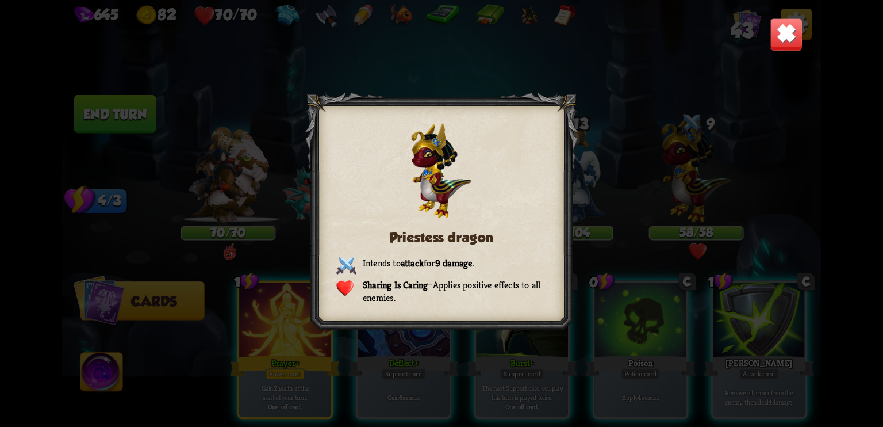
click at [786, 40] on img at bounding box center [786, 34] width 33 height 33
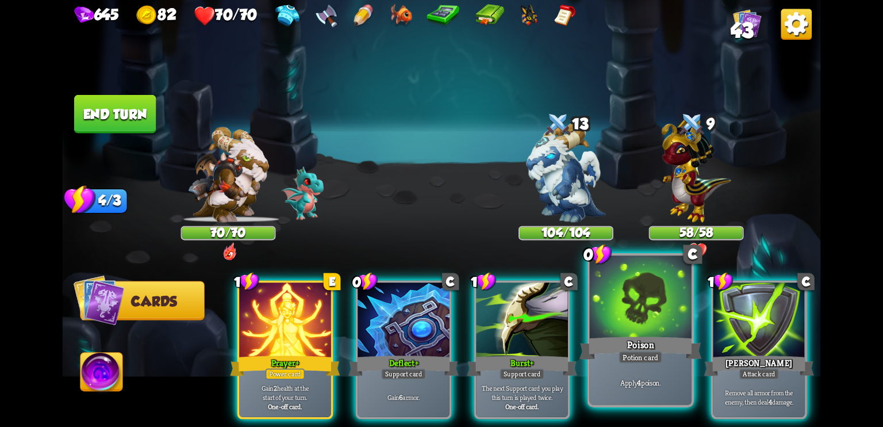
click at [653, 313] on div at bounding box center [641, 298] width 102 height 86
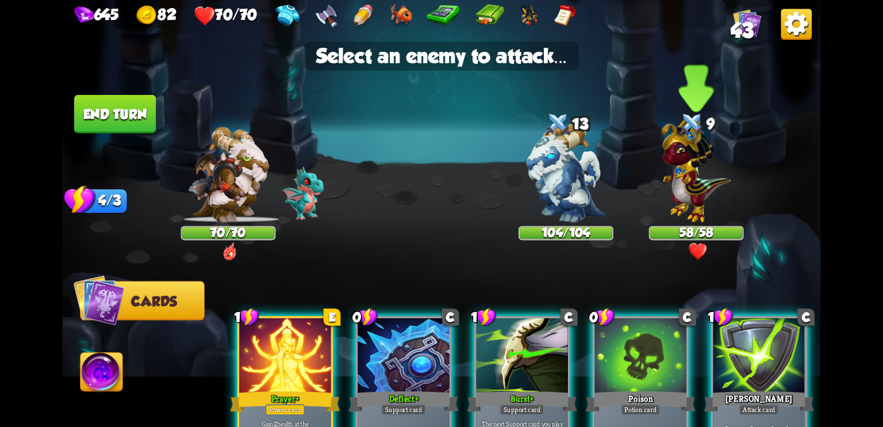
click at [669, 181] on img at bounding box center [696, 168] width 69 height 108
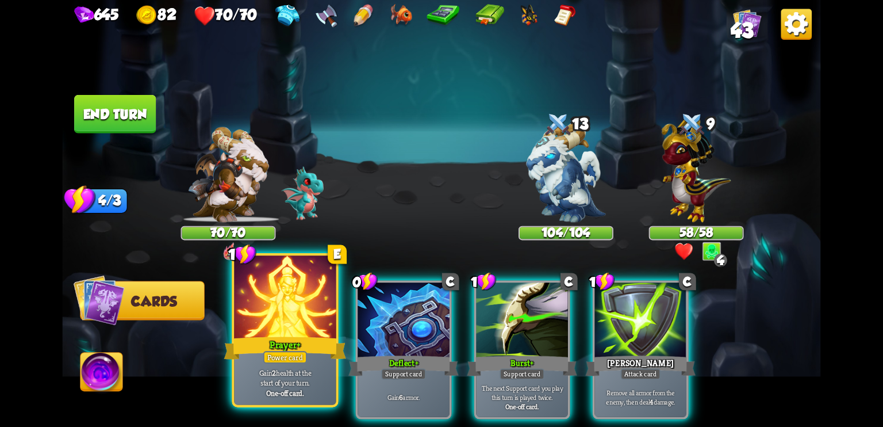
click at [323, 331] on div at bounding box center [285, 298] width 102 height 86
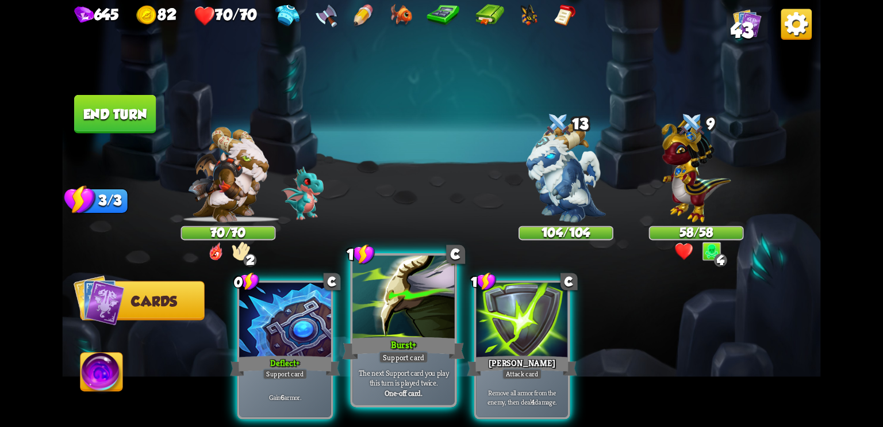
click at [393, 334] on div "Burst +" at bounding box center [404, 347] width 122 height 27
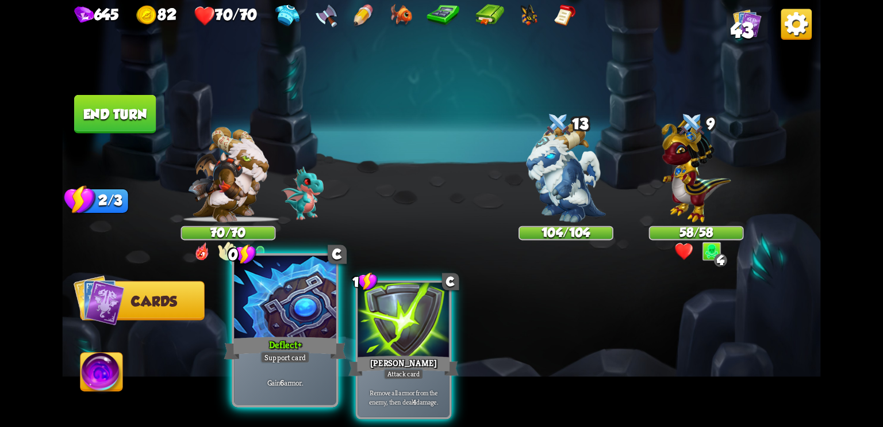
click at [266, 331] on div at bounding box center [285, 298] width 102 height 86
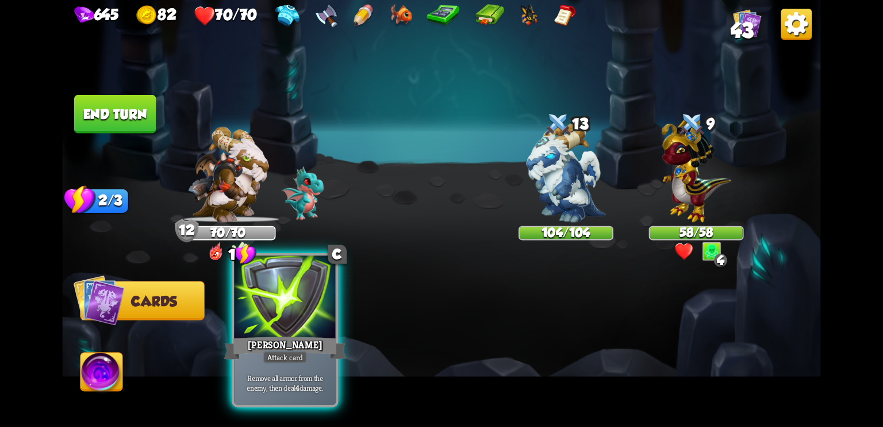
click at [282, 334] on div "[PERSON_NAME]" at bounding box center [285, 347] width 122 height 27
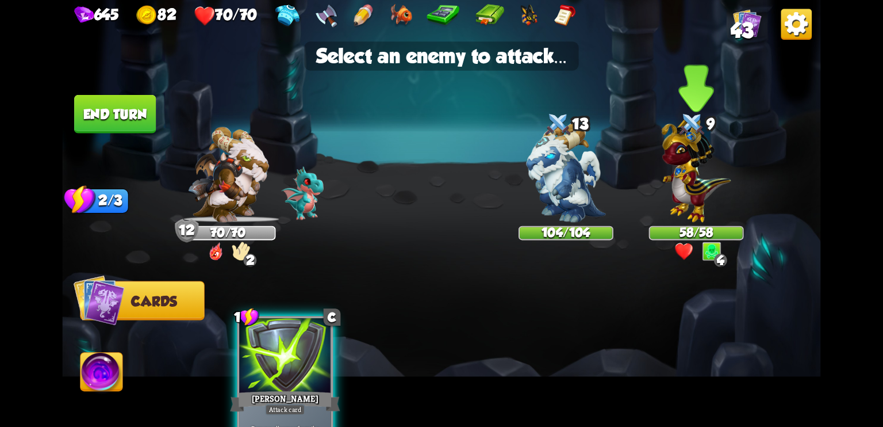
click at [702, 165] on img at bounding box center [696, 168] width 69 height 108
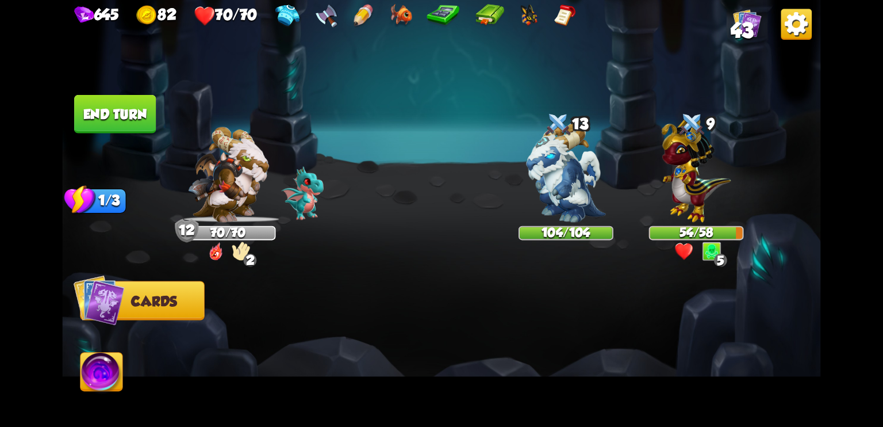
click at [109, 102] on button "End turn" at bounding box center [115, 114] width 82 height 39
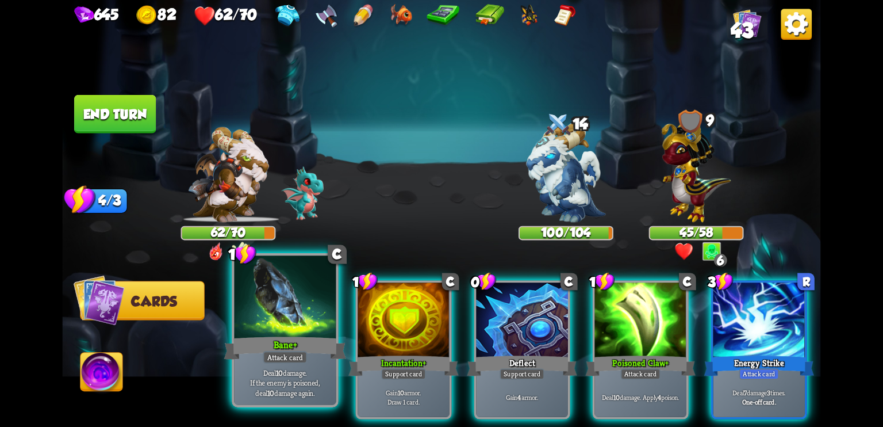
click at [263, 340] on div "Bane +" at bounding box center [285, 347] width 122 height 27
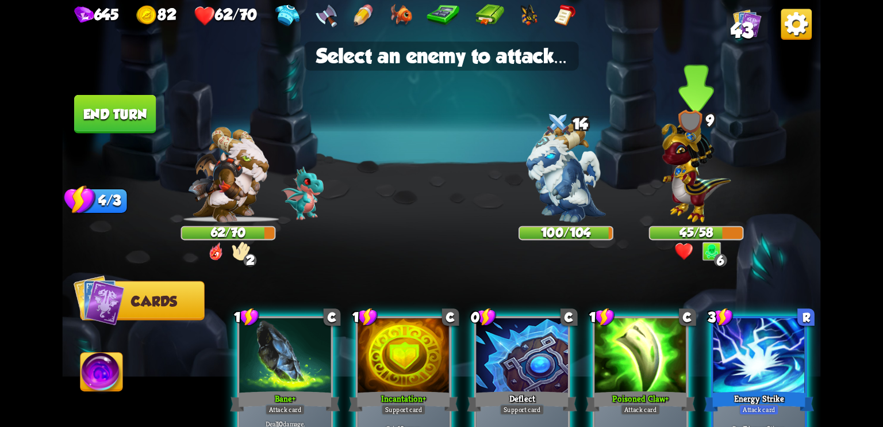
click at [700, 183] on img at bounding box center [696, 168] width 69 height 108
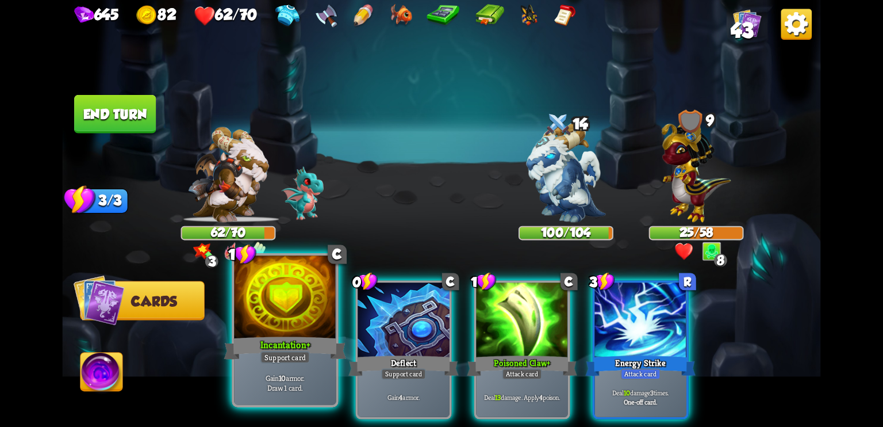
click at [301, 313] on div at bounding box center [285, 298] width 102 height 86
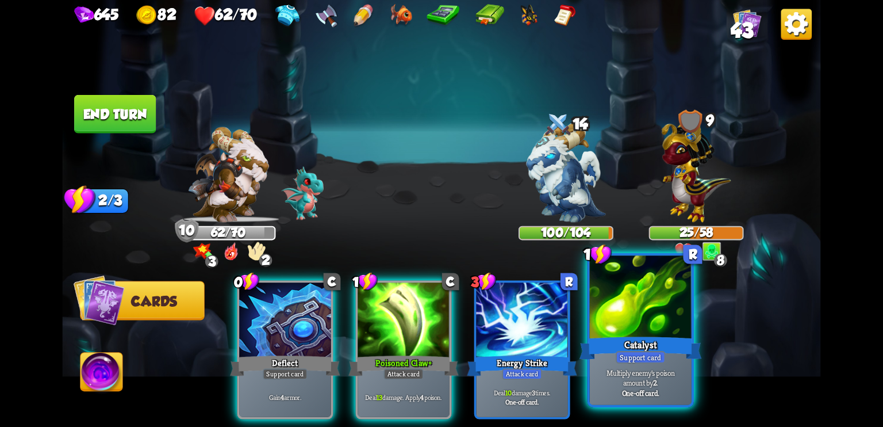
click at [628, 334] on div at bounding box center [641, 298] width 102 height 86
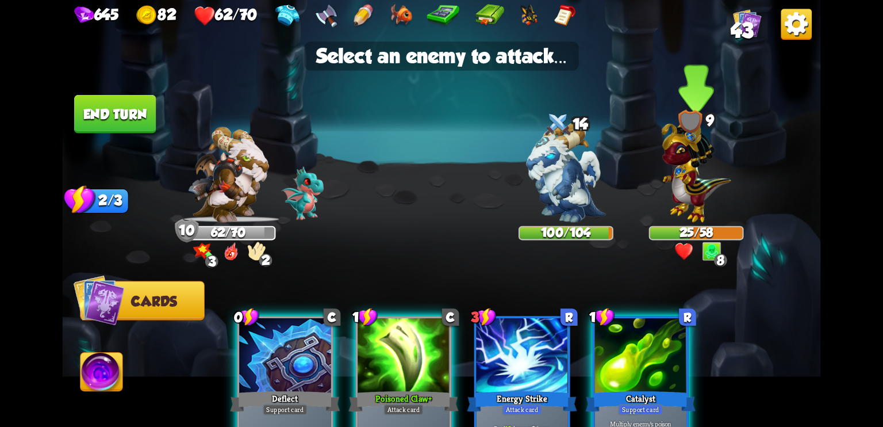
click at [690, 208] on img at bounding box center [696, 168] width 69 height 108
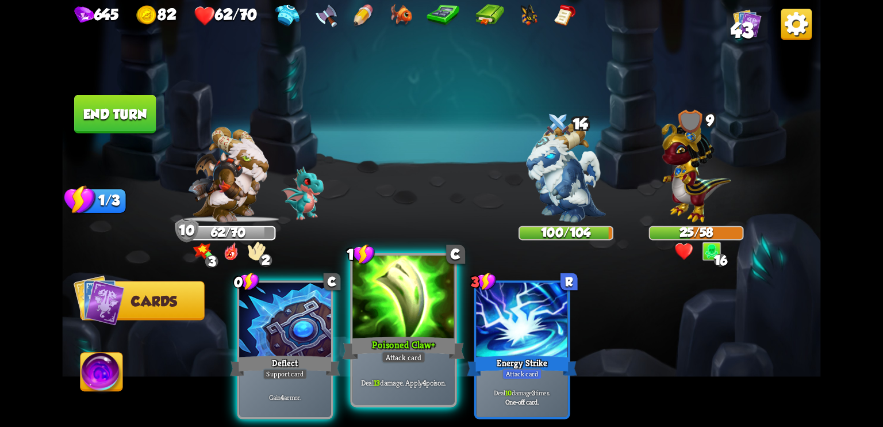
click at [391, 339] on div "Poisoned Claw +" at bounding box center [404, 347] width 122 height 27
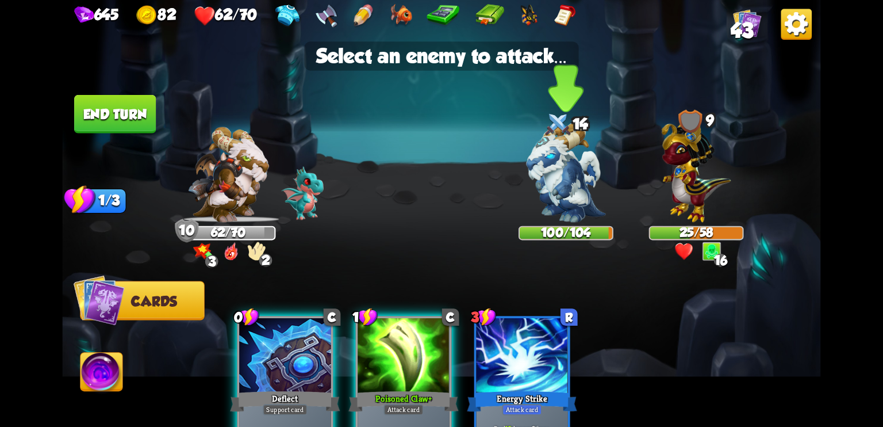
click at [597, 144] on img at bounding box center [565, 171] width 79 height 99
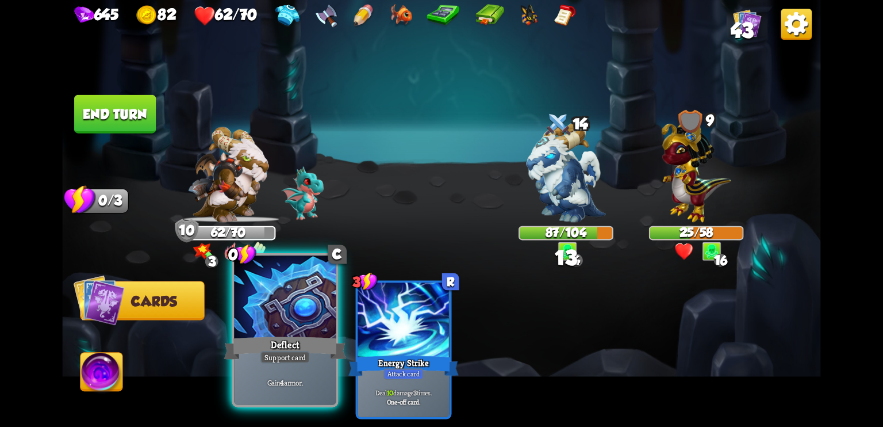
click at [282, 321] on div at bounding box center [285, 298] width 102 height 86
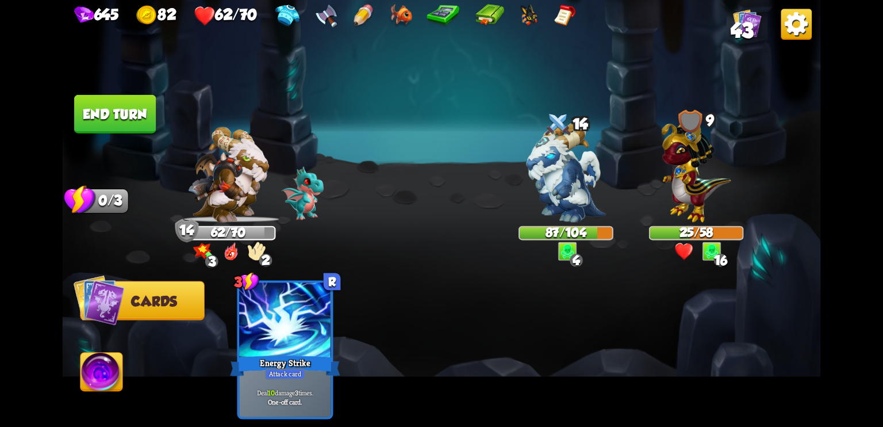
click at [129, 117] on button "End turn" at bounding box center [115, 114] width 82 height 39
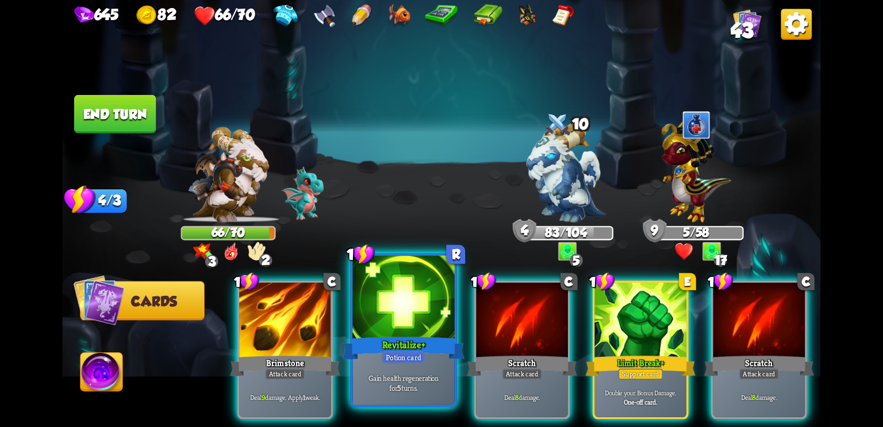
click at [406, 330] on div at bounding box center [404, 298] width 102 height 86
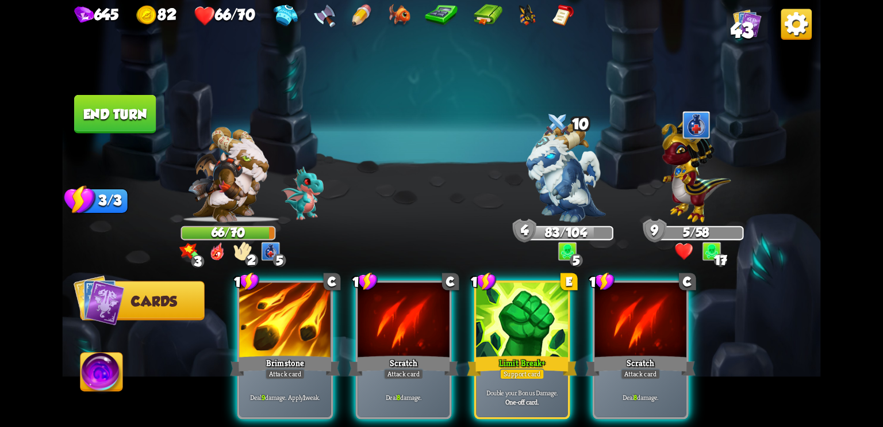
click at [223, 177] on img at bounding box center [227, 174] width 81 height 95
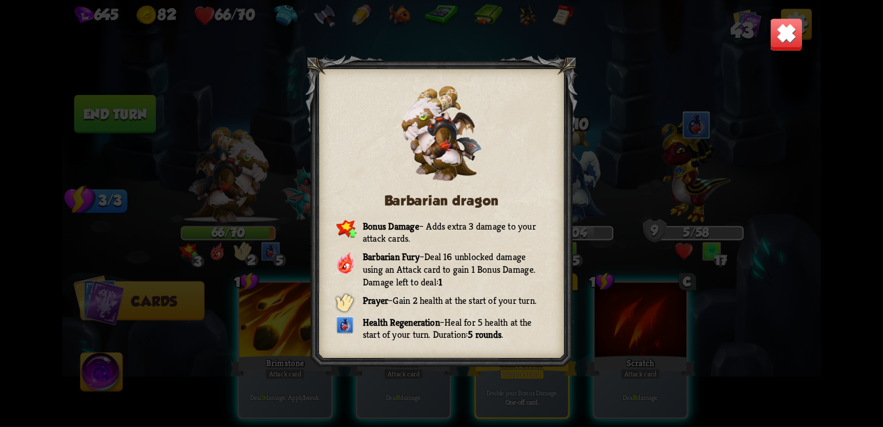
click at [778, 36] on img at bounding box center [786, 34] width 33 height 33
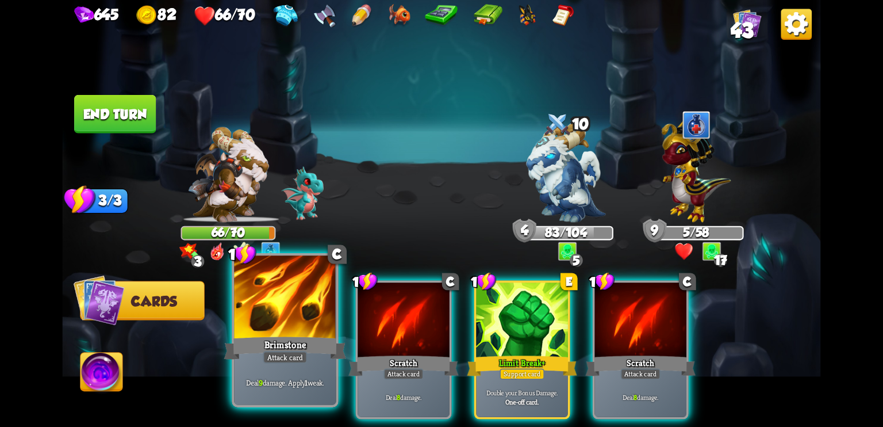
click at [299, 322] on div at bounding box center [285, 298] width 102 height 86
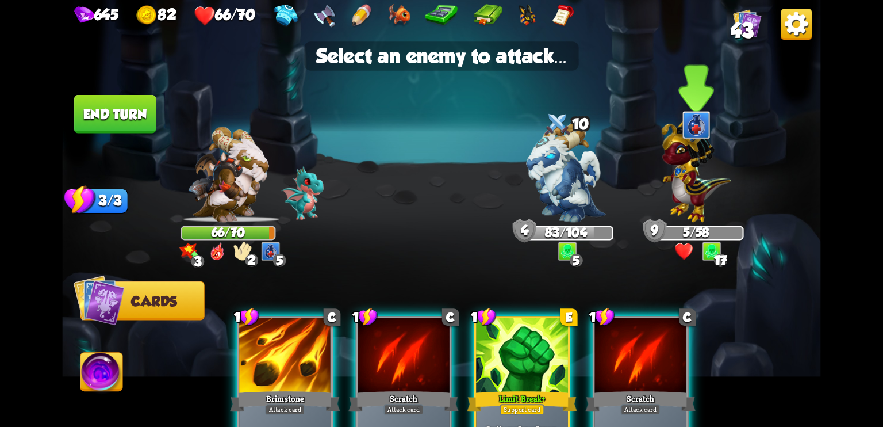
click at [688, 183] on img at bounding box center [696, 168] width 69 height 108
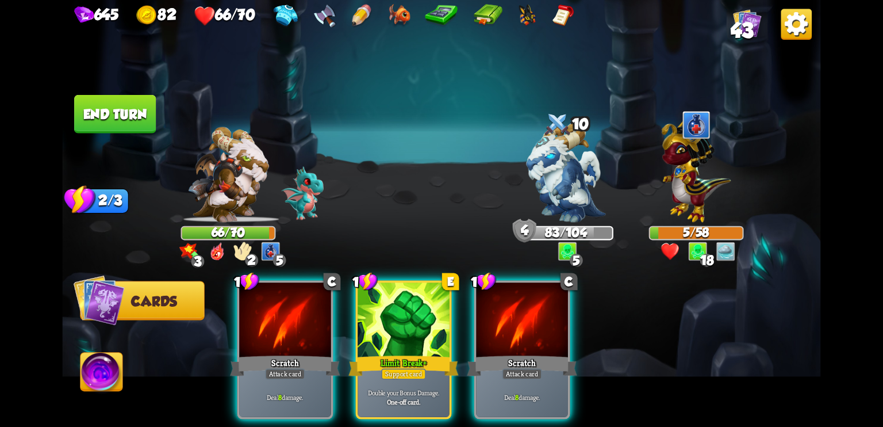
click at [186, 197] on div at bounding box center [228, 180] width 95 height 83
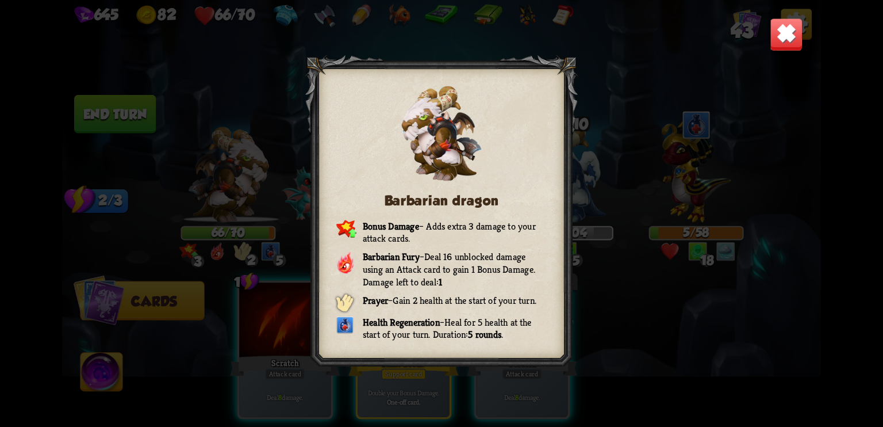
click at [794, 28] on img at bounding box center [786, 34] width 33 height 33
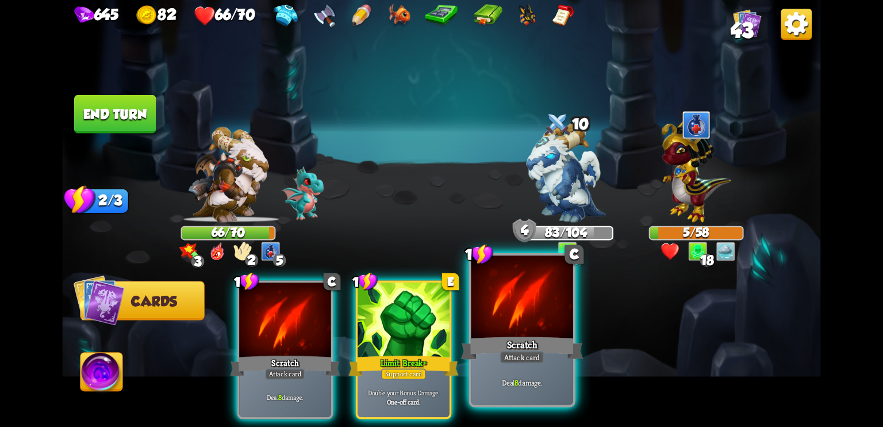
click at [523, 340] on div "Scratch" at bounding box center [522, 347] width 122 height 27
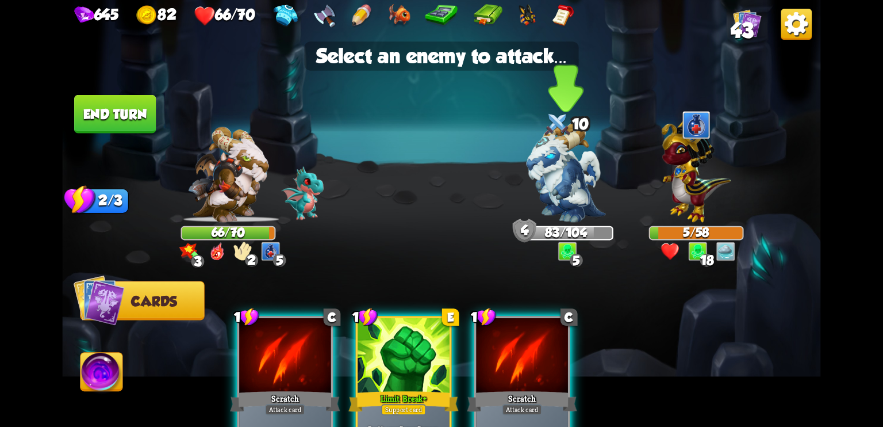
click at [559, 190] on img at bounding box center [565, 171] width 79 height 99
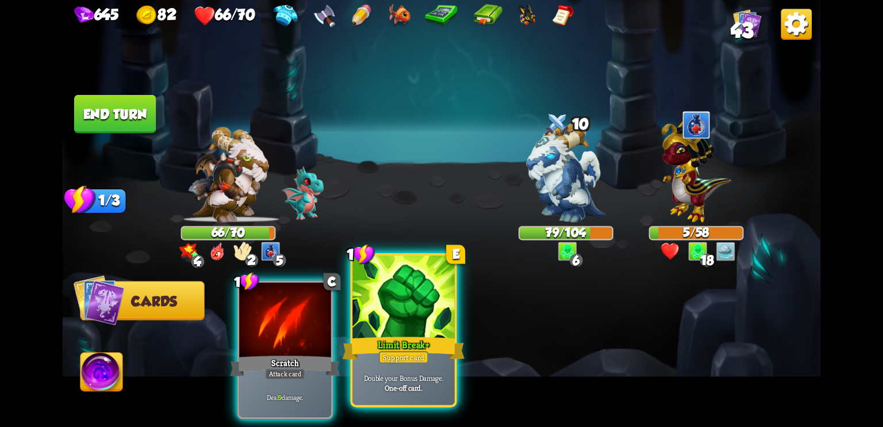
click at [413, 347] on div "Limit Break +" at bounding box center [404, 347] width 122 height 27
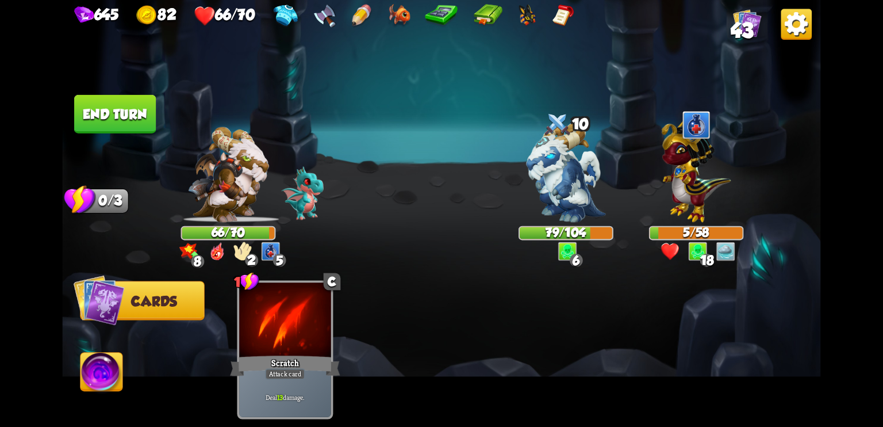
click at [118, 110] on button "End turn" at bounding box center [115, 114] width 82 height 39
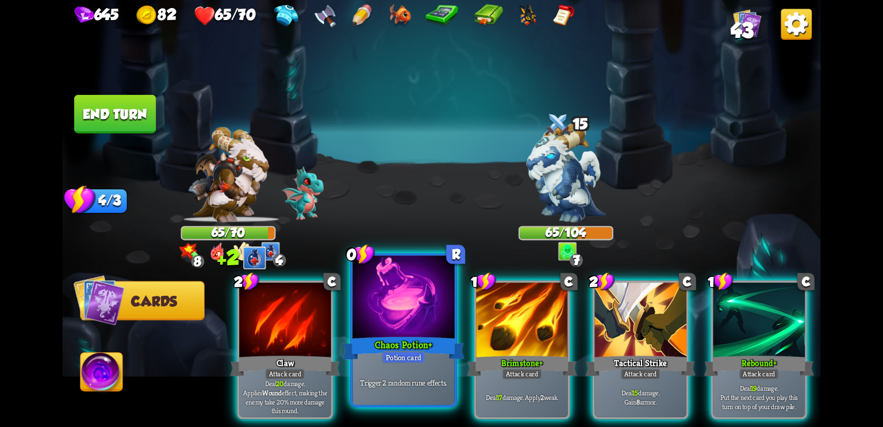
click at [405, 323] on div at bounding box center [404, 298] width 102 height 86
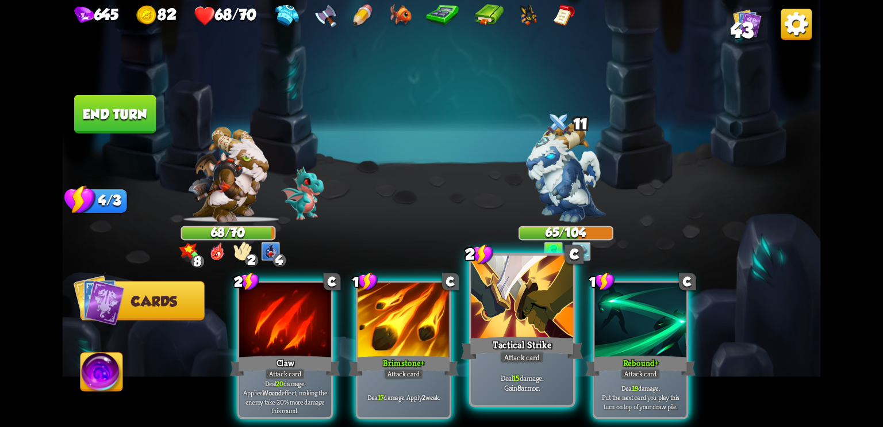
click at [542, 325] on div at bounding box center [523, 298] width 102 height 86
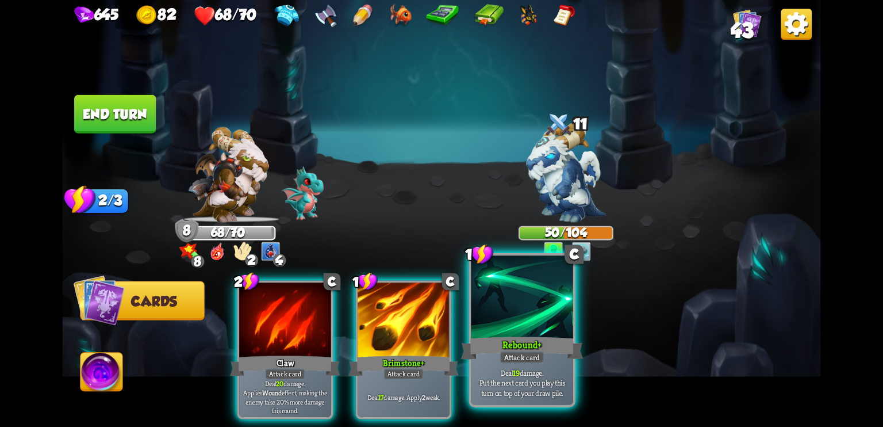
click at [518, 305] on div at bounding box center [523, 298] width 102 height 86
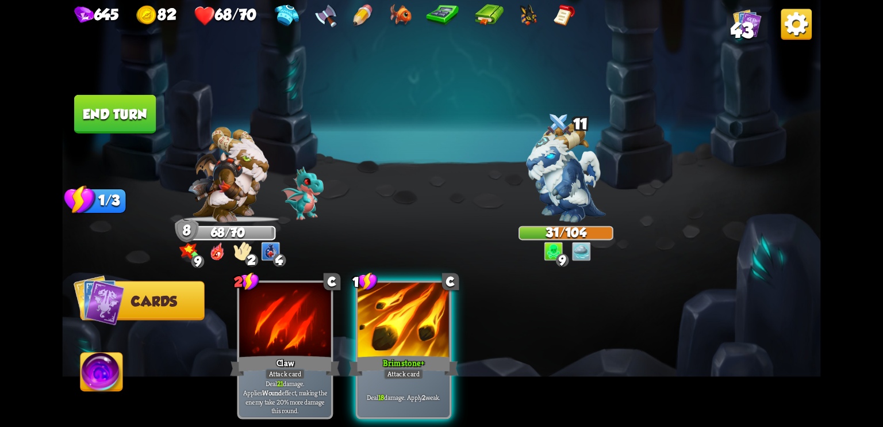
click at [130, 113] on button "End turn" at bounding box center [115, 114] width 82 height 39
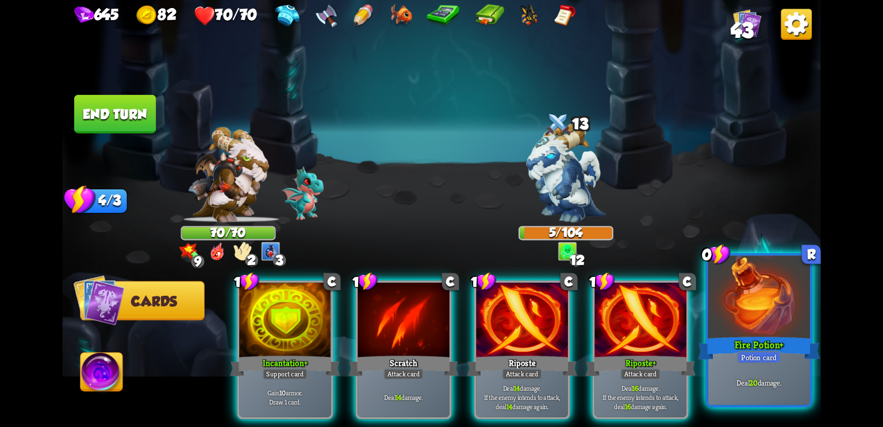
click at [755, 326] on div at bounding box center [759, 298] width 102 height 86
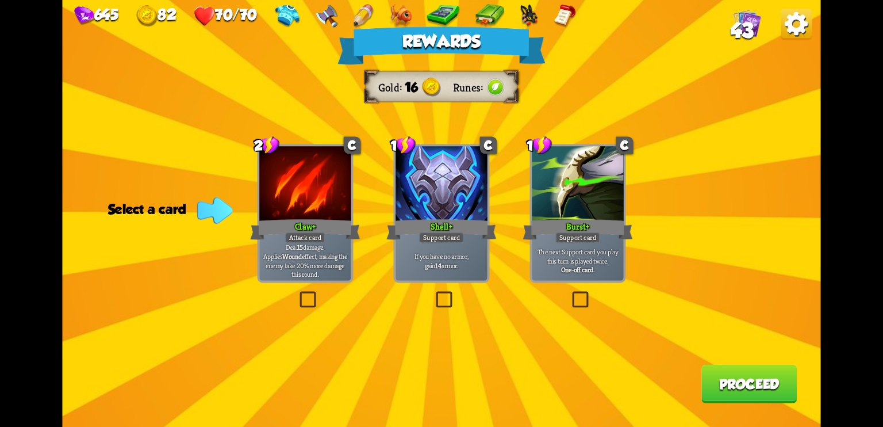
click at [317, 266] on p "Deal 15 damage. Applies Wound effect, making the enemy take 20% more damage thi…" at bounding box center [305, 261] width 87 height 36
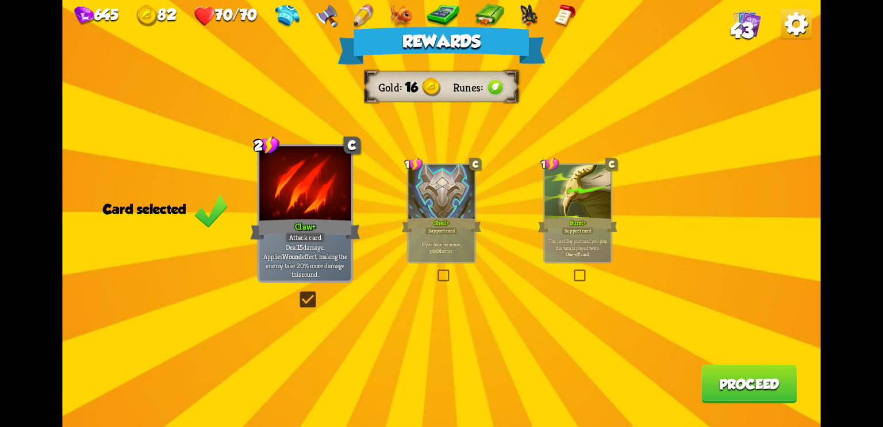
click at [248, 229] on div "Rewards Gold 16 Runes Card selected 2 C Claw + Attack card Deal 15 damage. Appl…" at bounding box center [441, 213] width 759 height 427
click at [297, 223] on div "Claw +" at bounding box center [305, 229] width 110 height 25
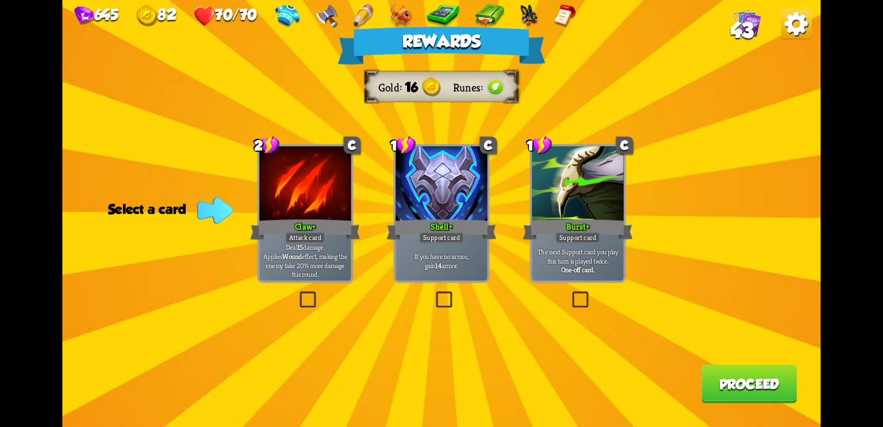
click at [407, 213] on div at bounding box center [442, 184] width 92 height 77
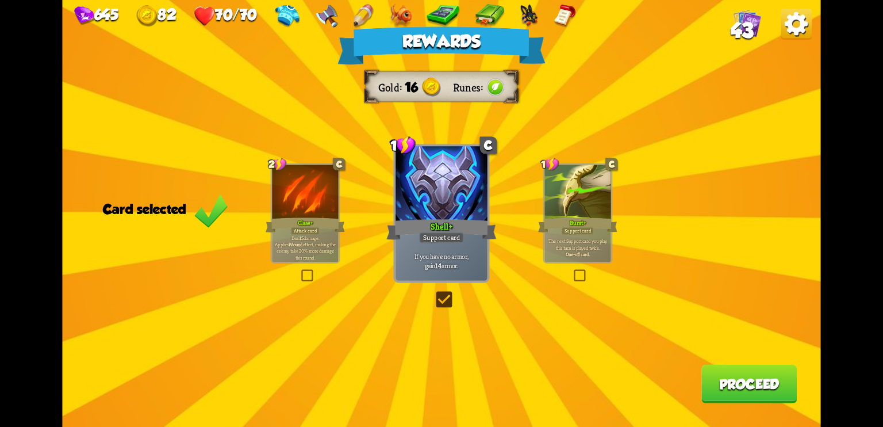
click at [730, 382] on button "Proceed" at bounding box center [749, 384] width 95 height 39
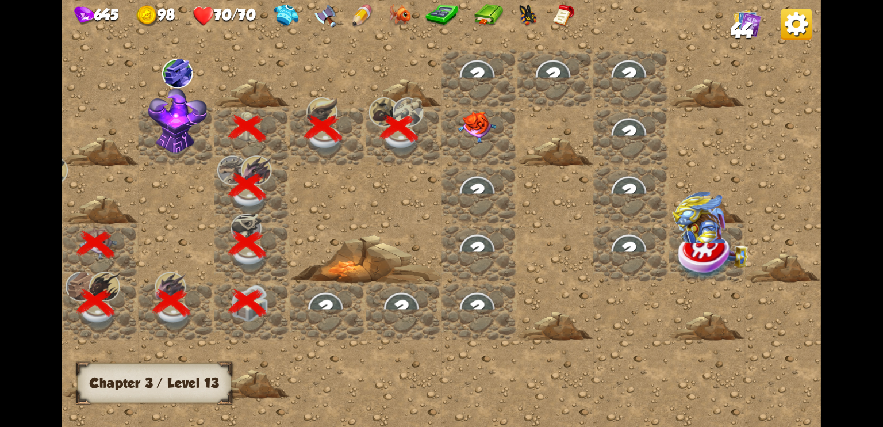
click at [477, 129] on img at bounding box center [477, 128] width 38 height 32
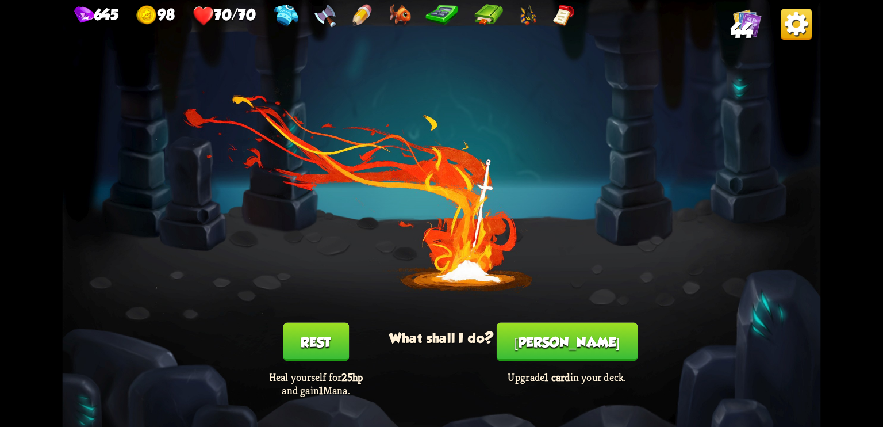
click at [559, 344] on button "[PERSON_NAME]" at bounding box center [567, 342] width 141 height 39
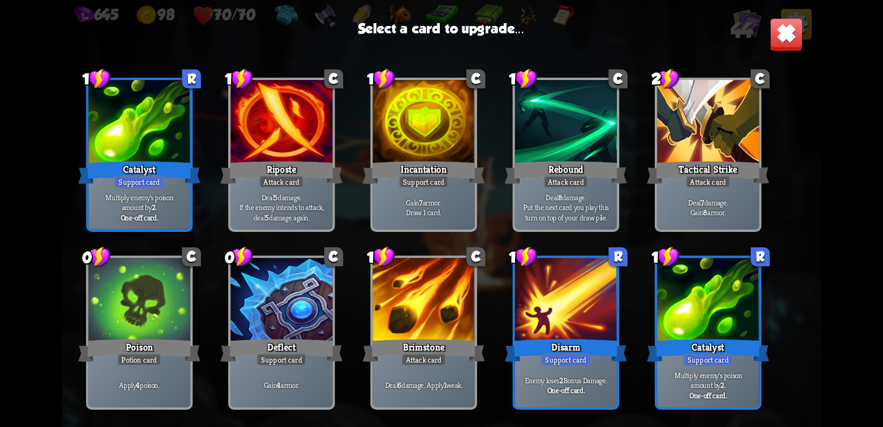
scroll to position [534, 0]
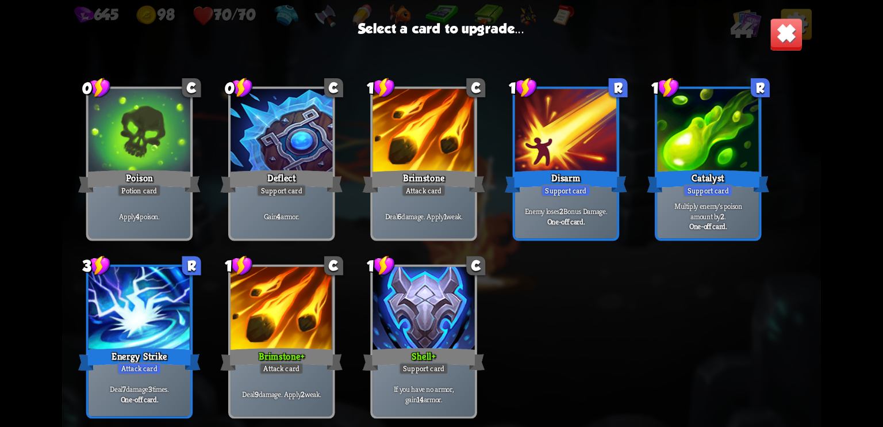
click at [155, 349] on div "Energy Strike" at bounding box center [139, 359] width 122 height 27
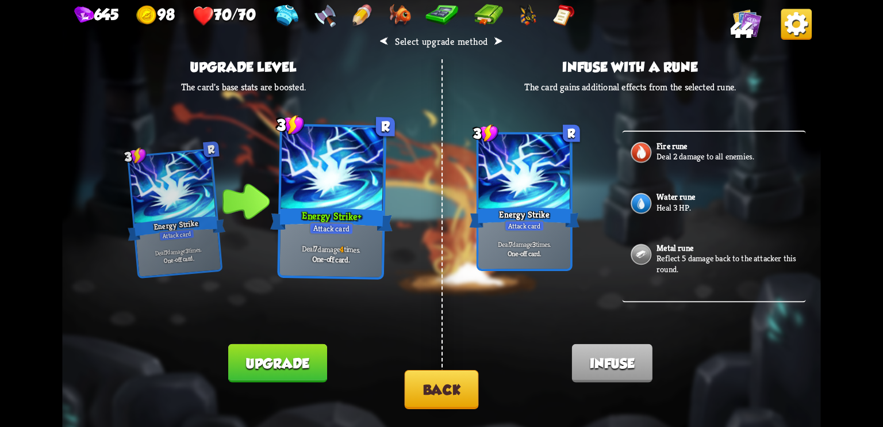
click at [442, 393] on button "Back" at bounding box center [442, 389] width 74 height 39
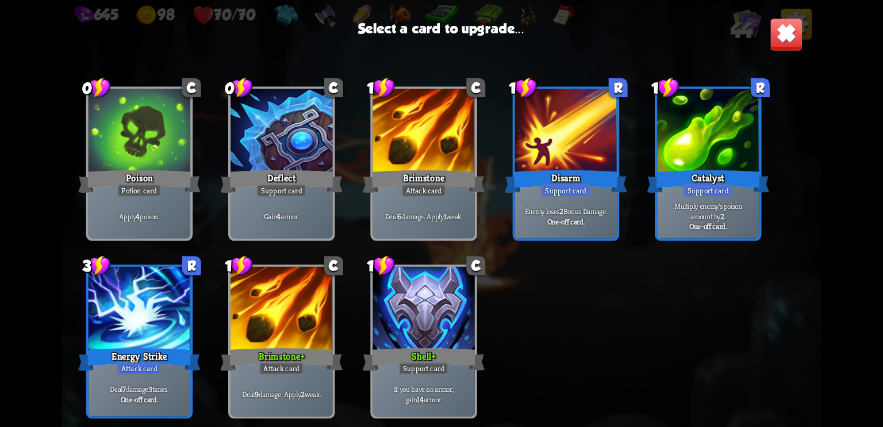
click at [554, 193] on div "Support card" at bounding box center [566, 191] width 50 height 13
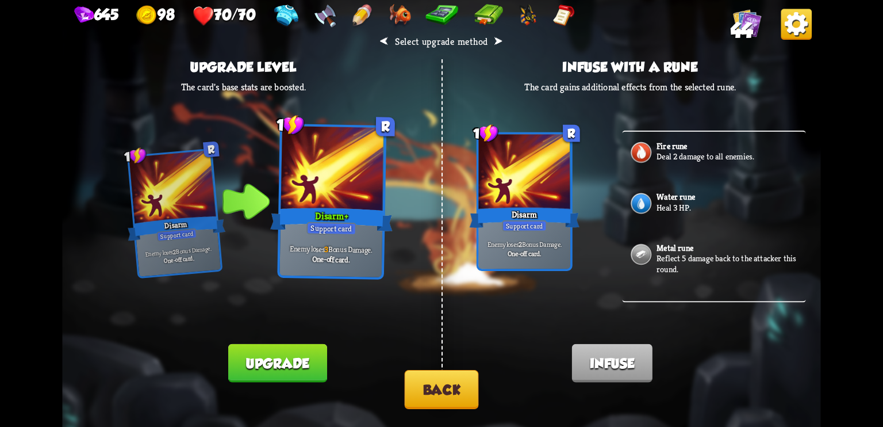
click at [434, 391] on button "Back" at bounding box center [442, 389] width 74 height 39
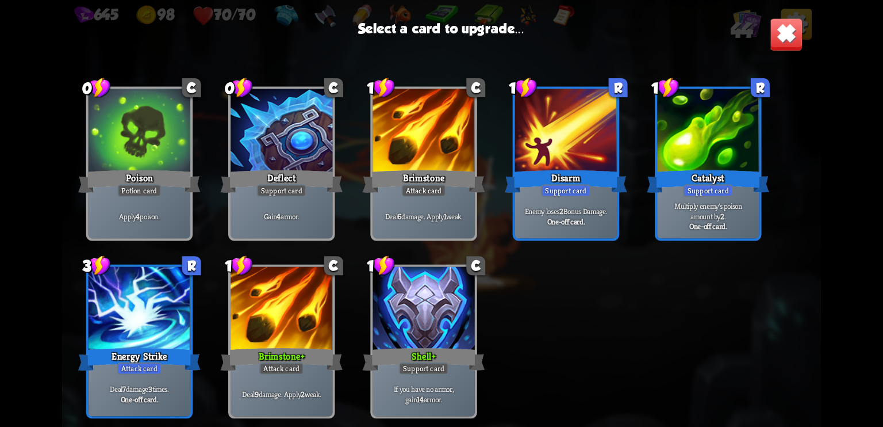
click at [419, 303] on div at bounding box center [424, 310] width 102 height 86
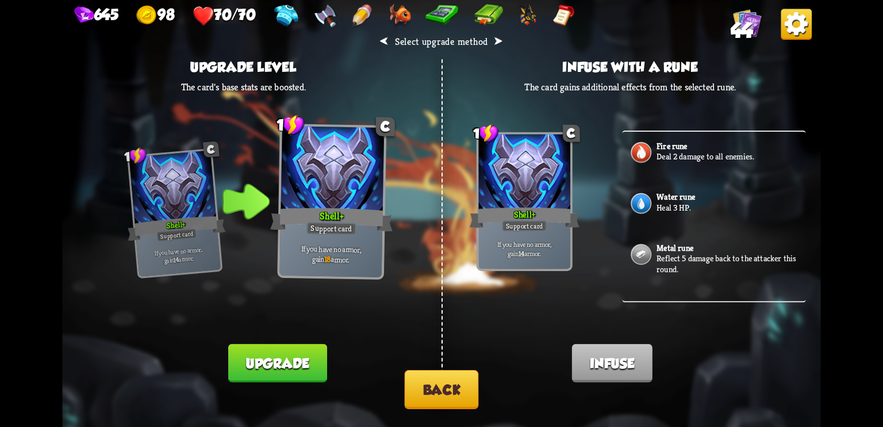
click at [455, 381] on button "Back" at bounding box center [442, 389] width 74 height 39
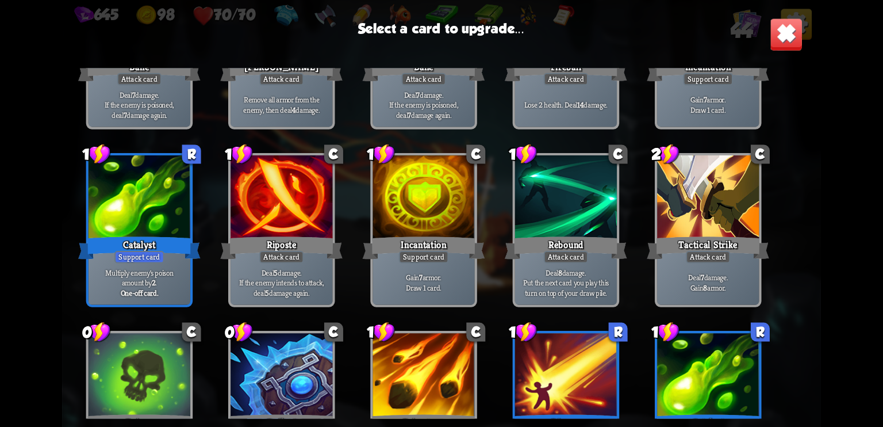
scroll to position [294, 0]
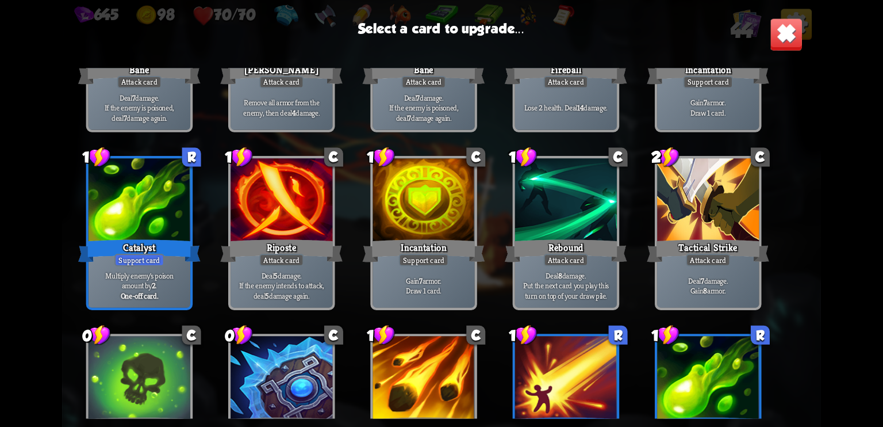
click at [86, 231] on div "1 R Catalyst Support card Multiply enemy's poison amount by 2 . One-off card." at bounding box center [139, 233] width 107 height 154
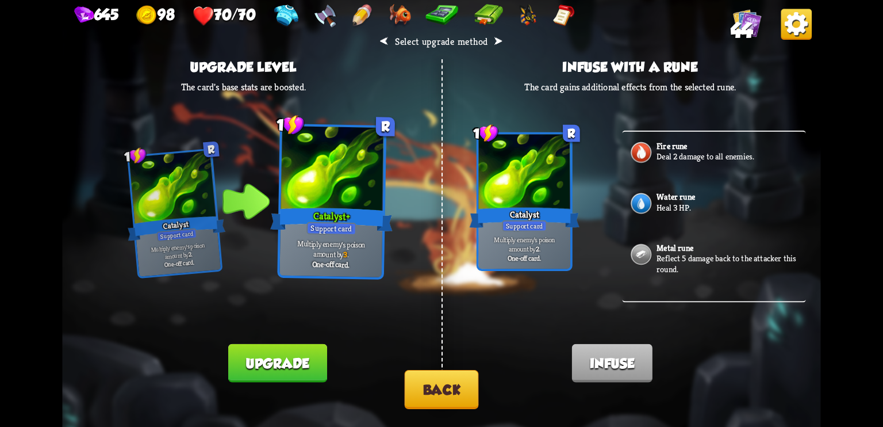
click at [450, 386] on button "Back" at bounding box center [442, 389] width 74 height 39
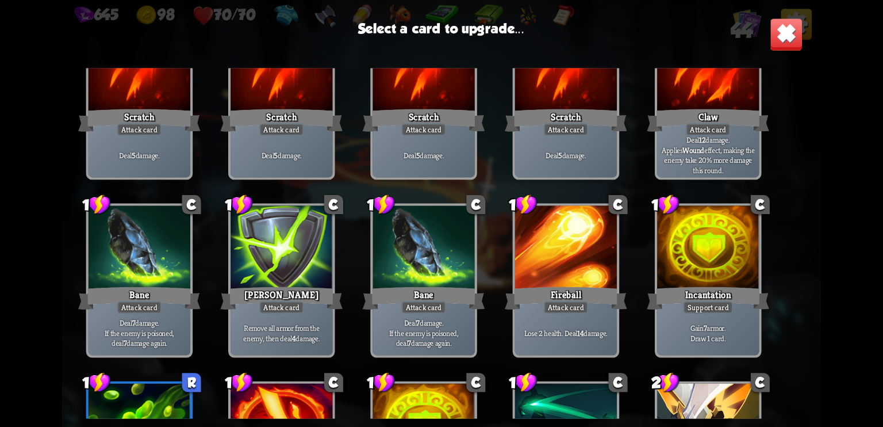
scroll to position [74, 0]
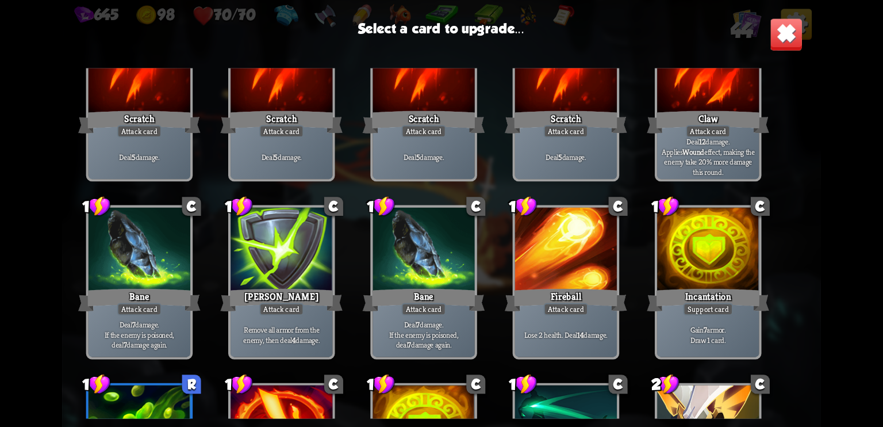
click at [311, 287] on div "[PERSON_NAME]" at bounding box center [281, 299] width 122 height 27
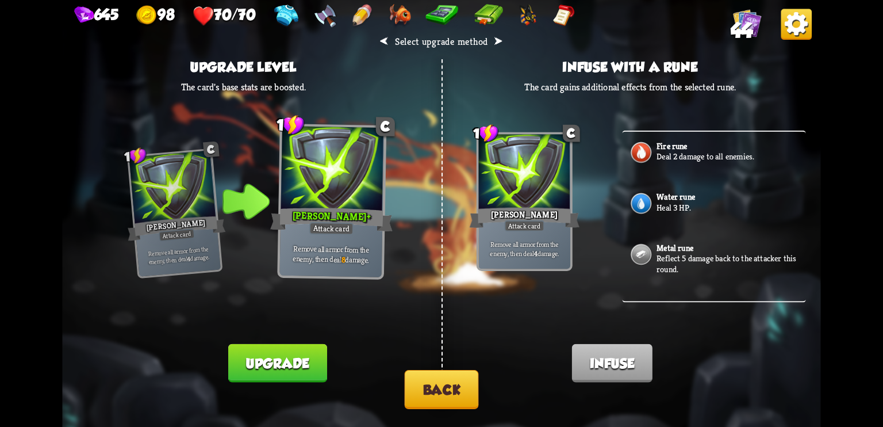
click at [458, 393] on button "Back" at bounding box center [442, 389] width 74 height 39
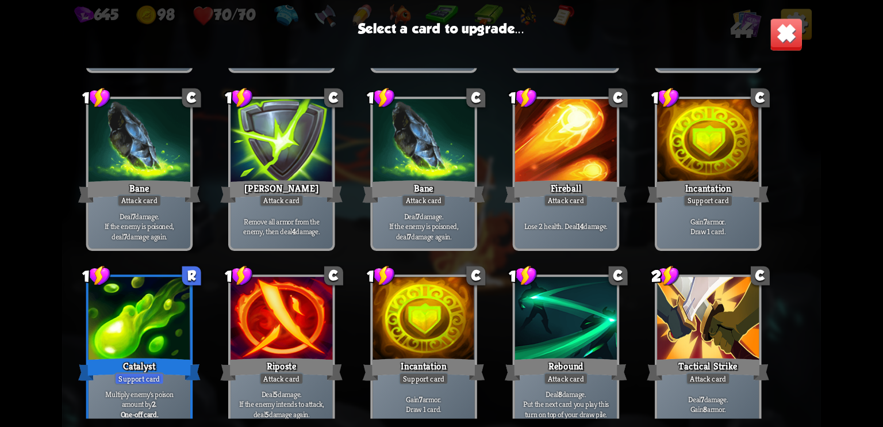
scroll to position [178, 0]
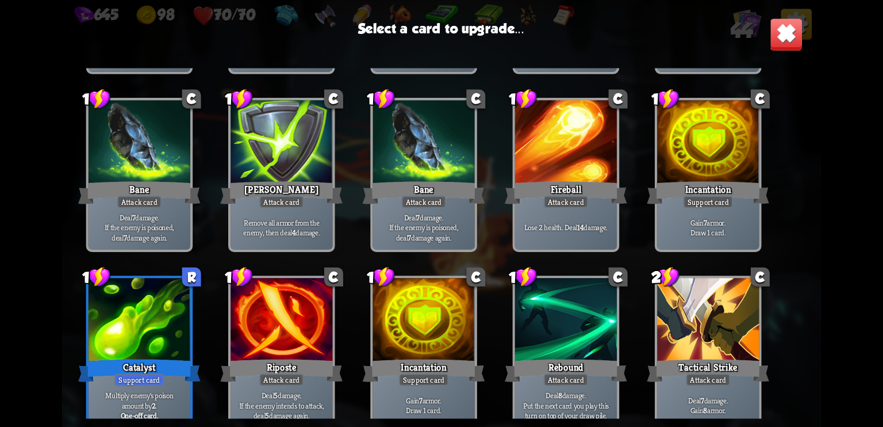
click at [563, 187] on div "Fireball" at bounding box center [566, 192] width 122 height 27
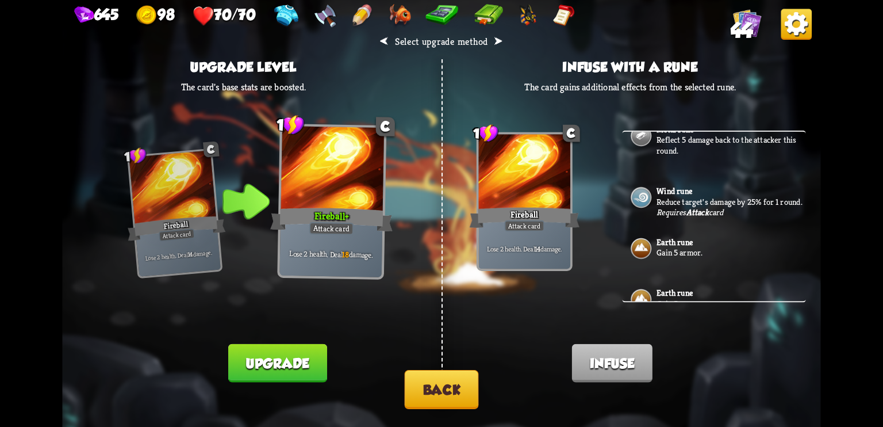
scroll to position [0, 0]
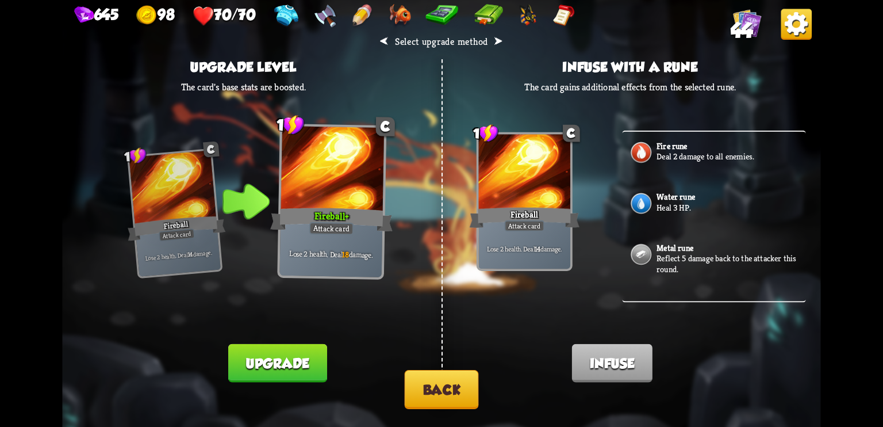
click at [701, 196] on div "Water rune Heal 3 HP." at bounding box center [713, 207] width 183 height 51
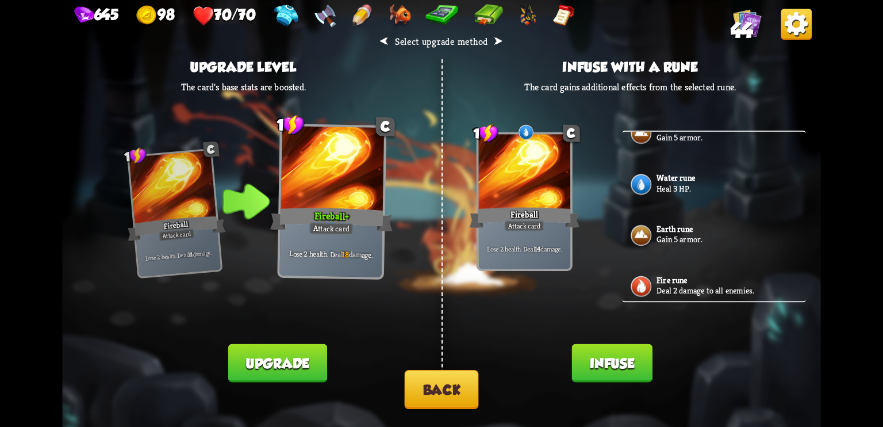
scroll to position [453, 0]
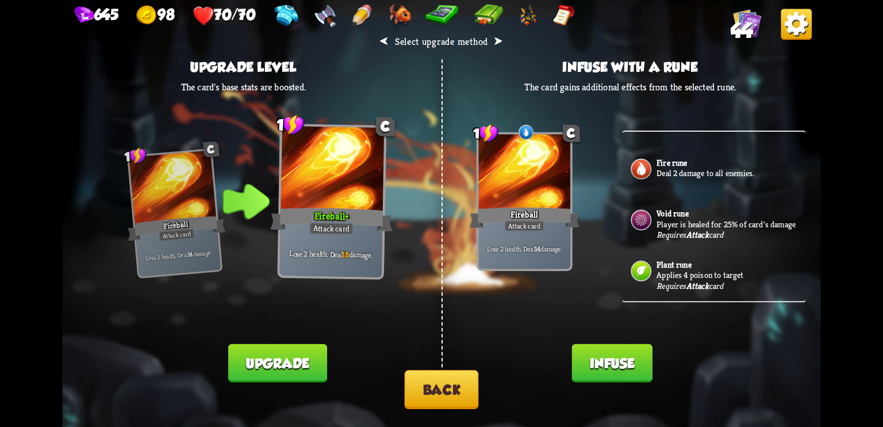
click at [622, 355] on button "Infuse" at bounding box center [612, 363] width 81 height 39
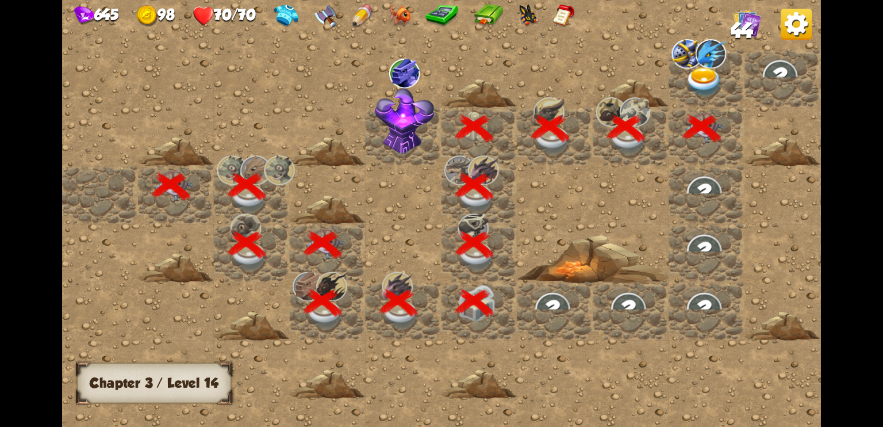
scroll to position [0, 221]
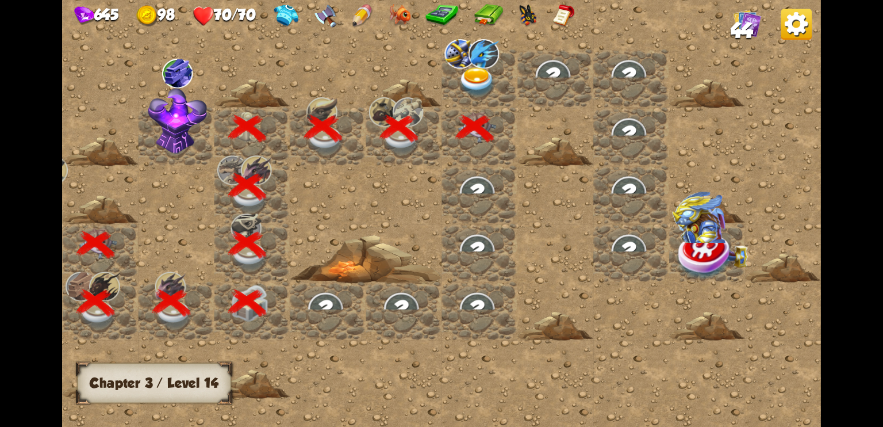
click at [476, 78] on img at bounding box center [477, 82] width 38 height 30
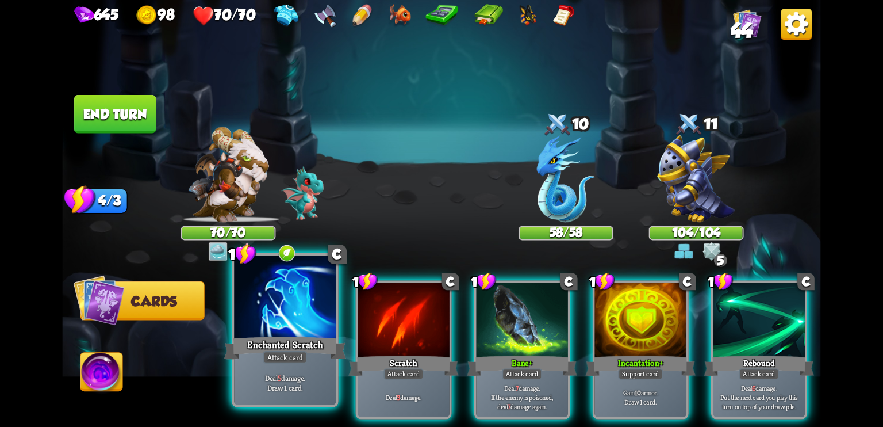
click at [297, 332] on div at bounding box center [285, 298] width 102 height 86
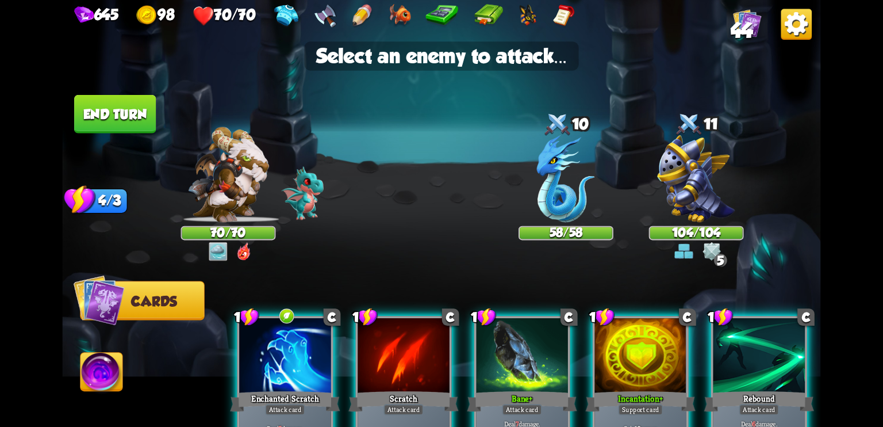
click at [276, 392] on div "Enchanted Scratch" at bounding box center [285, 401] width 110 height 25
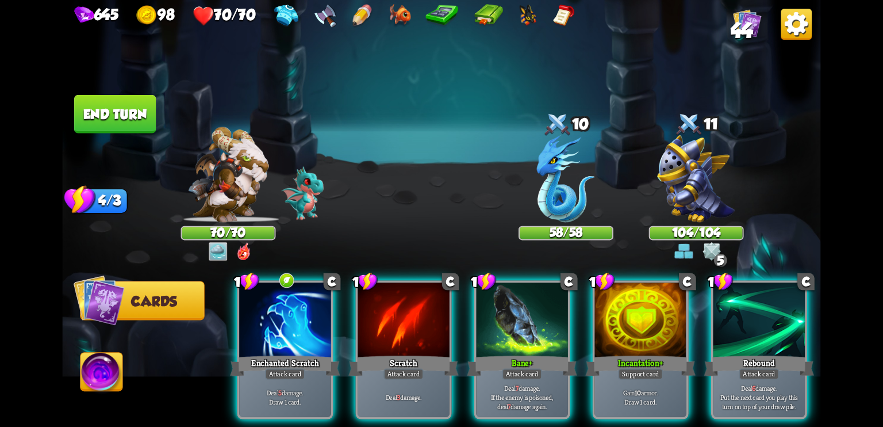
click at [695, 193] on img at bounding box center [696, 178] width 78 height 87
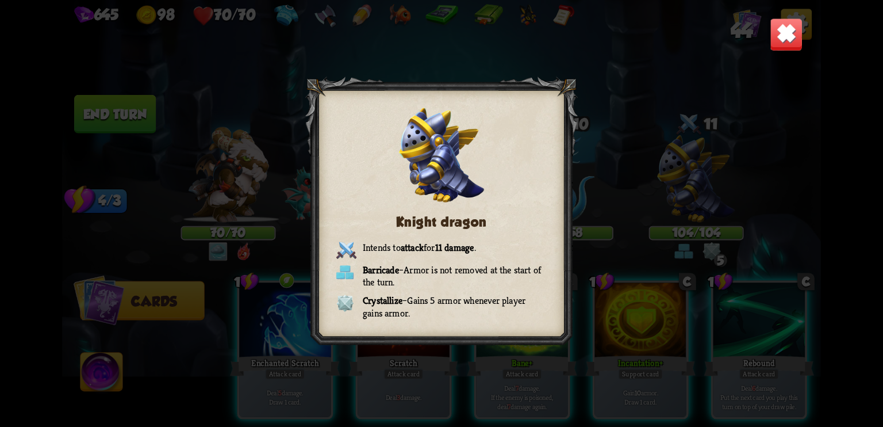
click at [792, 29] on img at bounding box center [786, 34] width 33 height 33
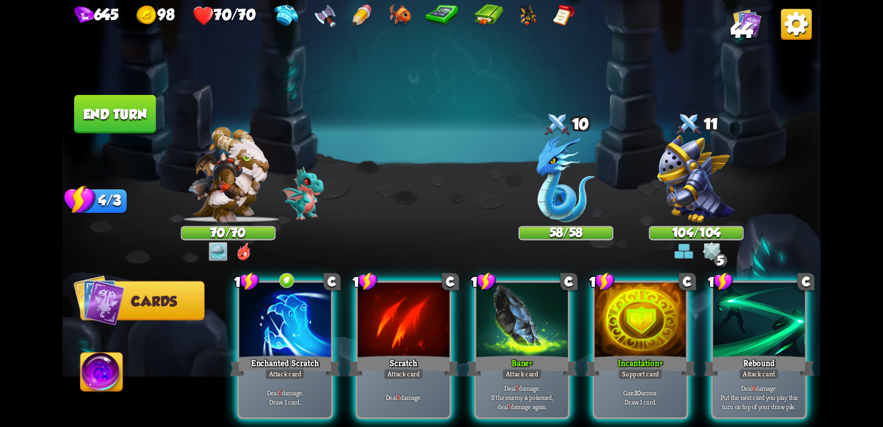
click at [219, 184] on img at bounding box center [227, 174] width 81 height 95
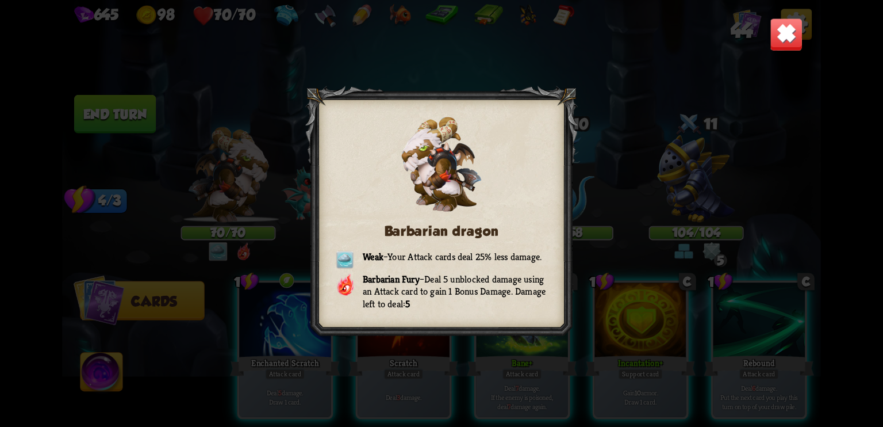
click at [787, 23] on img at bounding box center [786, 34] width 33 height 33
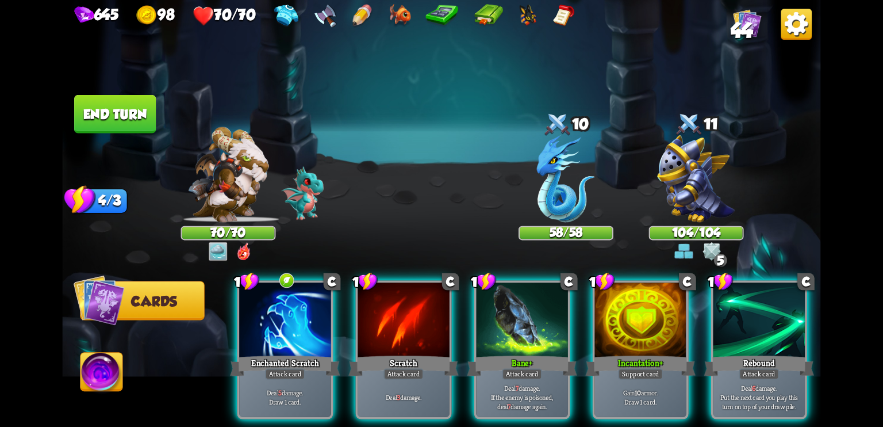
click at [684, 152] on img at bounding box center [696, 178] width 78 height 87
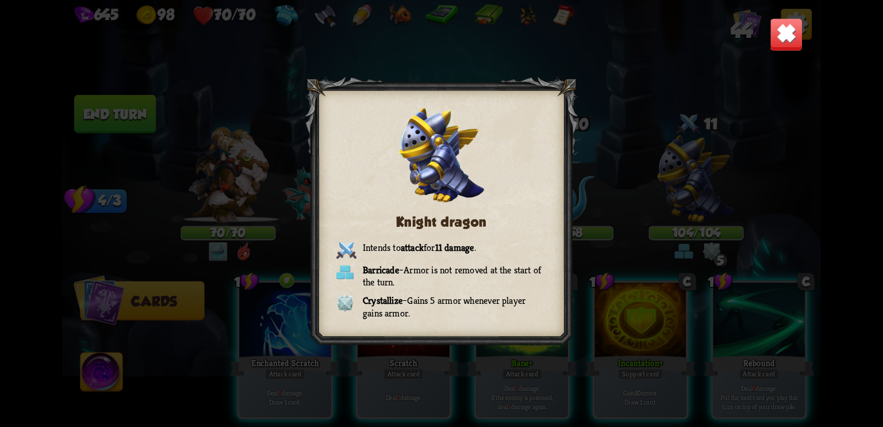
click at [777, 38] on img at bounding box center [786, 34] width 33 height 33
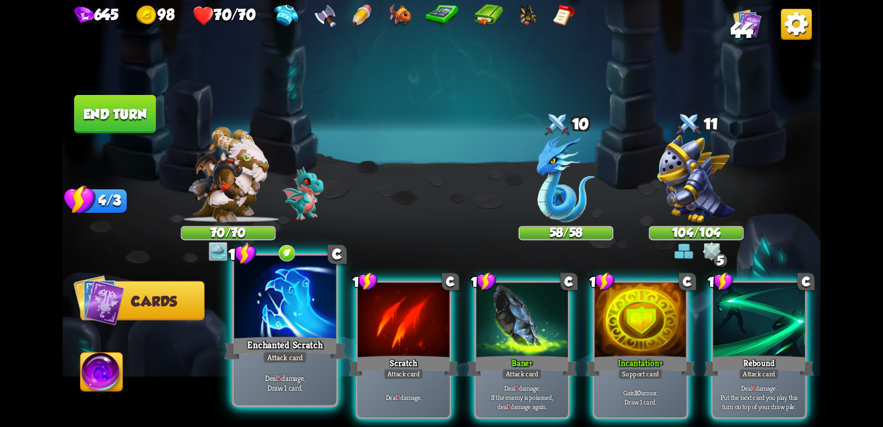
click at [306, 319] on div at bounding box center [285, 298] width 102 height 86
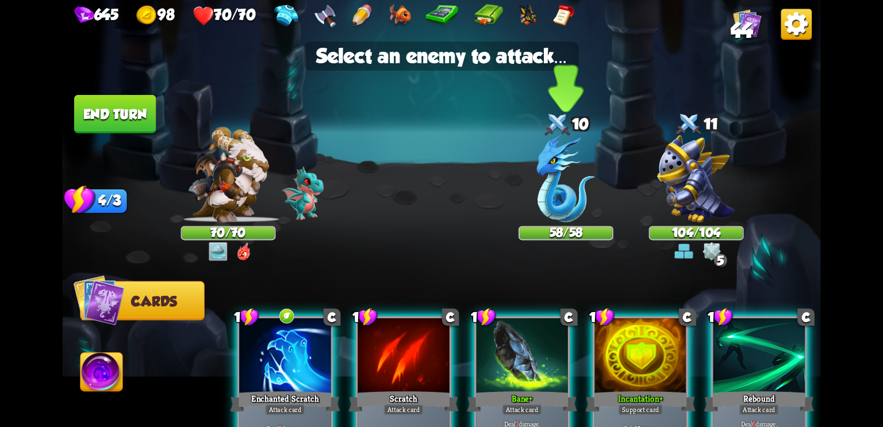
click at [585, 197] on img at bounding box center [566, 178] width 58 height 87
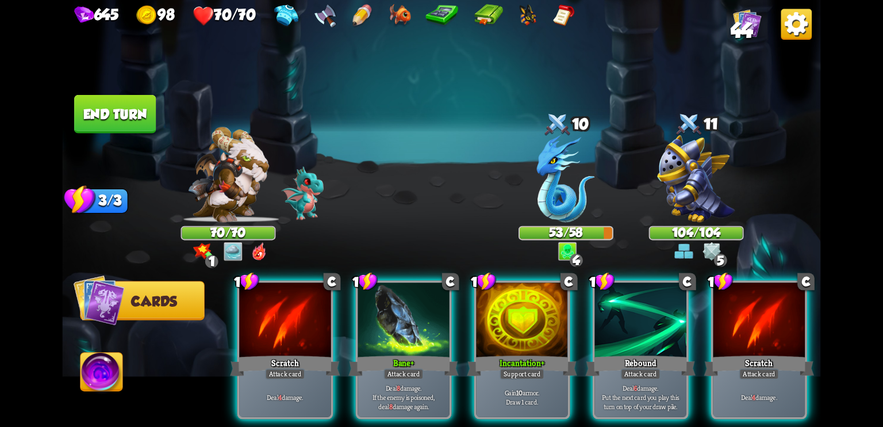
click at [207, 216] on img at bounding box center [227, 174] width 81 height 95
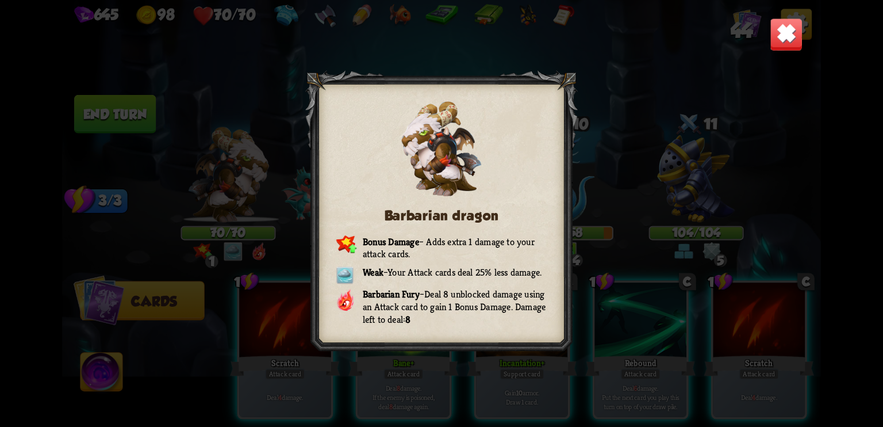
click at [763, 26] on div "Barbarian dragon Bonus Damage – Adds extra 1 damage to your attack cards. Weak …" at bounding box center [441, 213] width 759 height 427
click at [777, 30] on img at bounding box center [786, 34] width 33 height 33
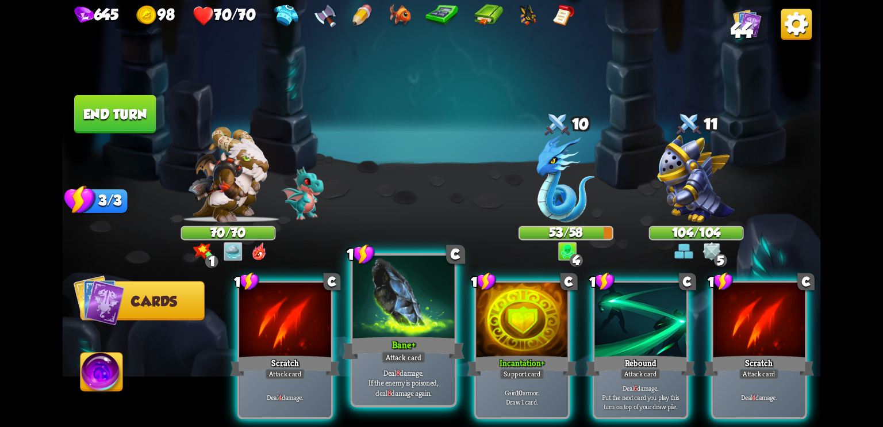
click at [401, 328] on div at bounding box center [404, 298] width 102 height 86
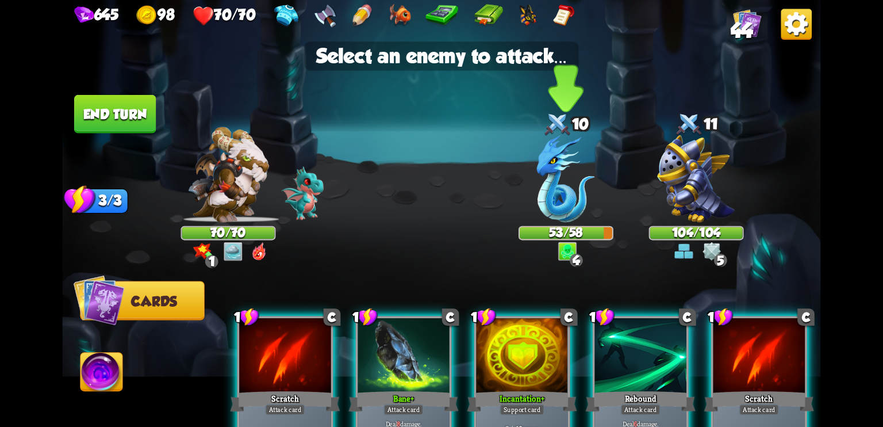
click at [567, 200] on img at bounding box center [566, 178] width 58 height 87
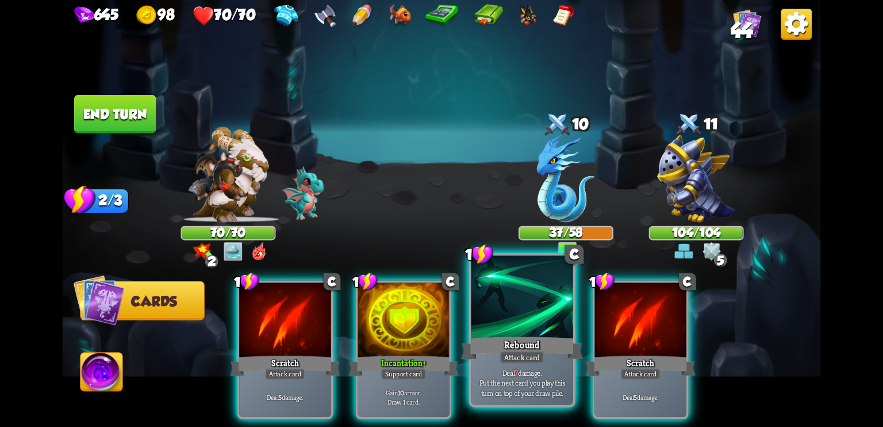
click at [508, 307] on div at bounding box center [523, 298] width 102 height 86
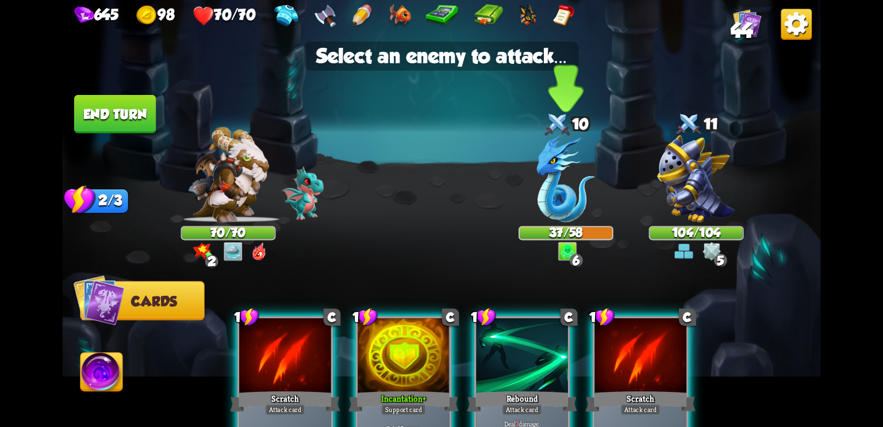
click at [538, 233] on div "37/58" at bounding box center [566, 233] width 93 height 12
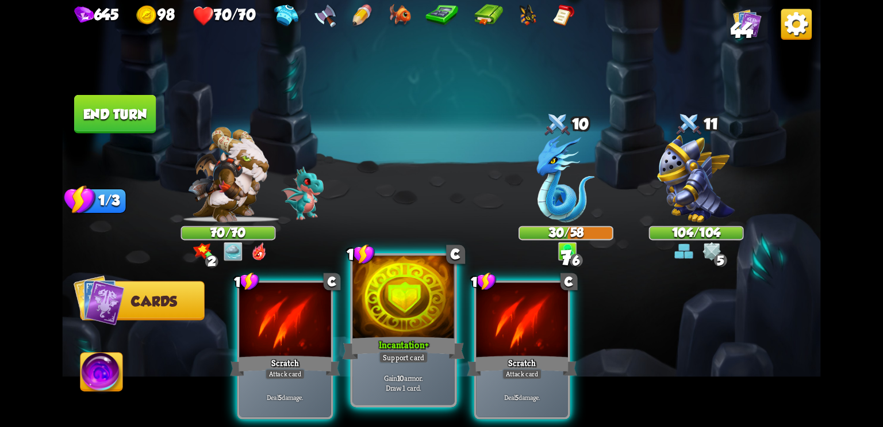
click at [430, 317] on div at bounding box center [404, 298] width 102 height 86
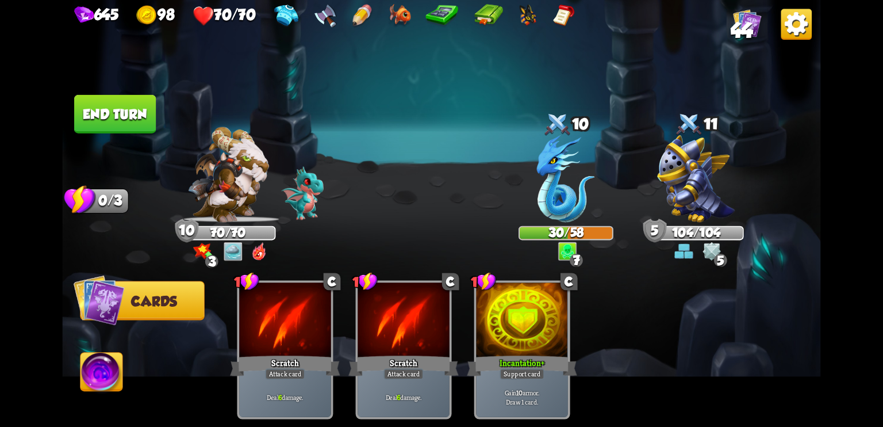
click at [120, 122] on button "End turn" at bounding box center [115, 114] width 82 height 39
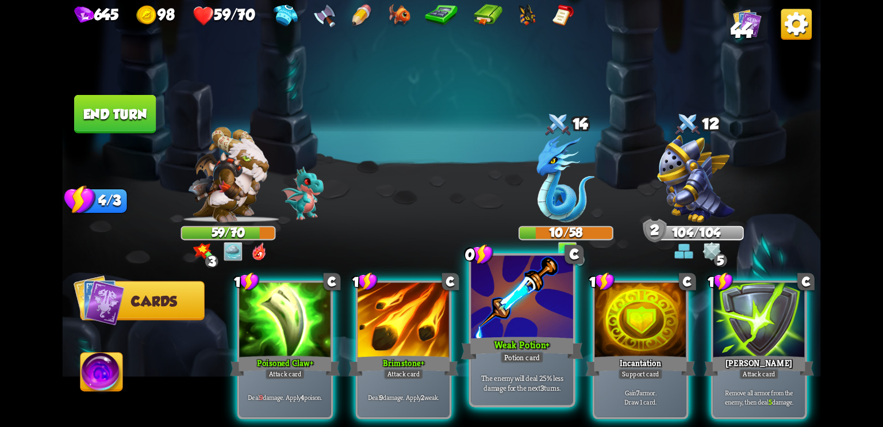
click at [525, 334] on div at bounding box center [523, 298] width 102 height 86
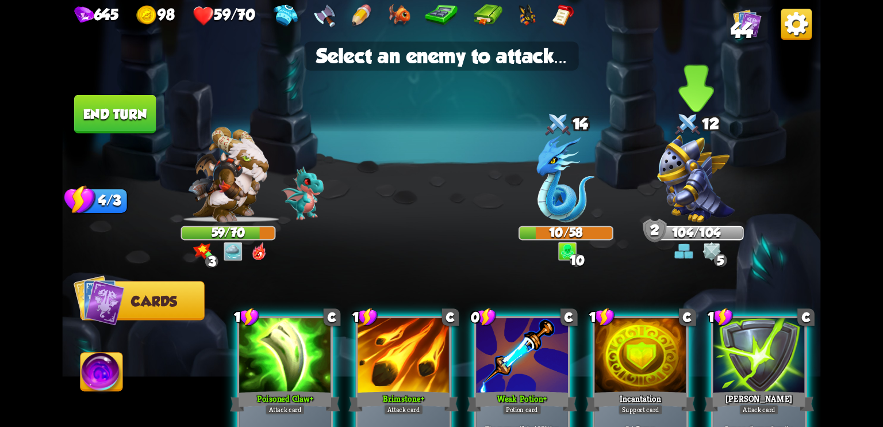
click at [665, 210] on img at bounding box center [696, 178] width 78 height 87
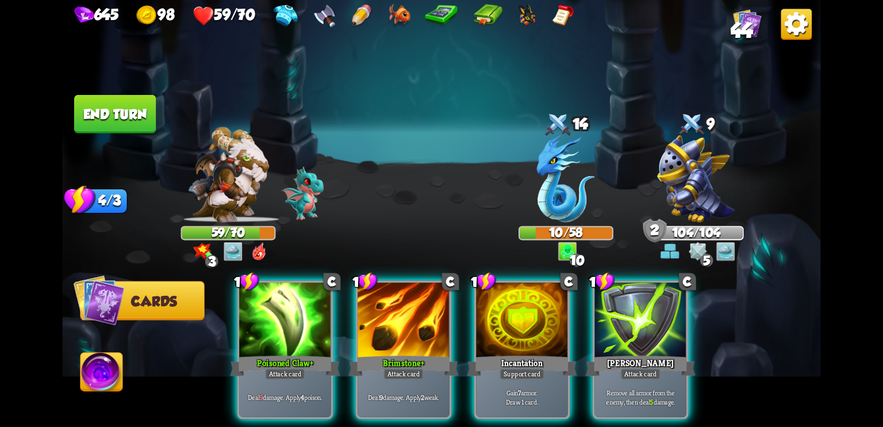
click at [221, 200] on img at bounding box center [227, 174] width 81 height 95
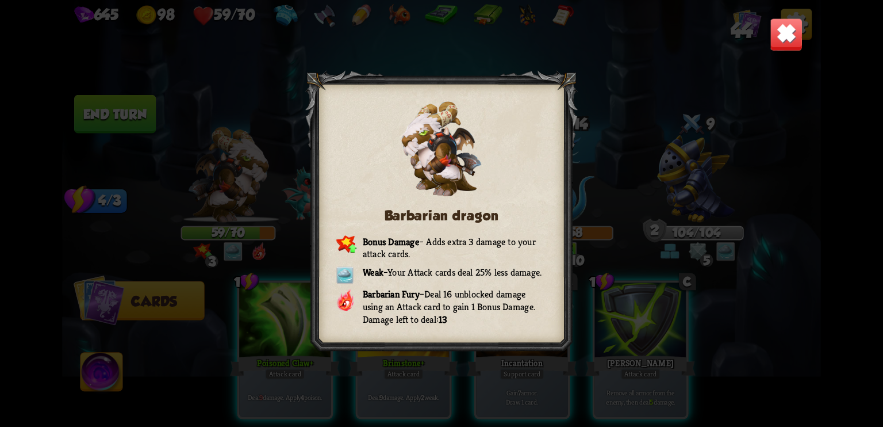
click at [790, 26] on img at bounding box center [786, 34] width 33 height 33
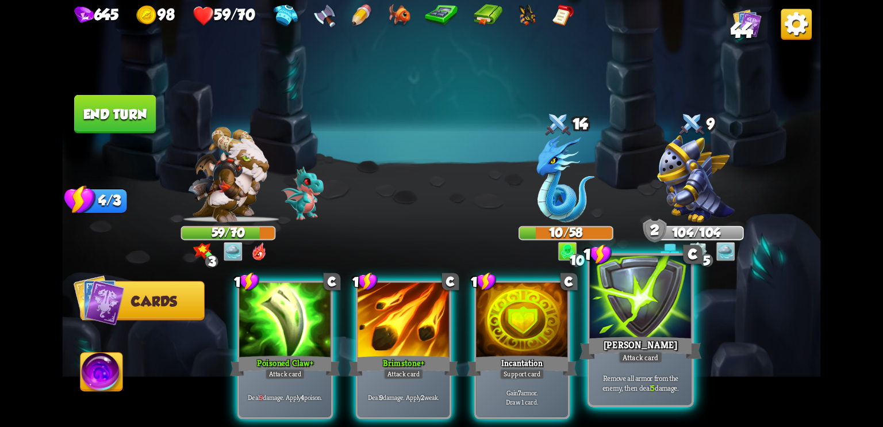
click at [639, 355] on div "Attack card" at bounding box center [641, 357] width 44 height 13
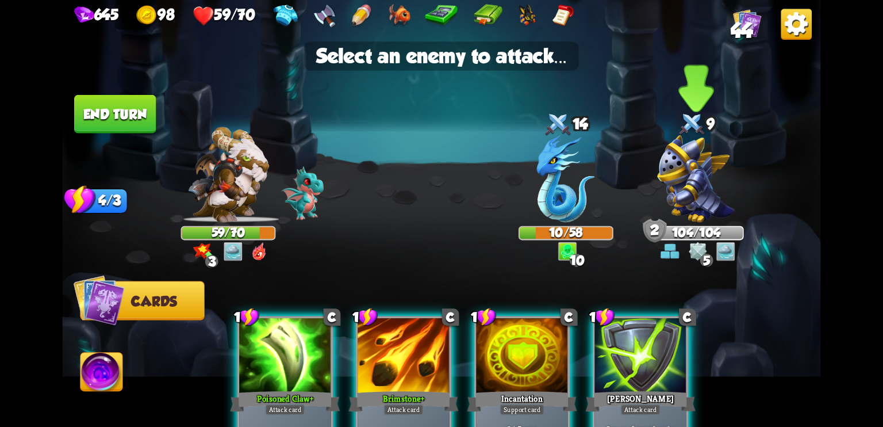
click at [695, 185] on img at bounding box center [696, 178] width 78 height 87
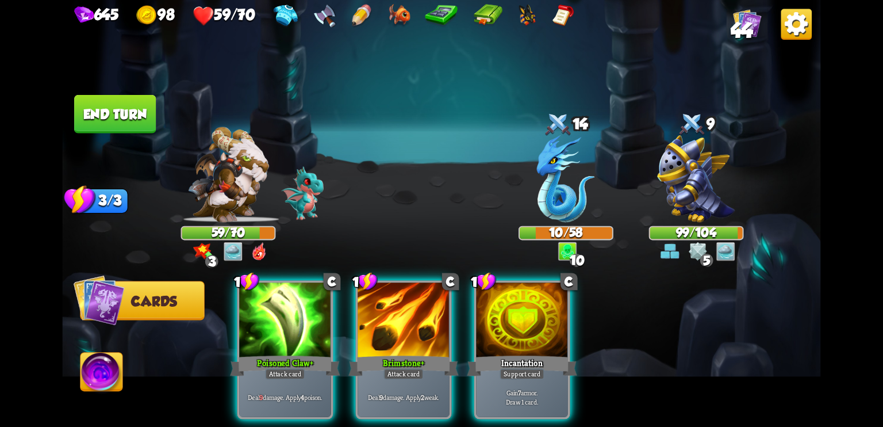
click at [692, 206] on img at bounding box center [696, 178] width 78 height 87
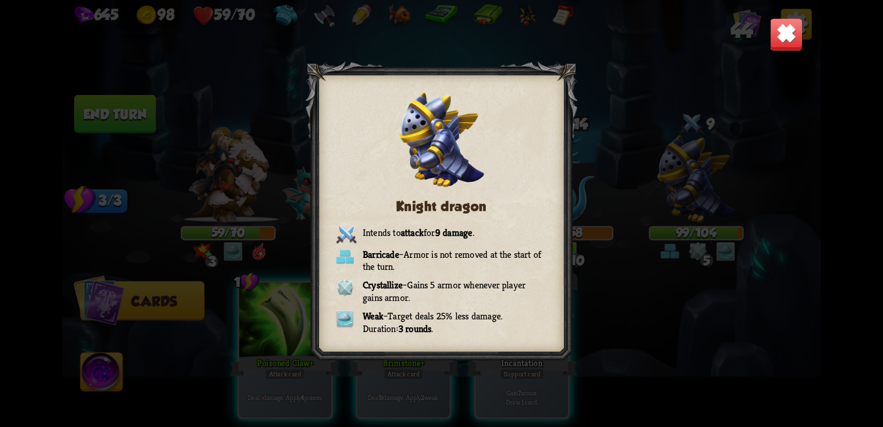
click at [803, 39] on div "Knight dragon Intends to attack for 9 damage . Barricade – Armor is not removed…" at bounding box center [441, 213] width 759 height 427
click at [789, 40] on img at bounding box center [786, 34] width 33 height 33
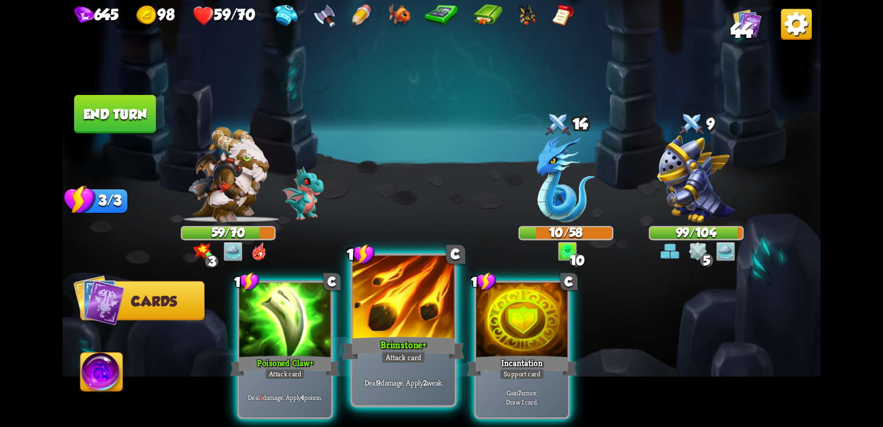
click at [409, 329] on div at bounding box center [404, 298] width 102 height 86
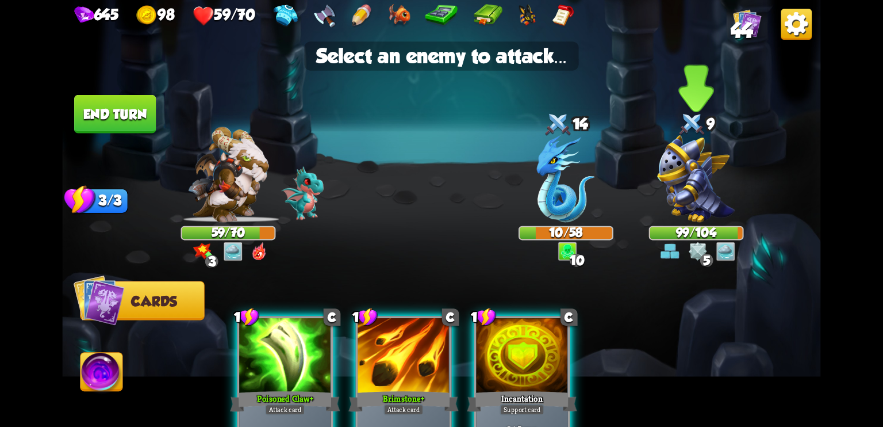
click at [704, 199] on img at bounding box center [696, 178] width 78 height 87
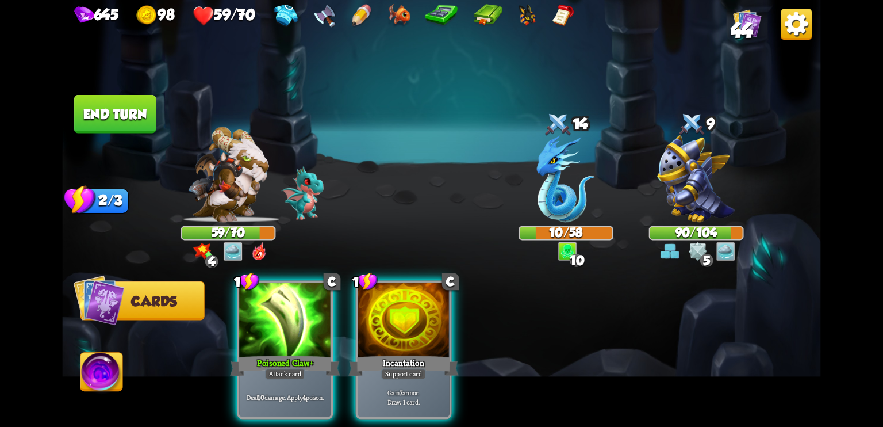
click at [704, 199] on img at bounding box center [696, 178] width 78 height 87
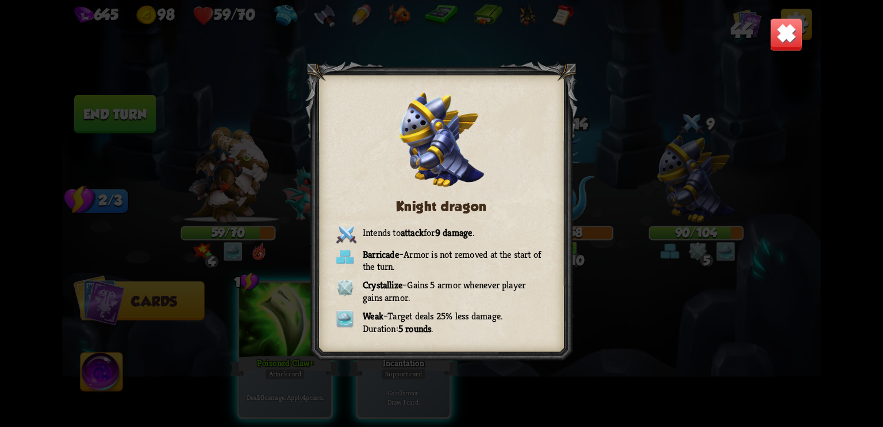
click at [787, 41] on img at bounding box center [786, 34] width 33 height 33
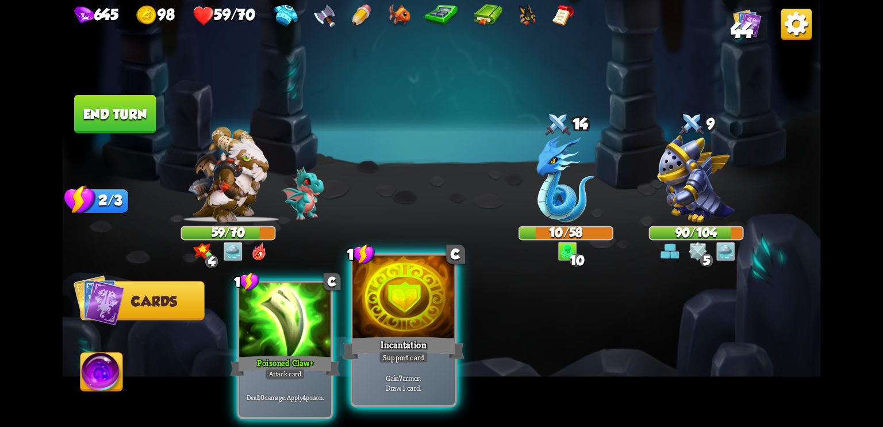
click at [430, 315] on div at bounding box center [404, 298] width 102 height 86
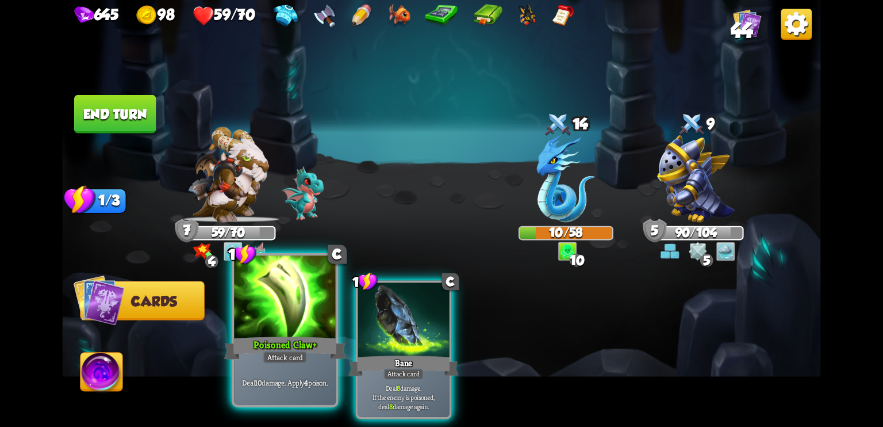
click at [288, 323] on div at bounding box center [285, 298] width 102 height 86
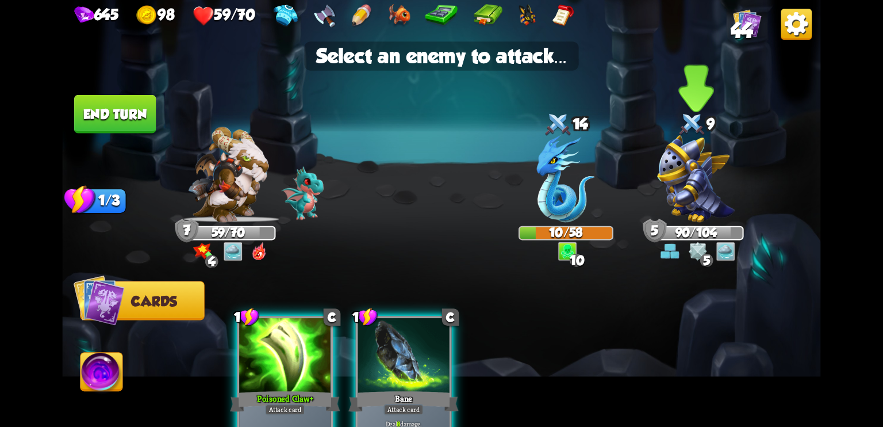
click at [706, 179] on img at bounding box center [696, 178] width 78 height 87
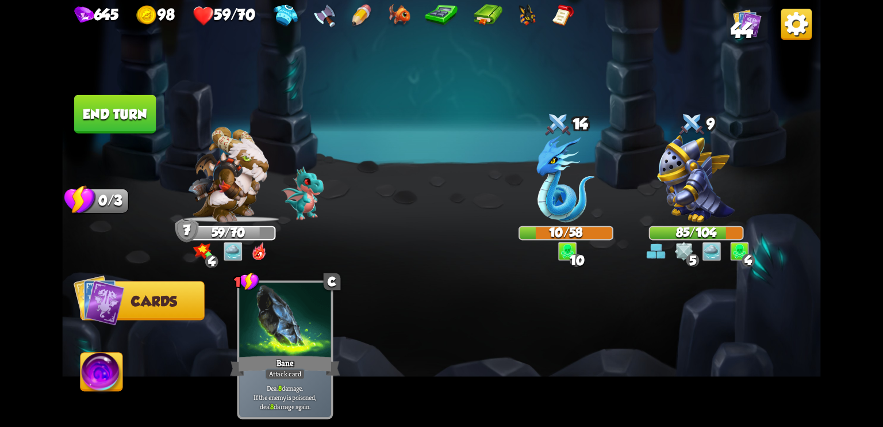
click at [136, 127] on button "End turn" at bounding box center [115, 114] width 82 height 39
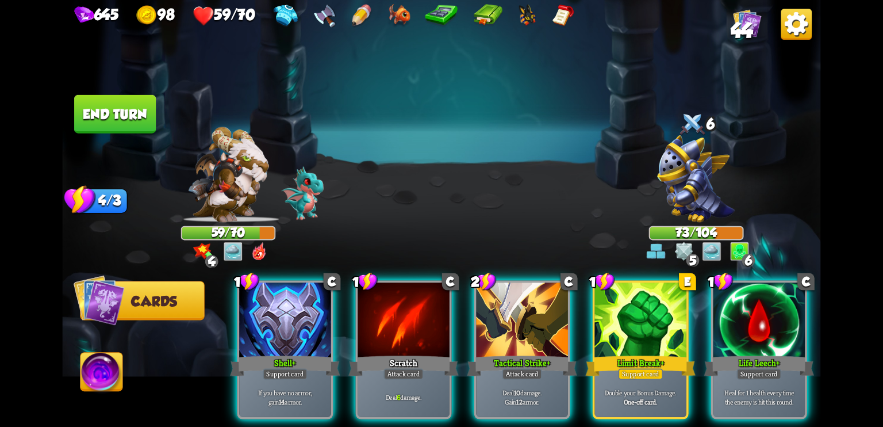
click at [233, 211] on img at bounding box center [227, 174] width 81 height 95
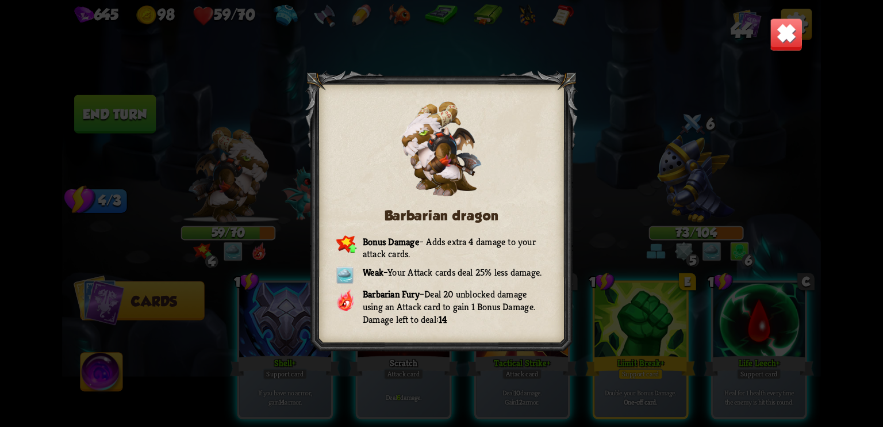
click at [797, 25] on img at bounding box center [786, 34] width 33 height 33
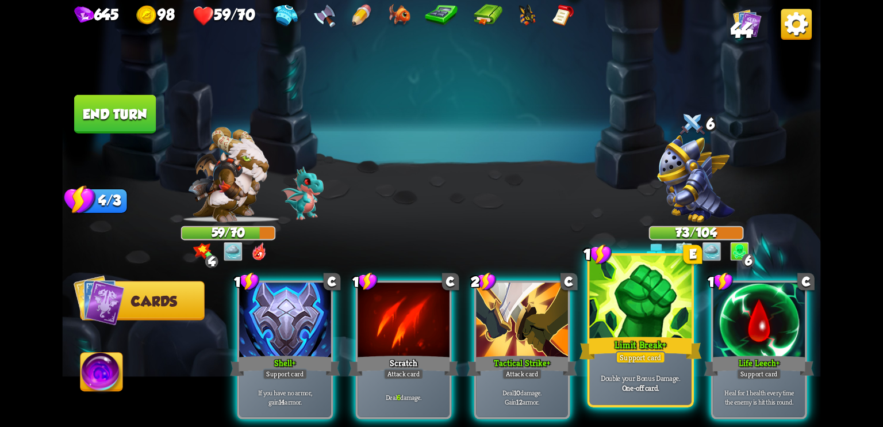
click at [644, 335] on div "Limit Break +" at bounding box center [641, 347] width 122 height 27
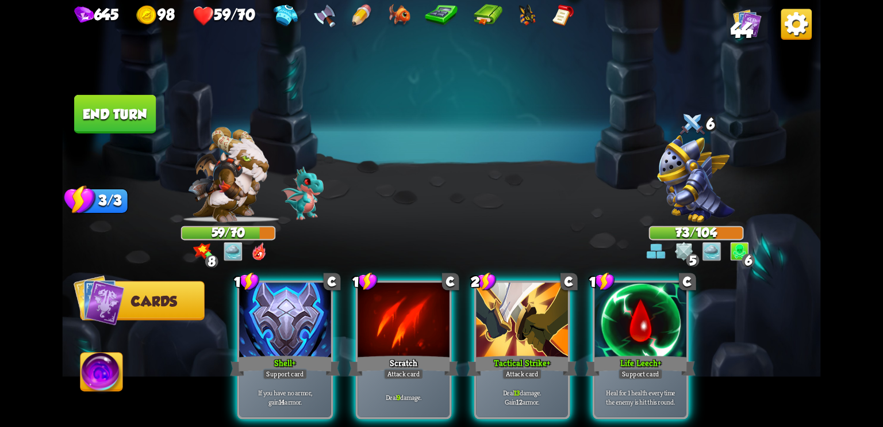
click at [644, 354] on div "Life Leech +" at bounding box center [641, 366] width 110 height 25
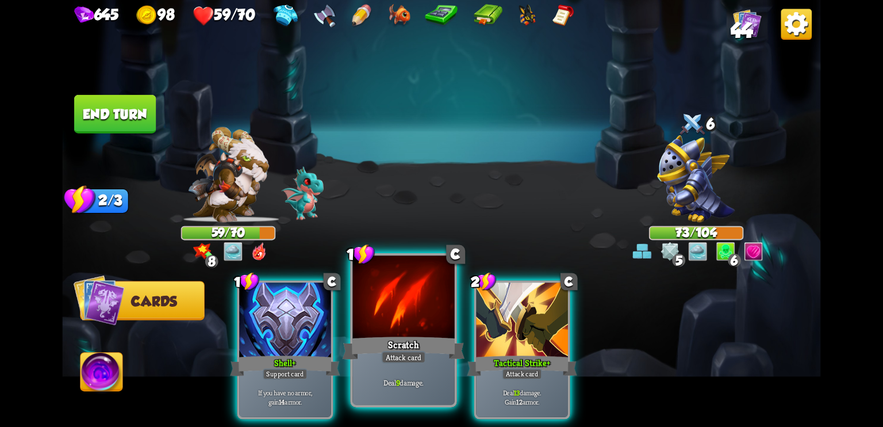
click at [399, 328] on div at bounding box center [404, 298] width 102 height 86
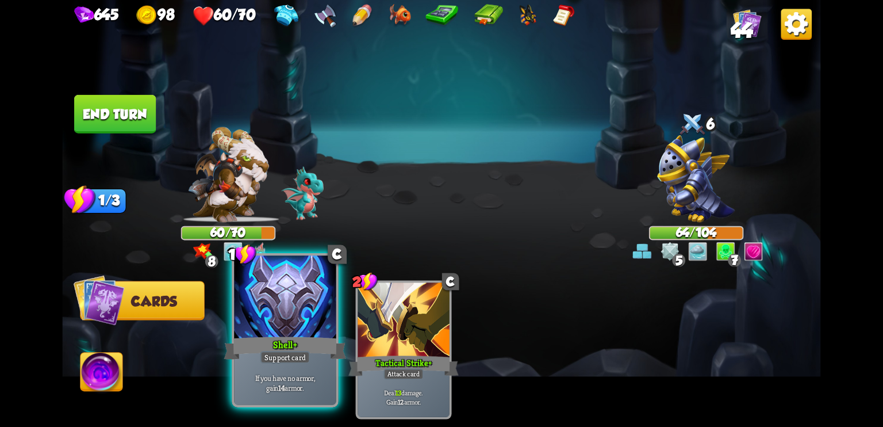
click at [284, 321] on div at bounding box center [285, 298] width 102 height 86
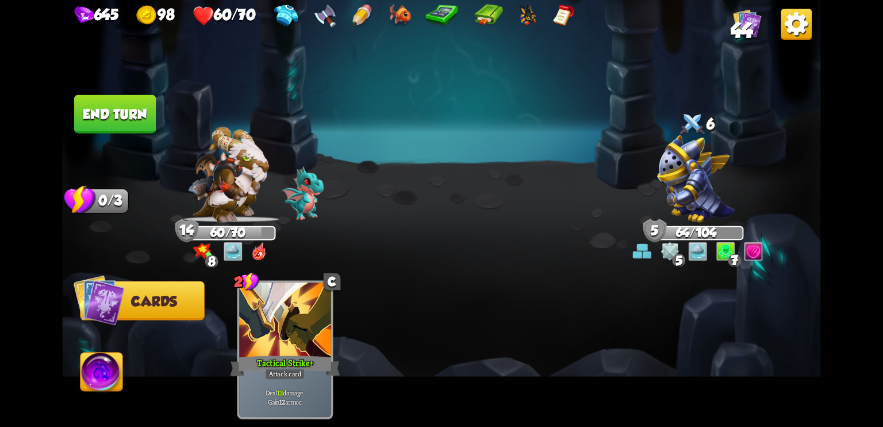
click at [133, 112] on button "End turn" at bounding box center [115, 114] width 82 height 39
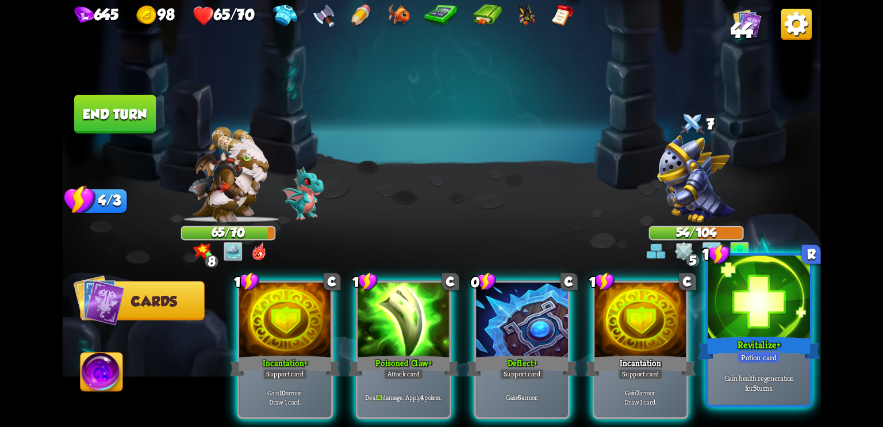
click at [760, 343] on div "Revitalize +" at bounding box center [759, 347] width 122 height 27
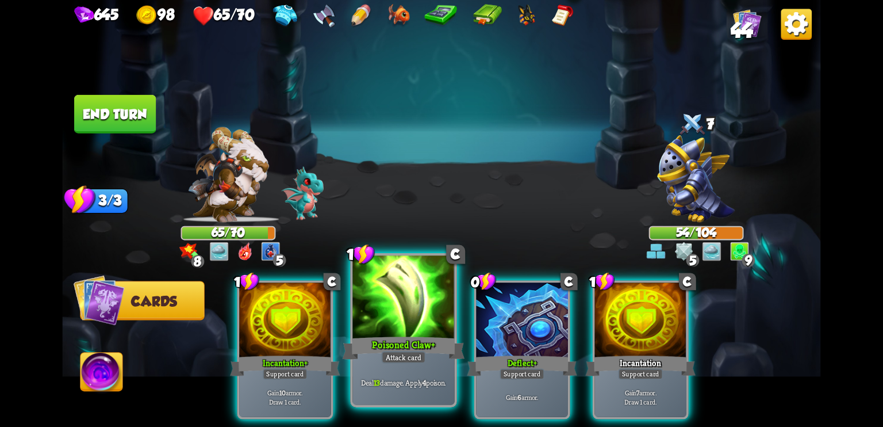
click at [385, 318] on div at bounding box center [404, 298] width 102 height 86
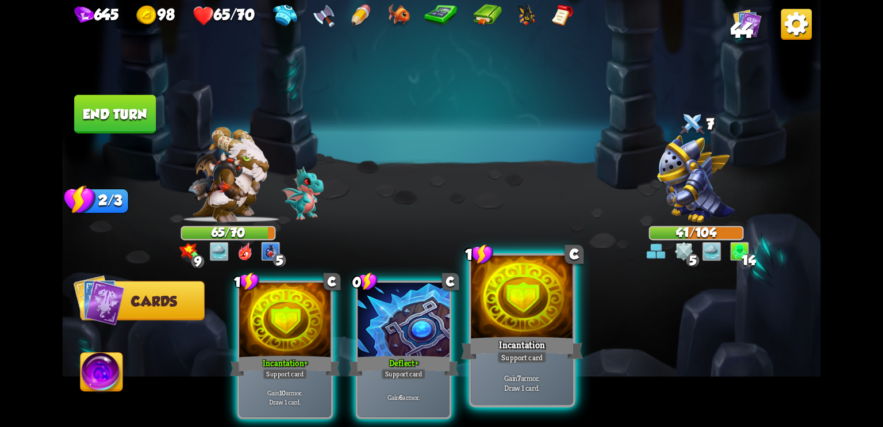
click at [498, 325] on div at bounding box center [523, 298] width 102 height 86
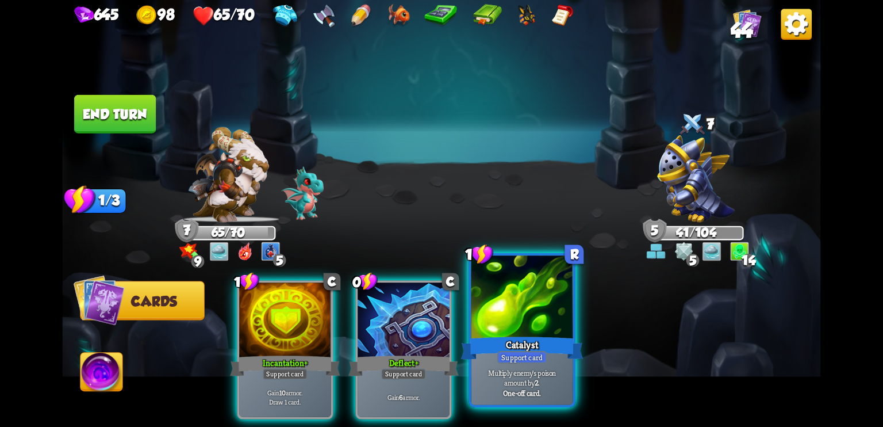
click at [500, 309] on div at bounding box center [523, 298] width 102 height 86
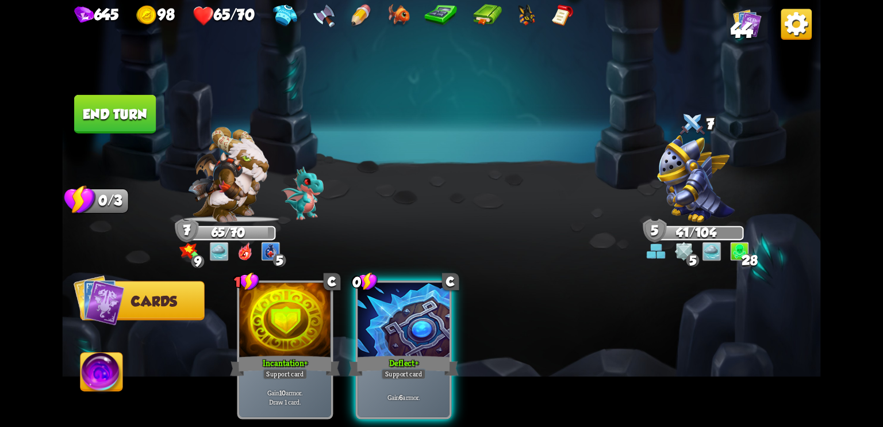
click at [136, 127] on button "End turn" at bounding box center [115, 114] width 82 height 39
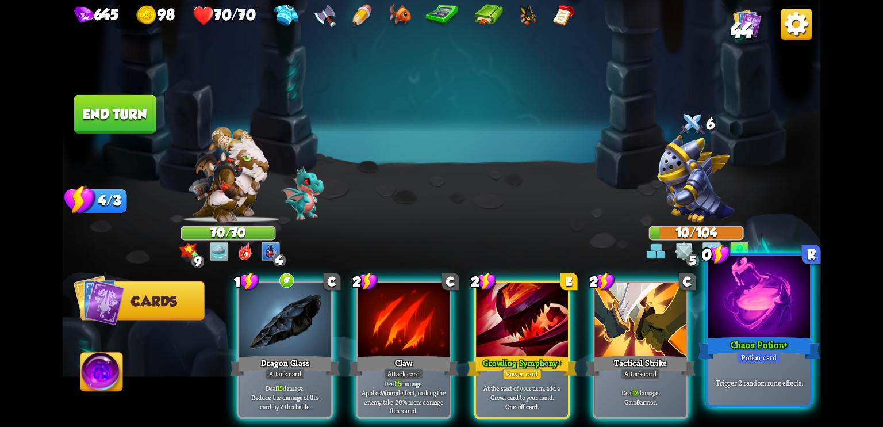
click at [781, 327] on div at bounding box center [759, 298] width 102 height 86
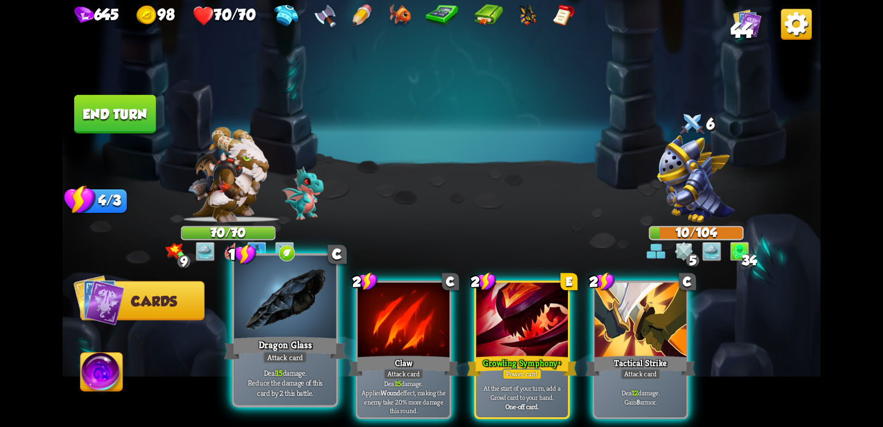
click at [259, 326] on div at bounding box center [285, 298] width 102 height 86
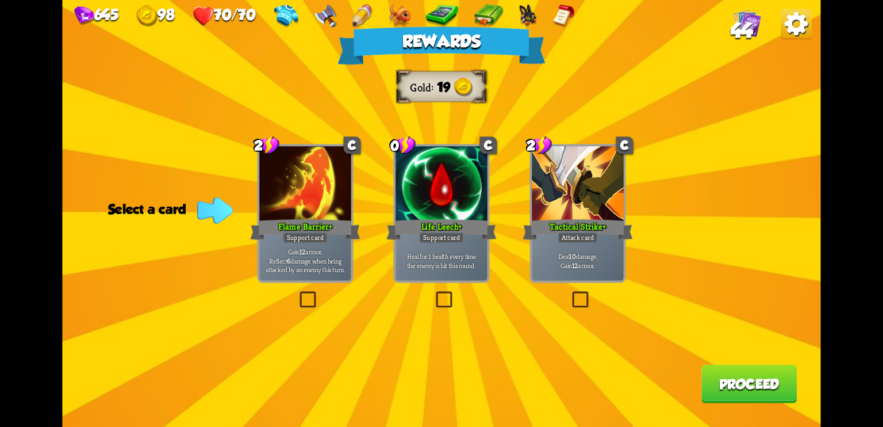
click at [570, 247] on div "Deal 10 damage. Gain 12 armor." at bounding box center [578, 260] width 92 height 40
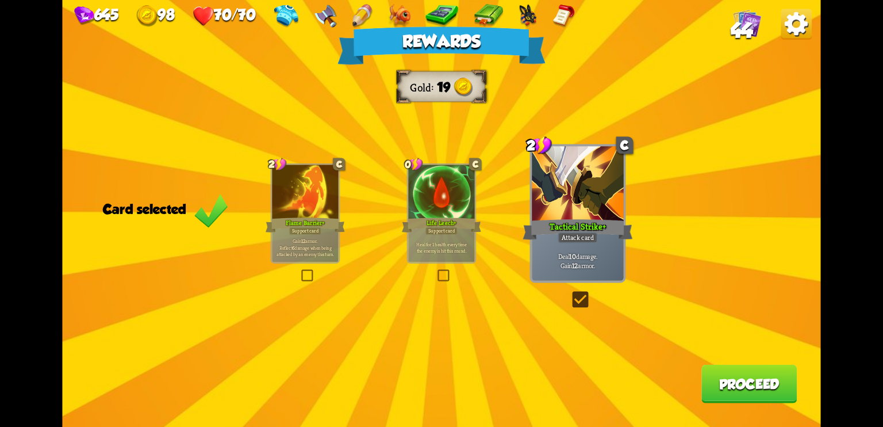
click at [720, 397] on button "Proceed" at bounding box center [749, 384] width 95 height 39
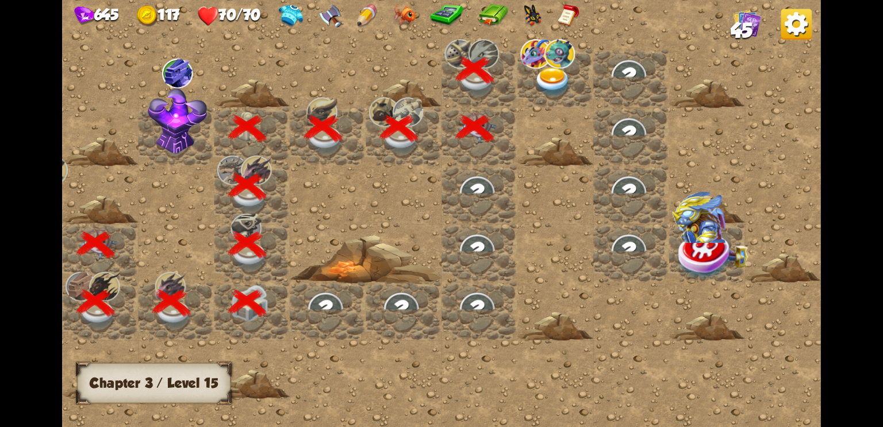
click at [524, 83] on div at bounding box center [556, 78] width 76 height 58
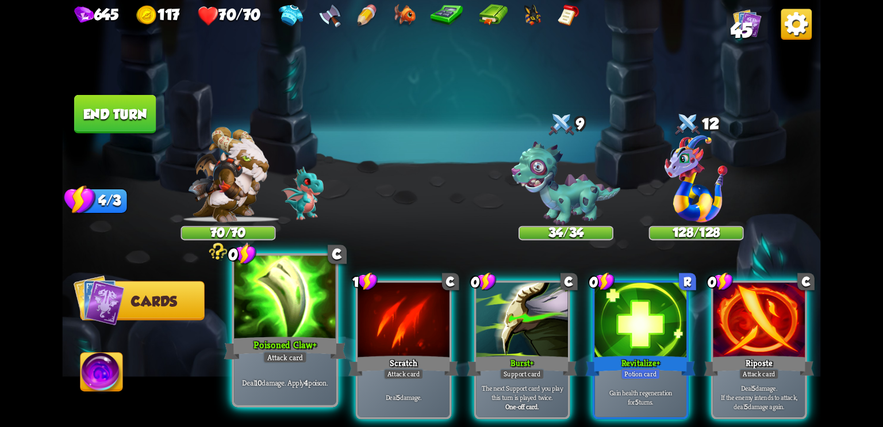
click at [294, 303] on div at bounding box center [285, 298] width 102 height 86
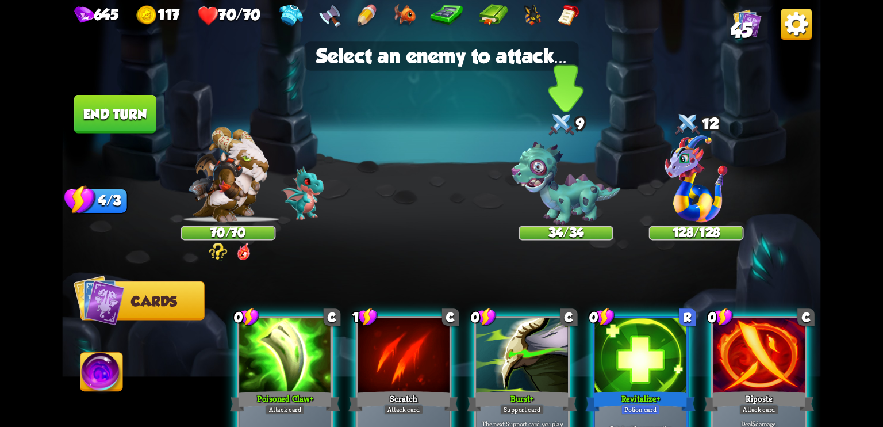
click at [566, 193] on img at bounding box center [566, 183] width 109 height 84
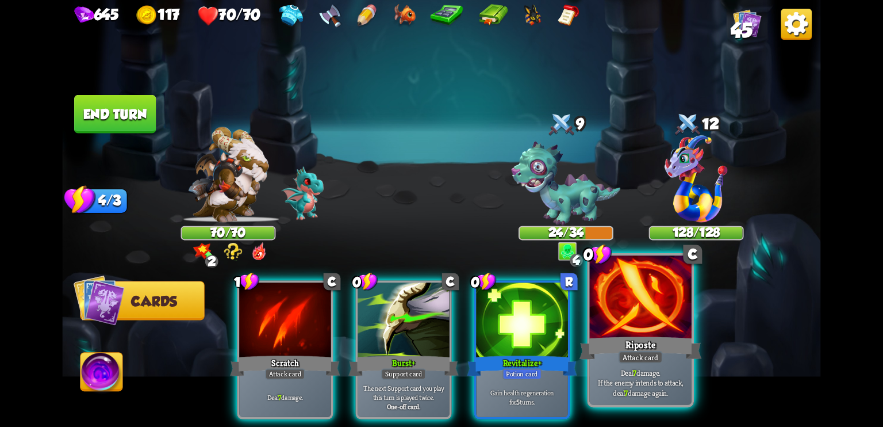
click at [619, 330] on div at bounding box center [641, 298] width 102 height 86
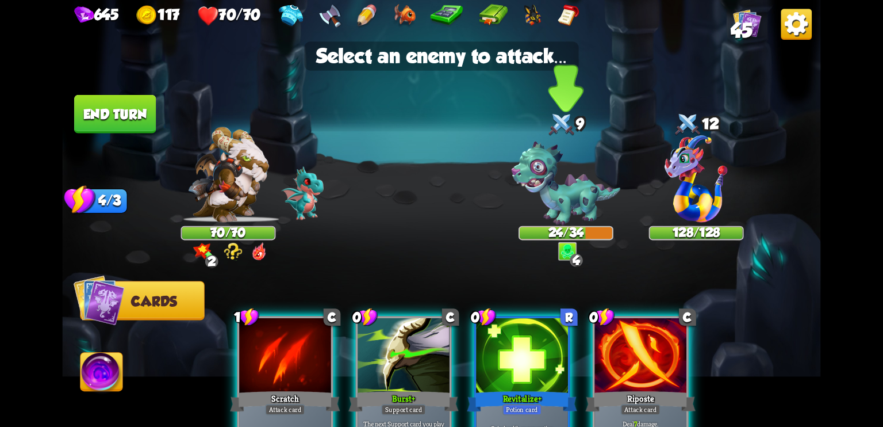
click at [545, 183] on img at bounding box center [566, 183] width 109 height 84
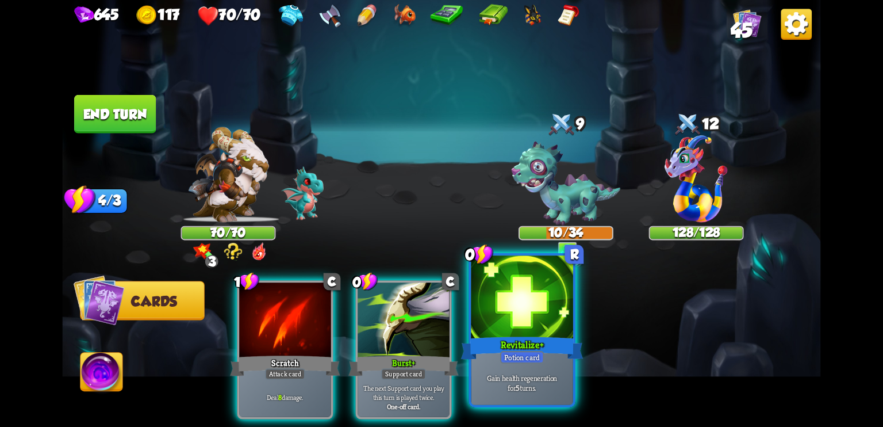
click at [501, 326] on div at bounding box center [523, 298] width 102 height 86
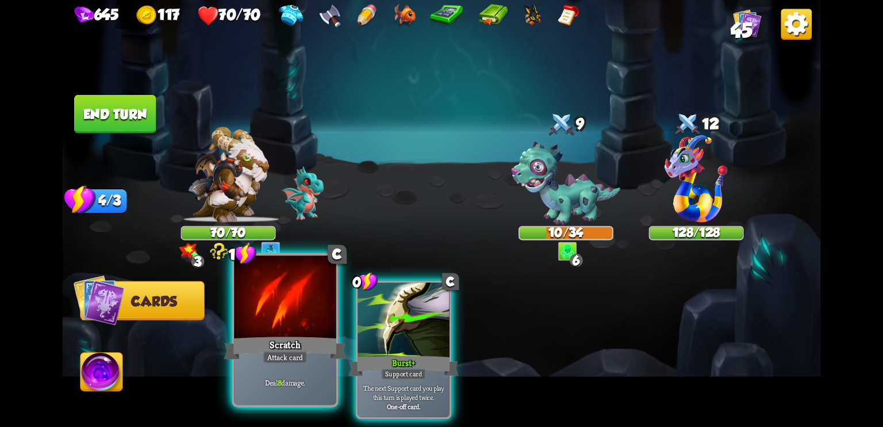
click at [266, 344] on div "Scratch" at bounding box center [285, 347] width 122 height 27
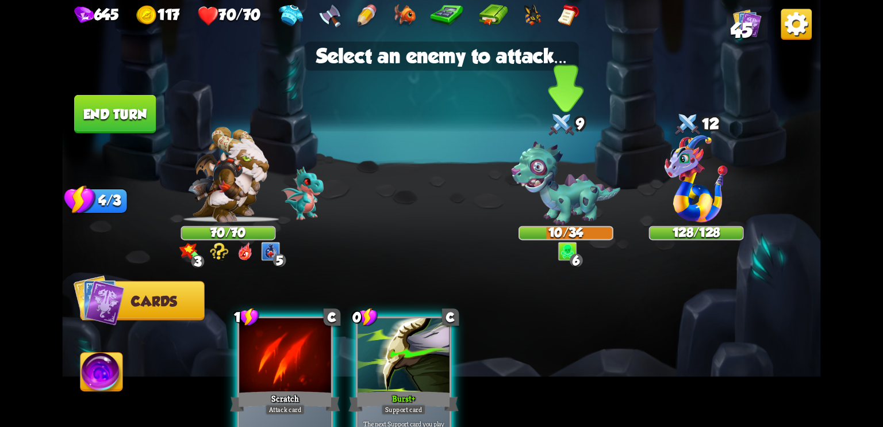
click at [571, 185] on img at bounding box center [566, 183] width 109 height 84
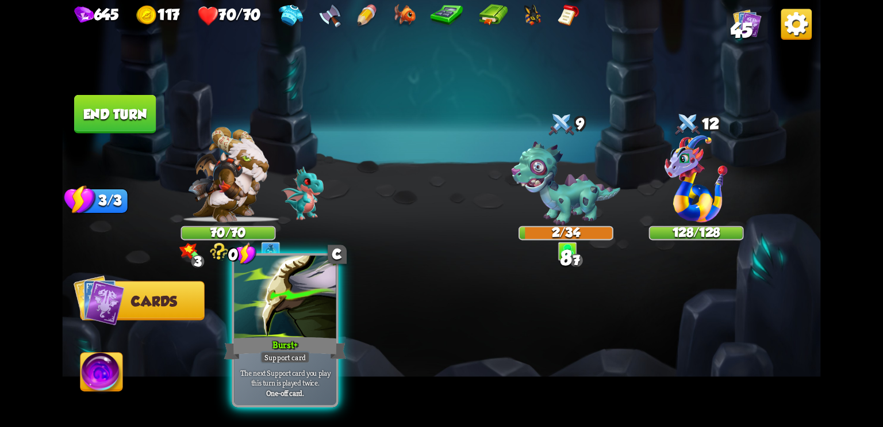
click at [316, 324] on div at bounding box center [285, 298] width 102 height 86
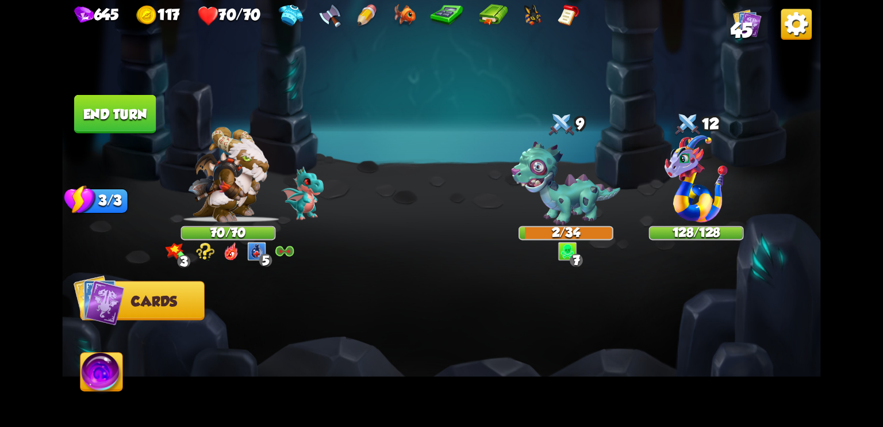
click at [138, 110] on button "End turn" at bounding box center [115, 114] width 82 height 39
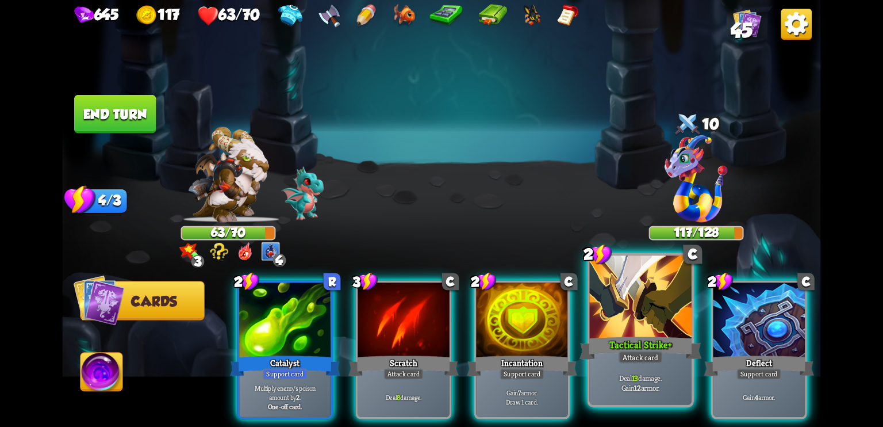
click at [651, 305] on div at bounding box center [641, 298] width 102 height 86
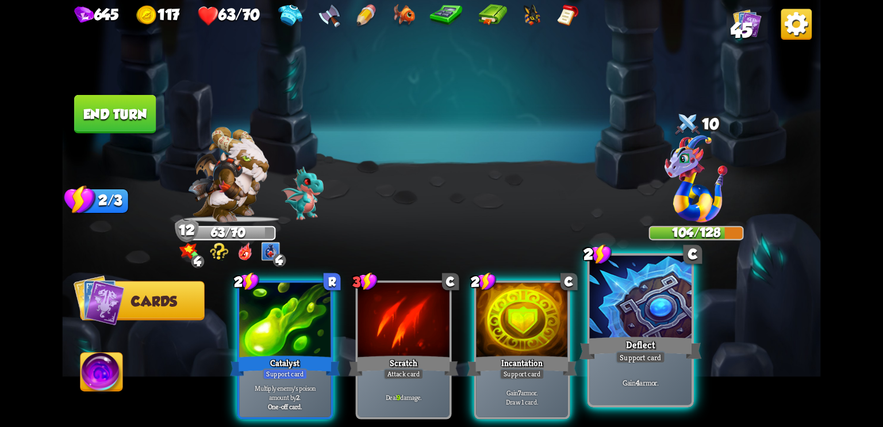
click at [633, 305] on div at bounding box center [641, 298] width 102 height 86
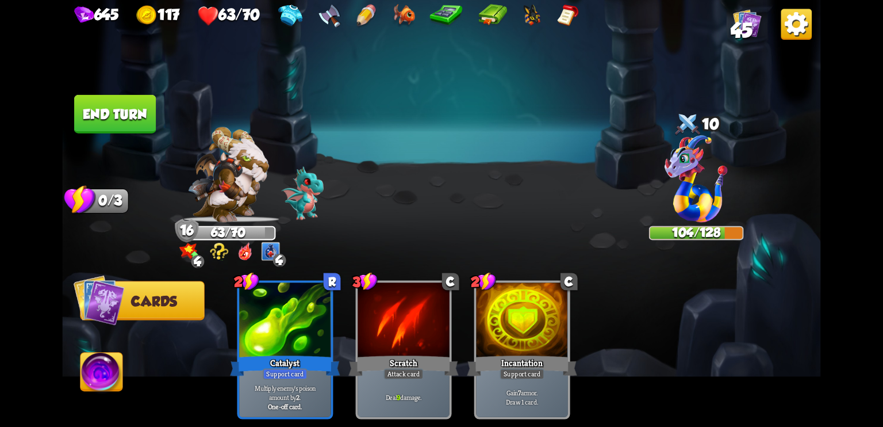
click at [122, 109] on button "End turn" at bounding box center [115, 114] width 82 height 39
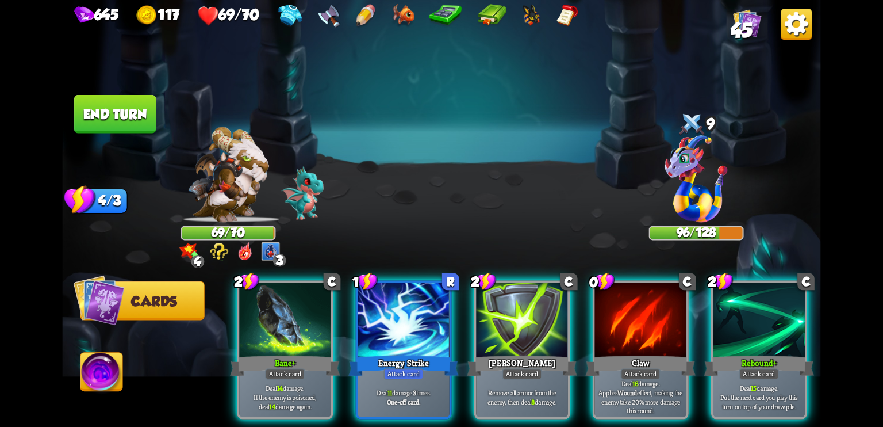
click at [244, 213] on img at bounding box center [227, 174] width 81 height 95
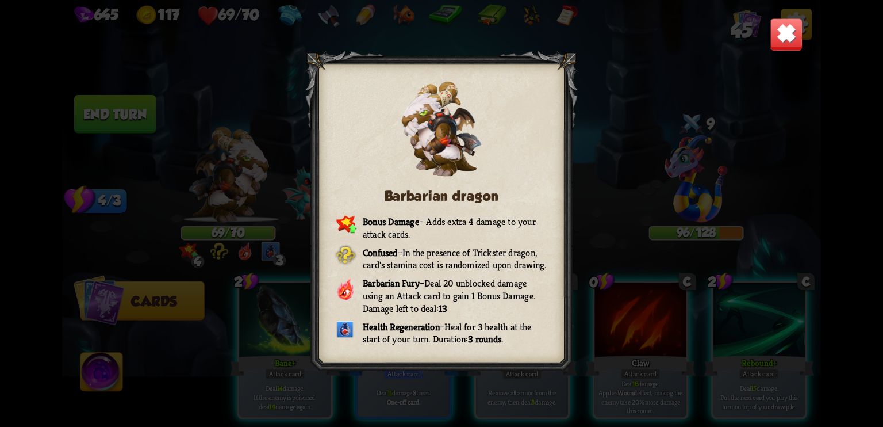
click at [791, 39] on img at bounding box center [786, 34] width 33 height 33
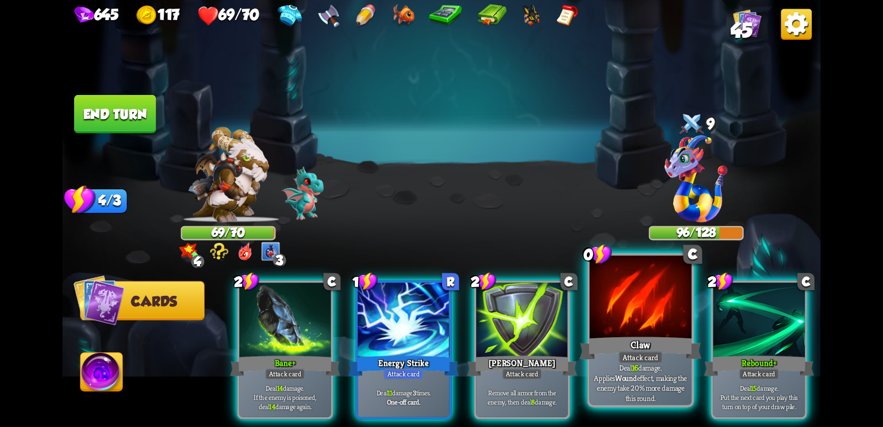
click at [632, 331] on div at bounding box center [641, 298] width 102 height 86
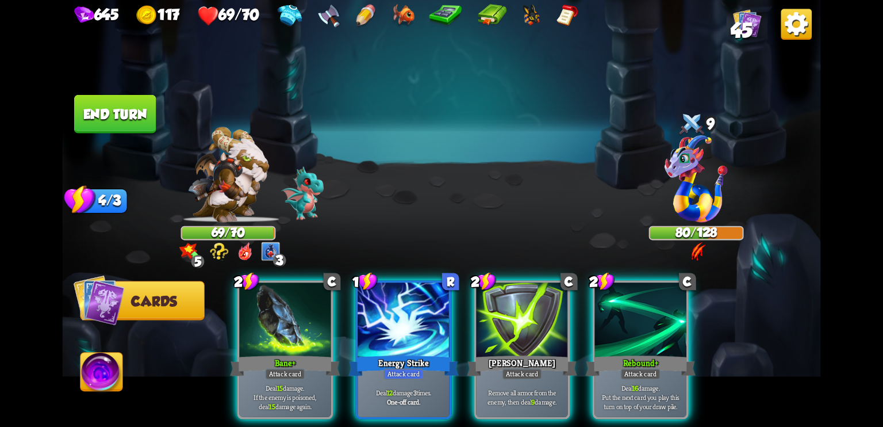
click at [237, 206] on img at bounding box center [227, 174] width 81 height 95
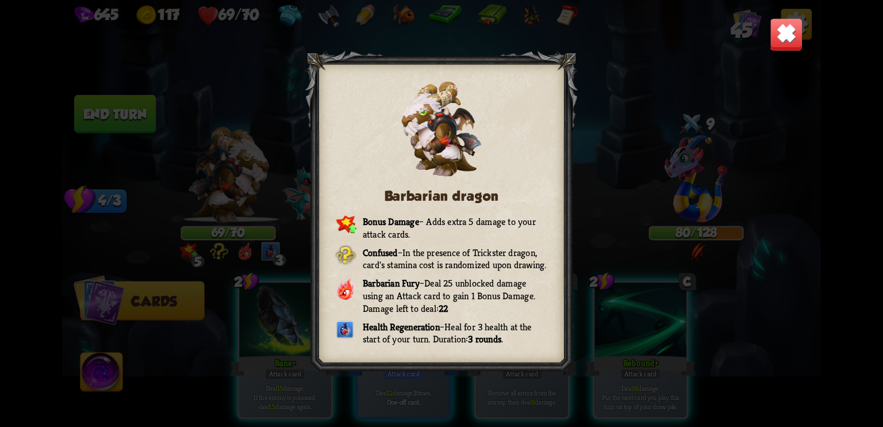
click at [784, 33] on img at bounding box center [786, 34] width 33 height 33
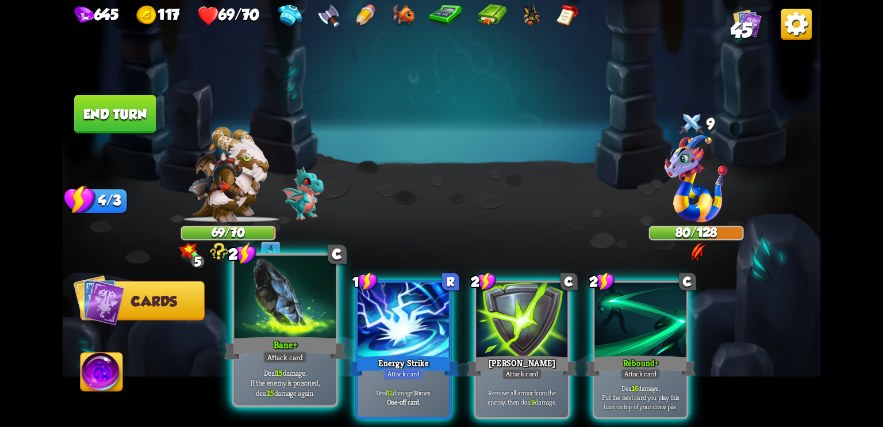
click at [262, 328] on div at bounding box center [285, 298] width 102 height 86
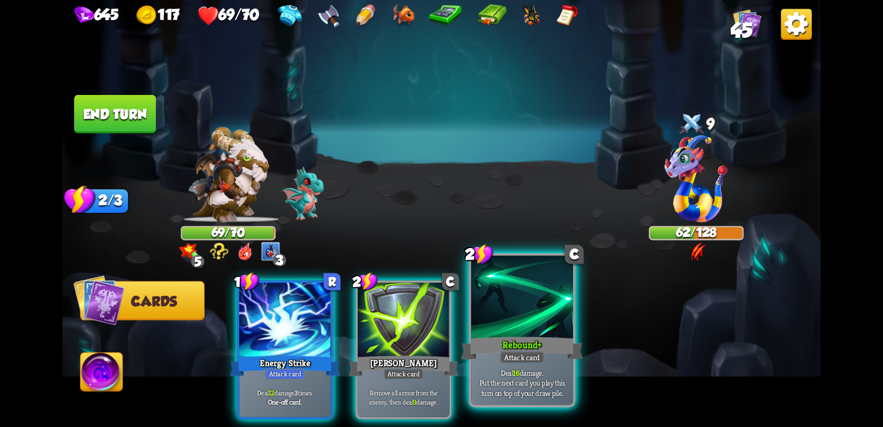
click at [525, 335] on div "Rebound +" at bounding box center [522, 347] width 122 height 27
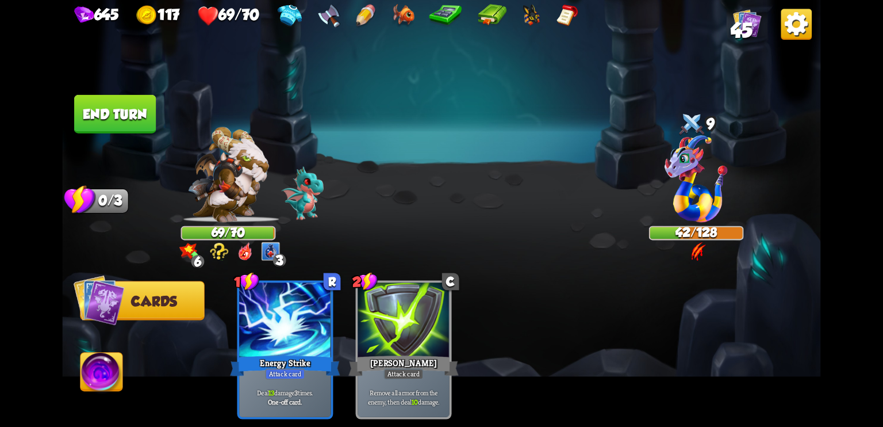
click at [138, 117] on button "End turn" at bounding box center [115, 114] width 82 height 39
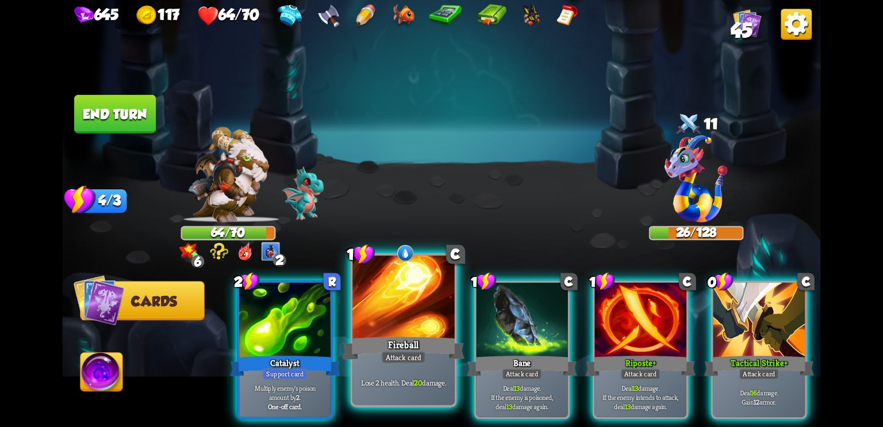
click at [409, 320] on div at bounding box center [404, 298] width 102 height 86
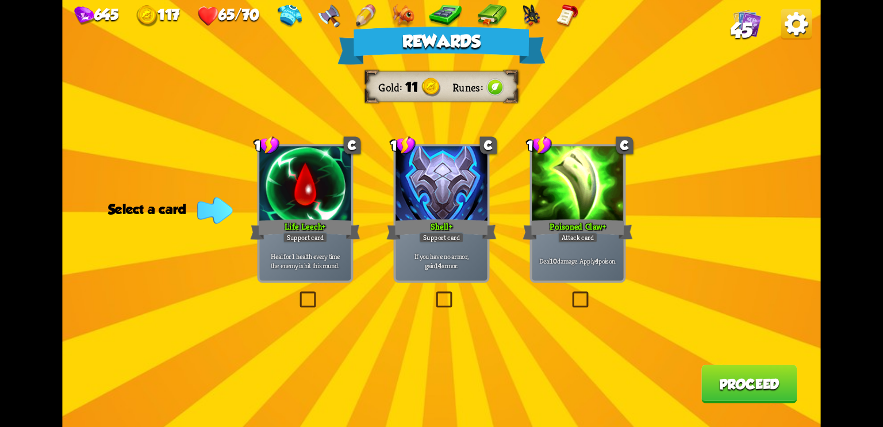
click at [552, 240] on div "Poisoned Claw +" at bounding box center [578, 229] width 110 height 25
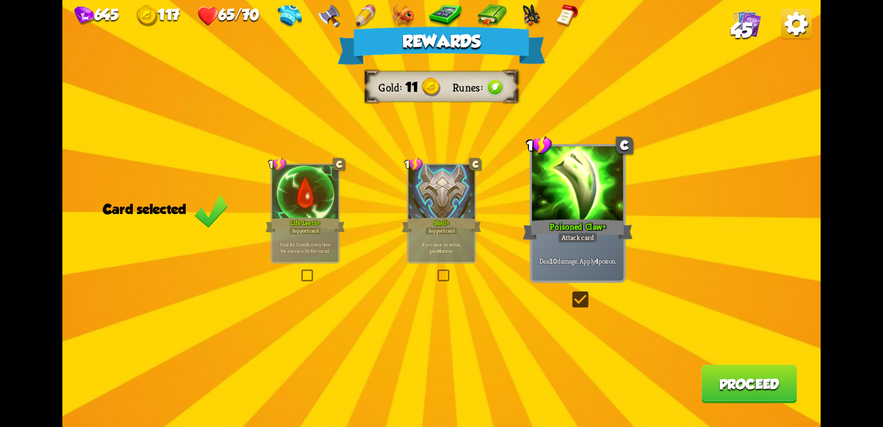
click at [727, 377] on button "Proceed" at bounding box center [749, 384] width 95 height 39
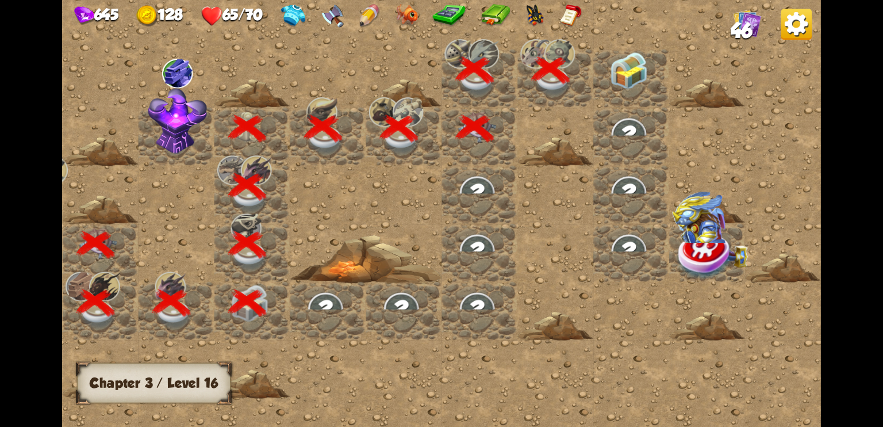
click at [630, 83] on img at bounding box center [629, 71] width 38 height 38
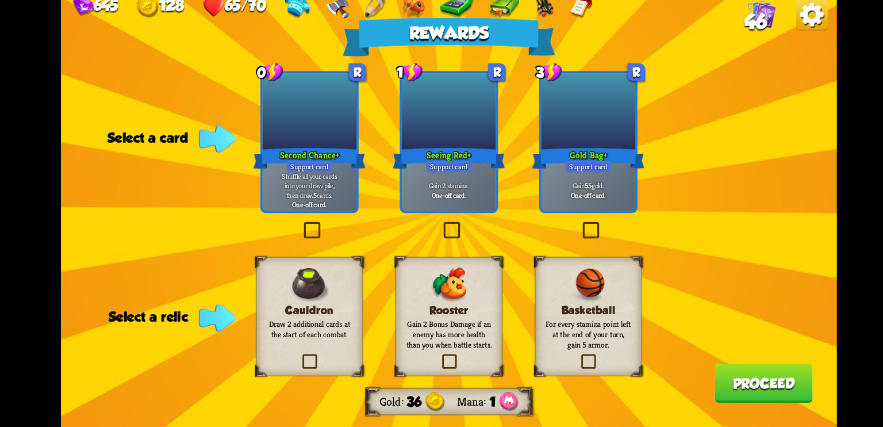
scroll to position [0, 0]
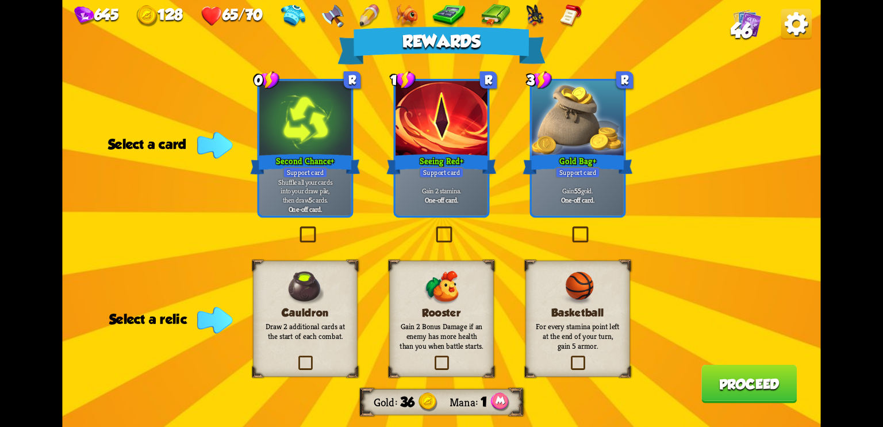
click at [308, 331] on p "Draw 2 additional cards at the start of each combat." at bounding box center [305, 331] width 85 height 20
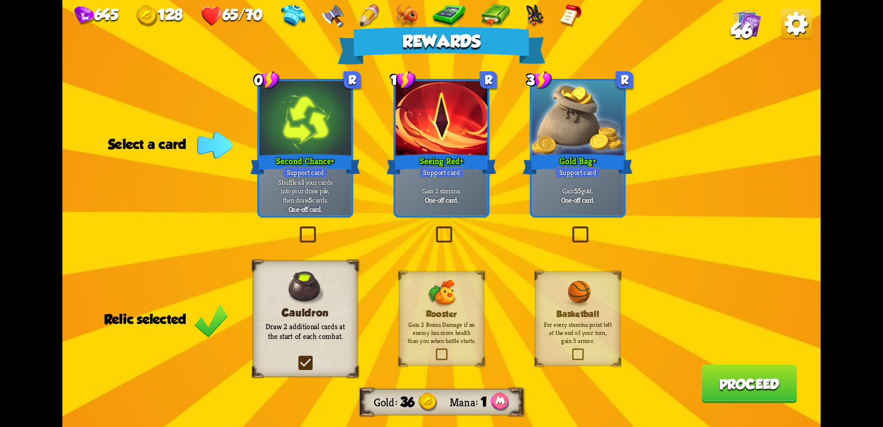
click at [428, 174] on div "Support card" at bounding box center [441, 172] width 45 height 11
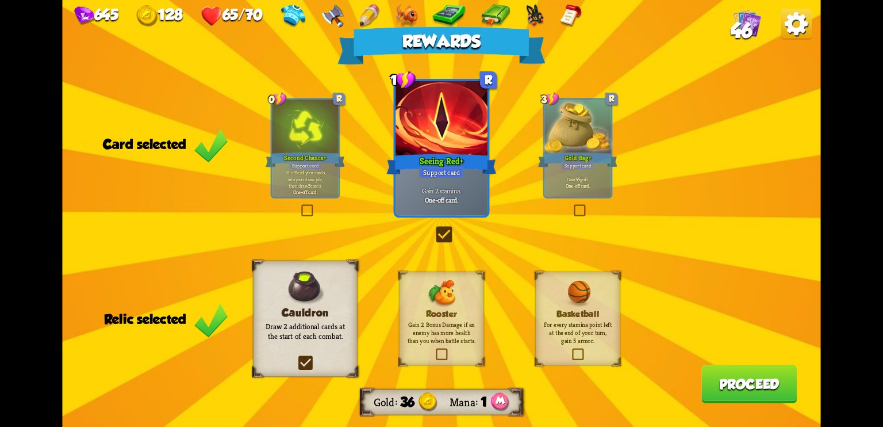
click at [416, 132] on div at bounding box center [442, 119] width 92 height 77
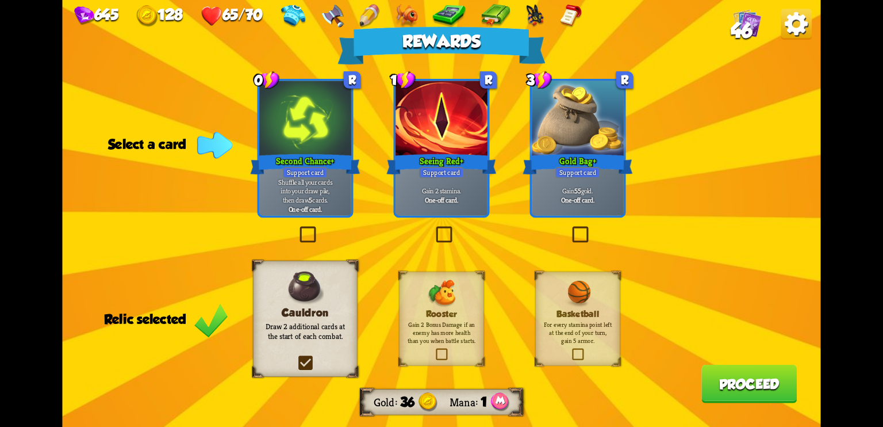
click at [315, 147] on div at bounding box center [305, 119] width 92 height 77
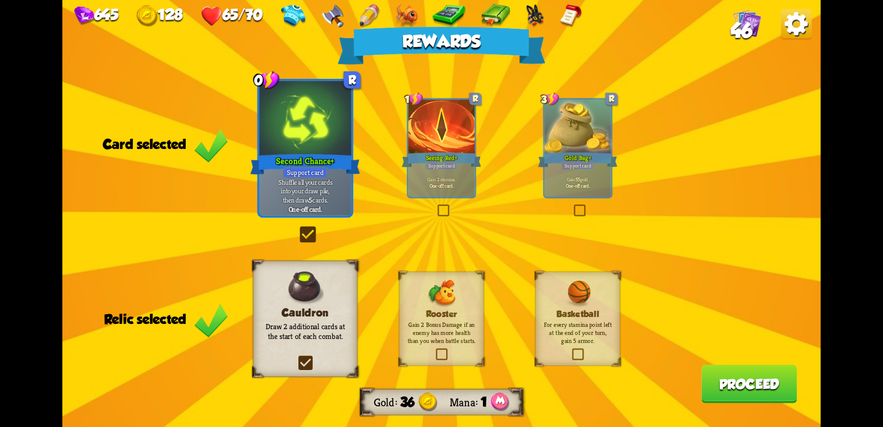
click at [739, 398] on button "Proceed" at bounding box center [749, 384] width 95 height 39
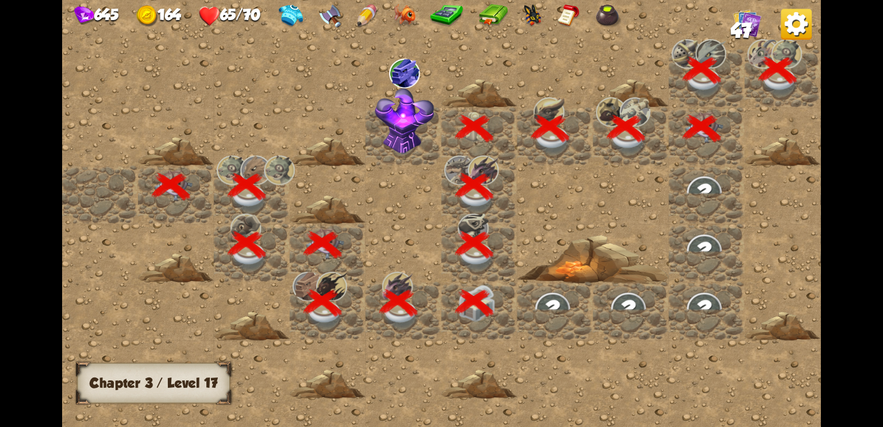
scroll to position [0, 221]
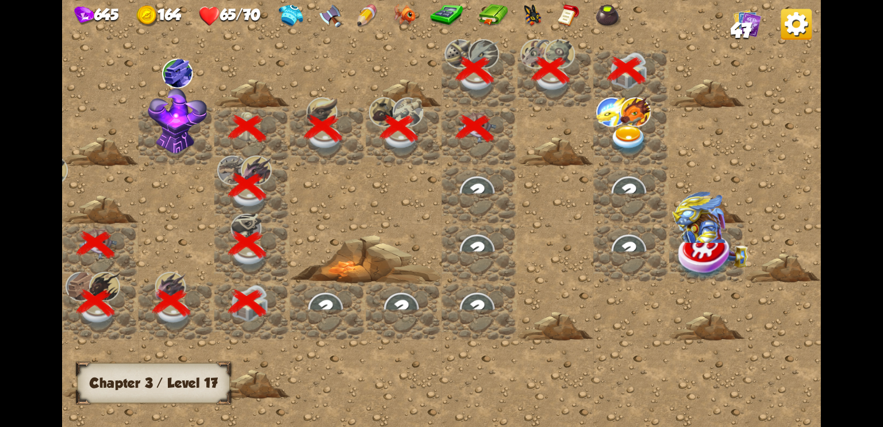
click at [621, 126] on img at bounding box center [629, 140] width 38 height 30
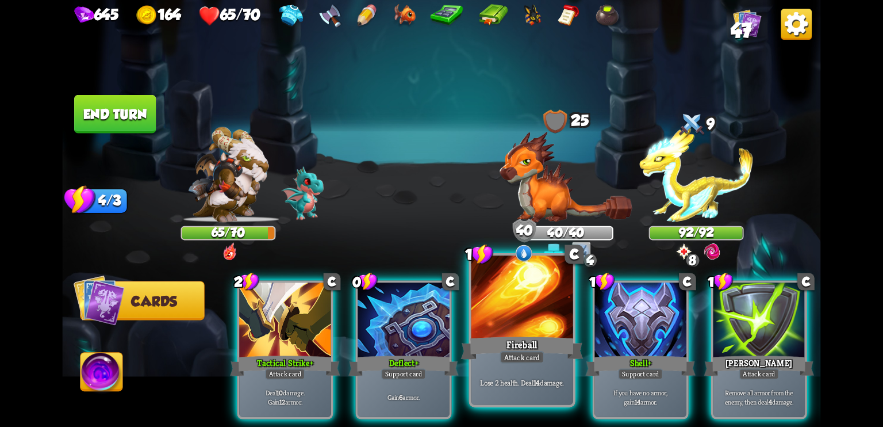
scroll to position [0, 224]
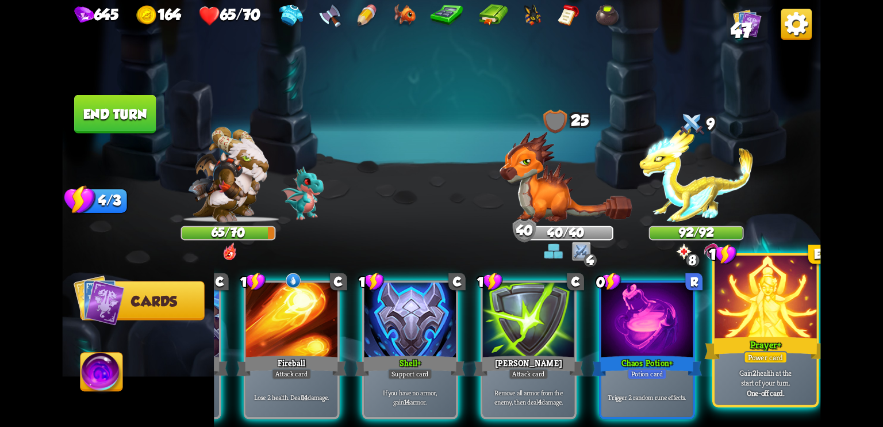
click at [766, 304] on div at bounding box center [766, 298] width 102 height 86
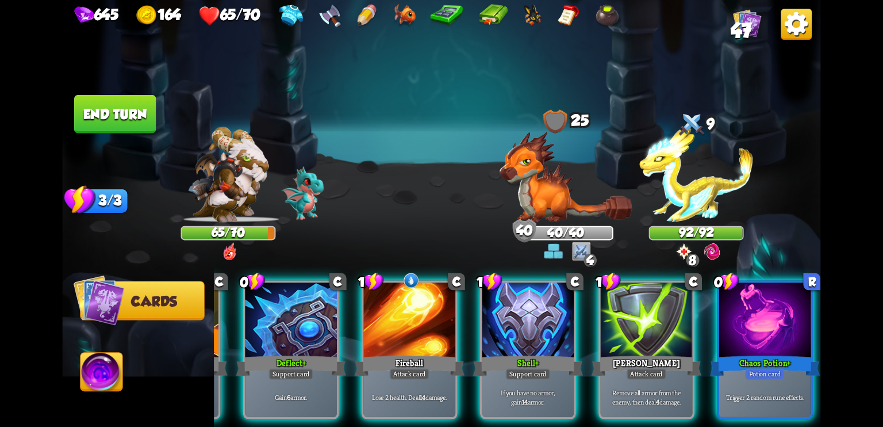
scroll to position [0, 109]
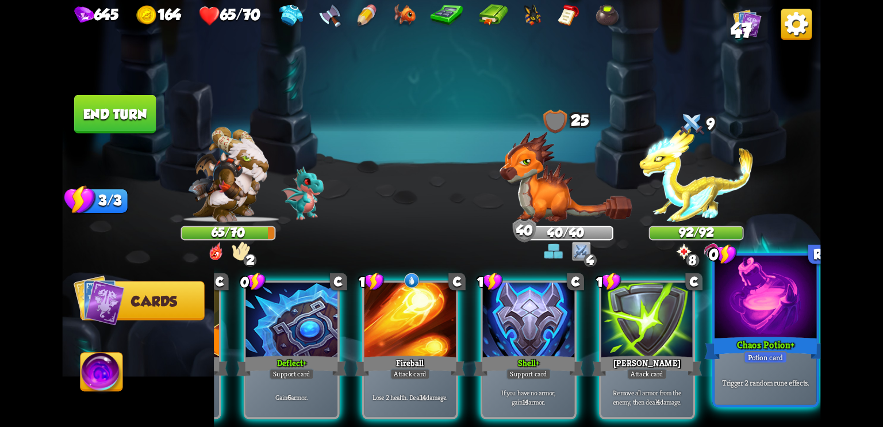
click at [744, 312] on div at bounding box center [766, 298] width 102 height 86
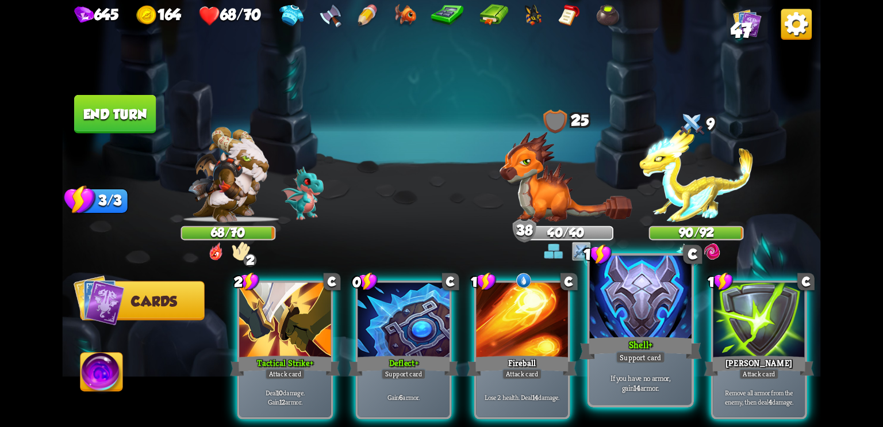
click at [635, 326] on div at bounding box center [641, 298] width 102 height 86
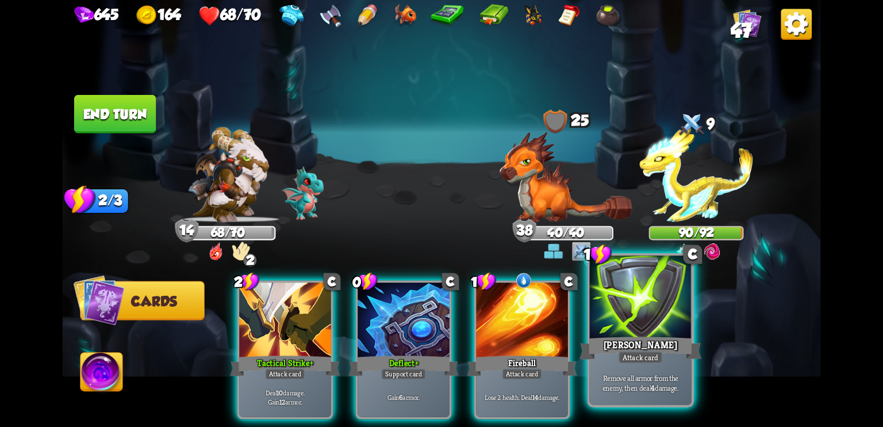
click at [628, 322] on div at bounding box center [641, 298] width 102 height 86
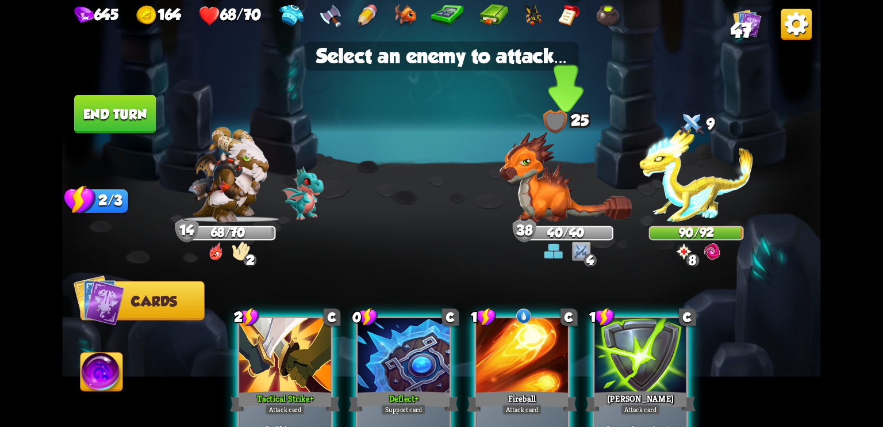
click at [551, 197] on img at bounding box center [566, 177] width 133 height 91
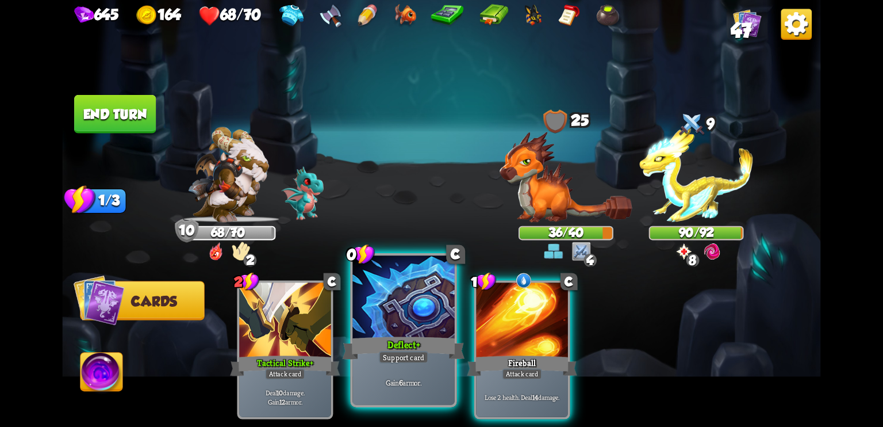
click at [383, 319] on div at bounding box center [404, 298] width 102 height 86
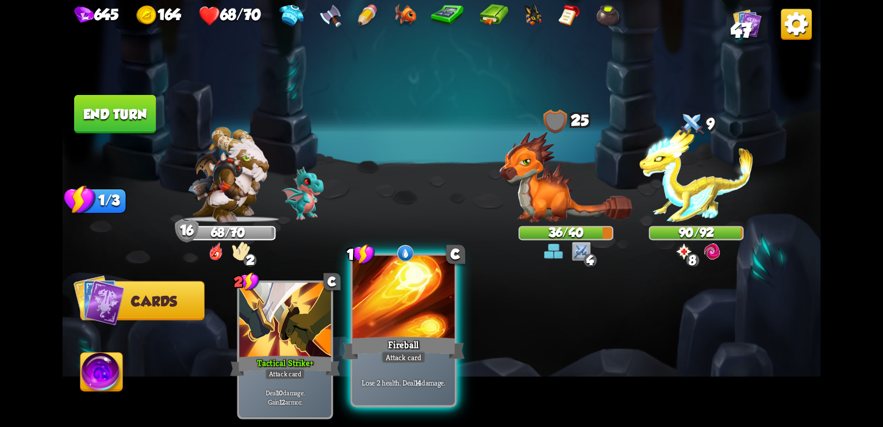
click at [405, 323] on div at bounding box center [404, 298] width 102 height 86
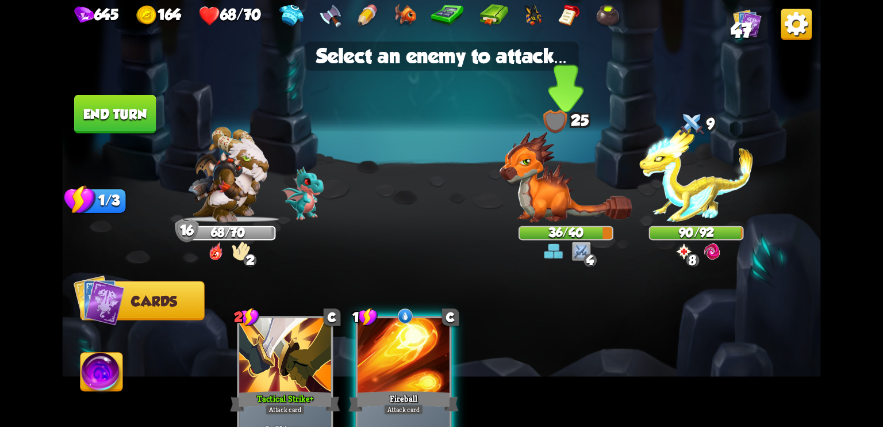
click at [558, 196] on img at bounding box center [566, 177] width 133 height 91
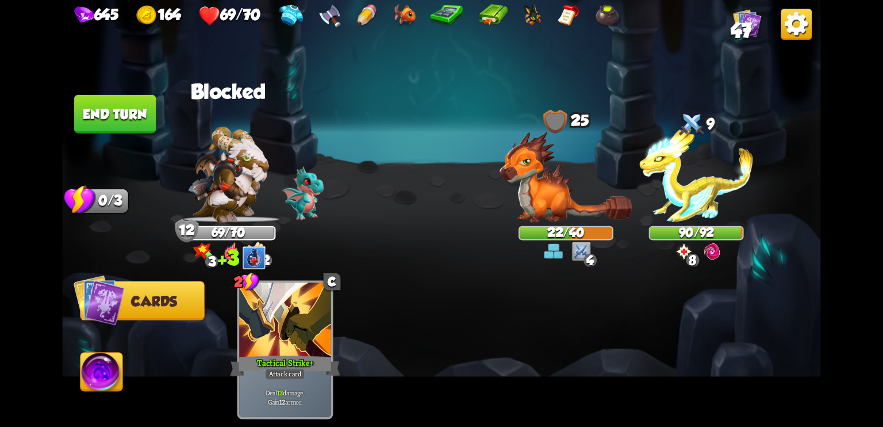
click at [117, 114] on button "End turn" at bounding box center [115, 114] width 82 height 39
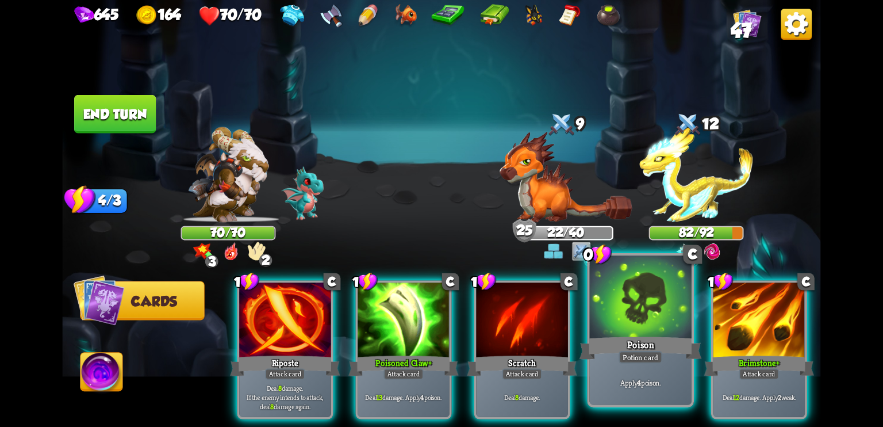
click at [621, 285] on div at bounding box center [641, 298] width 102 height 86
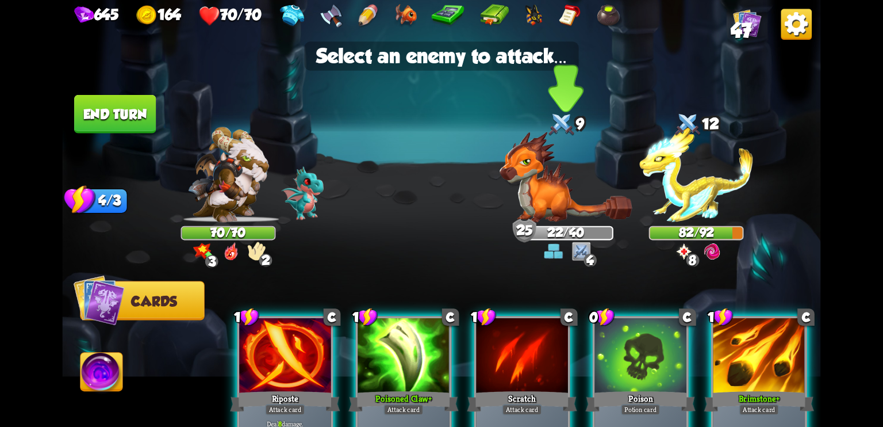
click at [550, 168] on img at bounding box center [566, 177] width 133 height 91
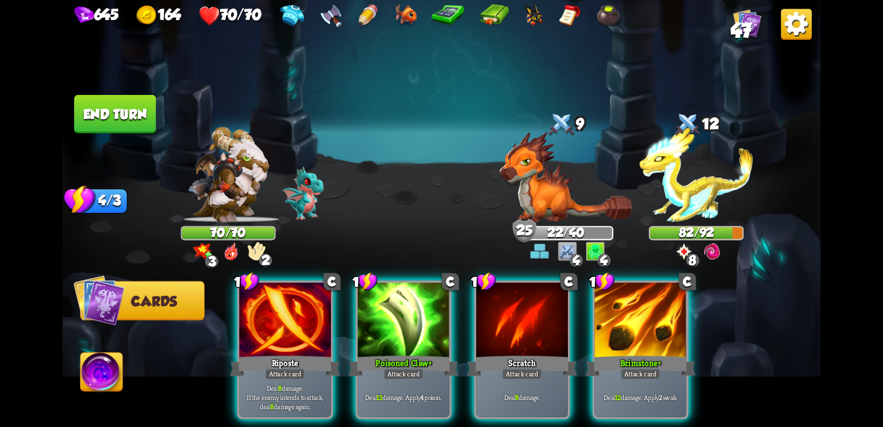
click at [265, 244] on img at bounding box center [256, 251] width 19 height 19
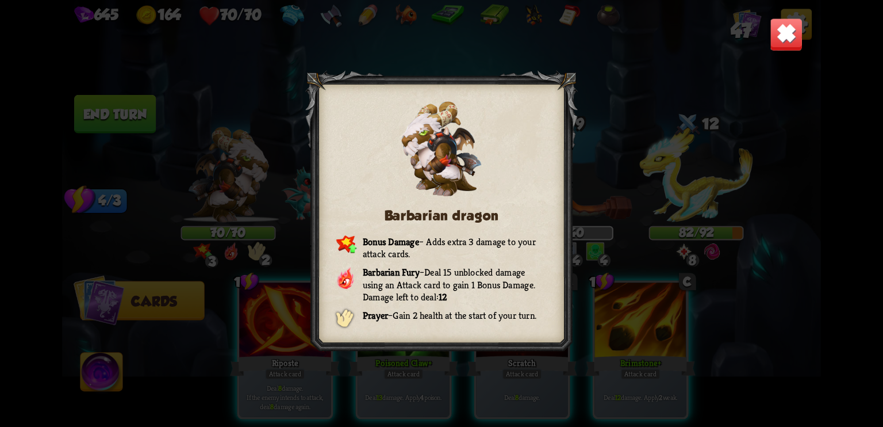
click at [779, 34] on img at bounding box center [786, 34] width 33 height 33
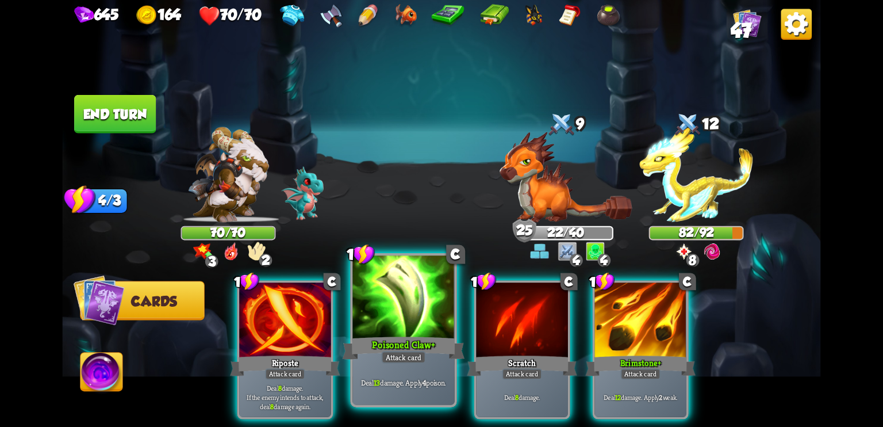
click at [413, 315] on div at bounding box center [404, 298] width 102 height 86
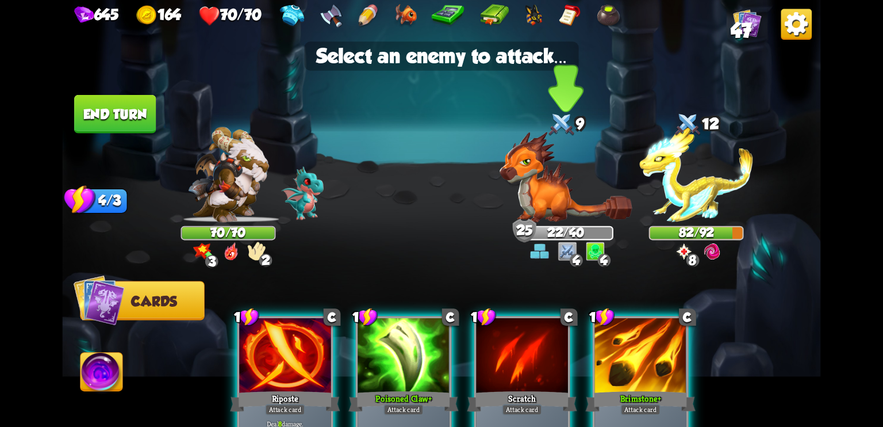
click at [561, 193] on img at bounding box center [566, 177] width 133 height 91
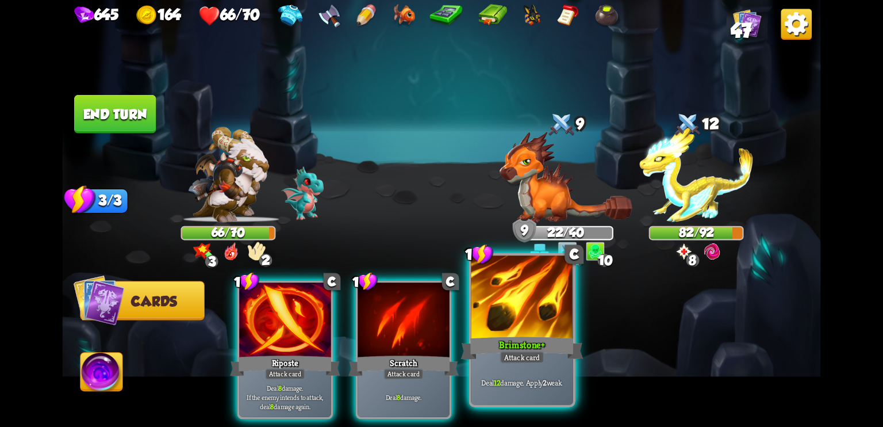
click at [496, 340] on div "Brimstone +" at bounding box center [522, 347] width 122 height 27
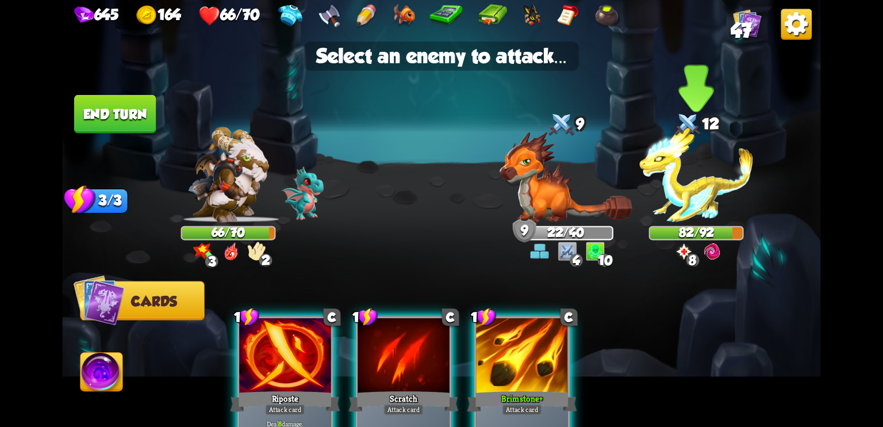
click at [697, 190] on img at bounding box center [696, 174] width 114 height 95
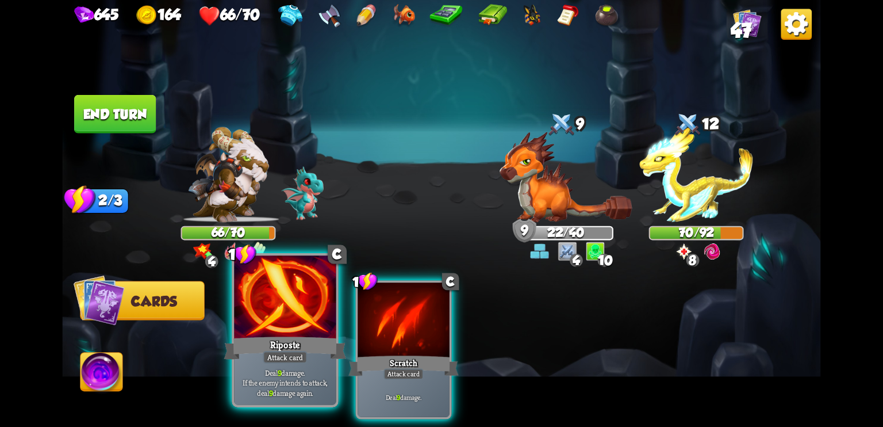
click at [288, 306] on div at bounding box center [285, 298] width 102 height 86
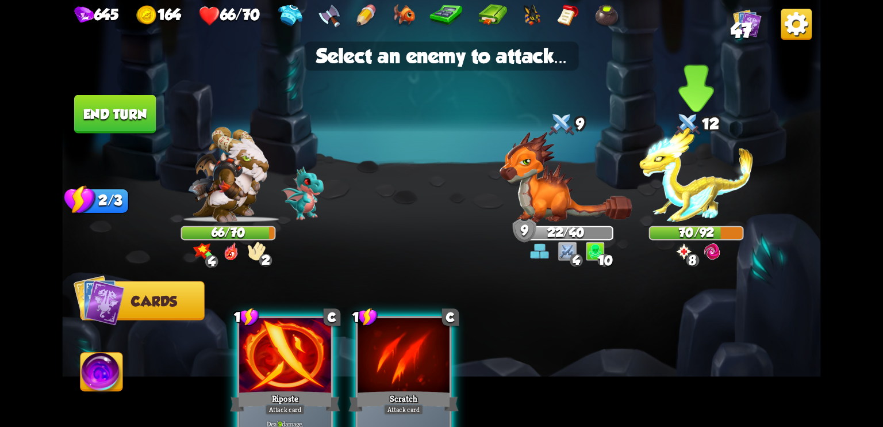
click at [696, 193] on img at bounding box center [696, 174] width 114 height 95
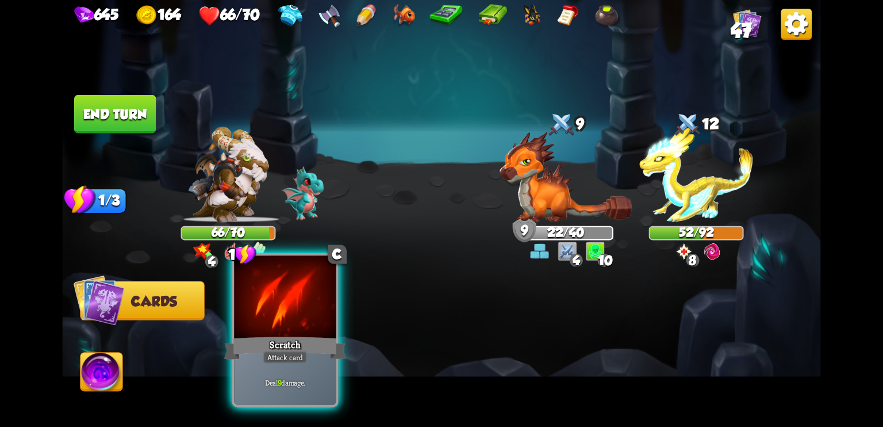
click at [276, 326] on div at bounding box center [285, 298] width 102 height 86
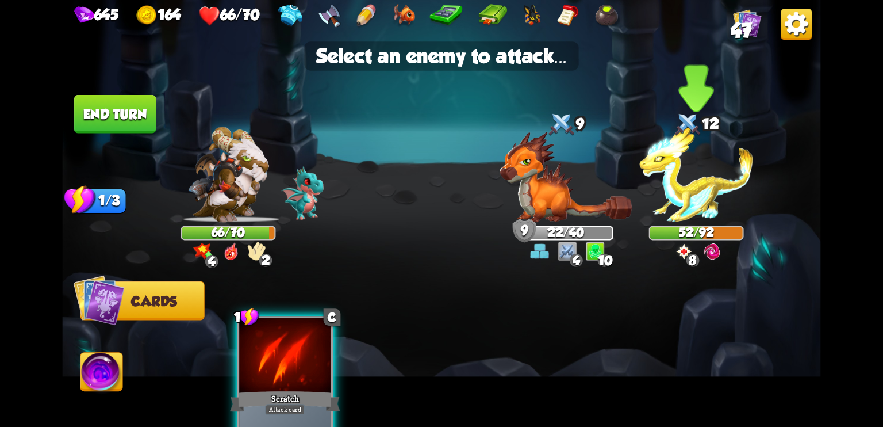
click at [685, 189] on img at bounding box center [696, 174] width 114 height 95
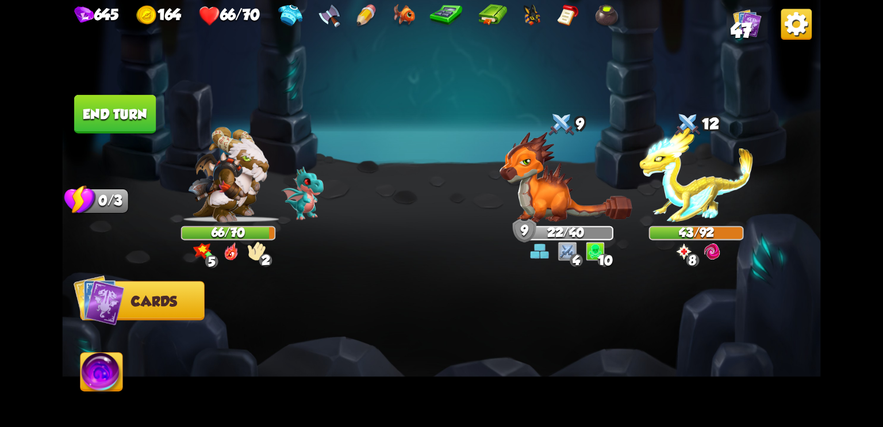
click at [129, 112] on button "End turn" at bounding box center [115, 114] width 82 height 39
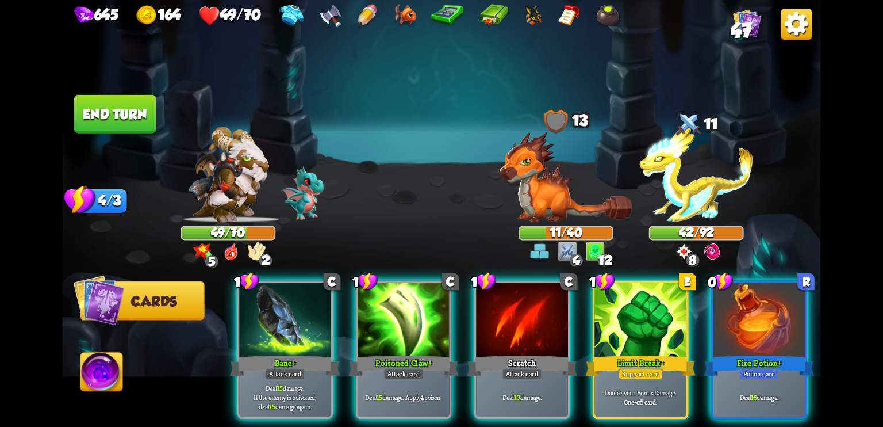
click at [223, 203] on img at bounding box center [227, 174] width 81 height 95
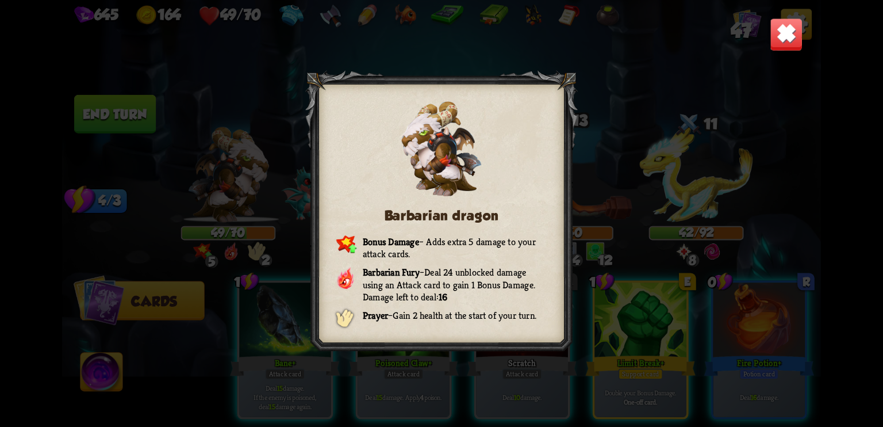
click at [791, 36] on img at bounding box center [786, 34] width 33 height 33
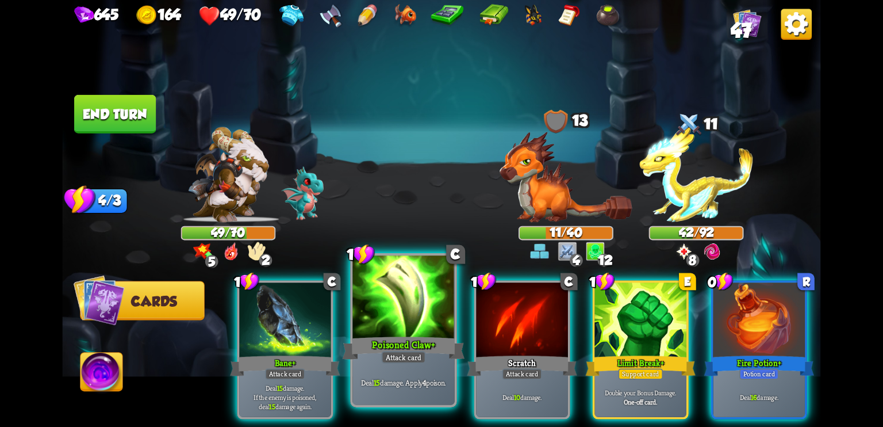
click at [423, 324] on div at bounding box center [404, 298] width 102 height 86
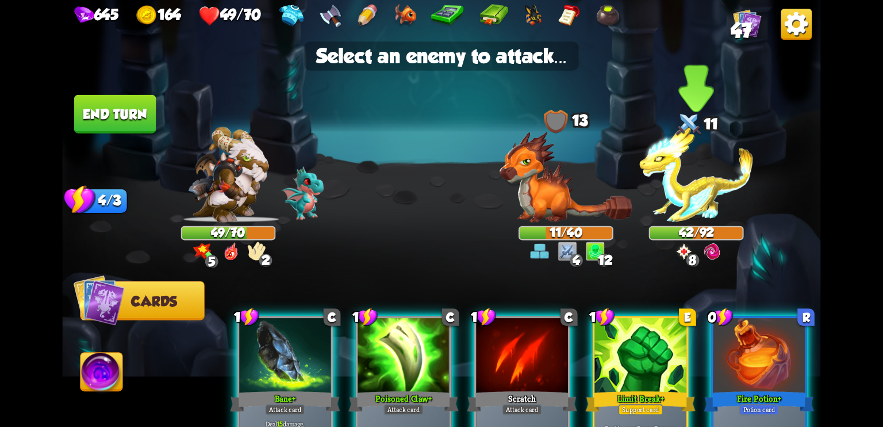
click at [697, 175] on img at bounding box center [696, 174] width 114 height 95
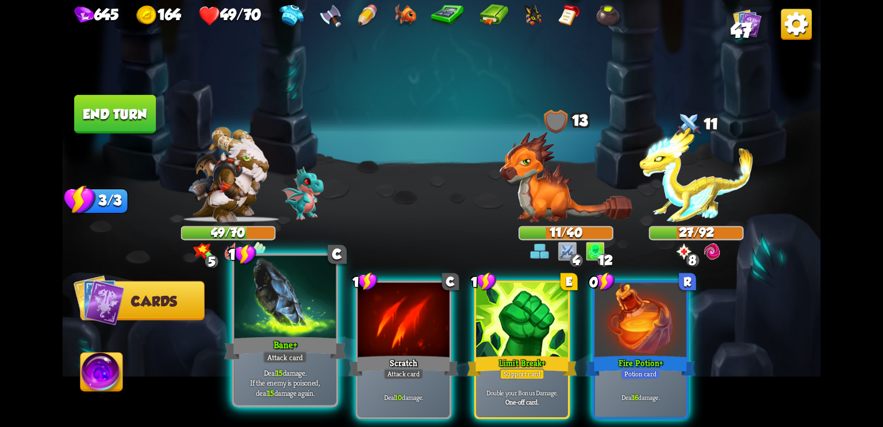
click at [281, 334] on div "Bane +" at bounding box center [285, 347] width 122 height 27
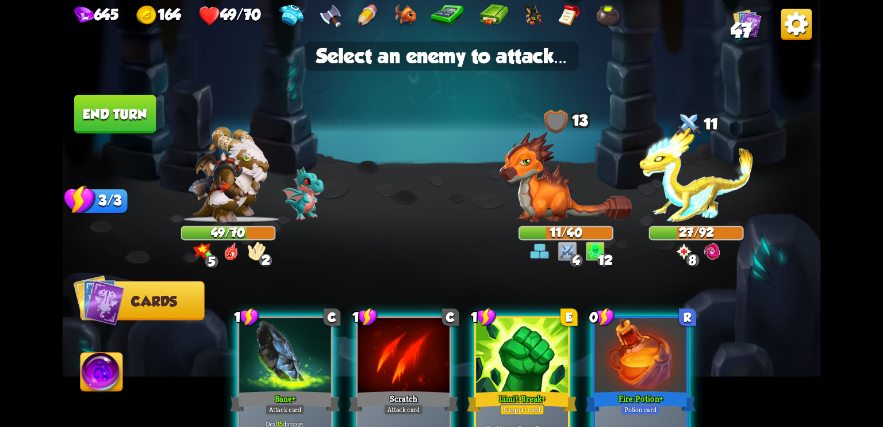
click at [282, 355] on div at bounding box center [285, 356] width 92 height 77
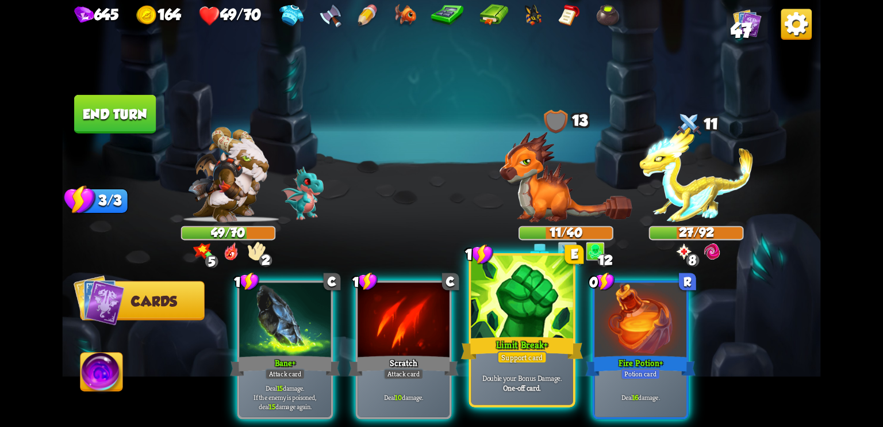
click at [484, 326] on div at bounding box center [523, 298] width 102 height 86
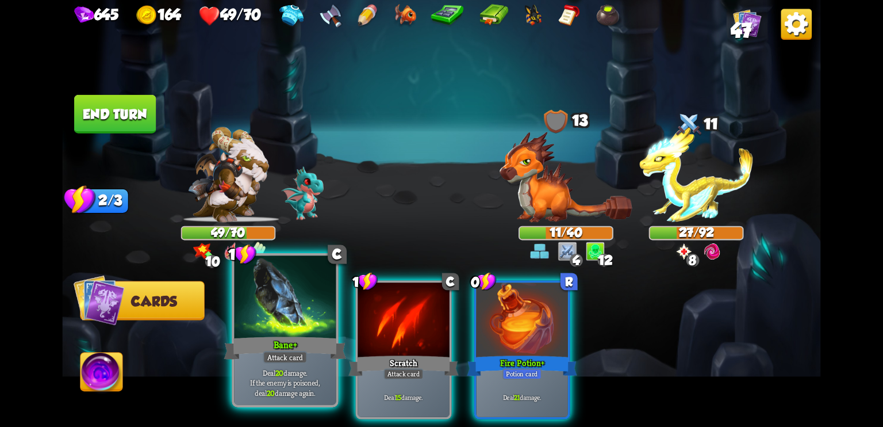
click at [259, 360] on div "Bane +" at bounding box center [285, 347] width 122 height 27
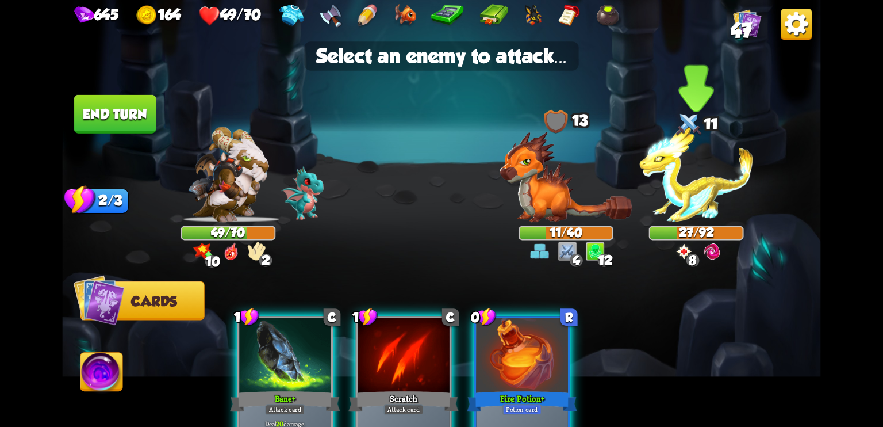
click at [689, 201] on img at bounding box center [696, 174] width 114 height 95
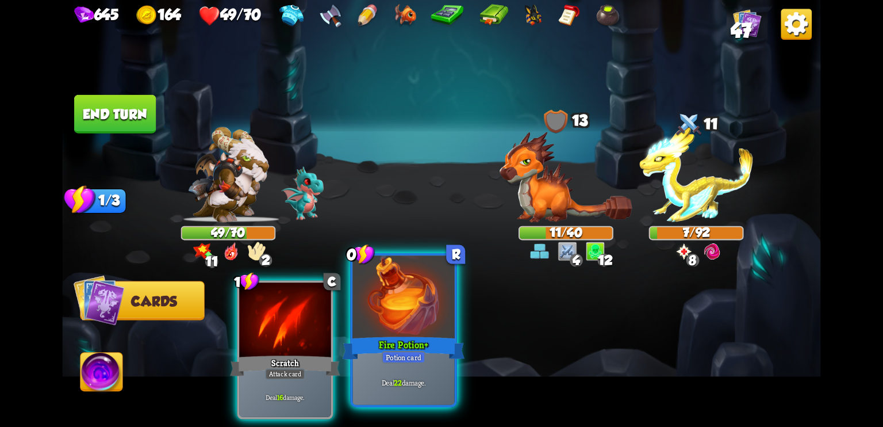
click at [407, 342] on div "Fire Potion +" at bounding box center [404, 347] width 122 height 27
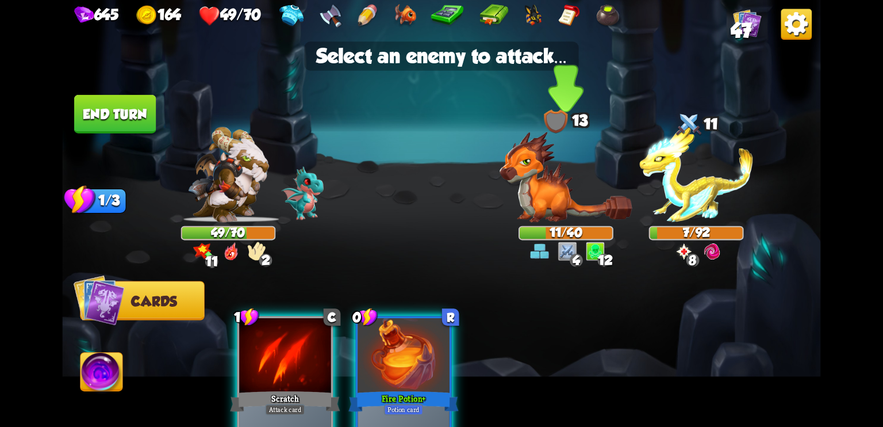
click at [582, 199] on img at bounding box center [566, 177] width 133 height 91
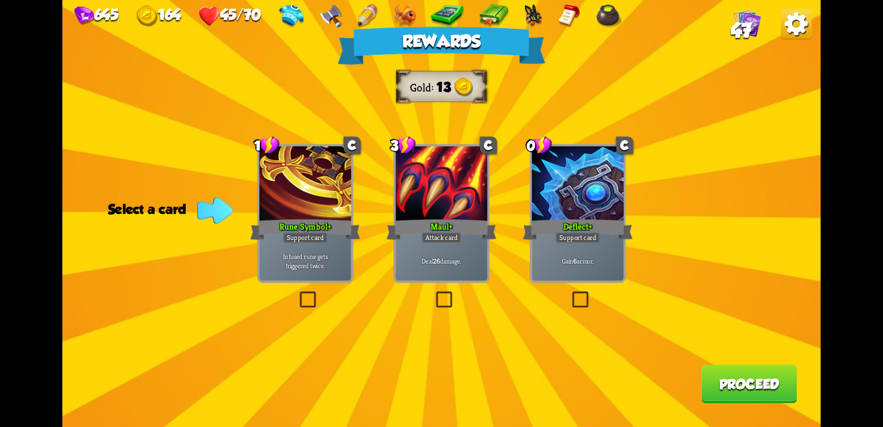
click at [574, 228] on div "Deflect +" at bounding box center [578, 229] width 110 height 25
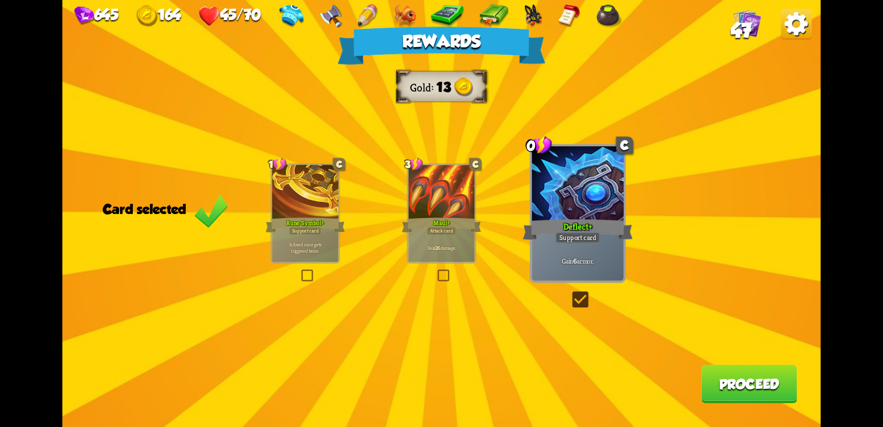
click at [725, 388] on button "Proceed" at bounding box center [749, 384] width 95 height 39
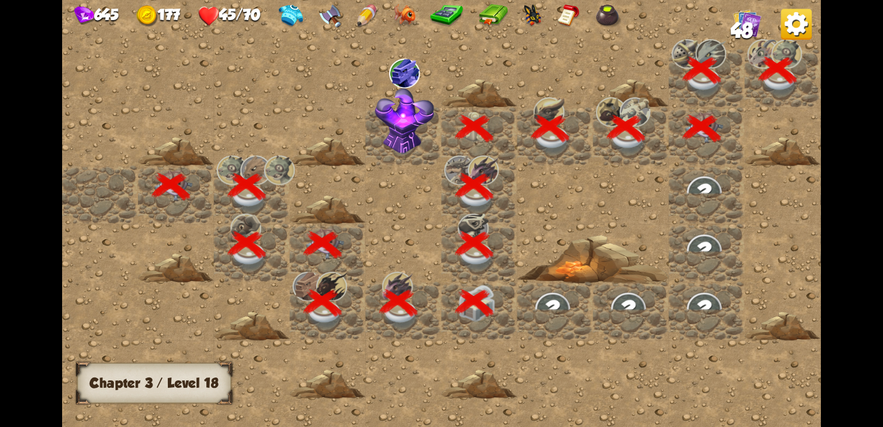
scroll to position [0, 221]
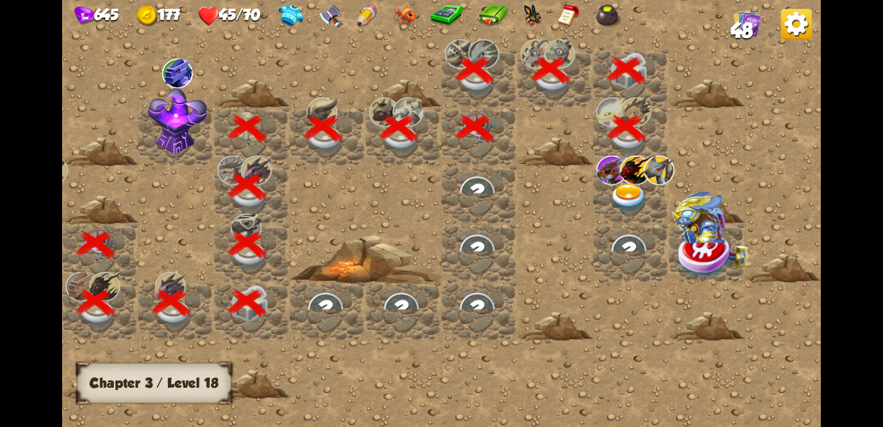
click at [621, 193] on img at bounding box center [629, 198] width 38 height 30
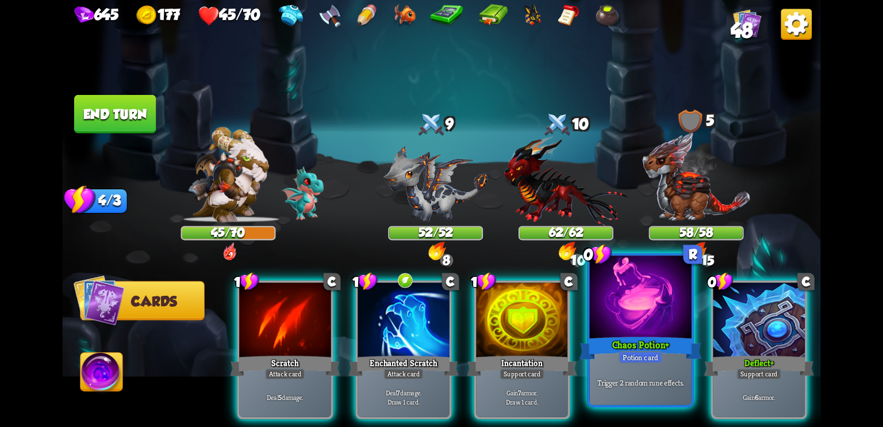
scroll to position [0, 224]
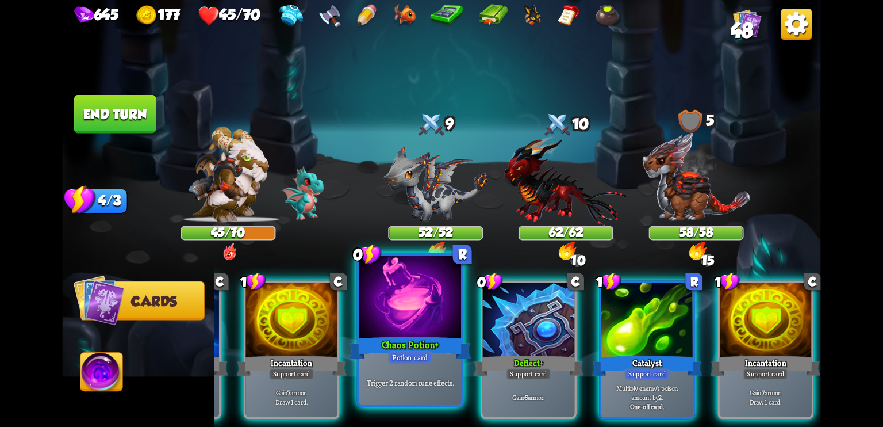
click at [426, 331] on div at bounding box center [410, 298] width 102 height 86
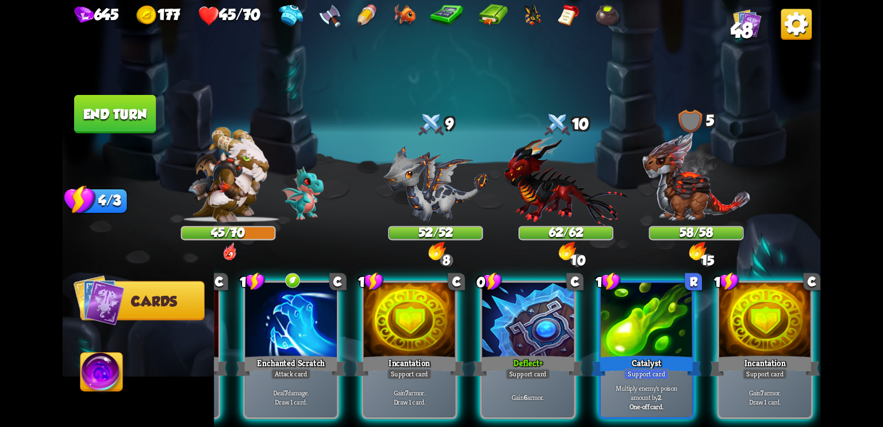
scroll to position [0, 109]
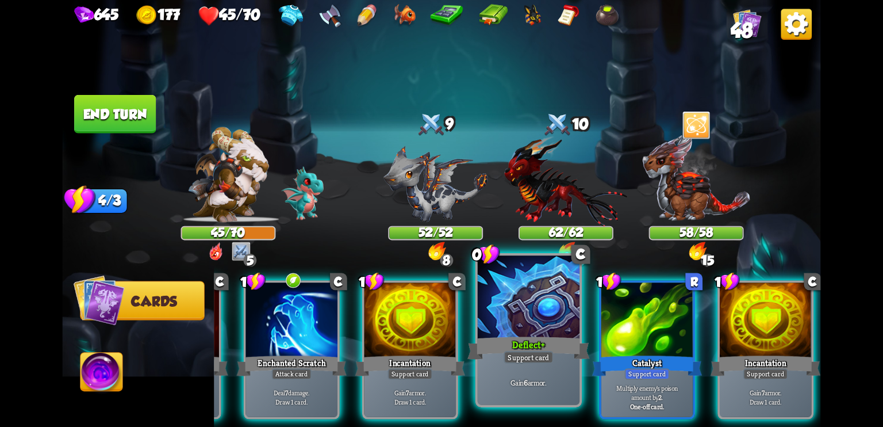
click at [548, 324] on div at bounding box center [529, 298] width 102 height 86
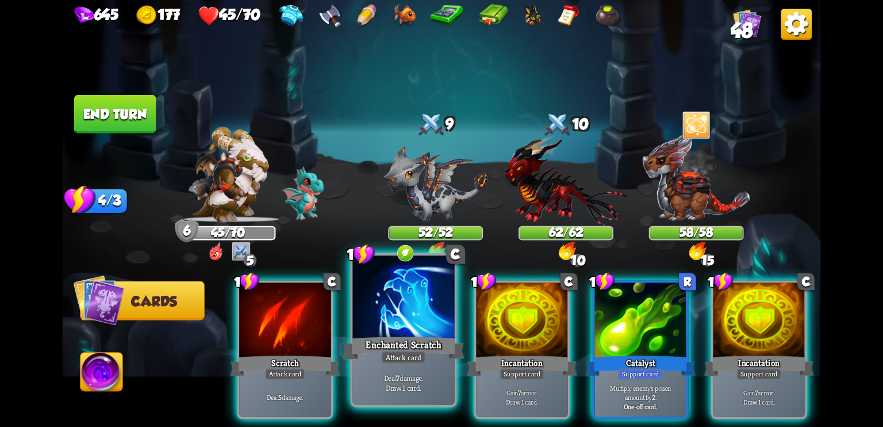
click at [430, 331] on div at bounding box center [404, 298] width 102 height 86
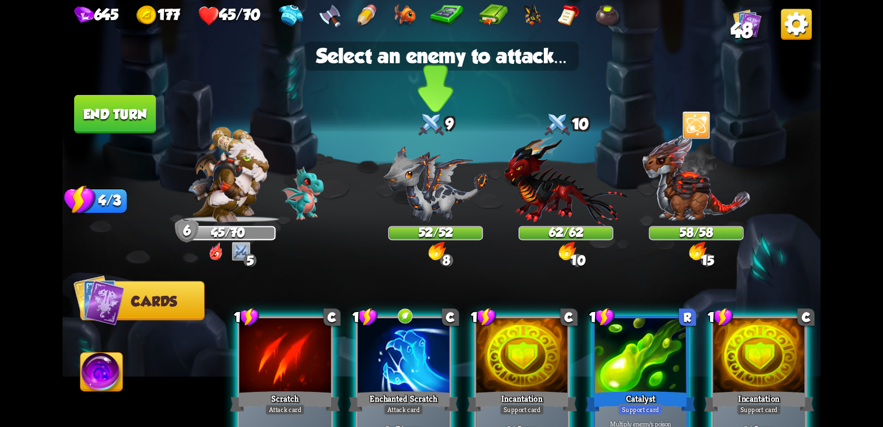
click at [434, 202] on img at bounding box center [436, 184] width 104 height 76
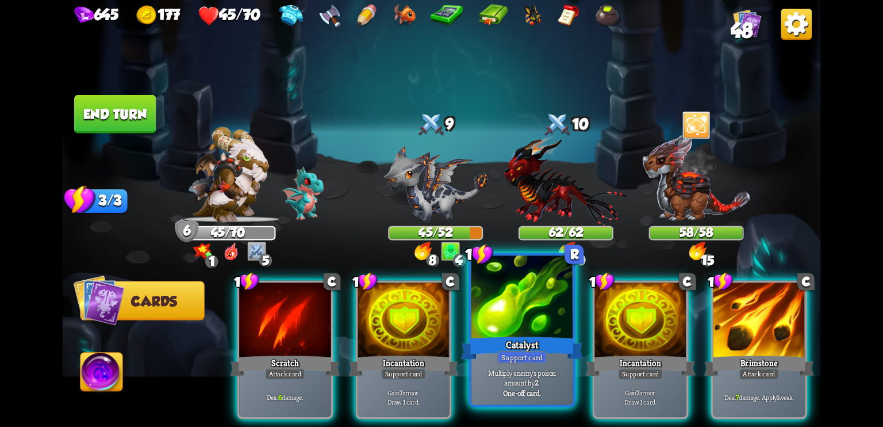
click at [518, 333] on div at bounding box center [523, 298] width 102 height 86
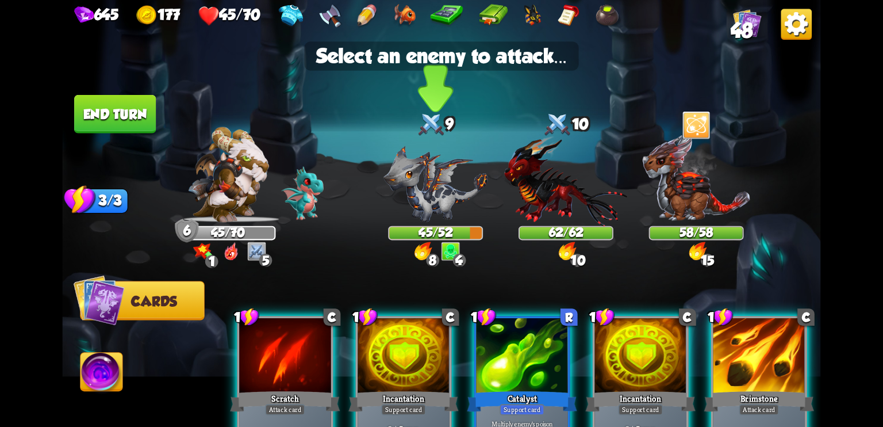
click at [425, 189] on img at bounding box center [436, 184] width 104 height 76
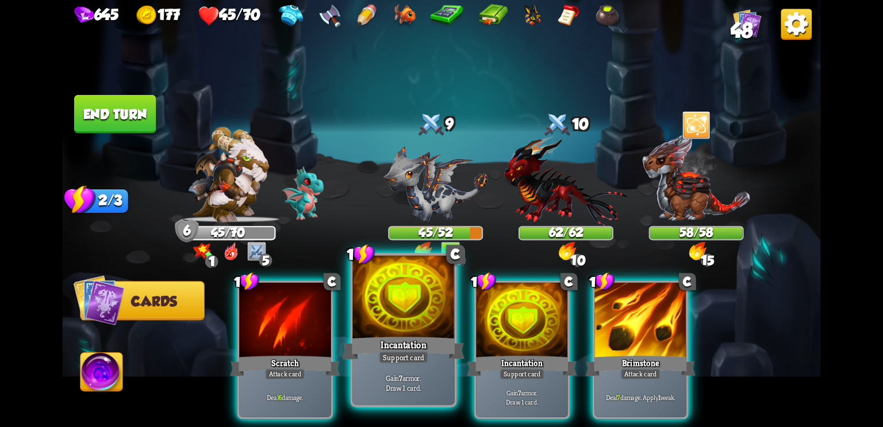
click at [399, 325] on div at bounding box center [404, 298] width 102 height 86
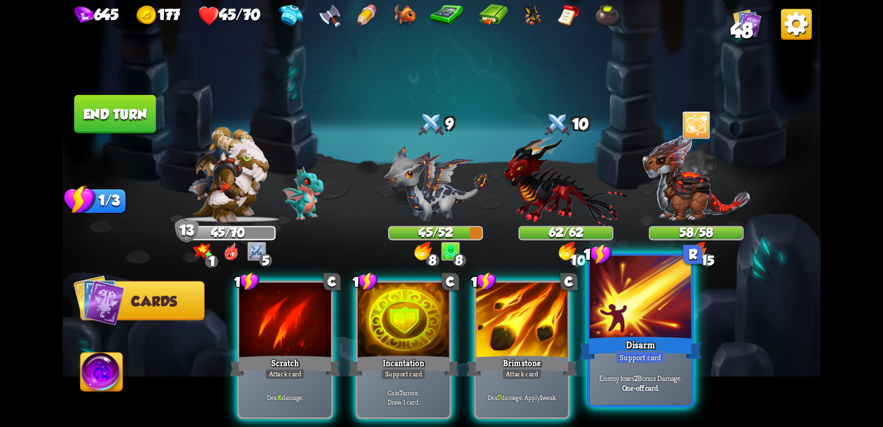
click at [635, 335] on div "Disarm" at bounding box center [641, 347] width 122 height 27
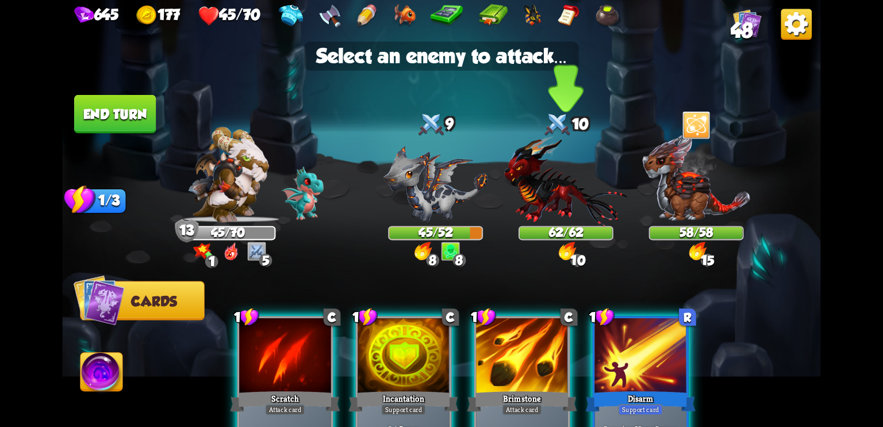
click at [550, 206] on img at bounding box center [565, 181] width 123 height 91
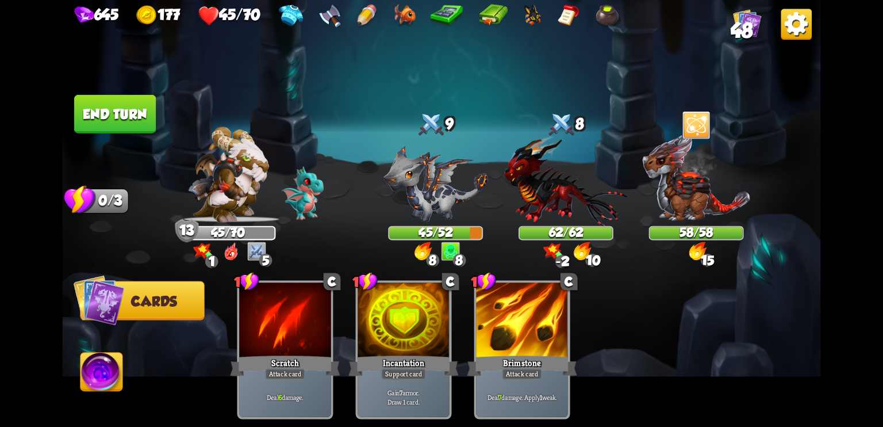
click at [125, 112] on button "End turn" at bounding box center [115, 114] width 82 height 39
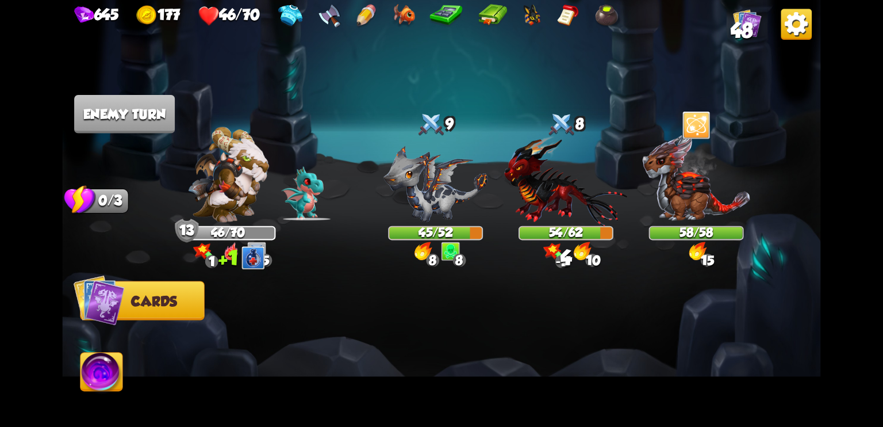
click at [560, 200] on img at bounding box center [565, 181] width 123 height 91
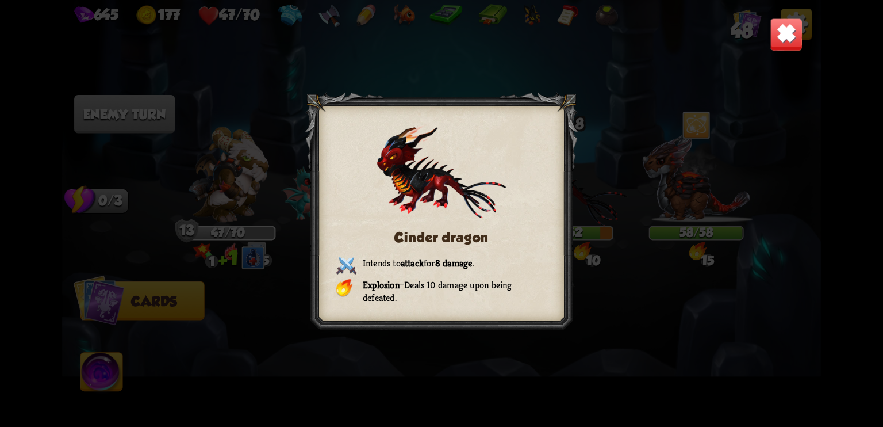
click at [784, 34] on img at bounding box center [786, 34] width 33 height 33
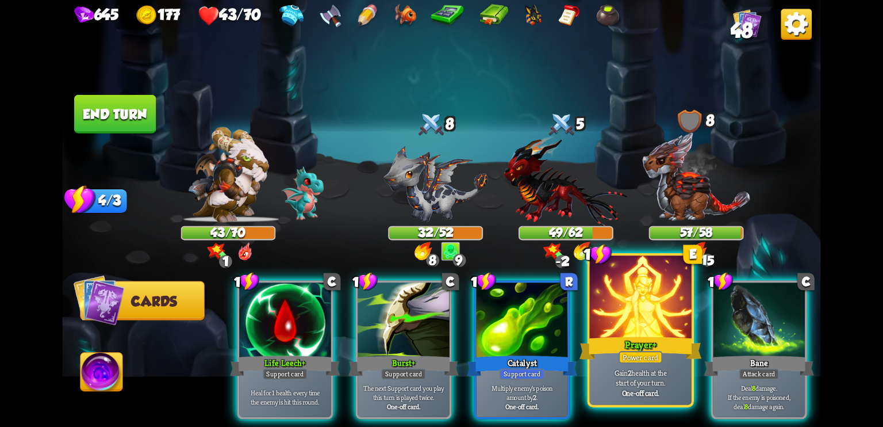
click at [642, 323] on div at bounding box center [641, 298] width 102 height 86
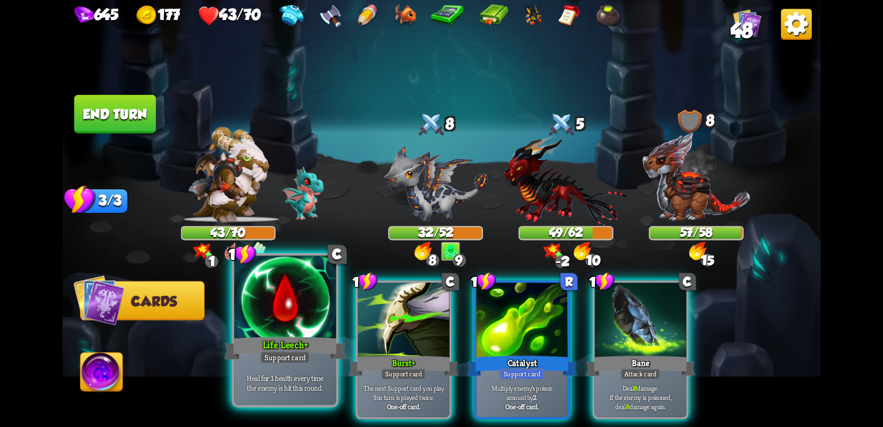
click at [286, 335] on div "Life Leech +" at bounding box center [285, 347] width 122 height 27
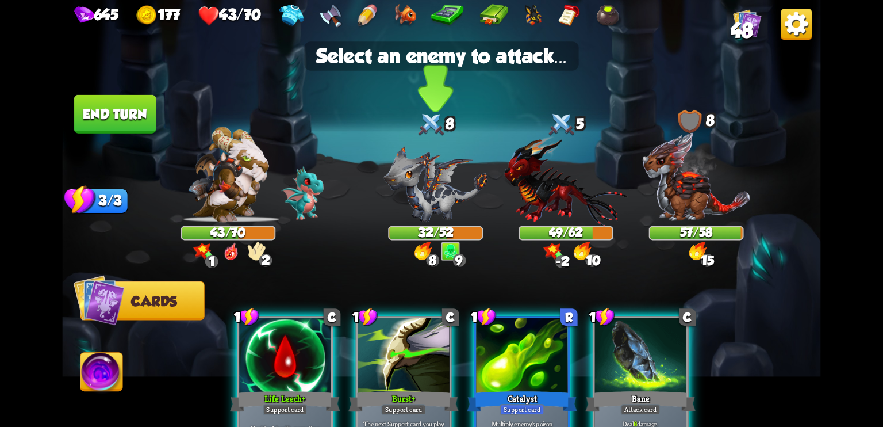
click at [417, 213] on img at bounding box center [436, 184] width 104 height 76
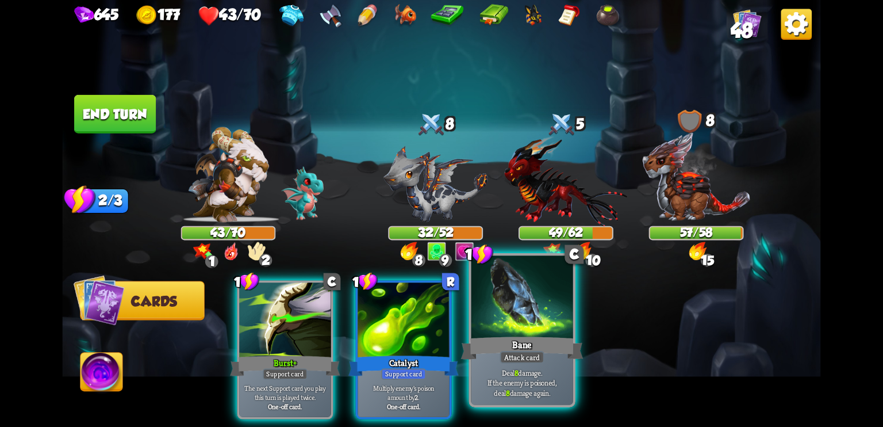
click at [522, 317] on div at bounding box center [523, 298] width 102 height 86
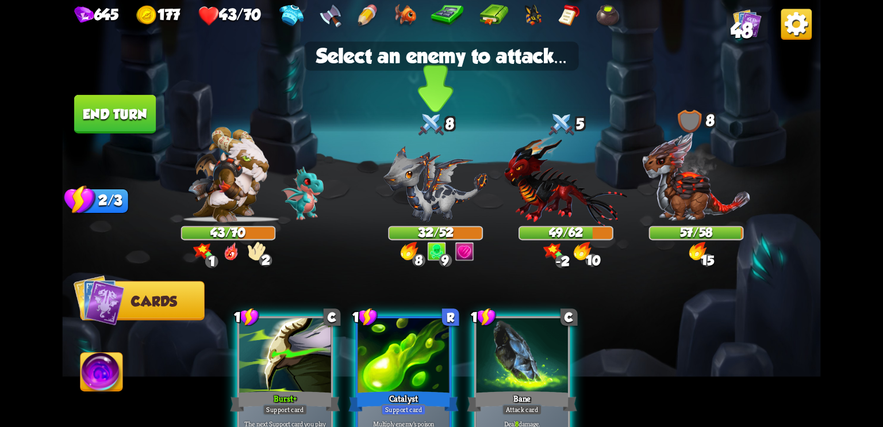
click at [411, 191] on img at bounding box center [436, 184] width 104 height 76
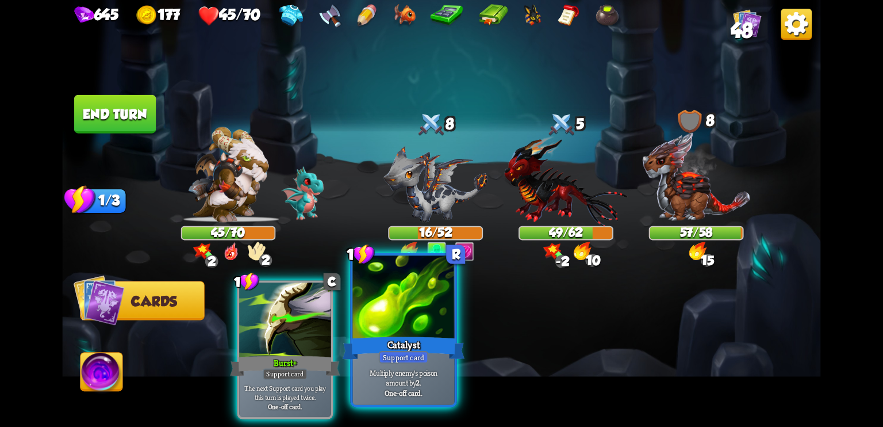
click at [407, 340] on div "Catalyst" at bounding box center [404, 347] width 122 height 27
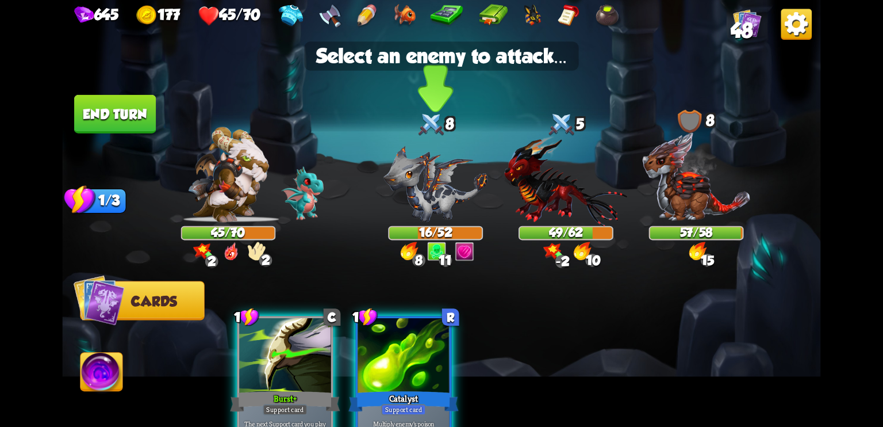
click at [436, 209] on img at bounding box center [436, 184] width 104 height 76
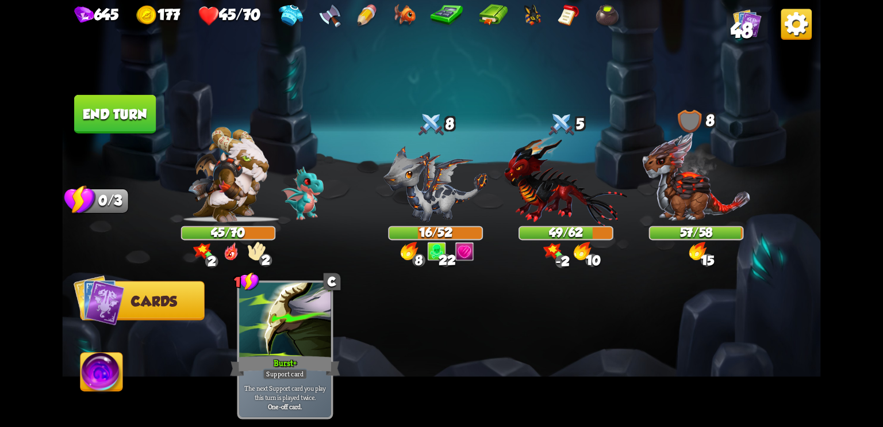
click at [124, 114] on button "End turn" at bounding box center [115, 114] width 82 height 39
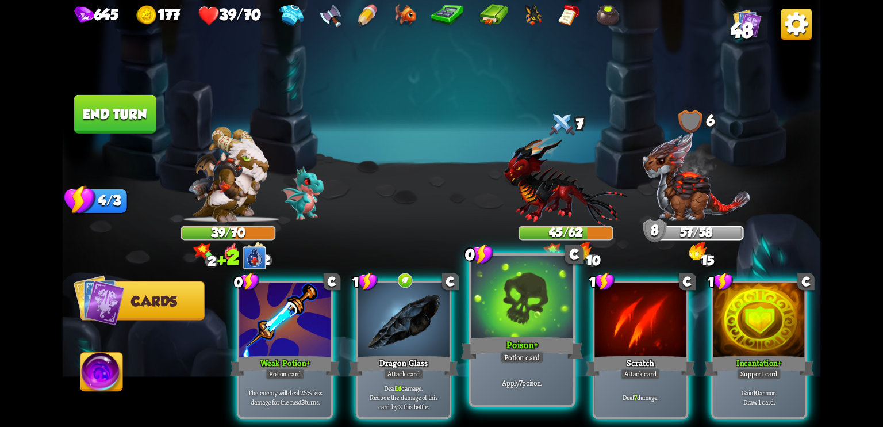
click at [511, 370] on div "Apply 7 poison." at bounding box center [523, 383] width 102 height 44
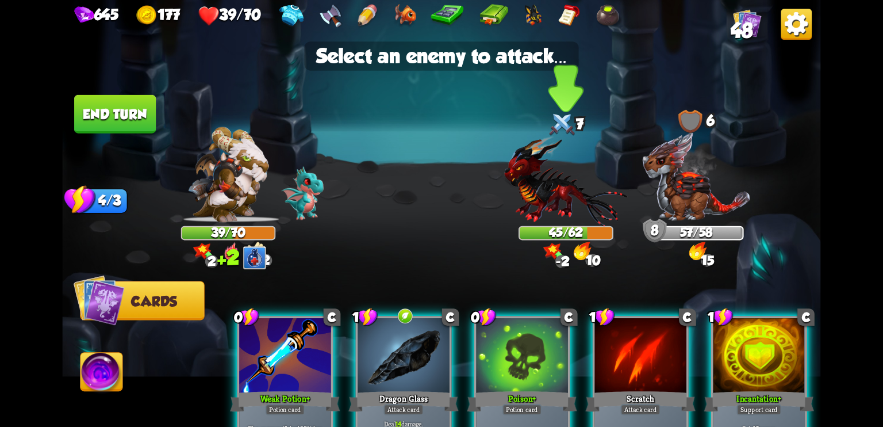
click at [541, 208] on img at bounding box center [565, 181] width 123 height 91
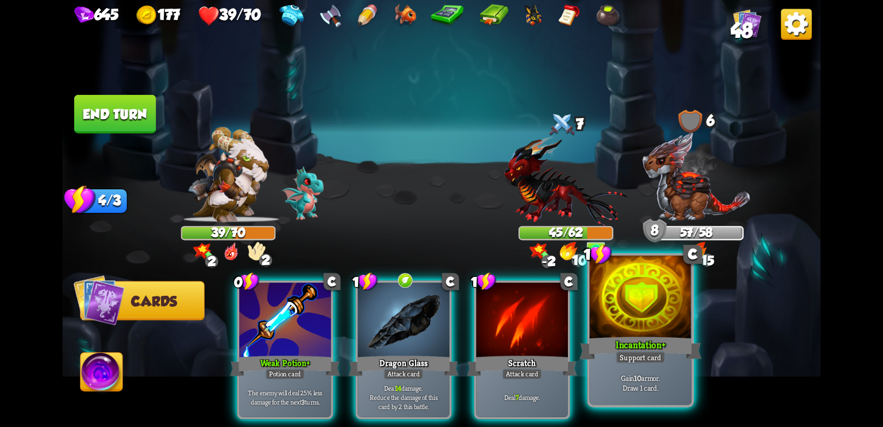
click at [644, 336] on div "Incantation +" at bounding box center [641, 347] width 122 height 27
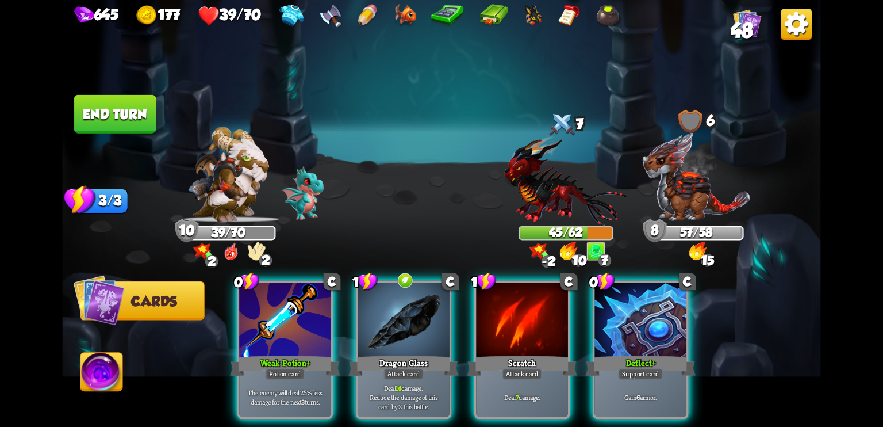
click at [644, 354] on div "Deflect +" at bounding box center [641, 366] width 110 height 25
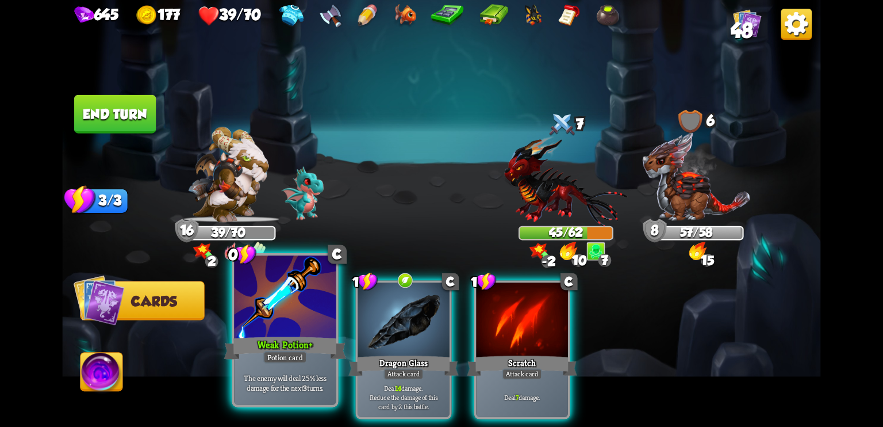
click at [297, 336] on div "Weak Potion +" at bounding box center [285, 347] width 122 height 27
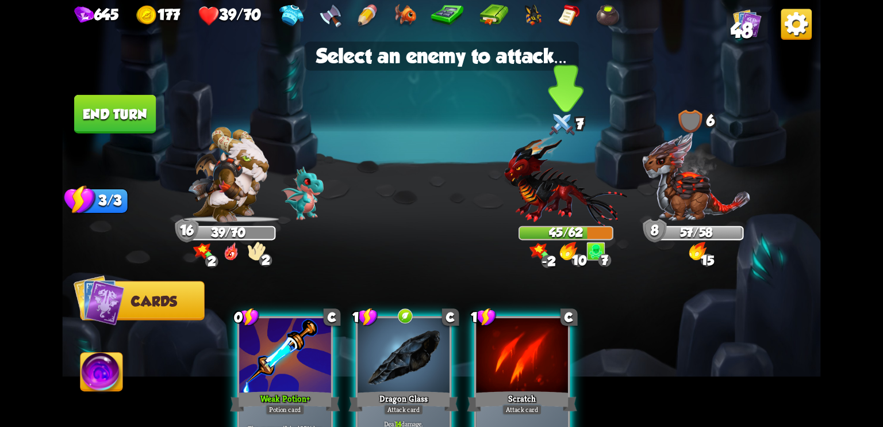
click at [562, 206] on img at bounding box center [565, 181] width 123 height 91
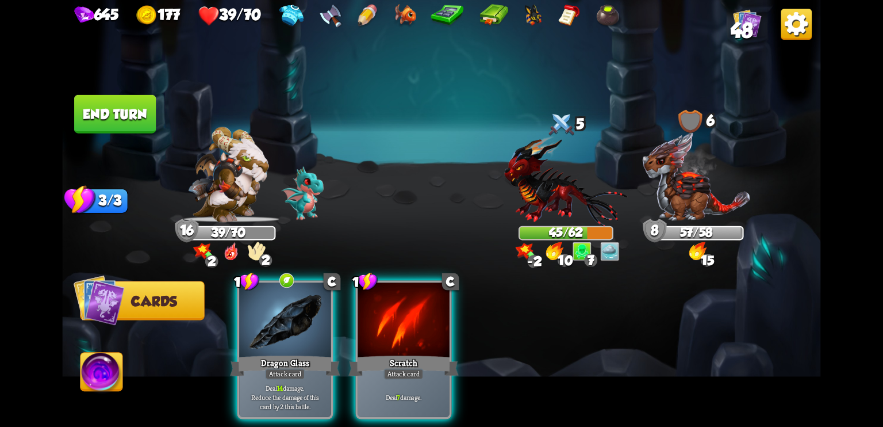
click at [244, 206] on img at bounding box center [227, 174] width 81 height 95
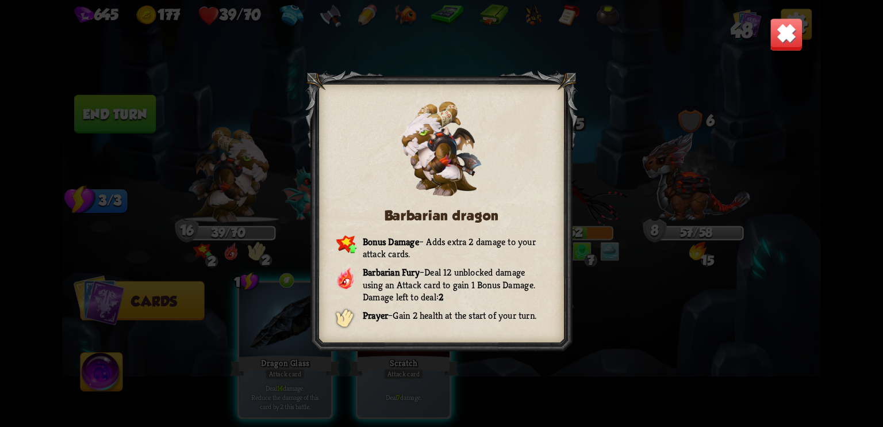
click at [795, 34] on img at bounding box center [786, 34] width 33 height 33
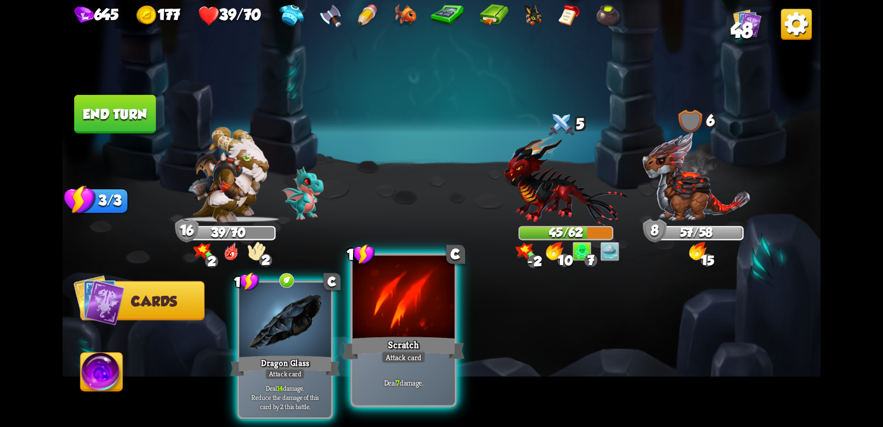
click at [418, 328] on div at bounding box center [404, 298] width 102 height 86
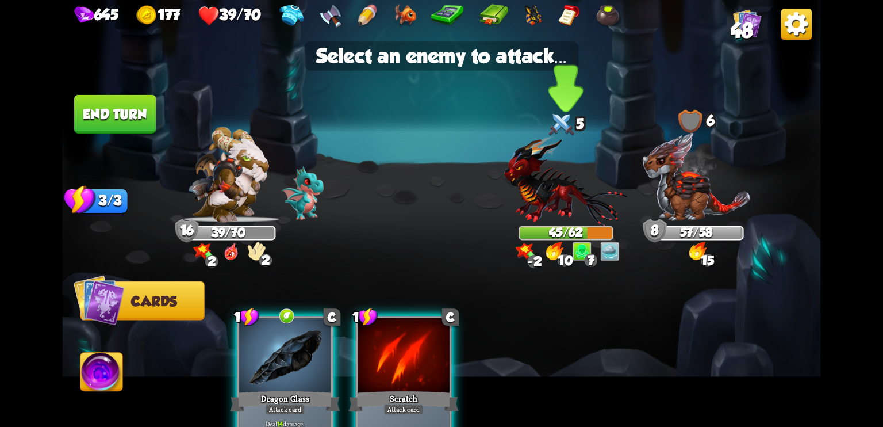
click at [574, 188] on img at bounding box center [565, 181] width 123 height 91
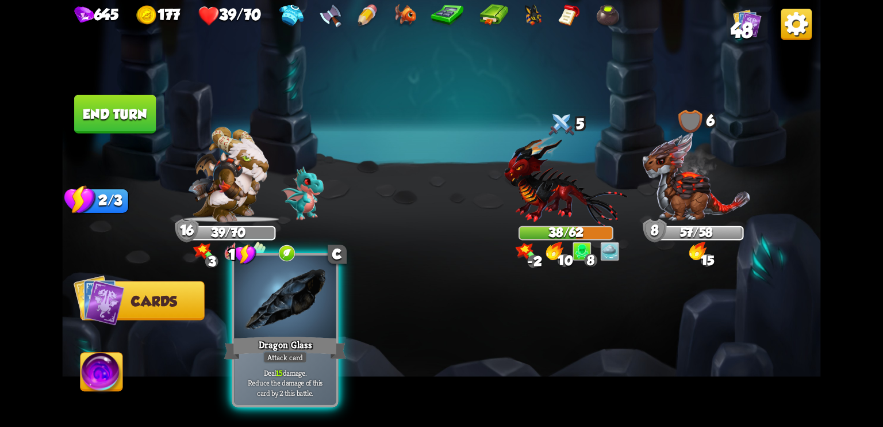
click at [261, 316] on div at bounding box center [285, 298] width 102 height 86
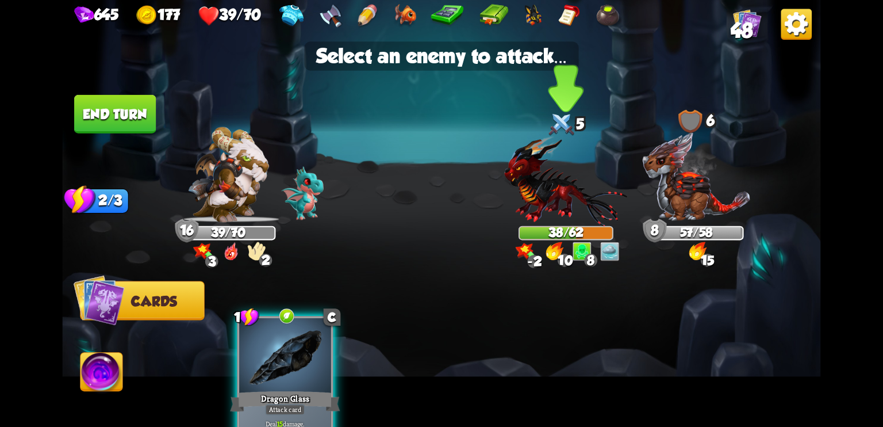
click at [539, 201] on img at bounding box center [565, 181] width 123 height 91
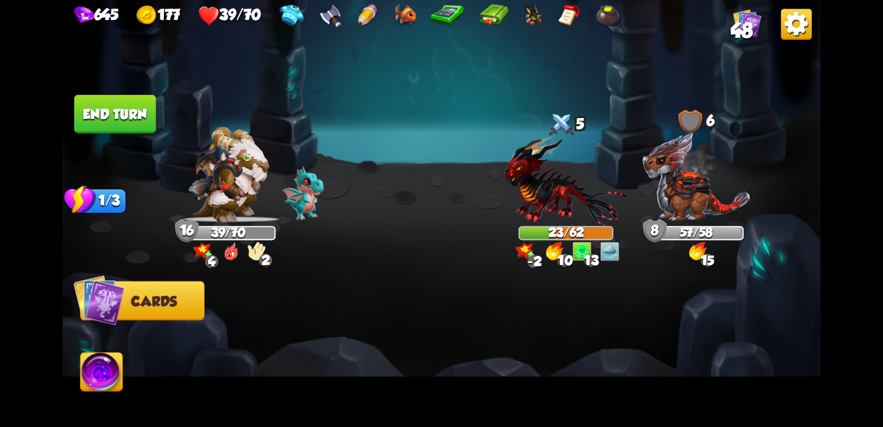
click at [139, 123] on button "End turn" at bounding box center [115, 114] width 82 height 39
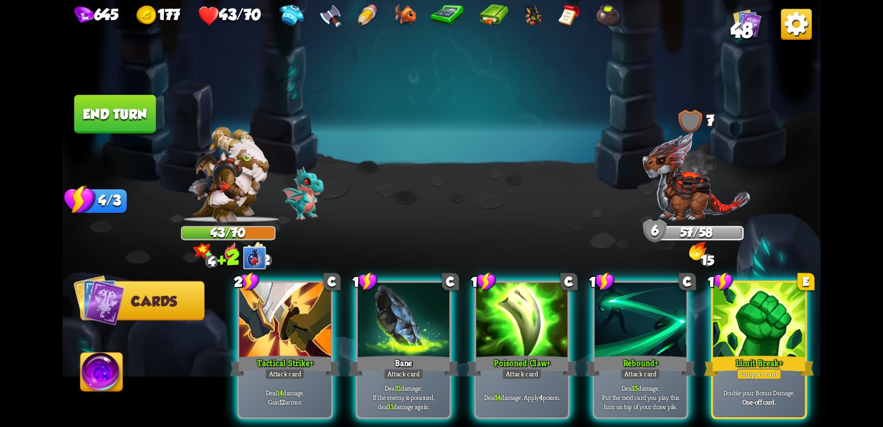
click at [728, 204] on img at bounding box center [696, 176] width 109 height 91
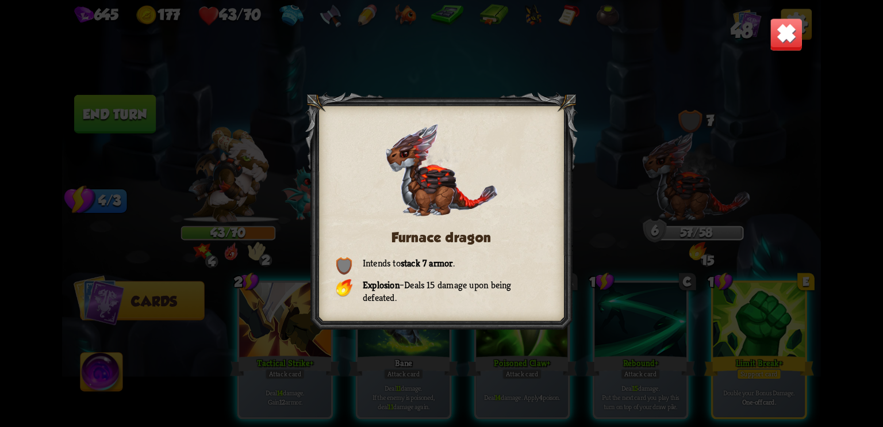
click at [761, 50] on div "Furnace dragon Intends to stack 7 armor . Explosion – Deals 15 damage upon bein…" at bounding box center [441, 213] width 759 height 427
click at [796, 33] on img at bounding box center [786, 34] width 33 height 33
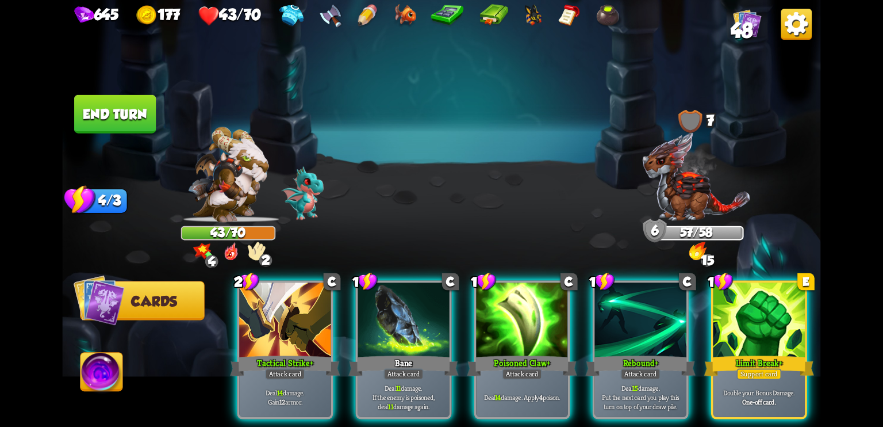
click at [221, 191] on img at bounding box center [227, 174] width 81 height 95
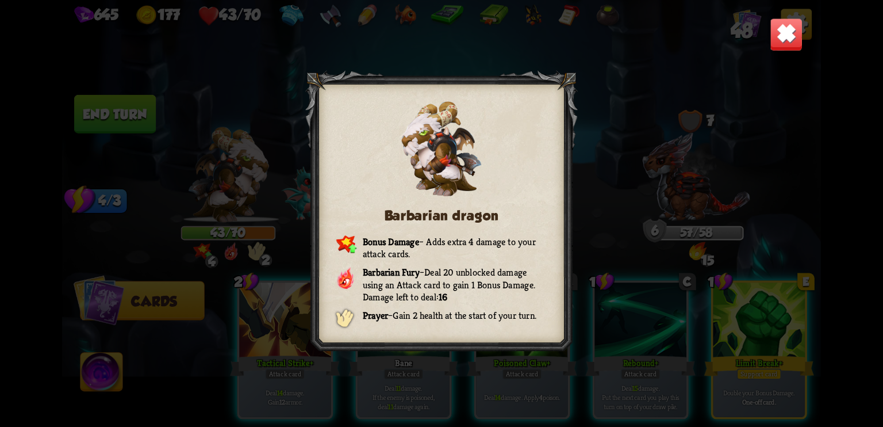
click at [799, 35] on img at bounding box center [786, 34] width 33 height 33
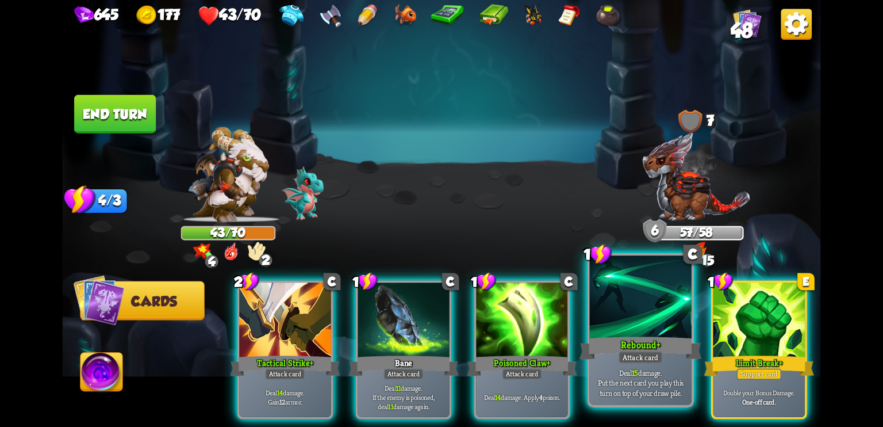
click at [652, 334] on div "Rebound +" at bounding box center [641, 347] width 122 height 27
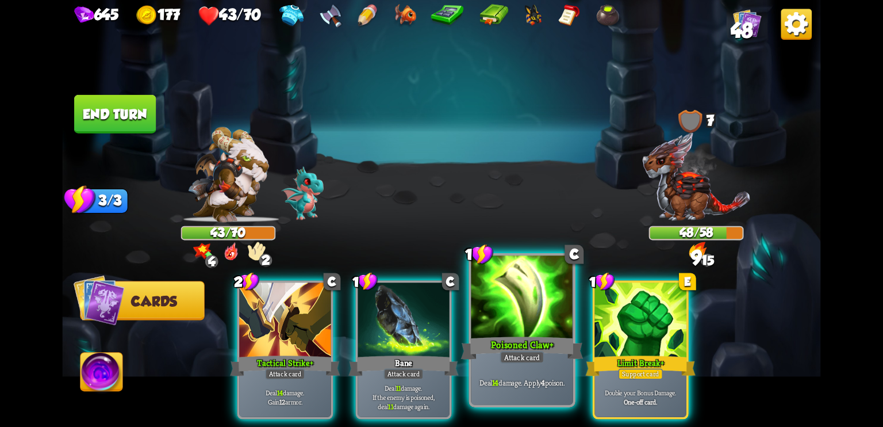
click at [522, 324] on div at bounding box center [523, 298] width 102 height 86
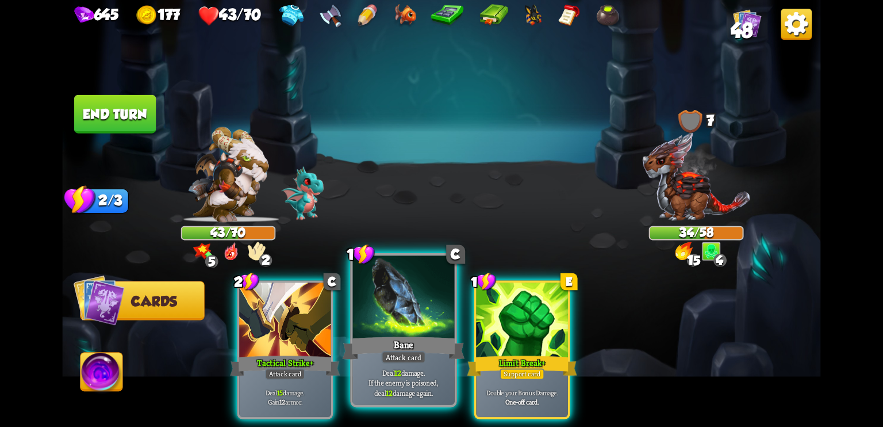
click at [407, 324] on div at bounding box center [404, 298] width 102 height 86
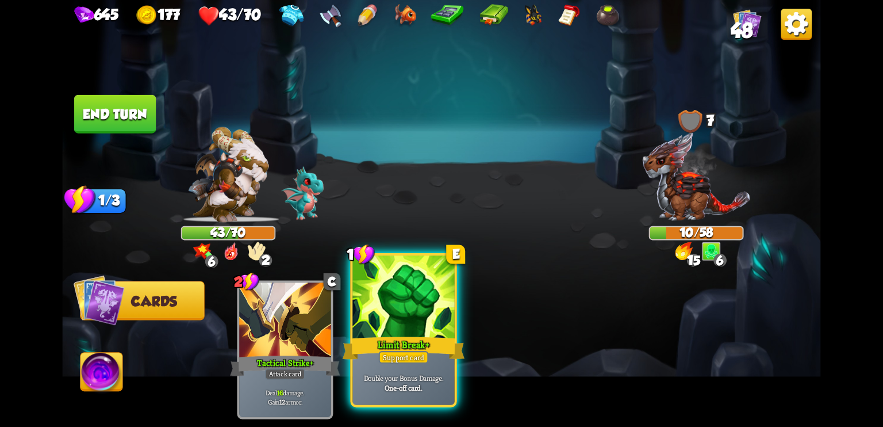
click at [401, 328] on div at bounding box center [404, 298] width 102 height 86
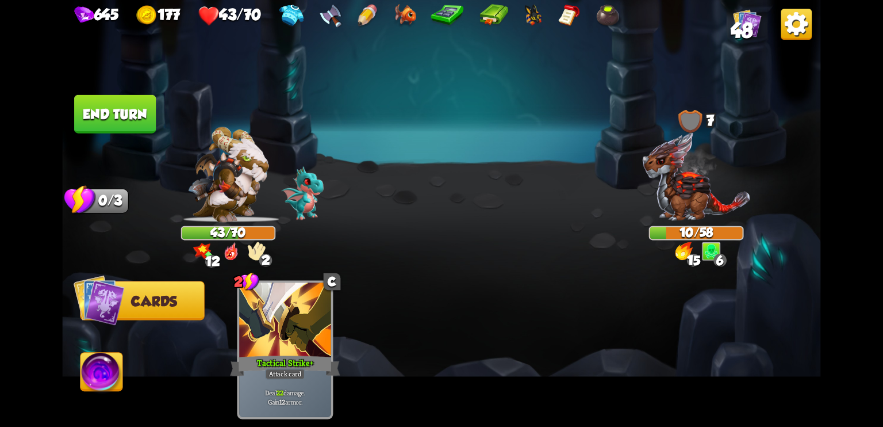
click at [96, 377] on img at bounding box center [102, 374] width 42 height 43
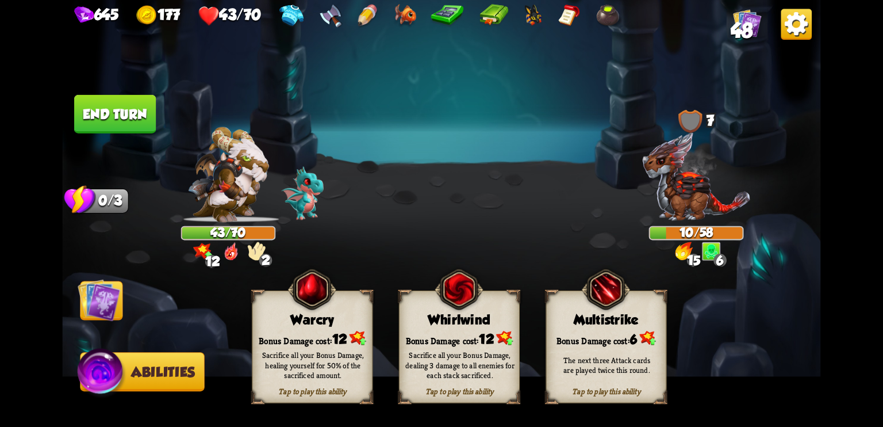
click at [296, 352] on div "Sacrifice all your Bonus Damage, healing yourself for 50% of the sacrificed amo…" at bounding box center [313, 365] width 109 height 30
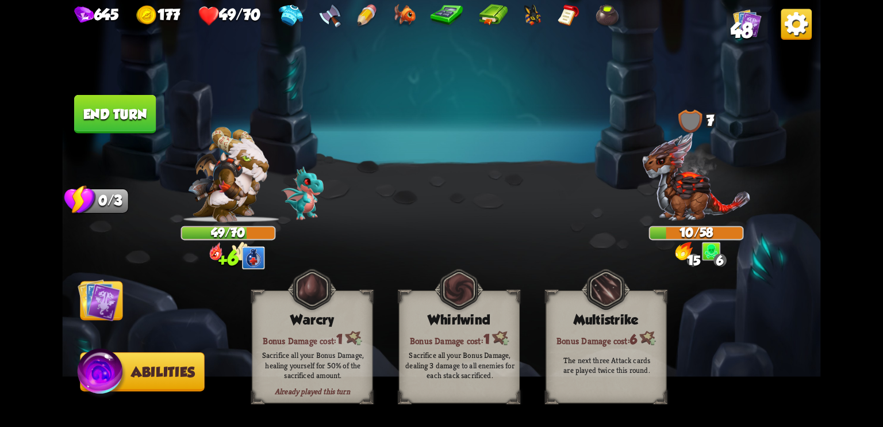
click at [109, 294] on img at bounding box center [99, 299] width 43 height 43
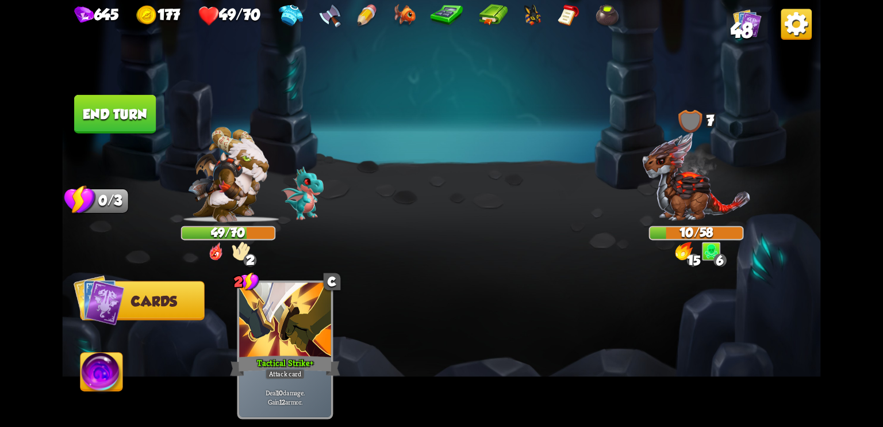
click at [131, 116] on button "End turn" at bounding box center [115, 114] width 82 height 39
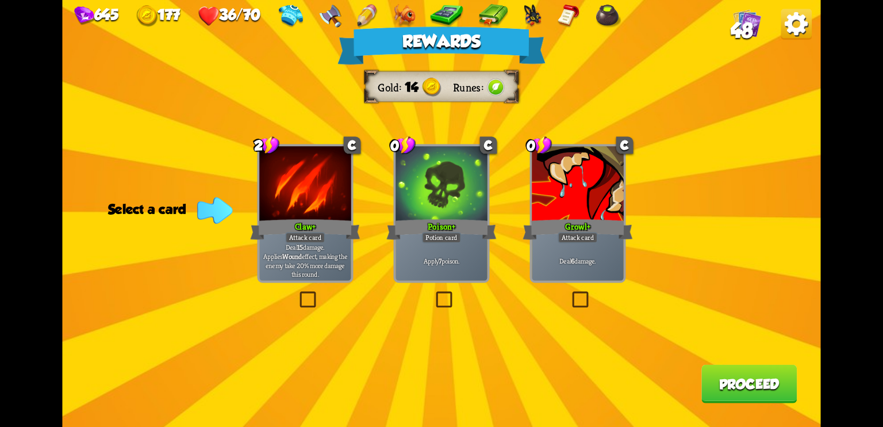
click at [440, 256] on b "7" at bounding box center [440, 260] width 3 height 9
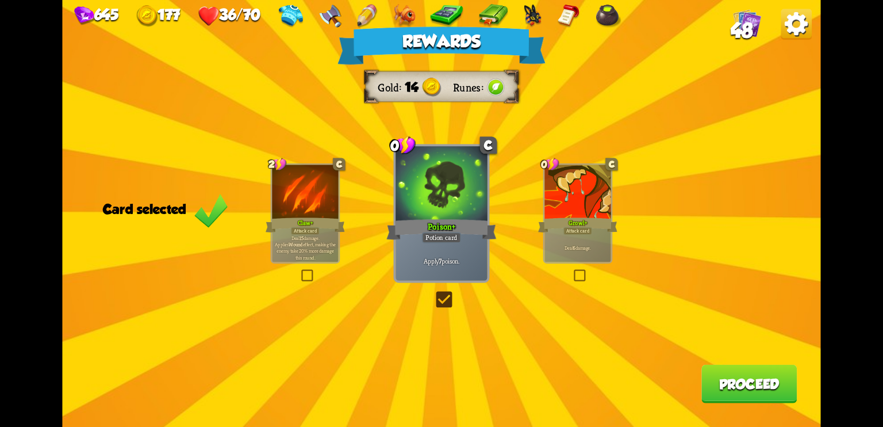
click at [736, 377] on button "Proceed" at bounding box center [749, 384] width 95 height 39
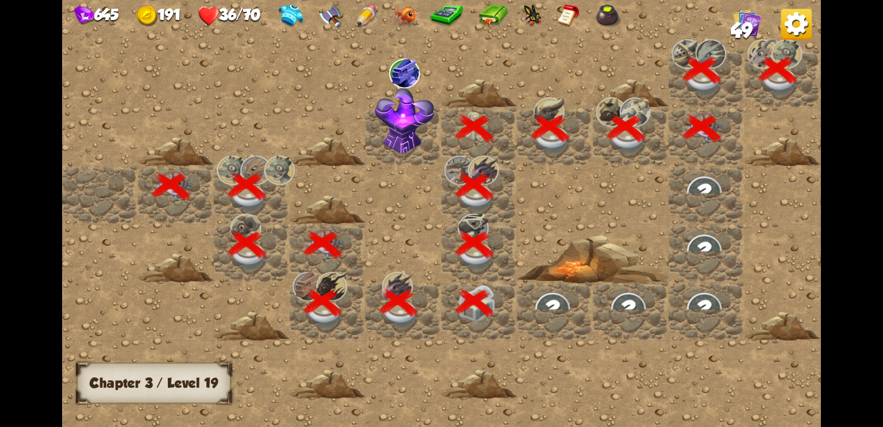
scroll to position [0, 221]
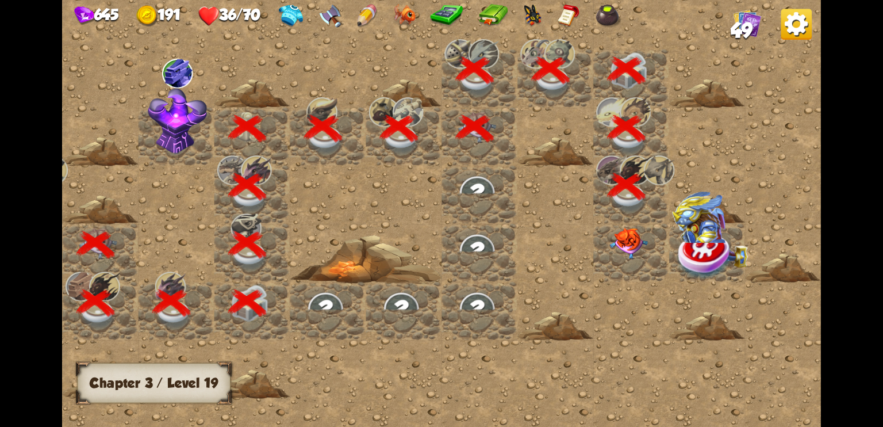
click at [630, 258] on div at bounding box center [631, 253] width 76 height 58
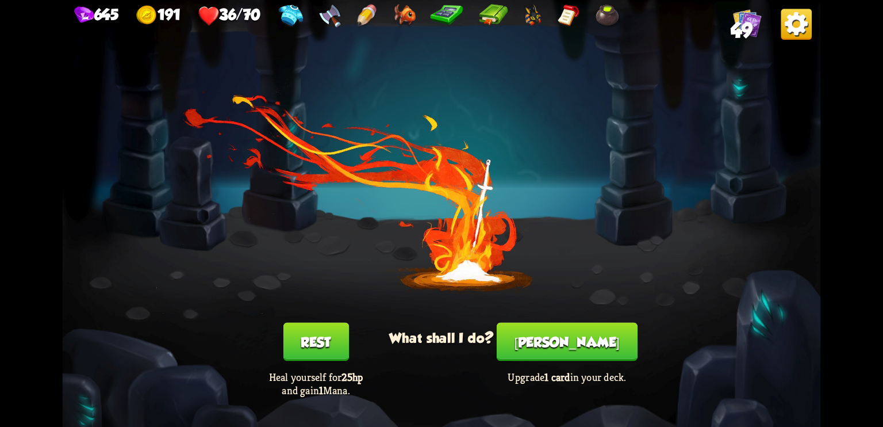
click at [311, 337] on button "Rest" at bounding box center [316, 342] width 66 height 39
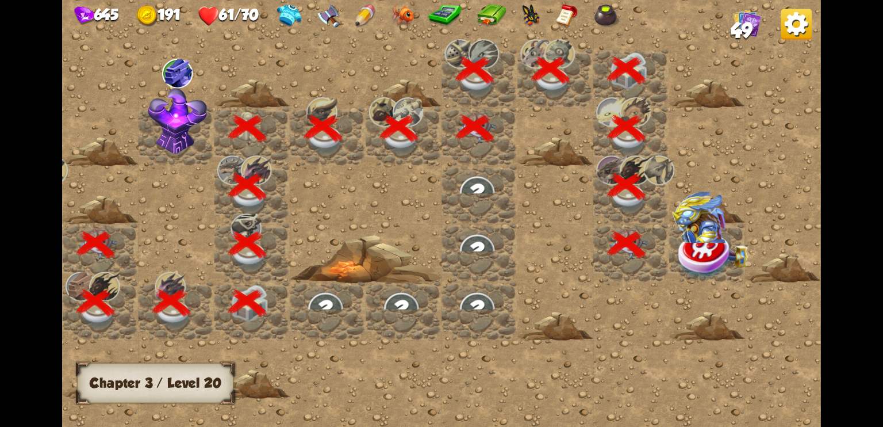
click at [713, 256] on img at bounding box center [705, 255] width 57 height 49
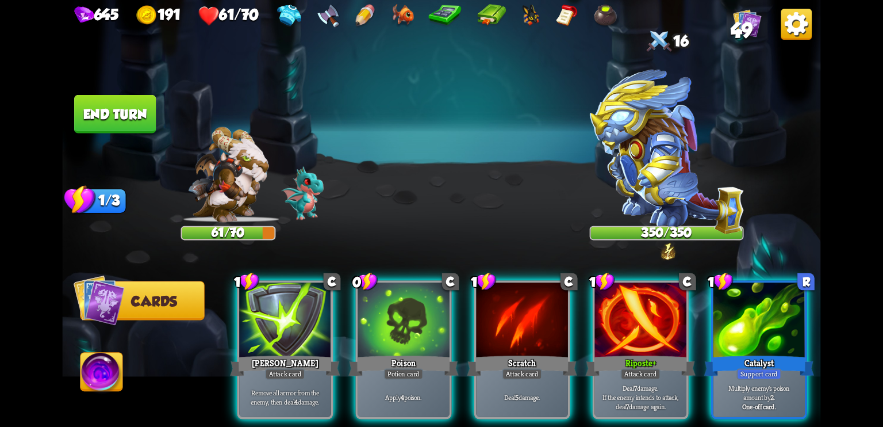
click at [676, 218] on div "Player turn" at bounding box center [441, 213] width 759 height 117
click at [676, 218] on img at bounding box center [667, 152] width 154 height 165
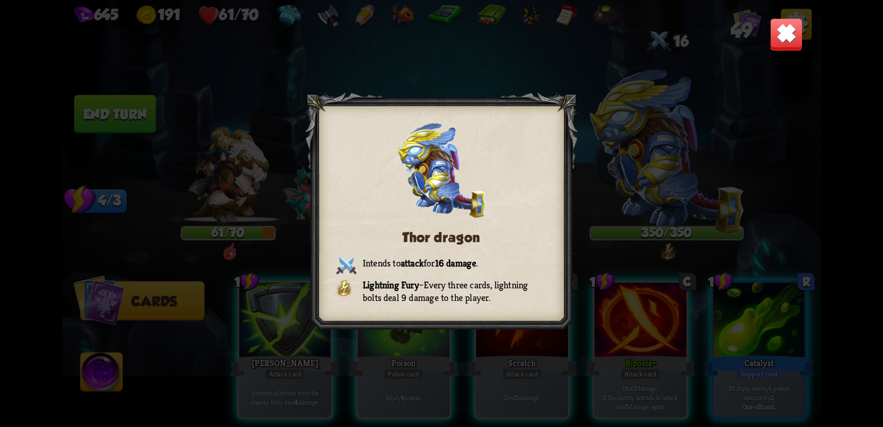
click at [788, 32] on img at bounding box center [786, 34] width 33 height 33
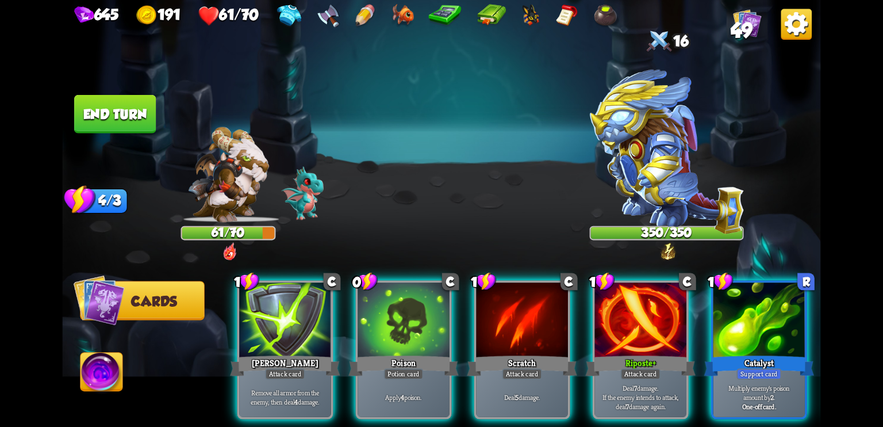
click at [651, 198] on img at bounding box center [667, 152] width 154 height 165
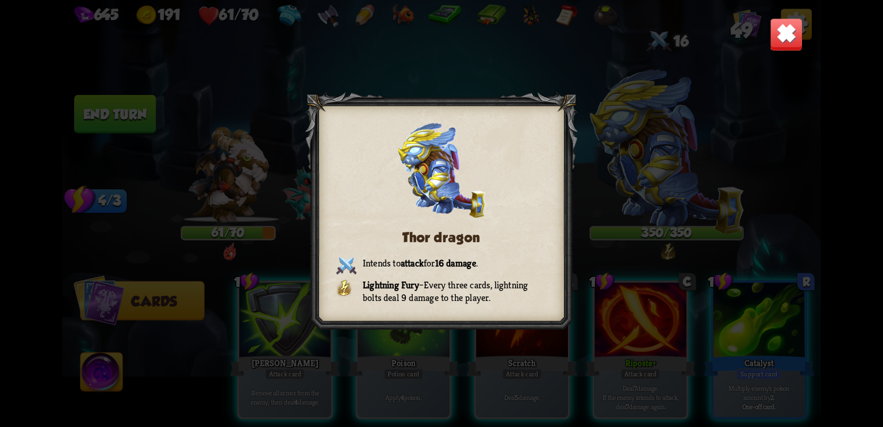
click at [795, 42] on img at bounding box center [786, 34] width 33 height 33
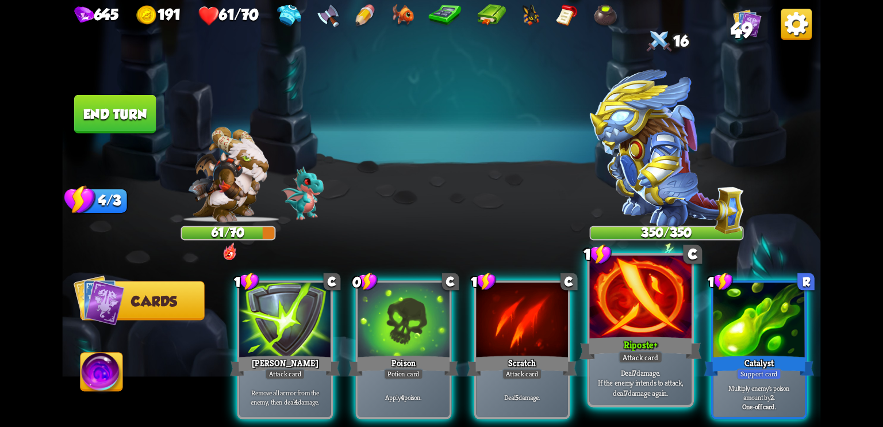
scroll to position [0, 224]
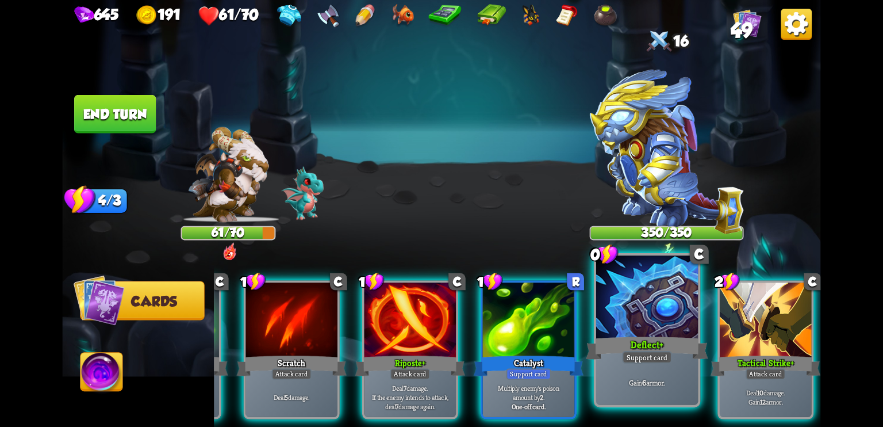
click at [633, 332] on div at bounding box center [647, 298] width 102 height 86
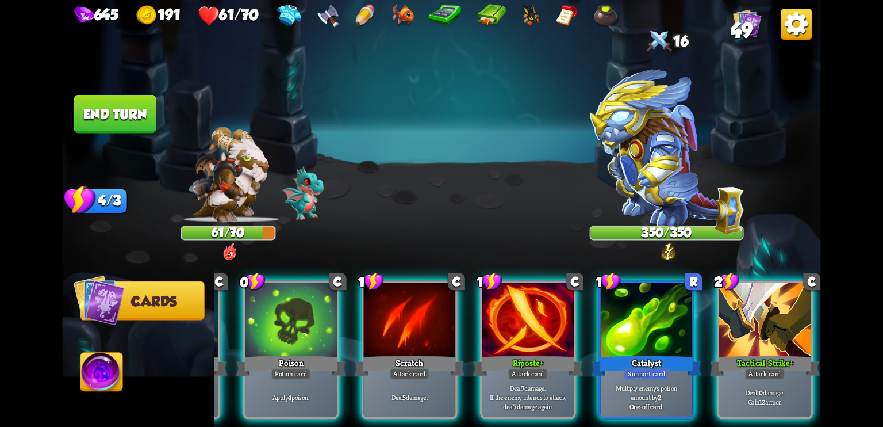
scroll to position [0, 109]
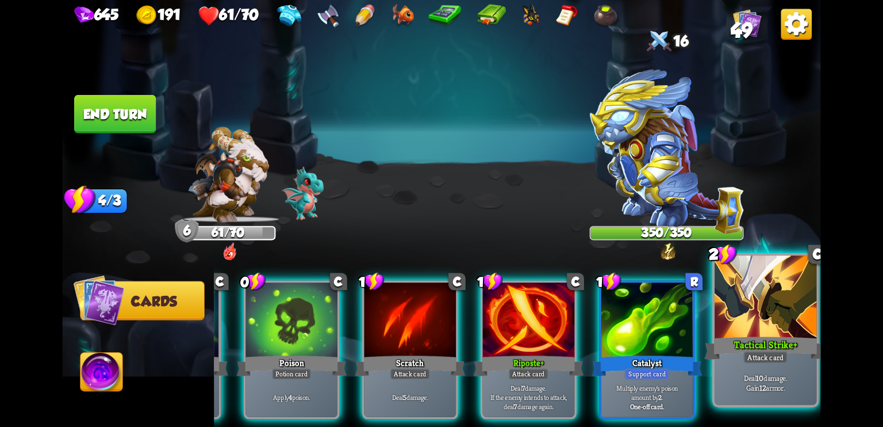
click at [756, 339] on div "Tactical Strike +" at bounding box center [765, 347] width 122 height 27
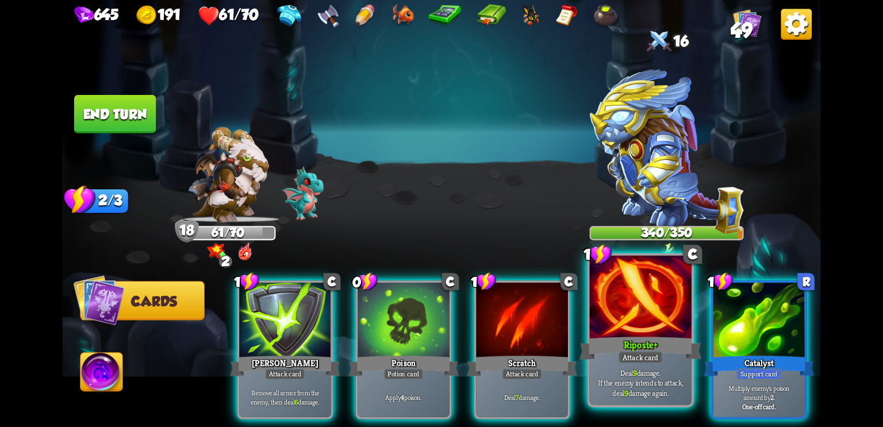
click at [623, 323] on div at bounding box center [641, 298] width 102 height 86
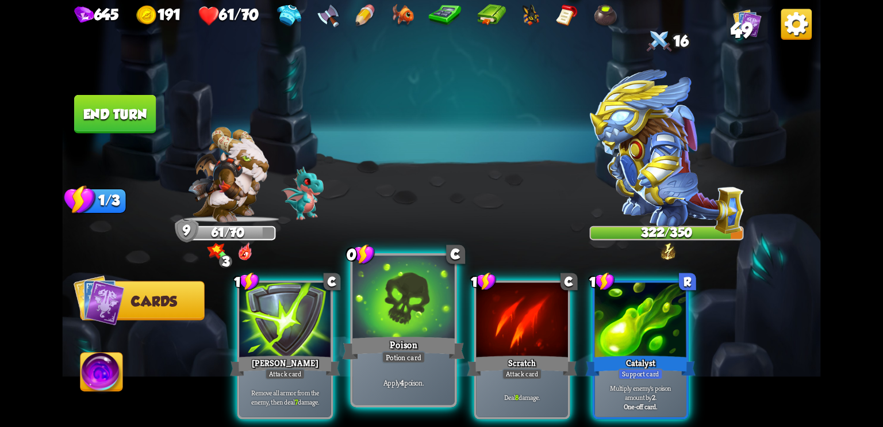
click at [393, 321] on div at bounding box center [404, 298] width 102 height 86
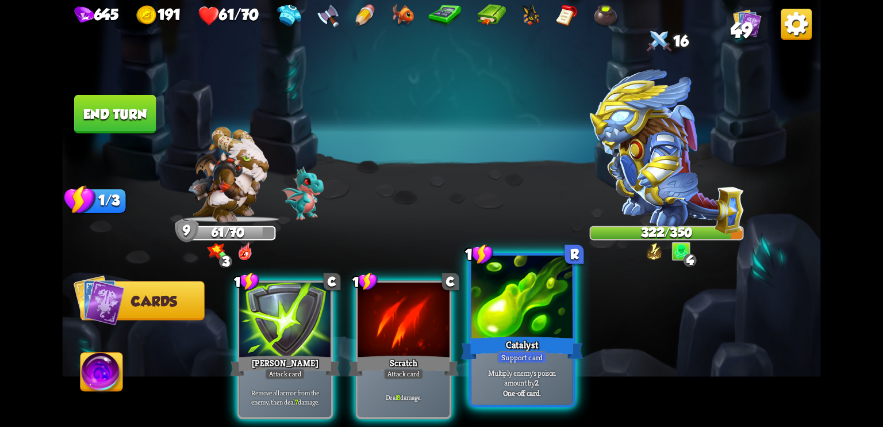
click at [532, 333] on div at bounding box center [523, 298] width 102 height 86
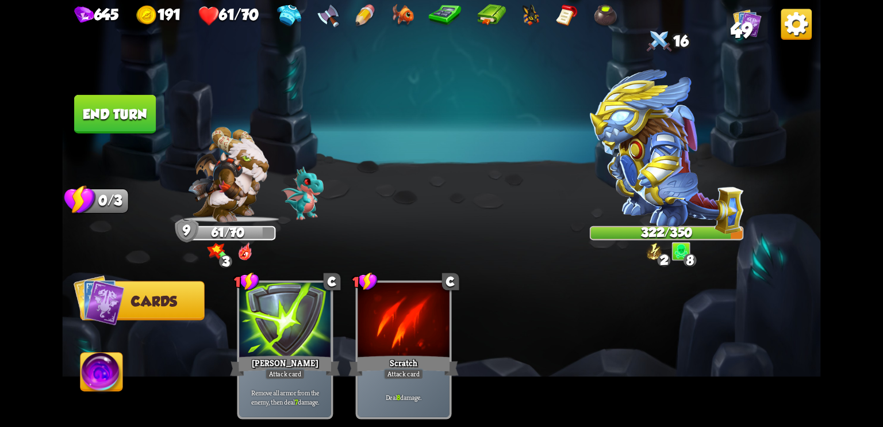
click at [131, 111] on button "End turn" at bounding box center [115, 114] width 82 height 39
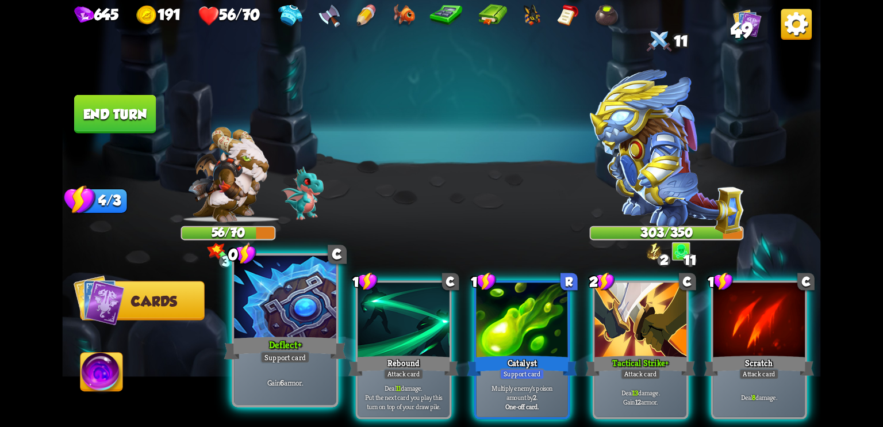
click at [308, 332] on div at bounding box center [285, 298] width 102 height 86
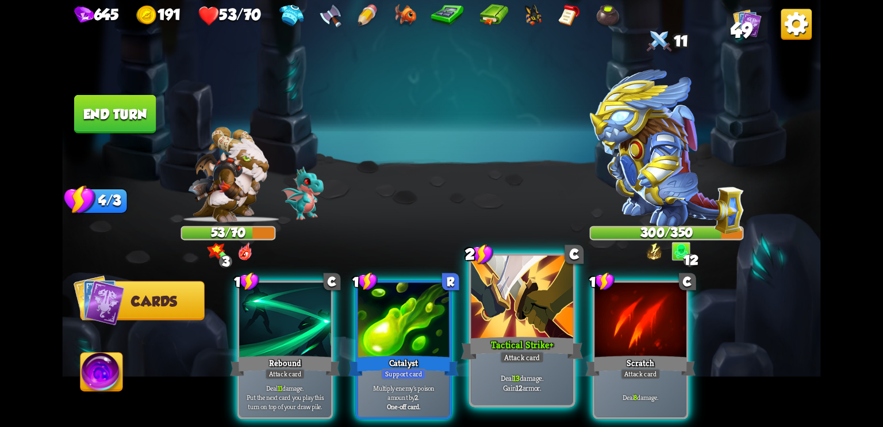
click at [501, 308] on div at bounding box center [523, 298] width 102 height 86
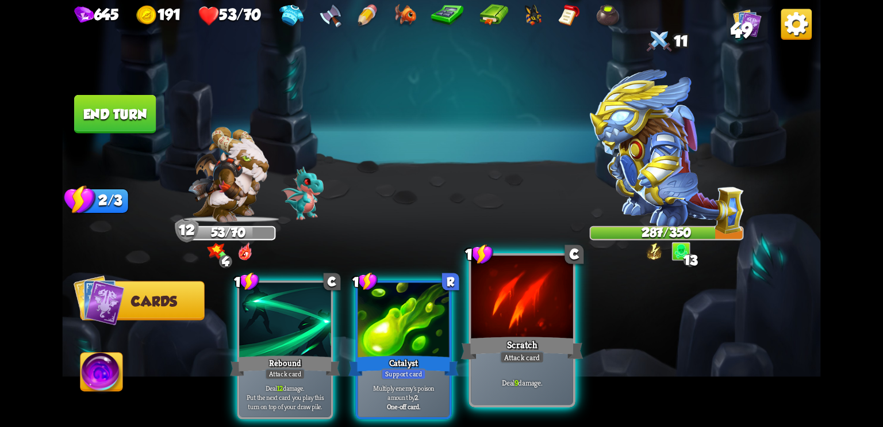
click at [518, 307] on div at bounding box center [523, 298] width 102 height 86
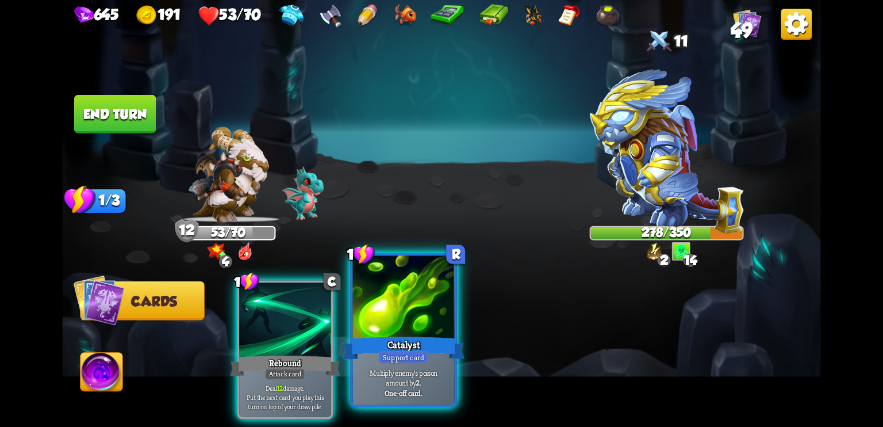
click at [367, 312] on div at bounding box center [404, 298] width 102 height 86
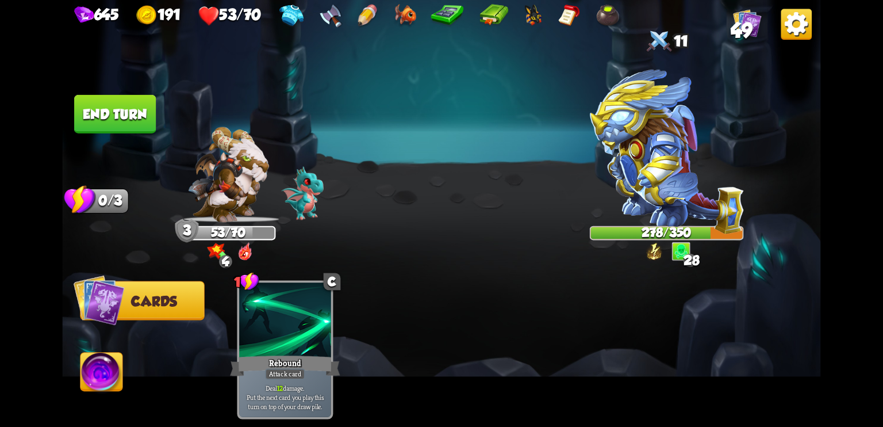
click at [122, 118] on button "End turn" at bounding box center [115, 114] width 82 height 39
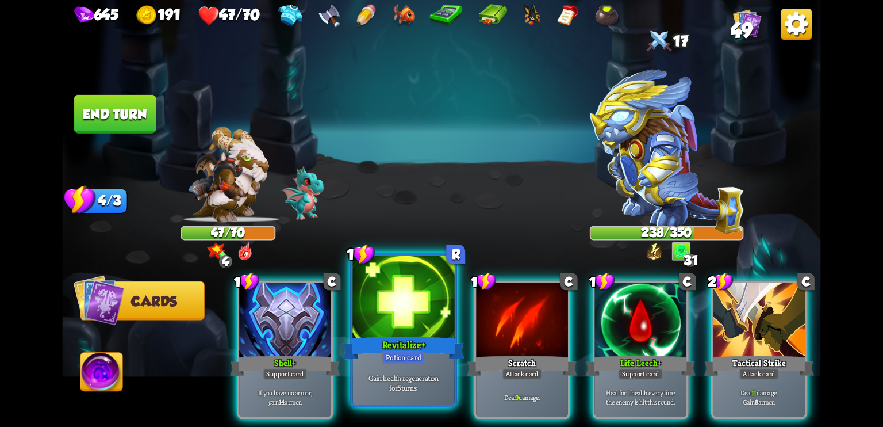
click at [403, 336] on div "Revitalize +" at bounding box center [404, 347] width 122 height 27
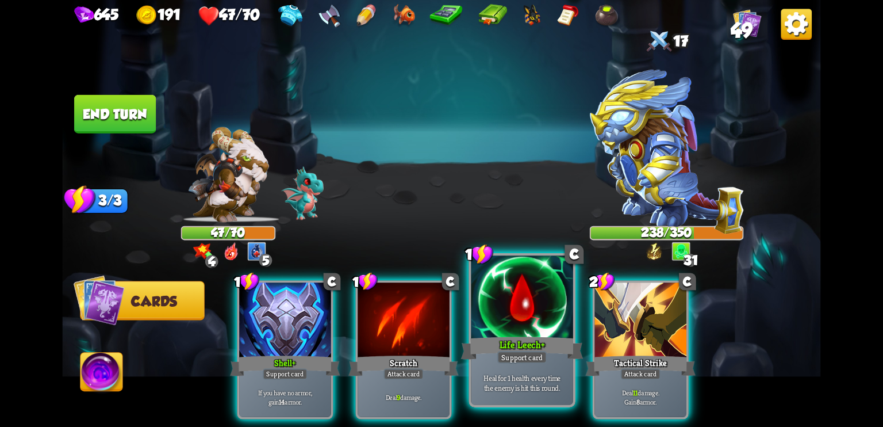
click at [507, 325] on div at bounding box center [523, 298] width 102 height 86
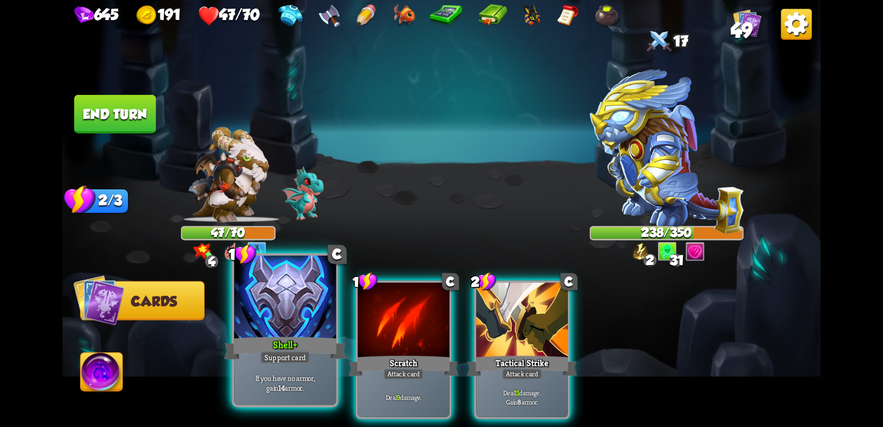
click at [244, 323] on div at bounding box center [285, 298] width 102 height 86
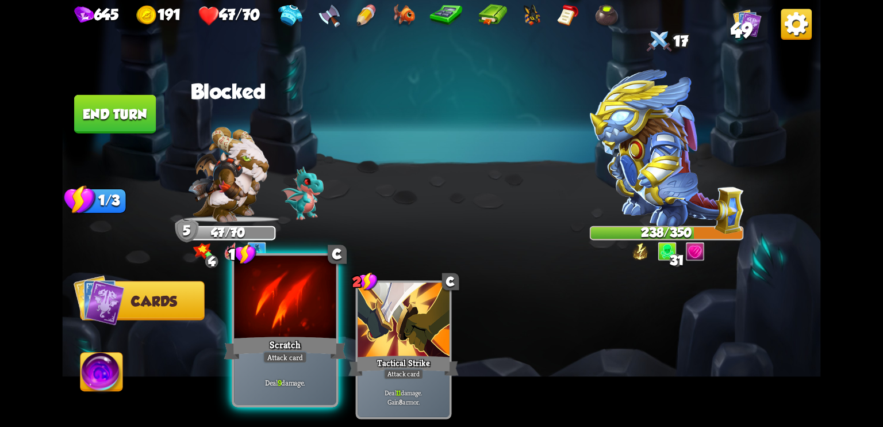
click at [278, 319] on div at bounding box center [285, 298] width 102 height 86
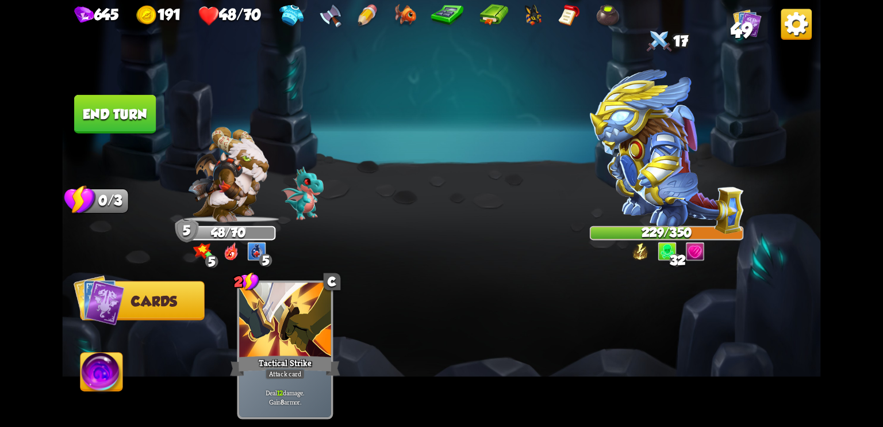
click at [106, 123] on button "End turn" at bounding box center [115, 114] width 82 height 39
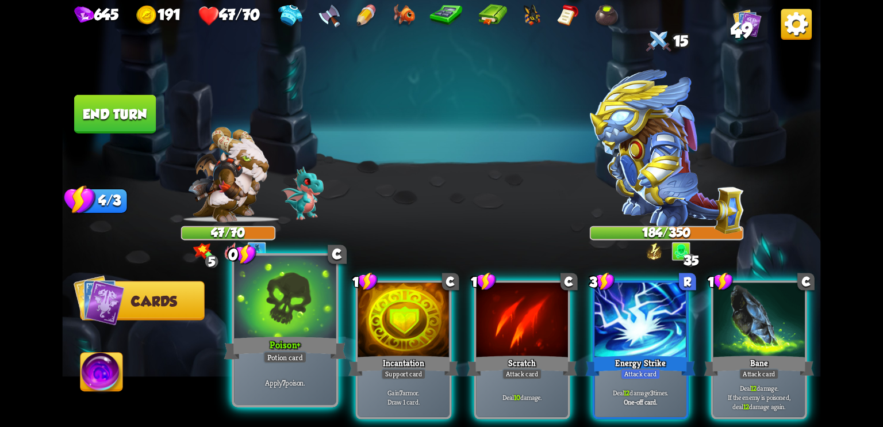
click at [275, 355] on div "Potion card" at bounding box center [285, 357] width 44 height 13
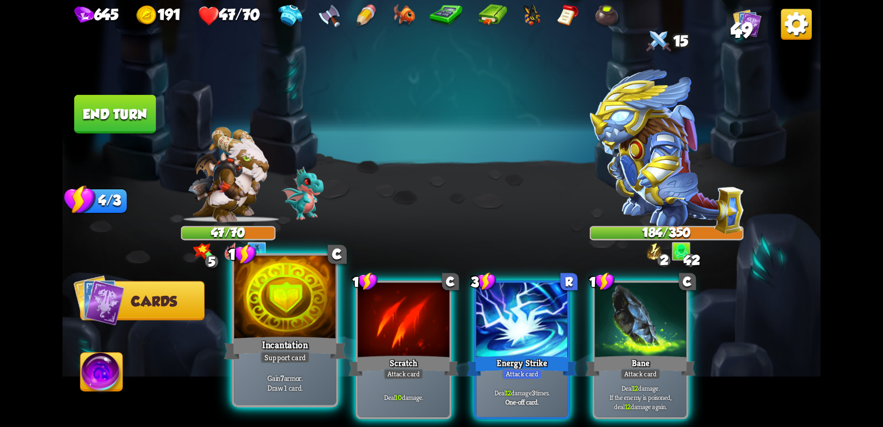
click at [255, 354] on div "Incantation" at bounding box center [285, 347] width 122 height 27
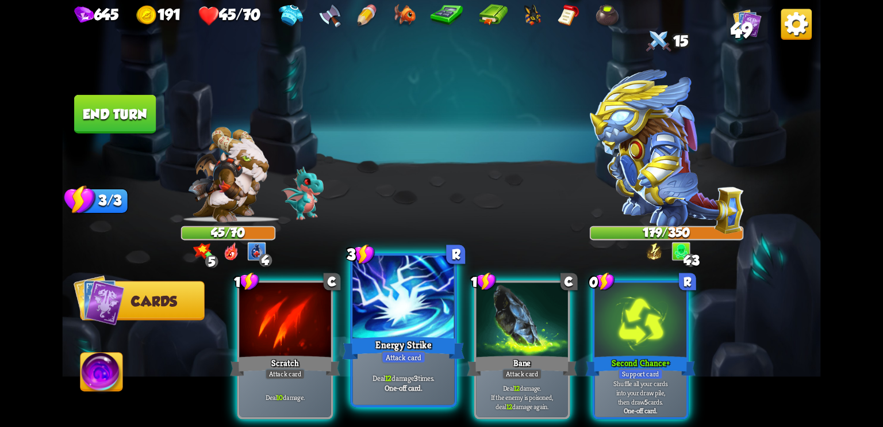
click at [396, 332] on div at bounding box center [404, 298] width 102 height 86
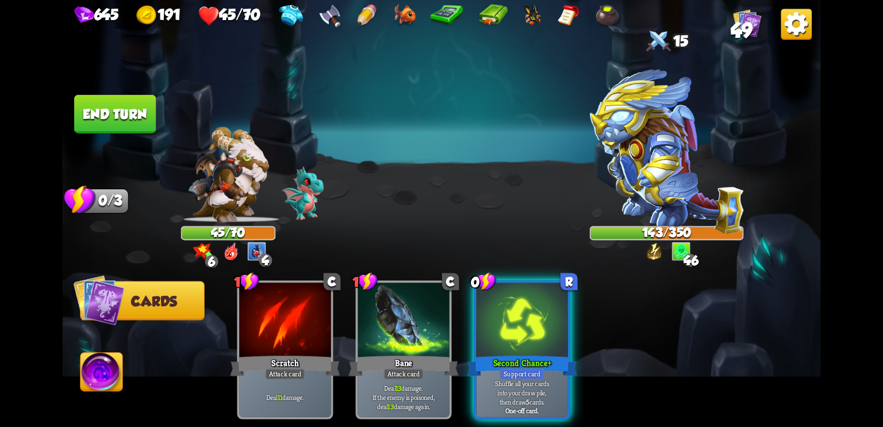
click at [121, 108] on button "End turn" at bounding box center [115, 114] width 82 height 39
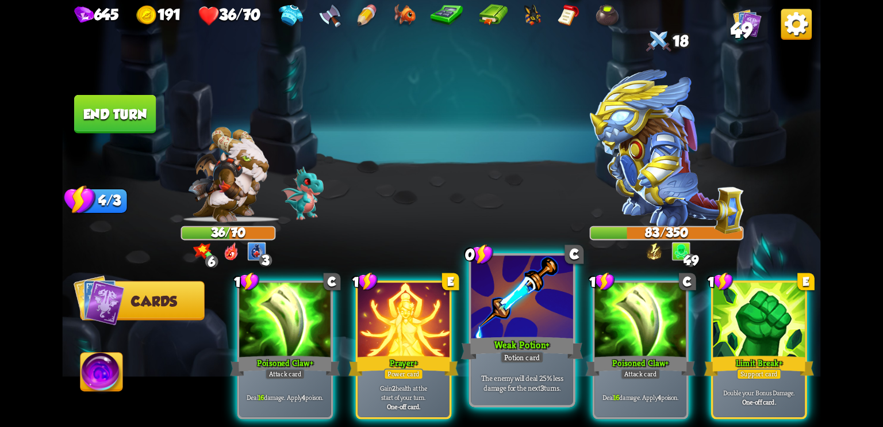
click at [514, 336] on div "Weak Potion +" at bounding box center [522, 347] width 122 height 27
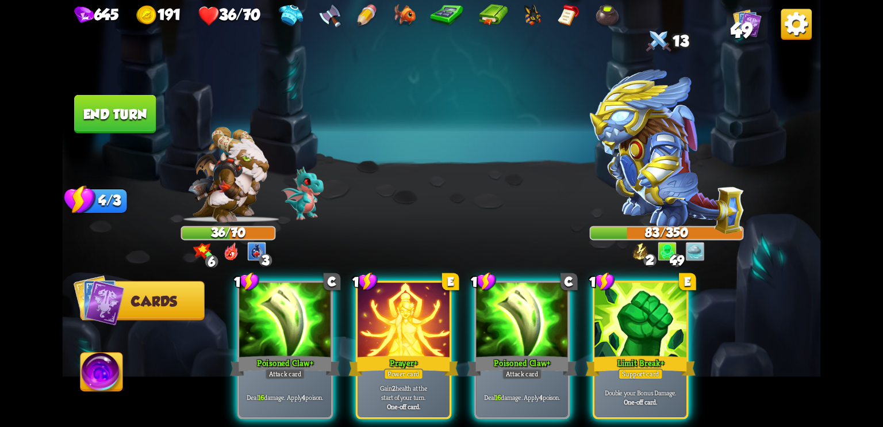
click at [211, 181] on img at bounding box center [227, 174] width 81 height 95
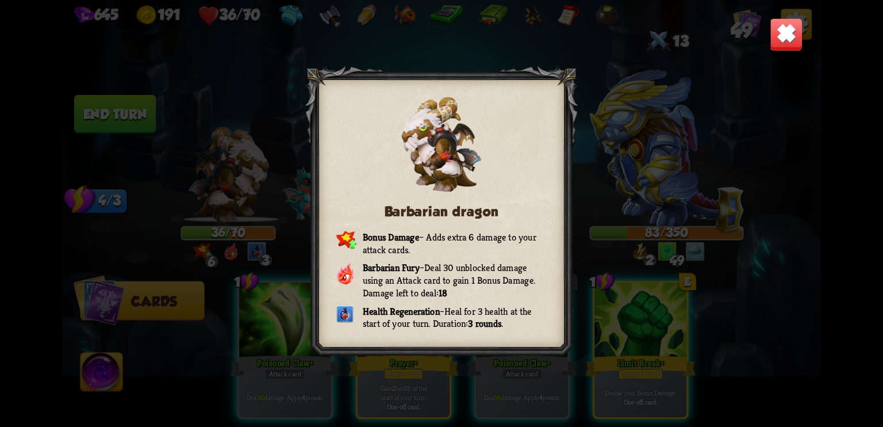
click at [782, 22] on img at bounding box center [786, 34] width 33 height 33
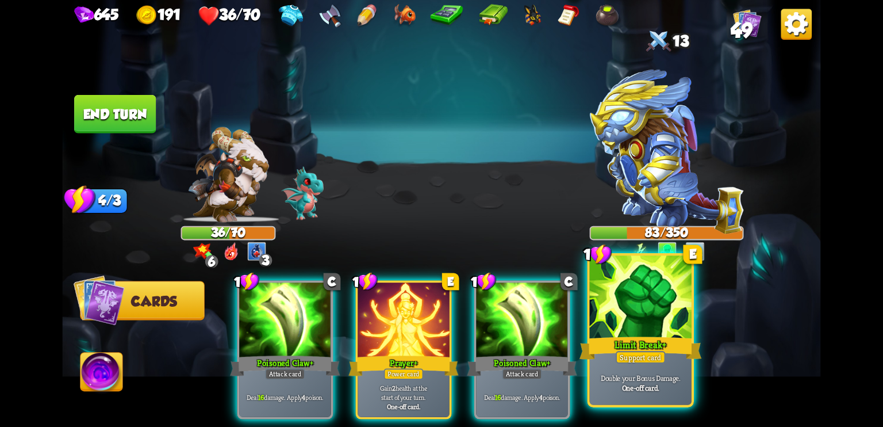
click at [638, 333] on div at bounding box center [641, 298] width 102 height 86
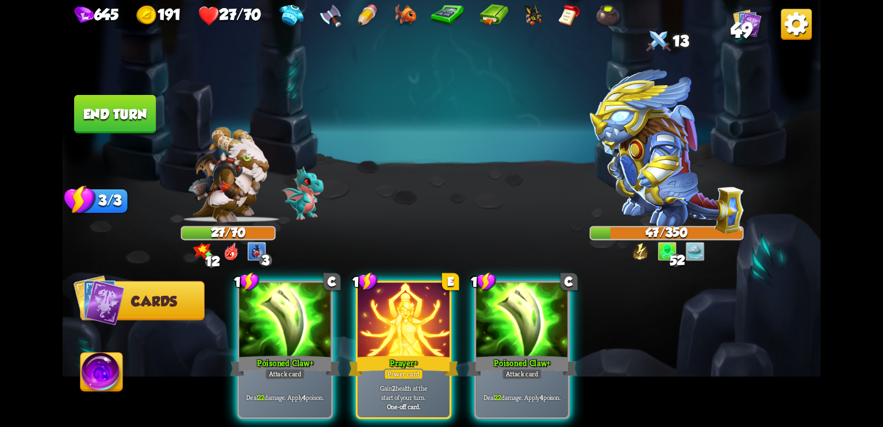
click at [221, 185] on img at bounding box center [227, 174] width 81 height 95
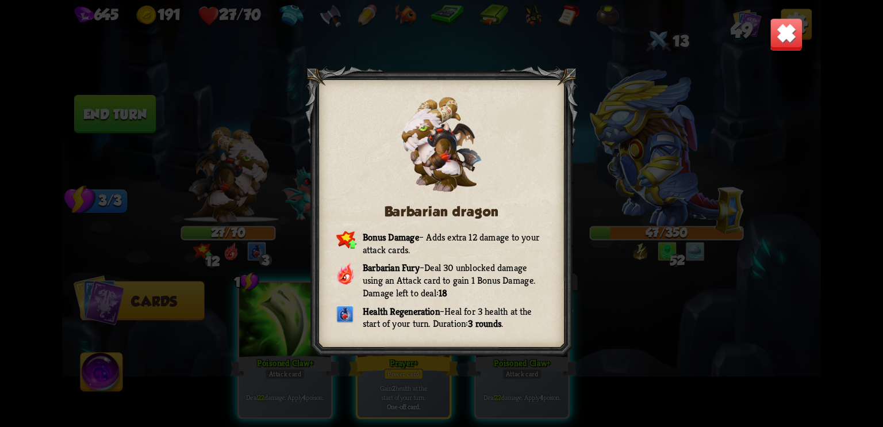
click at [783, 43] on img at bounding box center [786, 34] width 33 height 33
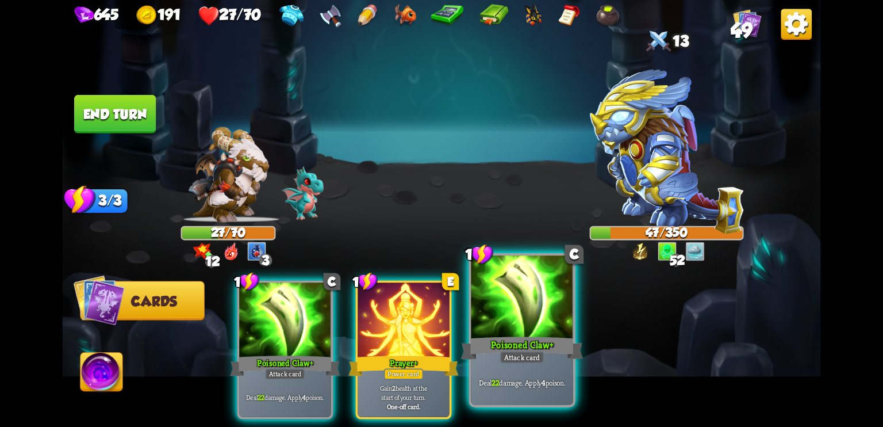
click at [538, 326] on div at bounding box center [523, 298] width 102 height 86
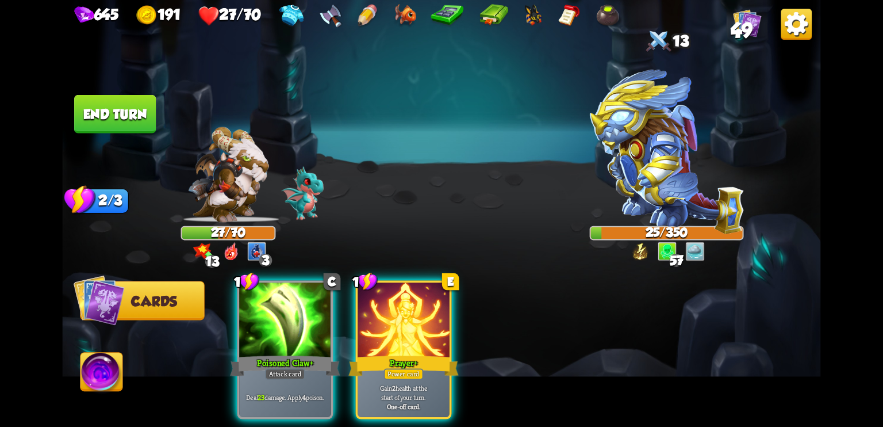
click at [109, 366] on img at bounding box center [102, 374] width 42 height 43
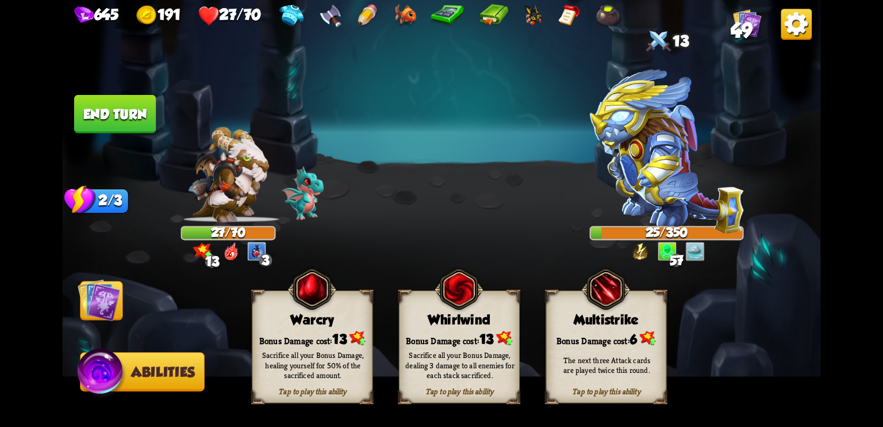
click at [297, 355] on div "Sacrifice all your Bonus Damage, healing yourself for 50% of the sacrificed amo…" at bounding box center [313, 365] width 109 height 30
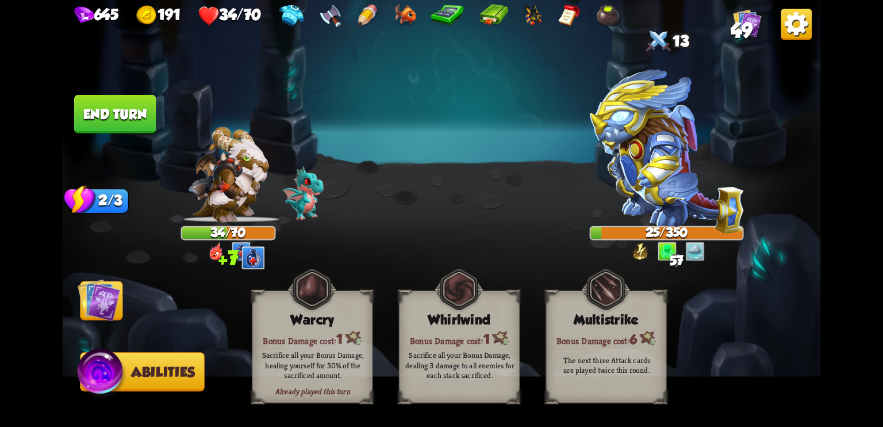
click at [119, 302] on img at bounding box center [99, 299] width 43 height 43
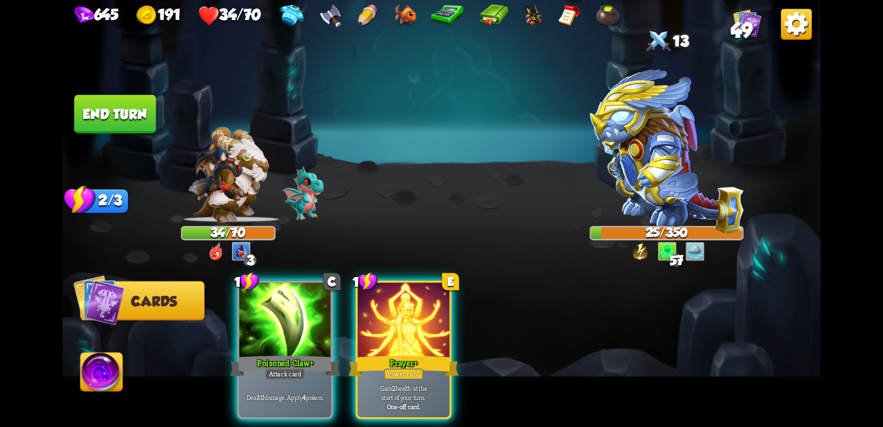
click at [117, 126] on button "End turn" at bounding box center [115, 114] width 82 height 39
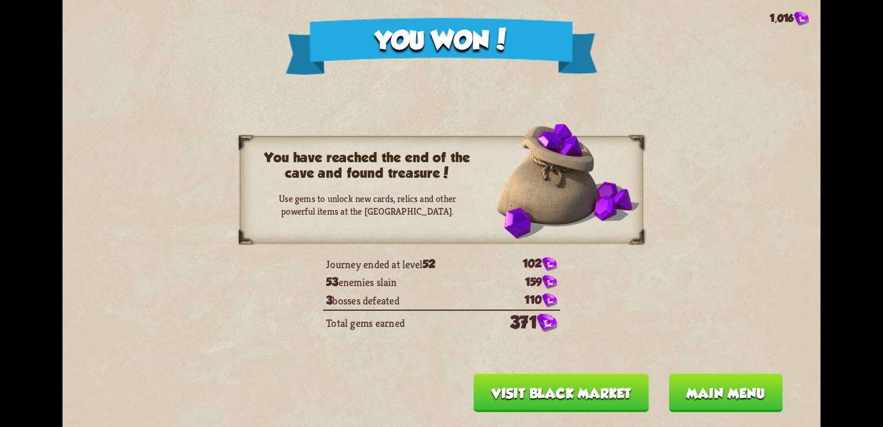
click at [602, 390] on button "Visit Black Market" at bounding box center [561, 392] width 175 height 39
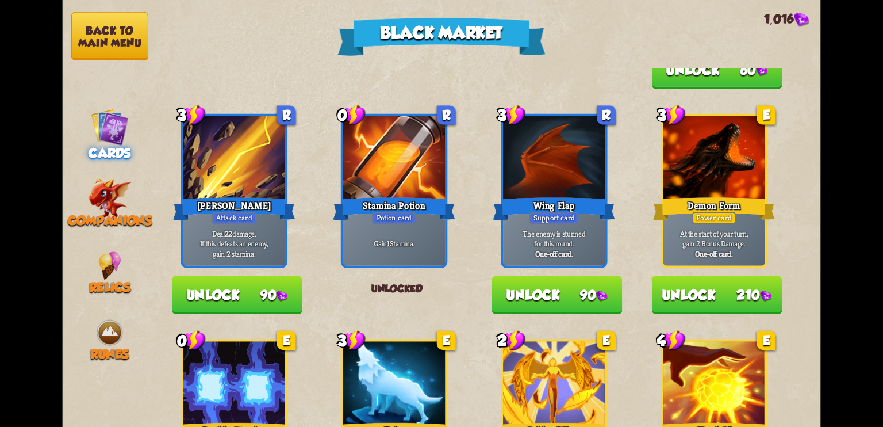
scroll to position [651, 0]
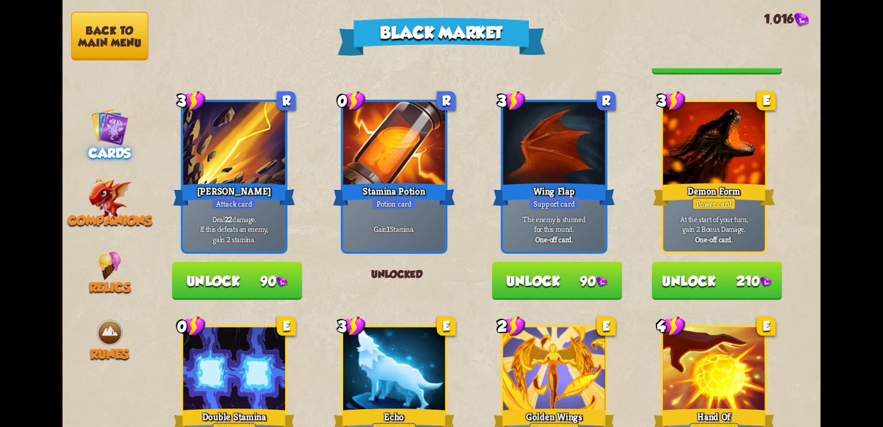
click at [704, 283] on button "Unlock 210" at bounding box center [717, 280] width 131 height 39
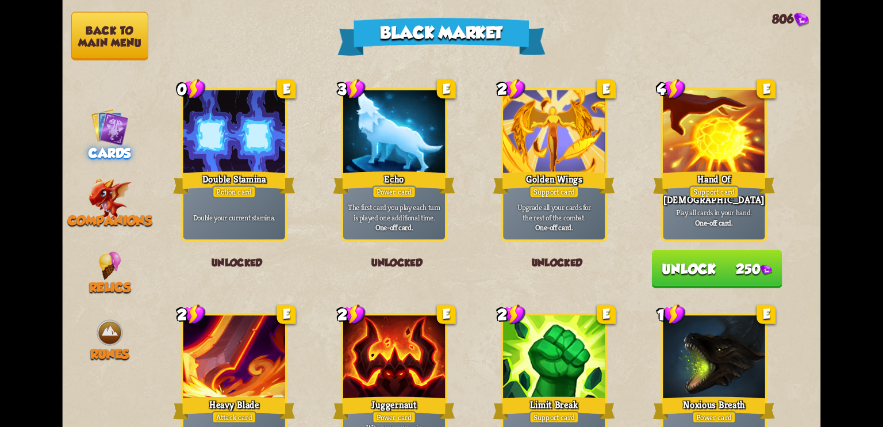
scroll to position [882, 0]
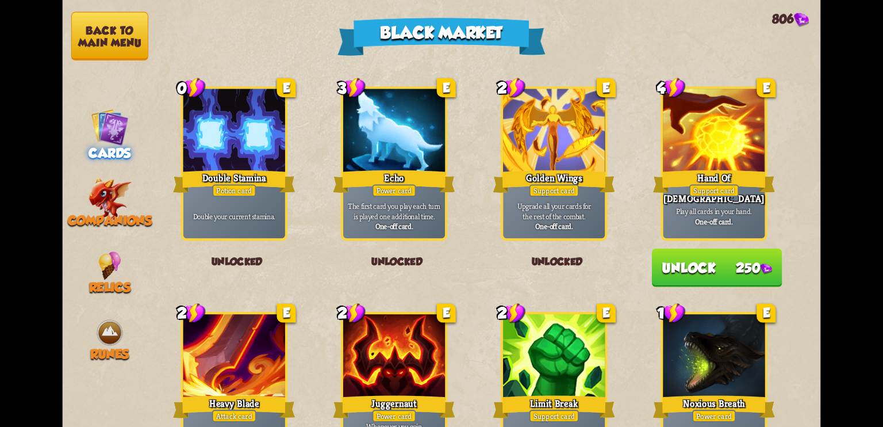
click at [681, 274] on button "Unlock 250" at bounding box center [717, 267] width 131 height 39
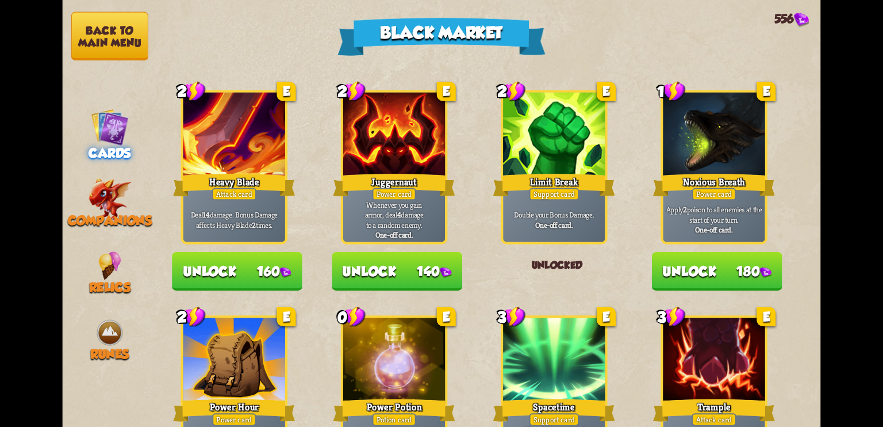
scroll to position [1101, 0]
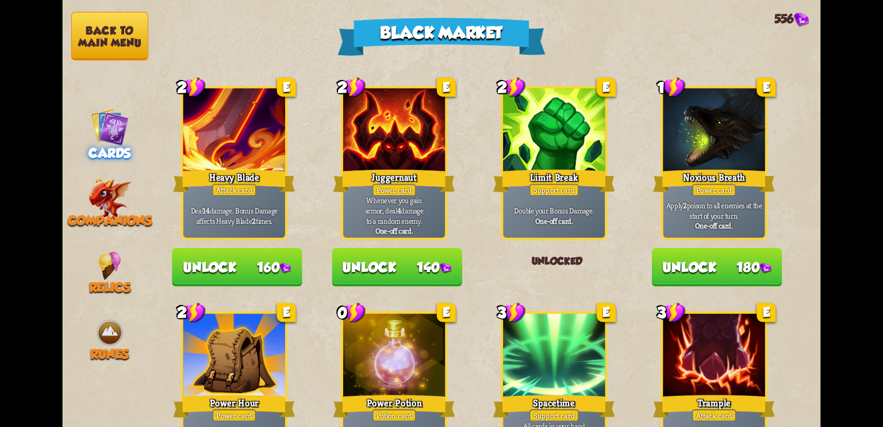
click at [680, 259] on button "Unlock 180" at bounding box center [717, 267] width 131 height 39
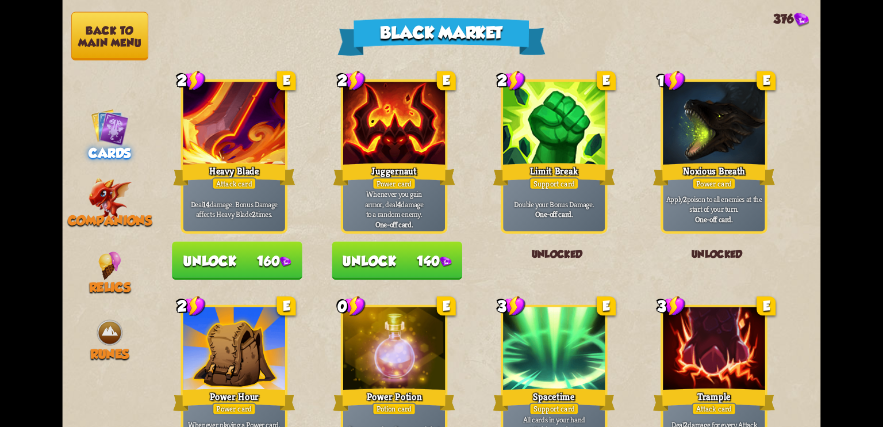
scroll to position [1104, 0]
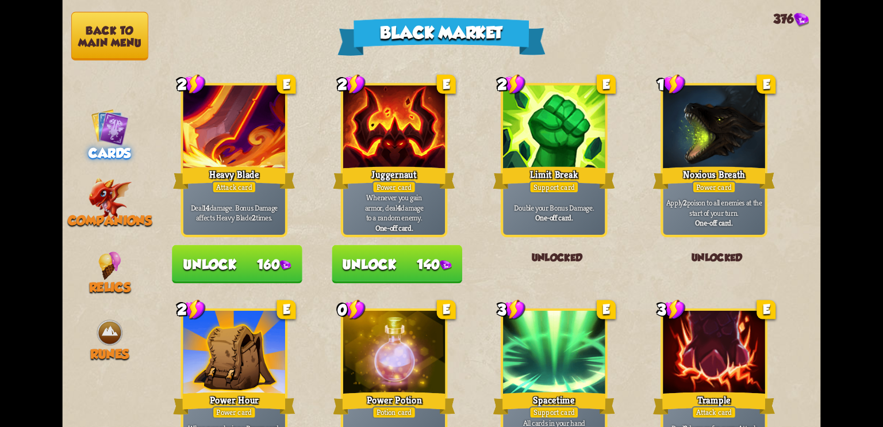
click at [217, 274] on button "Unlock 160" at bounding box center [237, 264] width 131 height 39
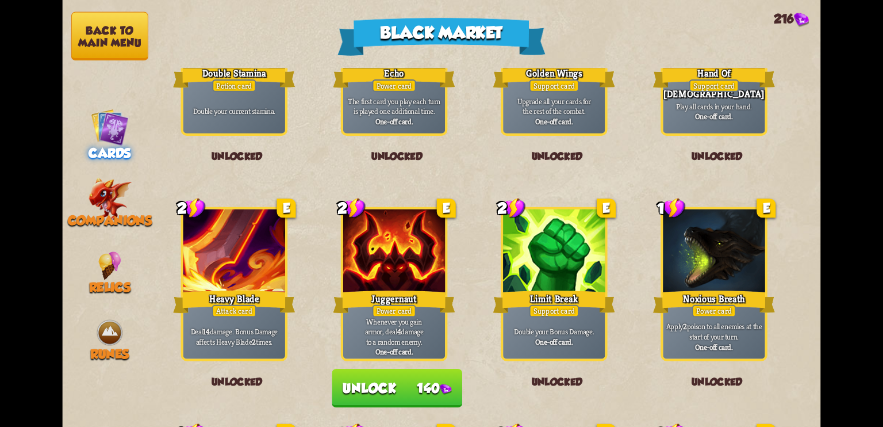
scroll to position [1196, 0]
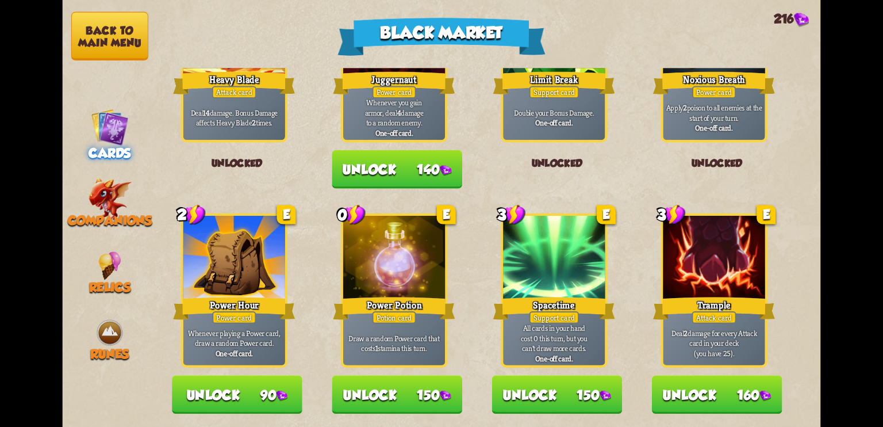
click at [706, 409] on button "Unlock 160" at bounding box center [717, 394] width 131 height 39
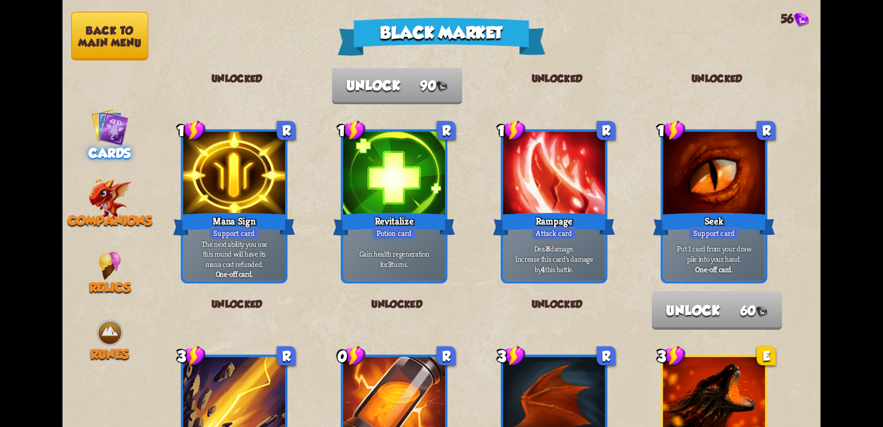
scroll to position [0, 0]
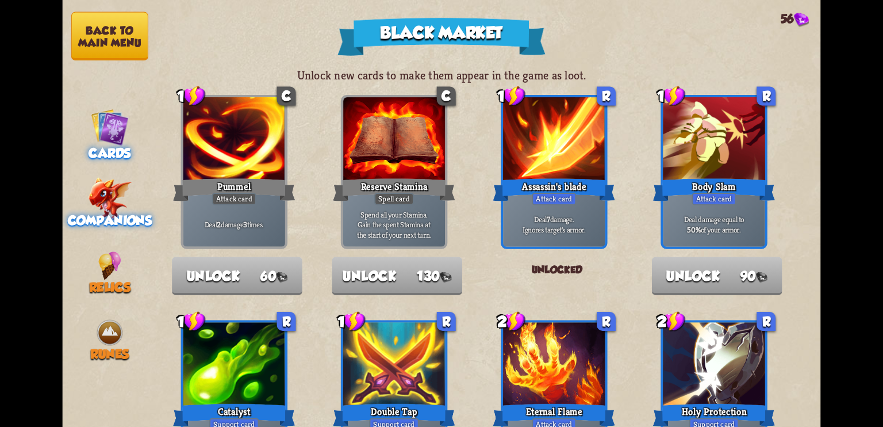
click at [102, 209] on img at bounding box center [110, 198] width 44 height 43
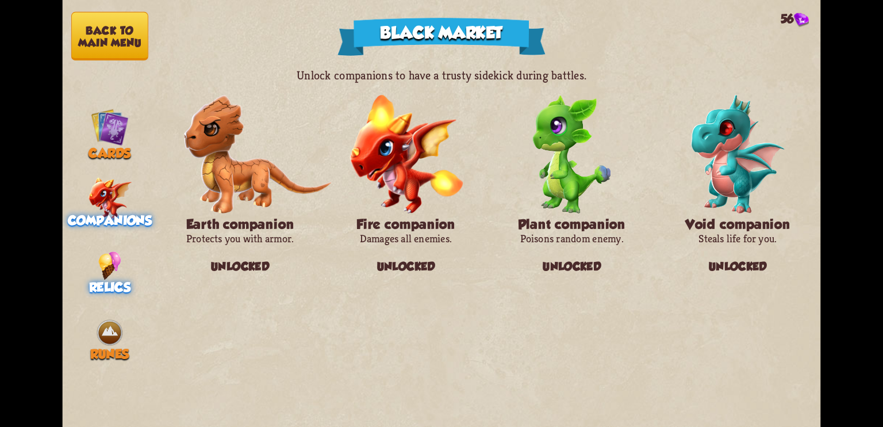
click at [107, 251] on img at bounding box center [109, 265] width 23 height 28
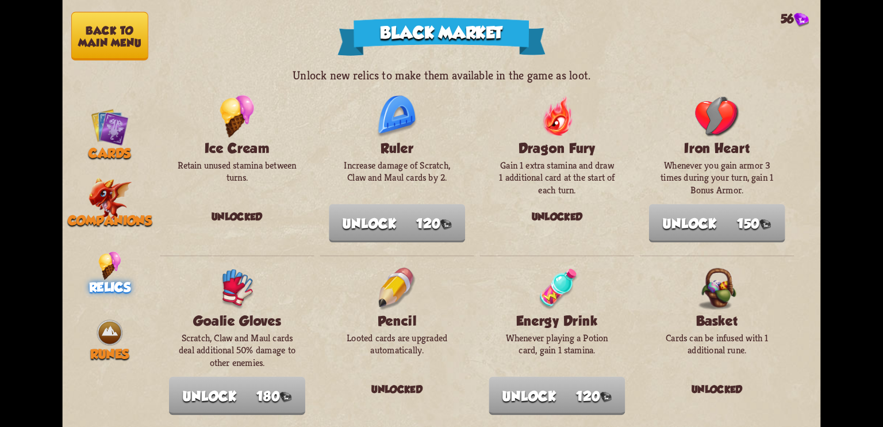
click at [108, 315] on nav "Back to main menu Cards Companions Relics Runes" at bounding box center [109, 213] width 95 height 427
click at [114, 347] on span "Runes" at bounding box center [109, 354] width 39 height 15
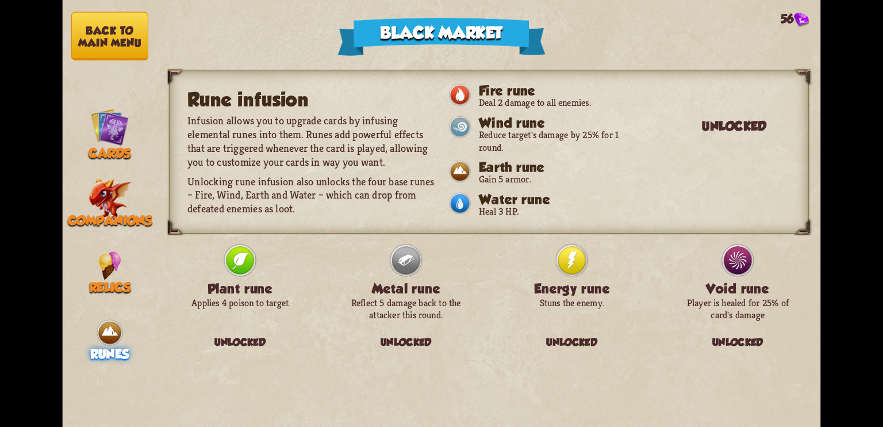
click at [101, 29] on button "Back to main menu" at bounding box center [109, 36] width 77 height 49
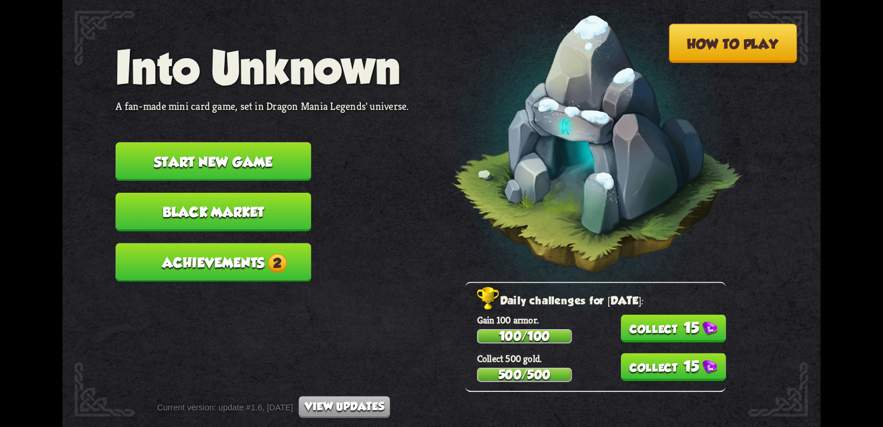
click at [255, 246] on button "Achievements 2" at bounding box center [214, 262] width 196 height 39
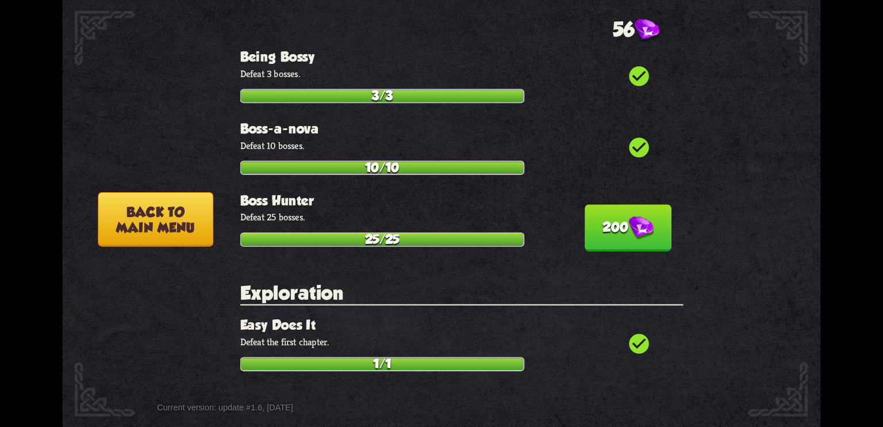
click at [629, 216] on img at bounding box center [641, 228] width 25 height 24
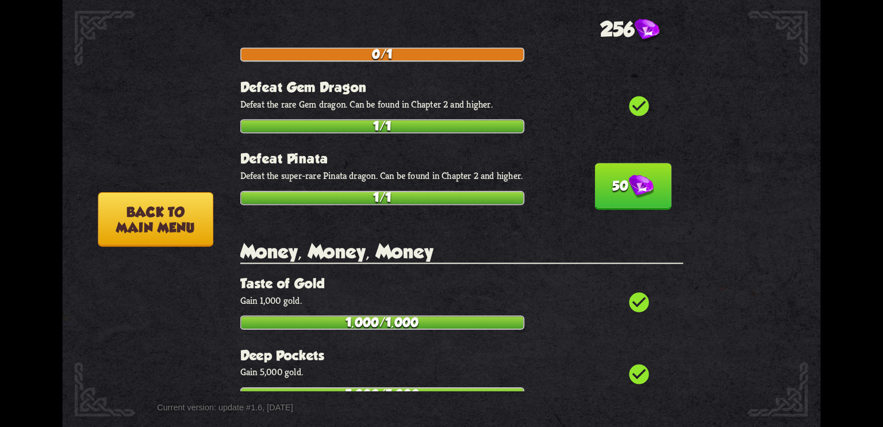
scroll to position [1838, 0]
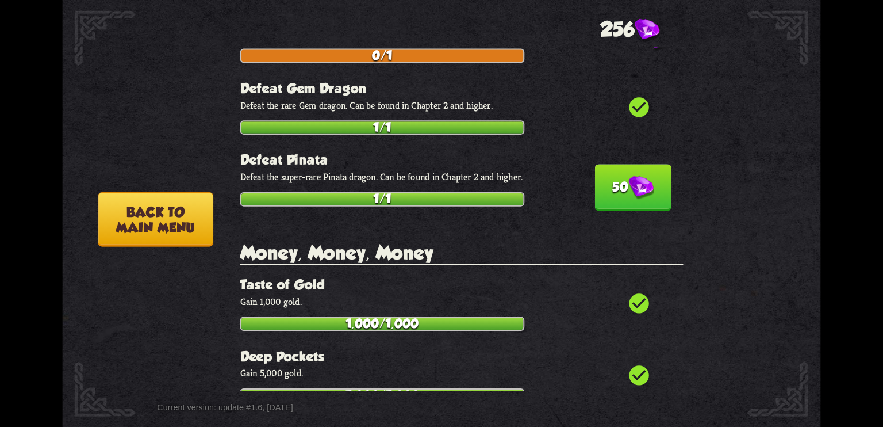
click at [619, 164] on button "50" at bounding box center [633, 187] width 76 height 47
click at [117, 229] on button "Back to main menu" at bounding box center [155, 219] width 115 height 55
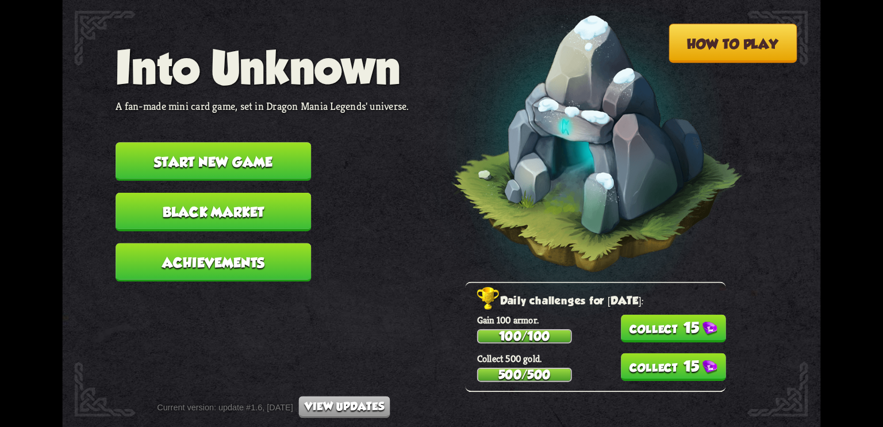
click at [702, 329] on button "15" at bounding box center [673, 329] width 105 height 28
click at [681, 370] on button "15" at bounding box center [673, 367] width 105 height 28
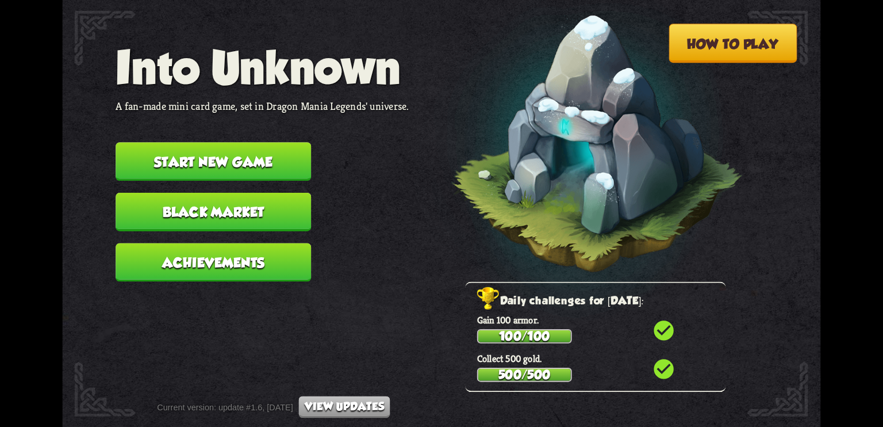
click at [231, 201] on button "Black Market" at bounding box center [214, 212] width 196 height 39
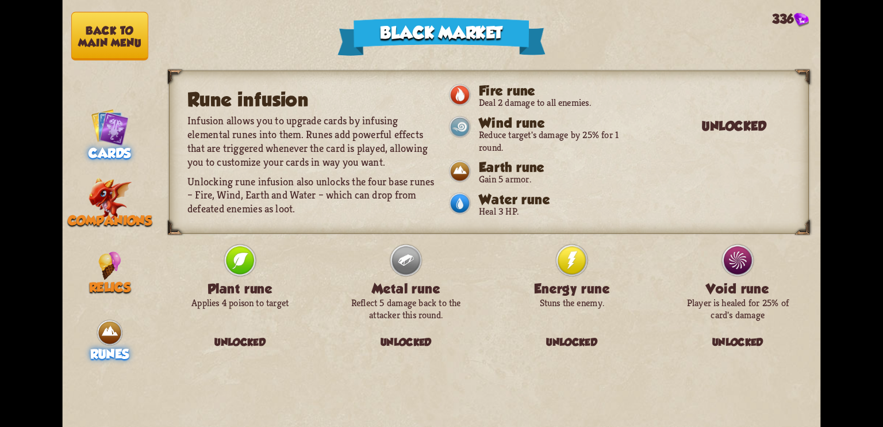
click at [105, 134] on img at bounding box center [110, 127] width 38 height 38
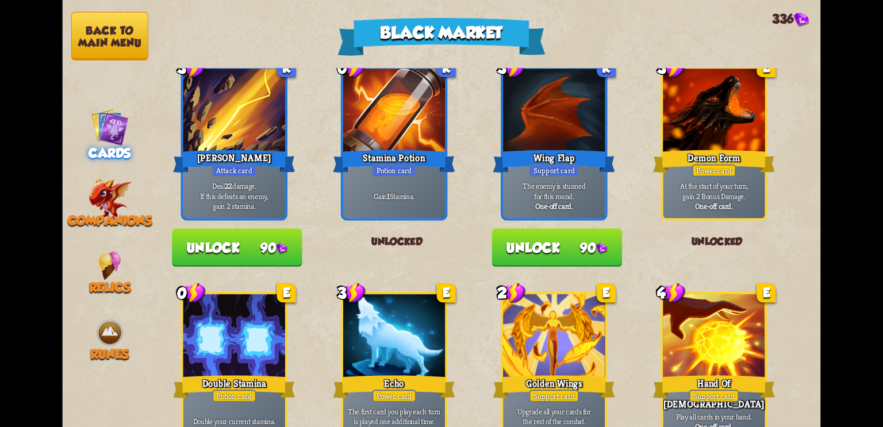
scroll to position [702, 0]
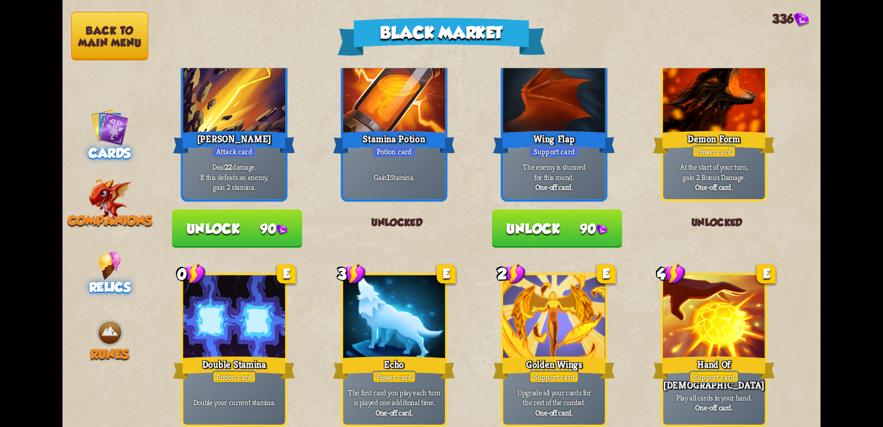
click at [110, 270] on img at bounding box center [109, 265] width 23 height 28
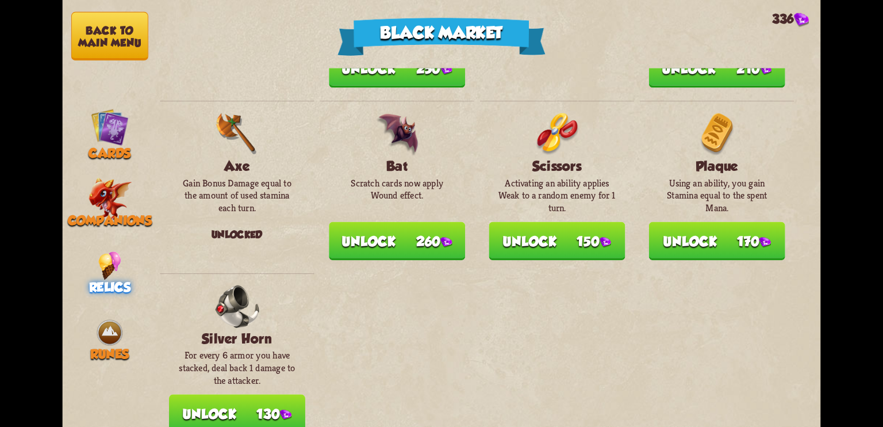
scroll to position [1317, 0]
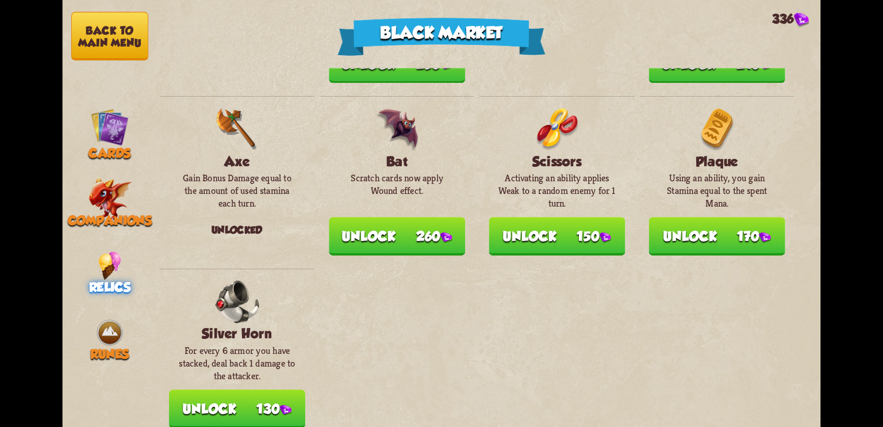
click at [110, 36] on button "Back to main menu" at bounding box center [109, 36] width 77 height 49
